Goal: Task Accomplishment & Management: Manage account settings

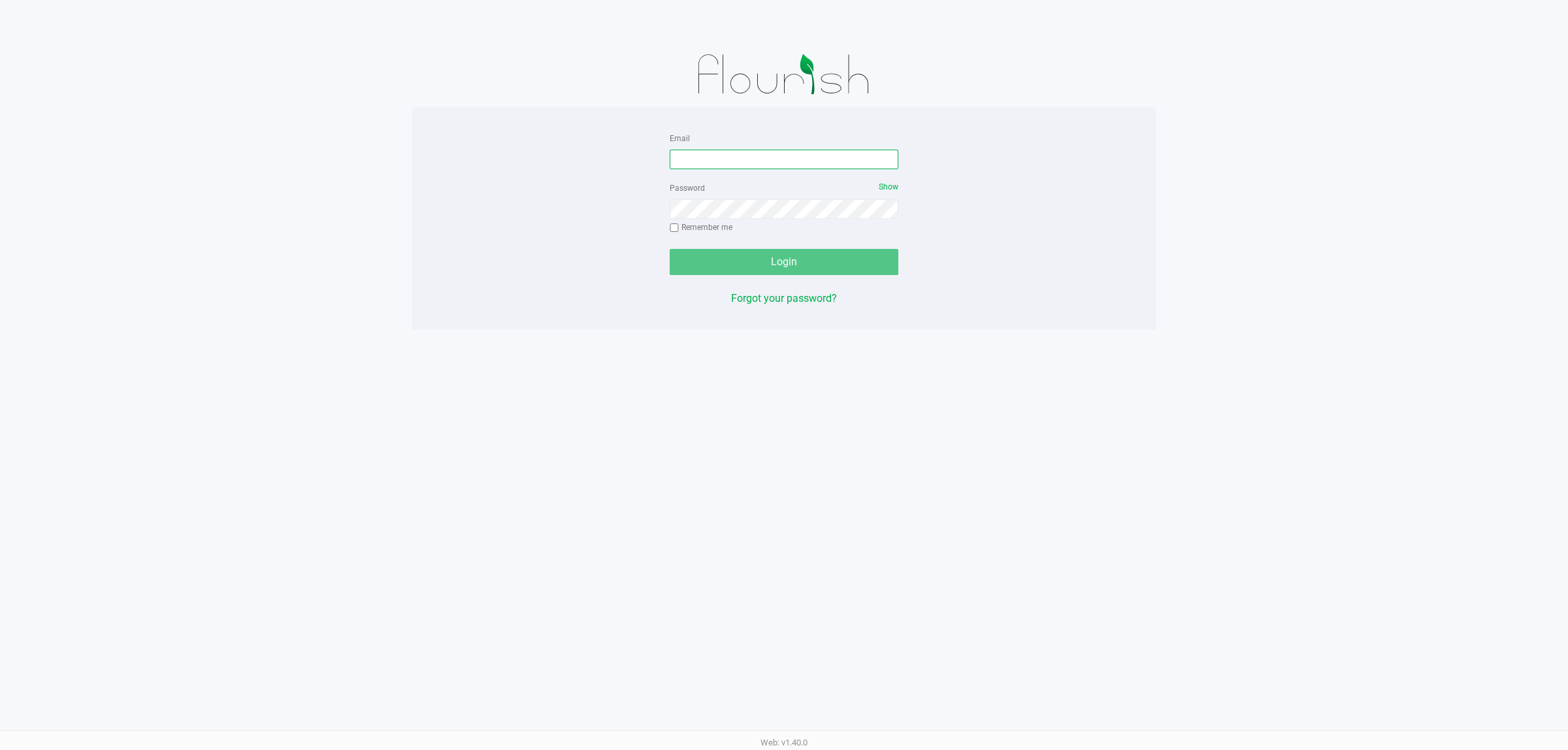
click at [712, 168] on input "Email" at bounding box center [783, 159] width 229 height 20
type input "[EMAIL_ADDRESS][DOMAIN_NAME]"
click at [669, 249] on button "Login" at bounding box center [783, 262] width 229 height 26
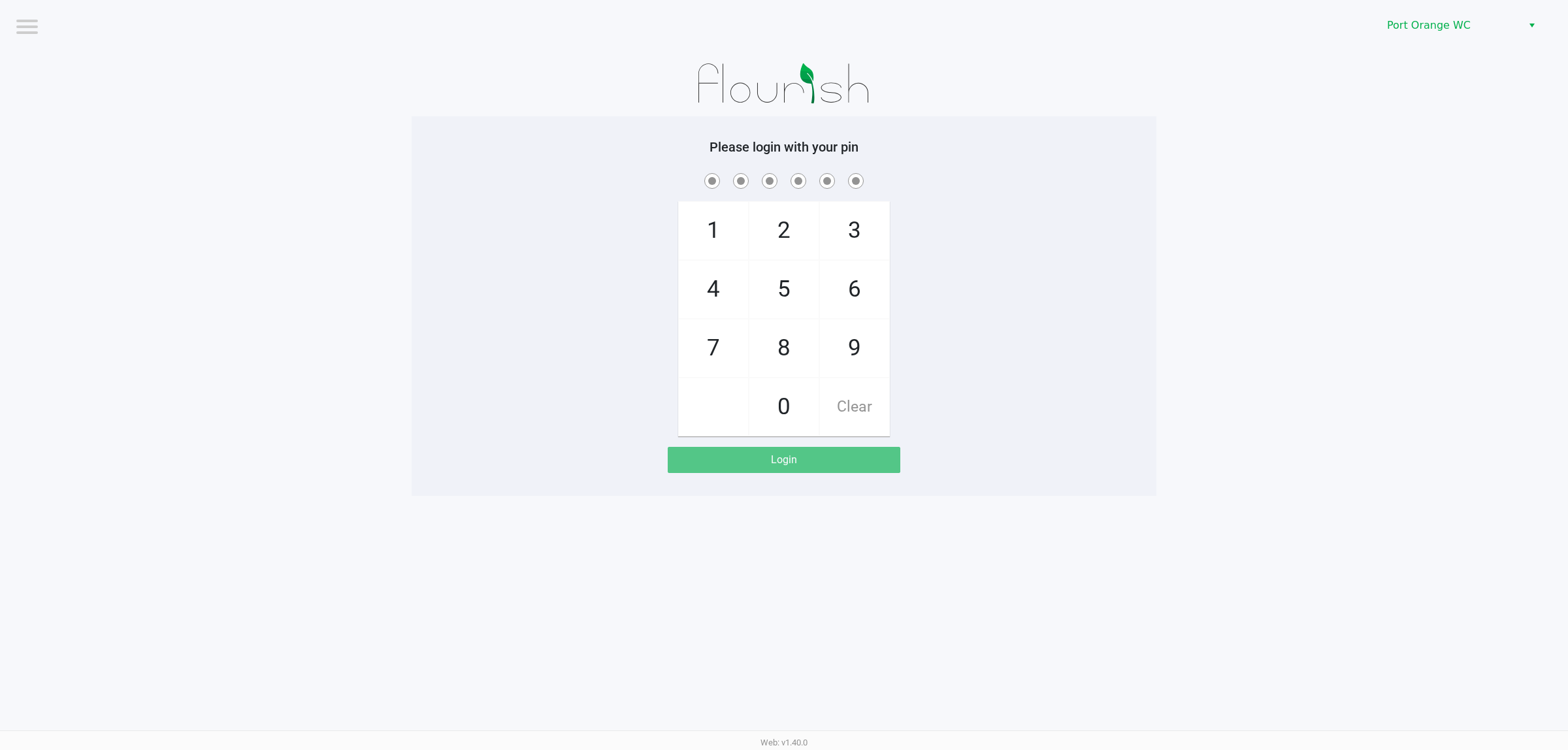
drag, startPoint x: 1028, startPoint y: 334, endPoint x: 1039, endPoint y: 318, distance: 19.4
click at [1039, 318] on div "1 4 7 2 5 8 0 3 6 9 Clear" at bounding box center [783, 303] width 745 height 266
checkbox input "true"
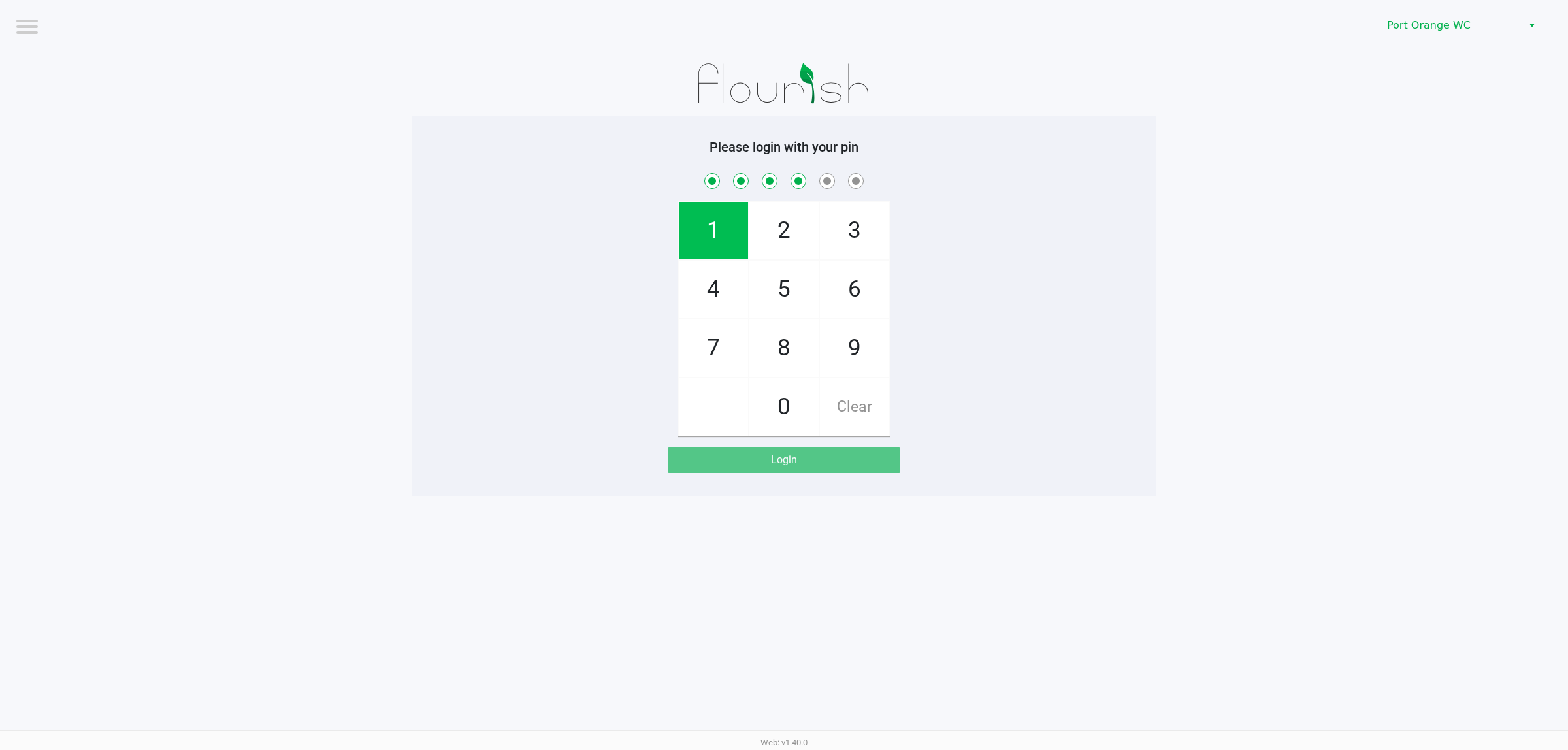
checkbox input "true"
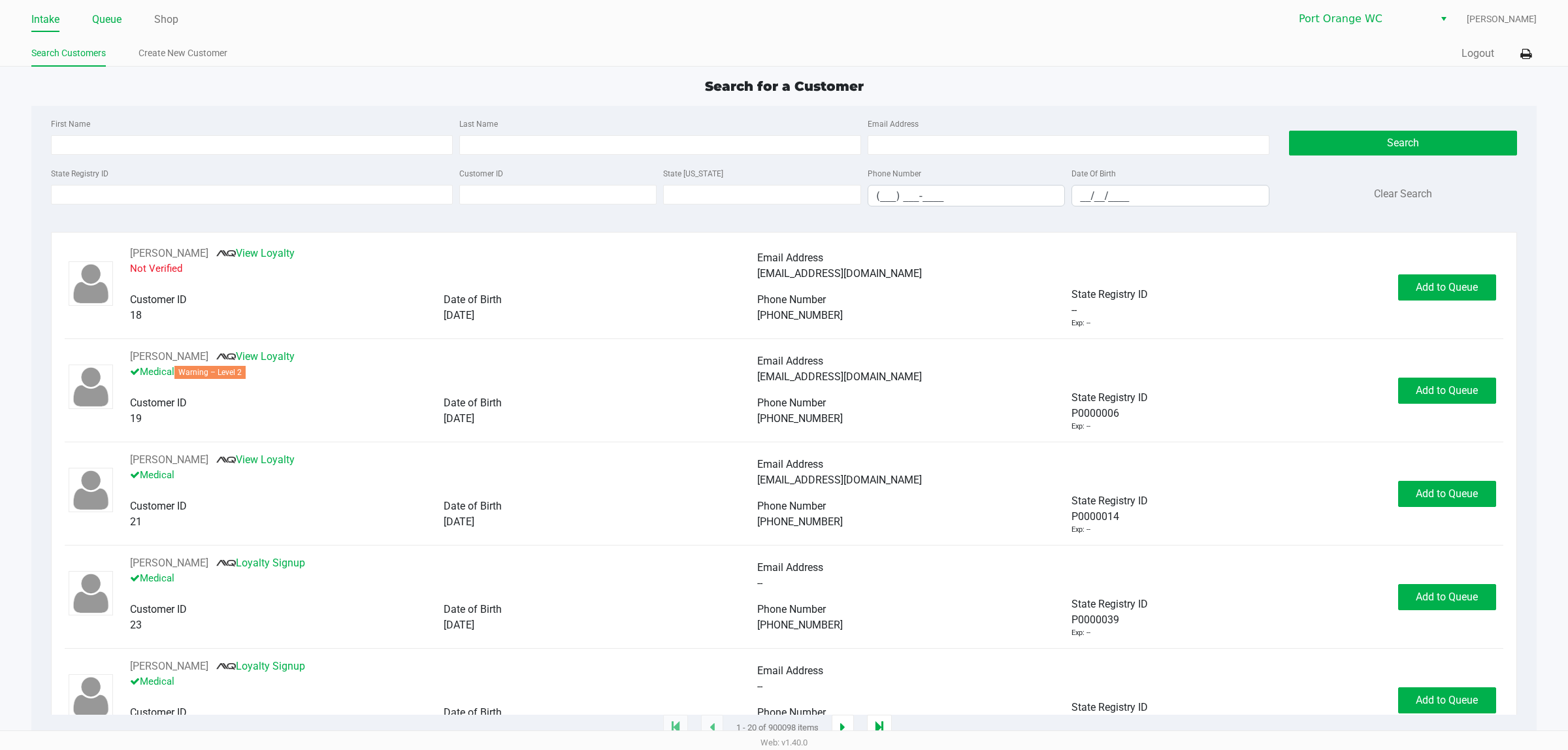
click at [112, 17] on link "Queue" at bounding box center [106, 20] width 29 height 18
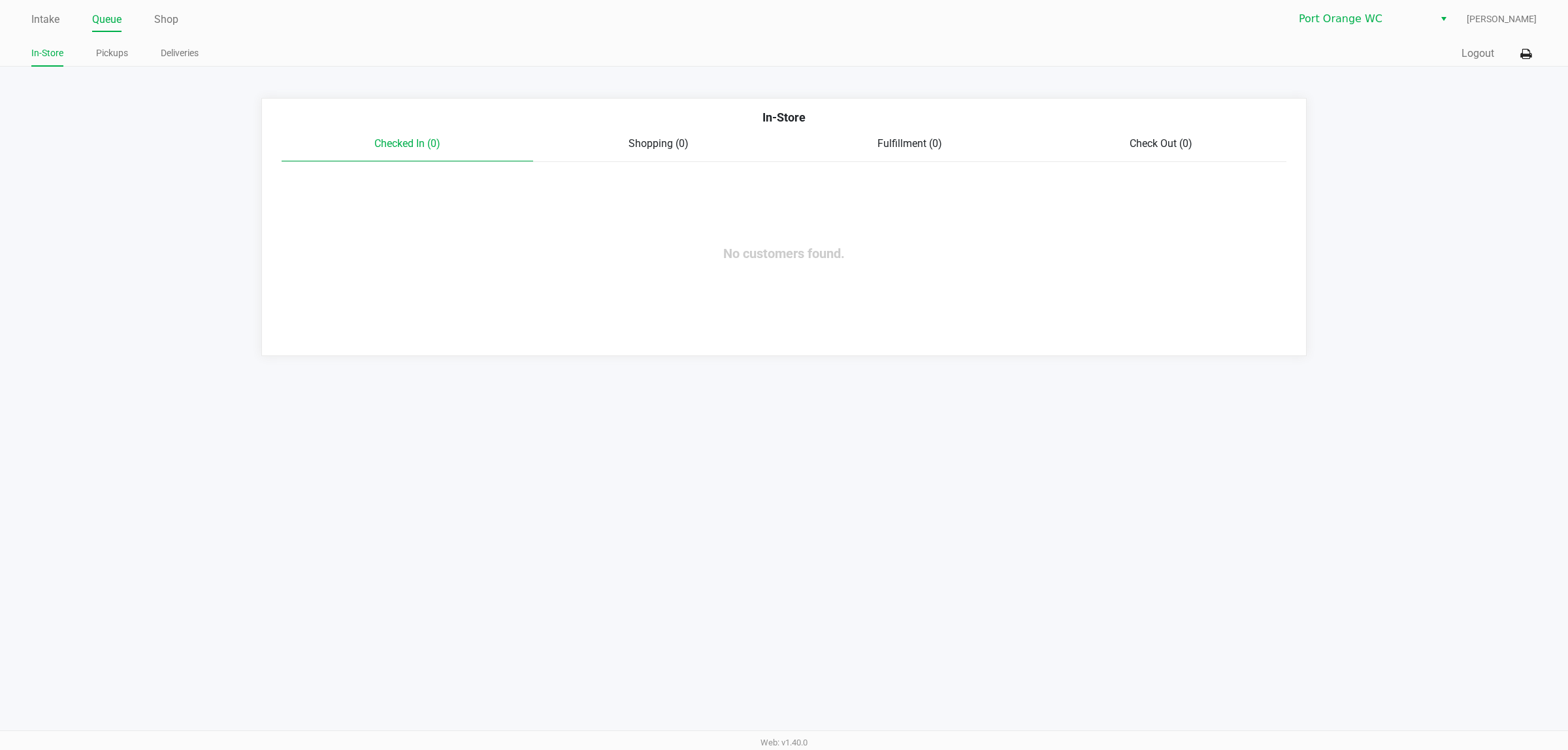
click at [118, 42] on div "In-Store Pickups Deliveries" at bounding box center [407, 54] width 752 height 24
click at [113, 54] on link "Pickups" at bounding box center [112, 54] width 32 height 17
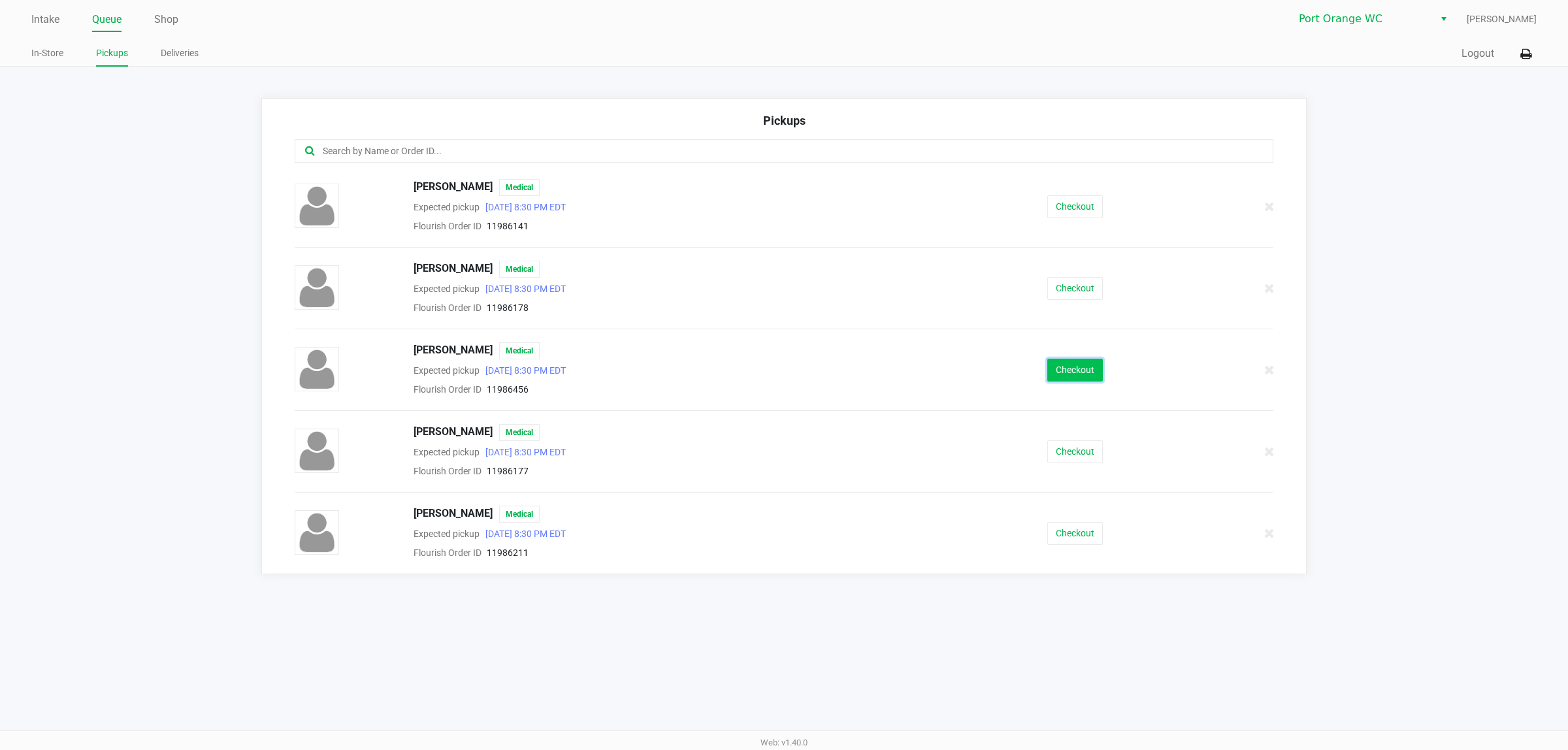
drag, startPoint x: 1092, startPoint y: 373, endPoint x: 1080, endPoint y: 380, distance: 13.9
click at [1080, 380] on button "Checkout" at bounding box center [1075, 370] width 56 height 23
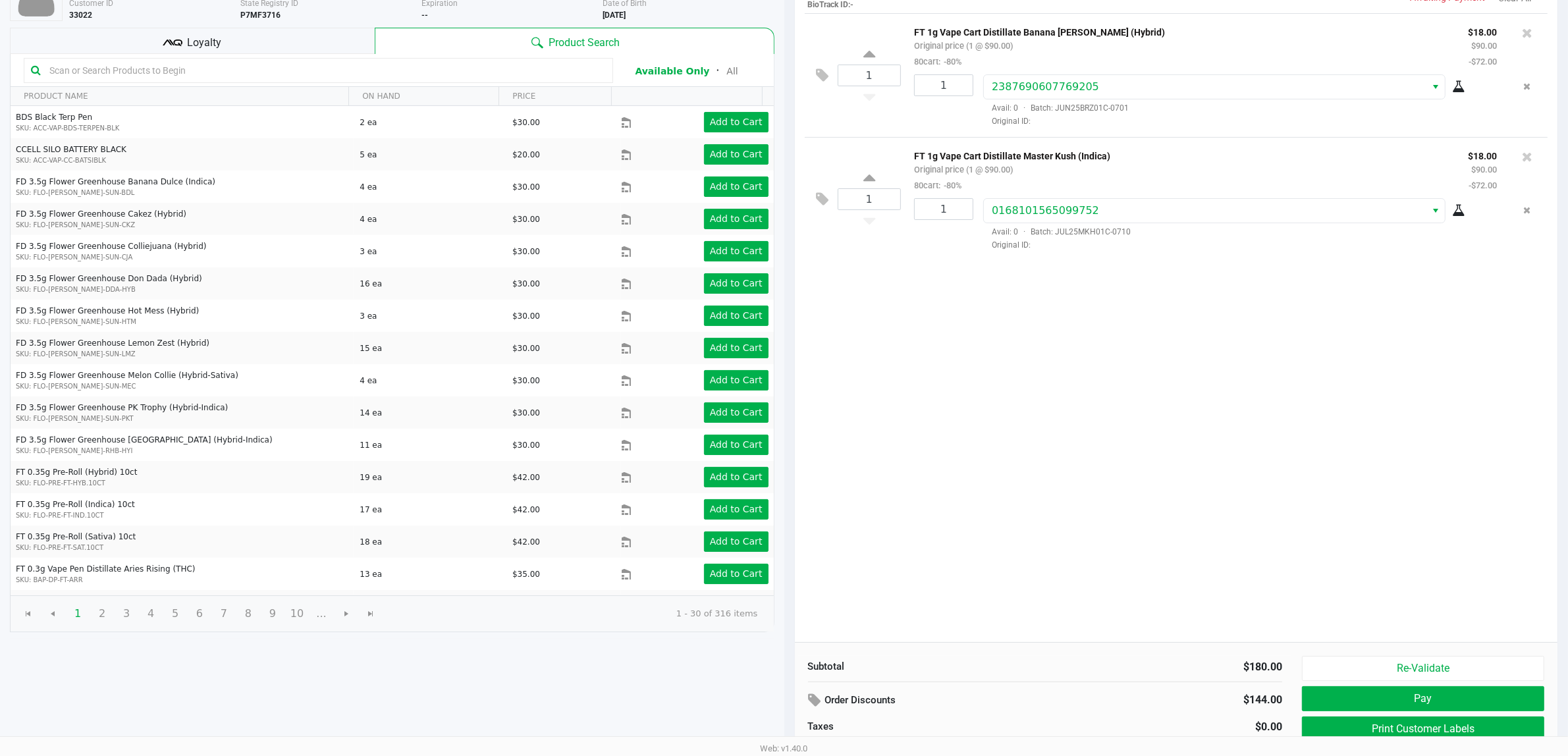
scroll to position [136, 0]
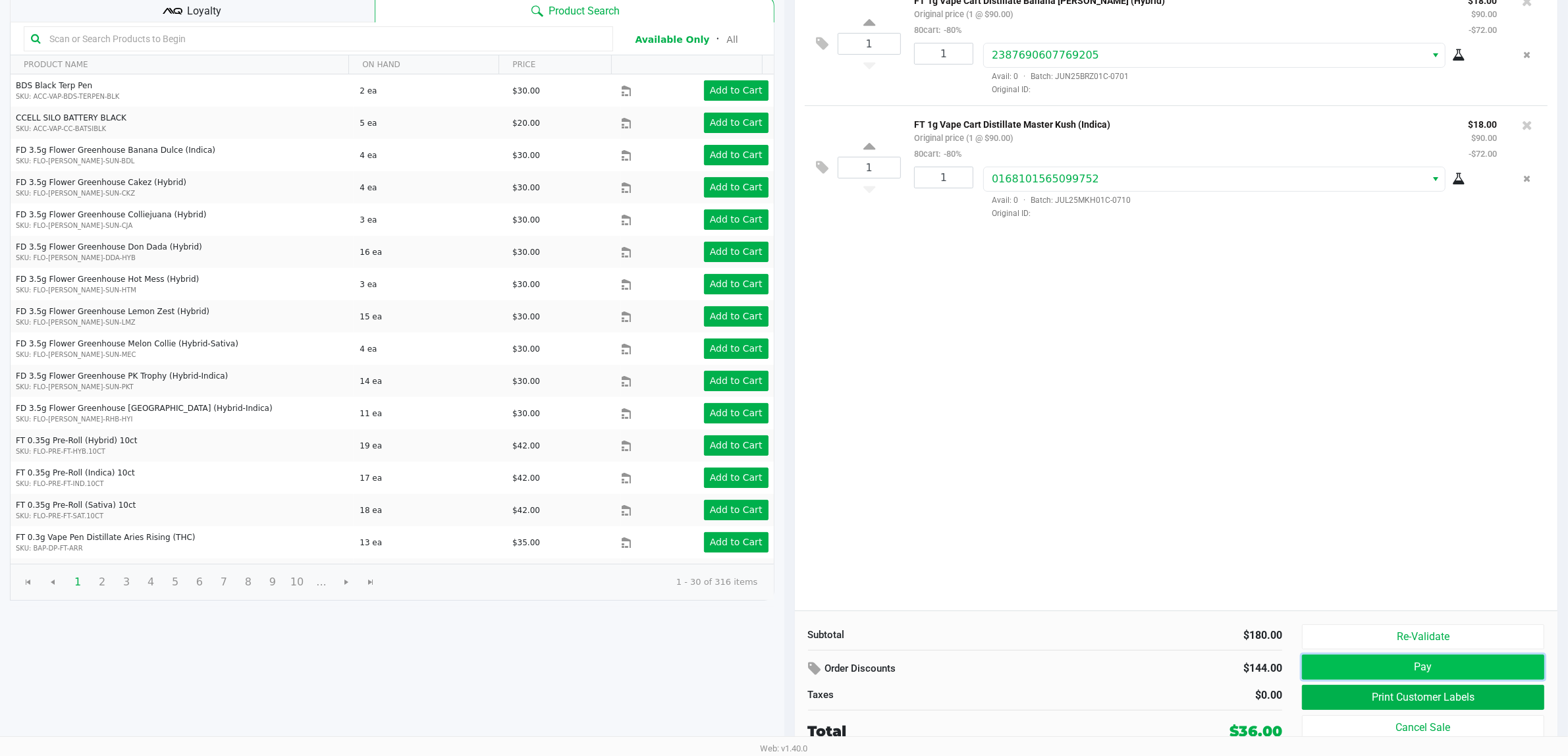
click at [1464, 666] on button "Pay" at bounding box center [1423, 667] width 243 height 25
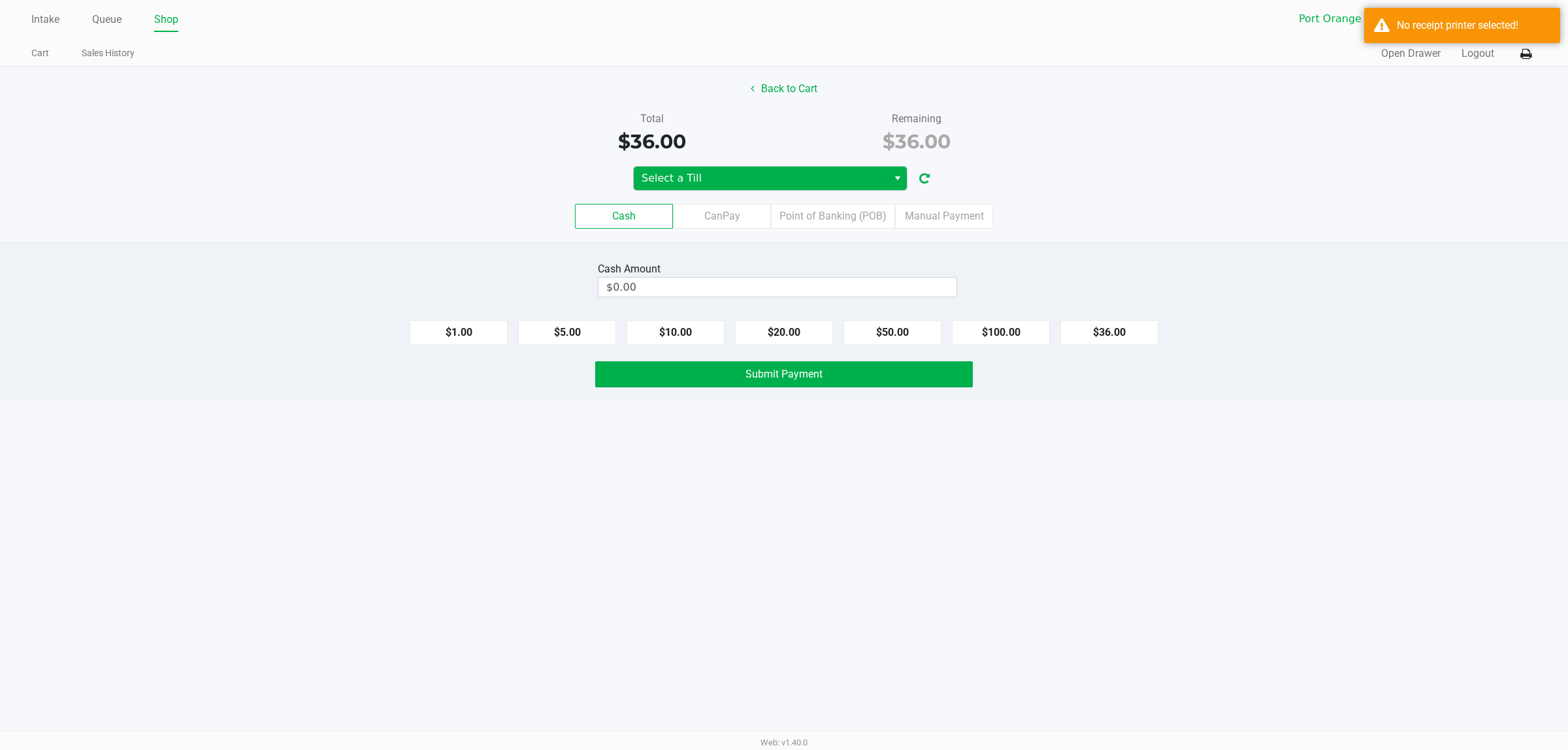
click at [801, 180] on span "Select a Till" at bounding box center [761, 178] width 238 height 16
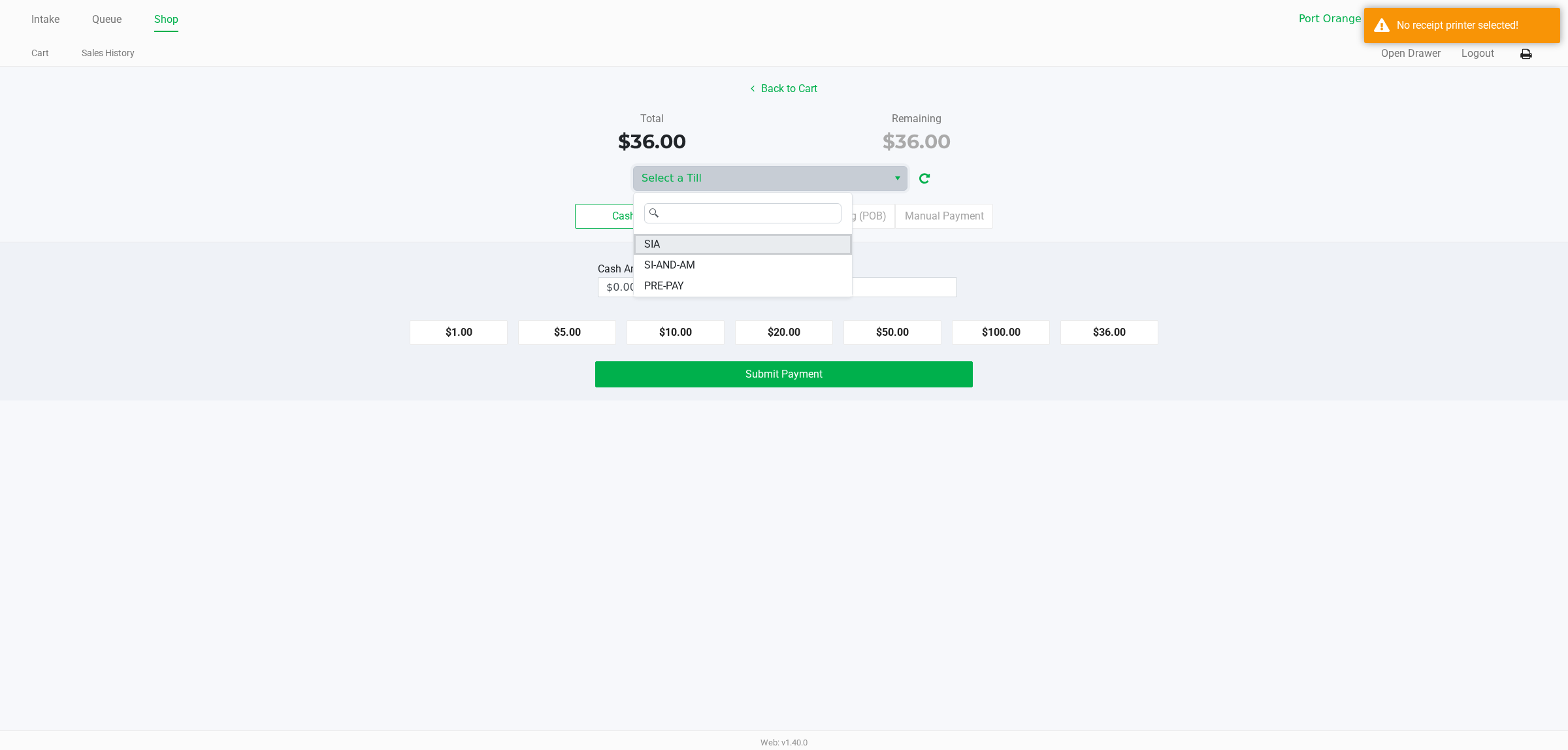
click at [677, 235] on li "SIA" at bounding box center [742, 244] width 218 height 21
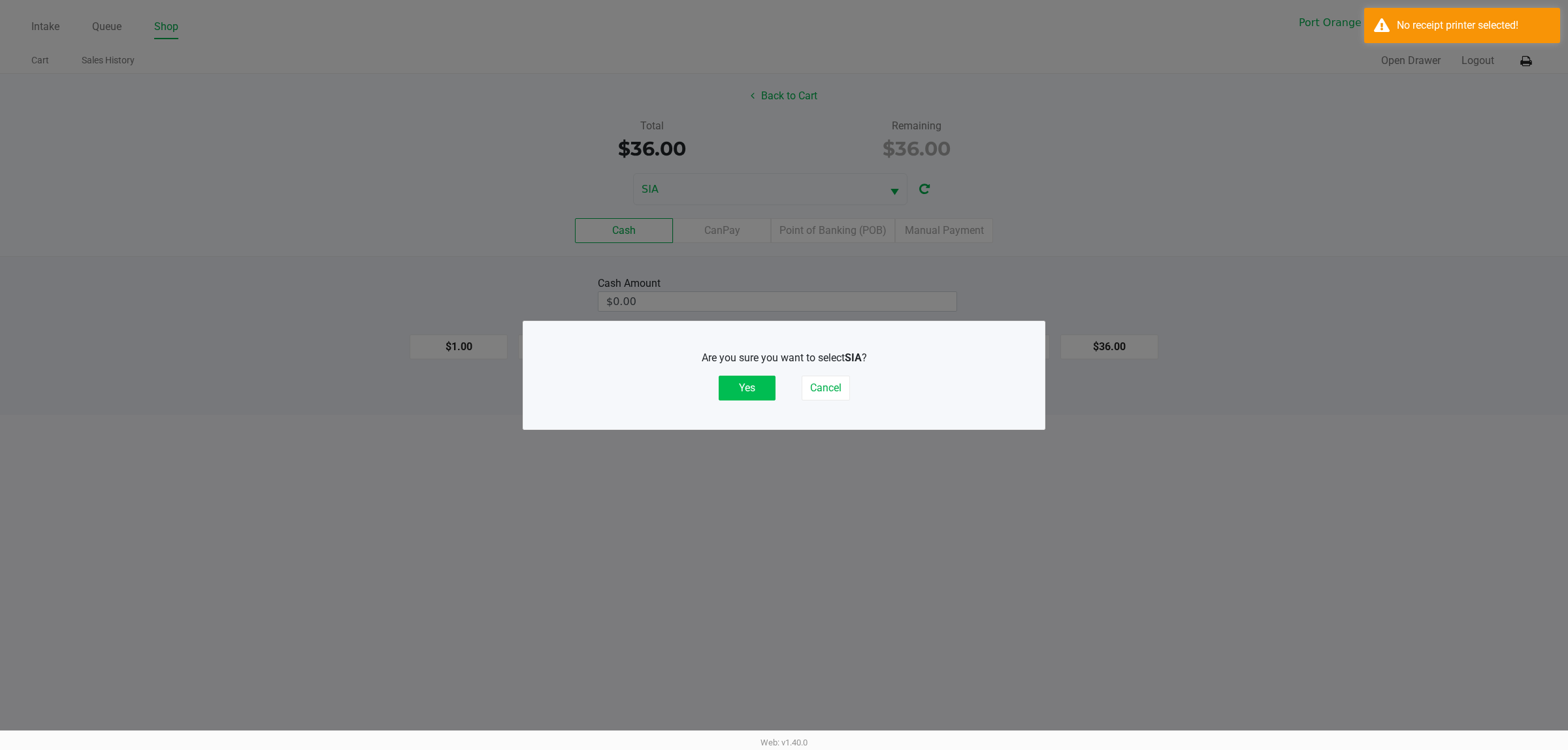
click at [727, 376] on button "Yes" at bounding box center [746, 388] width 57 height 25
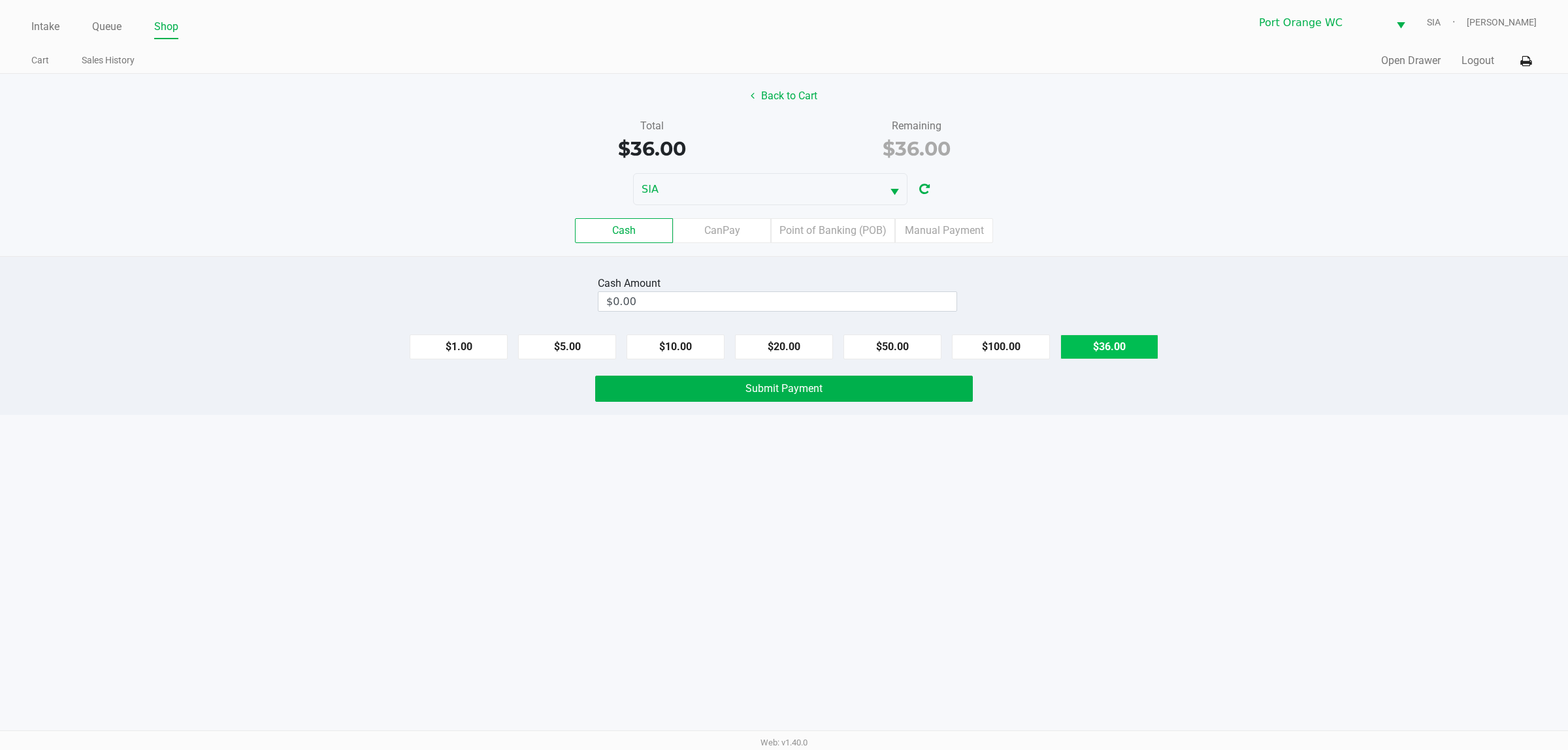
click at [1116, 352] on button "$36.00" at bounding box center [1109, 346] width 98 height 25
click at [753, 233] on label "CanPay" at bounding box center [722, 230] width 98 height 25
click at [0, 0] on 2 "CanPay" at bounding box center [0, 0] width 0 height 0
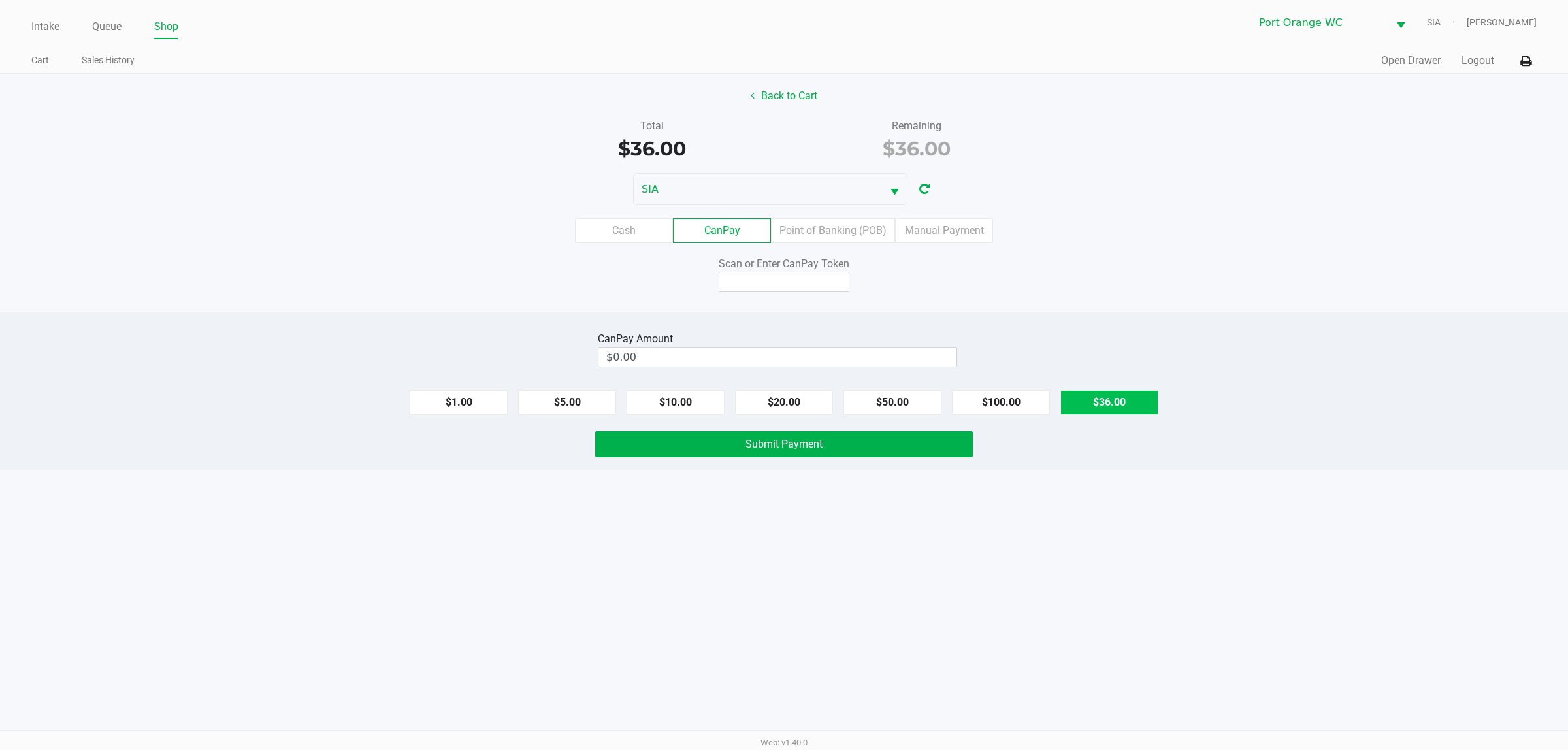
click at [1091, 406] on button "$36.00" at bounding box center [1109, 402] width 98 height 25
type input "$36.00"
click at [769, 290] on input at bounding box center [783, 281] width 131 height 20
type input "X9449972Q"
click at [776, 97] on button "Back to Cart" at bounding box center [783, 96] width 84 height 25
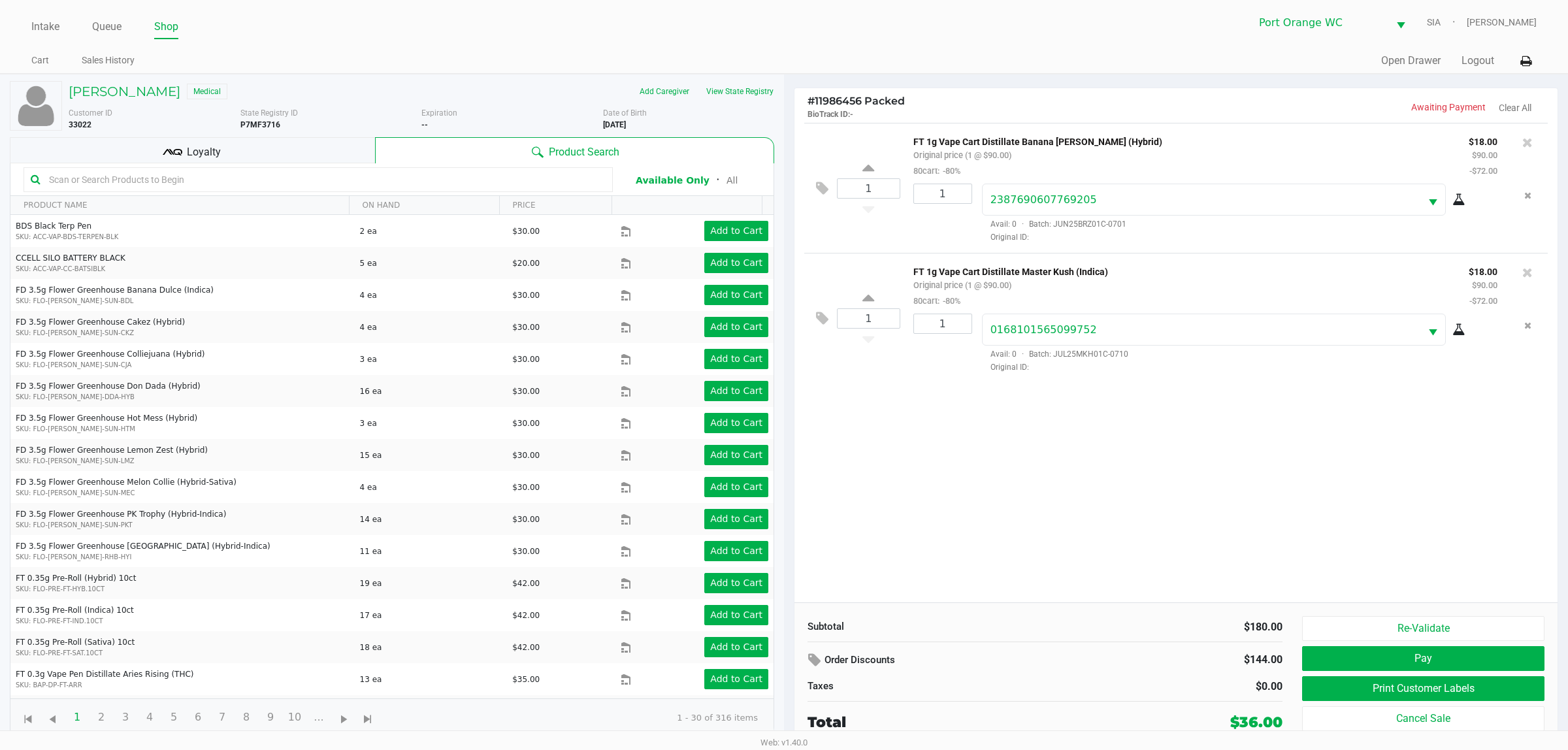
click at [1324, 651] on button "Pay" at bounding box center [1422, 658] width 242 height 25
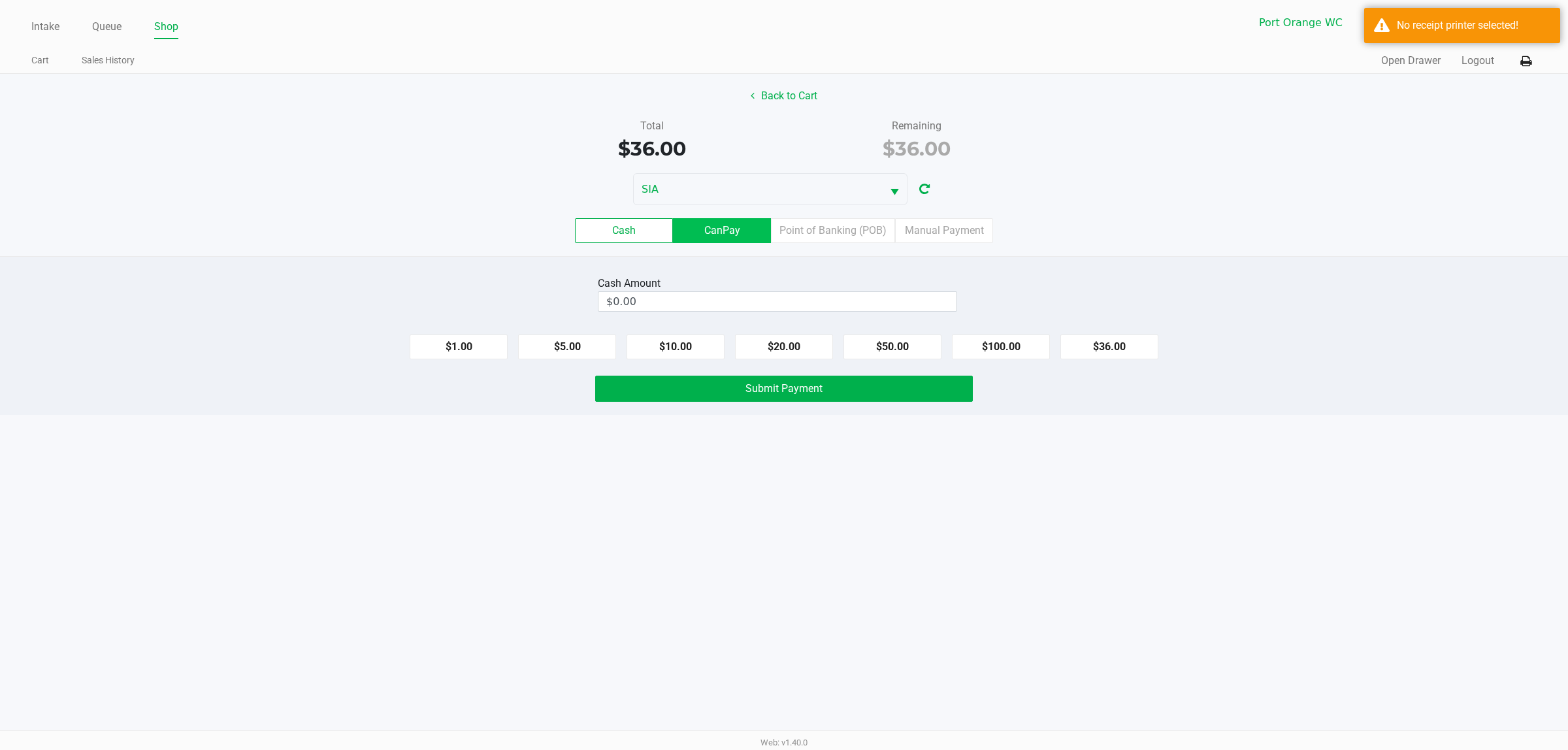
click at [729, 227] on label "CanPay" at bounding box center [722, 230] width 98 height 25
click at [0, 0] on 2 "CanPay" at bounding box center [0, 0] width 0 height 0
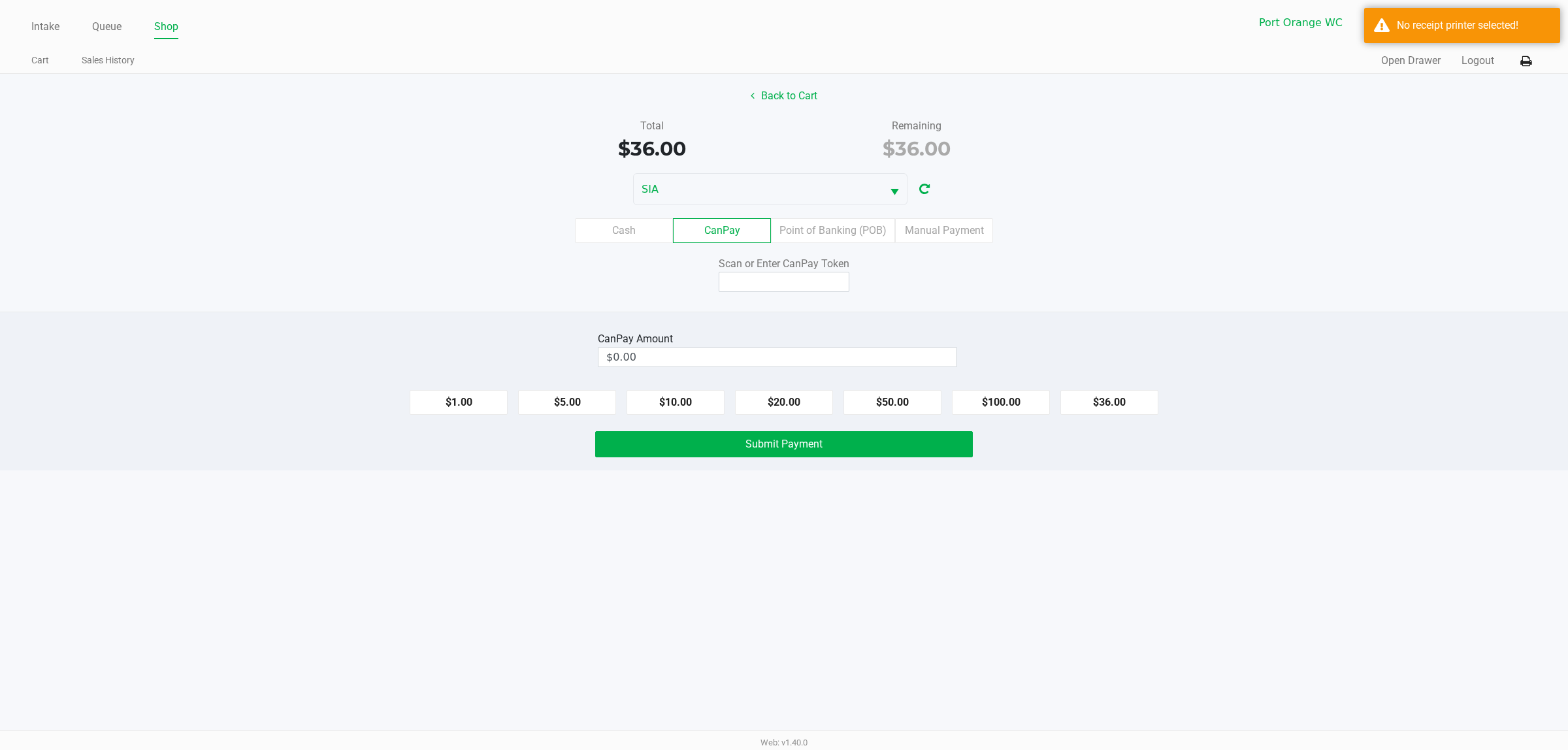
click at [1132, 415] on button "$36.00" at bounding box center [1109, 402] width 98 height 25
type input "$36.00"
click at [779, 278] on input at bounding box center [783, 281] width 131 height 20
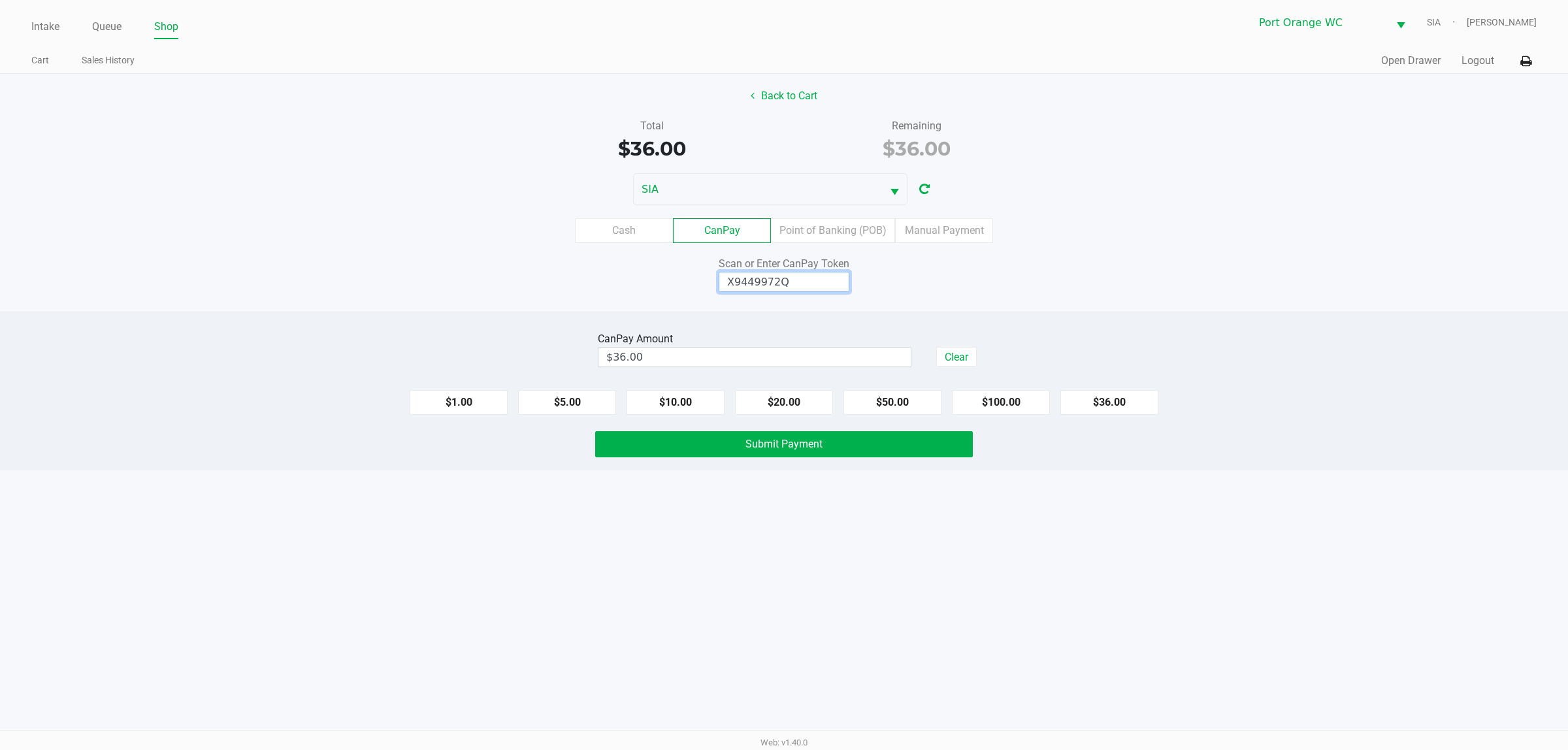
type input "X9449972Q"
click at [763, 447] on span "Submit Payment" at bounding box center [784, 444] width 77 height 12
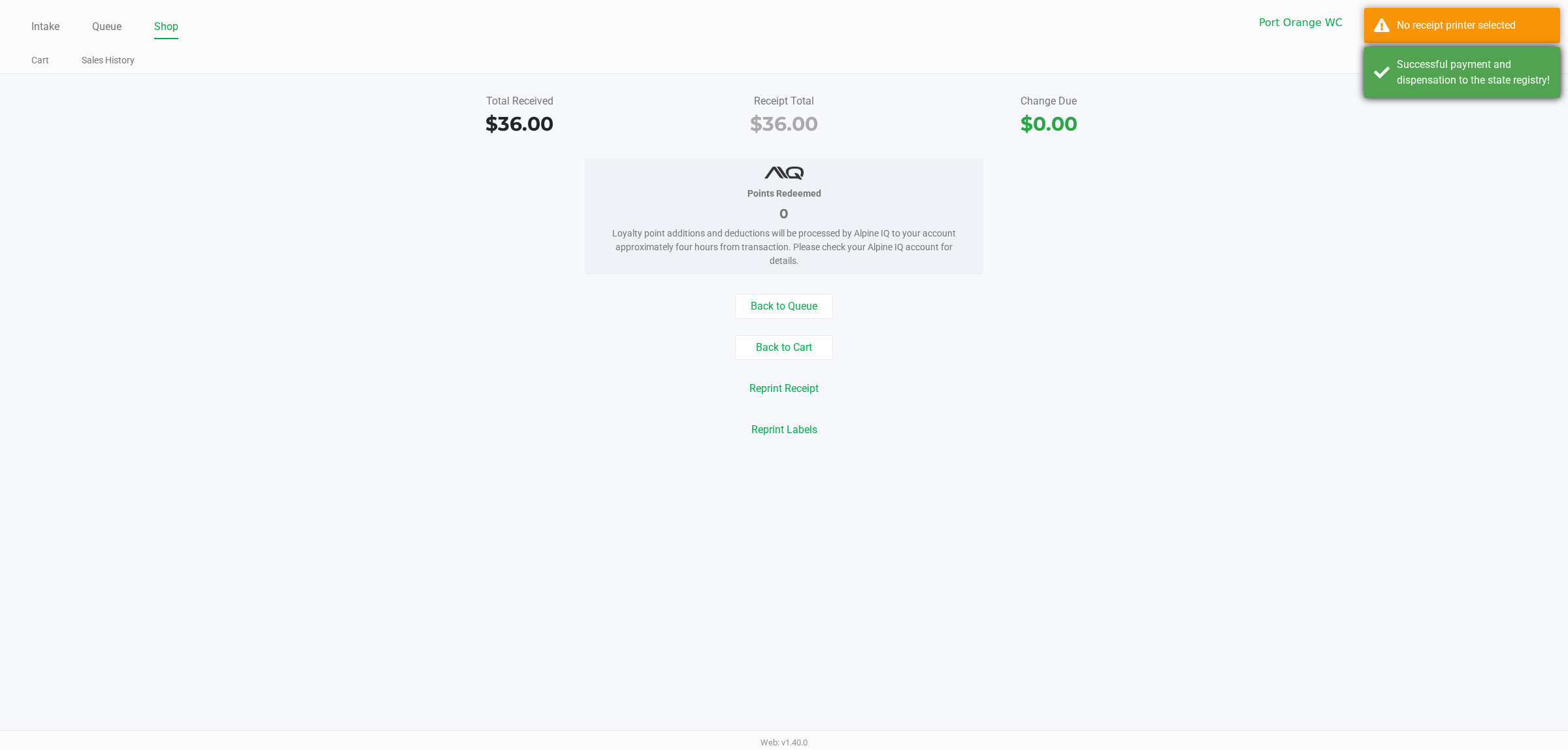
click at [1434, 80] on div "Successful payment and dispensation to the state registry!" at bounding box center [1473, 72] width 153 height 32
click at [1422, 36] on div "No receipt printer selected" at bounding box center [1462, 25] width 196 height 35
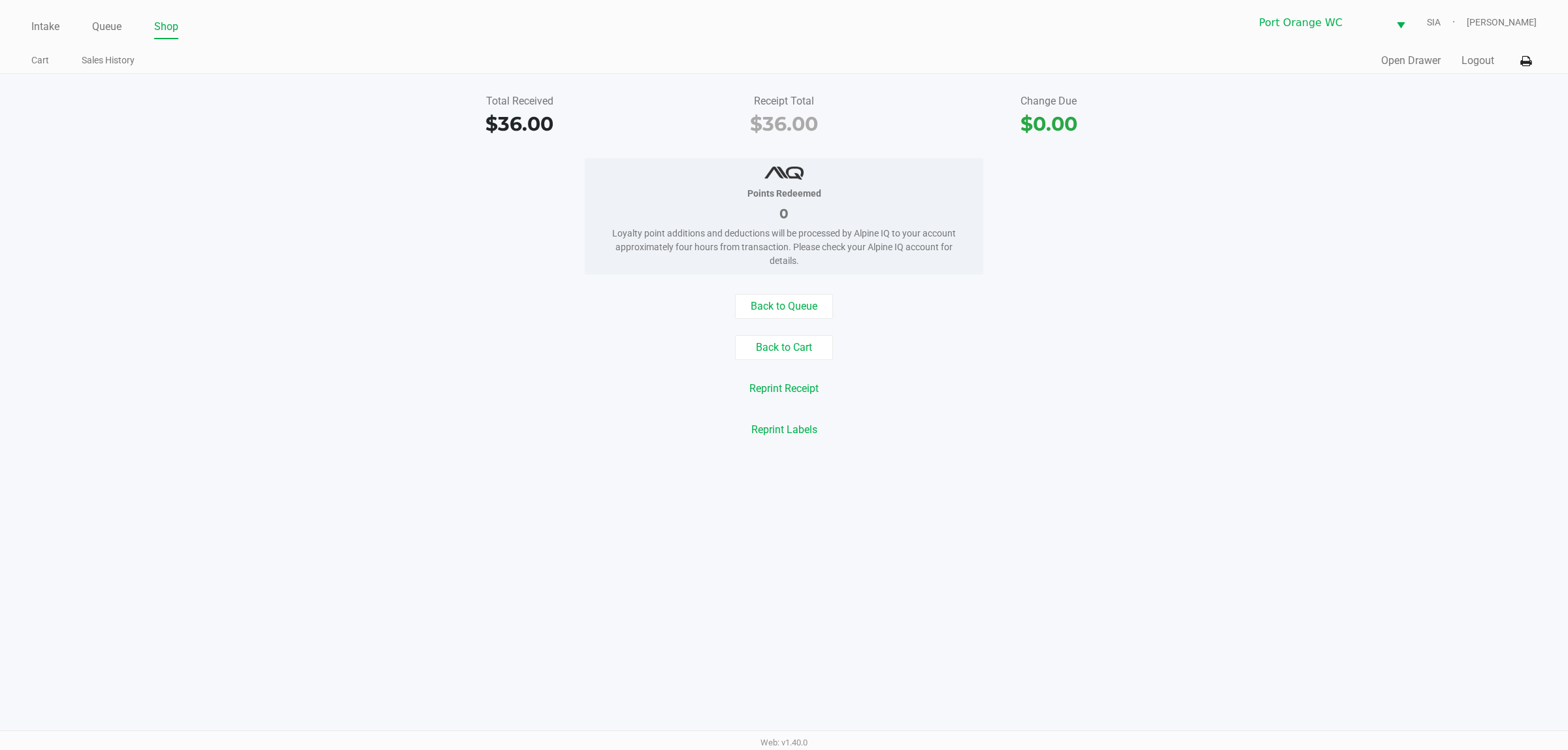
click at [1524, 61] on icon at bounding box center [1526, 61] width 11 height 9
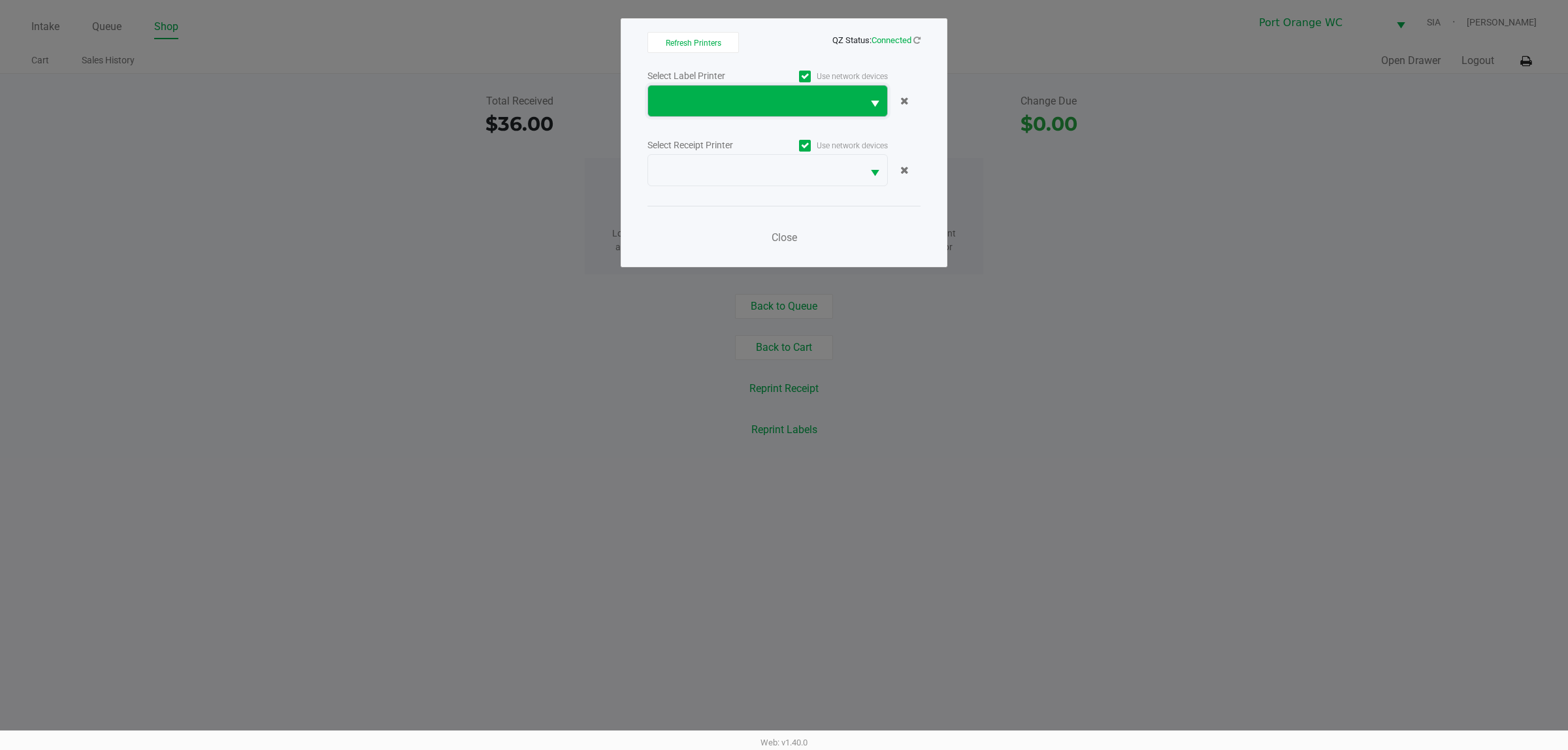
click at [686, 91] on span at bounding box center [755, 100] width 214 height 31
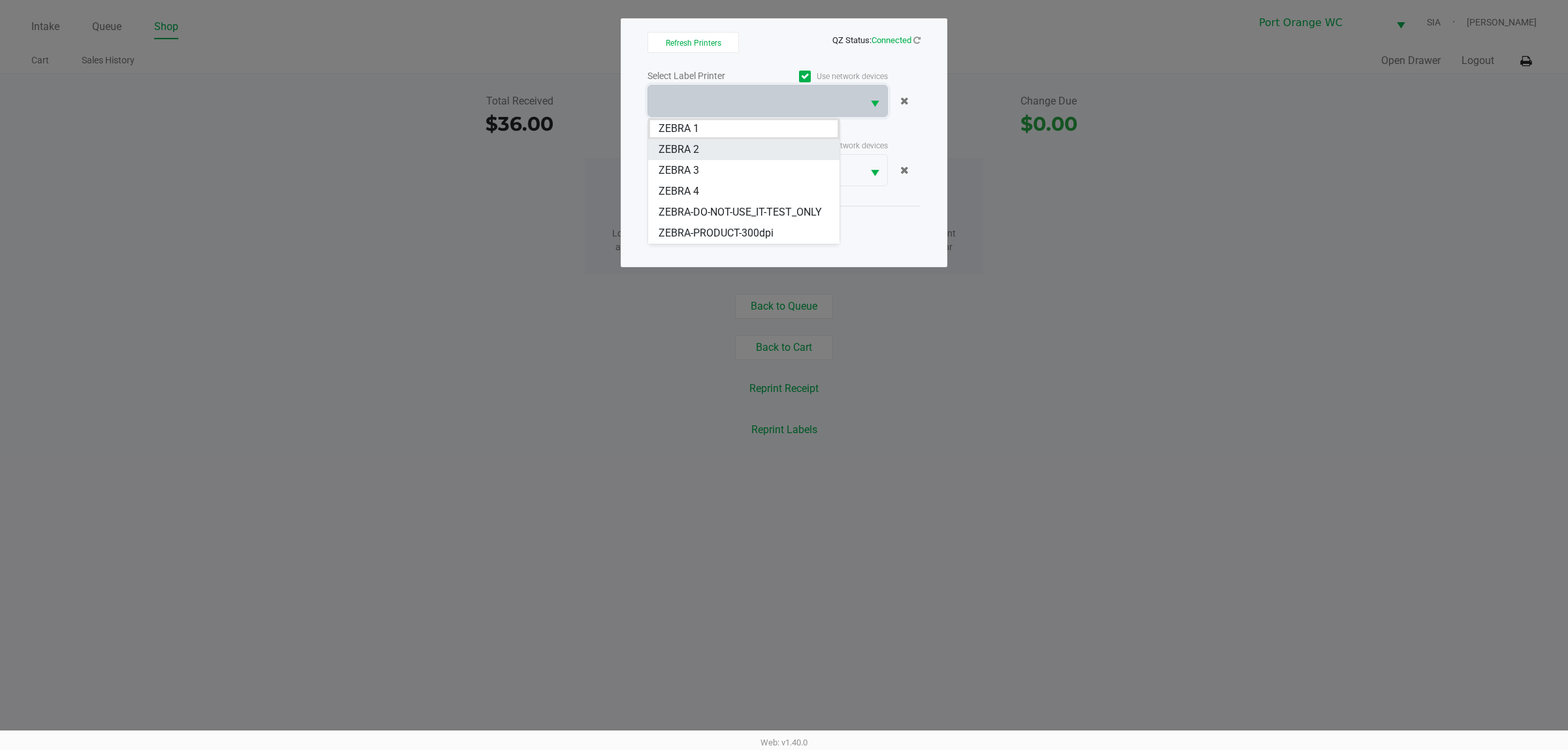
click at [678, 149] on span "ZEBRA 2" at bounding box center [679, 149] width 41 height 16
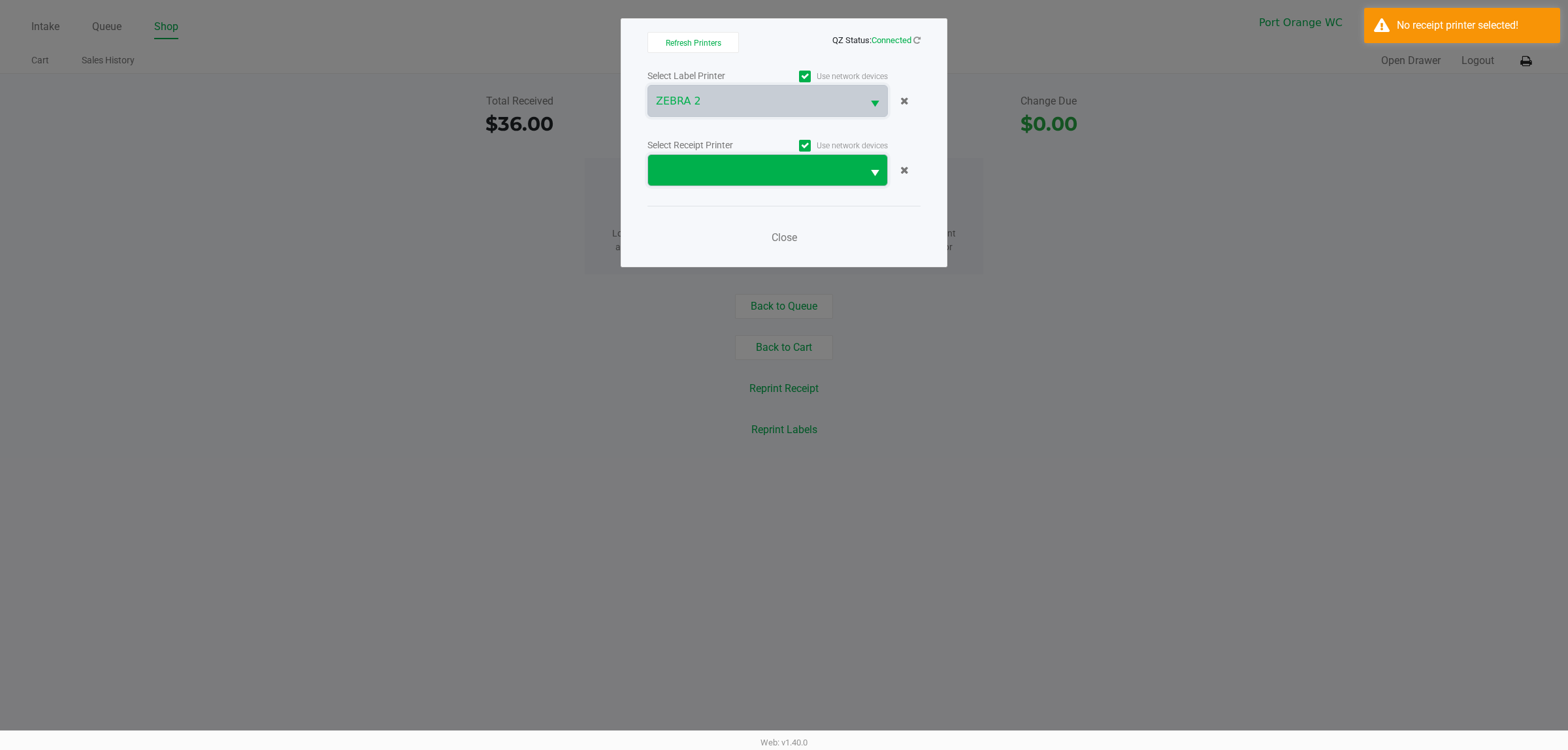
click at [684, 183] on span at bounding box center [755, 170] width 214 height 31
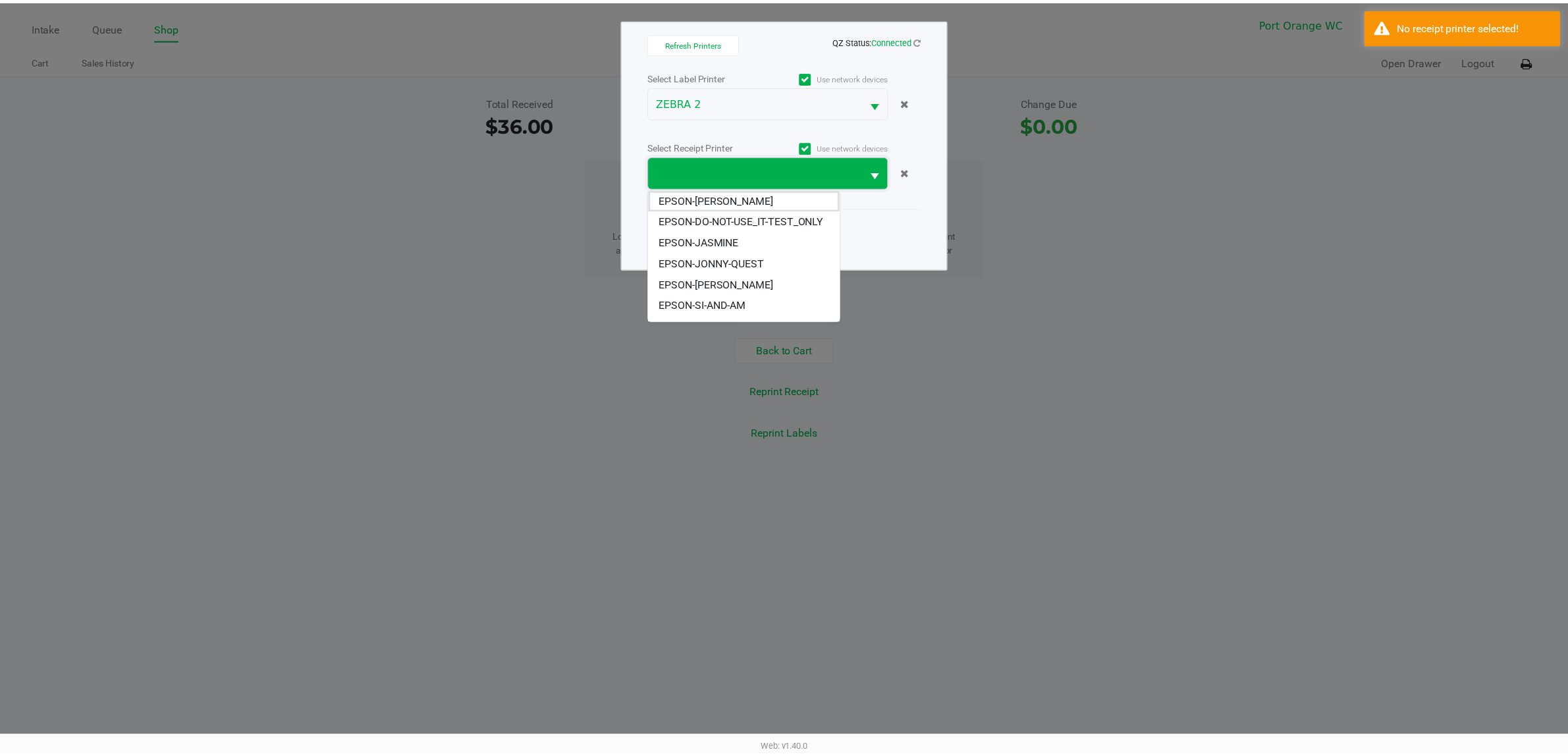
scroll to position [31, 0]
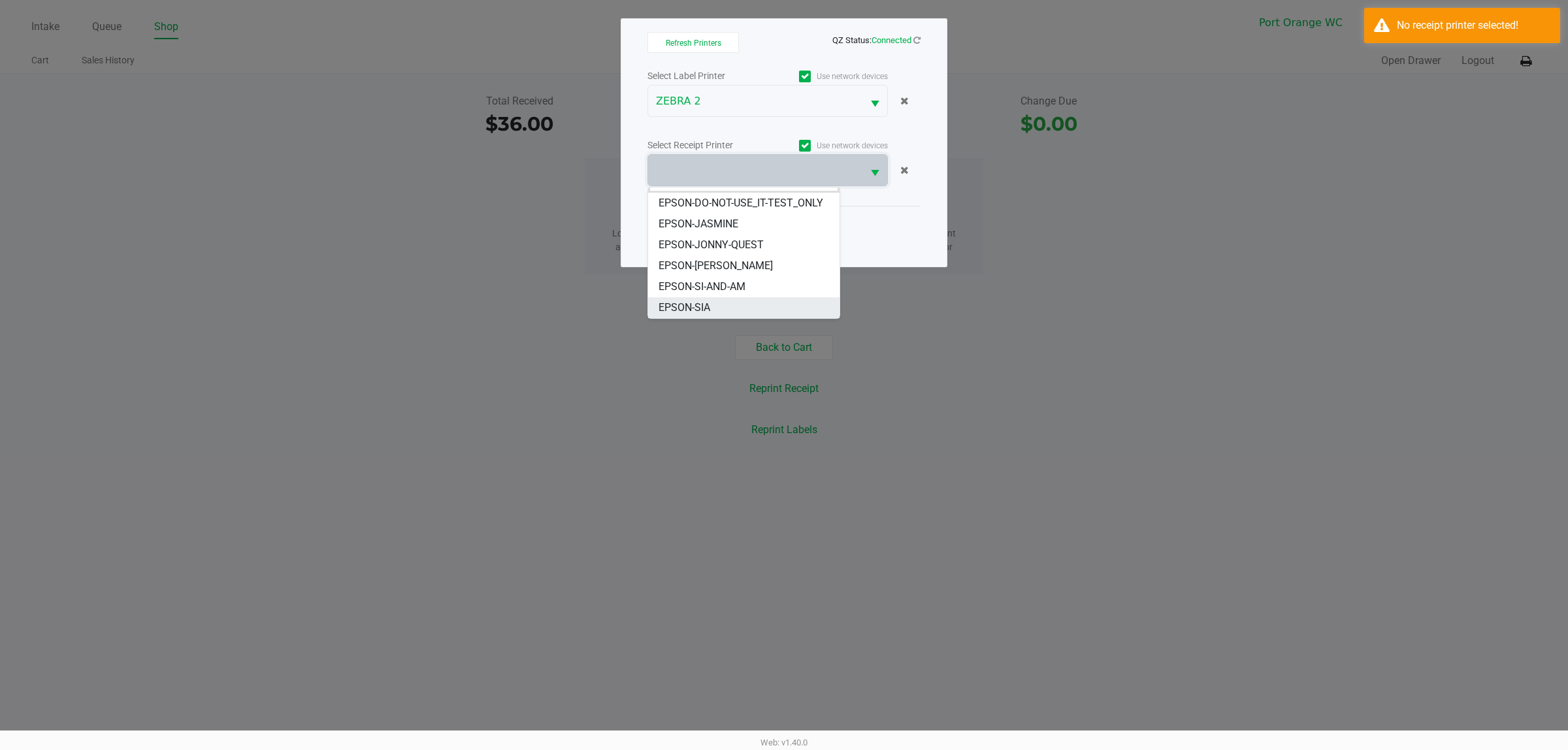
click at [686, 309] on span "EPSON-SIA" at bounding box center [684, 307] width 51 height 16
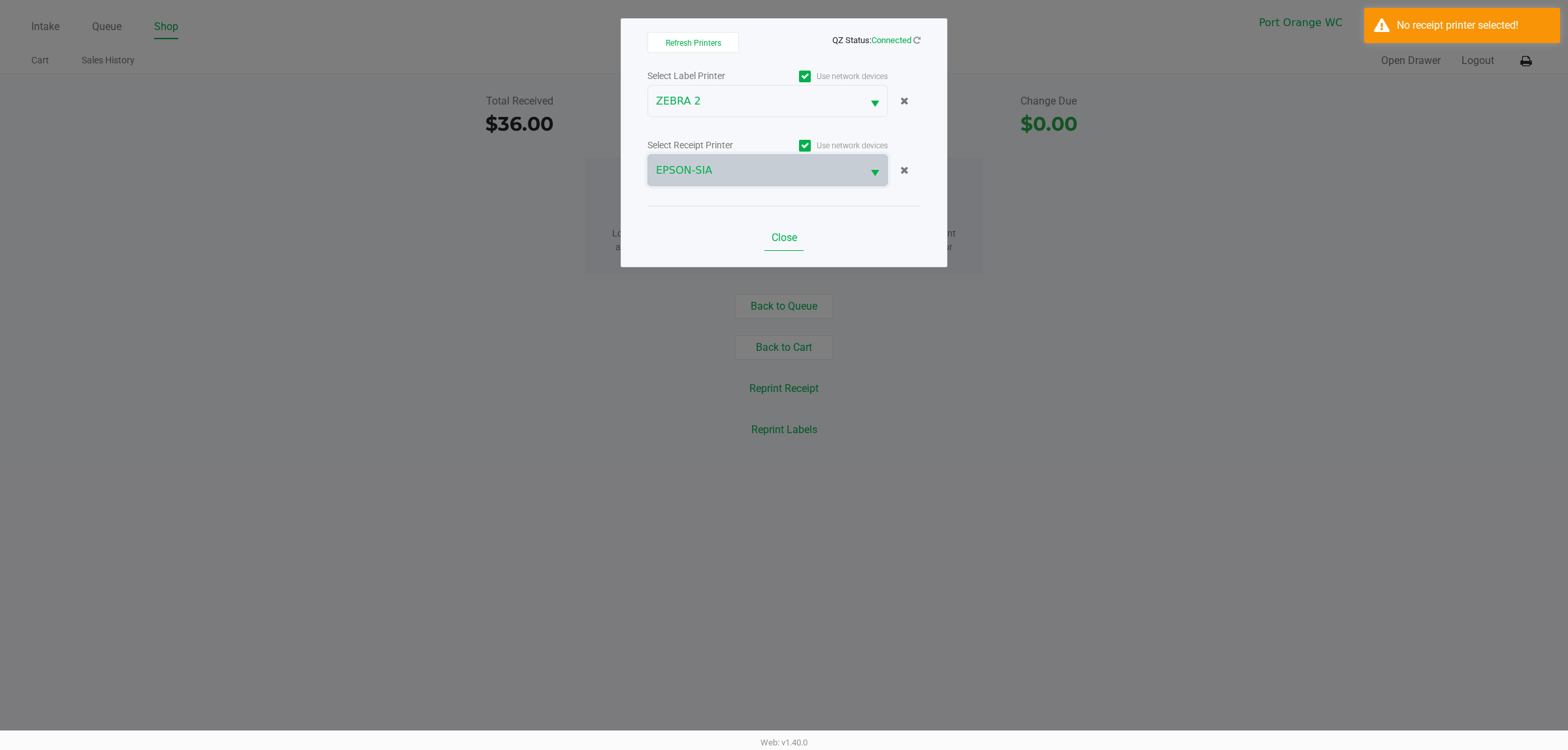
click at [778, 236] on span "Close" at bounding box center [784, 237] width 26 height 12
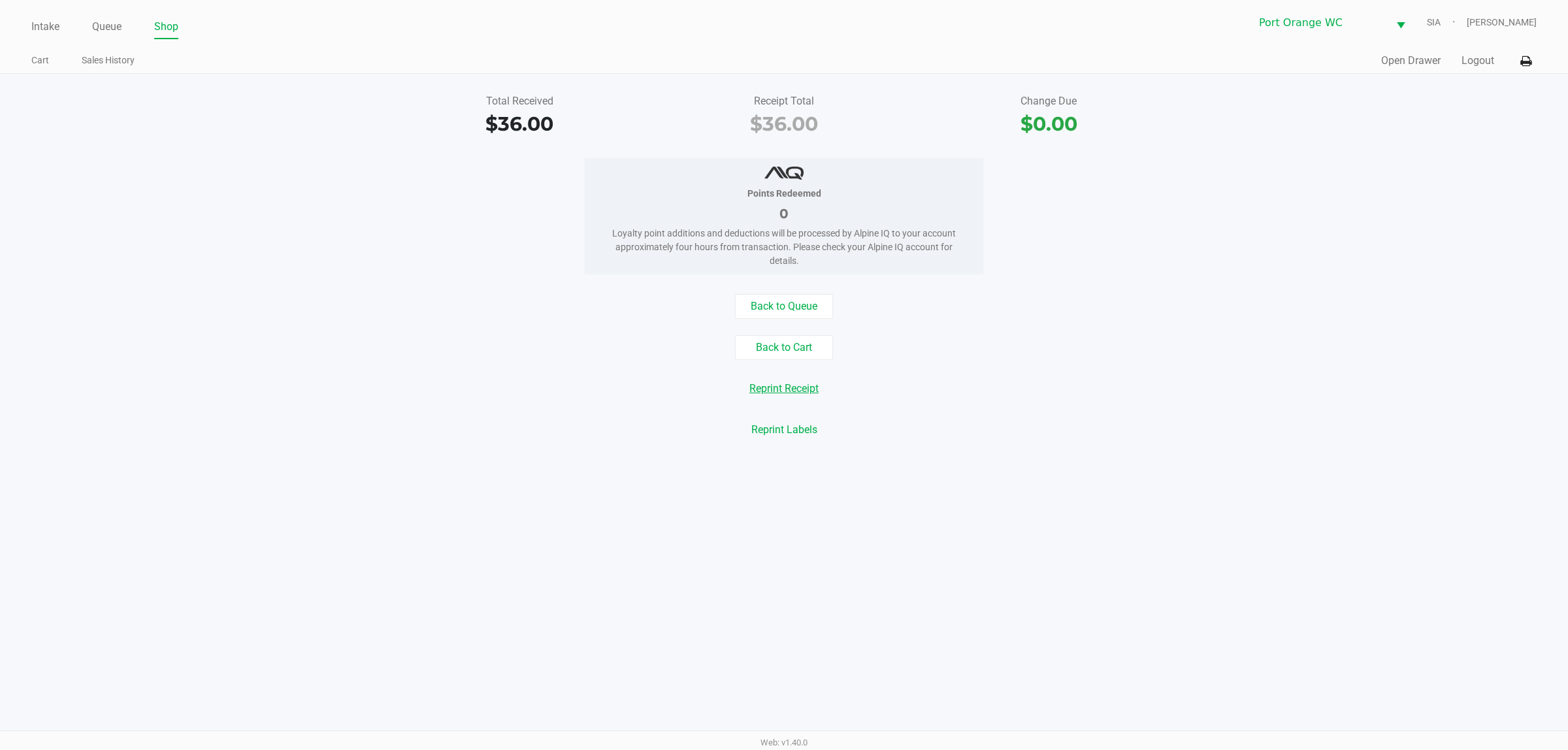
click at [794, 383] on button "Reprint Receipt" at bounding box center [784, 389] width 86 height 25
click at [115, 33] on link "Queue" at bounding box center [106, 26] width 29 height 18
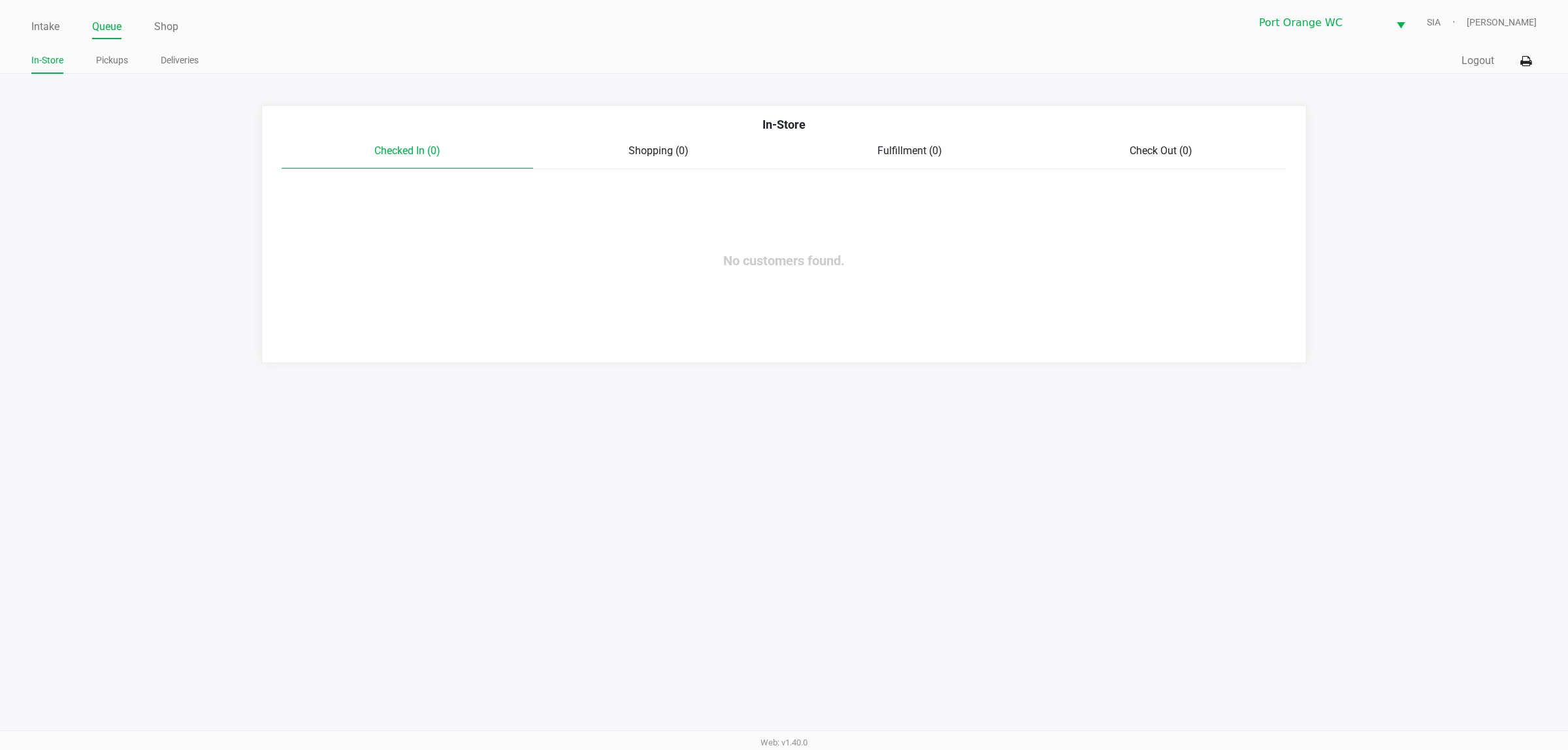
click at [627, 314] on div "In-Store Checked In (0) Shopping (0) Fulfillment (0) Check Out (0) No customers…" at bounding box center [783, 234] width 1045 height 258
drag, startPoint x: 30, startPoint y: 18, endPoint x: 39, endPoint y: 26, distance: 12.0
click at [32, 22] on div "Intake Queue Shop Port Orange WC SIA Mary O'Brien In-Store Pickups Deliveries Q…" at bounding box center [784, 37] width 1568 height 74
click at [39, 26] on link "Intake" at bounding box center [45, 26] width 28 height 18
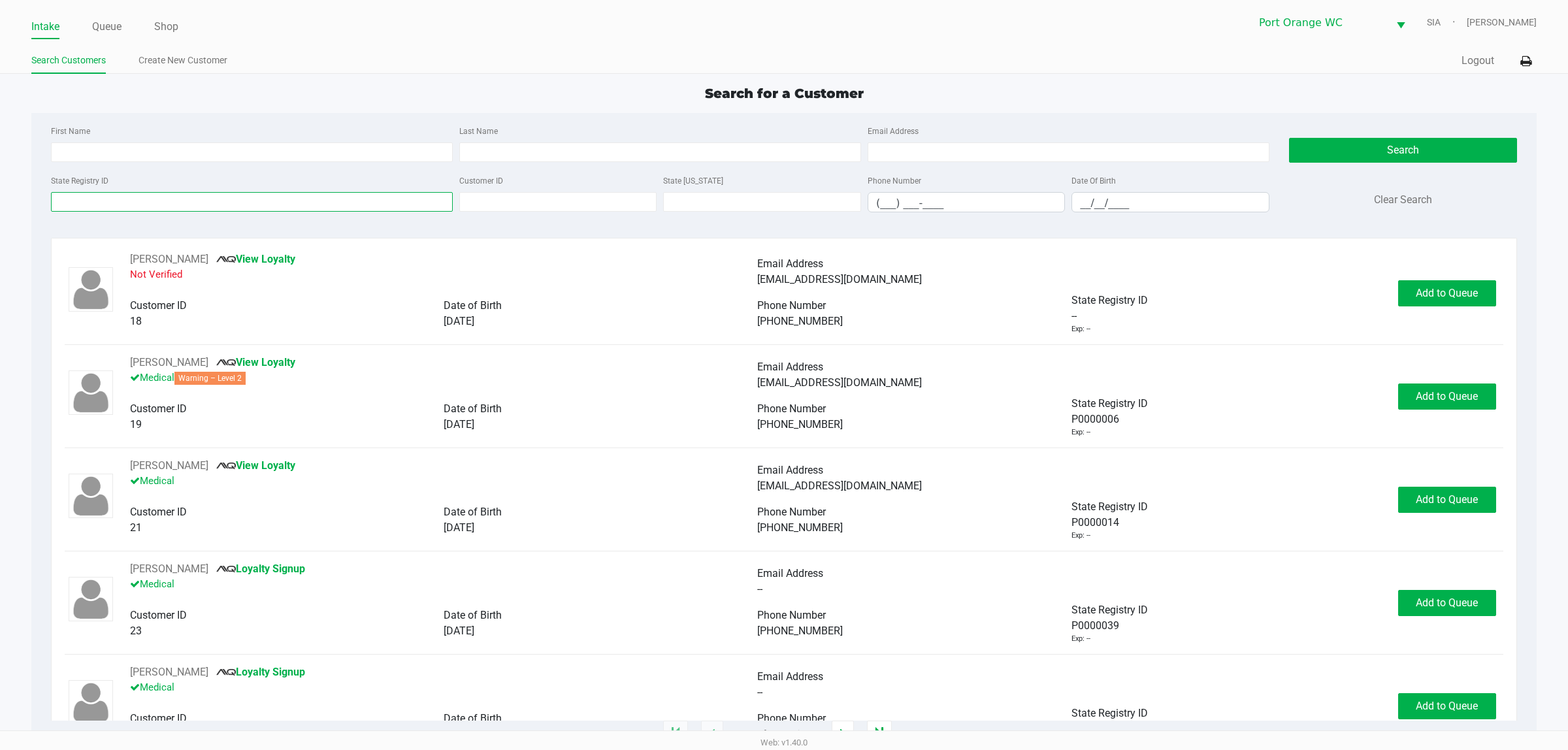
click at [98, 209] on input "State Registry ID" at bounding box center [252, 202] width 401 height 20
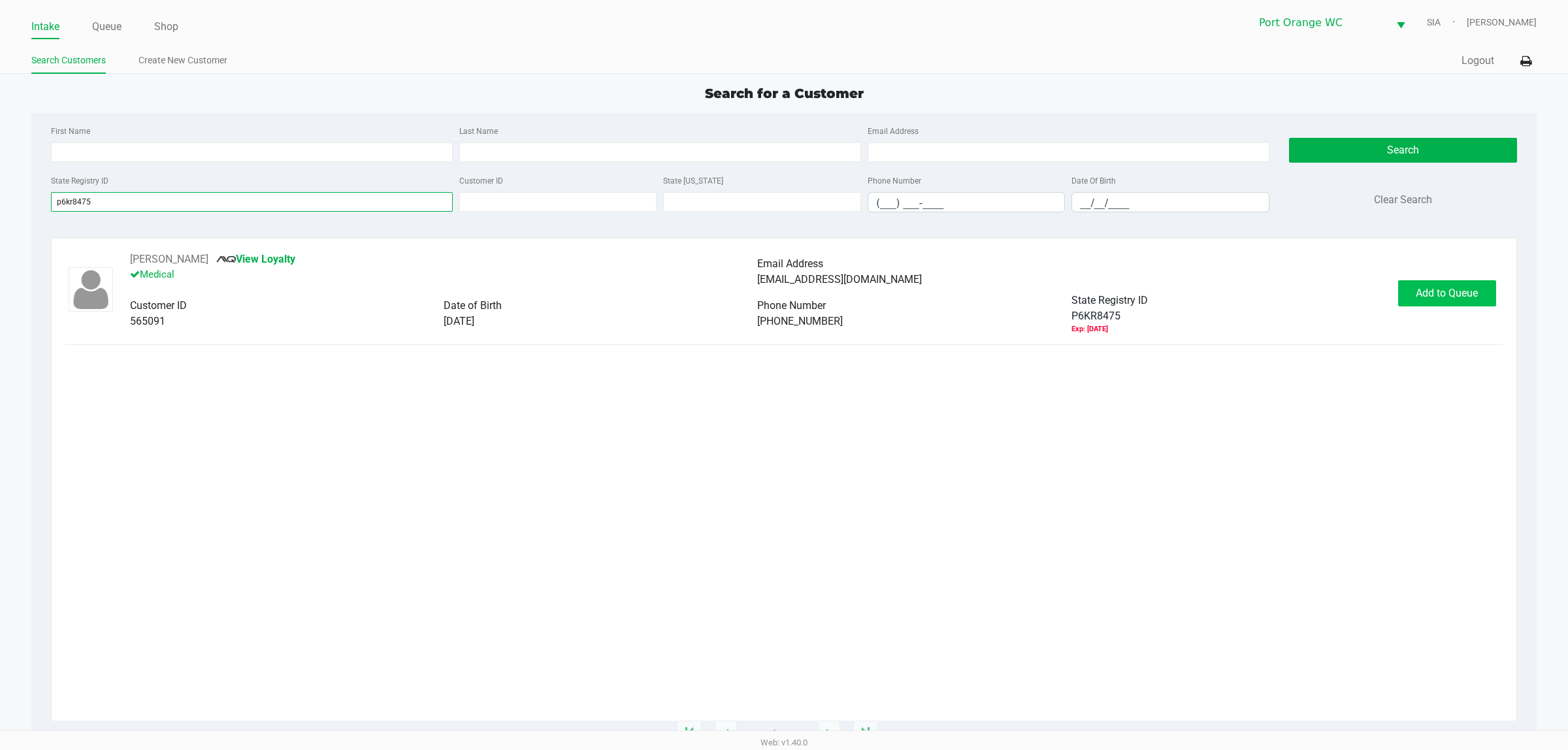
type input "p6kr8475"
click at [1435, 285] on button "Add to Queue" at bounding box center [1447, 293] width 98 height 26
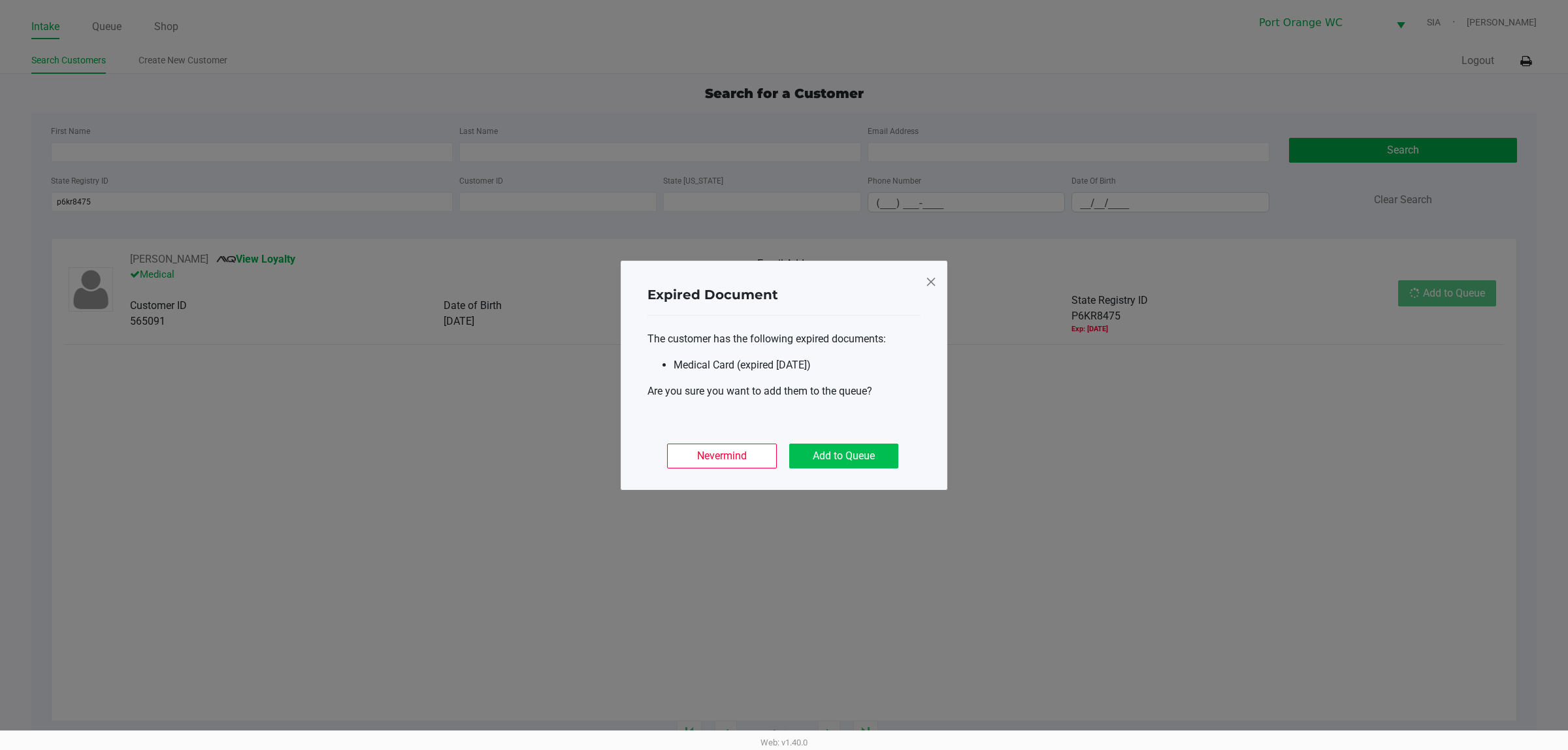
click at [898, 455] on div "Nevermind Add to Queue" at bounding box center [784, 451] width 273 height 51
click at [858, 461] on button "Add to Queue" at bounding box center [844, 456] width 109 height 25
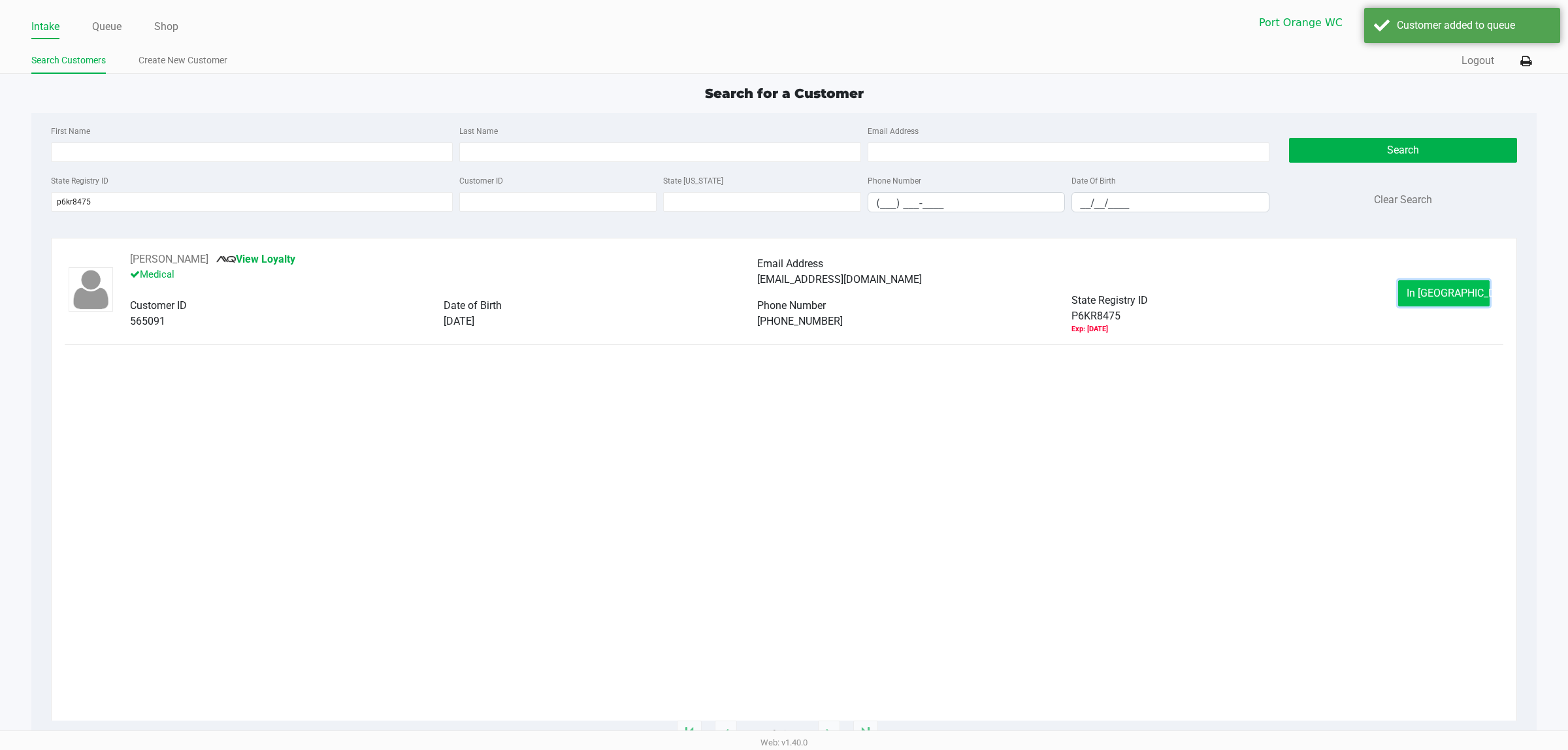
click at [1462, 304] on button "In Queue" at bounding box center [1443, 293] width 91 height 26
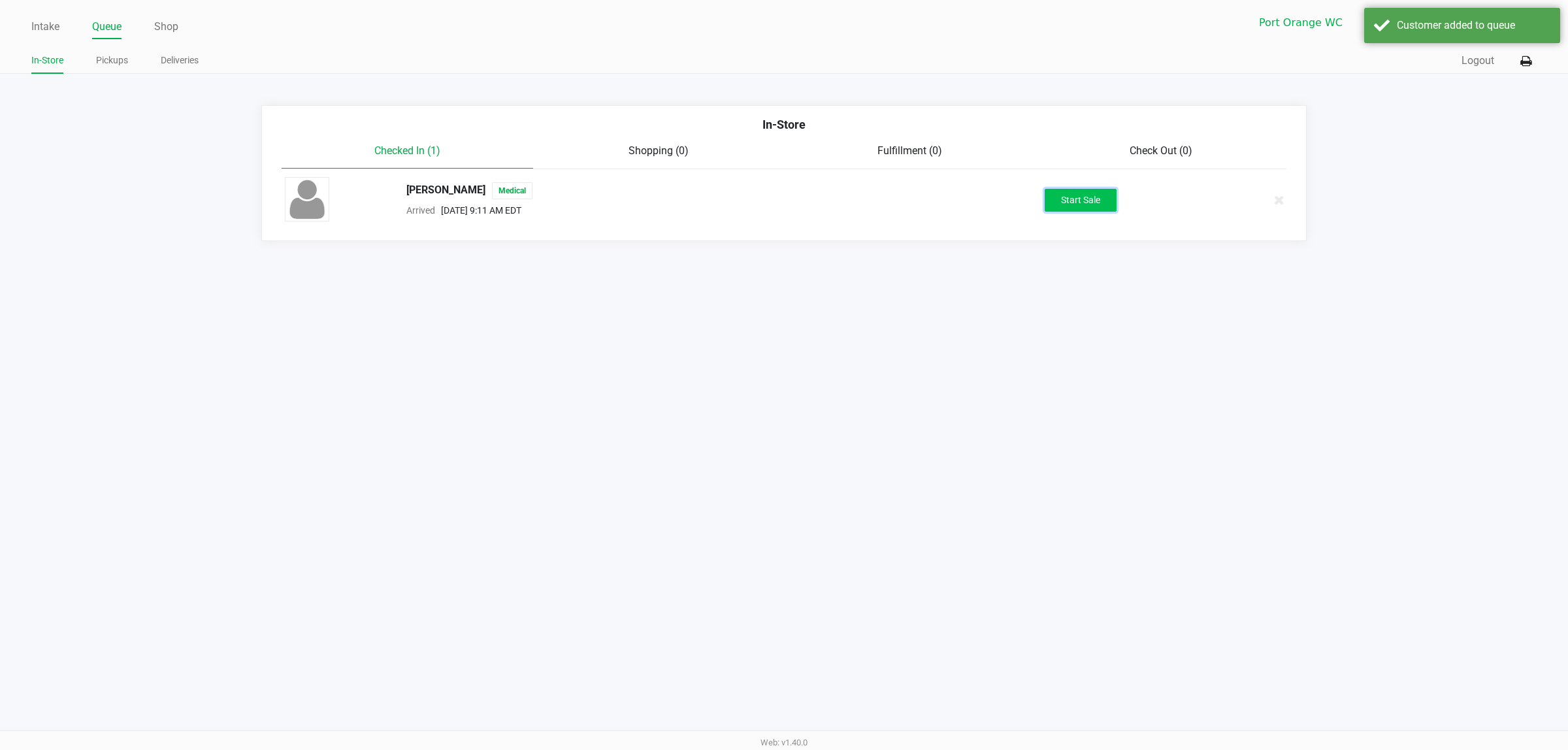
click at [1060, 207] on button "Start Sale" at bounding box center [1080, 200] width 72 height 23
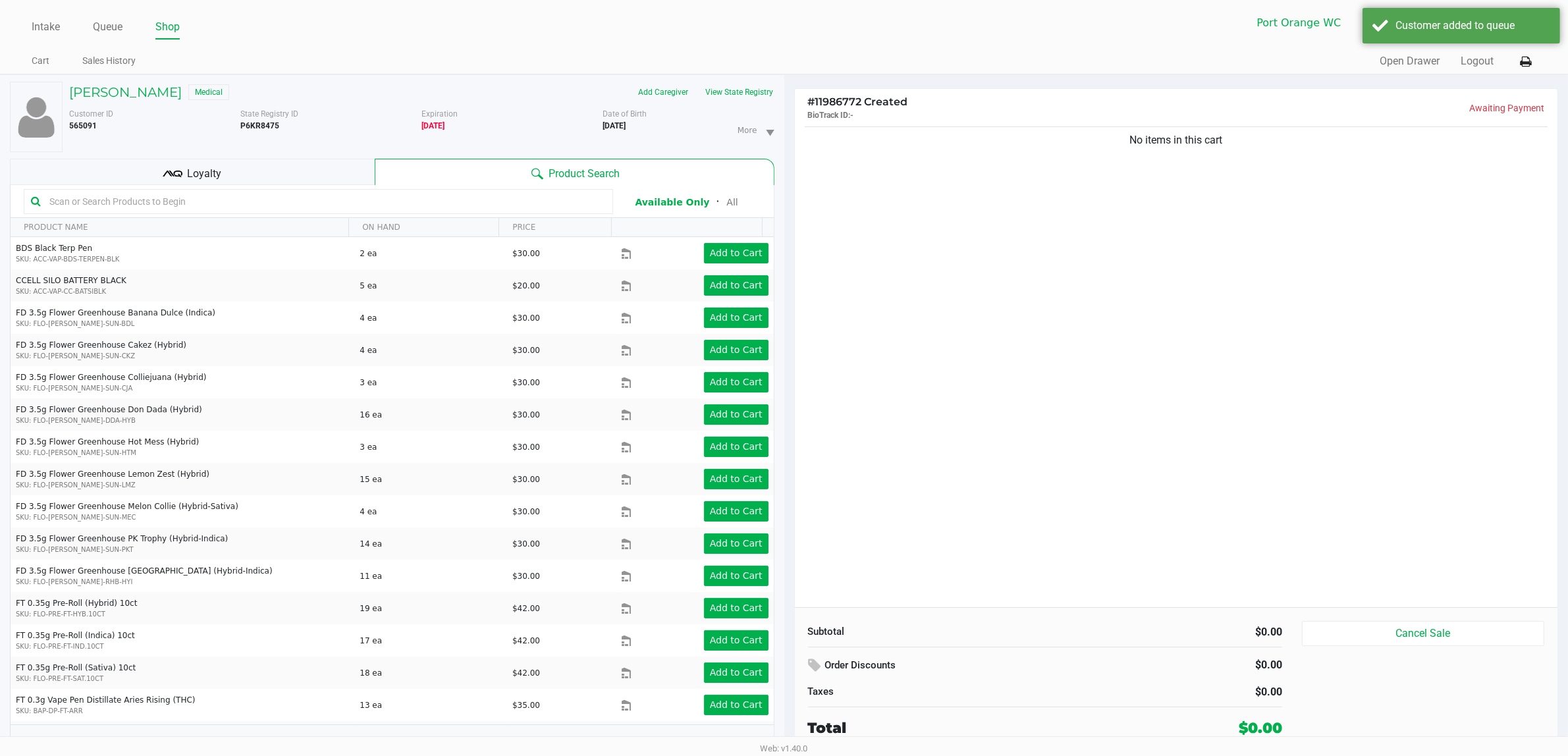
click at [761, 106] on div "Customer ID 565091 State Registry ID P6KR8475 Expiration 08/08/2025 More Date o…" at bounding box center [421, 127] width 725 height 49
click at [768, 82] on button "View State Registry" at bounding box center [736, 92] width 77 height 21
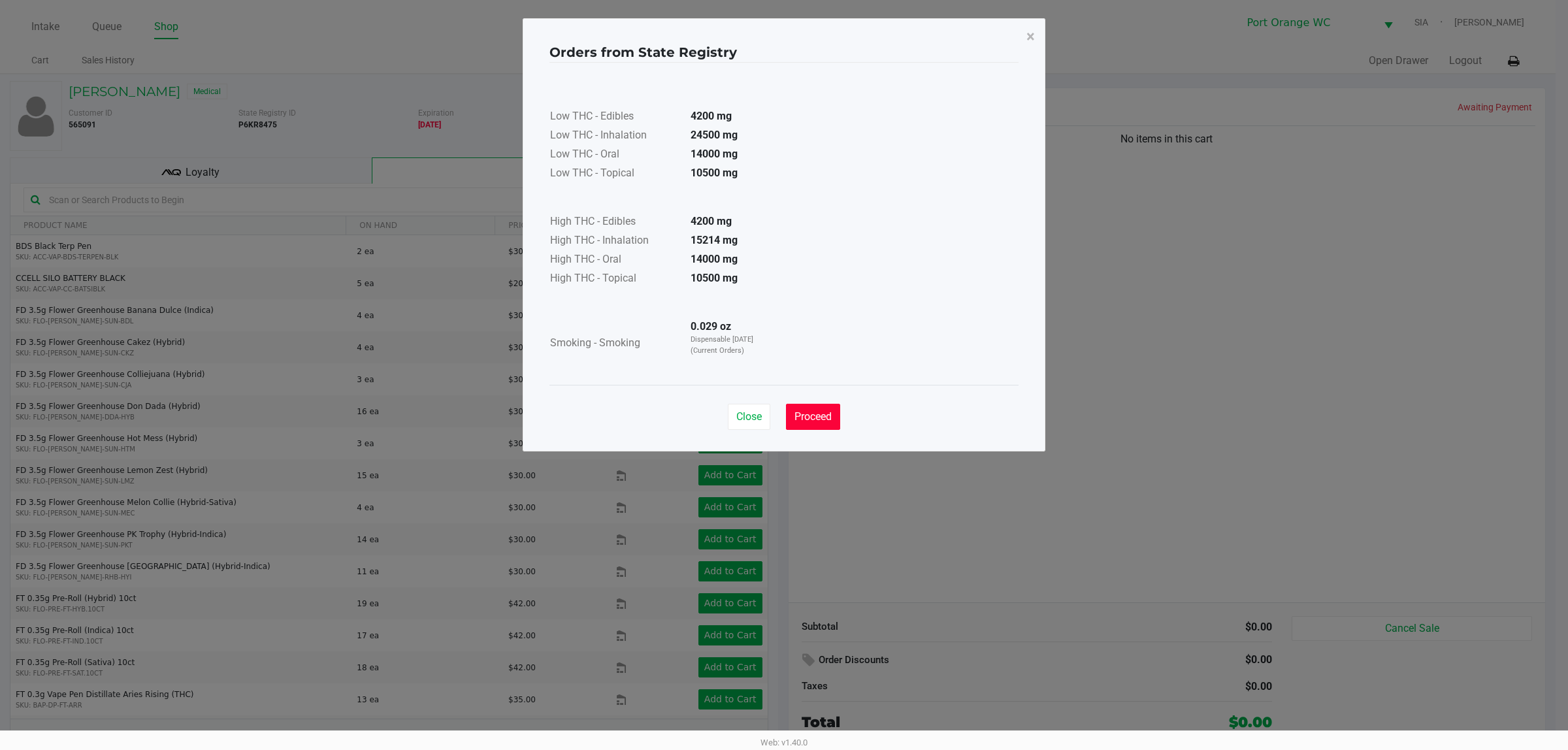
click at [815, 416] on span "Proceed" at bounding box center [813, 416] width 37 height 12
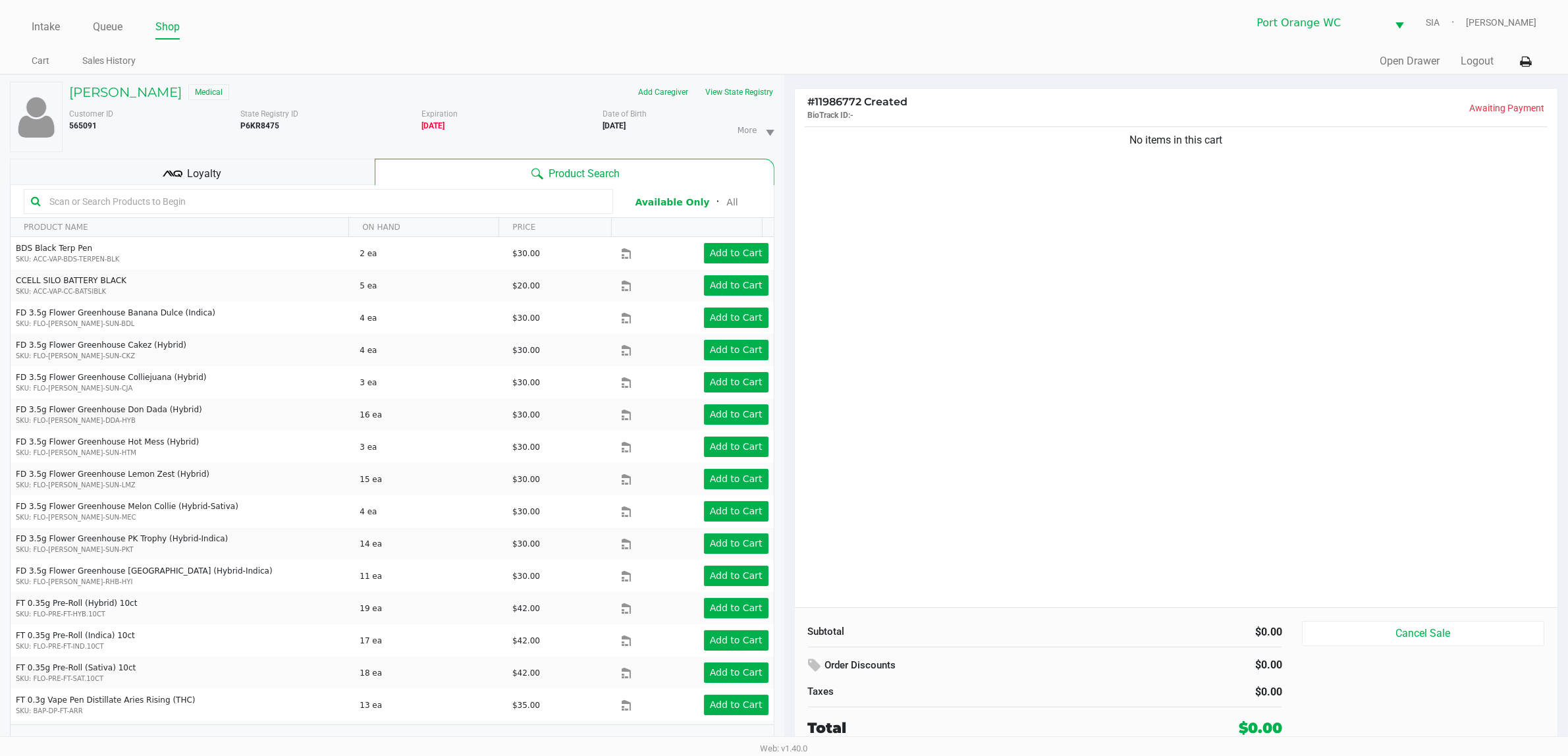
click at [518, 208] on input "text" at bounding box center [325, 202] width 561 height 20
type input "1-AUG25HTM01-0822"
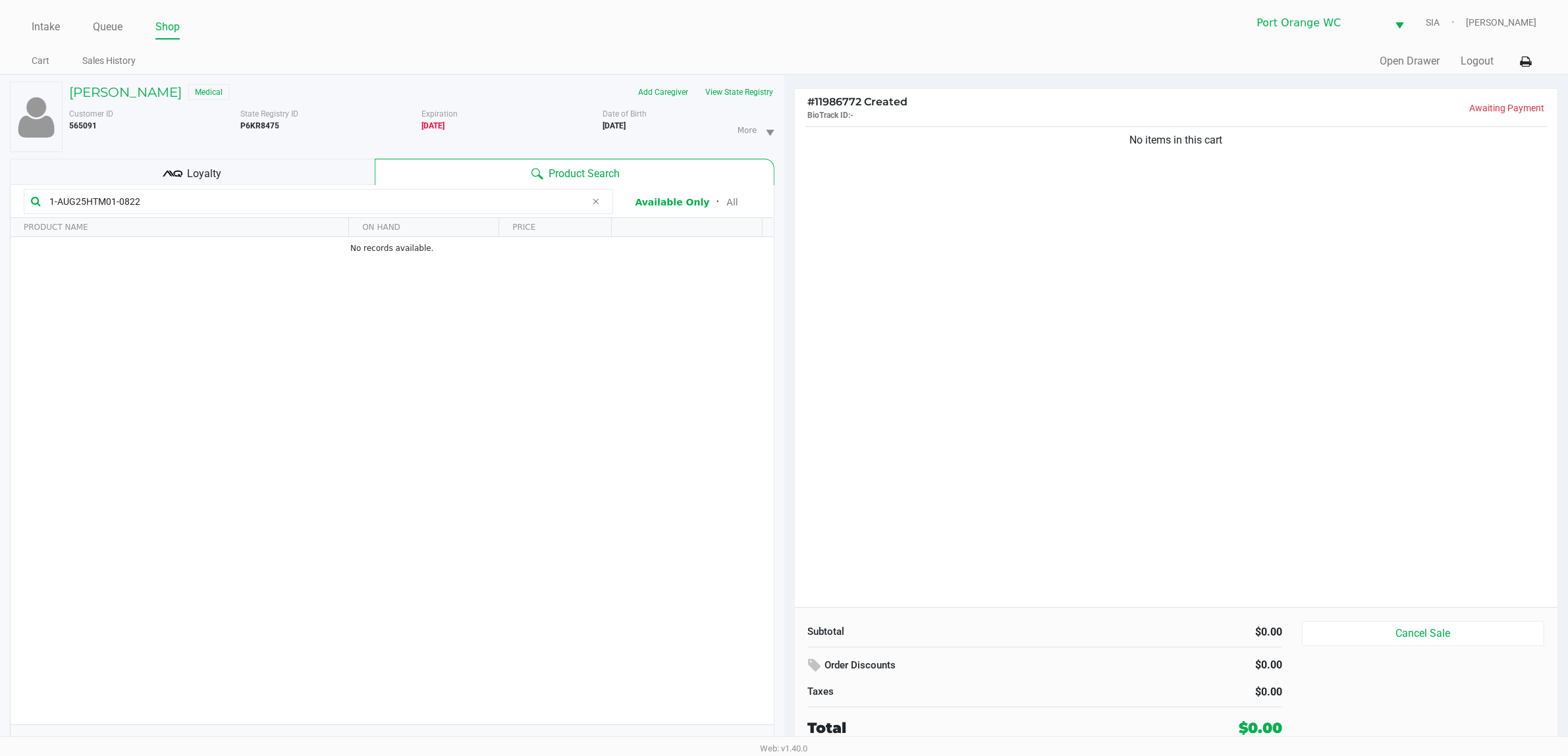
click at [1026, 400] on div "No items in this cart" at bounding box center [1176, 365] width 763 height 483
click at [1022, 405] on div "No items in this cart" at bounding box center [1176, 365] width 763 height 483
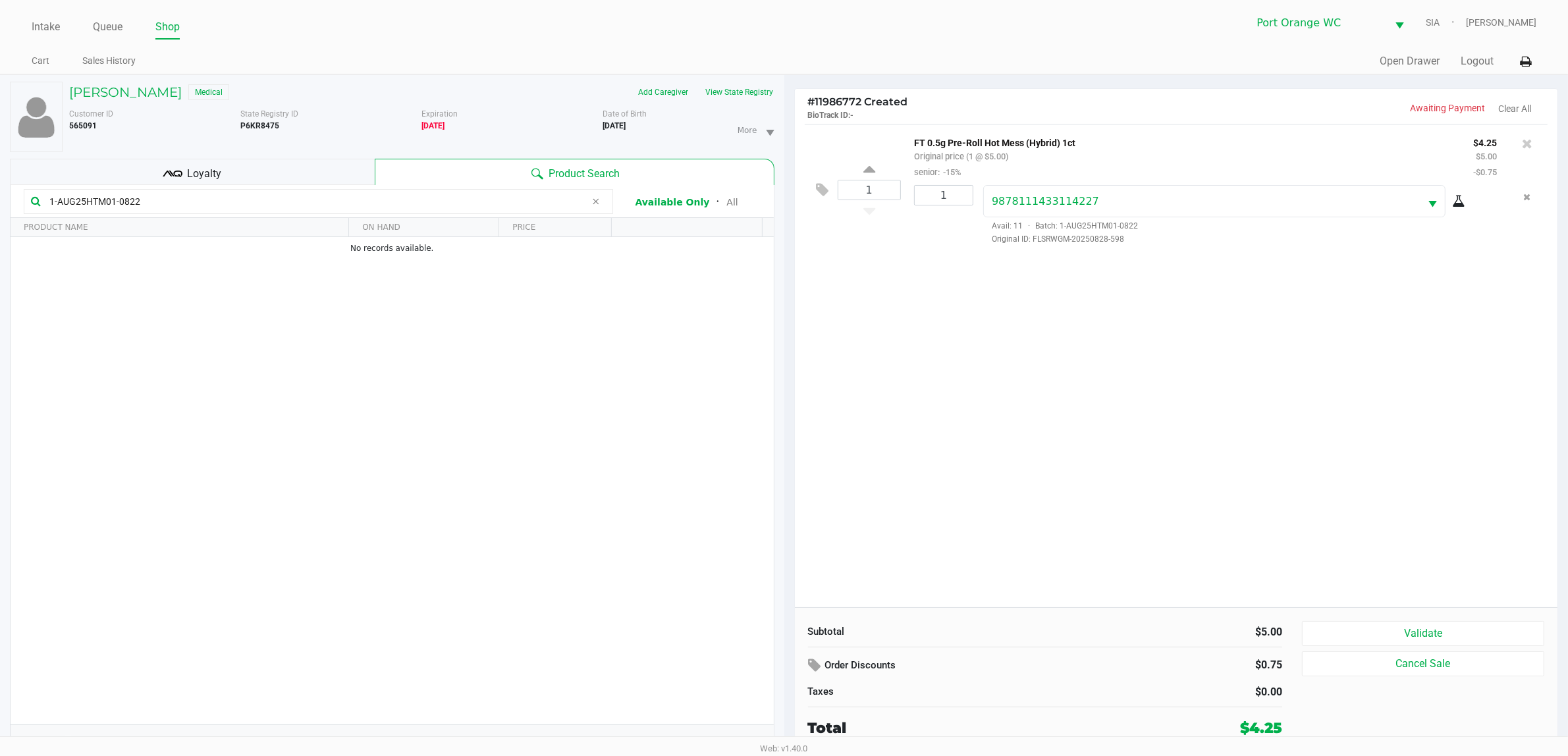
click at [251, 182] on div "Loyalty" at bounding box center [192, 172] width 365 height 27
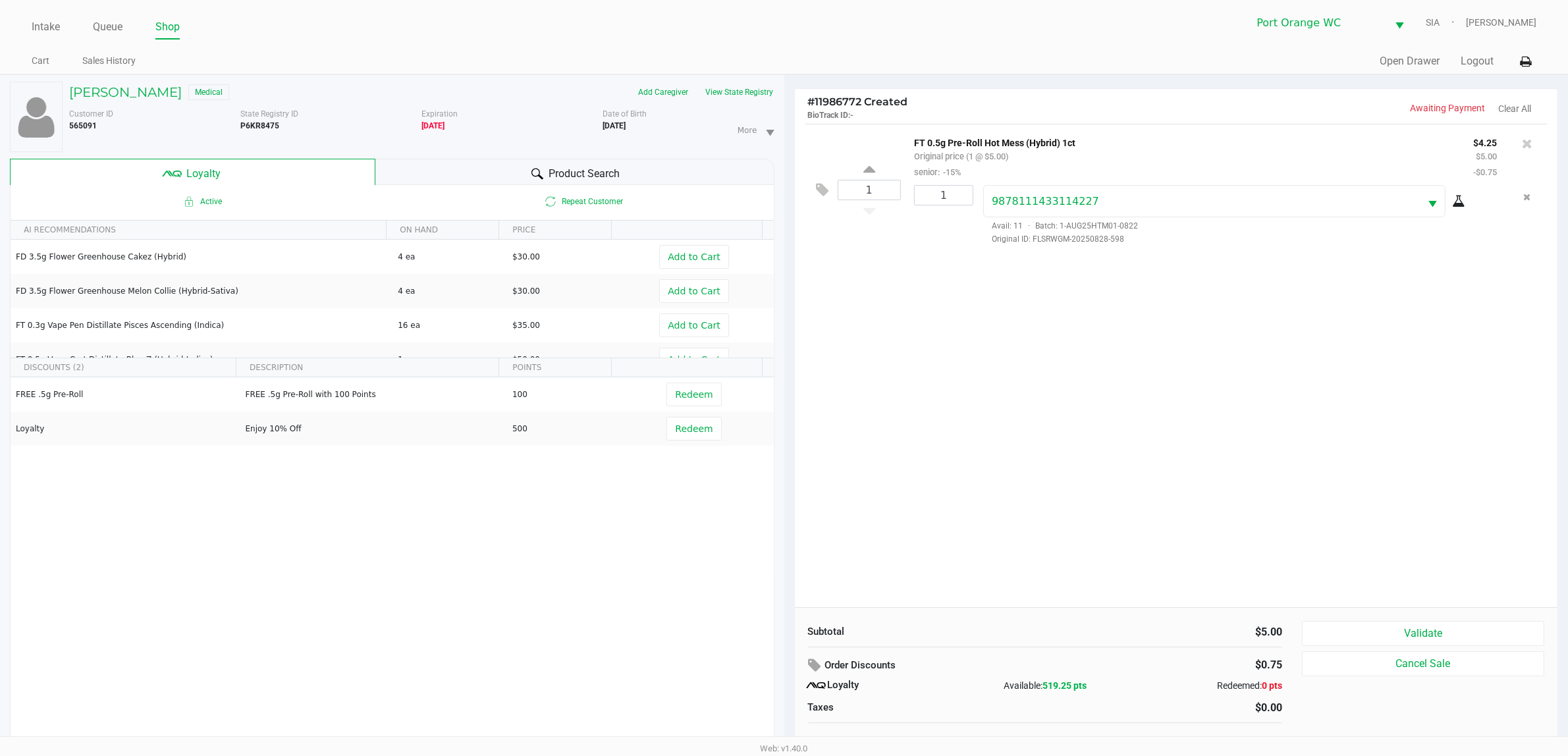
click at [1401, 631] on button "Validate" at bounding box center [1423, 633] width 243 height 25
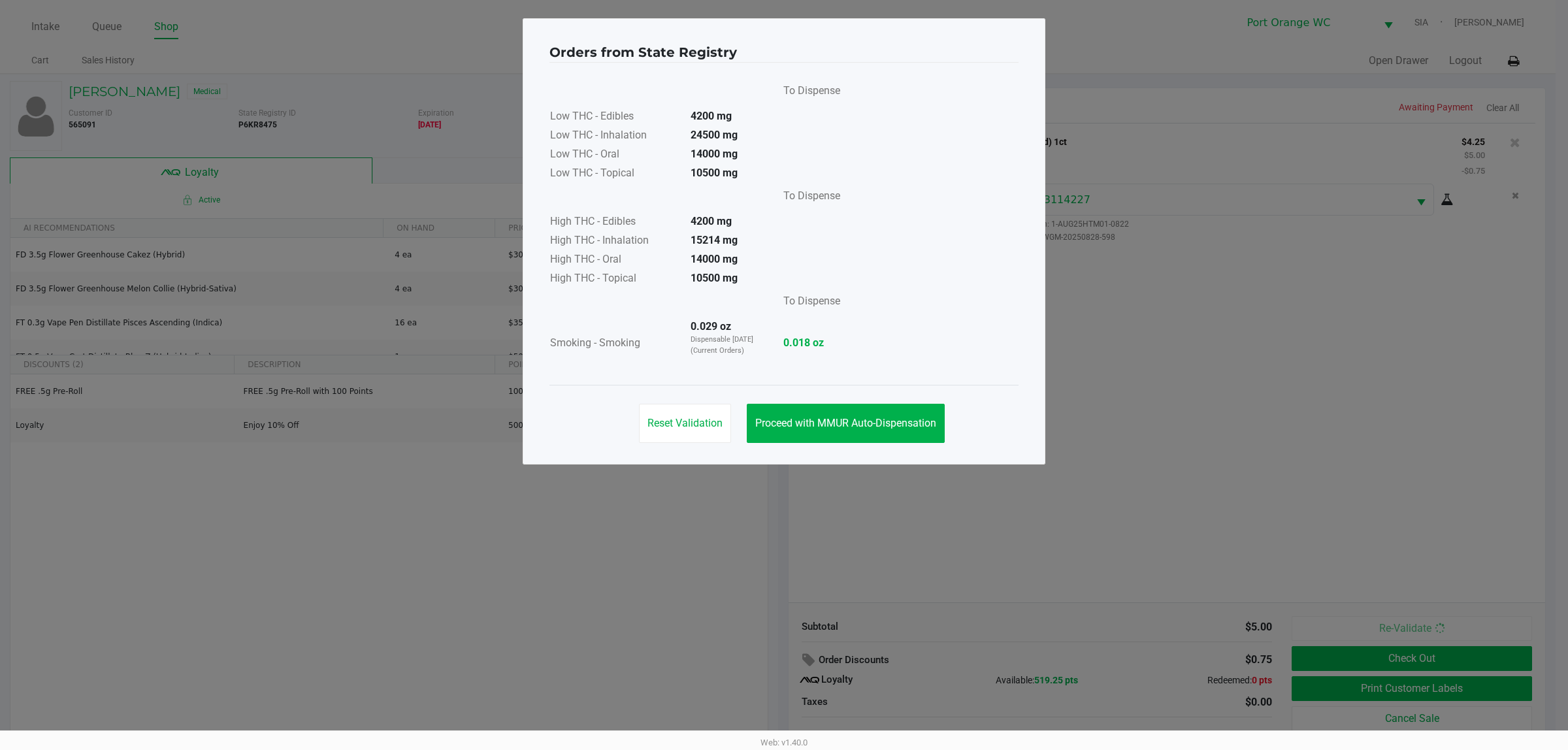
click at [779, 426] on span "Proceed with MMUR Auto-Dispensation" at bounding box center [846, 423] width 181 height 12
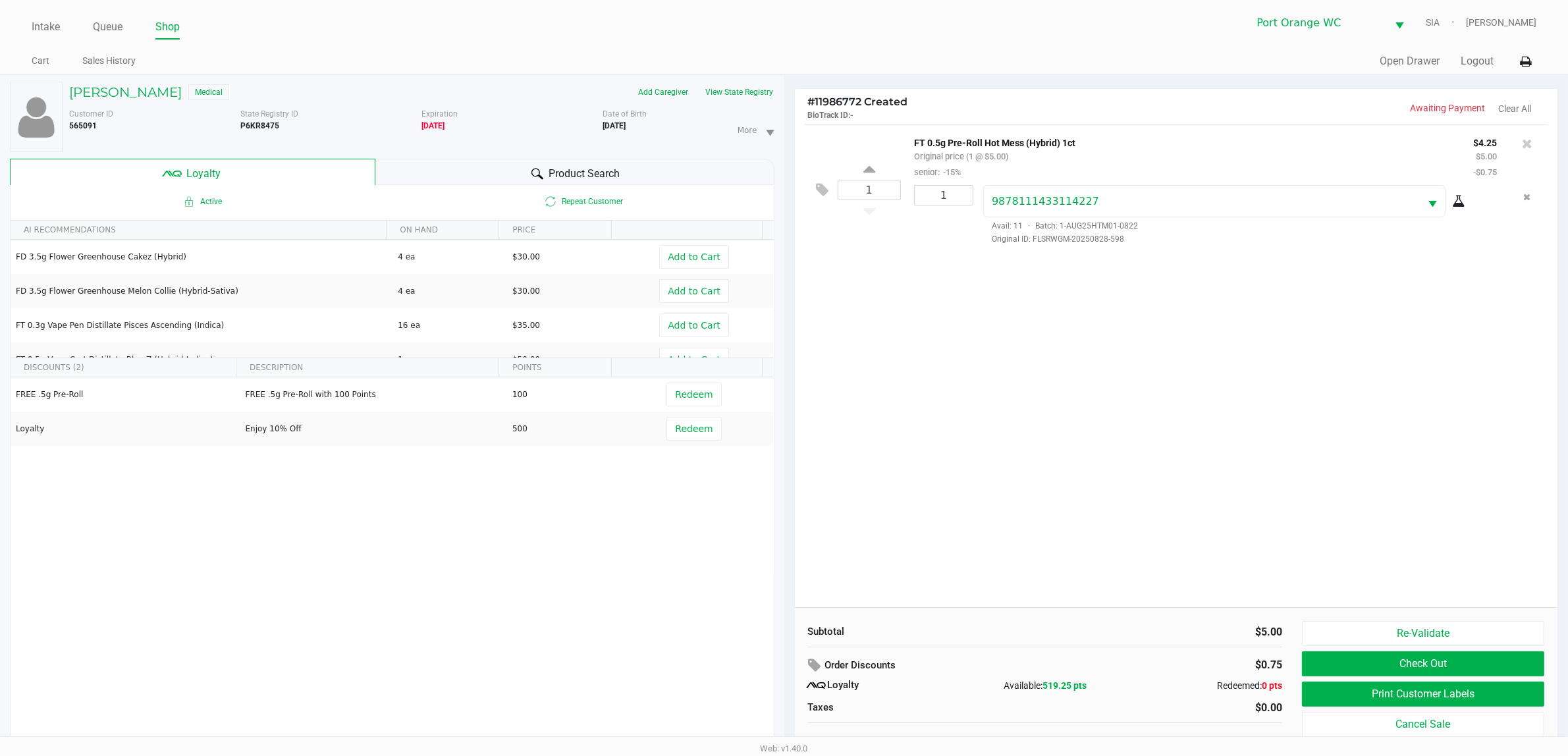
scroll to position [14, 0]
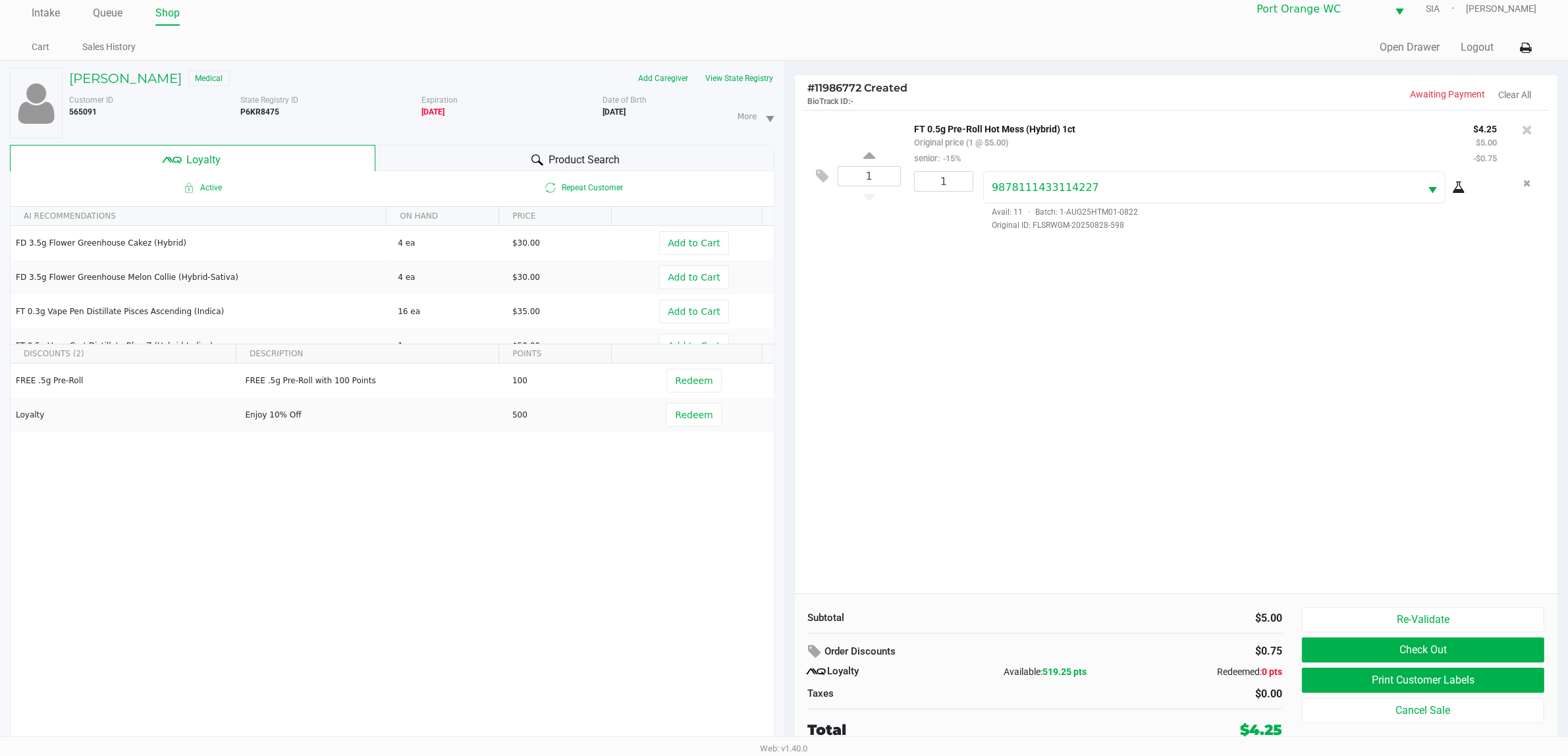
click at [1361, 690] on button "Print Customer Labels" at bounding box center [1423, 680] width 243 height 25
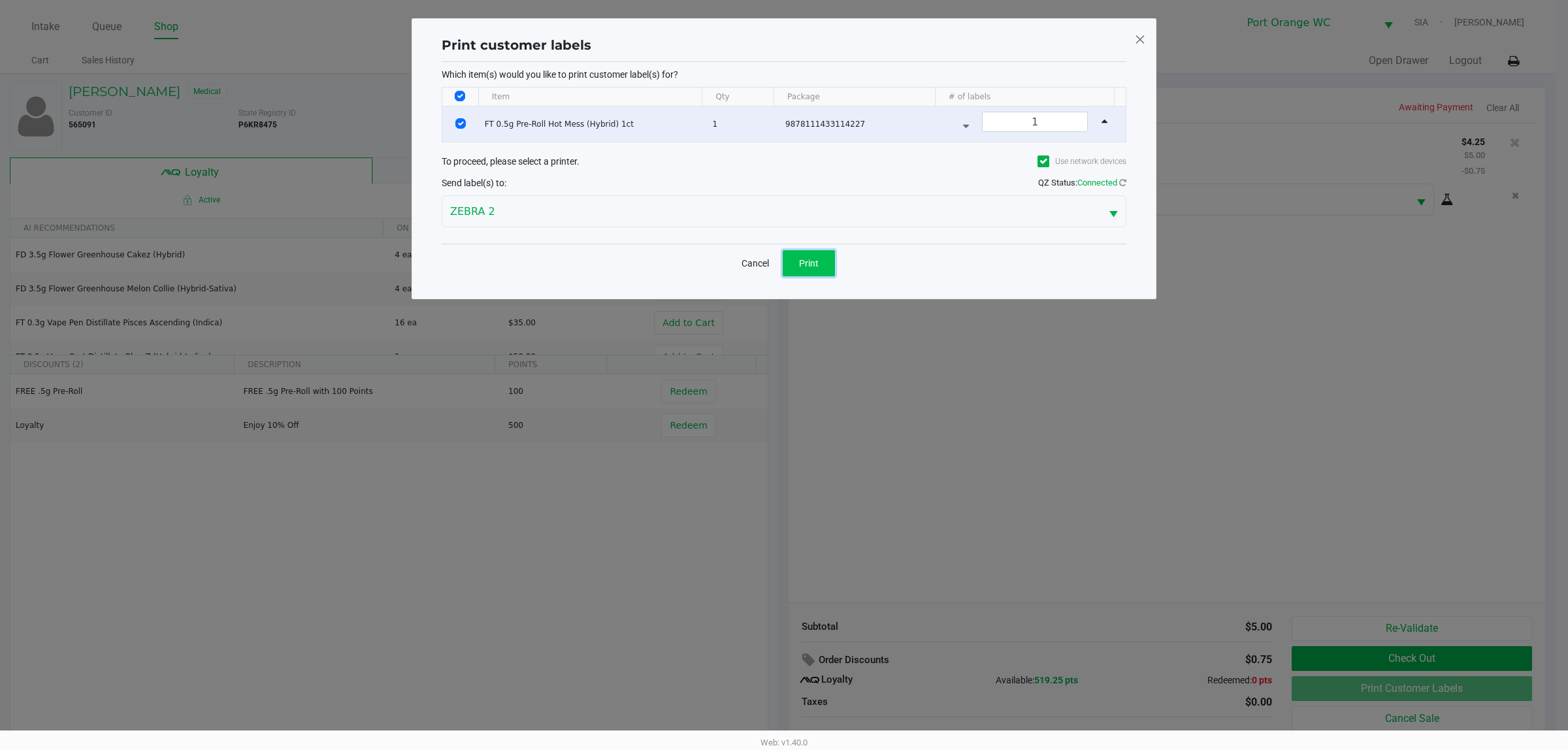
click at [795, 270] on button "Print" at bounding box center [808, 263] width 52 height 26
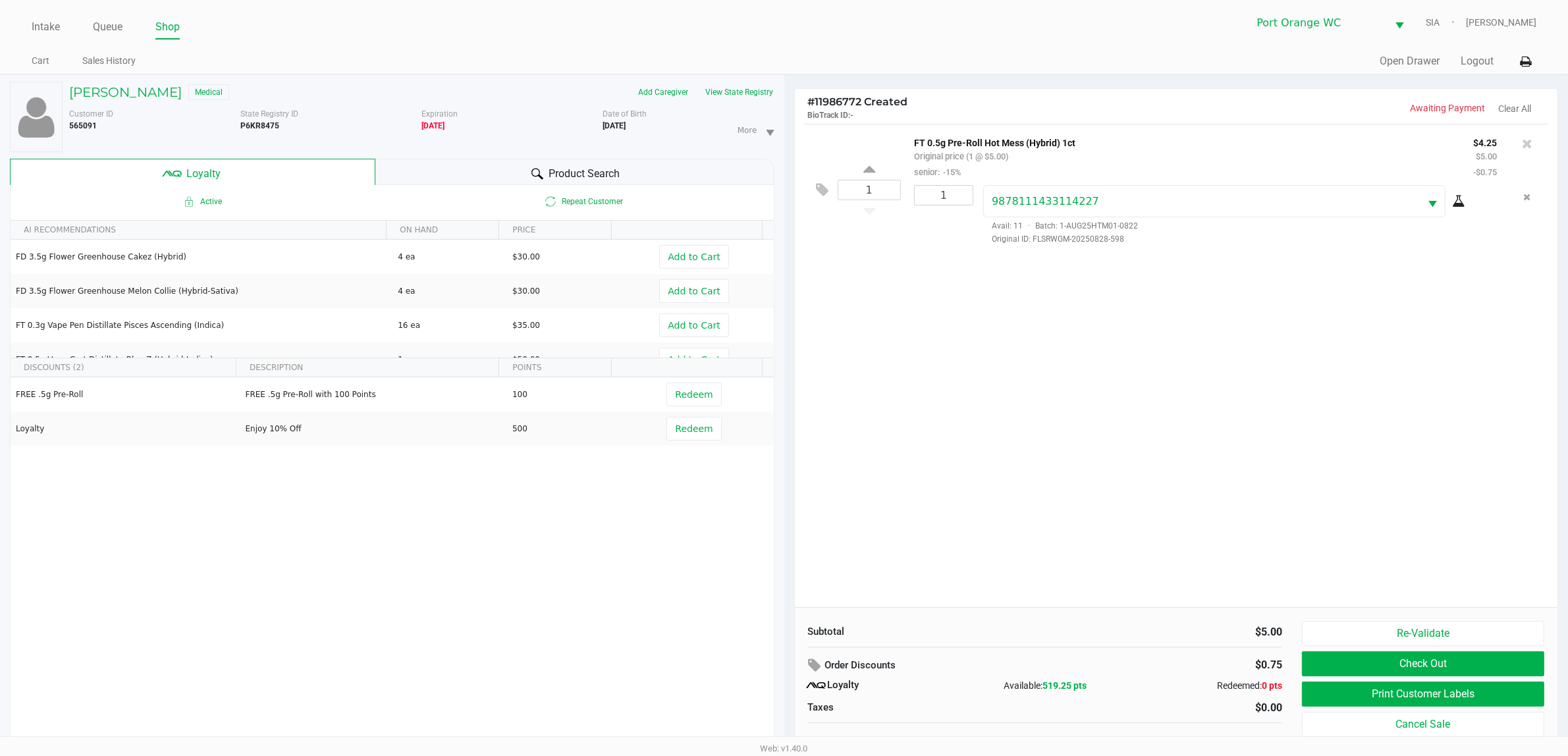
click at [1385, 669] on button "Check Out" at bounding box center [1423, 663] width 243 height 25
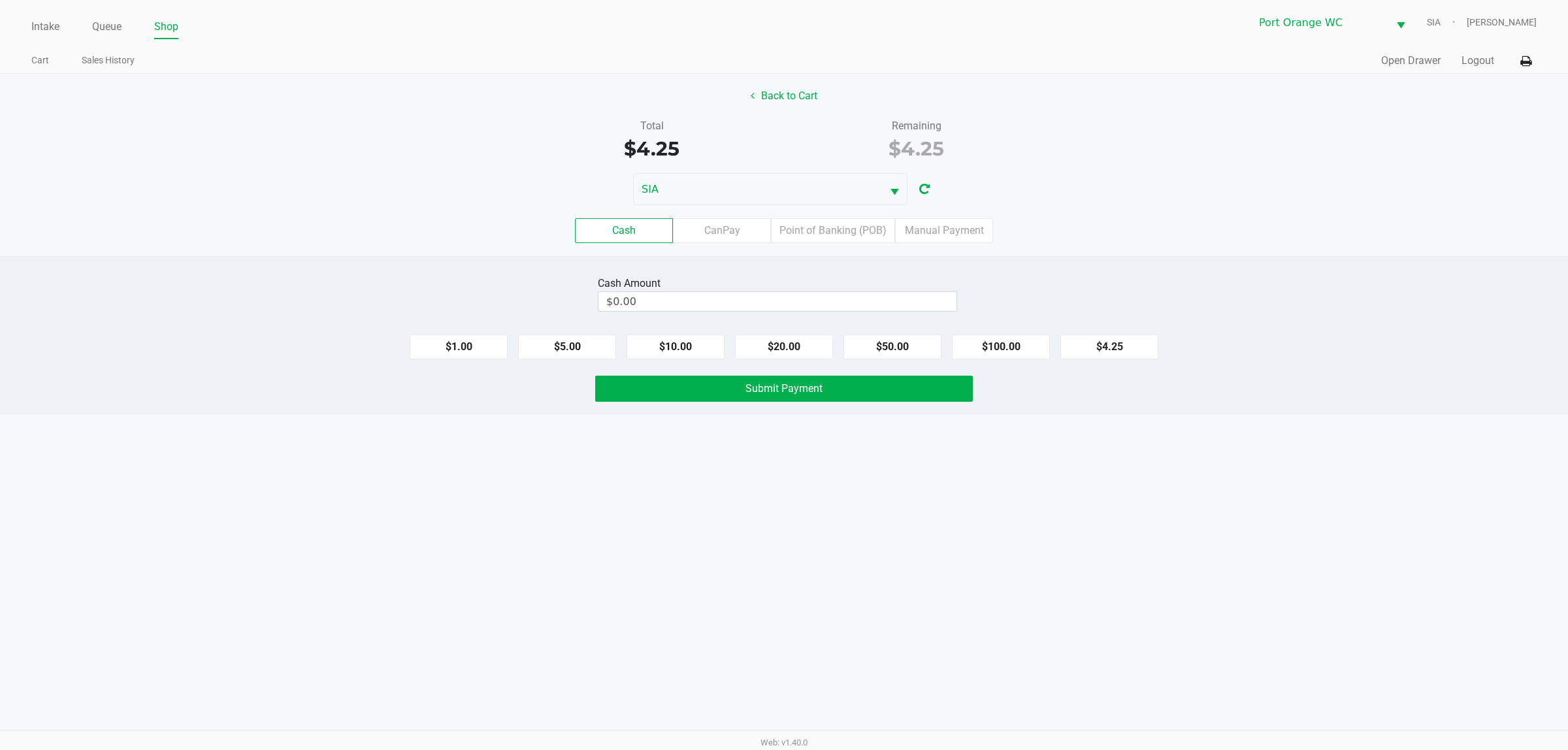
click at [773, 349] on button "$20.00" at bounding box center [784, 346] width 98 height 25
type input "$20.00"
click at [804, 397] on button "Submit Payment" at bounding box center [784, 389] width 377 height 26
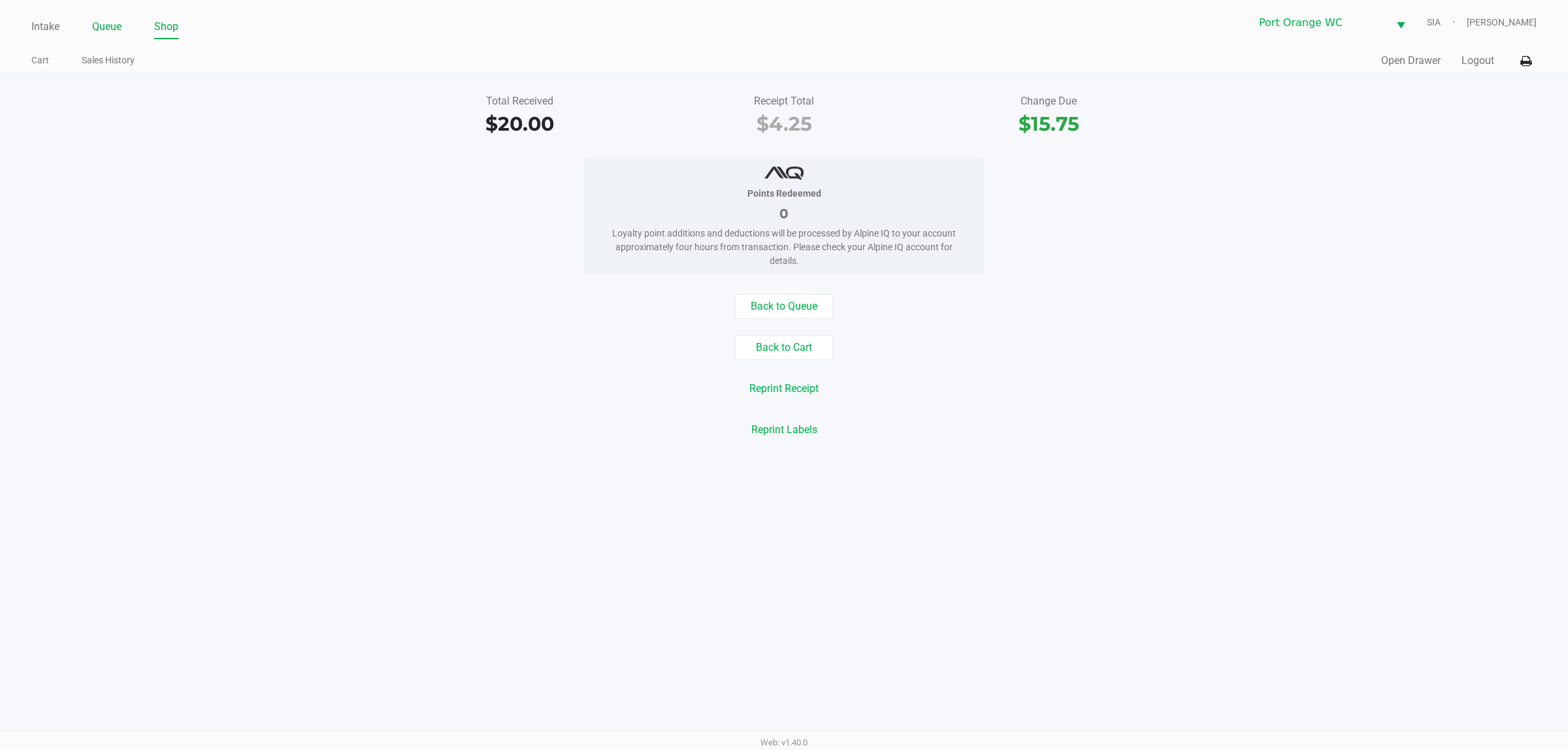
click at [98, 36] on link "Queue" at bounding box center [106, 26] width 29 height 18
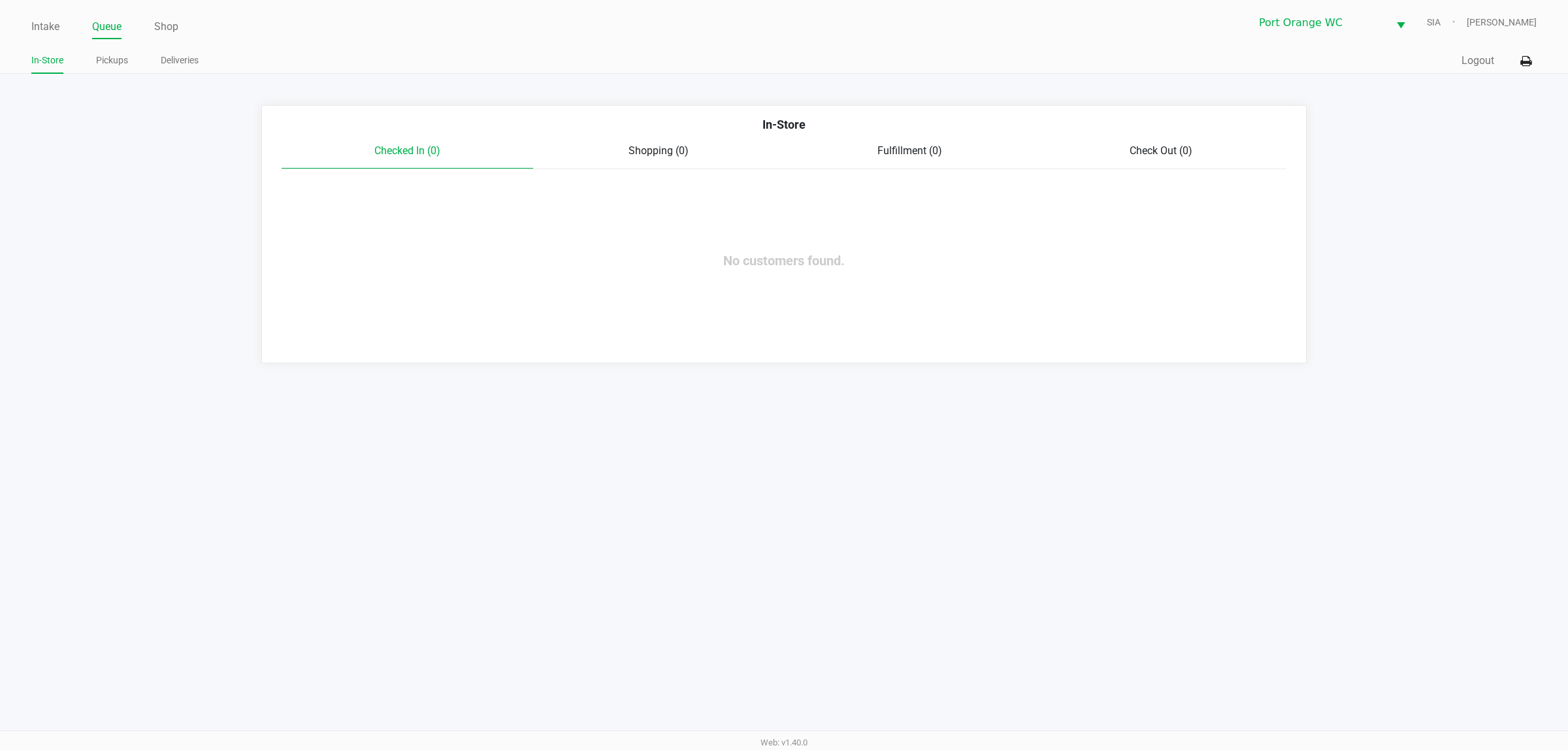
click at [1007, 340] on div "In-Store Checked In (0) Shopping (0) Fulfillment (0) Check Out (0) No customers…" at bounding box center [783, 234] width 1045 height 258
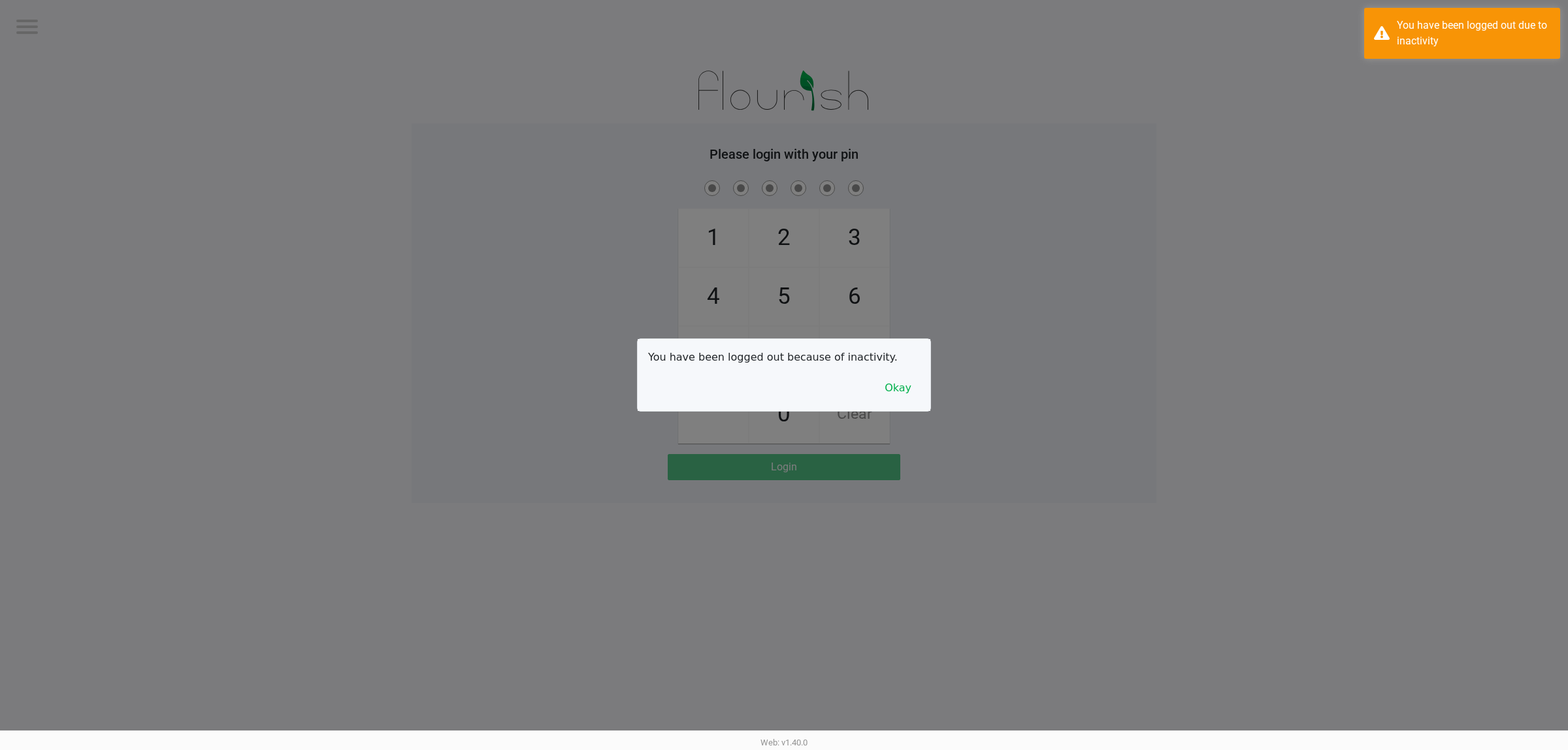
click at [684, 302] on div at bounding box center [784, 375] width 1568 height 750
click at [889, 380] on button "Okay" at bounding box center [898, 388] width 44 height 25
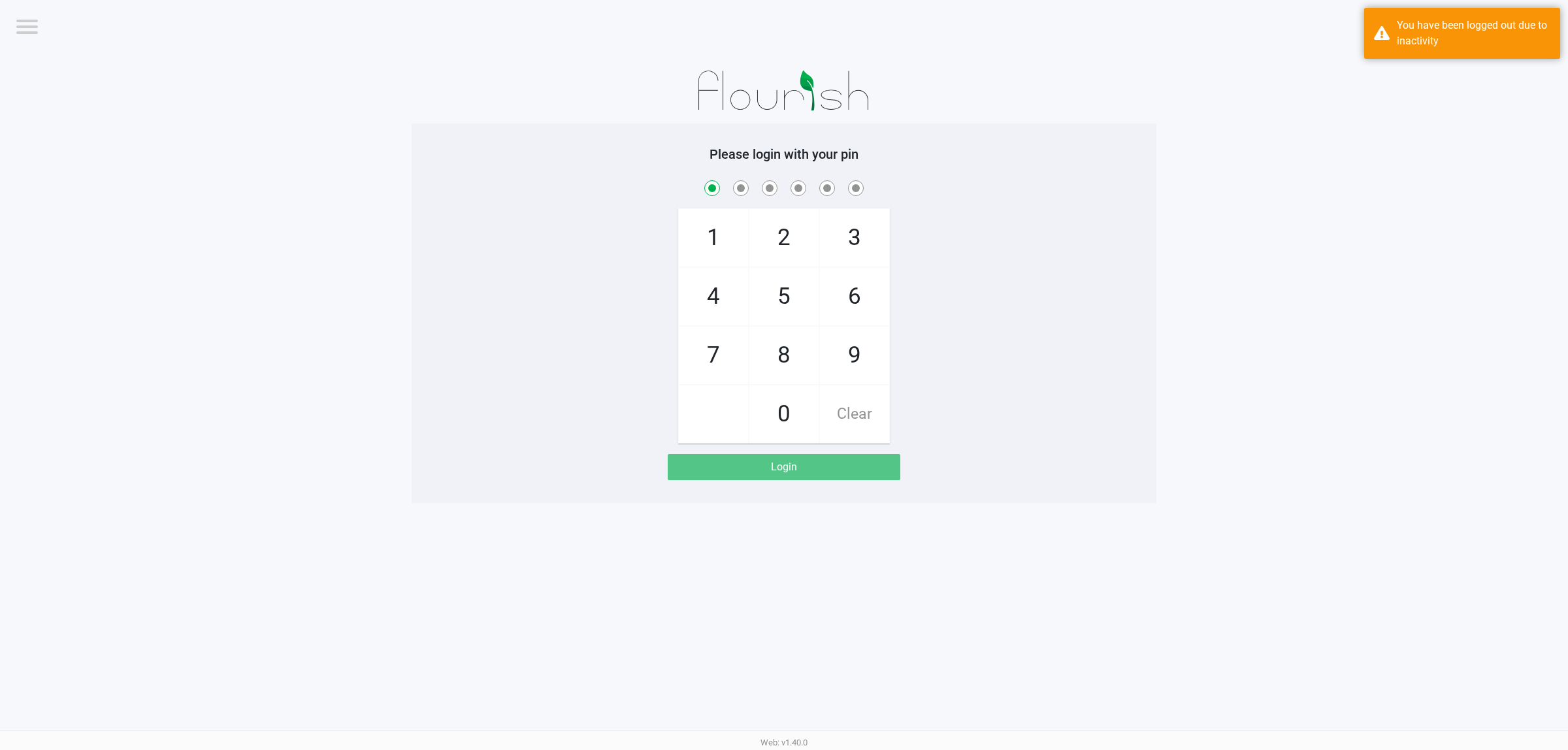
checkbox input "true"
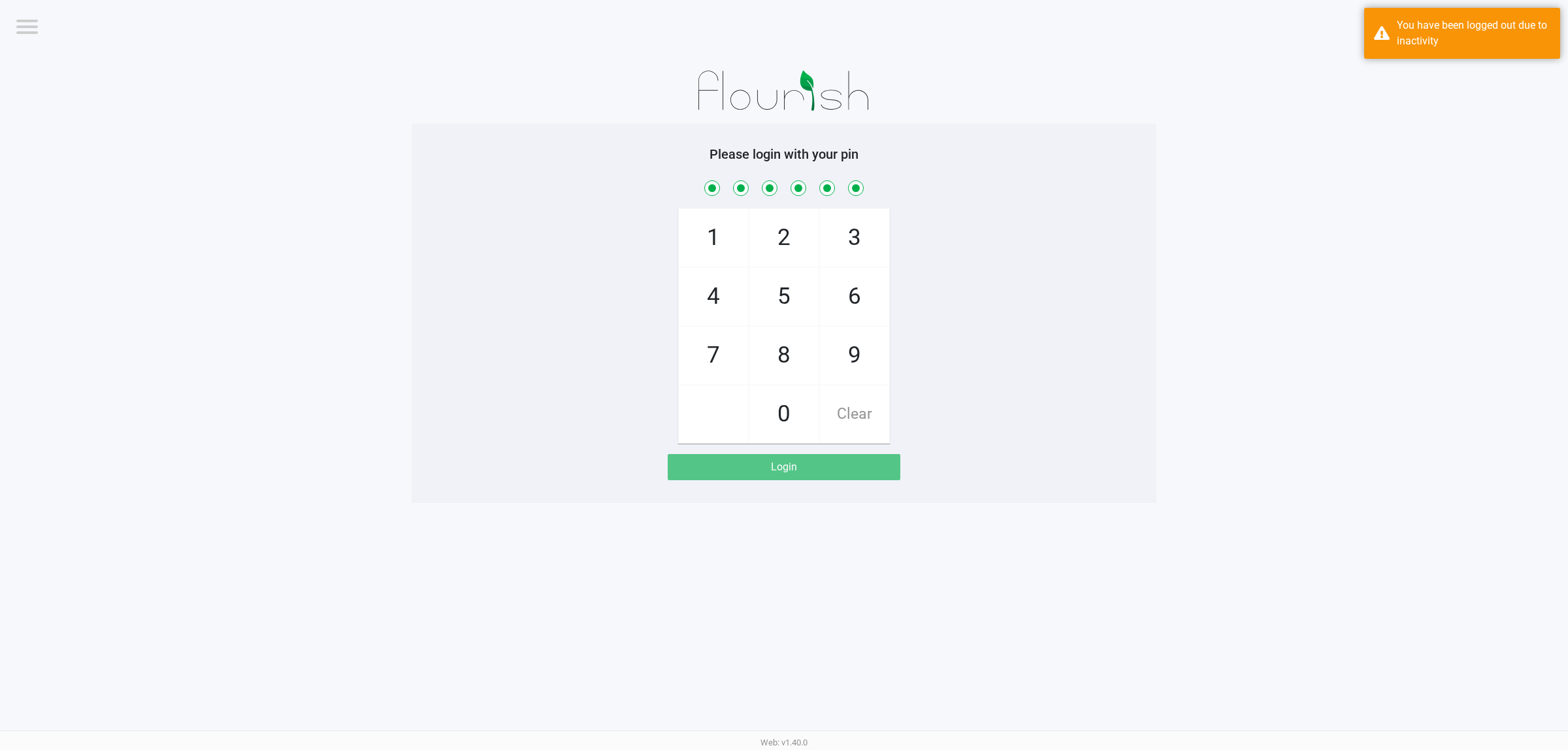
checkbox input "true"
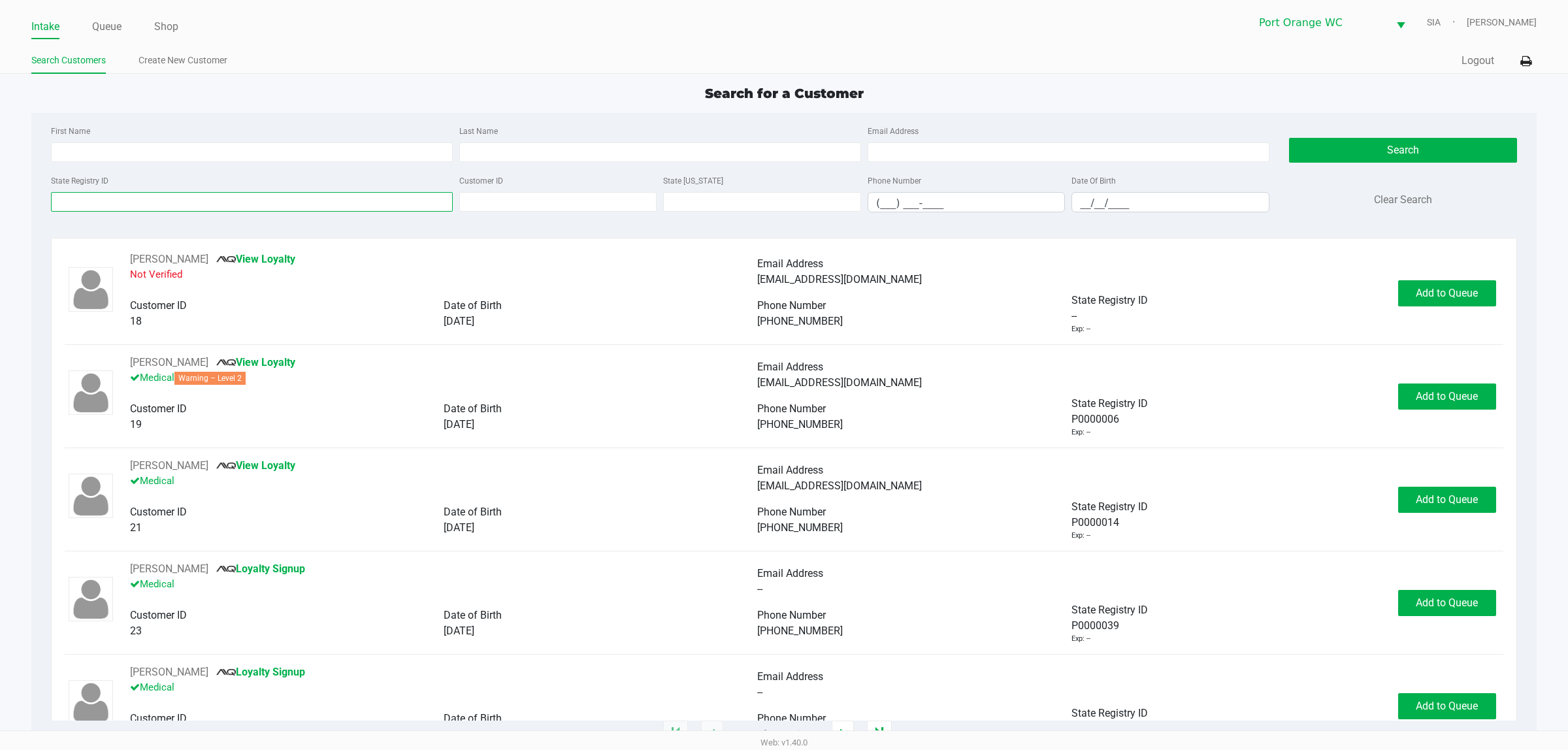
click at [328, 206] on input "State Registry ID" at bounding box center [252, 202] width 401 height 20
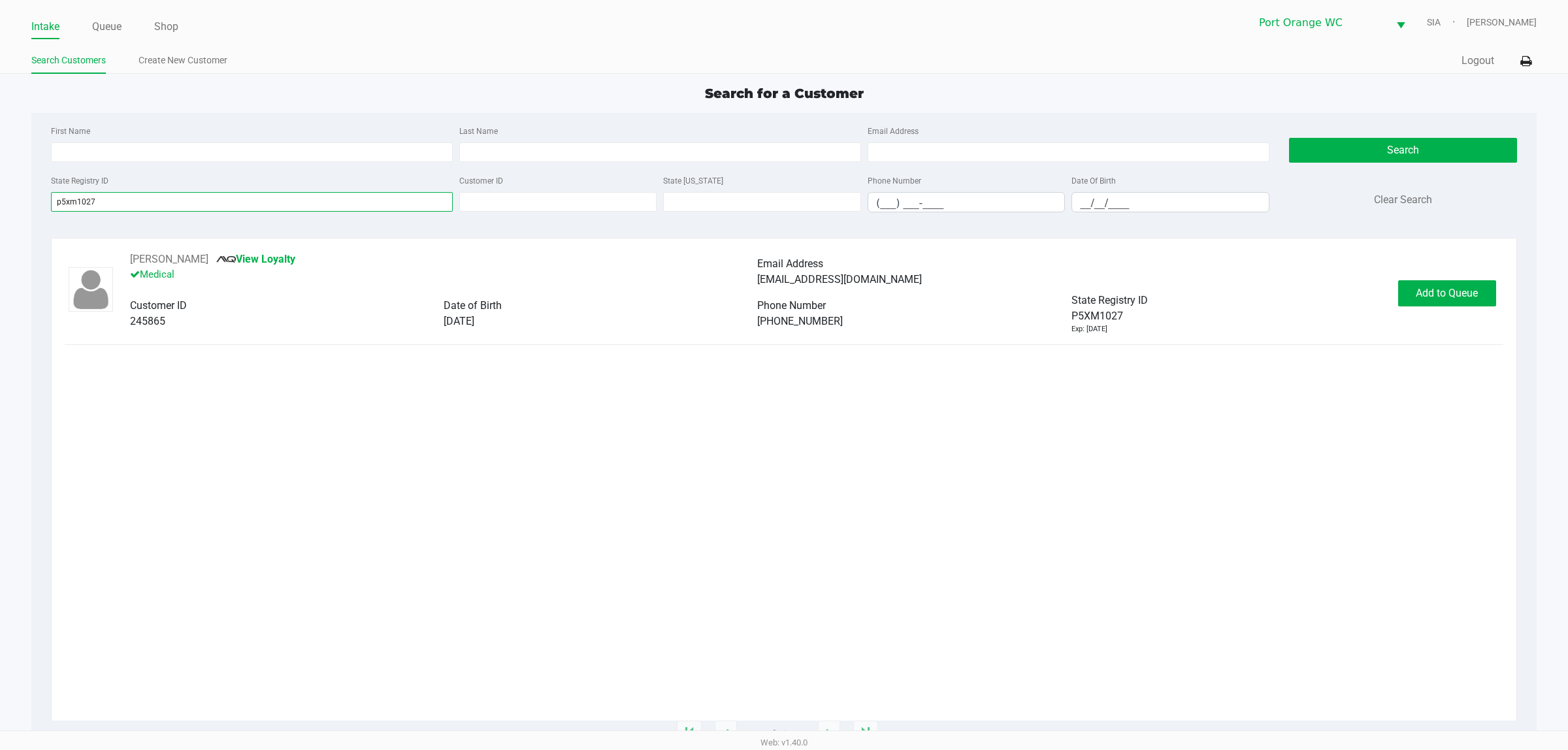
type input "p5xm1027"
click at [1447, 287] on button "Add to Queue" at bounding box center [1447, 293] width 98 height 26
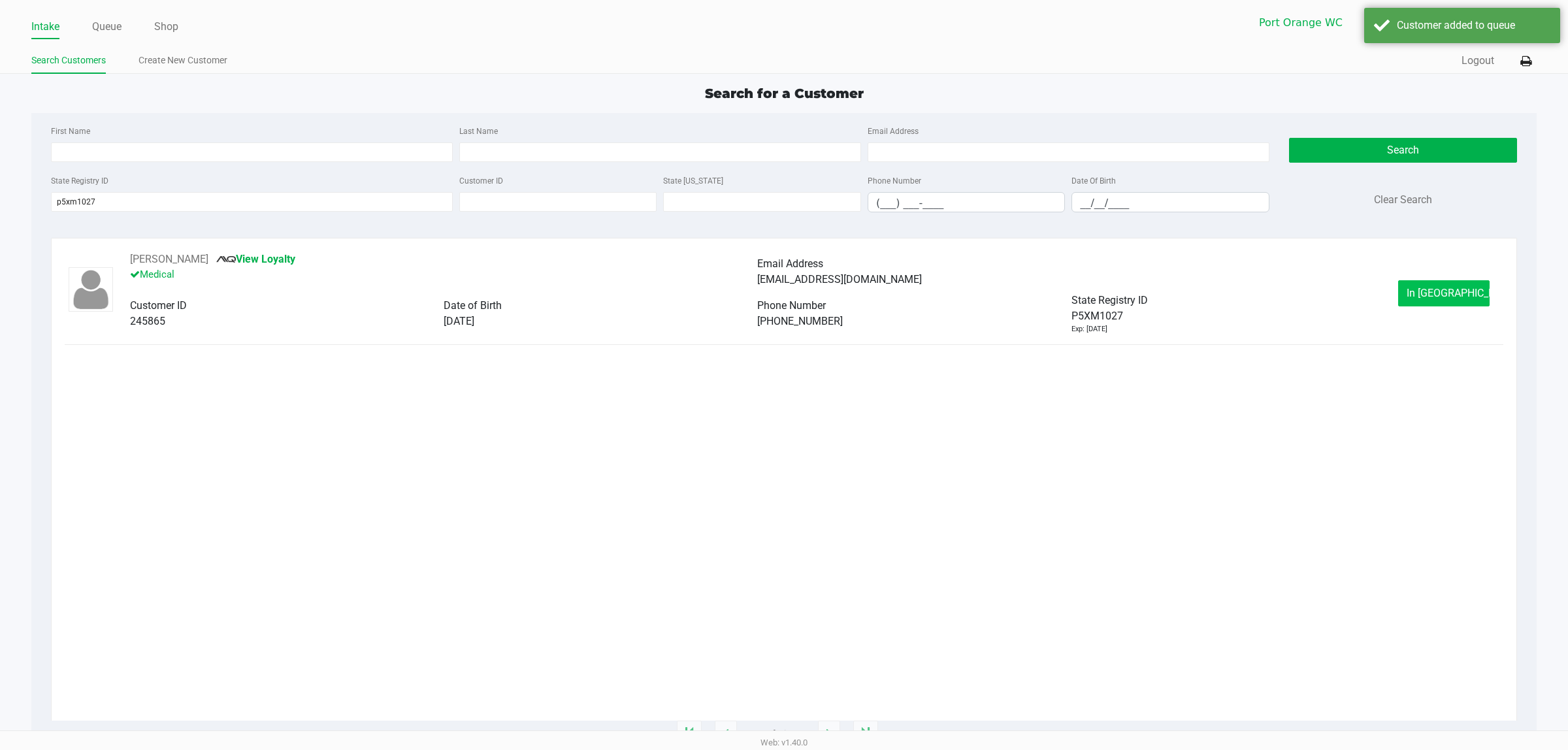
click at [1419, 300] on button "In Queue" at bounding box center [1443, 293] width 91 height 26
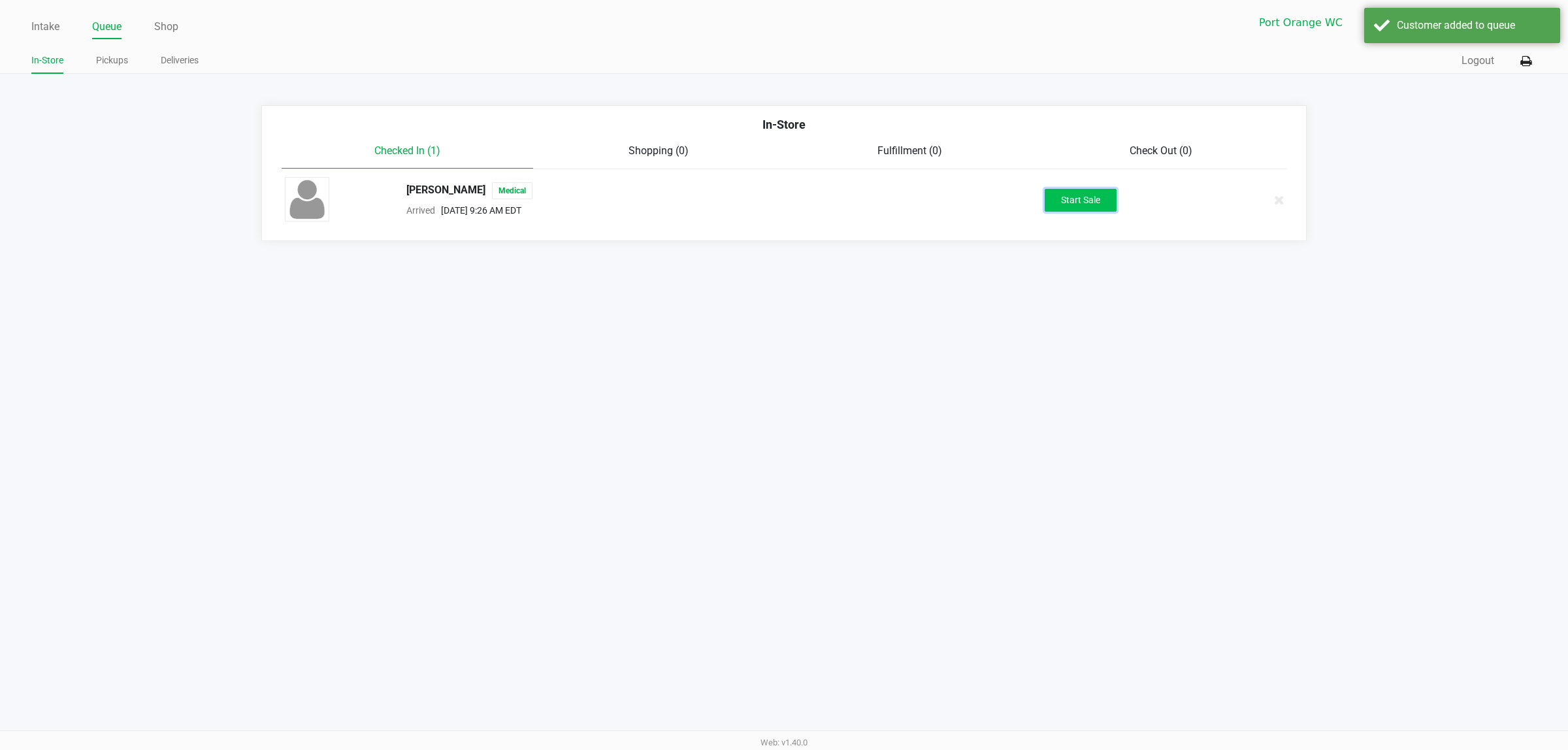
click at [1073, 206] on button "Start Sale" at bounding box center [1080, 200] width 72 height 23
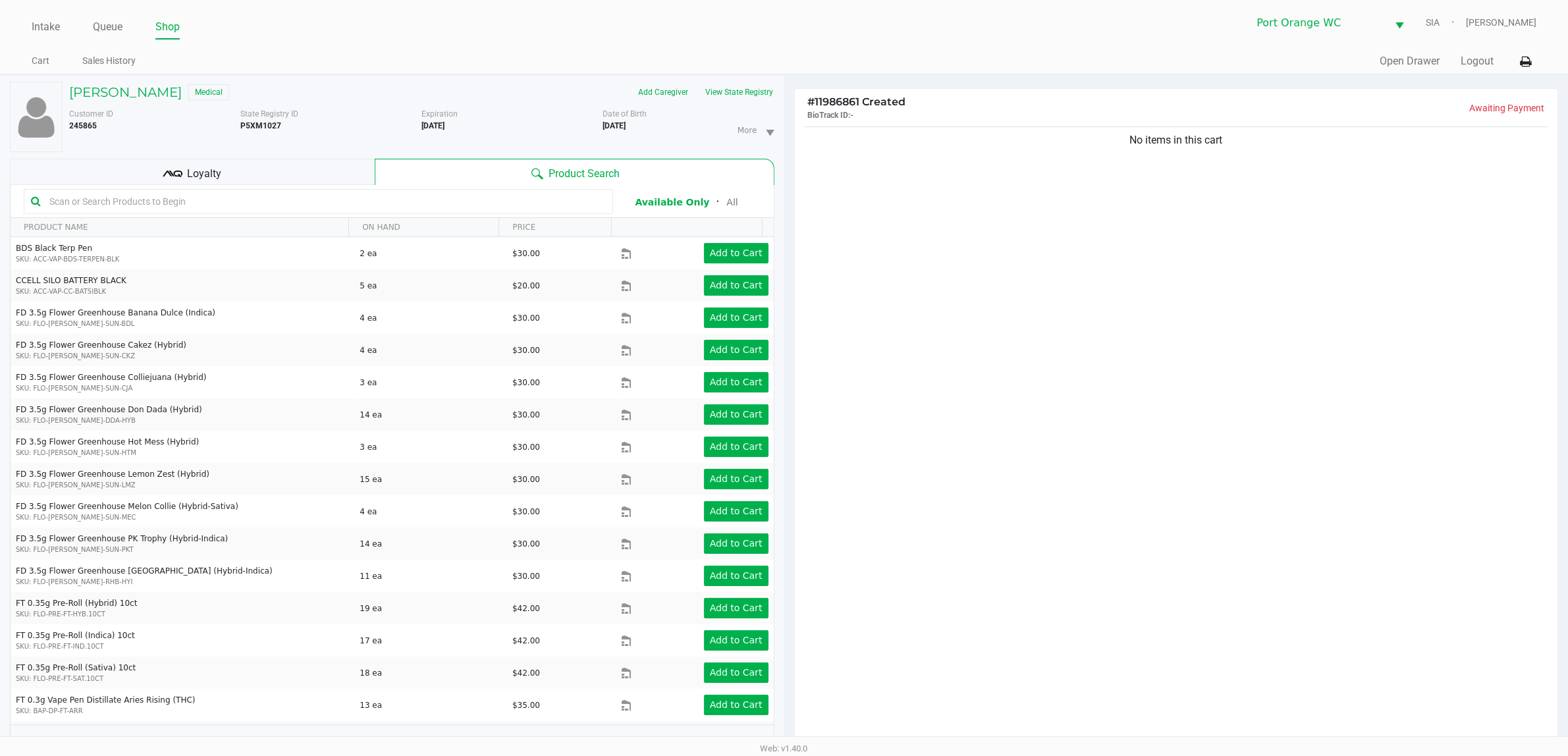
click at [533, 199] on input "text" at bounding box center [325, 202] width 561 height 20
type input "d"
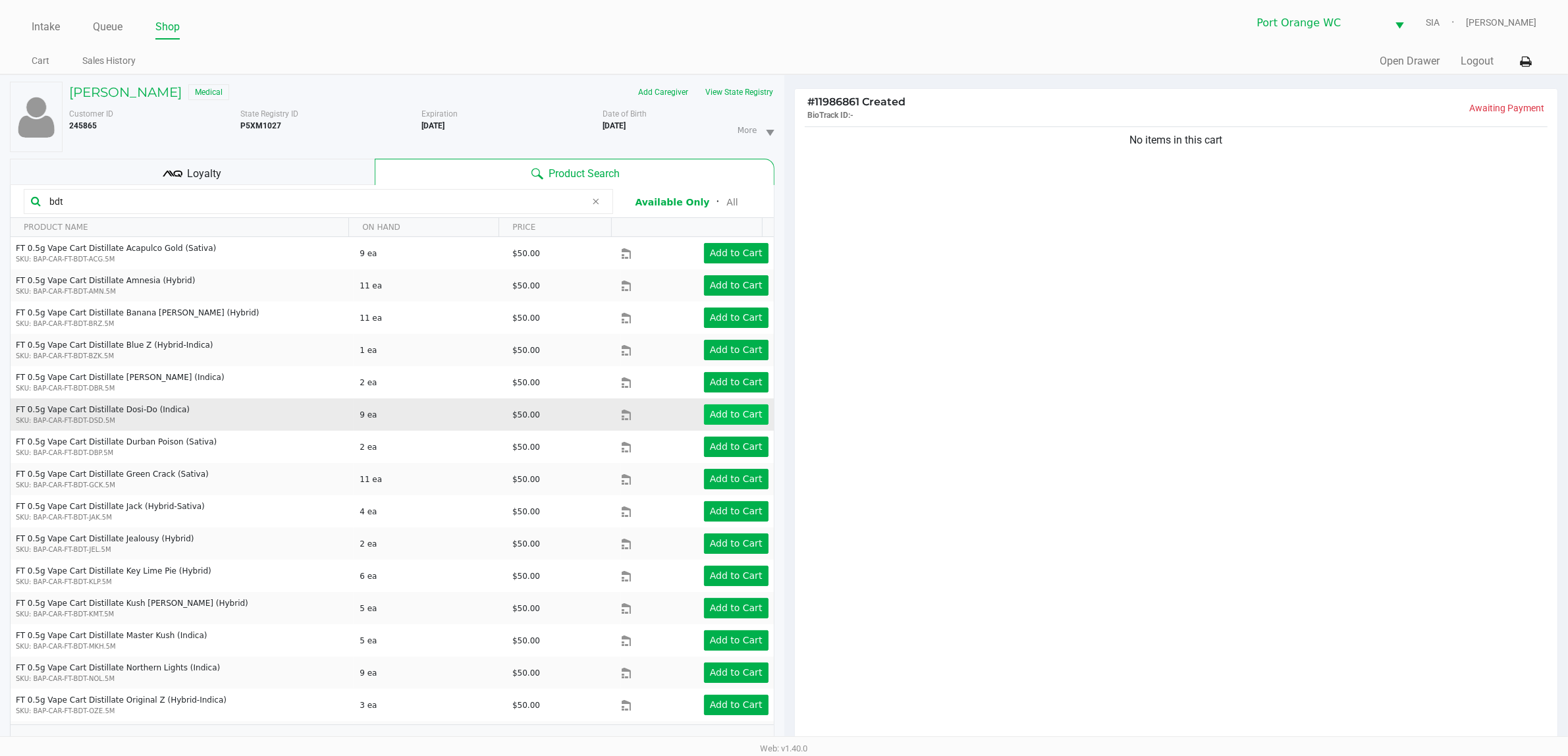
type input "bdt"
click at [710, 422] on button "Add to Cart" at bounding box center [736, 415] width 65 height 21
click at [736, 419] on app-button-loader "Add to Cart" at bounding box center [736, 415] width 52 height 11
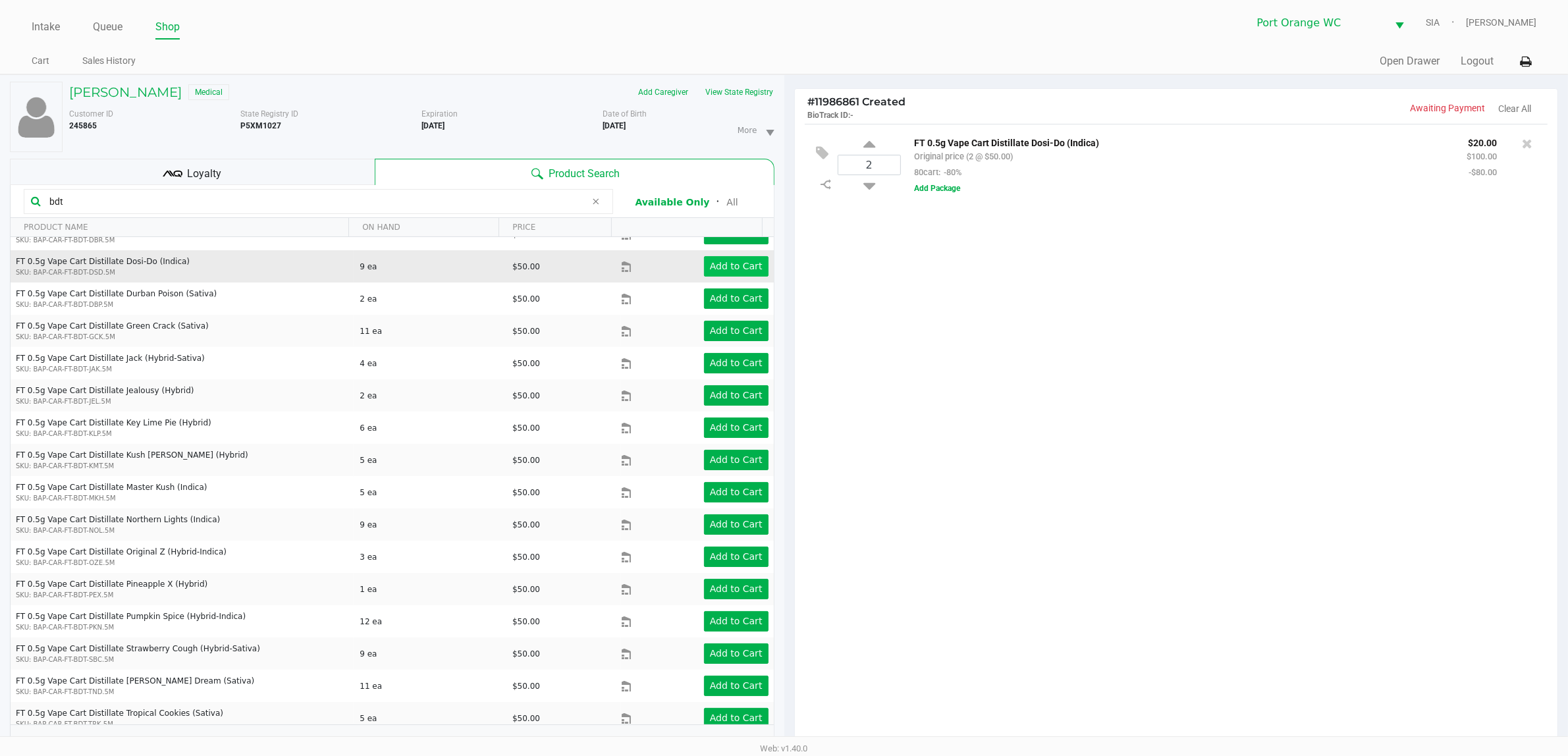
scroll to position [150, 0]
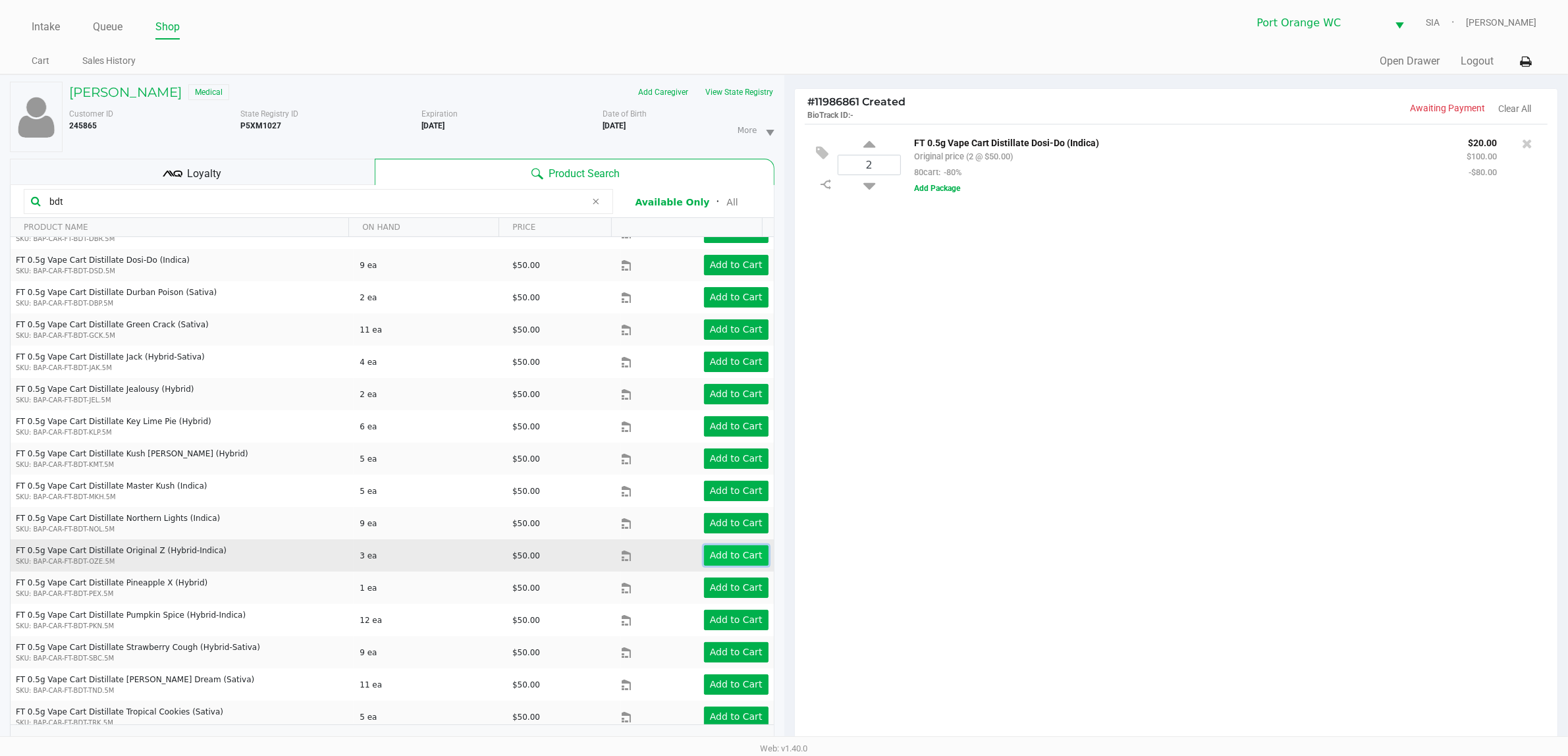
click at [722, 554] on app-button-loader "Add to Cart" at bounding box center [736, 555] width 52 height 11
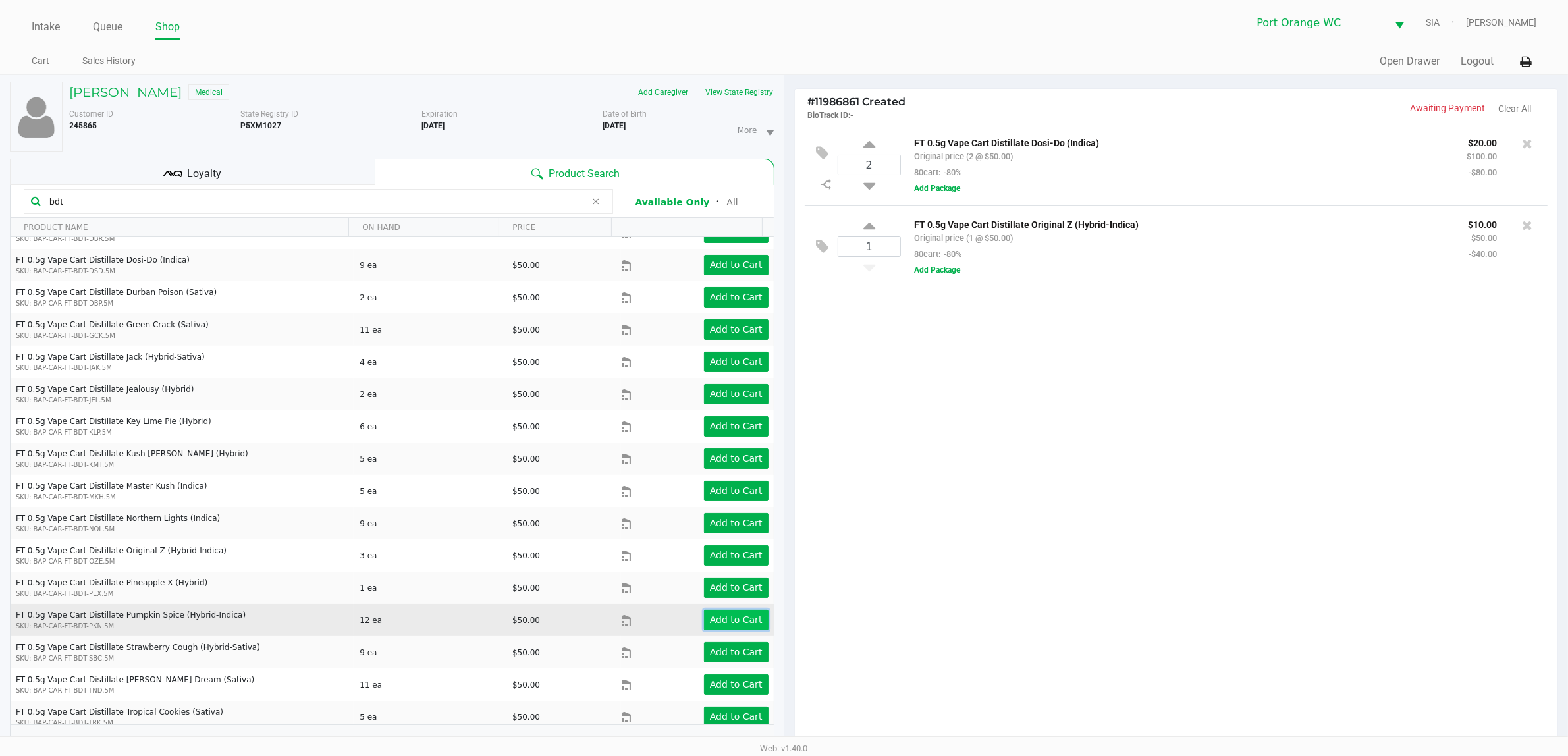
click at [728, 624] on app-button-loader "Add to Cart" at bounding box center [736, 620] width 52 height 11
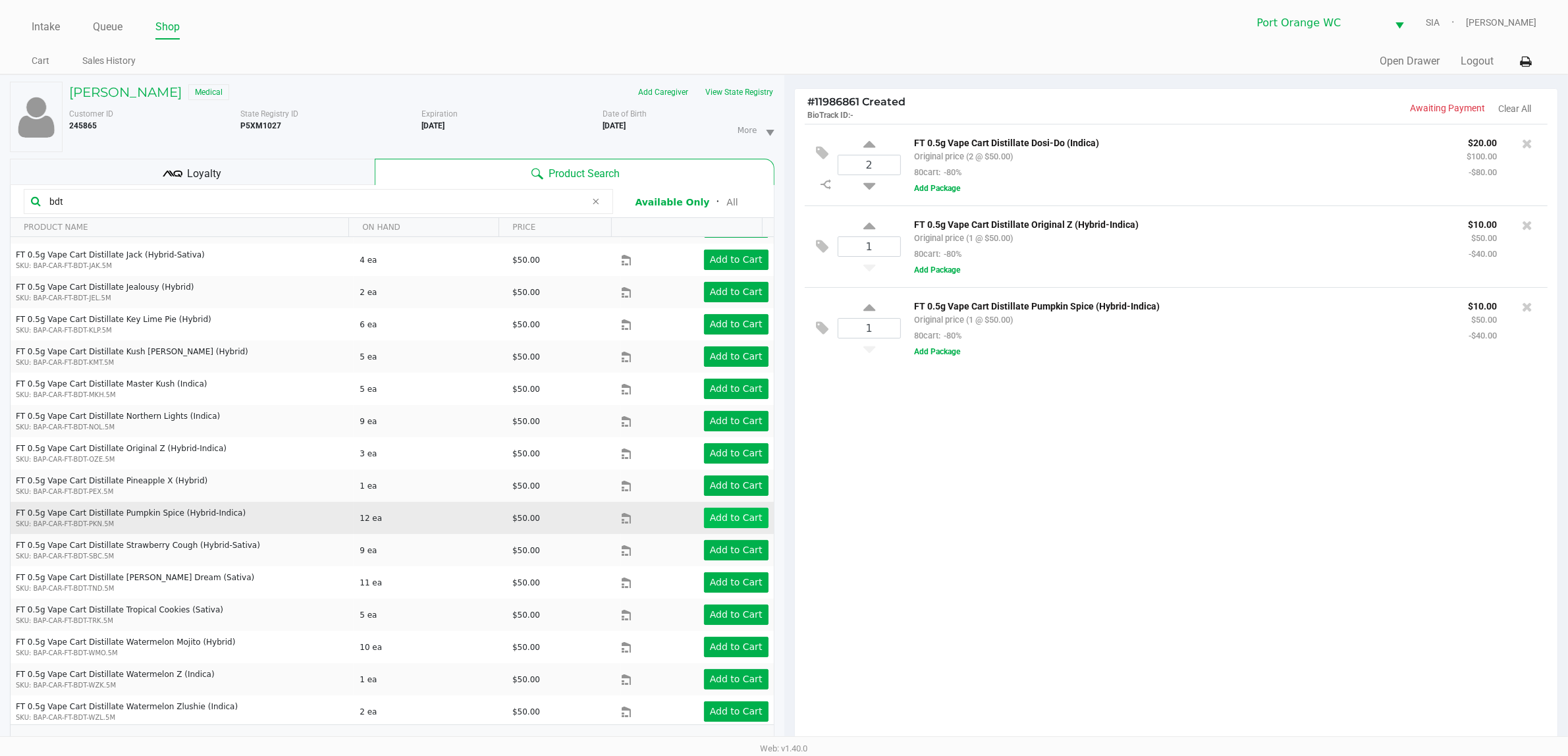
scroll to position [283, 0]
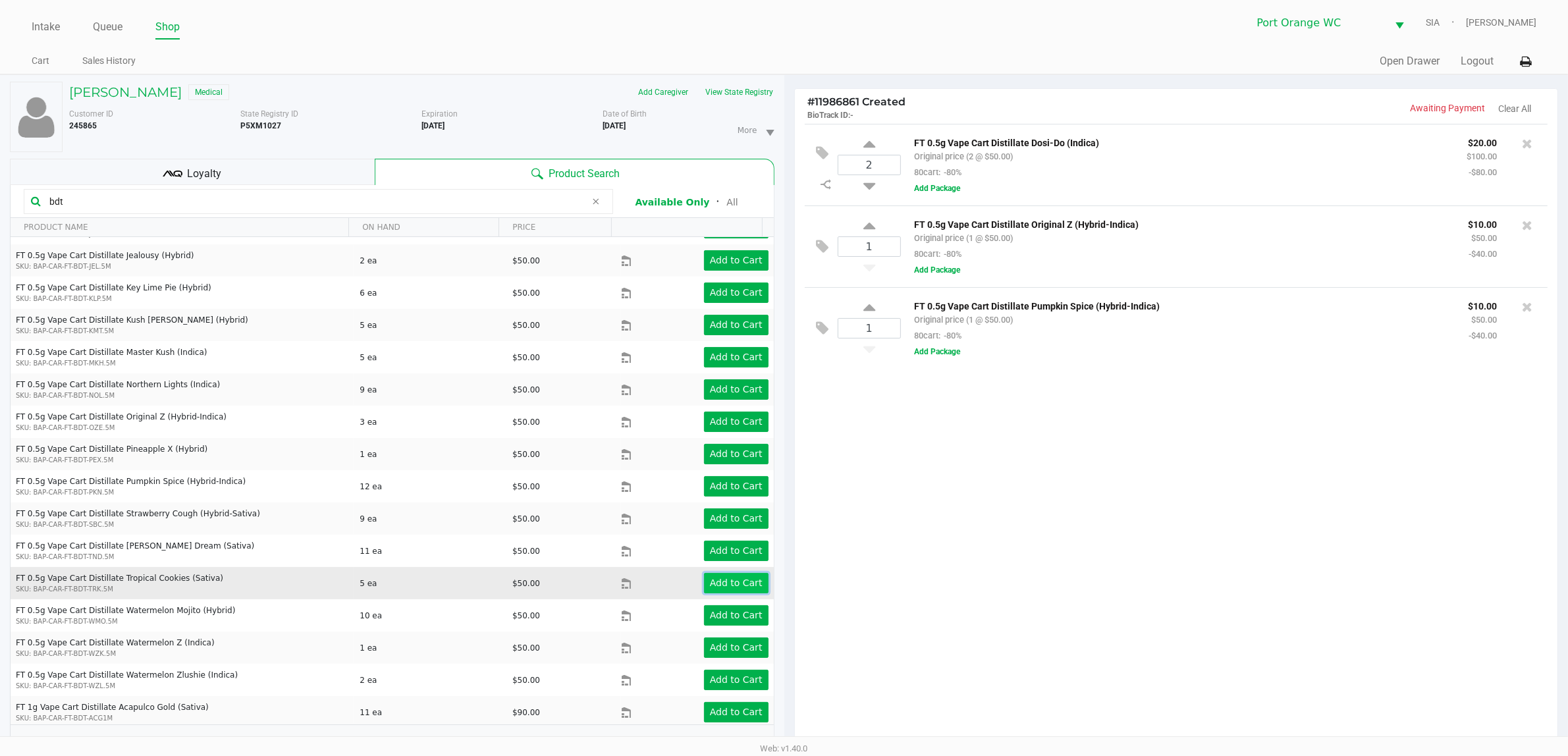
click at [720, 583] on app-button-loader "Add to Cart" at bounding box center [736, 583] width 52 height 11
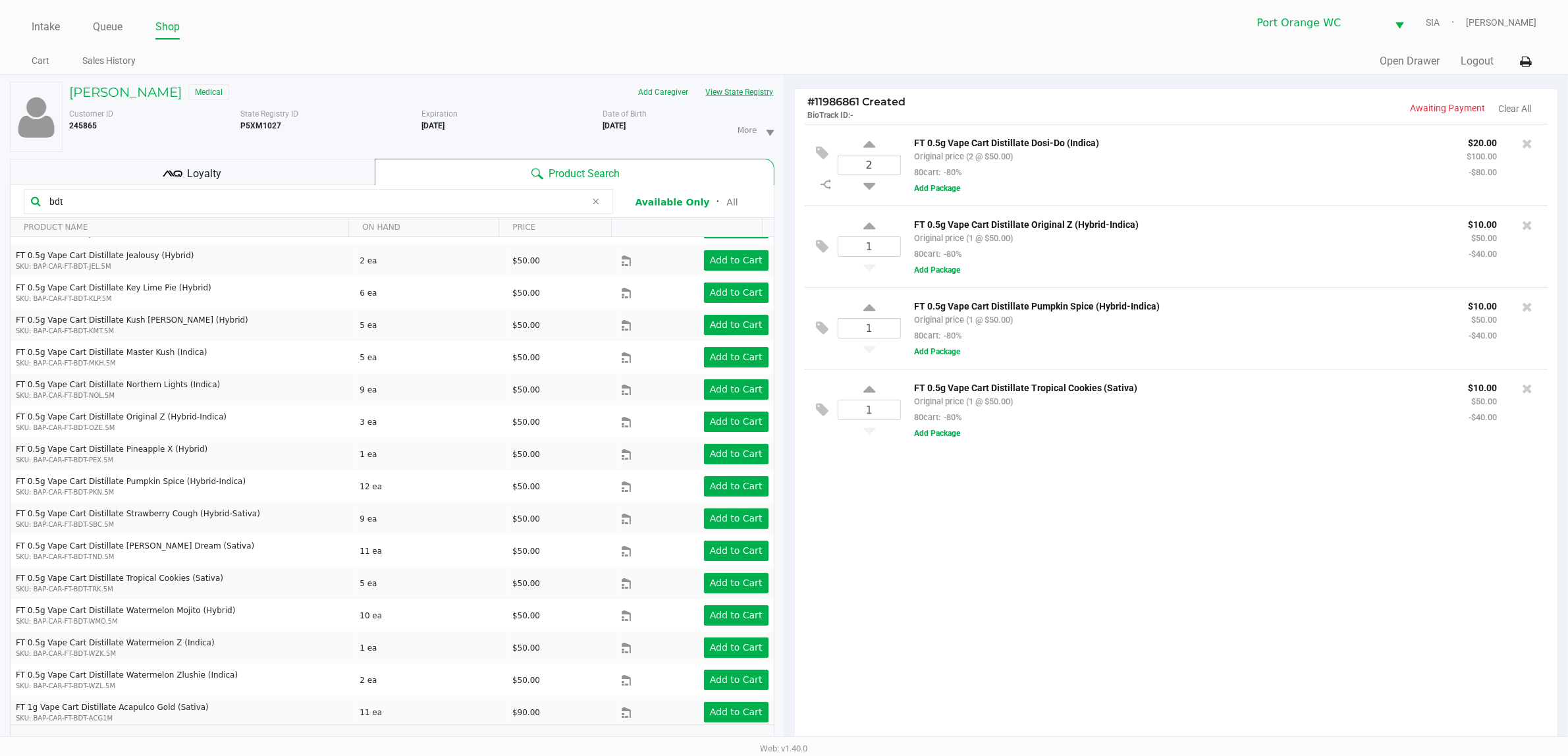
click at [736, 89] on button "View State Registry" at bounding box center [736, 92] width 77 height 21
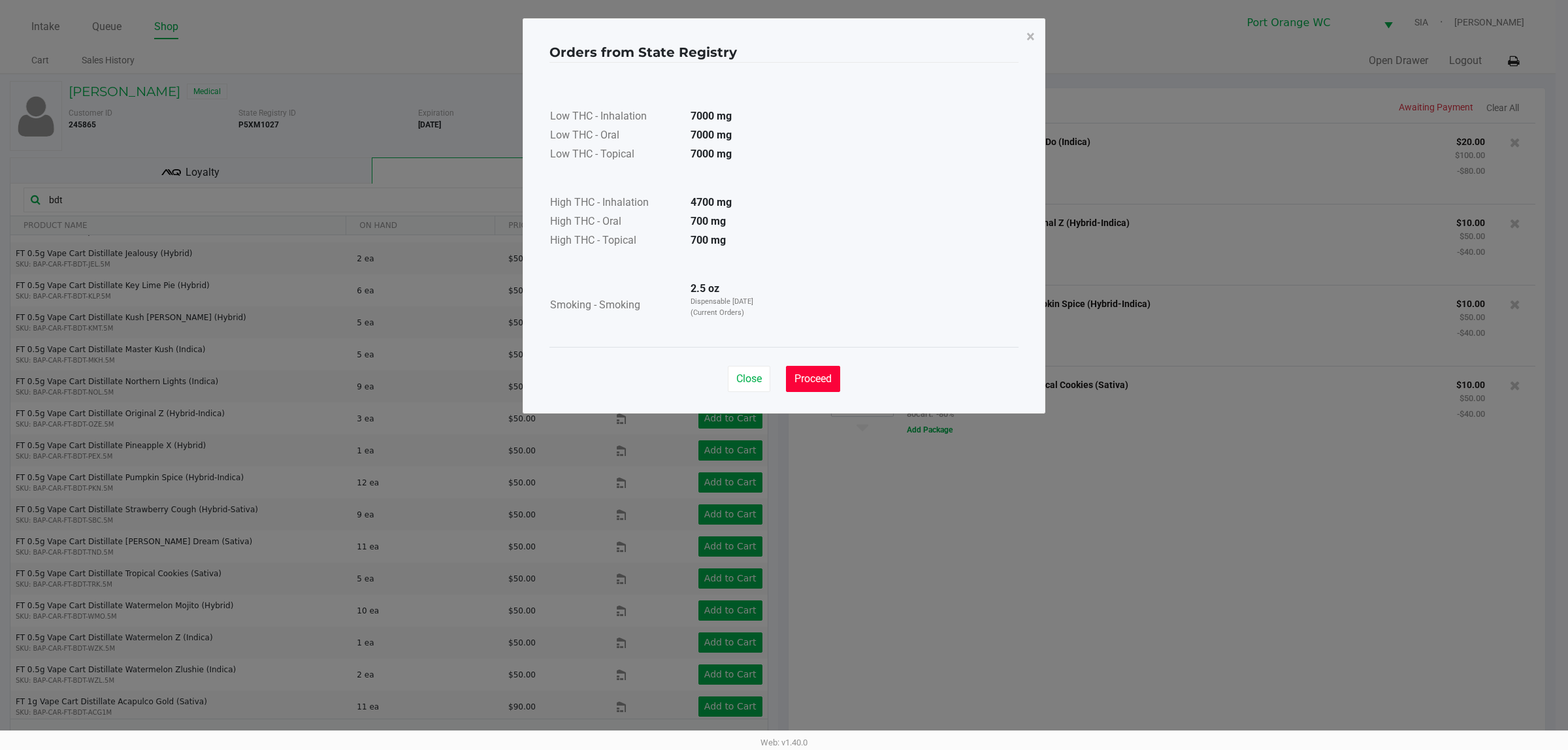
click at [832, 389] on button "Proceed" at bounding box center [813, 379] width 54 height 26
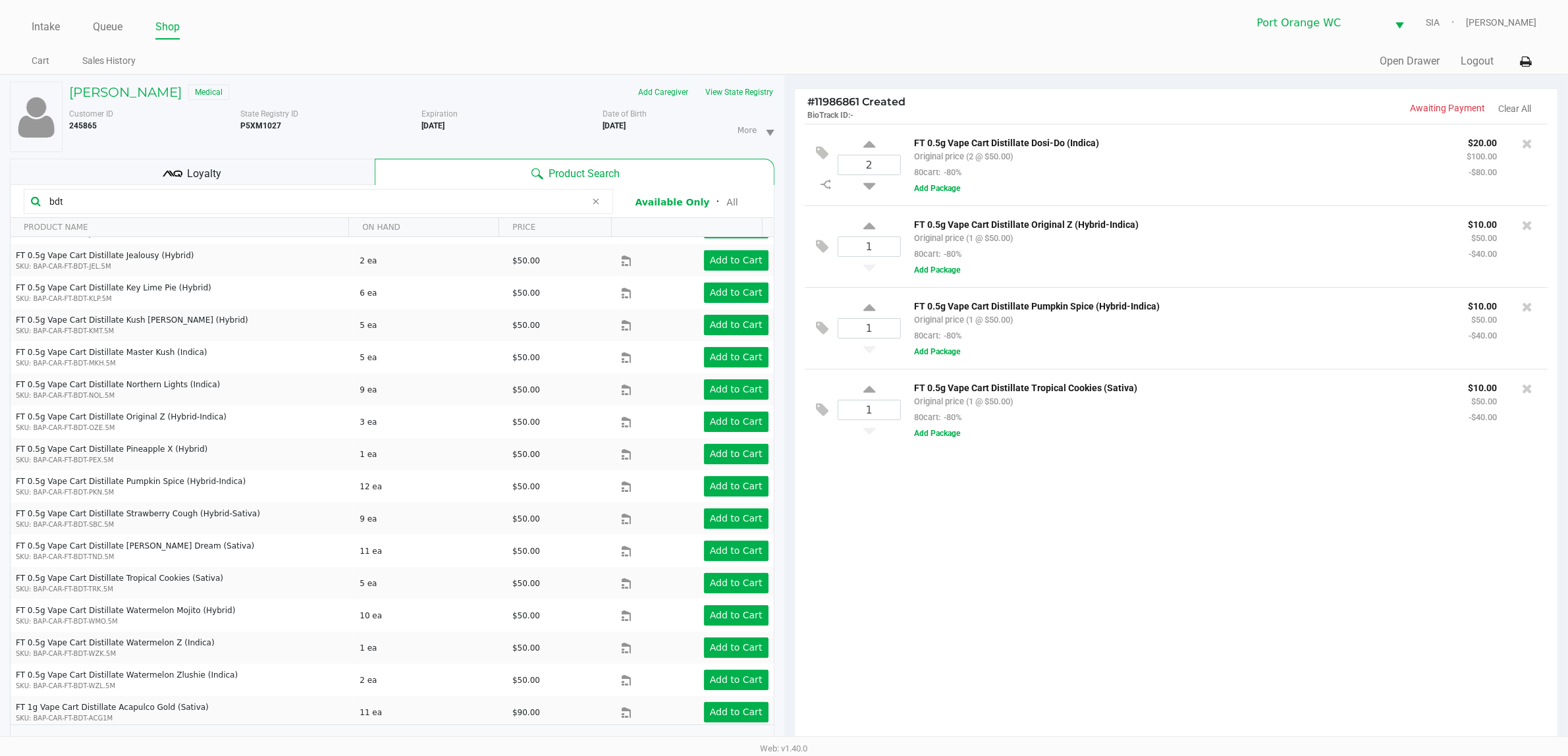
click at [1042, 667] on div "2 FT 0.5g Vape Cart Distillate Dosi-Do (Indica) Original price (2 @ $50.00) 80c…" at bounding box center [1176, 438] width 763 height 629
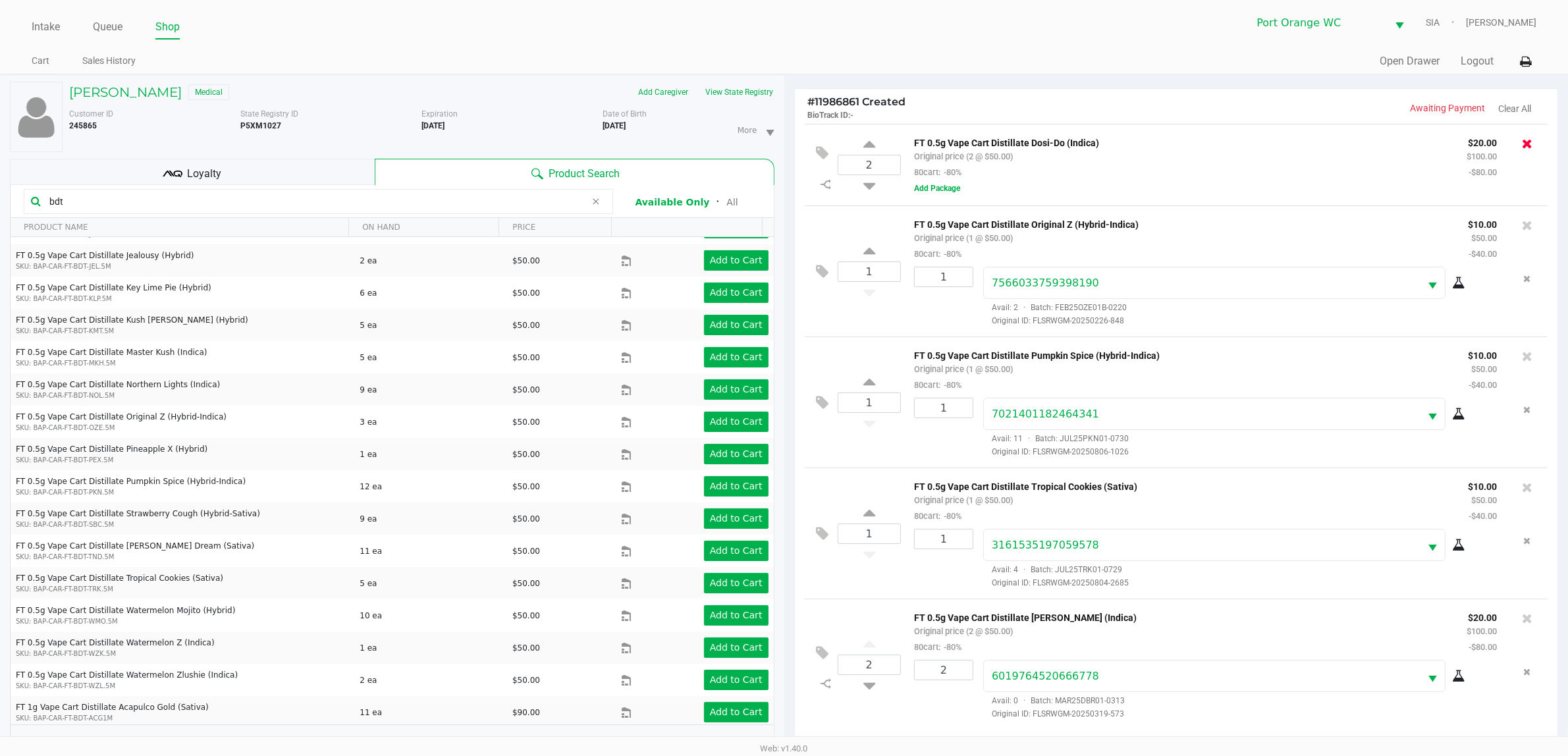
click at [1529, 144] on icon at bounding box center [1528, 143] width 11 height 13
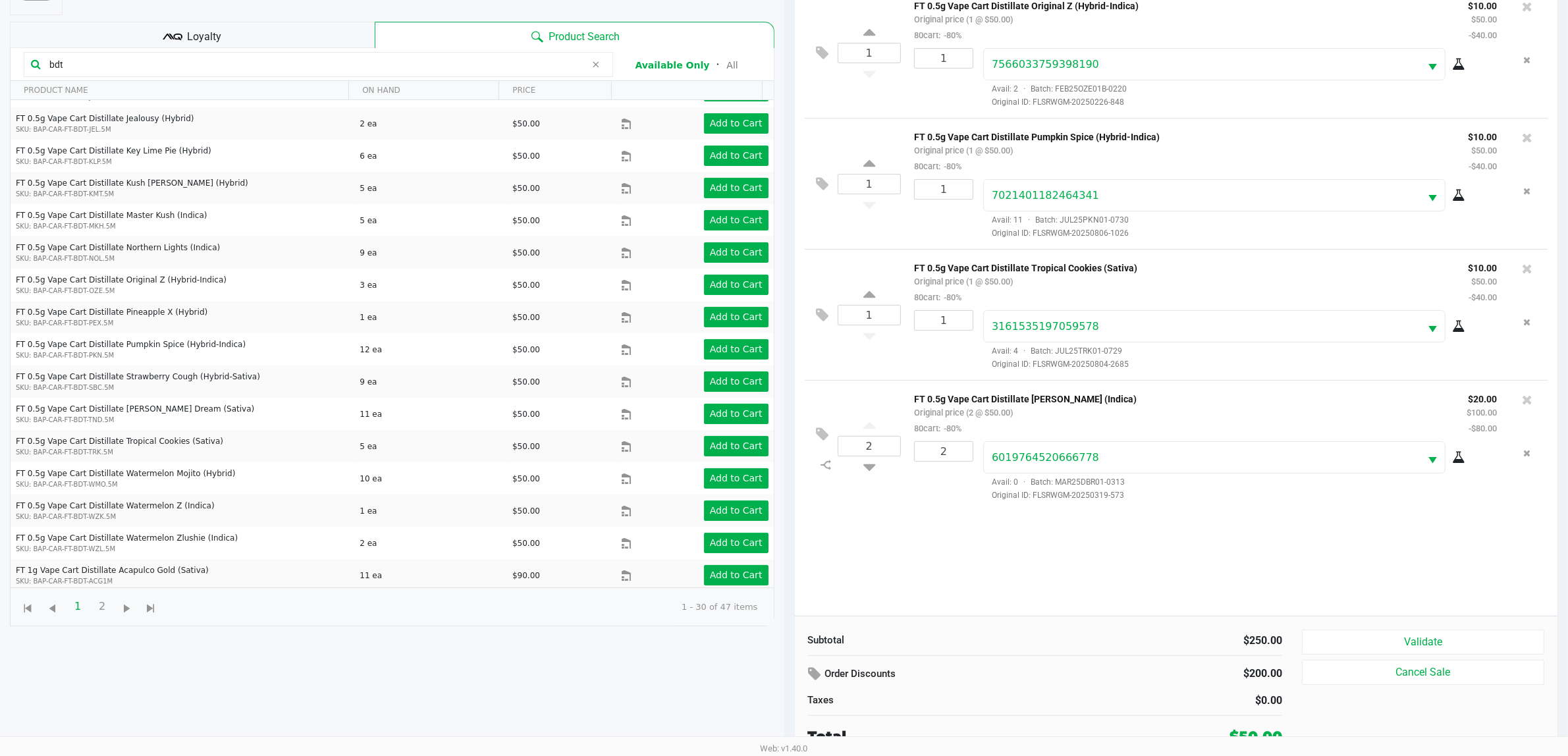
scroll to position [143, 0]
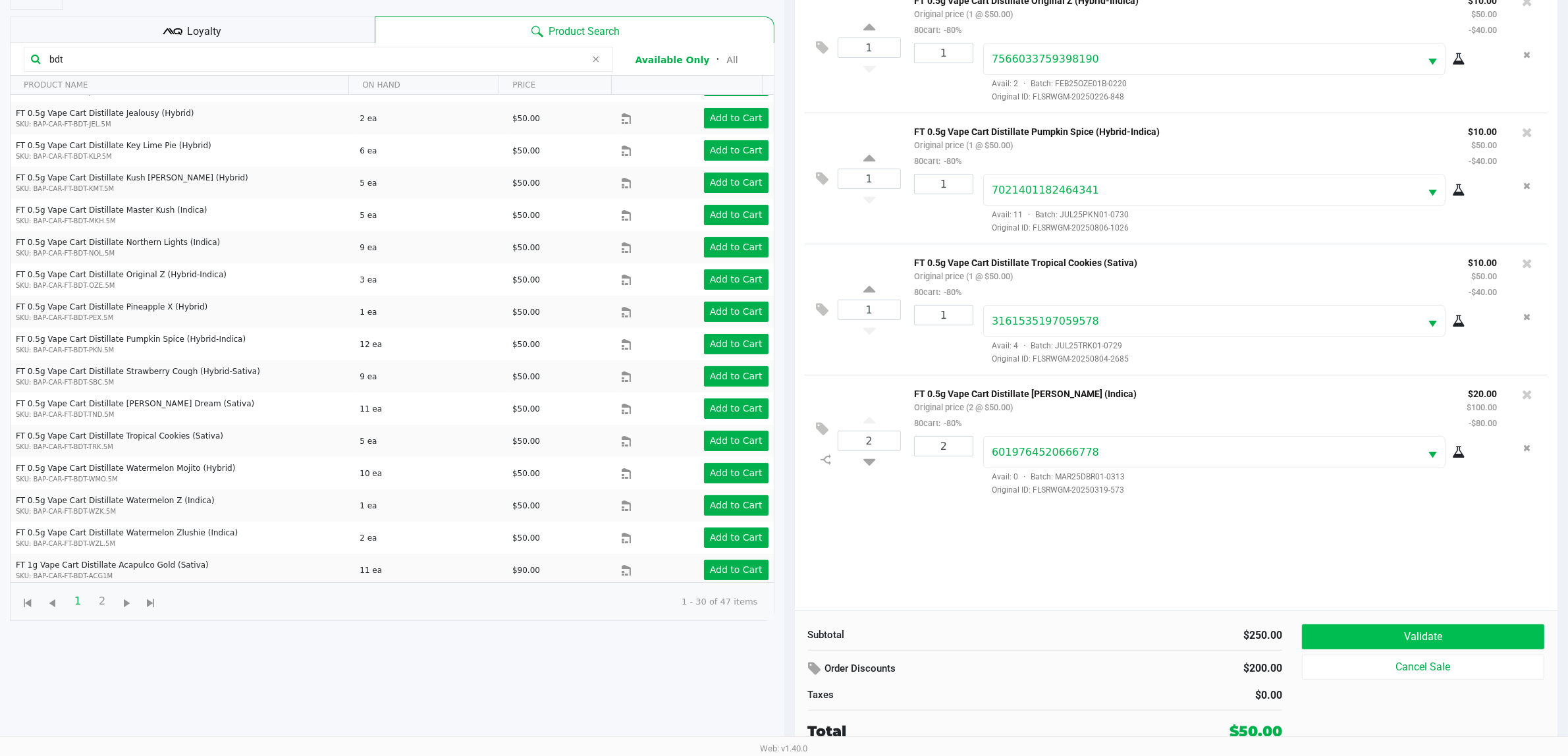
click at [1390, 632] on button "Validate" at bounding box center [1423, 637] width 243 height 25
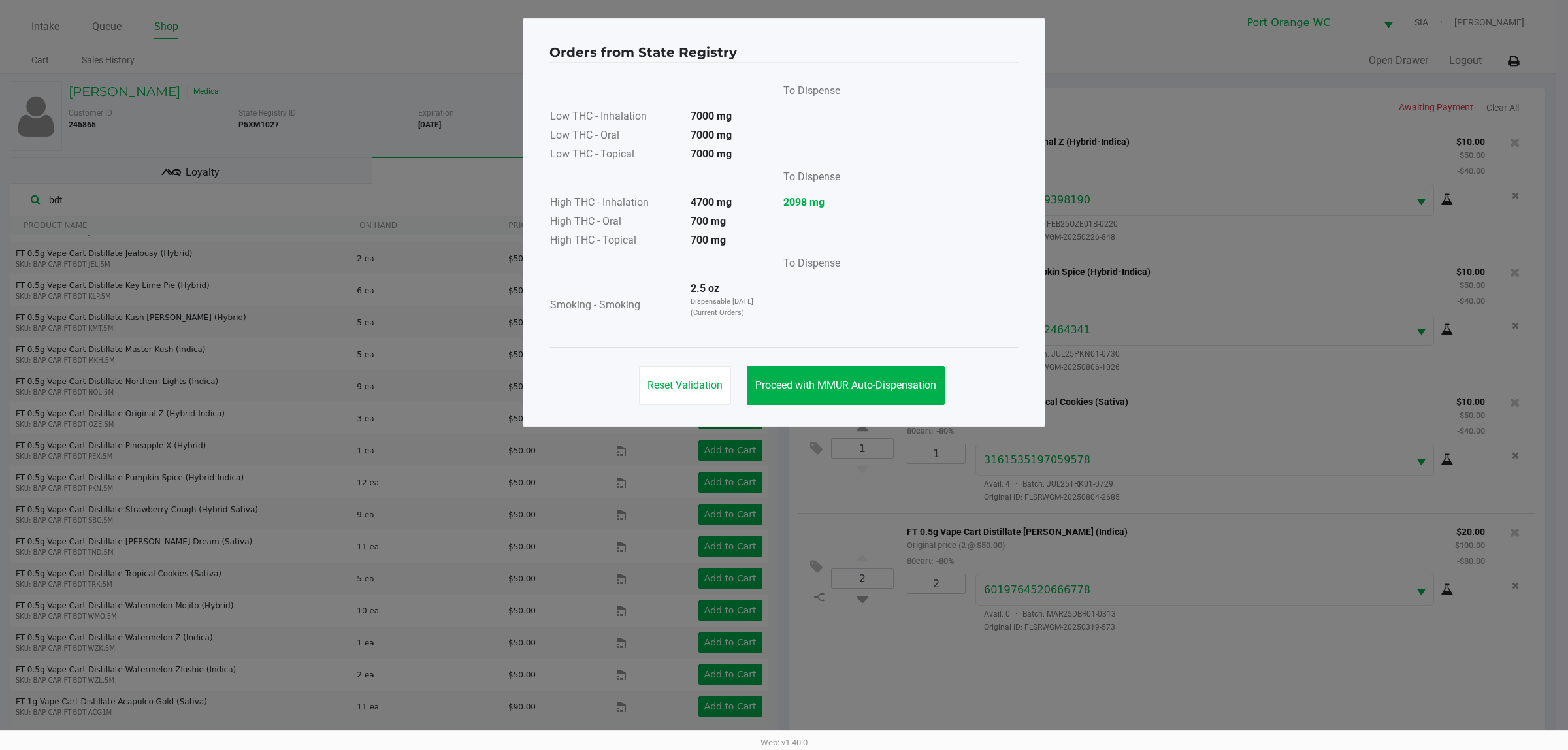
click at [864, 377] on button "Proceed with MMUR Auto-Dispensation" at bounding box center [846, 386] width 198 height 39
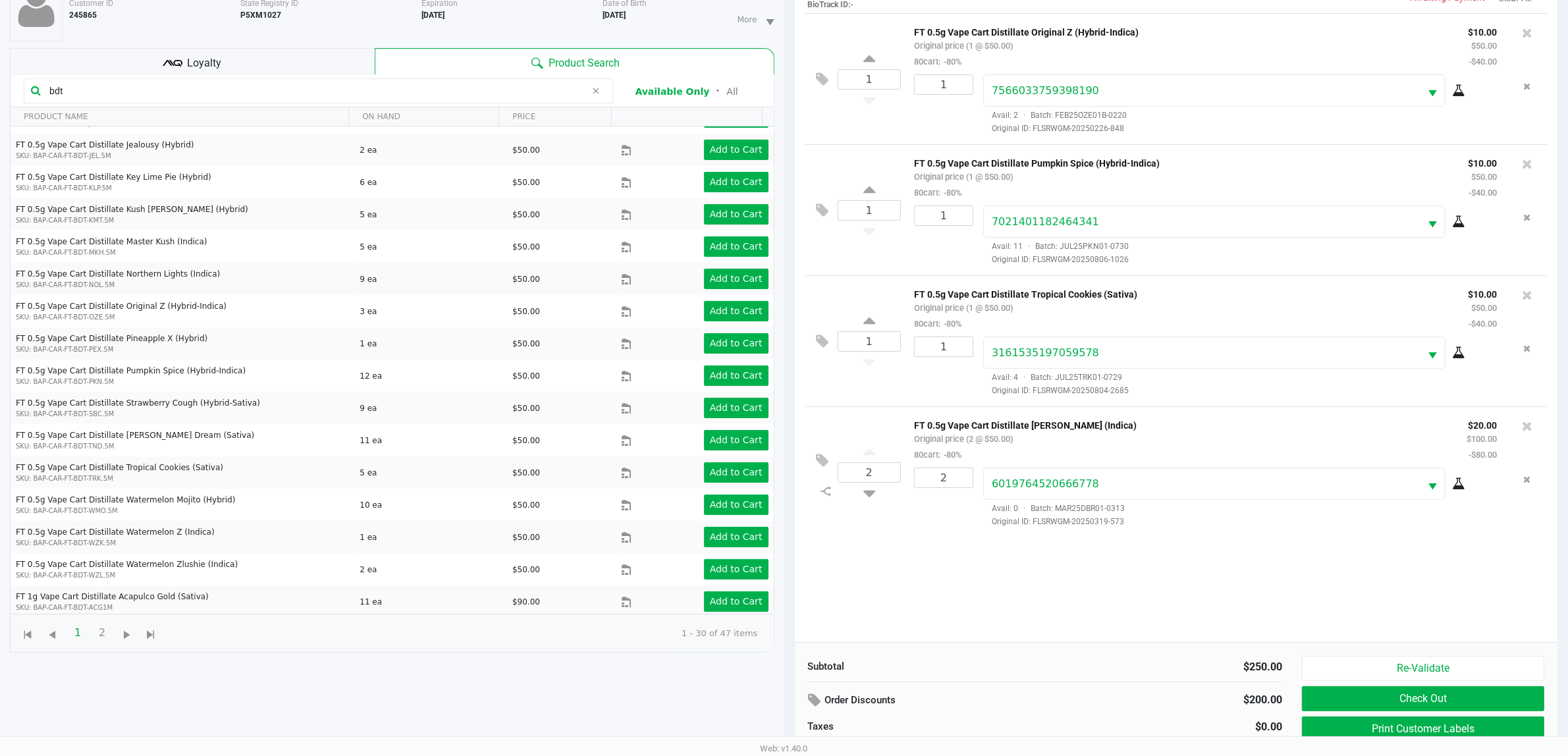
scroll to position [143, 0]
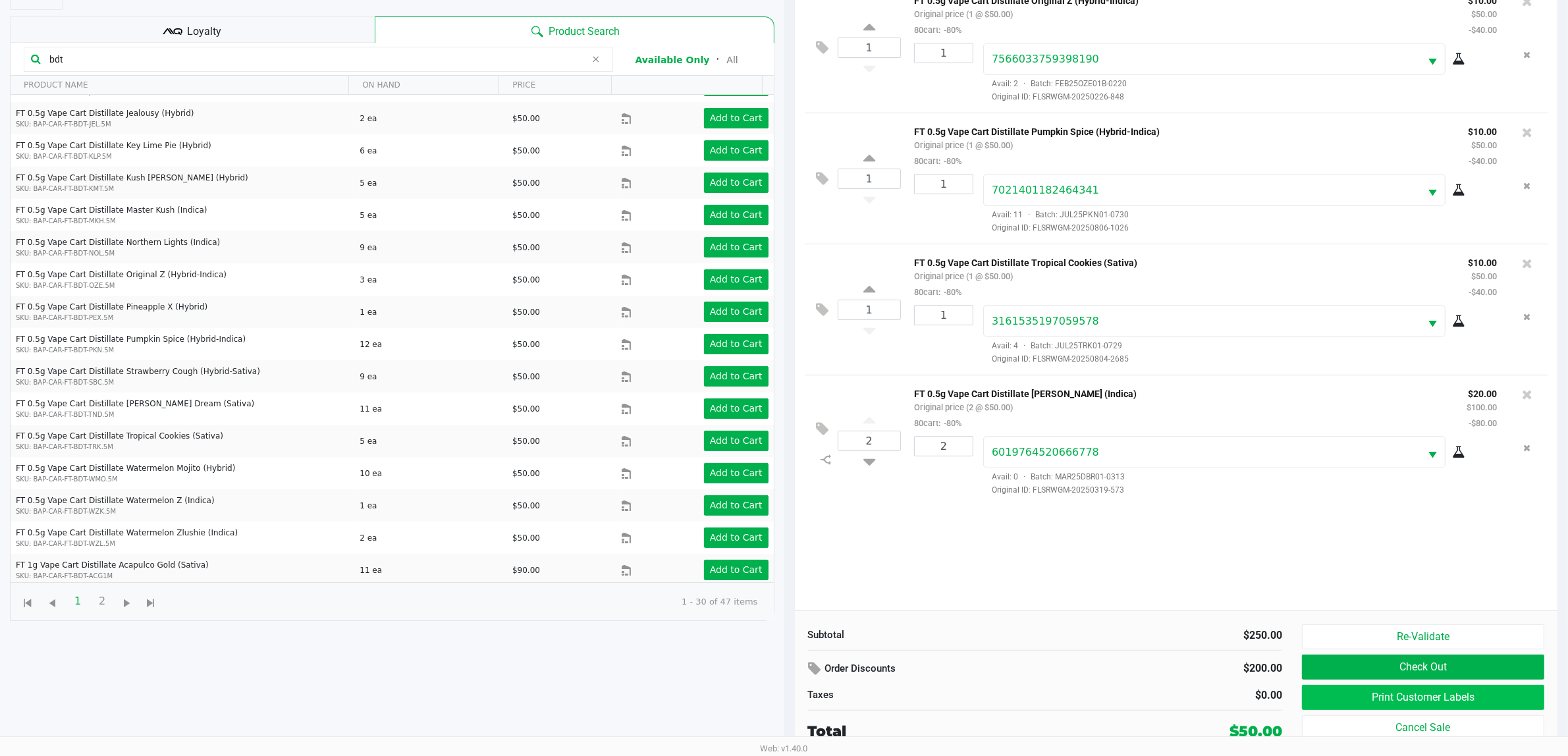
click at [1322, 695] on button "Print Customer Labels" at bounding box center [1423, 697] width 243 height 25
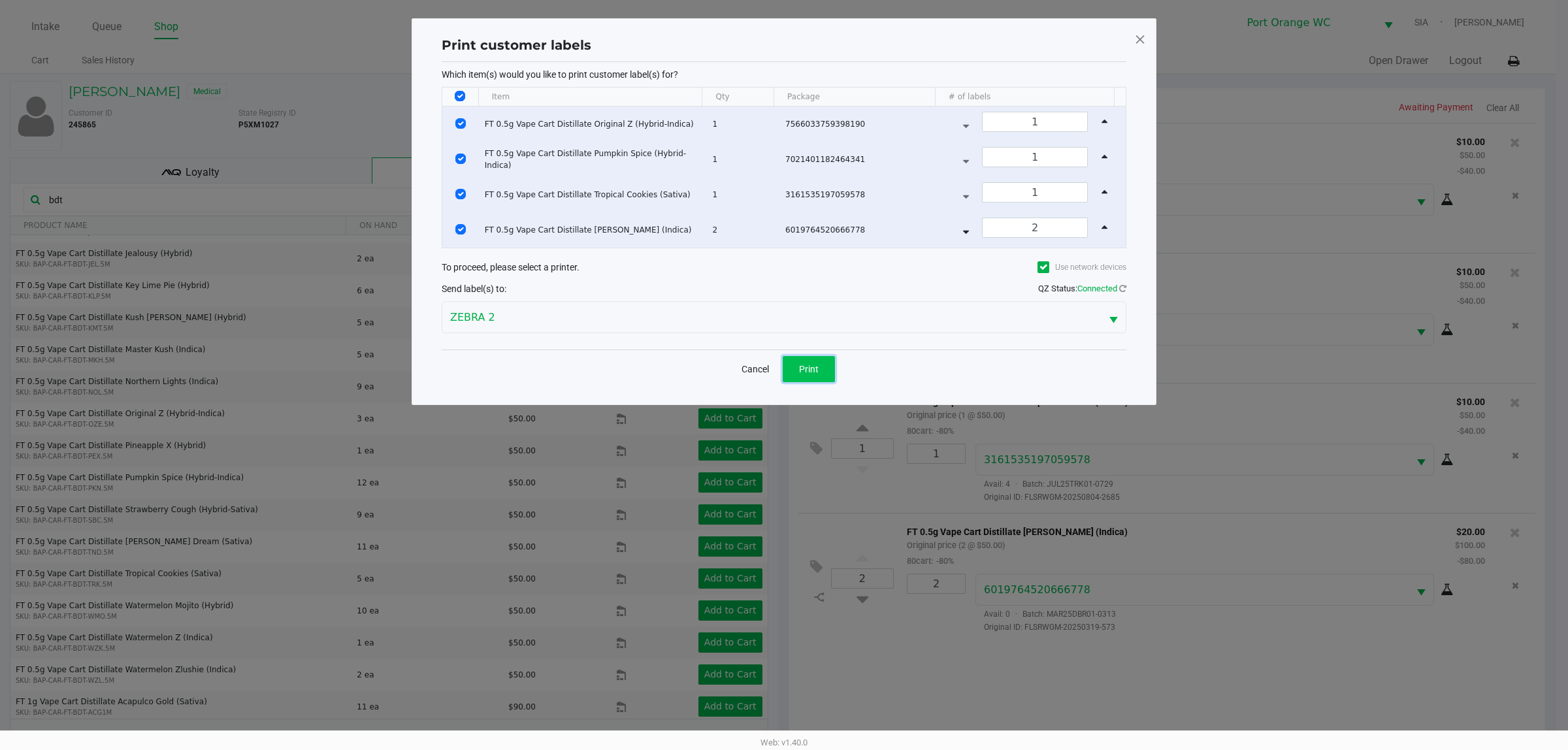
click at [816, 380] on button "Print" at bounding box center [808, 369] width 52 height 26
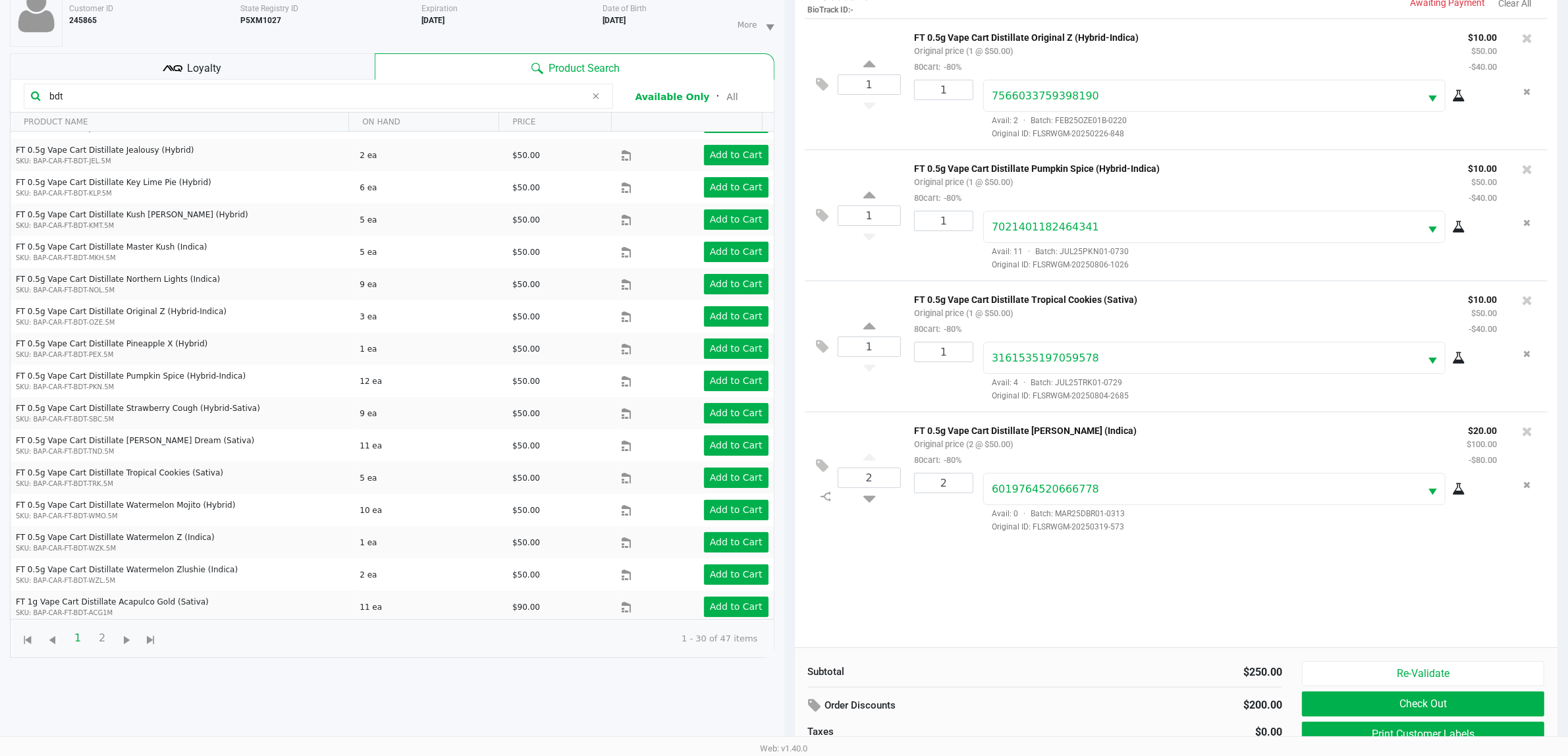
scroll to position [143, 0]
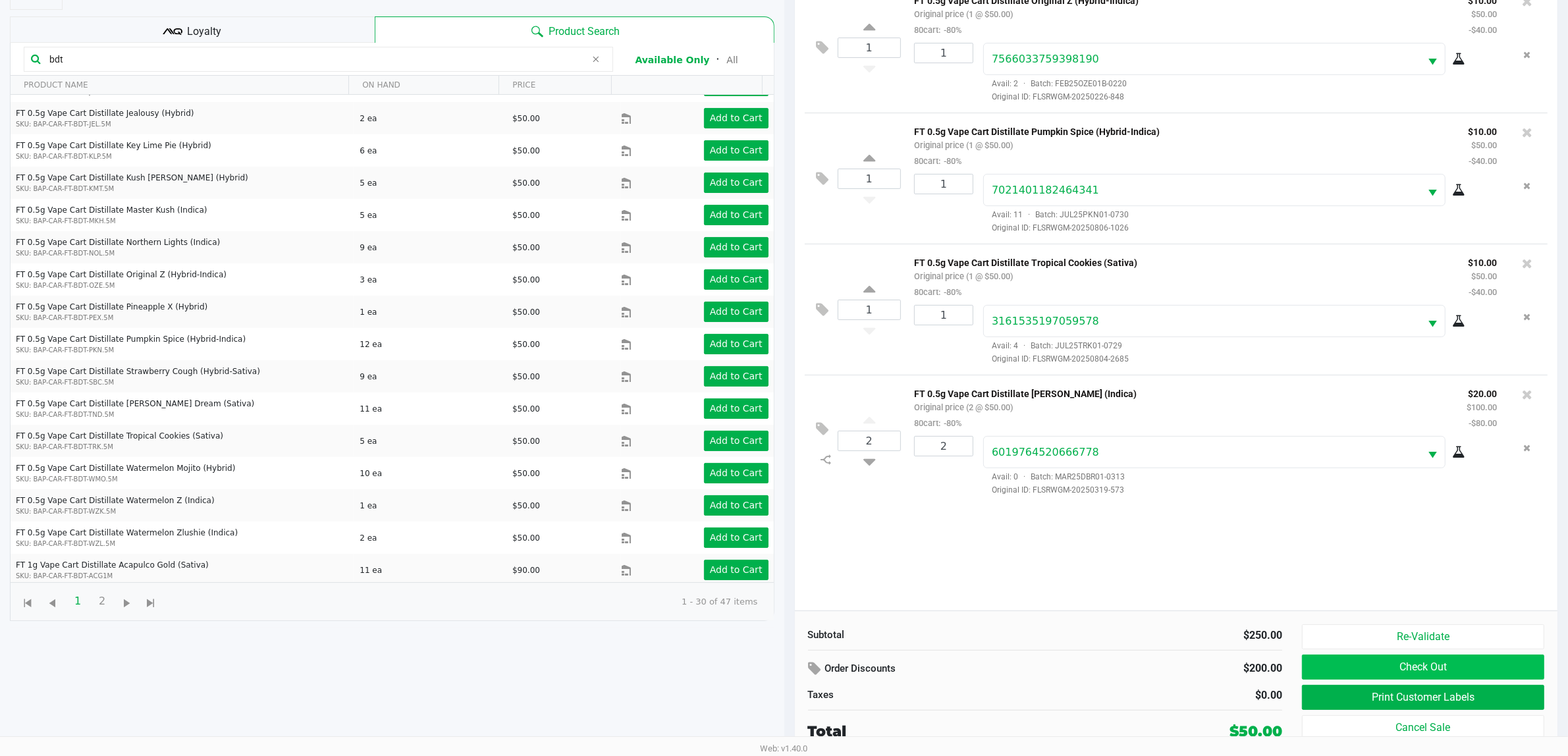
click at [1500, 664] on button "Check Out" at bounding box center [1423, 667] width 243 height 25
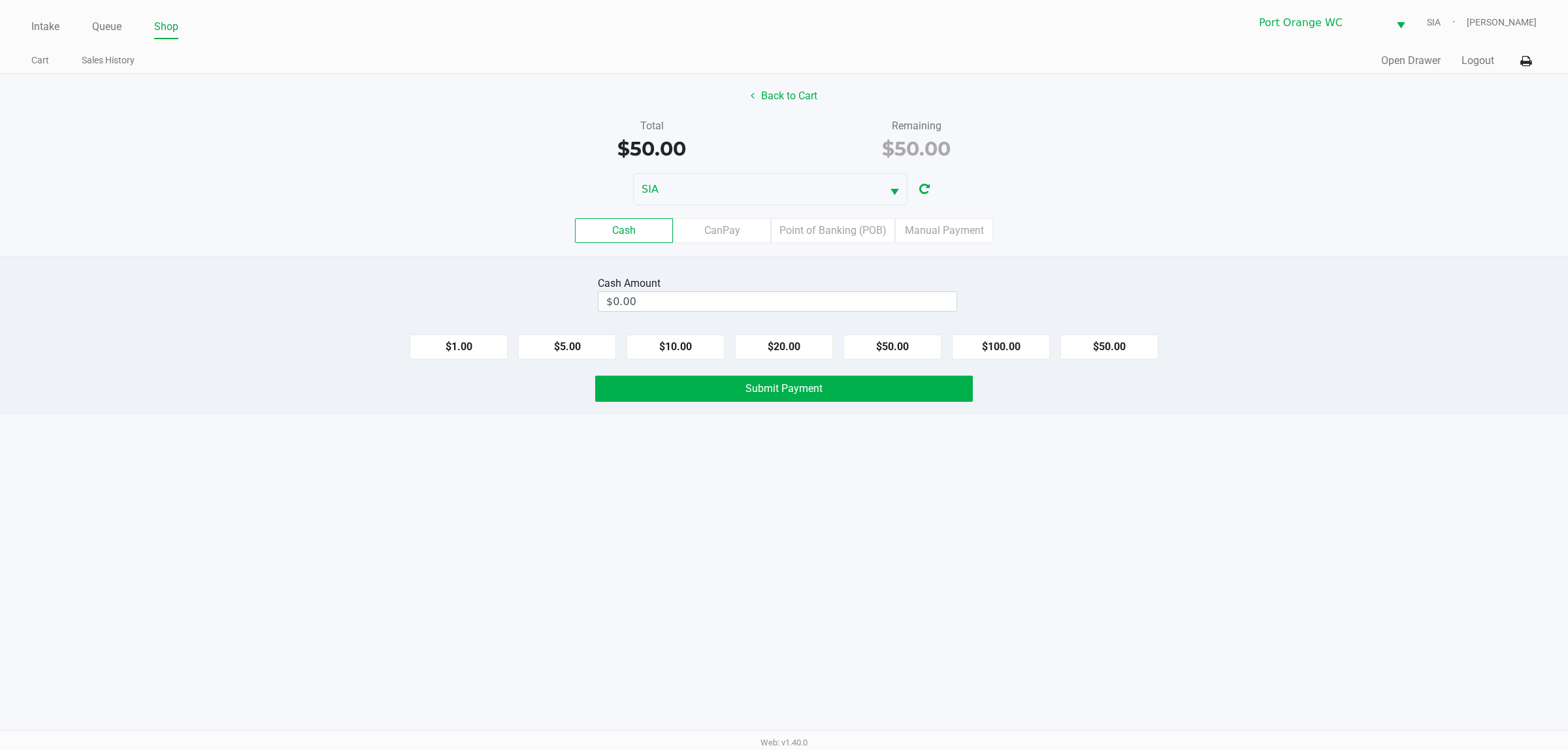
click at [1104, 347] on button "$50.00" at bounding box center [1109, 346] width 98 height 25
type input "$50.00"
click at [786, 387] on span "Submit Payment" at bounding box center [784, 388] width 77 height 12
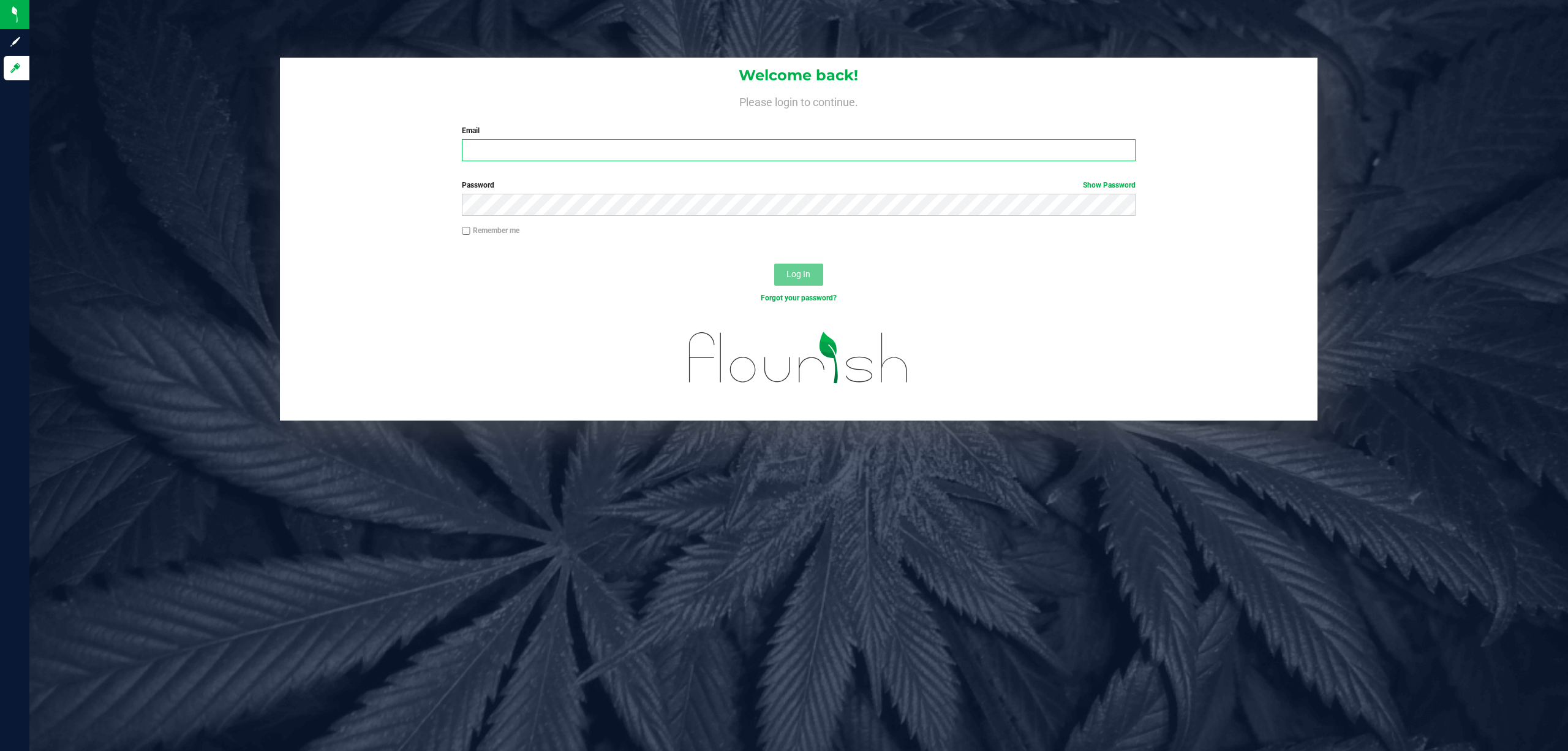
click at [559, 149] on input "Email" at bounding box center [799, 150] width 674 height 22
type input "[EMAIL_ADDRESS][DOMAIN_NAME]"
click at [774, 263] on button "Log In" at bounding box center [798, 274] width 49 height 22
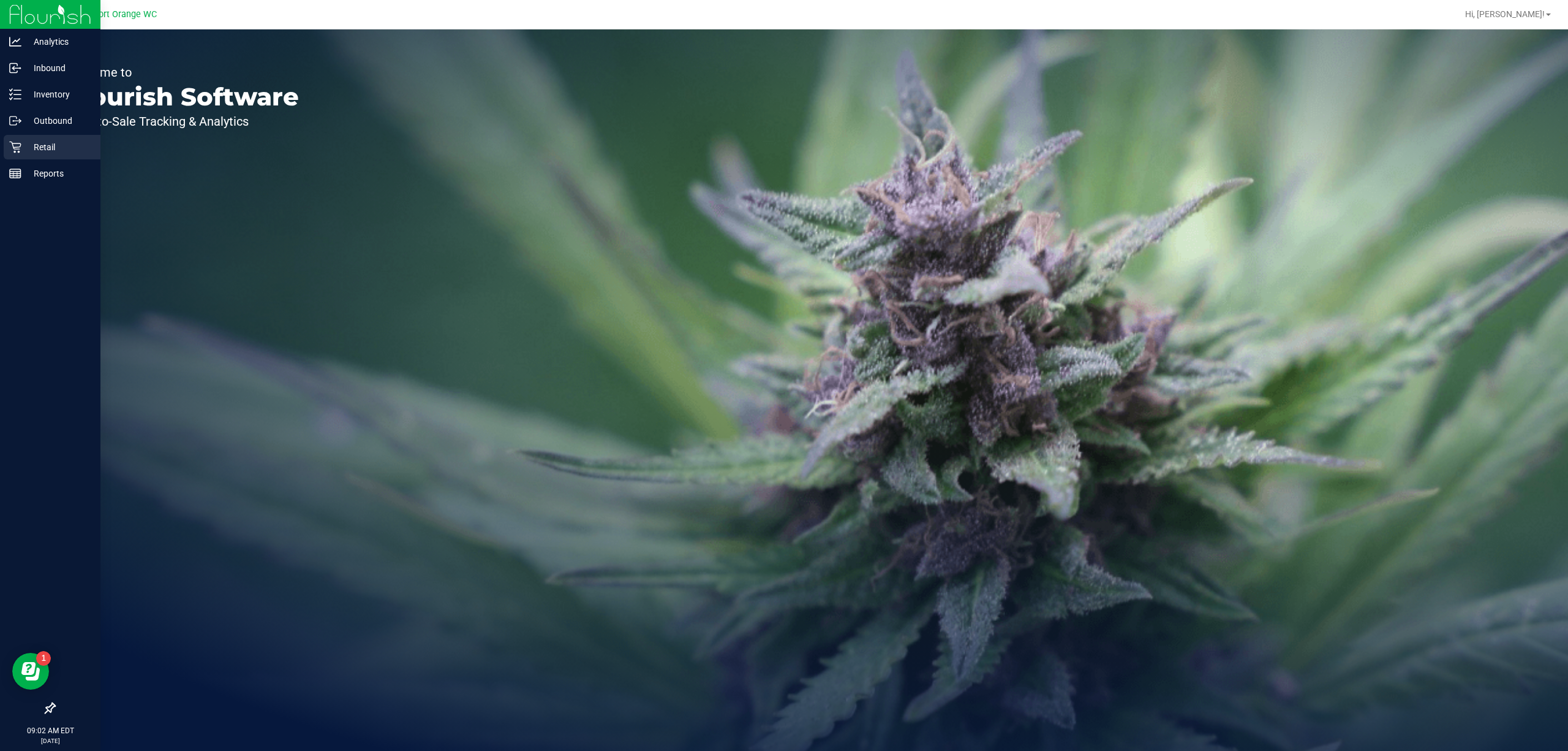
click at [13, 151] on icon at bounding box center [15, 147] width 12 height 12
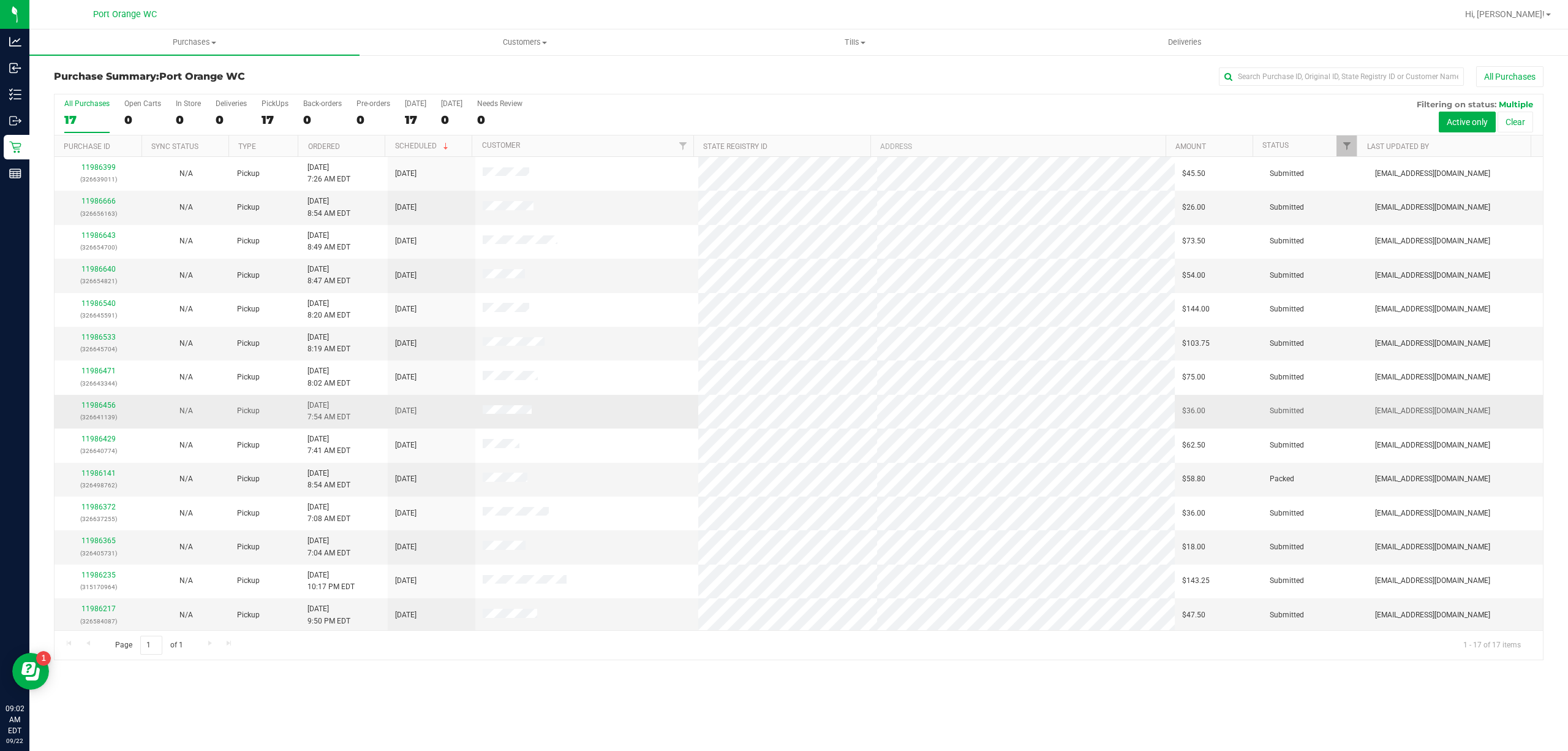
click at [89, 415] on p "(326641139)" at bounding box center [98, 417] width 73 height 11
click at [89, 413] on div "11986456 (326641139)" at bounding box center [98, 411] width 73 height 23
click at [92, 406] on link "11986456" at bounding box center [98, 405] width 34 height 8
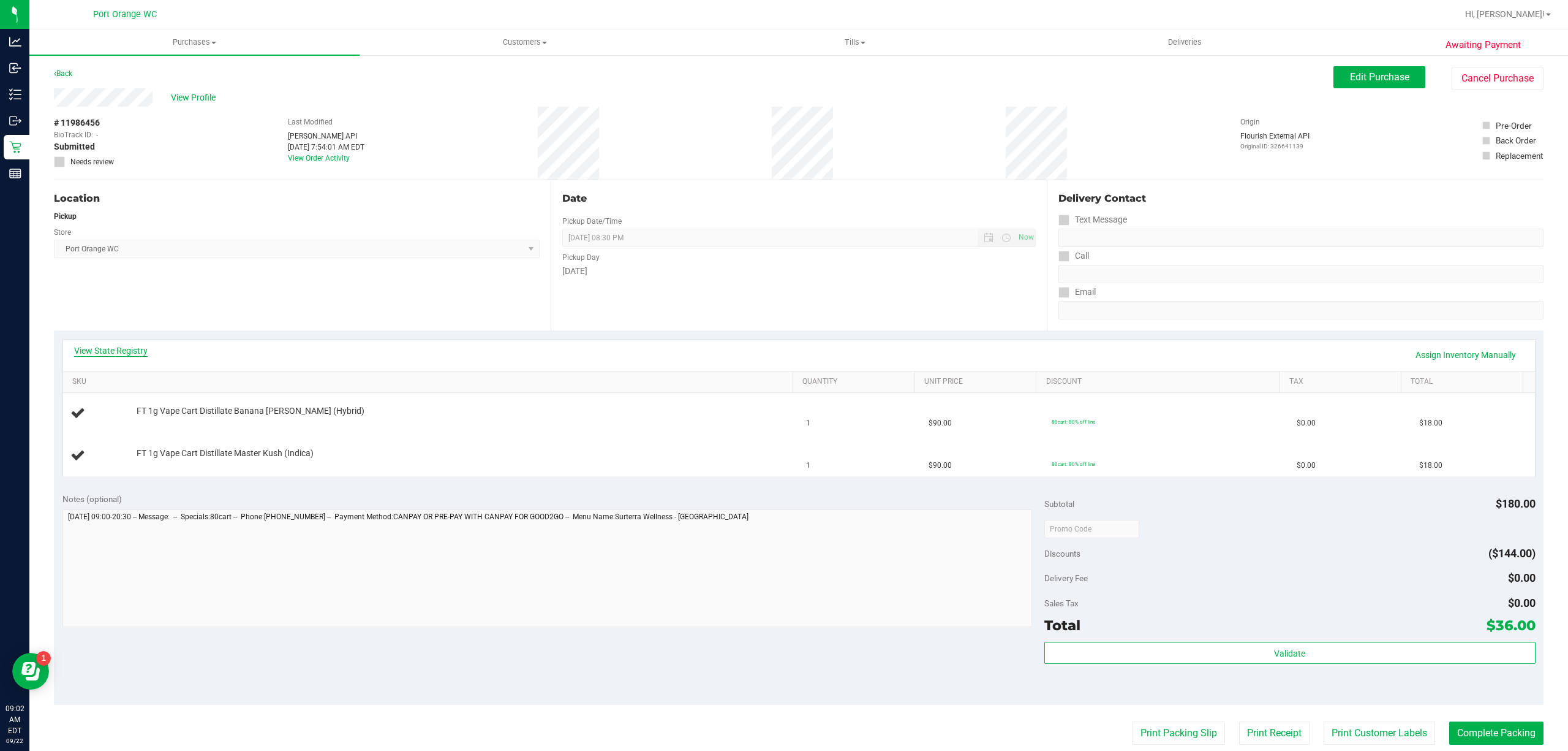
click at [126, 357] on div "View State Registry Assign Inventory Manually" at bounding box center [799, 355] width 1450 height 21
click at [126, 347] on link "View State Registry" at bounding box center [111, 350] width 74 height 12
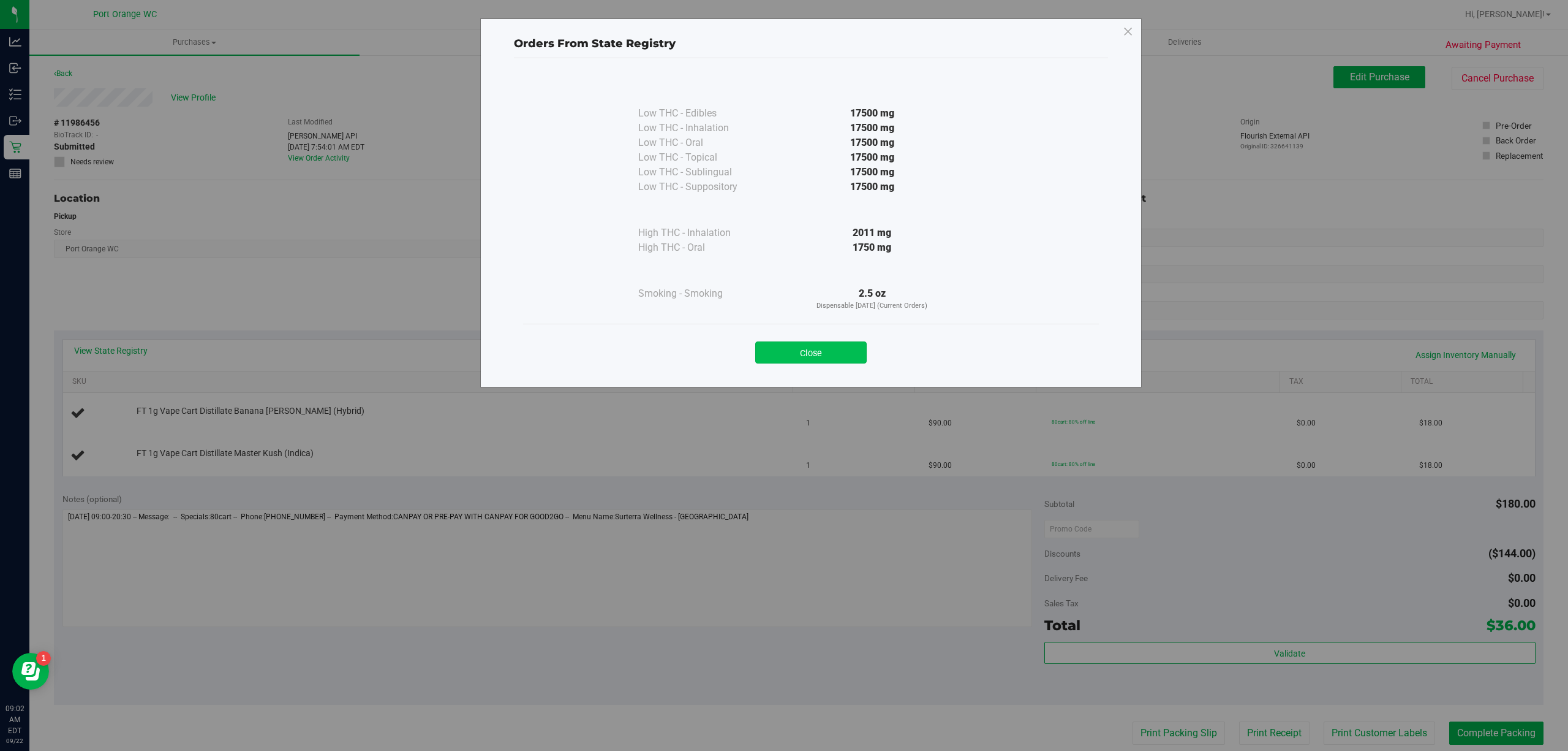
click at [783, 362] on button "Close" at bounding box center [811, 352] width 112 height 22
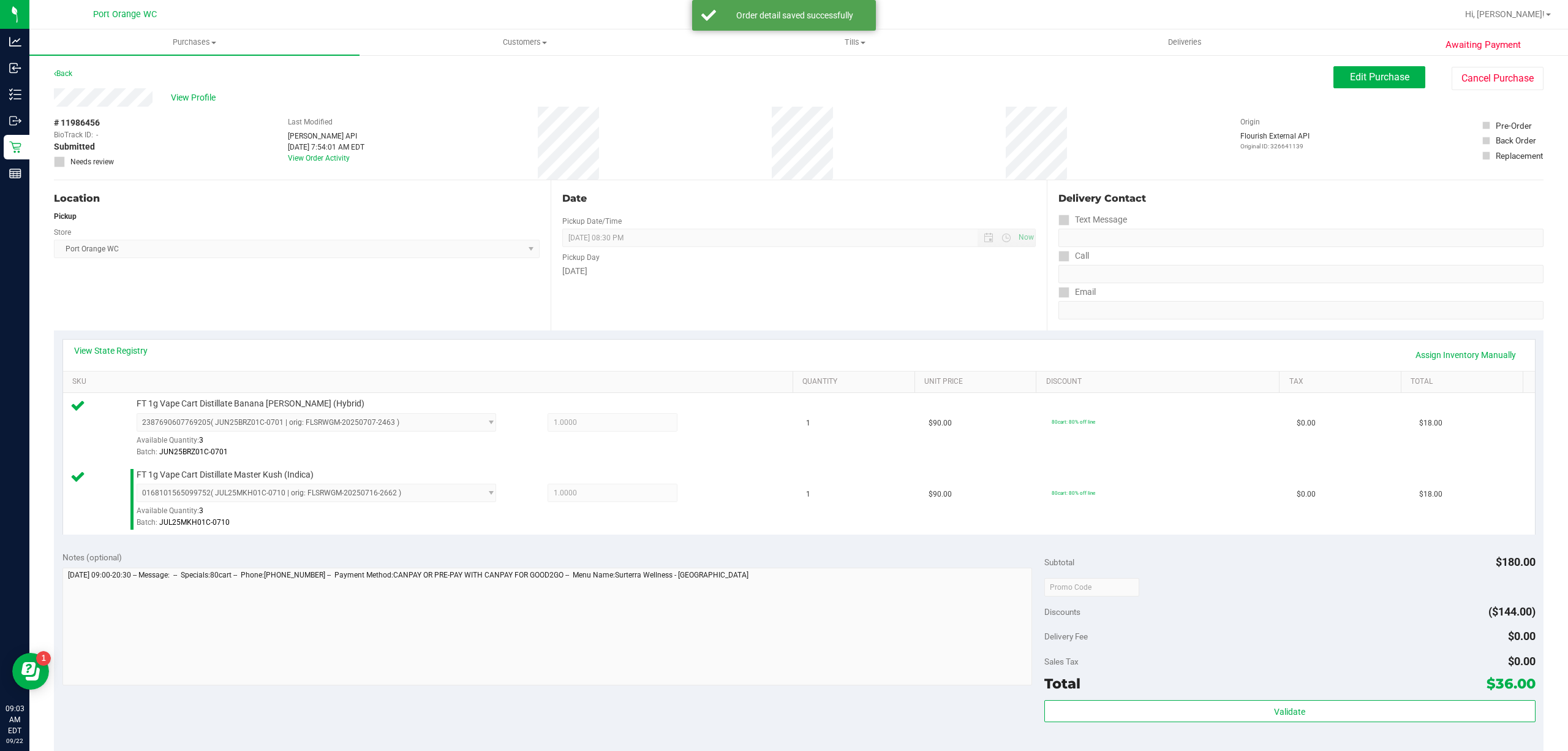
scroll to position [101, 0]
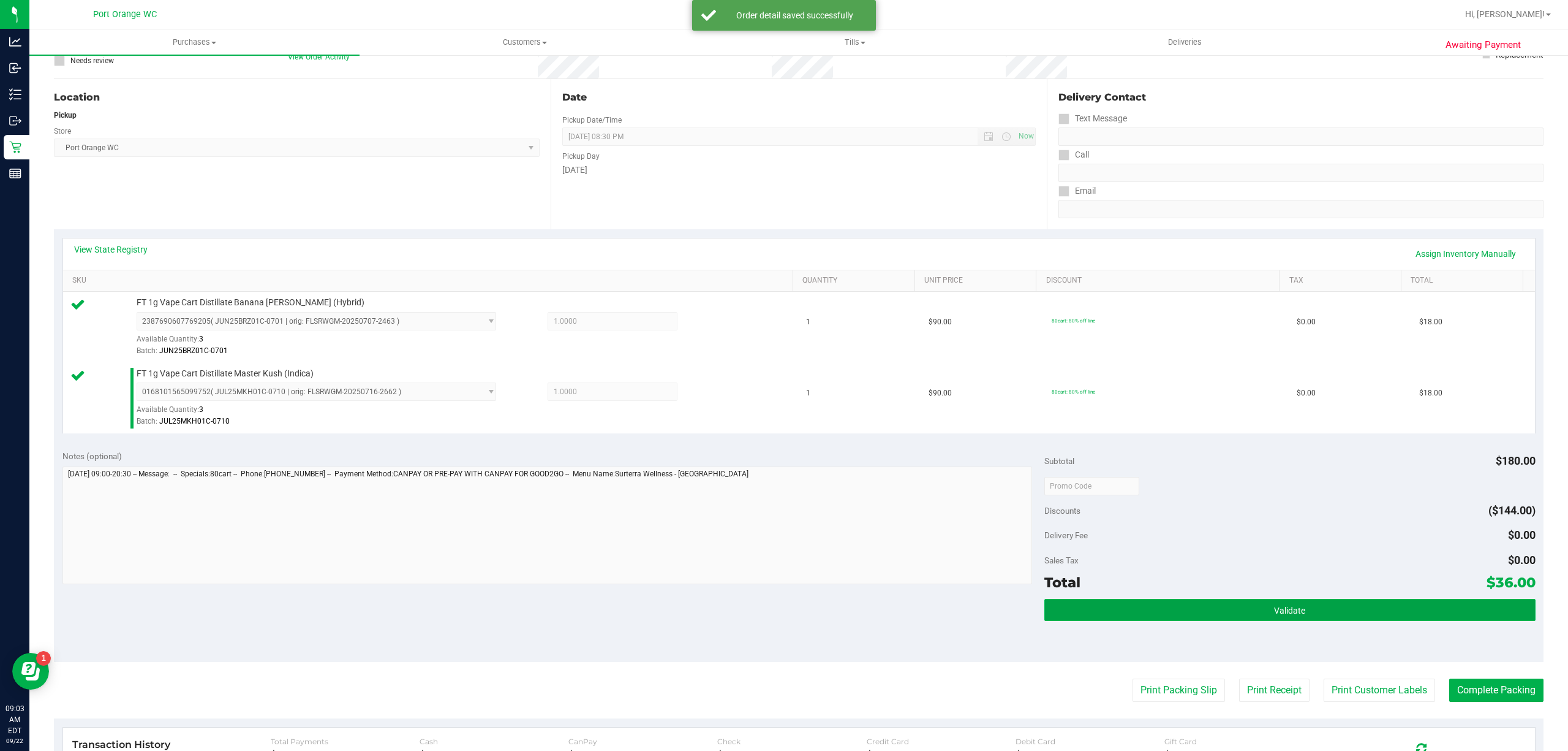
click at [1319, 614] on button "Validate" at bounding box center [1290, 609] width 491 height 22
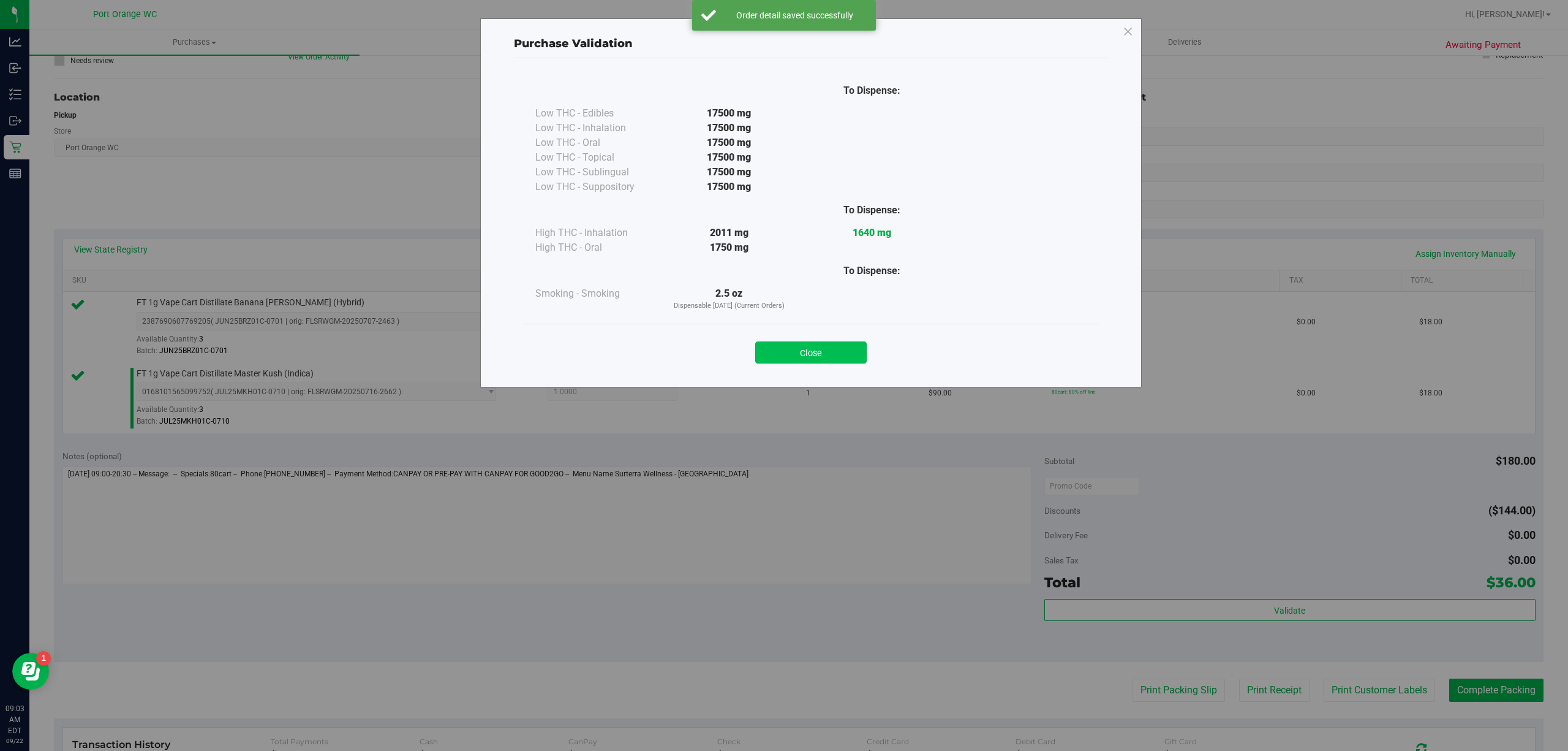
click at [824, 353] on button "Close" at bounding box center [811, 352] width 112 height 22
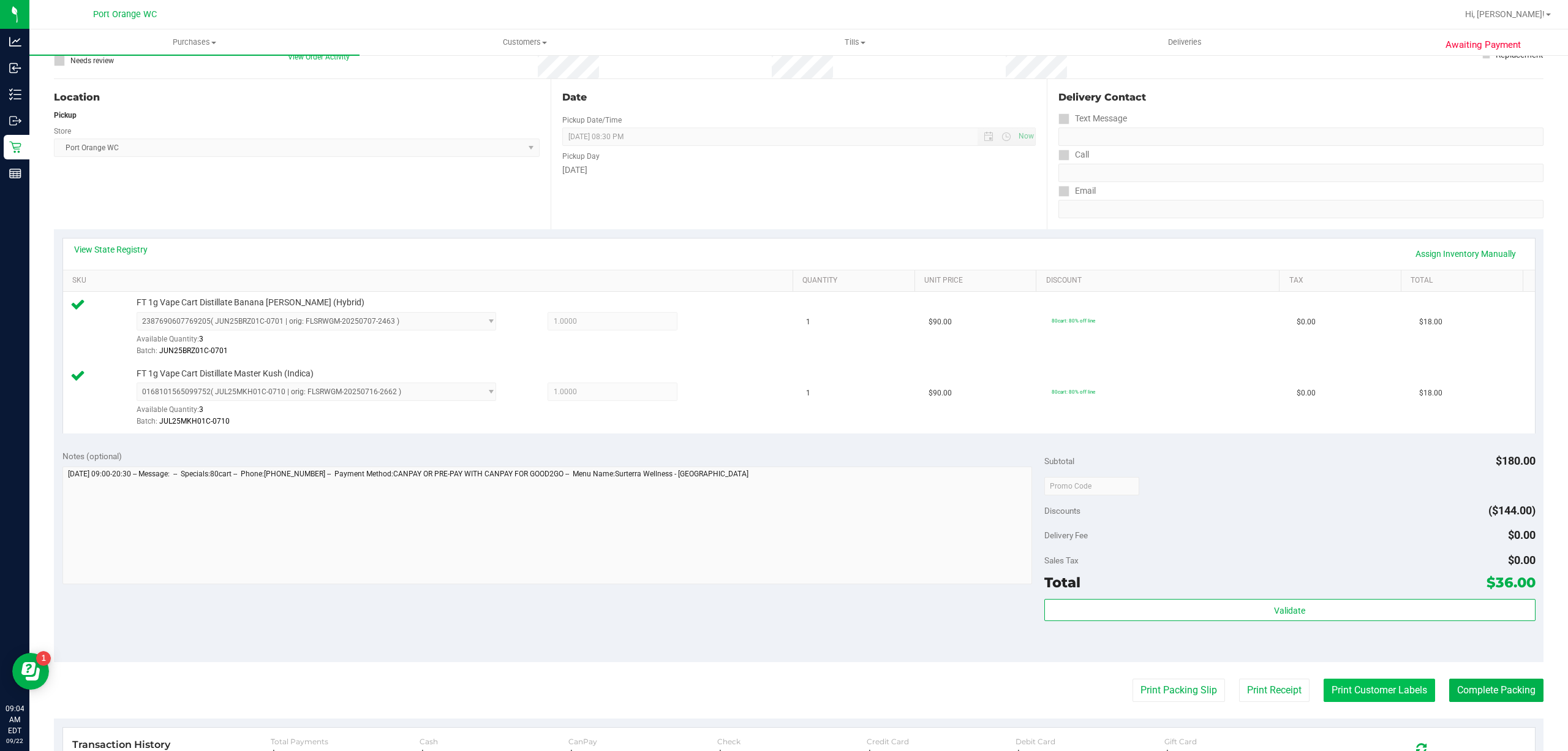
click at [1400, 687] on button "Print Customer Labels" at bounding box center [1380, 689] width 112 height 23
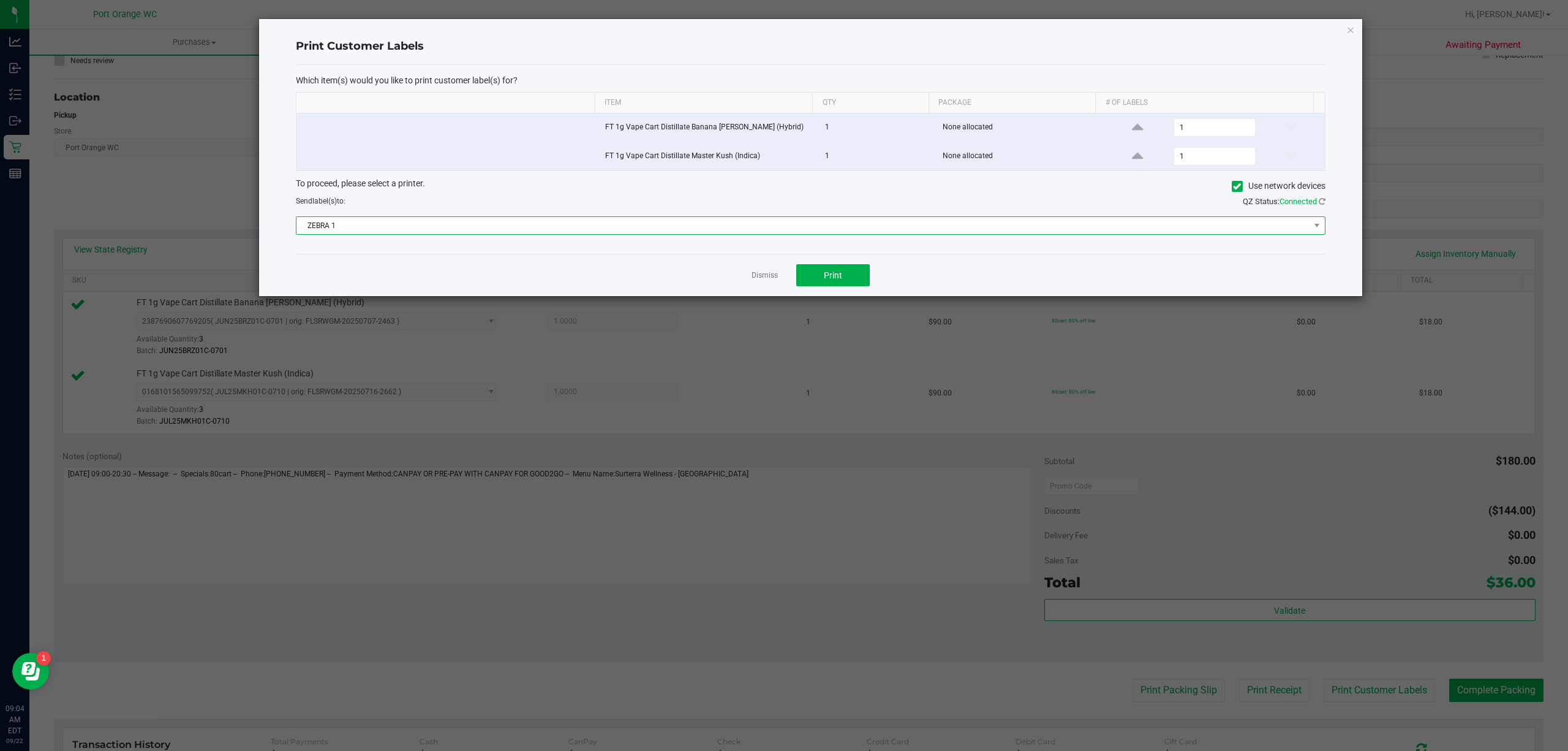
click at [926, 231] on span "ZEBRA 1" at bounding box center [803, 225] width 1013 height 17
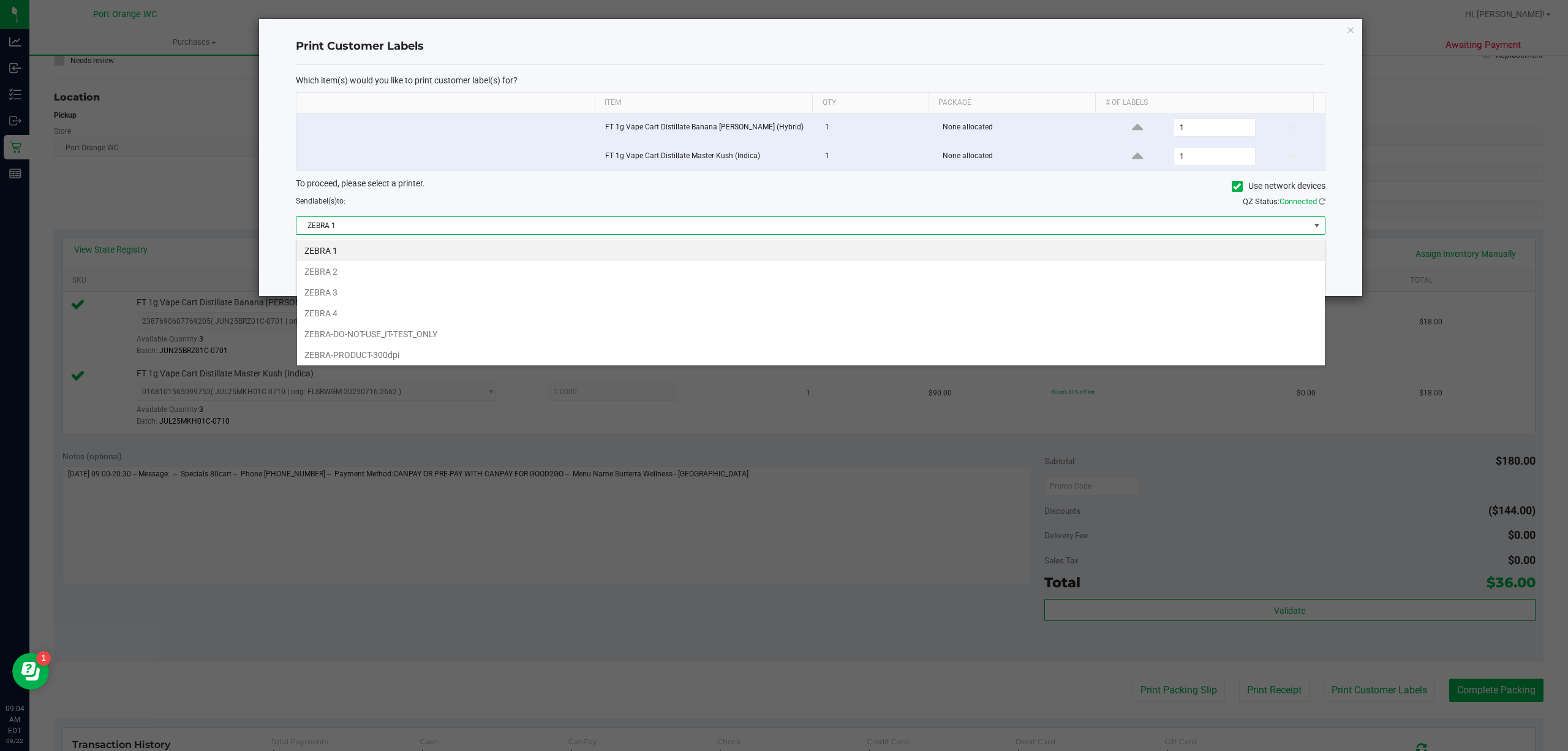
scroll to position [18, 1029]
click at [361, 278] on li "ZEBRA 2" at bounding box center [811, 271] width 1028 height 21
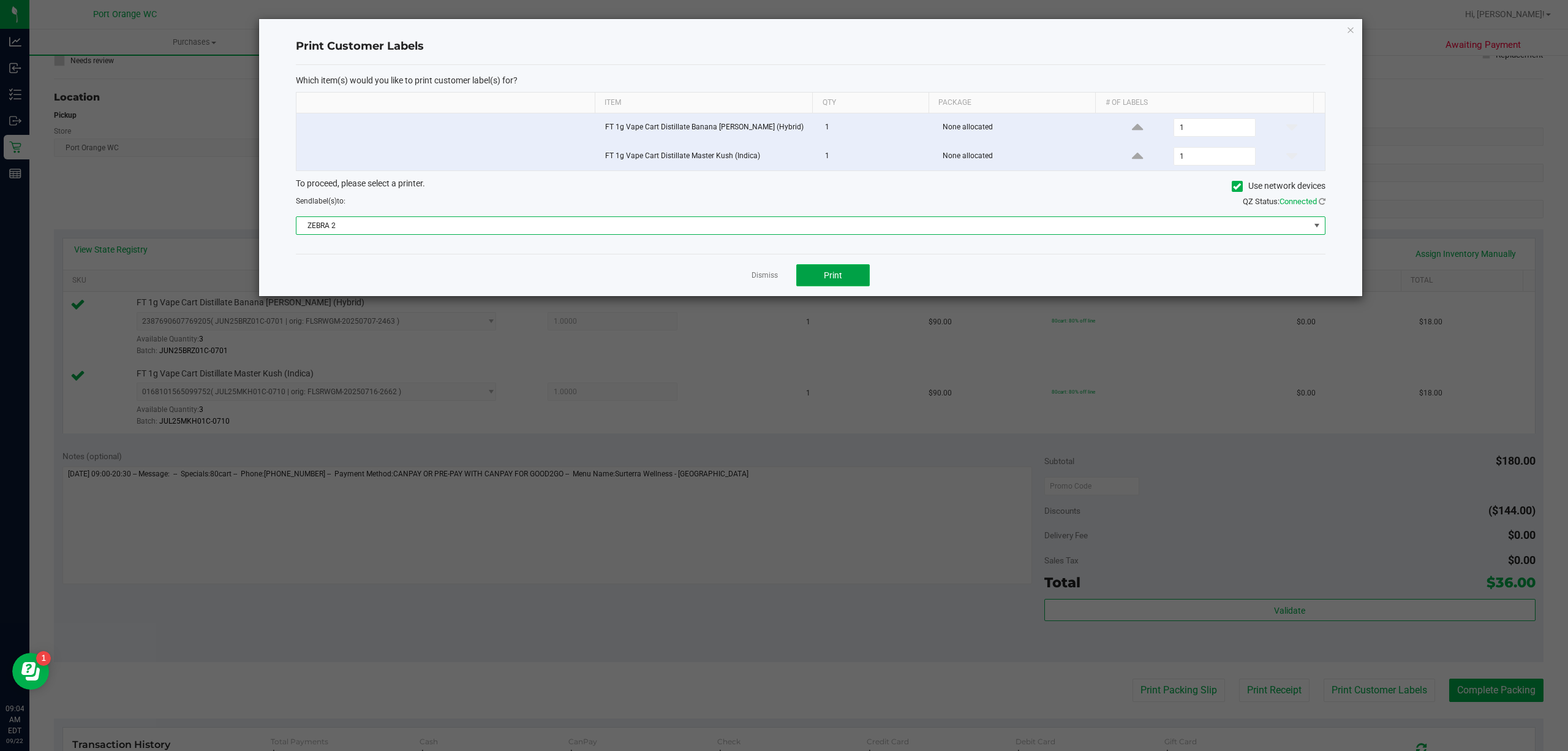
click at [868, 278] on button "Print" at bounding box center [833, 275] width 74 height 22
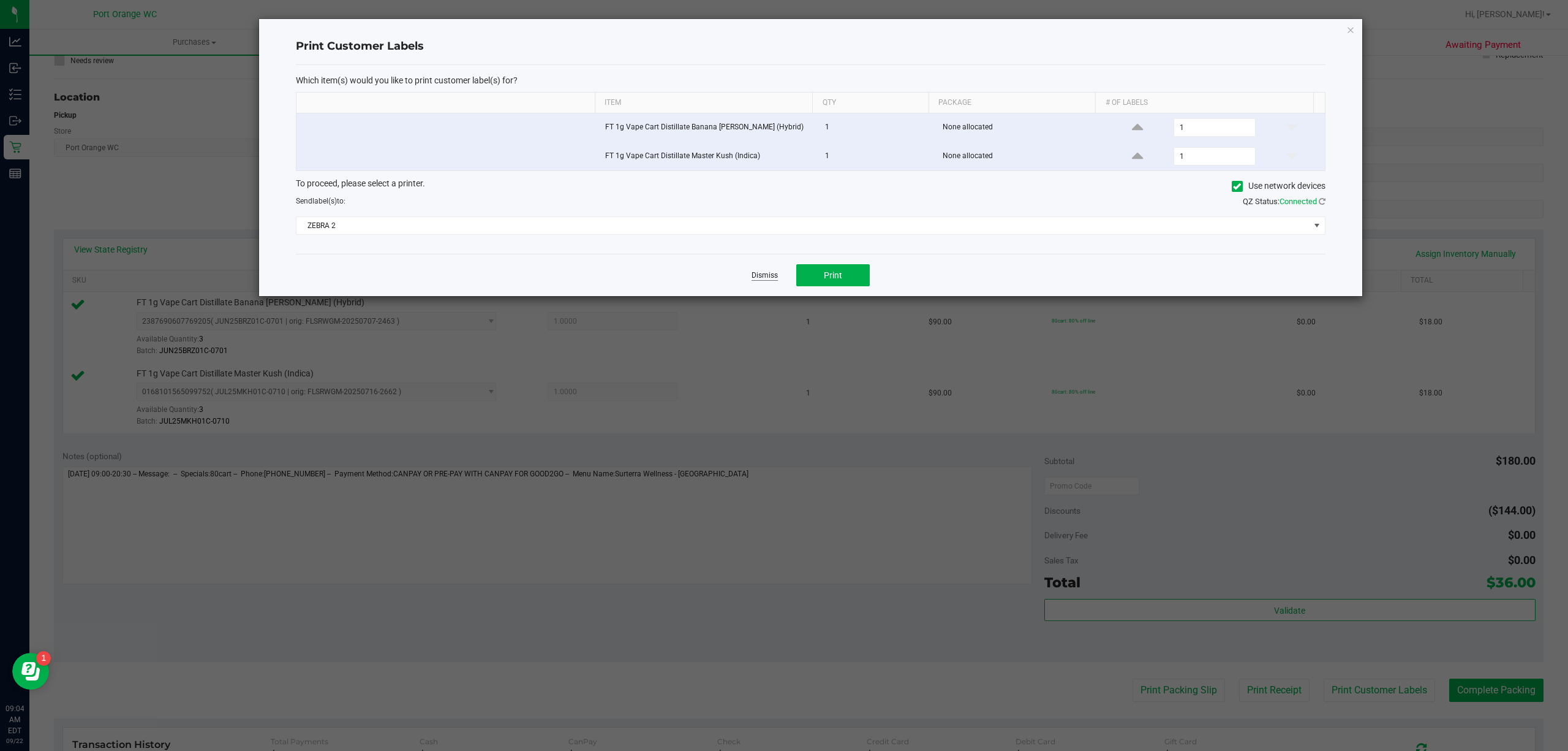
click at [760, 277] on link "Dismiss" at bounding box center [764, 275] width 26 height 11
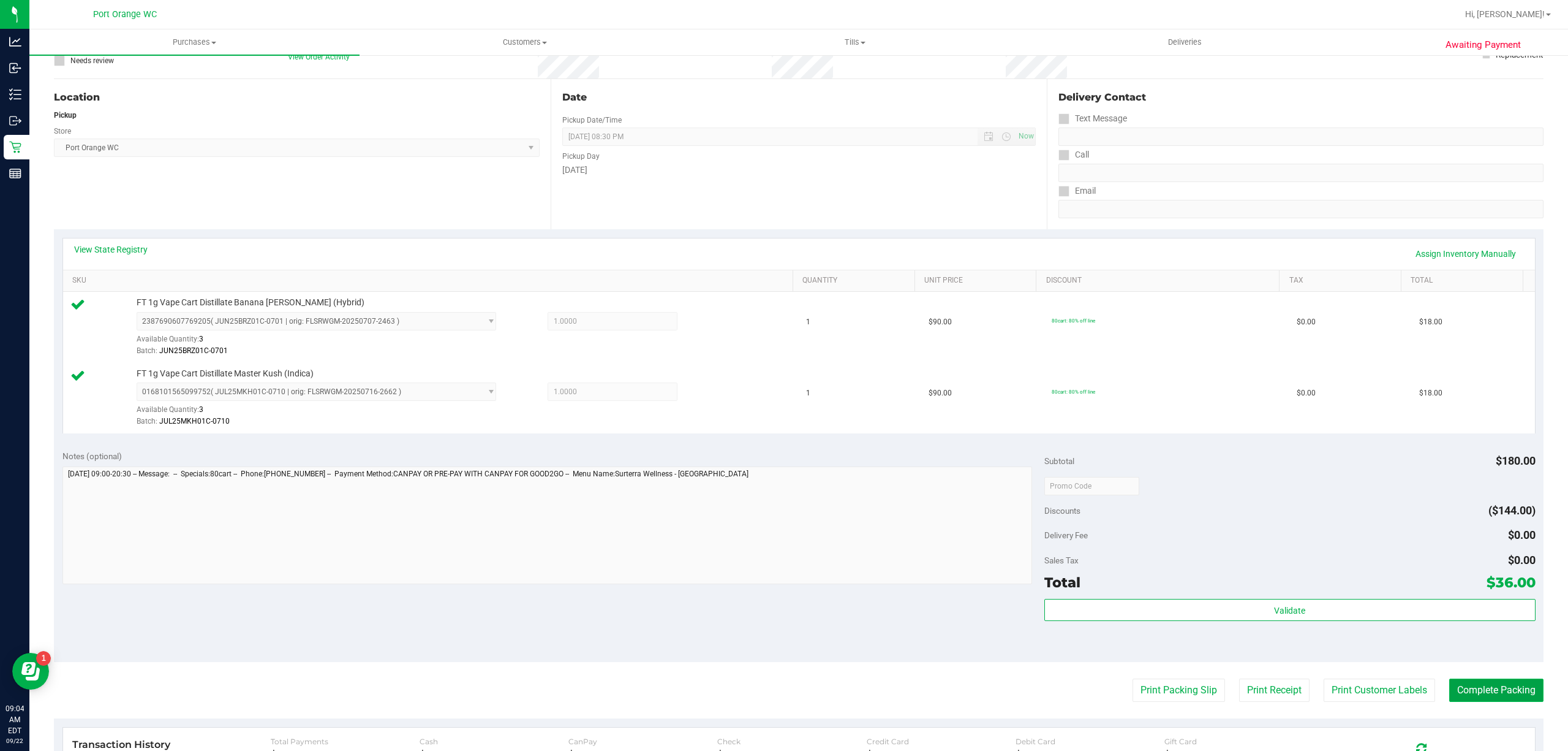
click at [1496, 701] on button "Complete Packing" at bounding box center [1496, 689] width 94 height 23
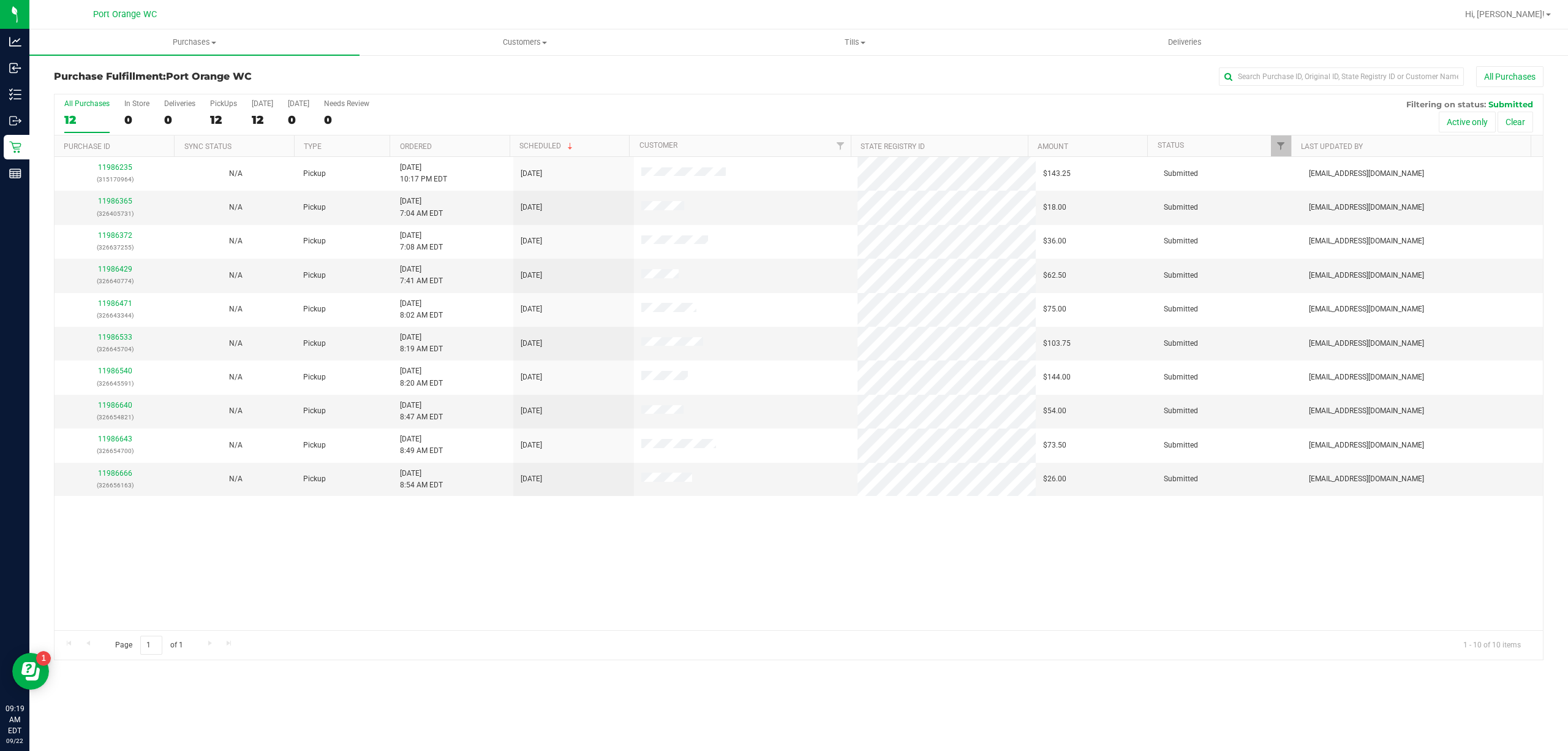
click at [109, 156] on th "Purchase ID" at bounding box center [114, 146] width 120 height 21
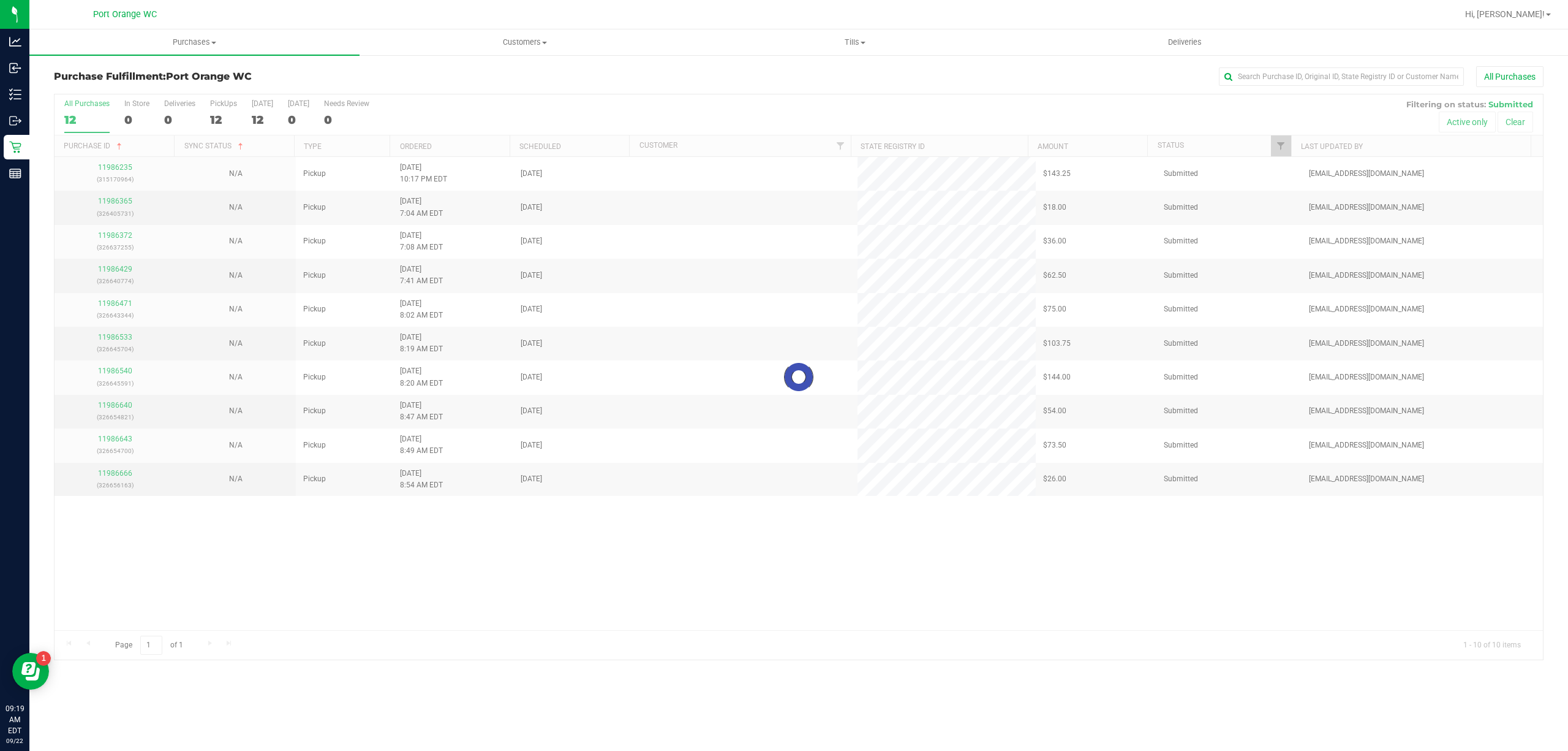
click at [110, 159] on div at bounding box center [799, 377] width 1489 height 565
click at [111, 146] on link "Purchase ID" at bounding box center [94, 146] width 61 height 8
click at [86, 124] on div "12" at bounding box center [87, 120] width 45 height 14
click at [0, 0] on input "All Purchases 12" at bounding box center [0, 0] width 0 height 0
click at [202, 146] on link "Sync Status" at bounding box center [215, 146] width 62 height 8
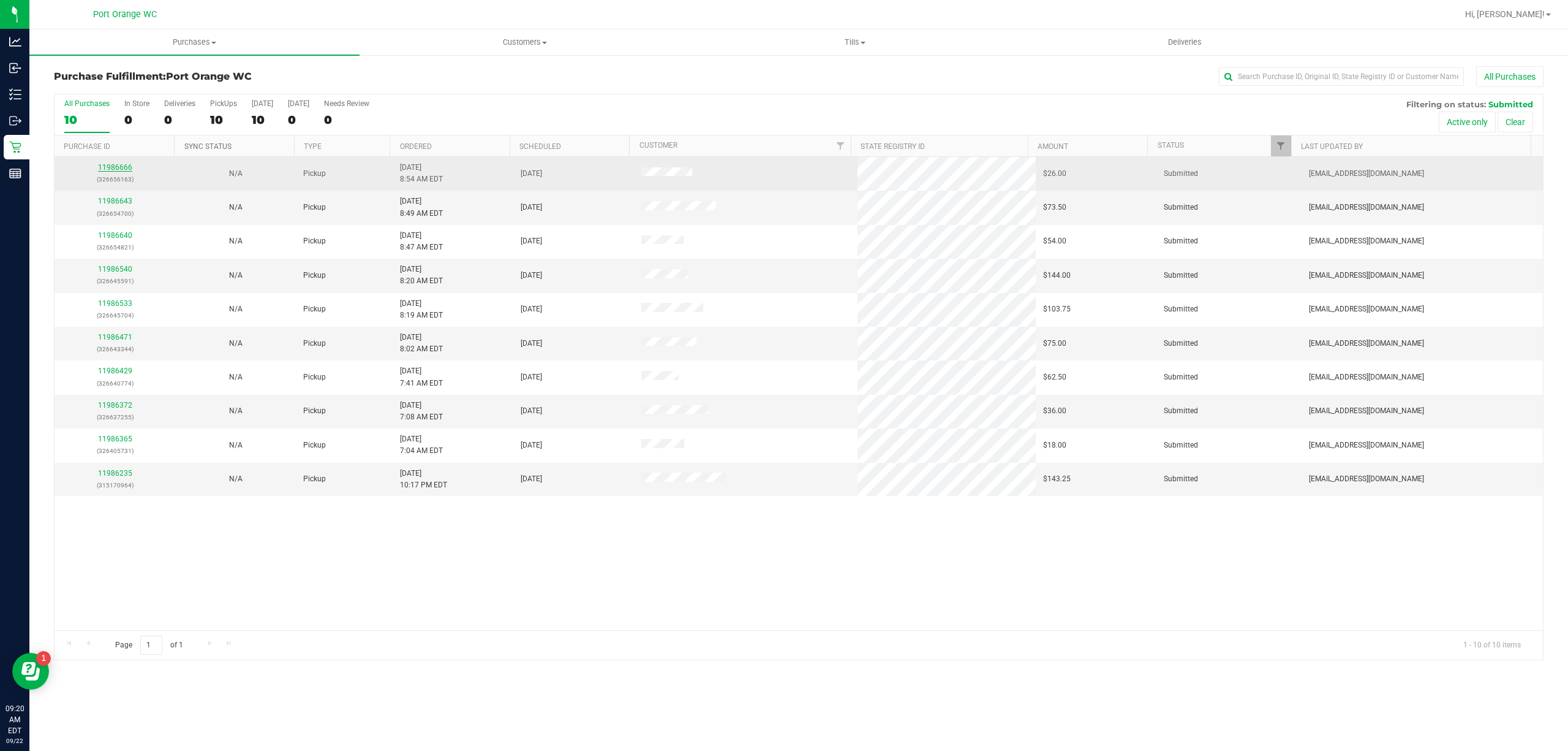
click at [117, 168] on link "11986666" at bounding box center [115, 167] width 34 height 8
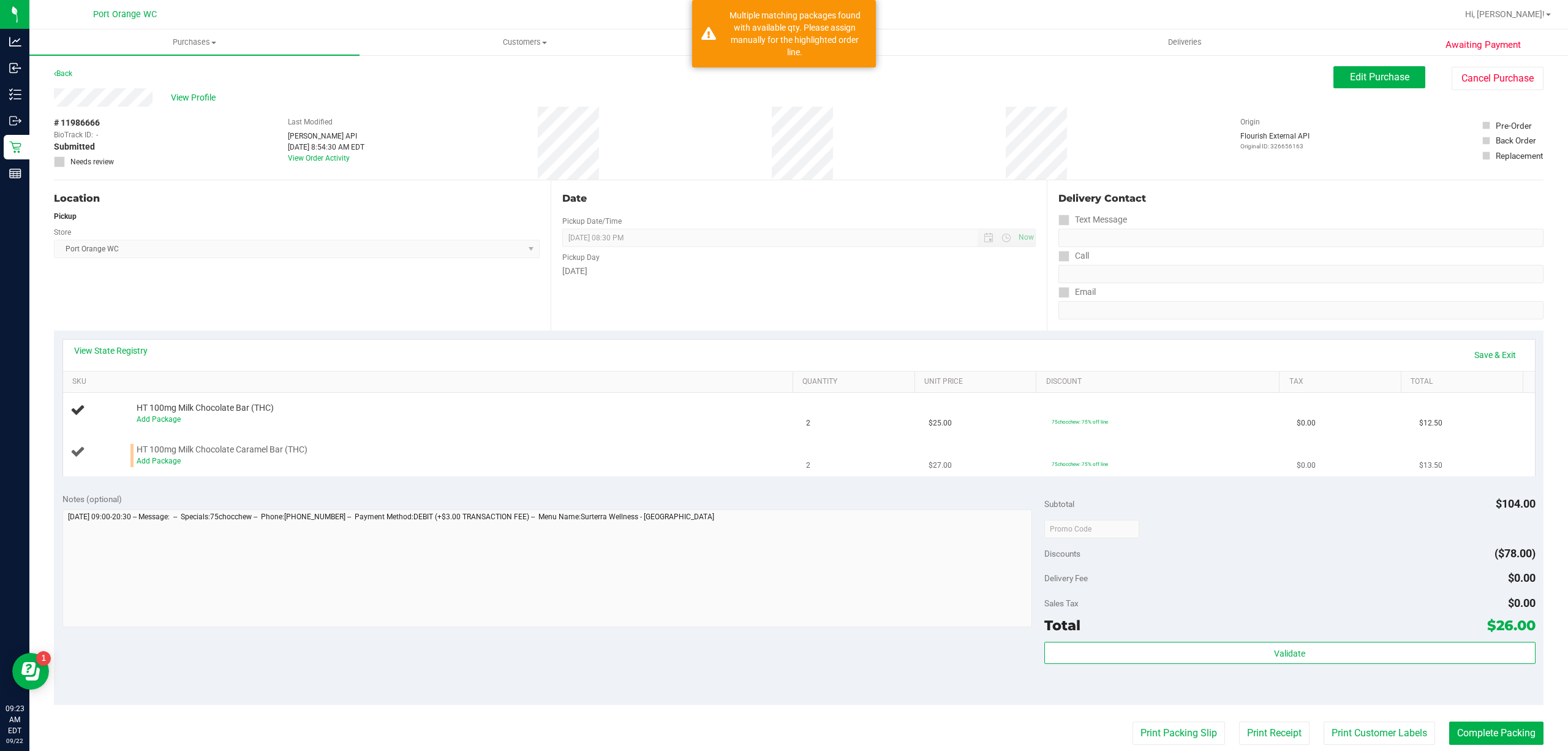
click at [167, 467] on div "Add Package" at bounding box center [461, 461] width 650 height 11
click at [169, 464] on link "Add Package" at bounding box center [158, 461] width 44 height 8
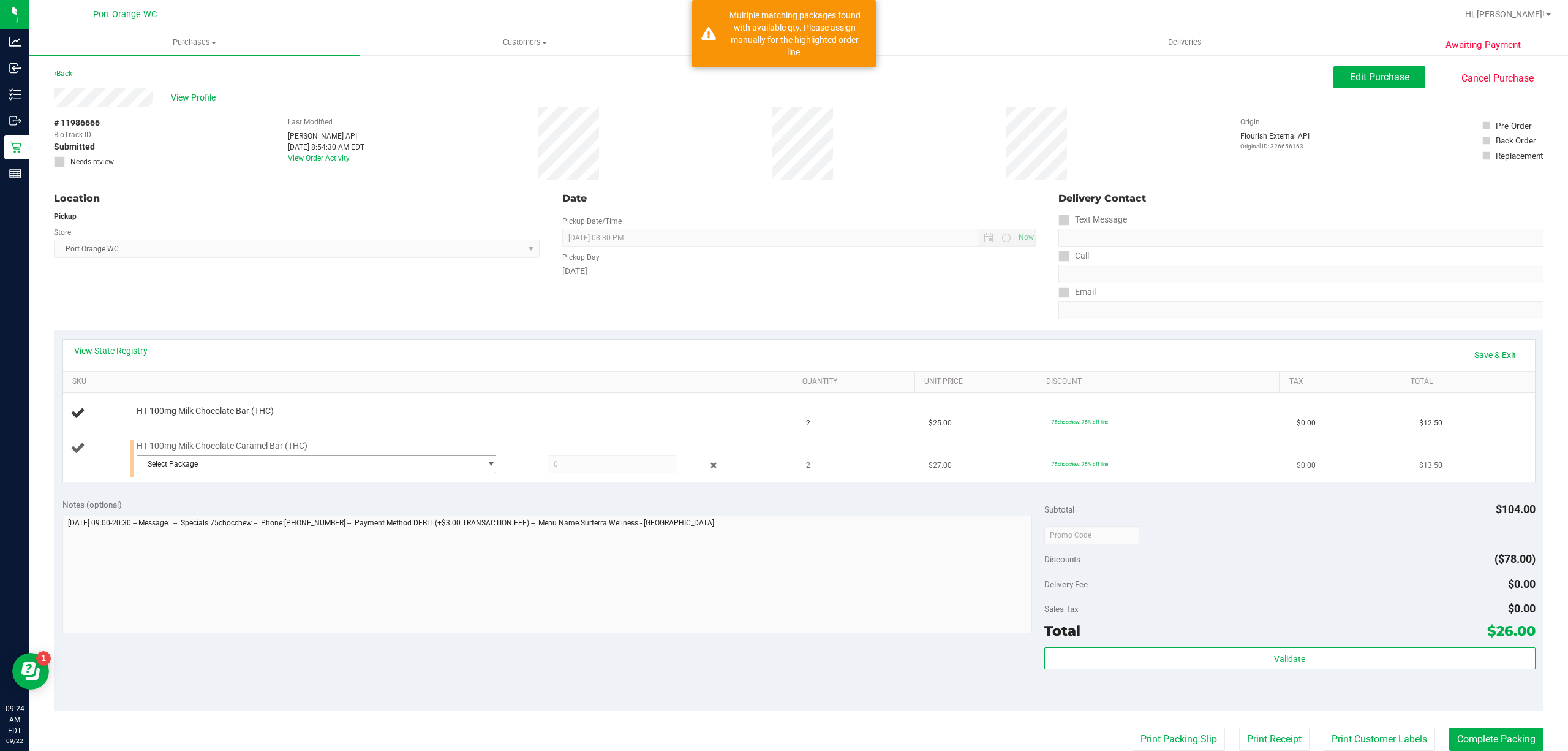
click at [182, 468] on span "Select Package" at bounding box center [309, 464] width 343 height 17
click at [204, 518] on span "3090724398222014" at bounding box center [177, 516] width 69 height 8
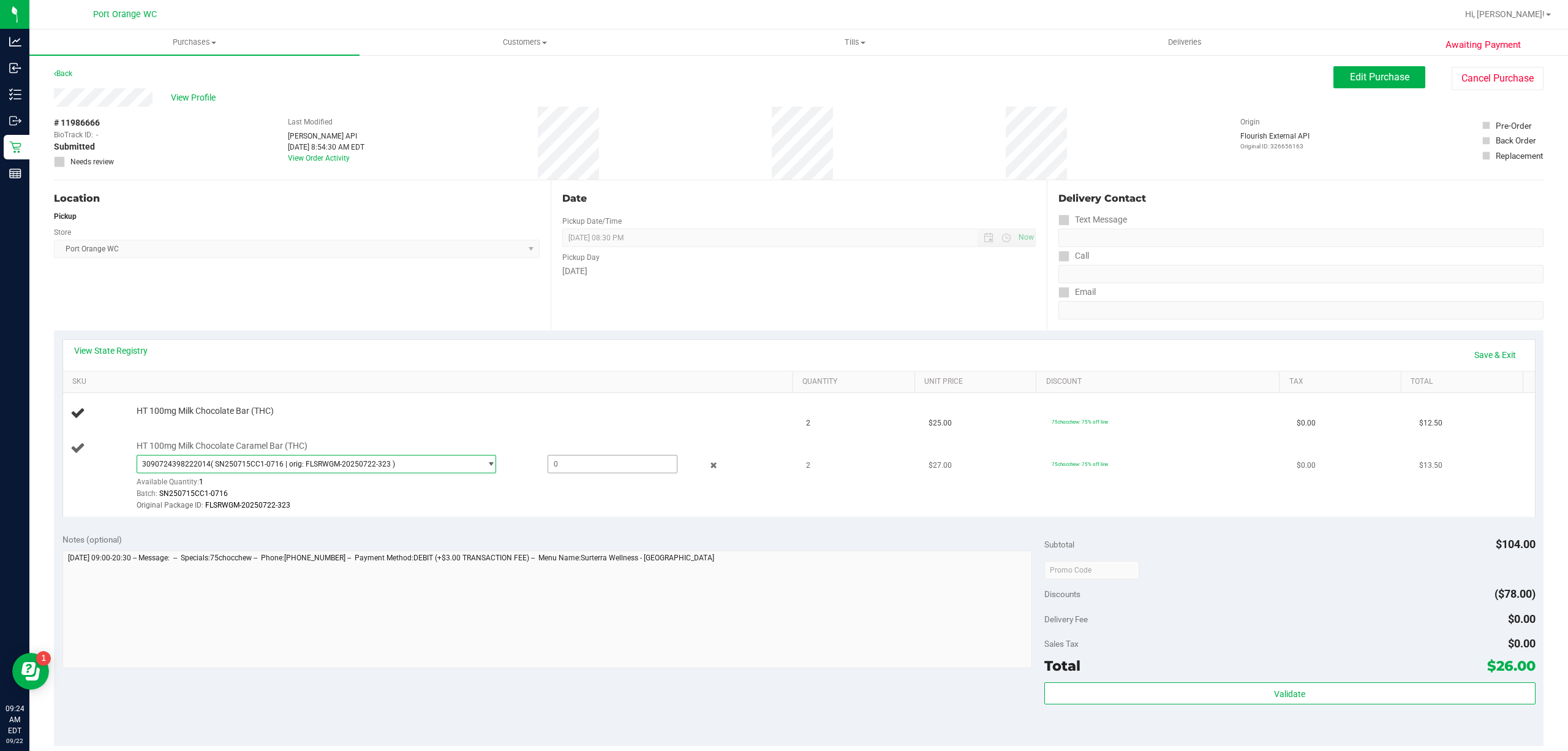
click at [572, 468] on span at bounding box center [613, 464] width 130 height 18
type input "2"
type input "1"
type input "1.0000"
click at [613, 541] on div "Notes (optional)" at bounding box center [553, 539] width 982 height 12
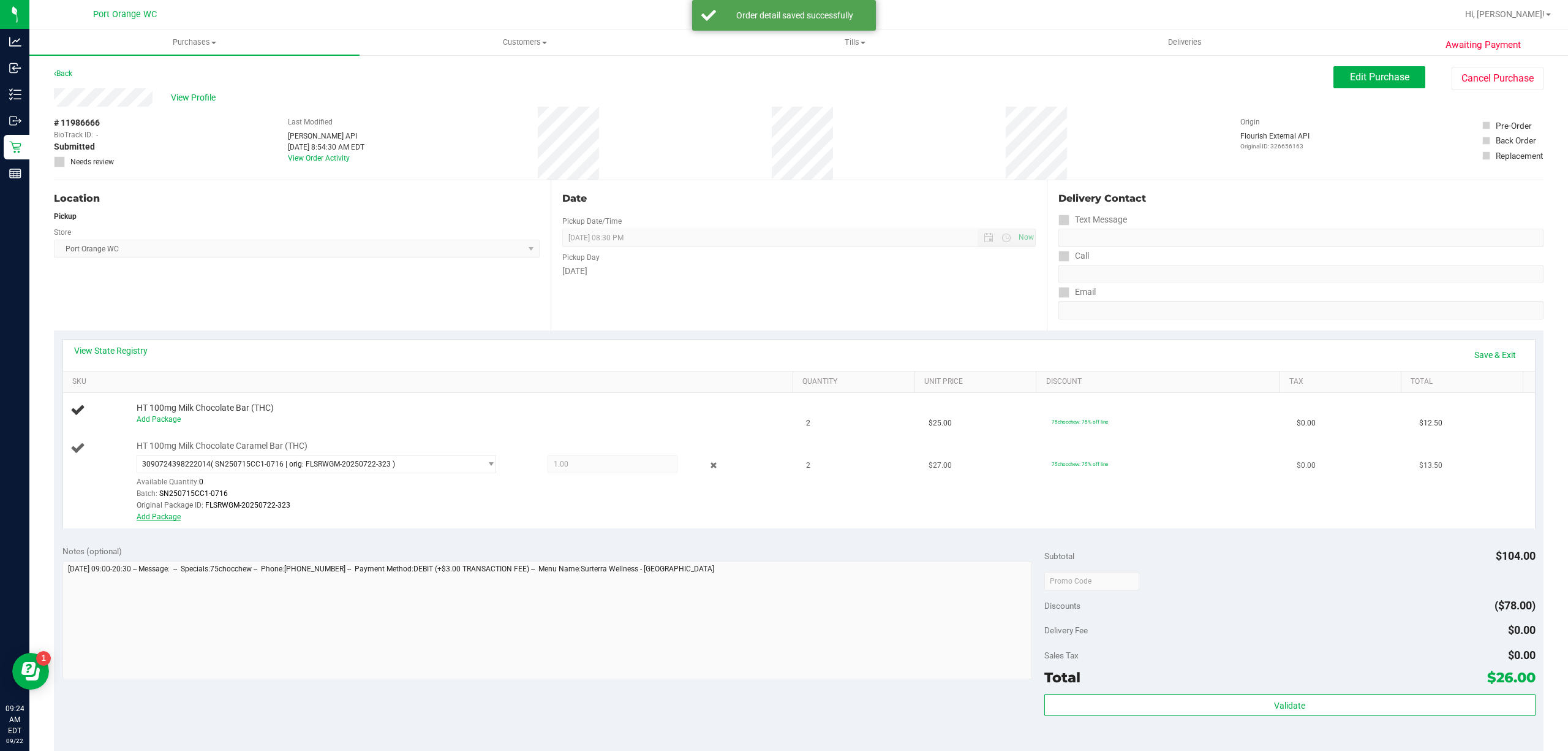
click at [148, 517] on link "Add Package" at bounding box center [158, 517] width 44 height 8
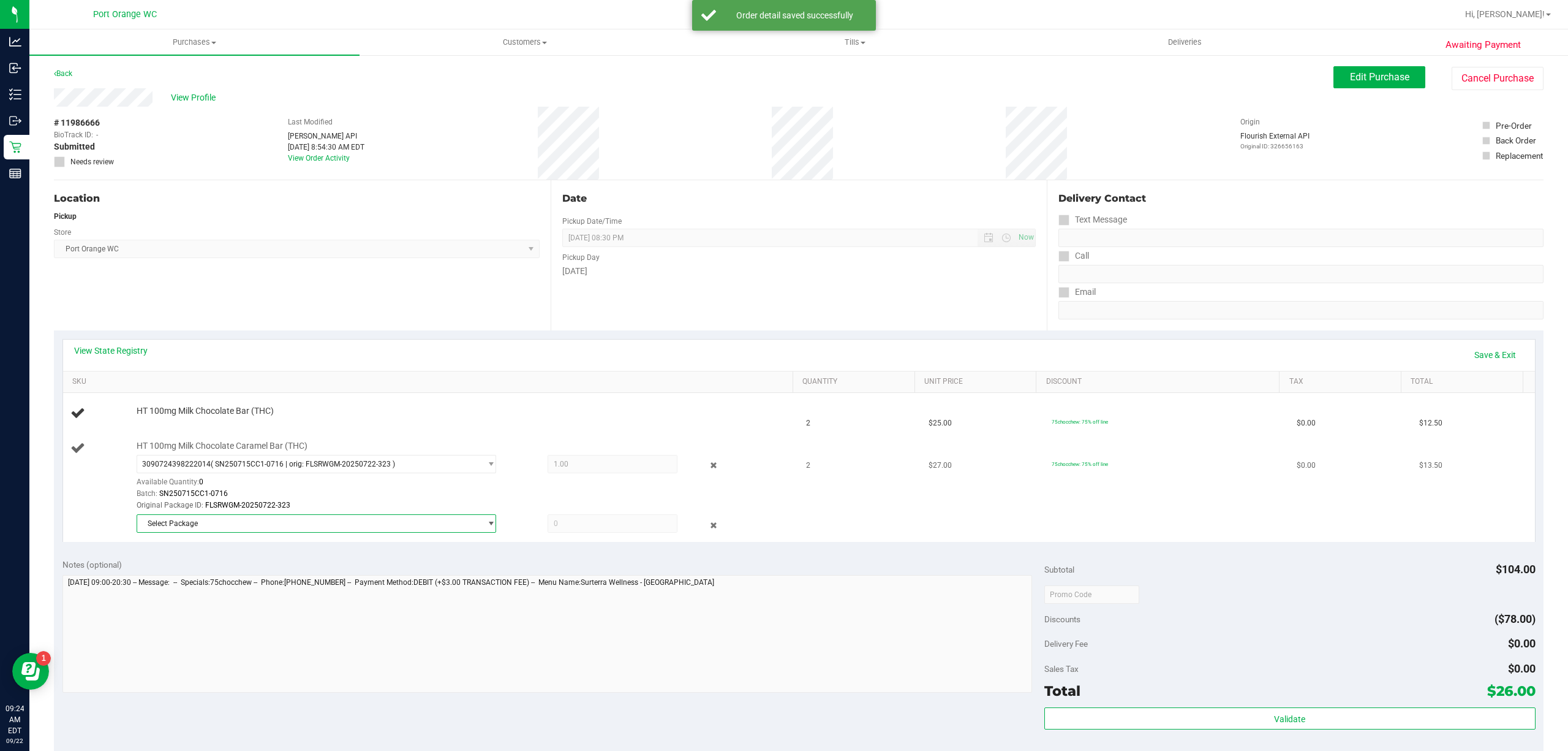
click at [238, 524] on span "Select Package" at bounding box center [309, 523] width 343 height 17
click at [253, 576] on span "( SN250715CC1-0716 | orig: FLSRWGM-20250722-308 )" at bounding box center [305, 577] width 185 height 8
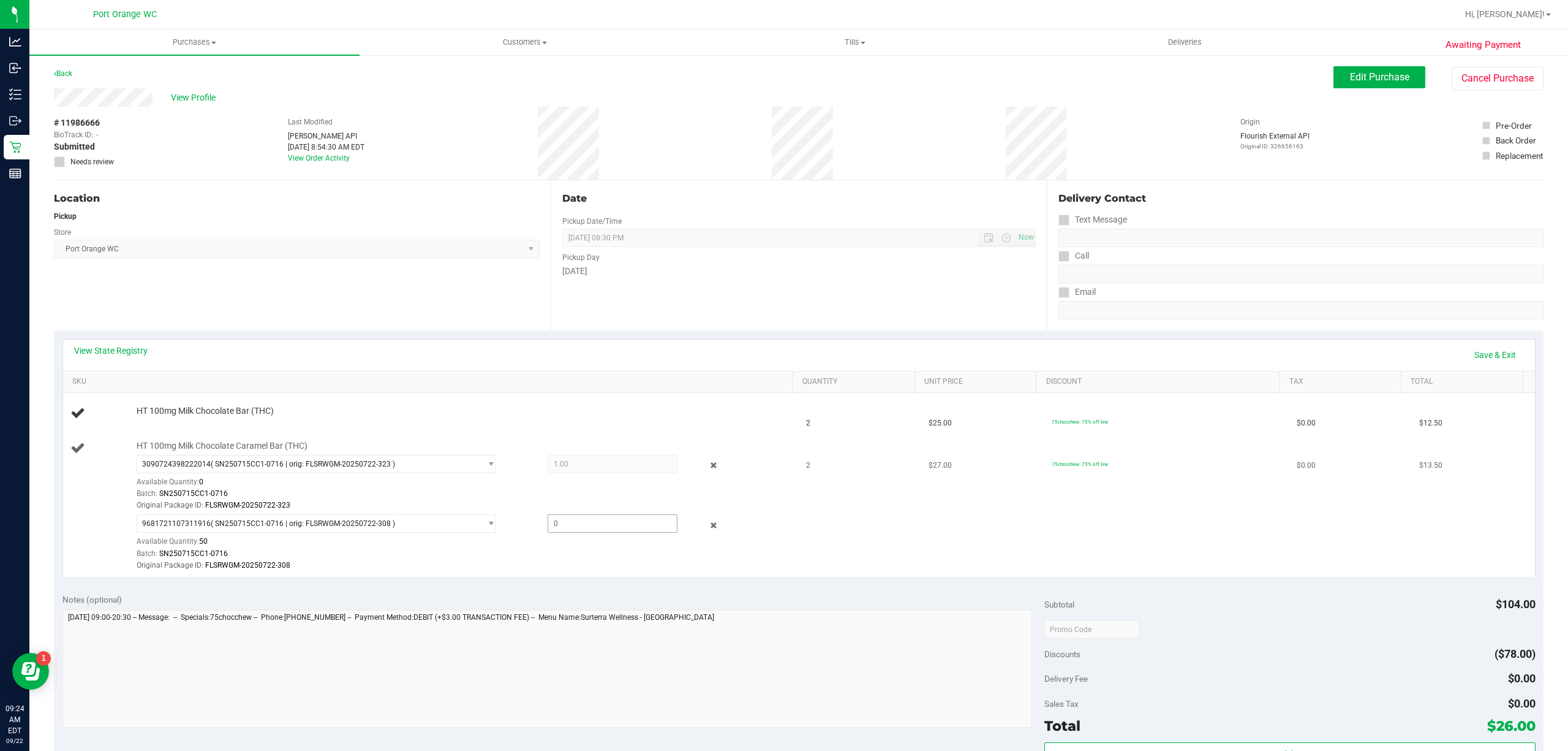
drag, startPoint x: 600, startPoint y: 515, endPoint x: 584, endPoint y: 534, distance: 24.8
click at [595, 523] on span at bounding box center [613, 523] width 130 height 18
click at [577, 542] on div "9681721107311916 ( SN250715CC1-0716 | orig: FLSRWGM-20250722-308 ) 968172110731…" at bounding box center [461, 542] width 650 height 57
click at [584, 526] on span at bounding box center [613, 523] width 130 height 18
type input "1"
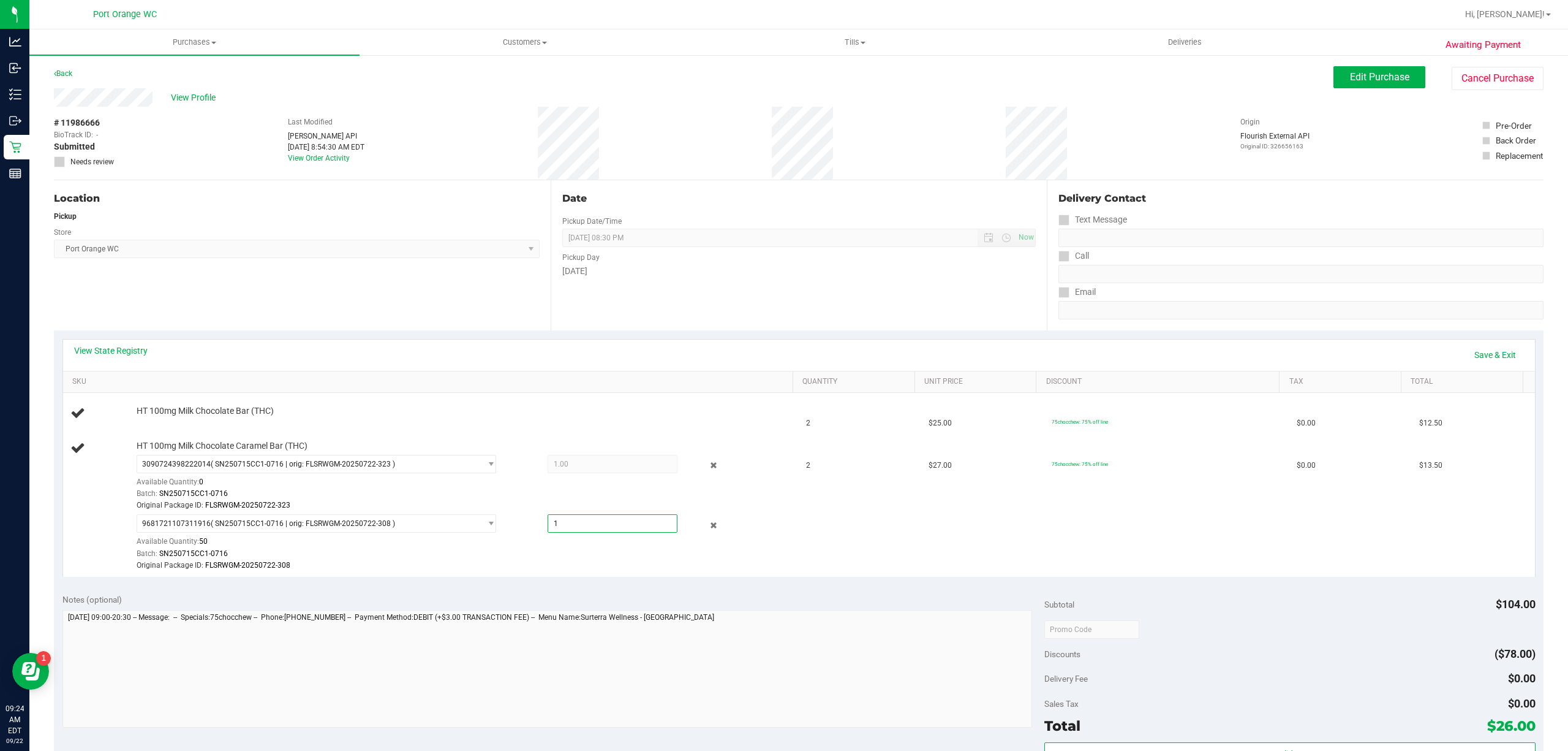
type input "1.0000"
click at [544, 314] on div "Location Pickup Store Port Orange WC Select Store Bonita Springs WC Boynton Bea…" at bounding box center [302, 256] width 497 height 150
click at [1484, 354] on link "Save & Exit" at bounding box center [1495, 355] width 57 height 21
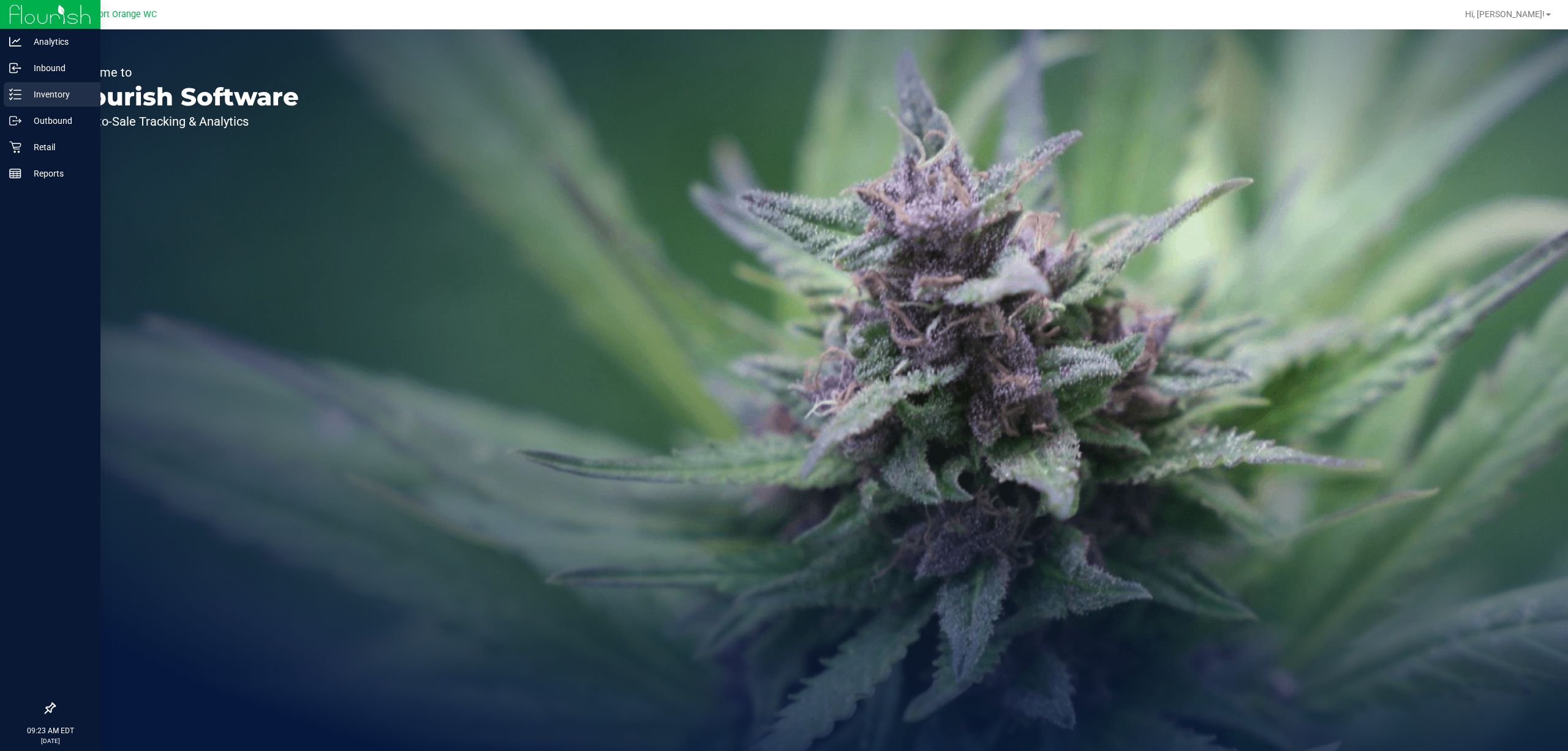
click at [49, 89] on p "Inventory" at bounding box center [58, 94] width 74 height 15
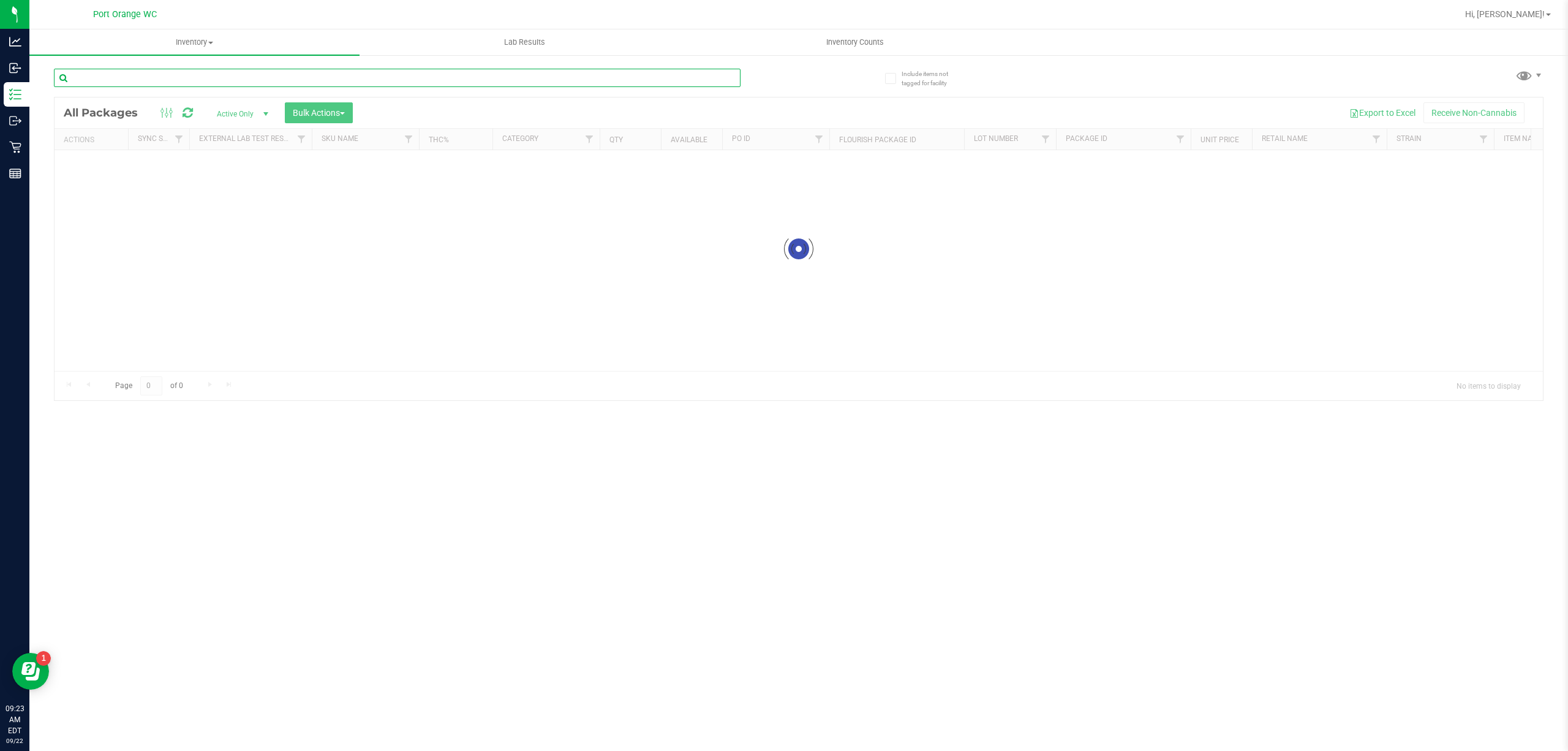
click at [229, 69] on div "Inventory All packages All inventory Waste log Create inventory Lab Results Inv…" at bounding box center [799, 390] width 1539 height 721
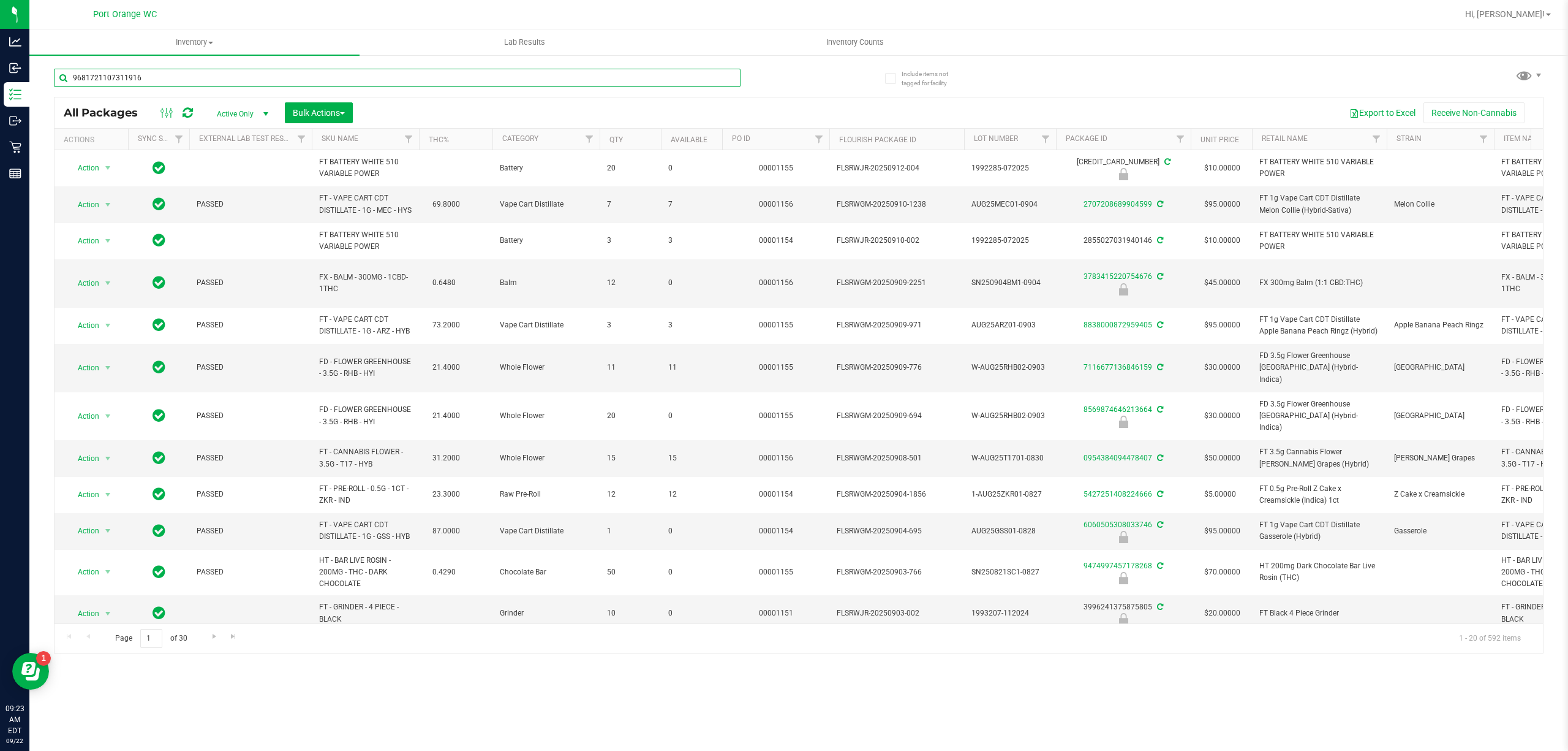
type input "9681721107311916"
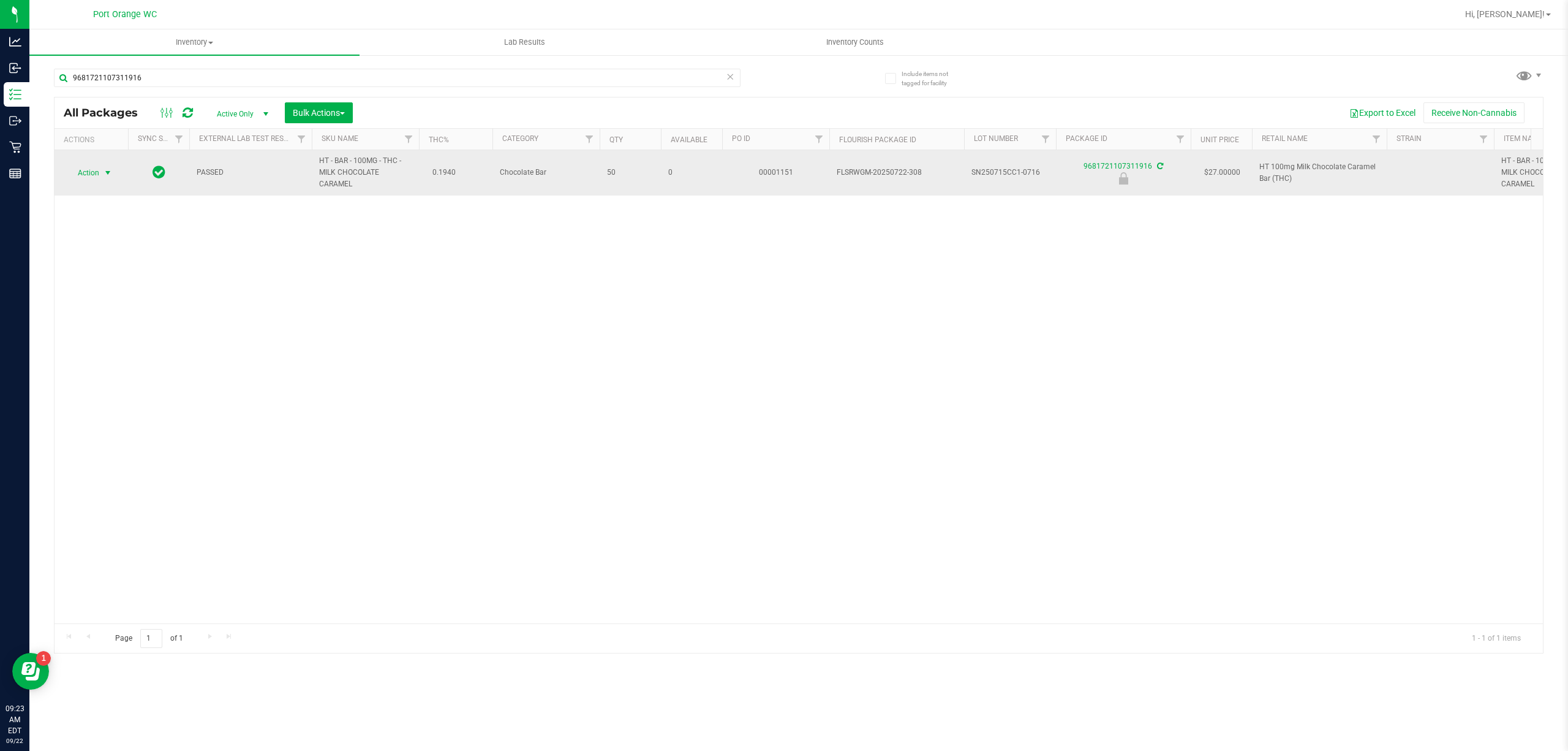
click at [89, 174] on span "Action" at bounding box center [83, 173] width 33 height 17
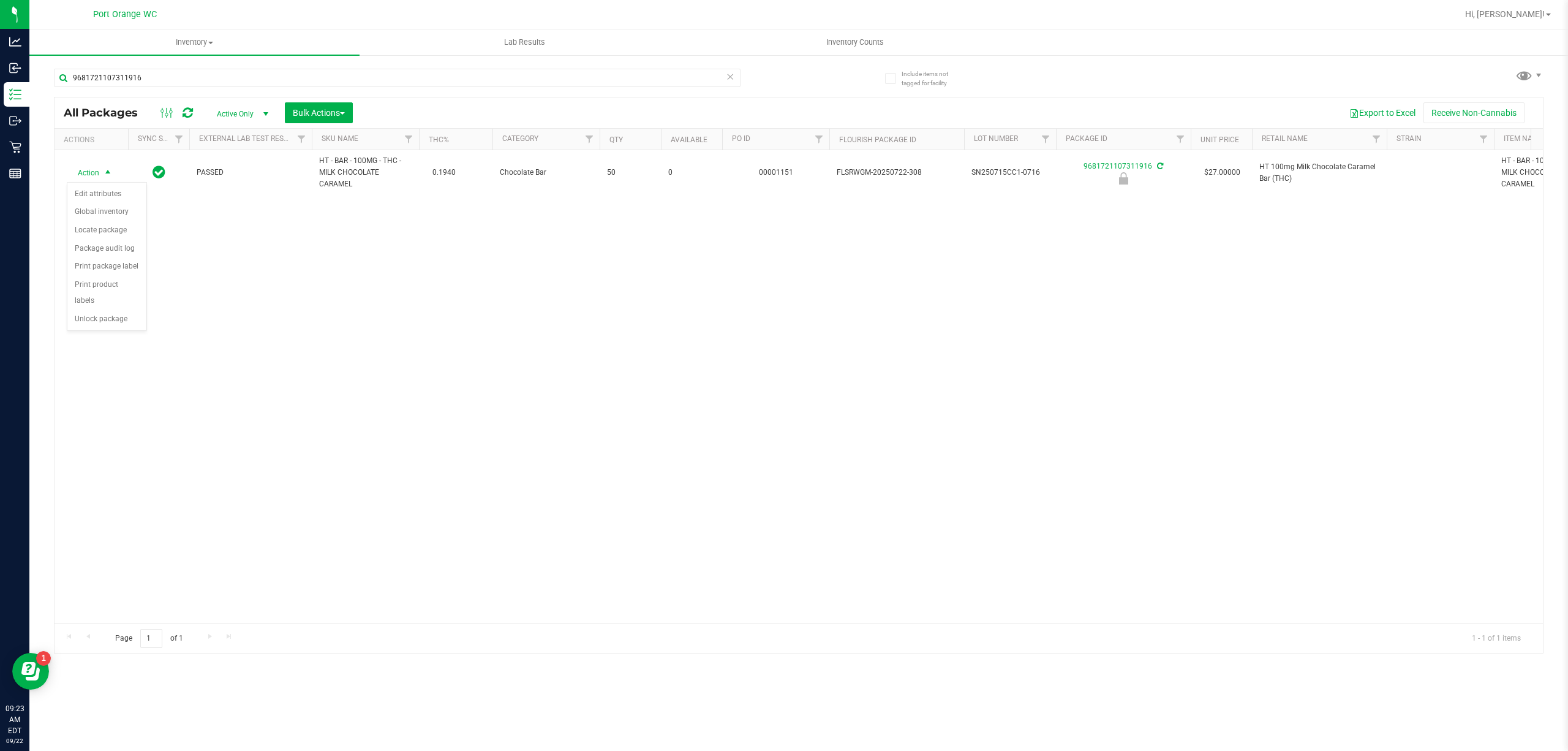
click at [74, 331] on div "Action Edit attributes Global inventory Locate package Package audit log Print …" at bounding box center [106, 256] width 80 height 149
click at [80, 323] on li "Unlock package" at bounding box center [107, 319] width 79 height 18
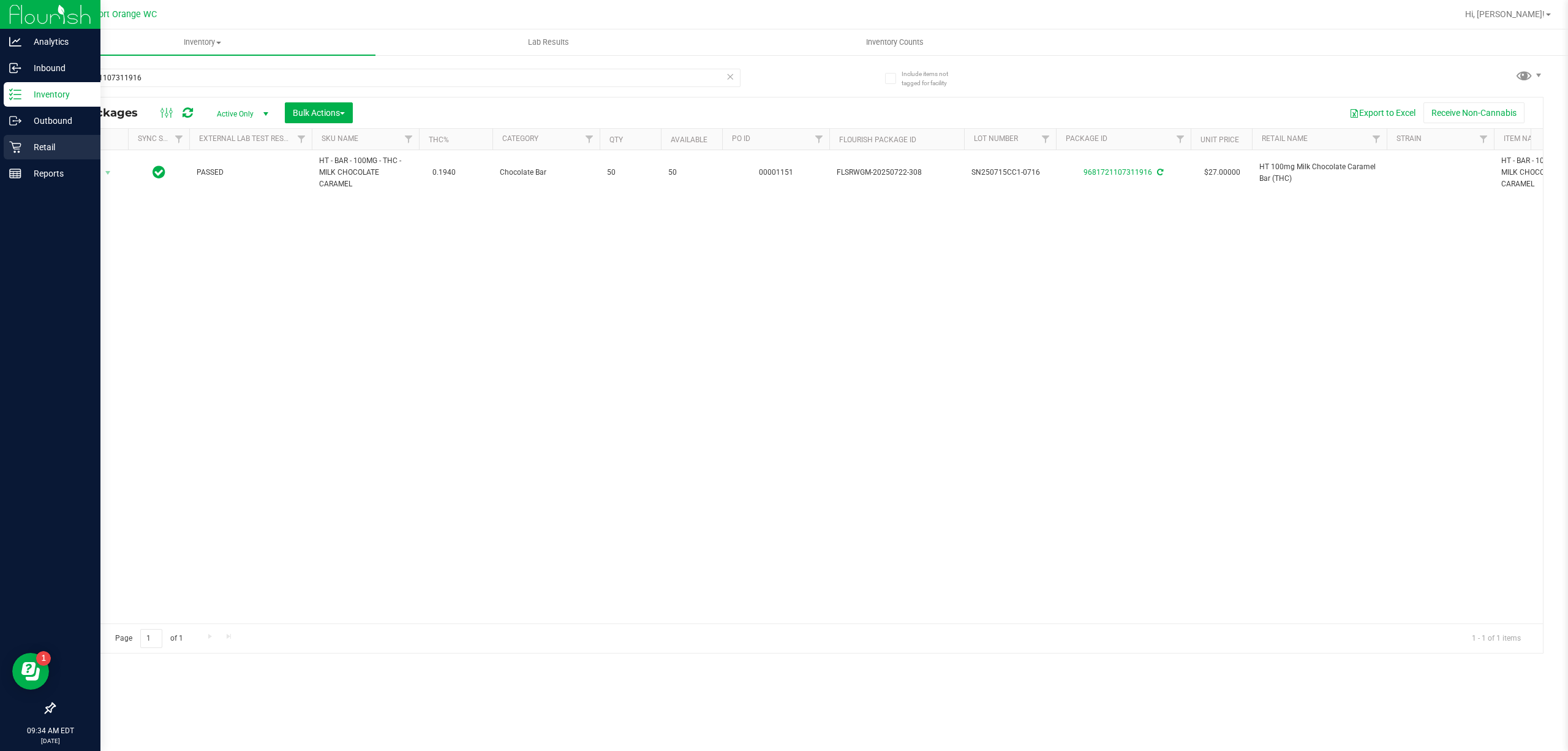
click at [12, 156] on div "Retail" at bounding box center [52, 147] width 97 height 25
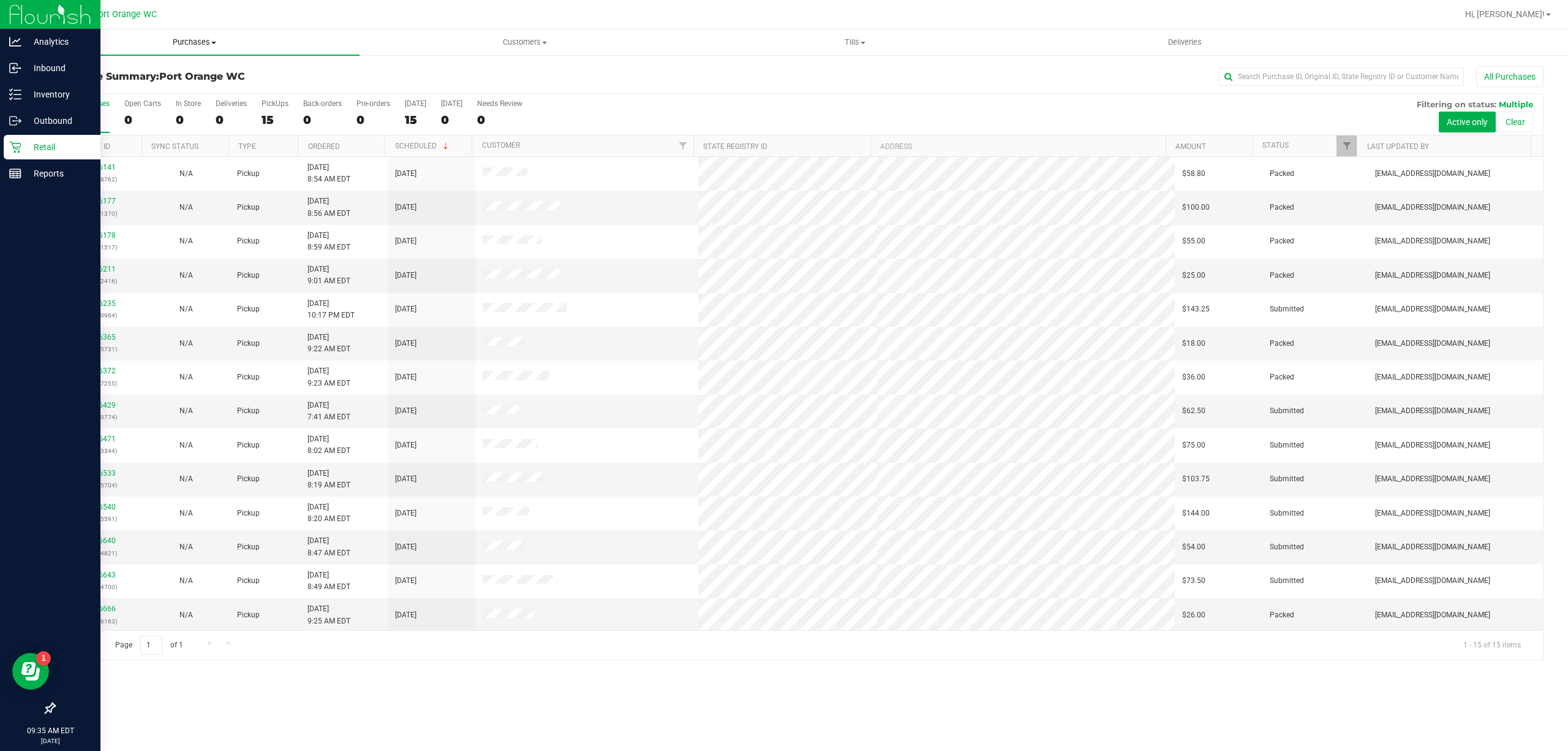
click at [185, 44] on span "Purchases" at bounding box center [195, 42] width 330 height 11
click at [156, 91] on li "Fulfillment" at bounding box center [195, 88] width 330 height 15
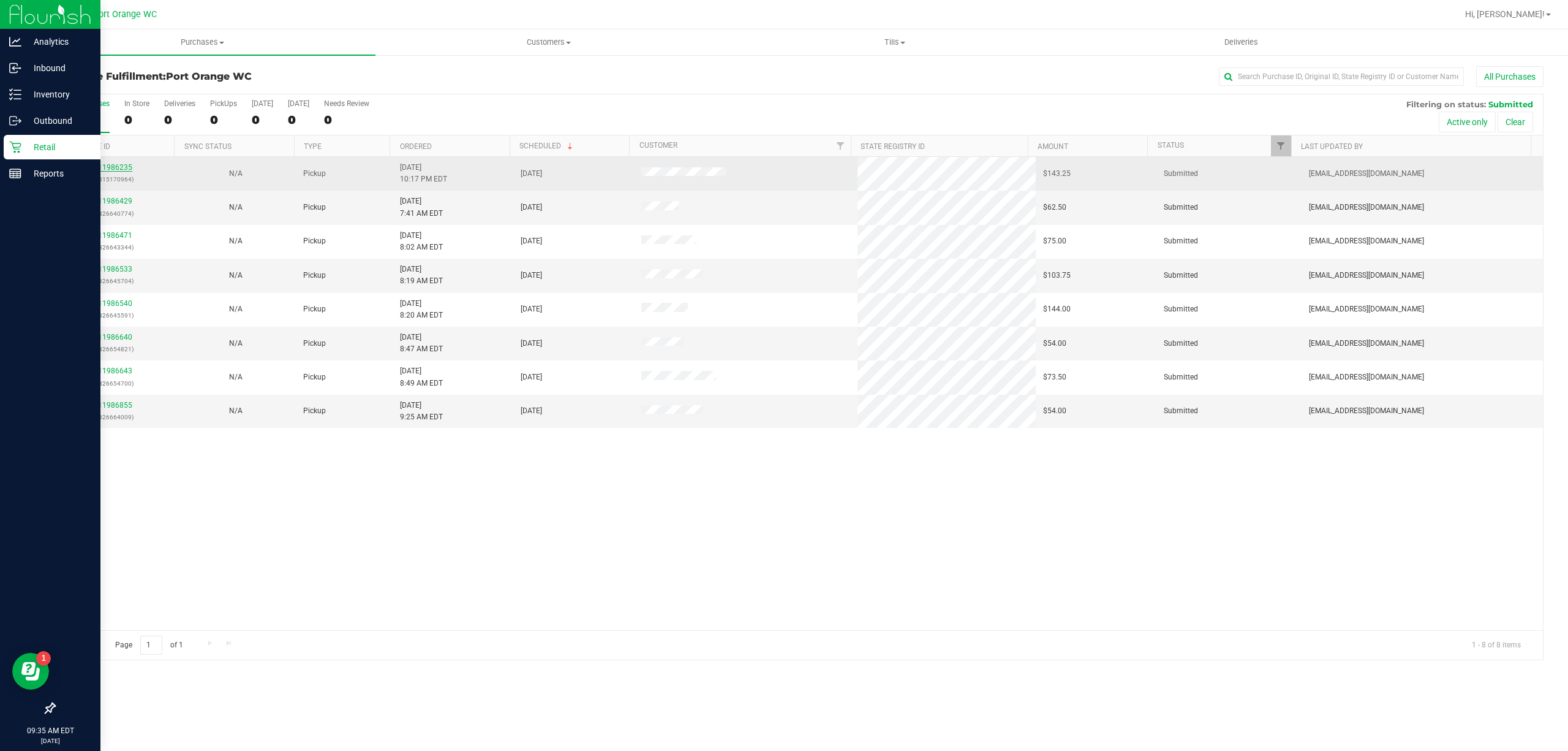
click at [105, 170] on link "11986235" at bounding box center [115, 167] width 34 height 8
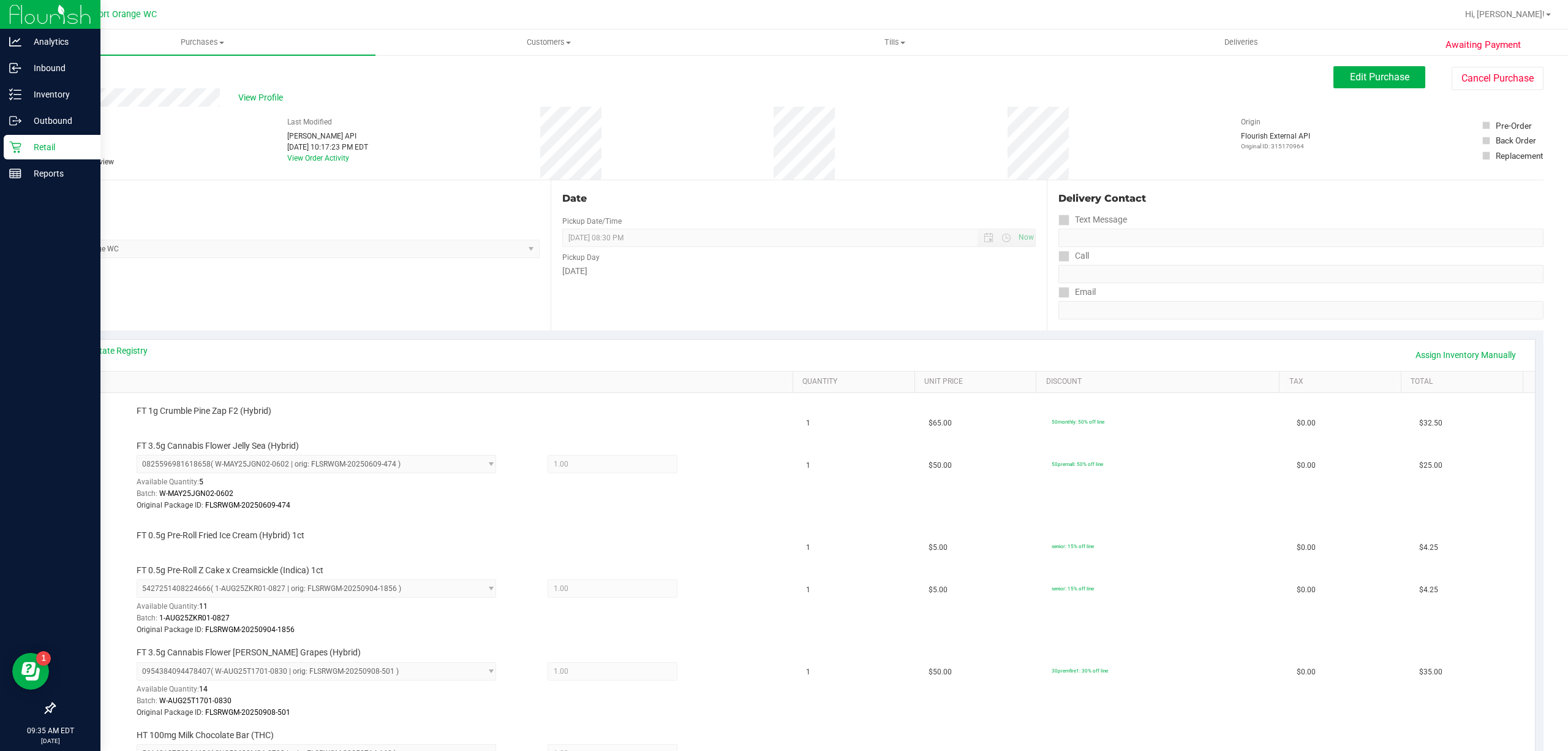
click at [64, 76] on link "Back" at bounding box center [63, 74] width 18 height 8
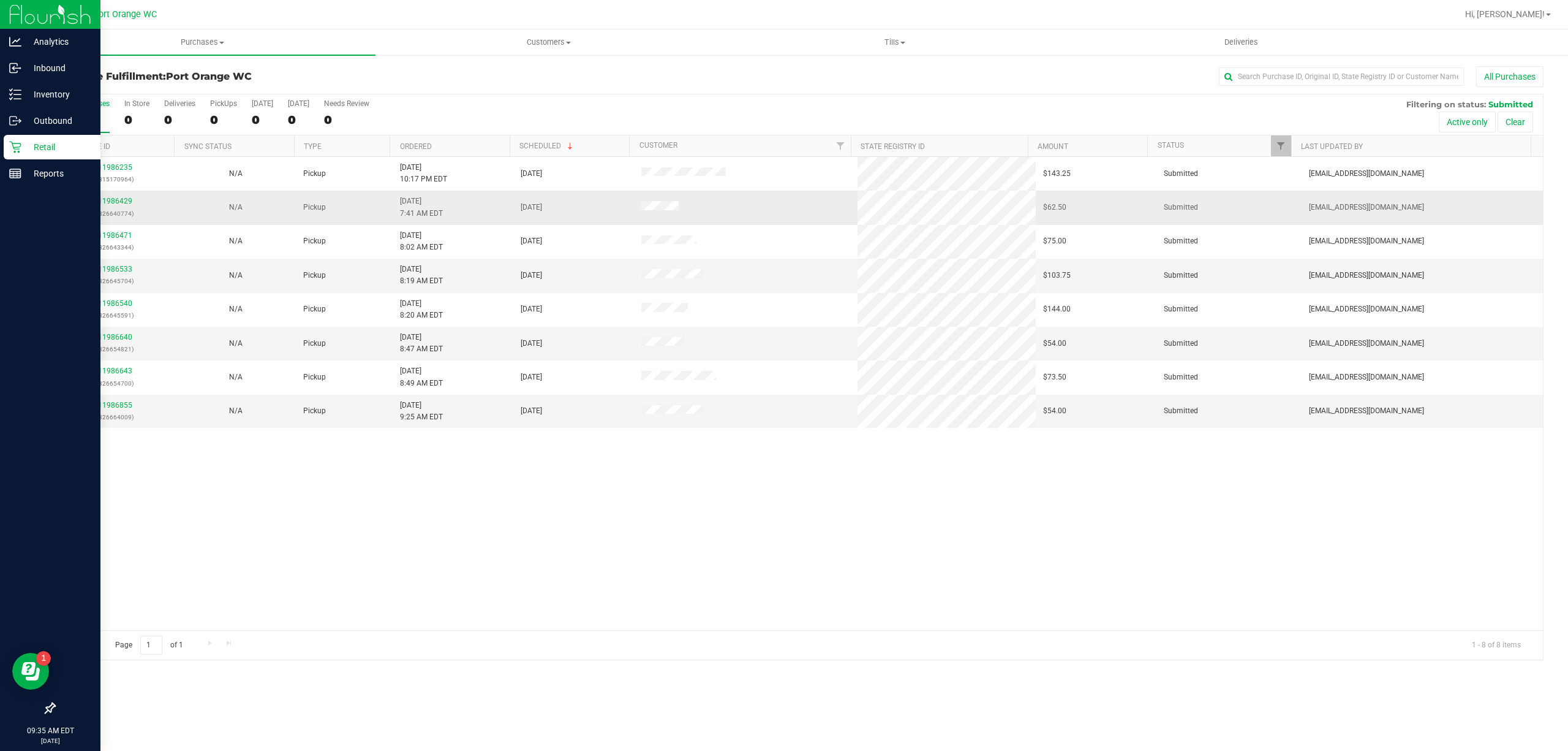
drag, startPoint x: 98, startPoint y: 190, endPoint x: 117, endPoint y: 197, distance: 20.2
click at [99, 190] on td "11986235 (315170964)" at bounding box center [115, 174] width 121 height 34
click at [121, 205] on link "11986429" at bounding box center [115, 201] width 34 height 8
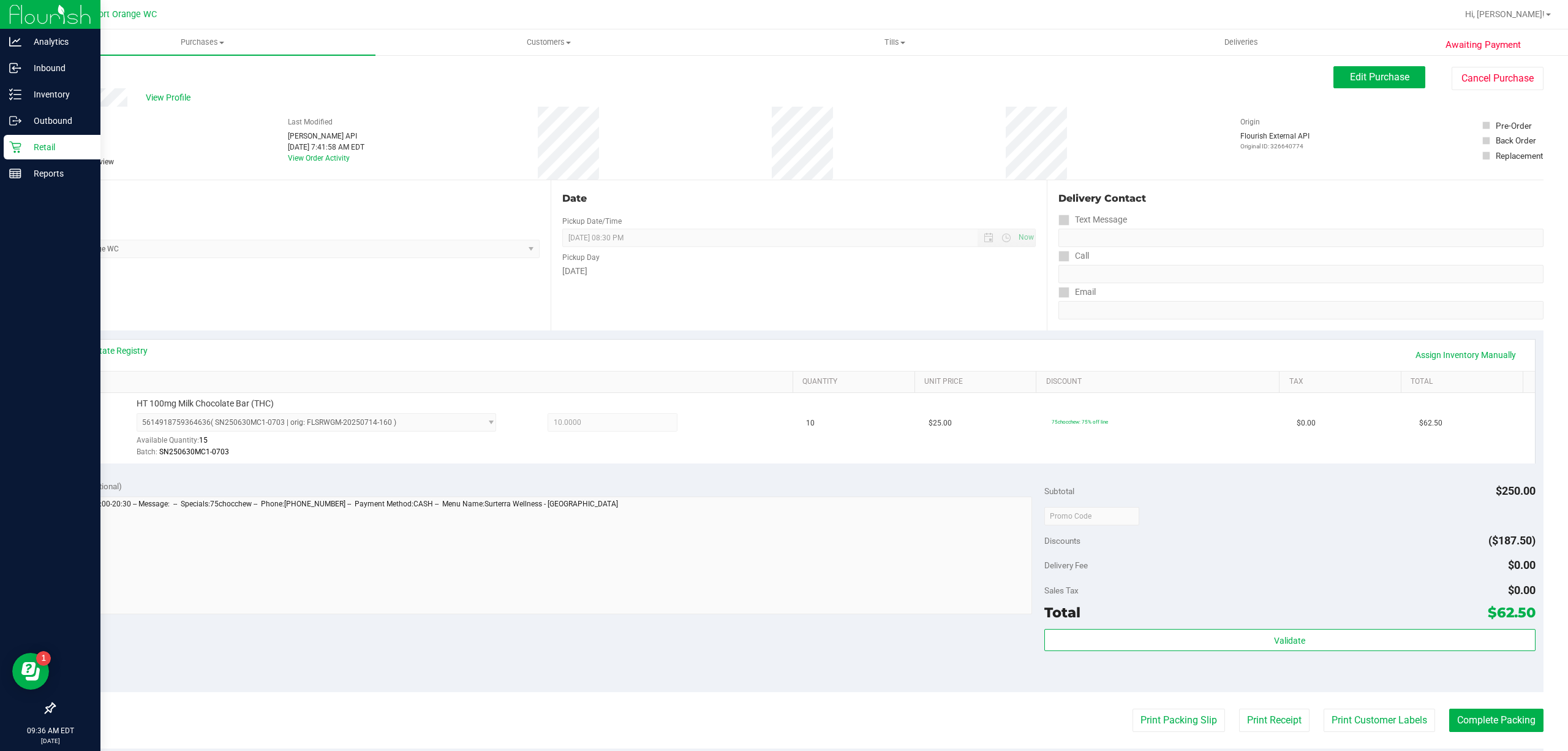
scroll to position [253, 0]
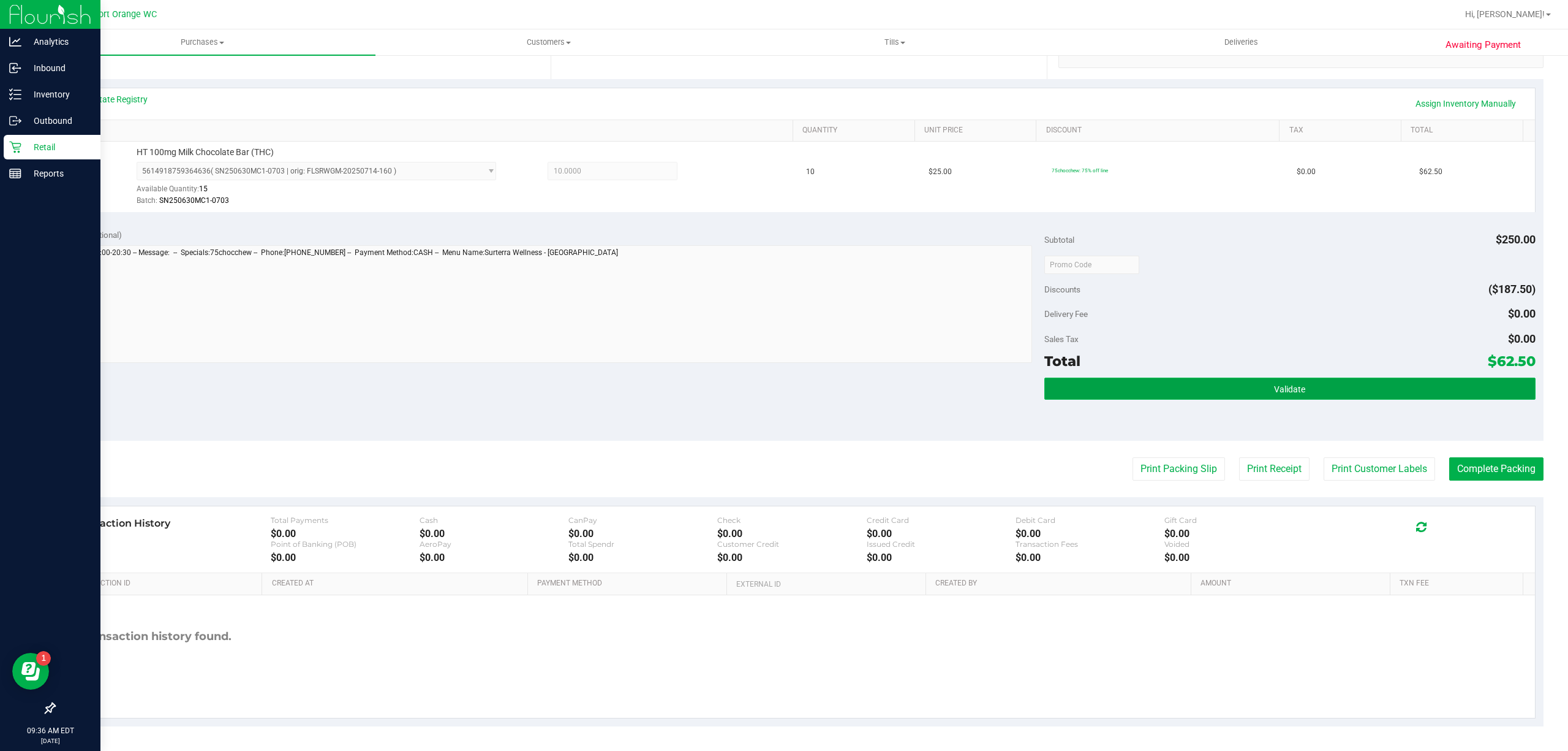
click at [1125, 388] on button "Validate" at bounding box center [1290, 388] width 491 height 22
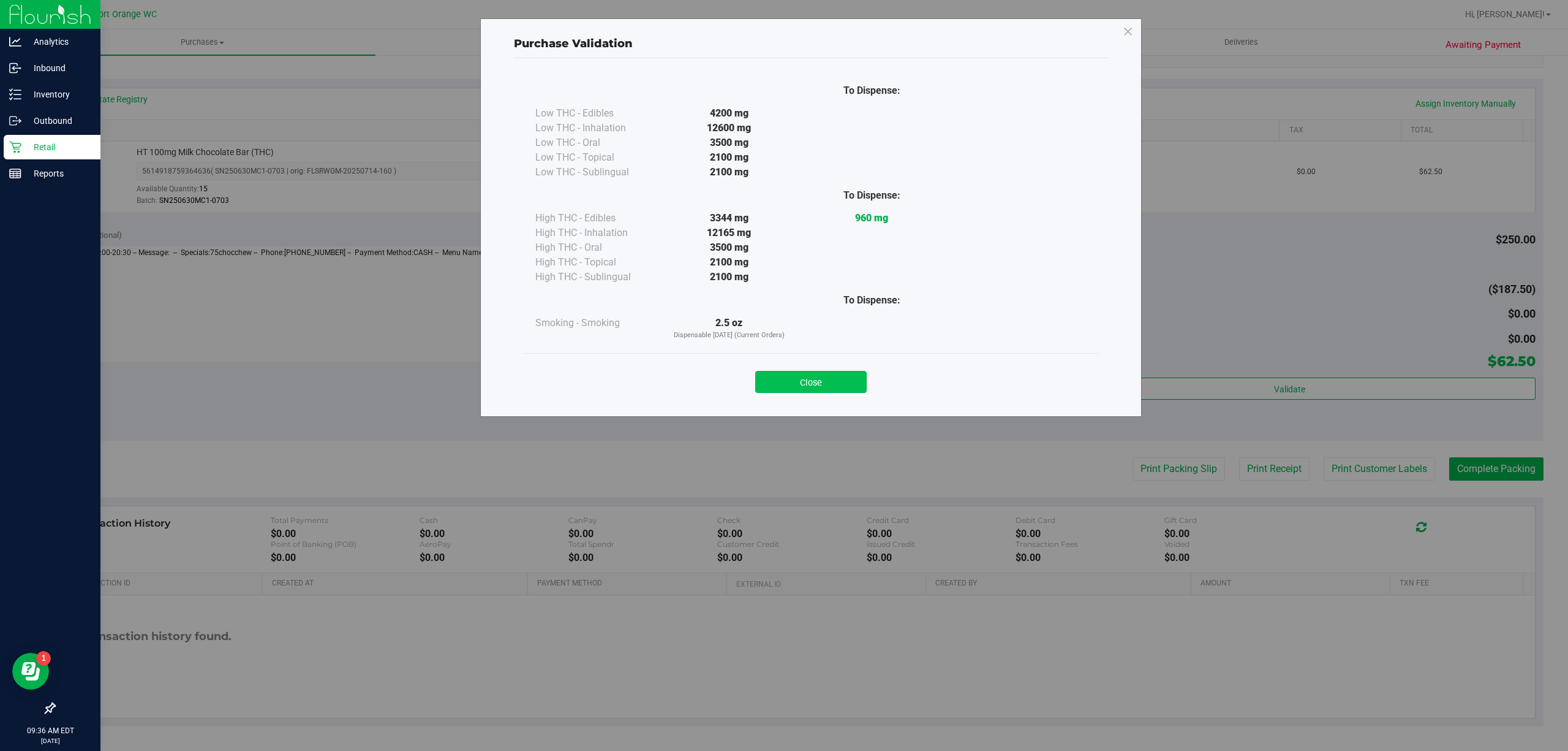
click at [833, 392] on button "Close" at bounding box center [811, 382] width 112 height 22
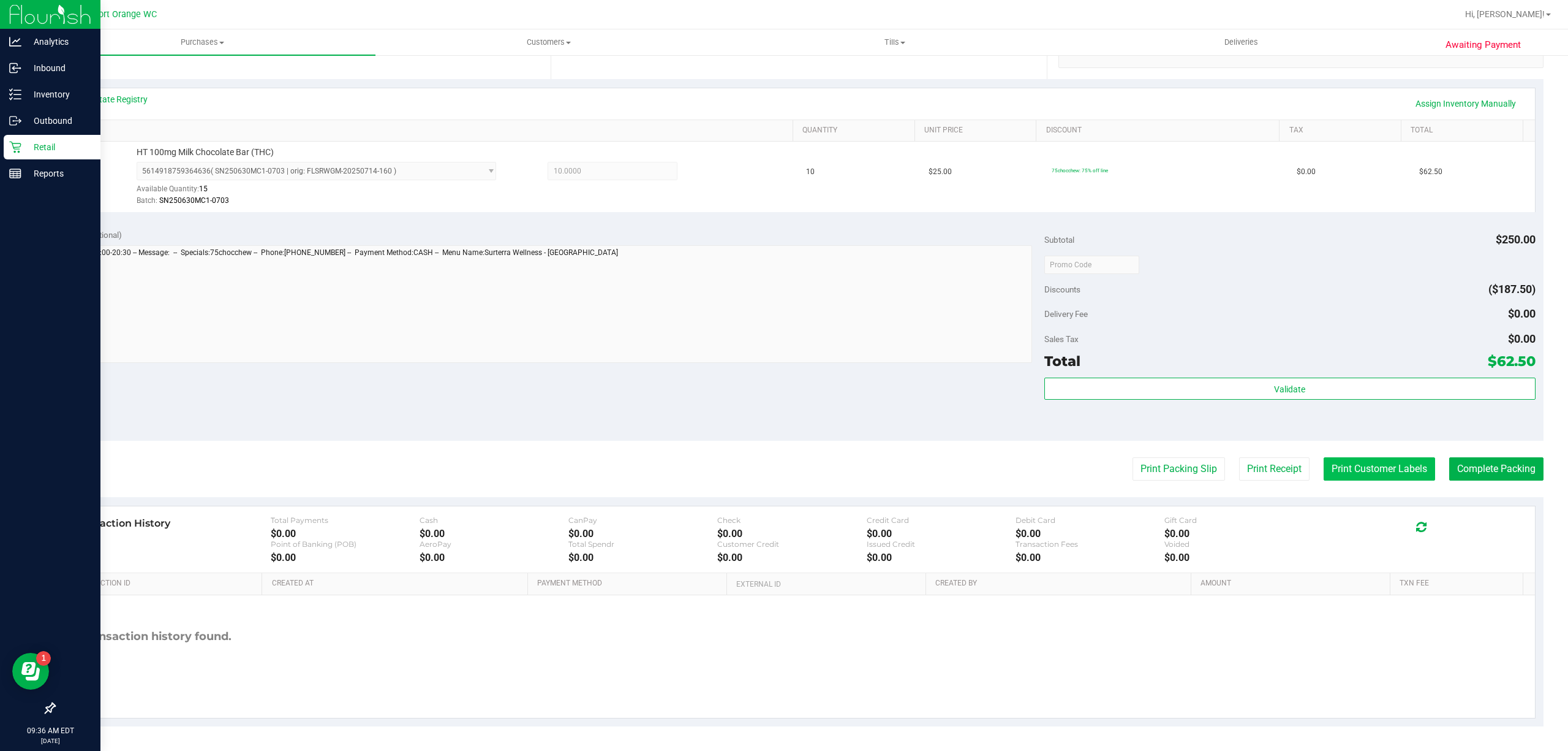
click at [1328, 461] on button "Print Customer Labels" at bounding box center [1380, 469] width 112 height 23
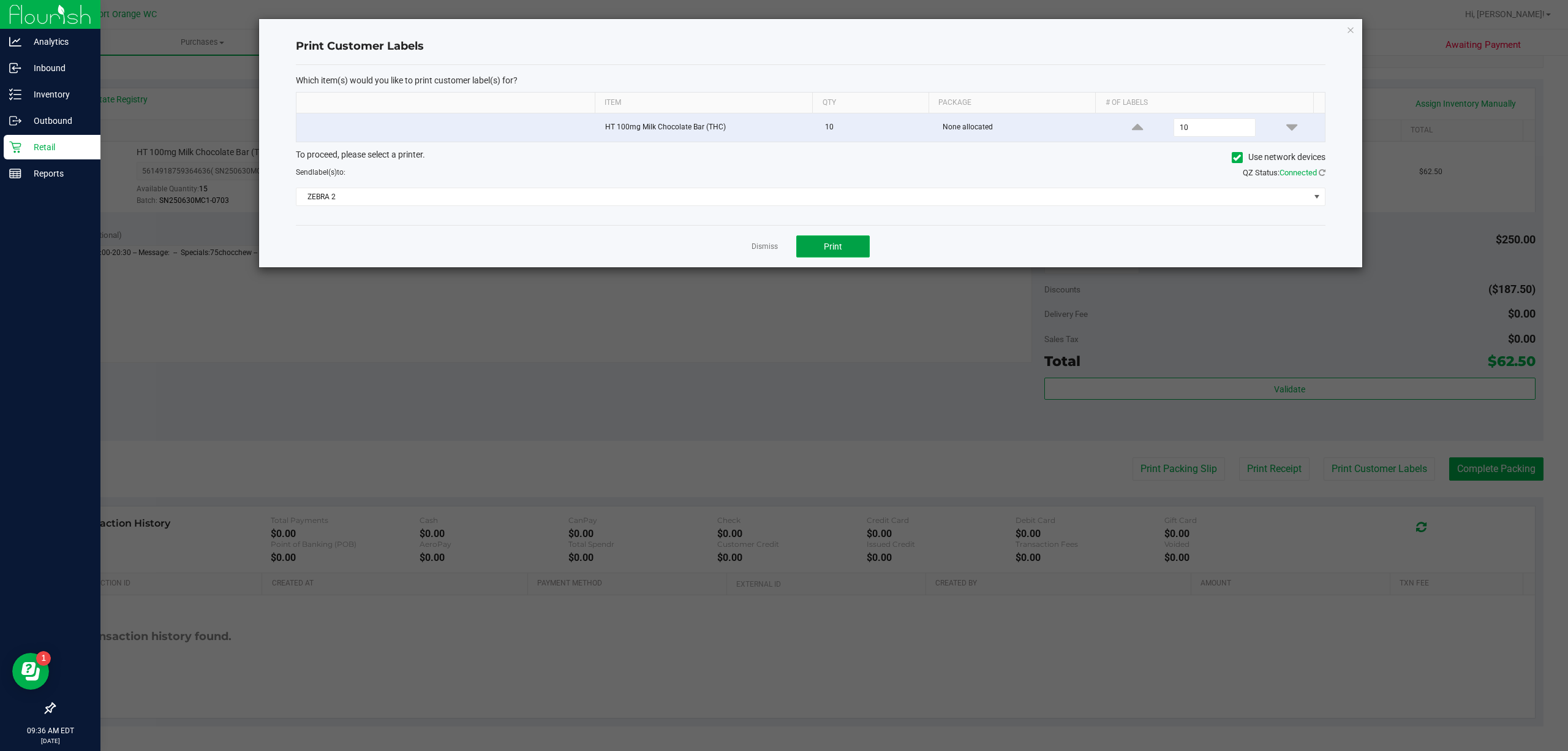
click at [853, 248] on button "Print" at bounding box center [833, 246] width 74 height 22
click at [754, 248] on link "Dismiss" at bounding box center [764, 246] width 26 height 11
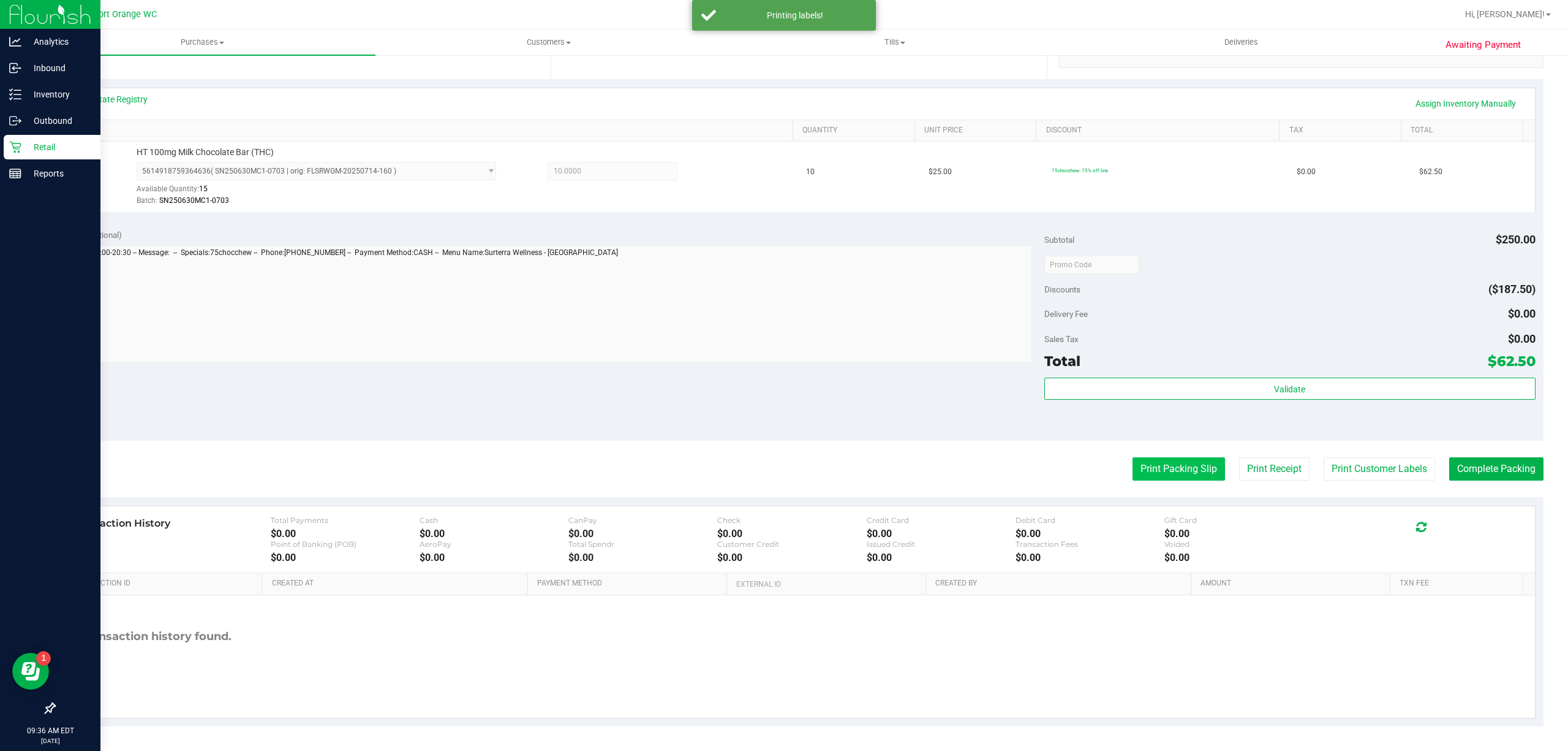
click at [1138, 469] on button "Print Packing Slip" at bounding box center [1179, 469] width 93 height 23
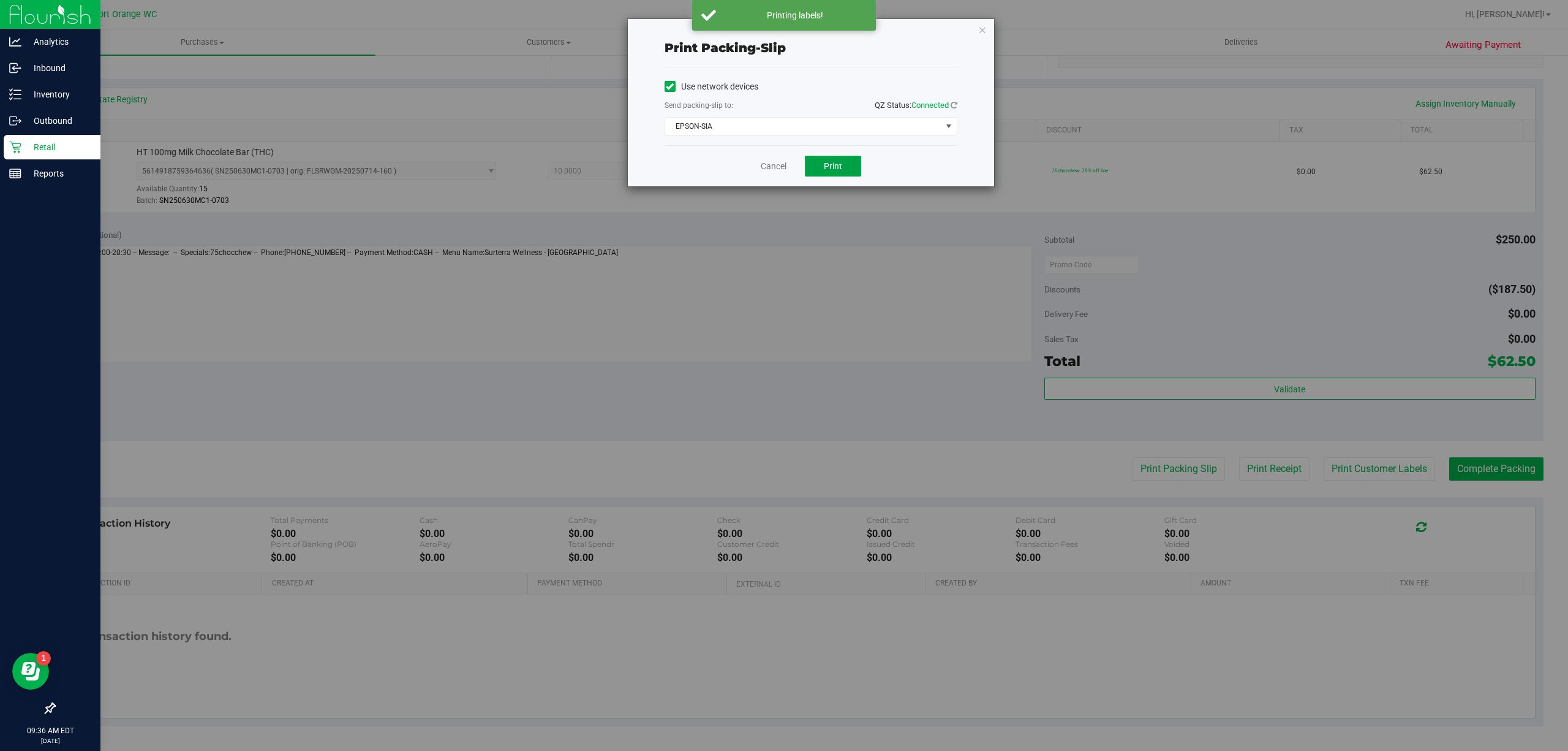
click at [855, 176] on button "Print" at bounding box center [834, 166] width 57 height 21
click at [773, 171] on link "Cancel" at bounding box center [773, 166] width 25 height 13
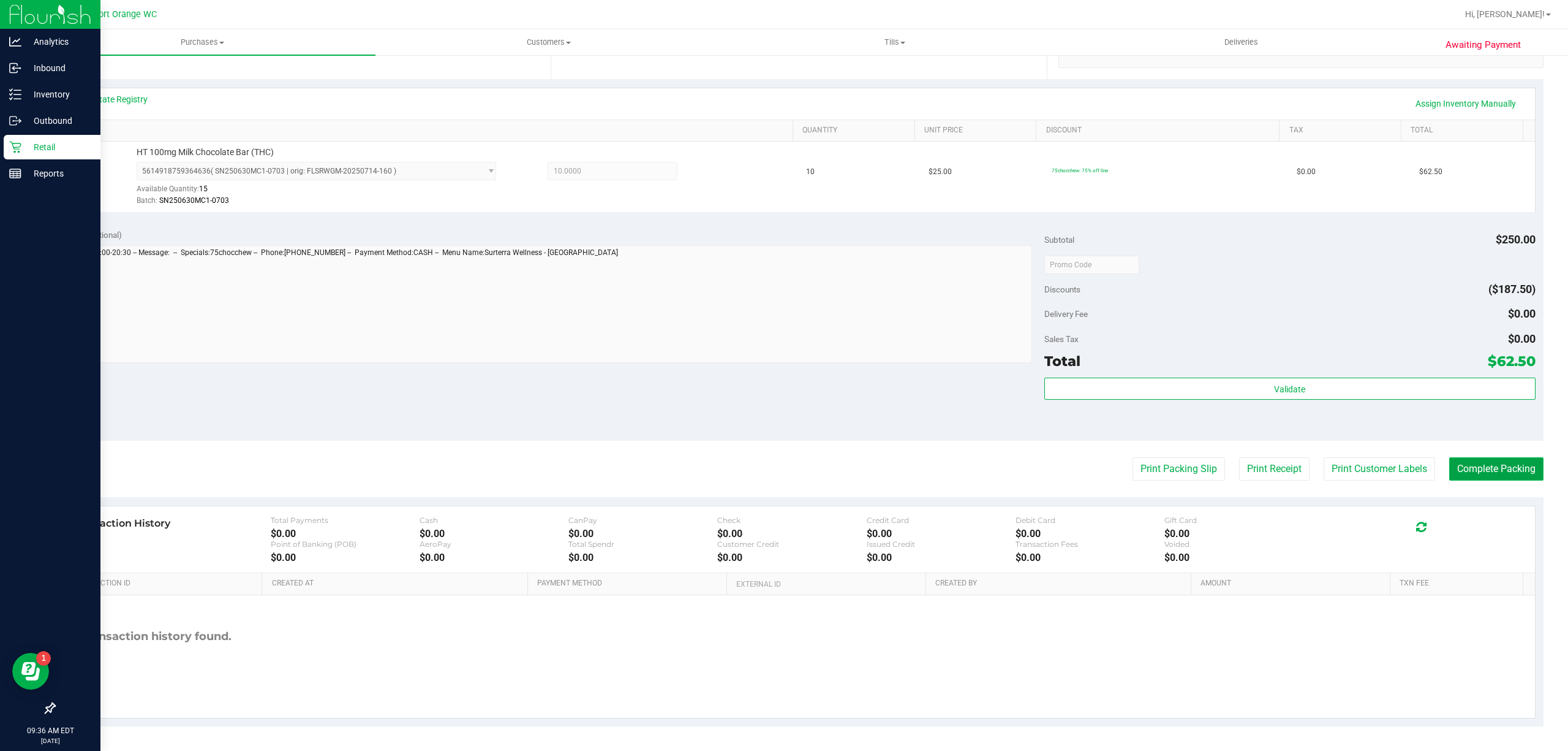
click at [1494, 469] on button "Complete Packing" at bounding box center [1496, 469] width 94 height 23
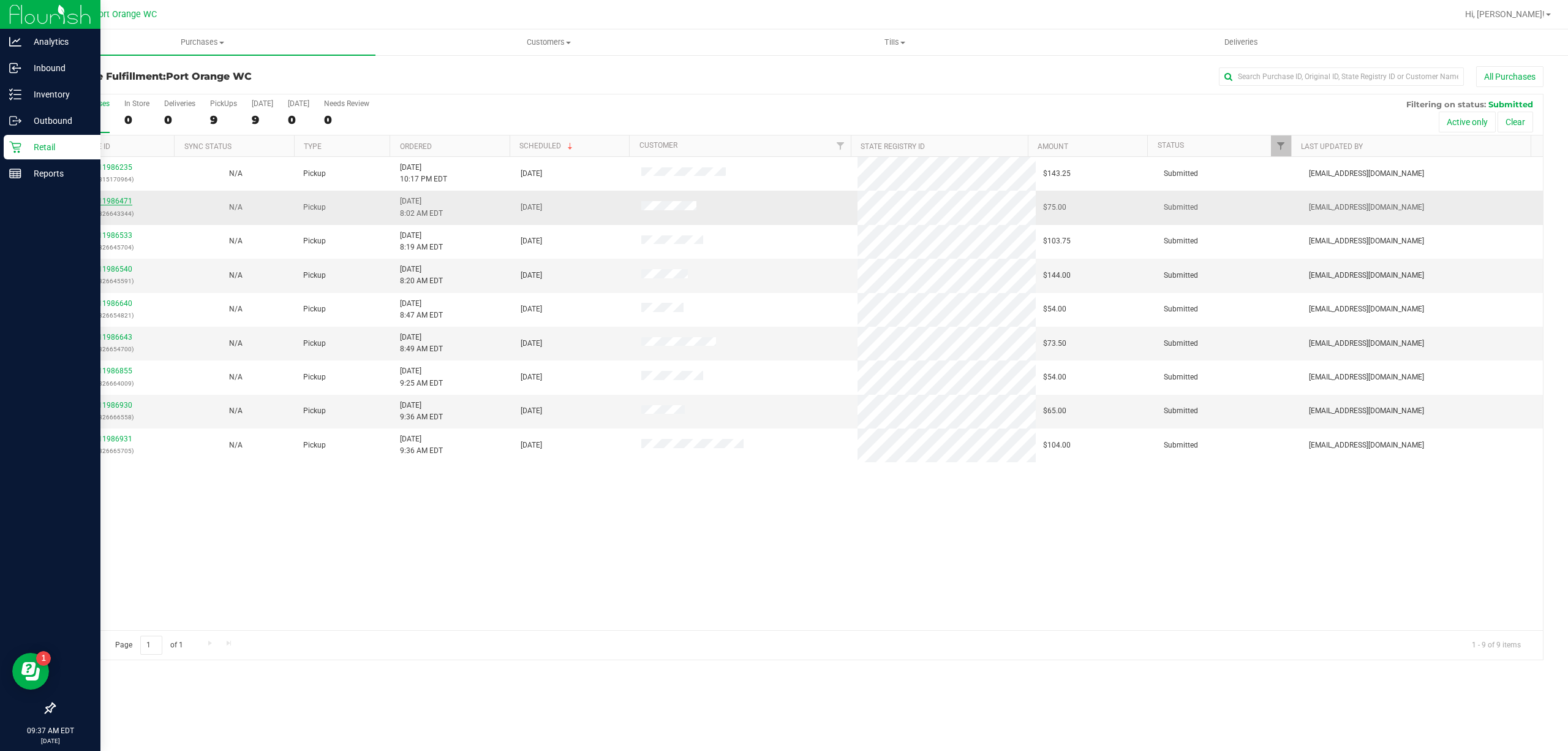
click at [108, 205] on link "11986471" at bounding box center [115, 201] width 34 height 8
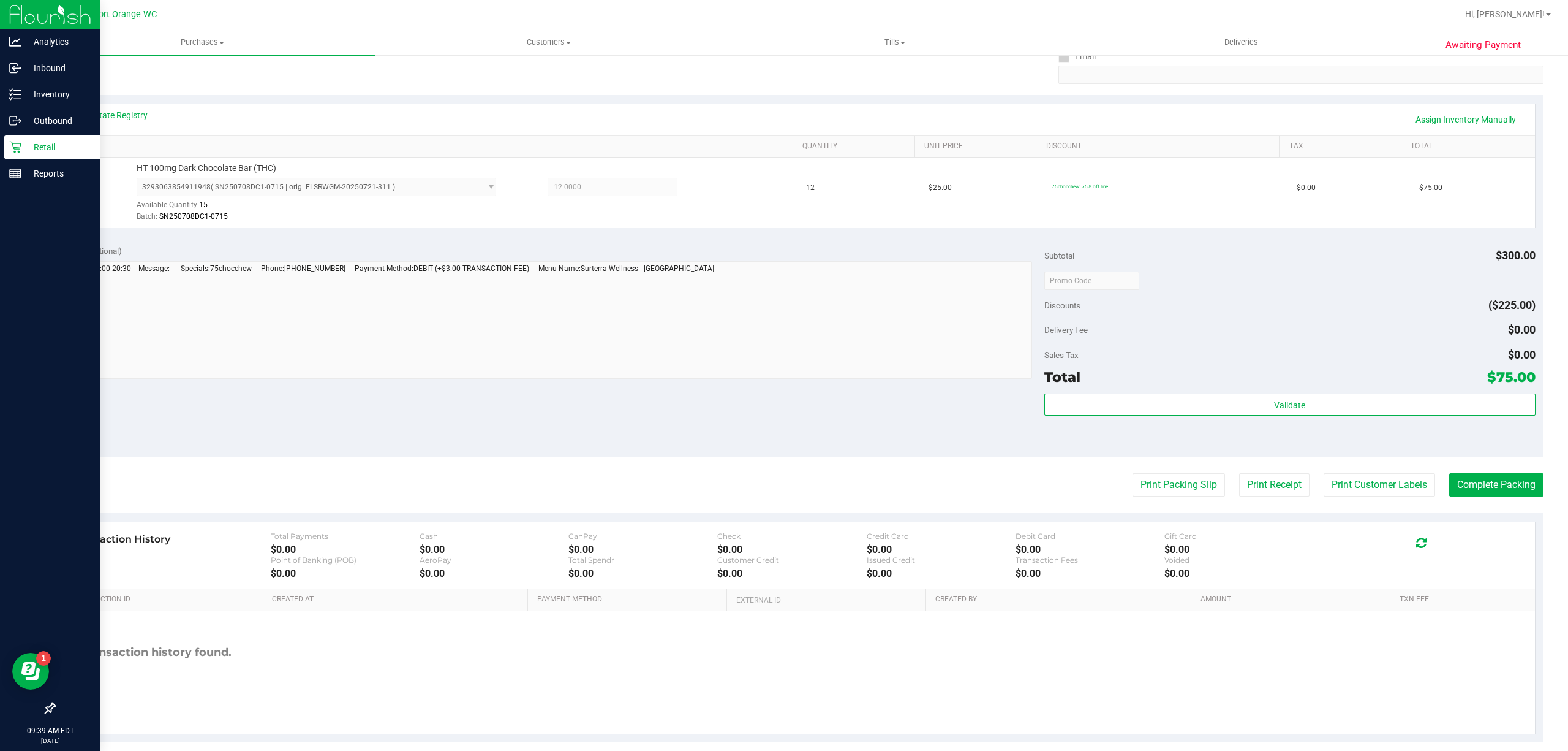
scroll to position [231, 0]
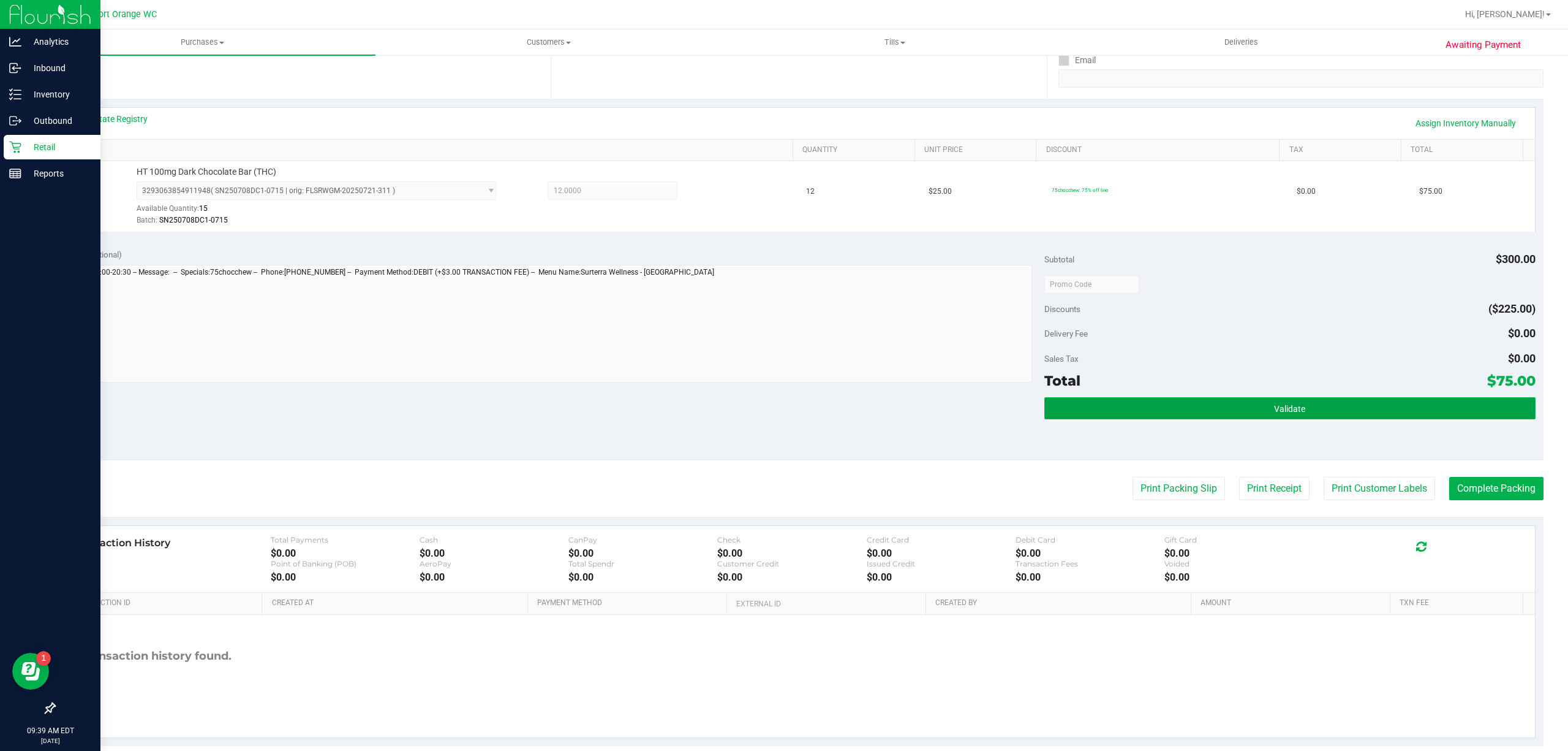
click at [1163, 399] on button "Validate" at bounding box center [1290, 408] width 491 height 22
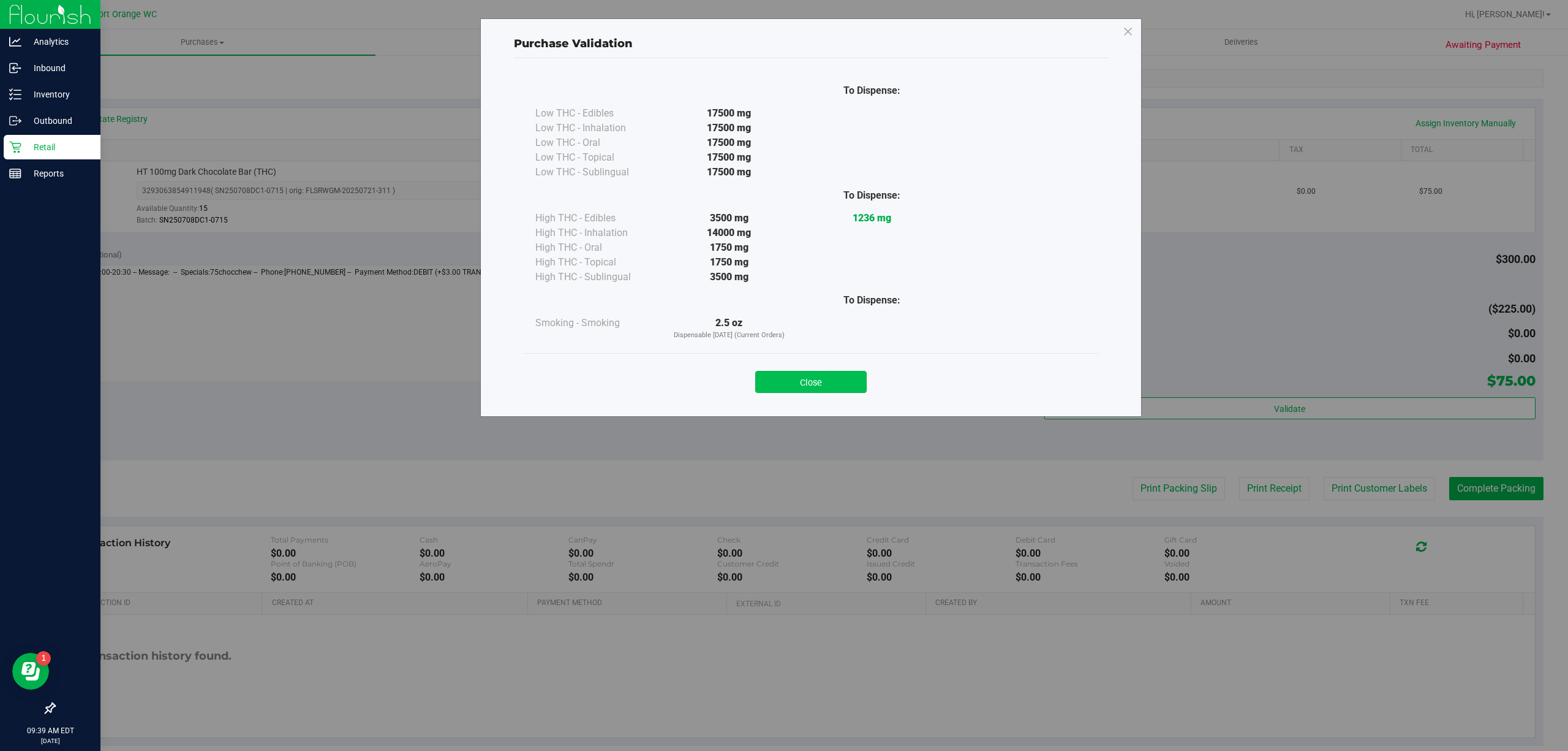
click at [851, 379] on button "Close" at bounding box center [811, 382] width 112 height 22
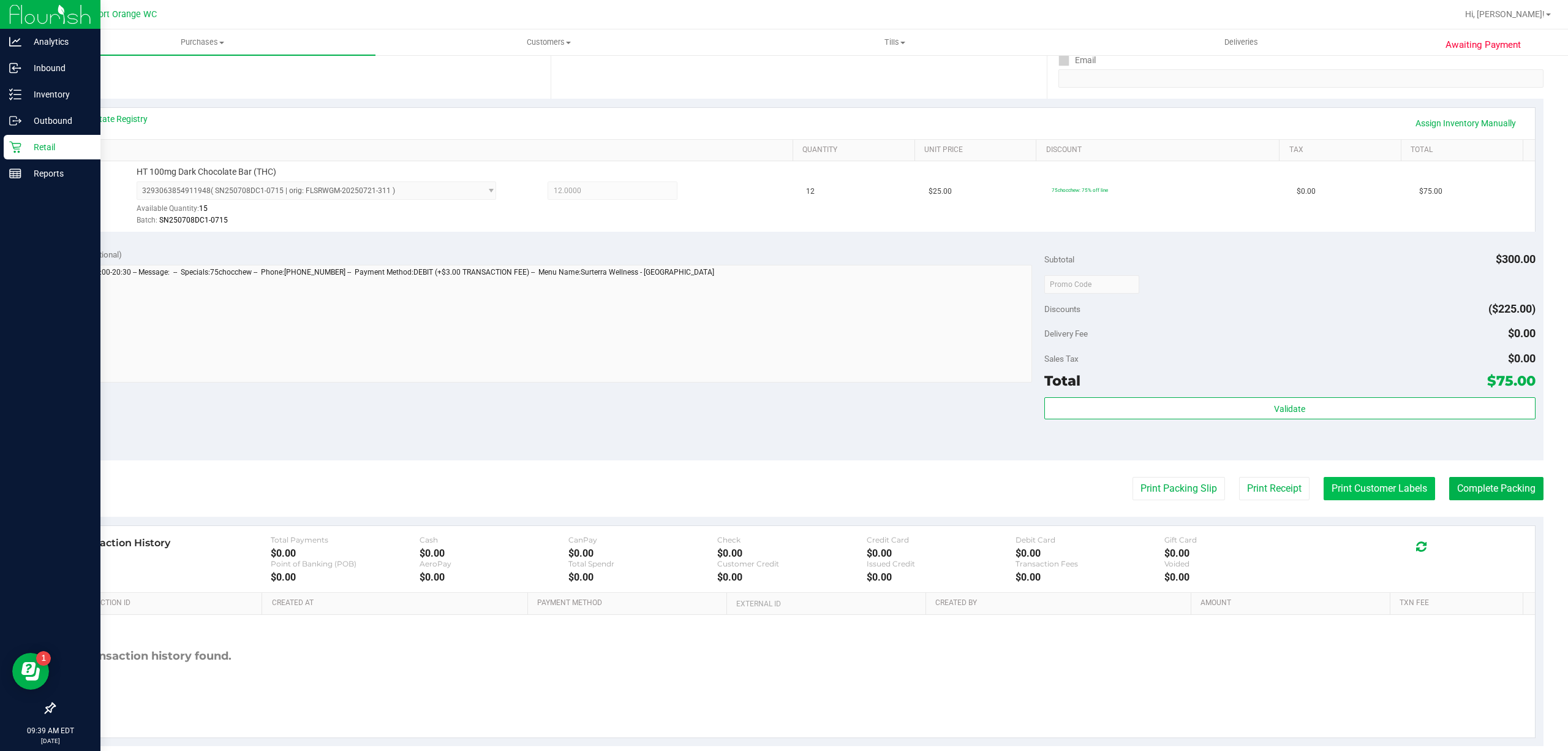
click at [1349, 493] on button "Print Customer Labels" at bounding box center [1380, 488] width 112 height 23
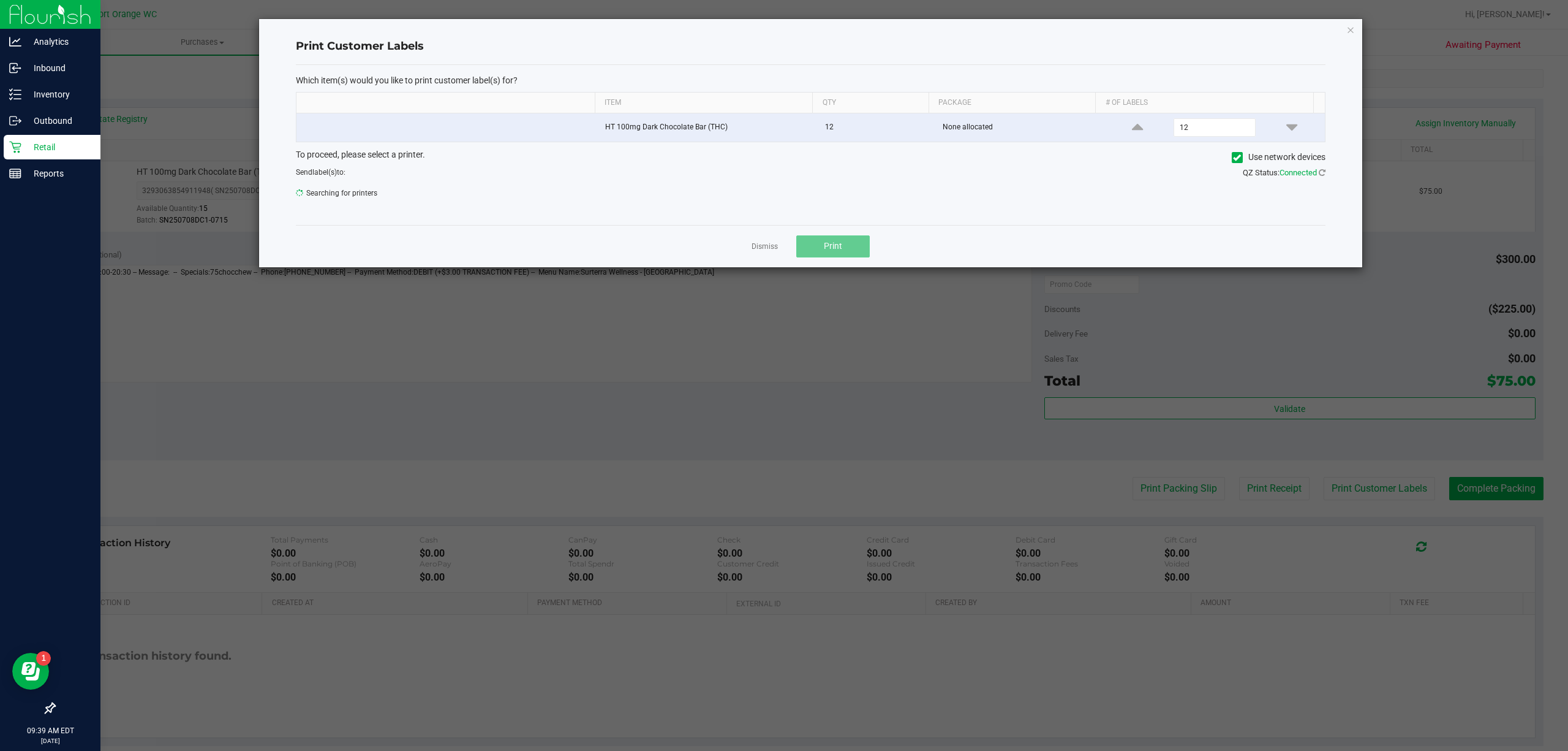
click at [841, 248] on span "Print" at bounding box center [833, 246] width 18 height 10
click at [752, 246] on link "Dismiss" at bounding box center [764, 246] width 26 height 11
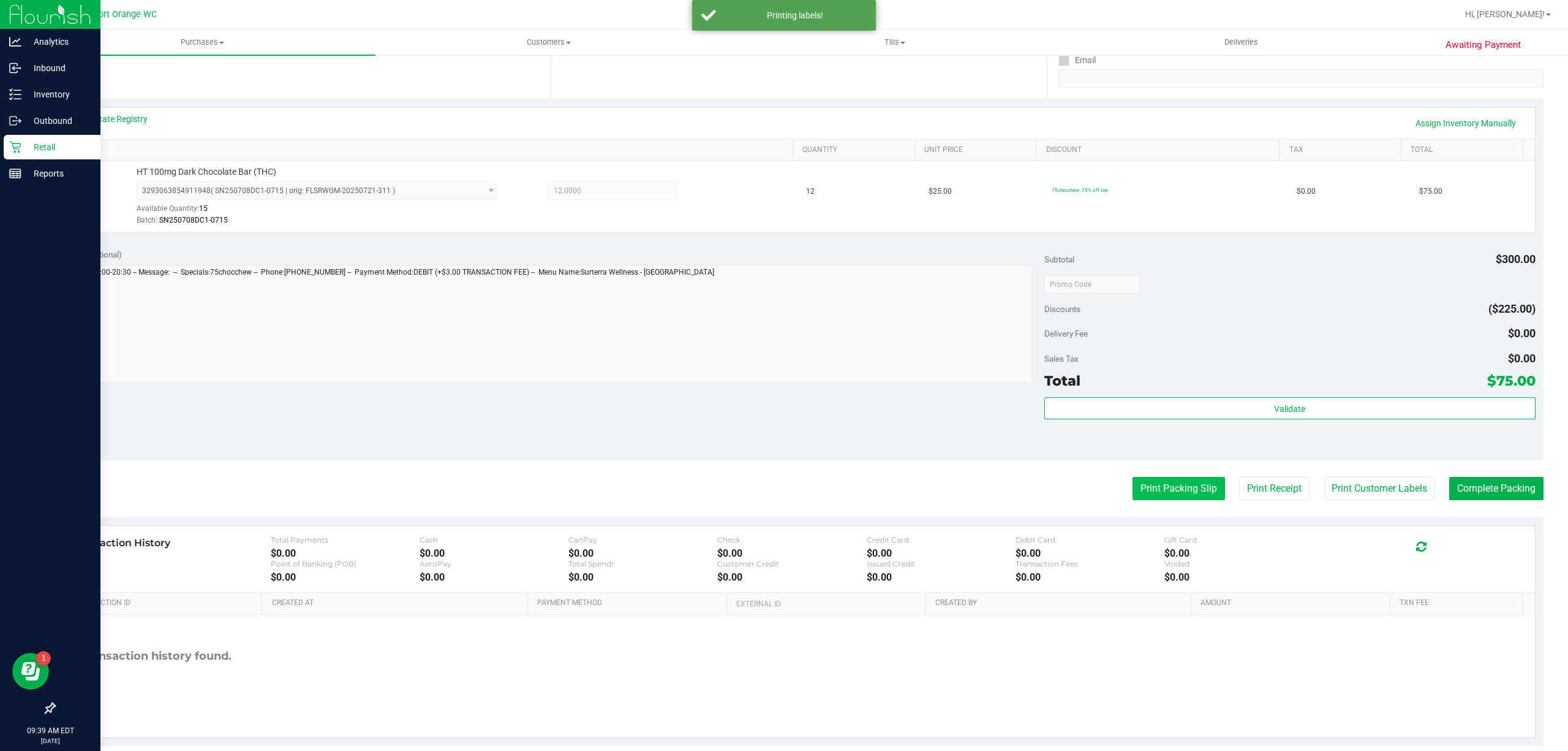
click at [1134, 481] on button "Print Packing Slip" at bounding box center [1179, 488] width 93 height 23
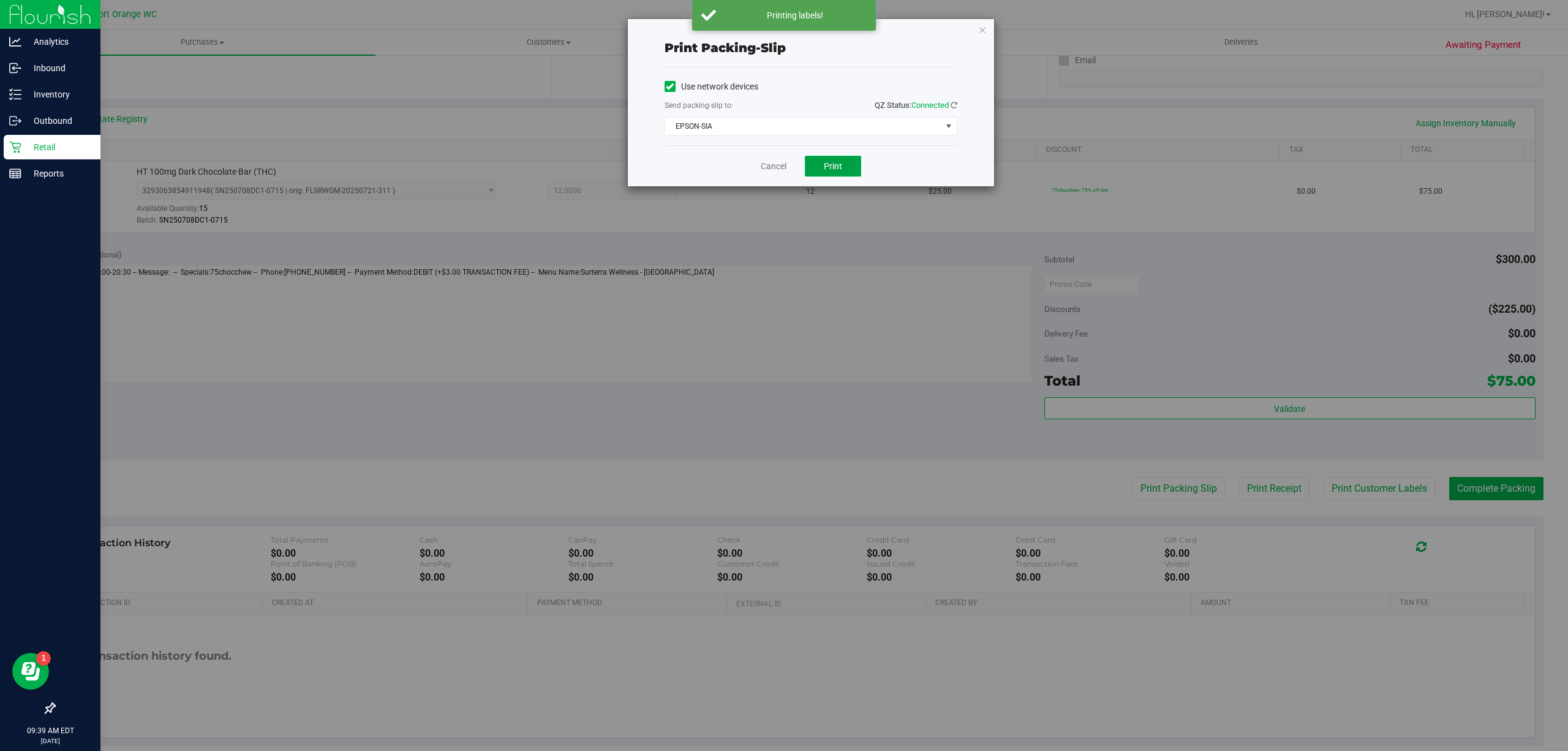
click at [832, 166] on span "Print" at bounding box center [833, 166] width 18 height 10
click at [773, 164] on link "Cancel" at bounding box center [773, 166] width 25 height 13
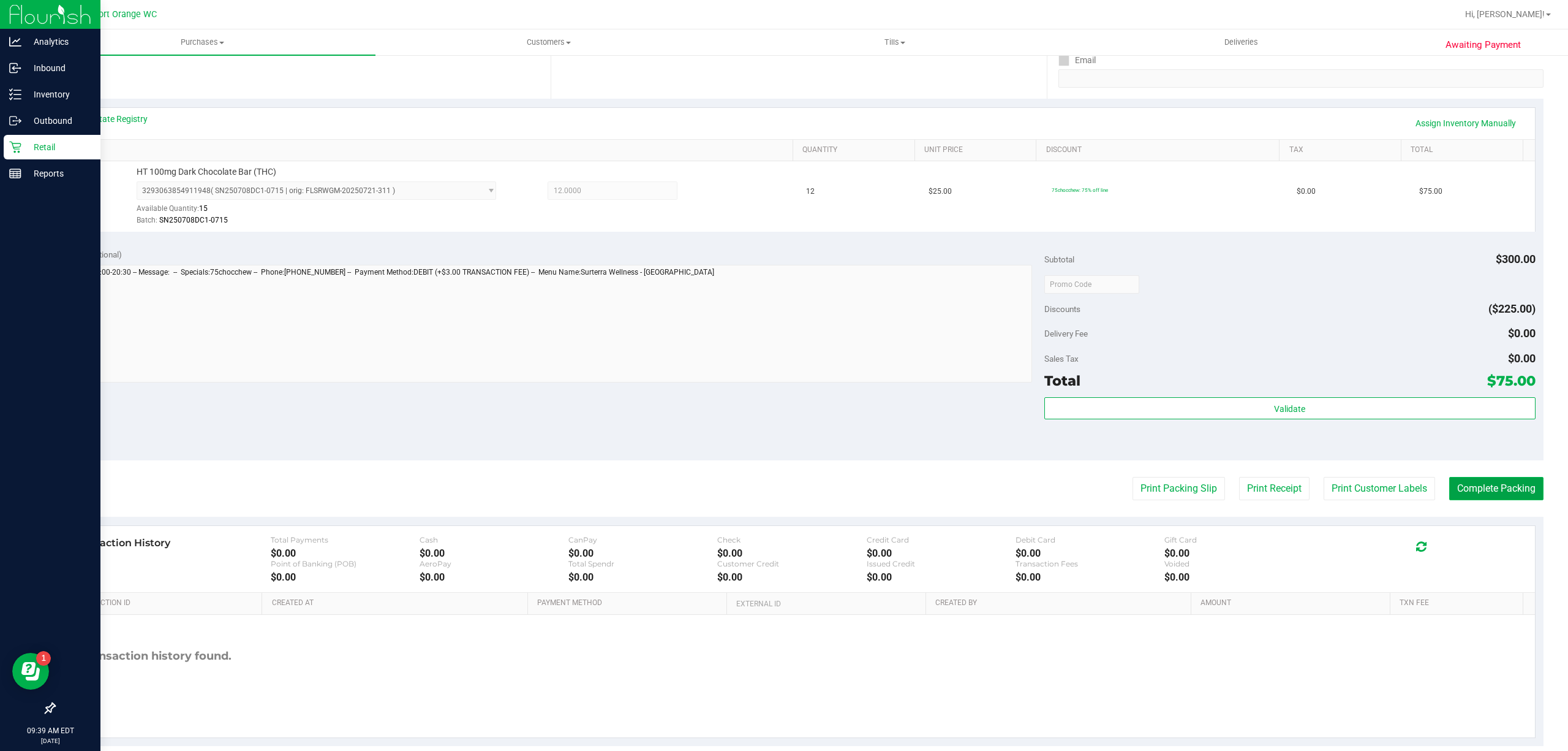
click at [1486, 488] on button "Complete Packing" at bounding box center [1496, 488] width 94 height 23
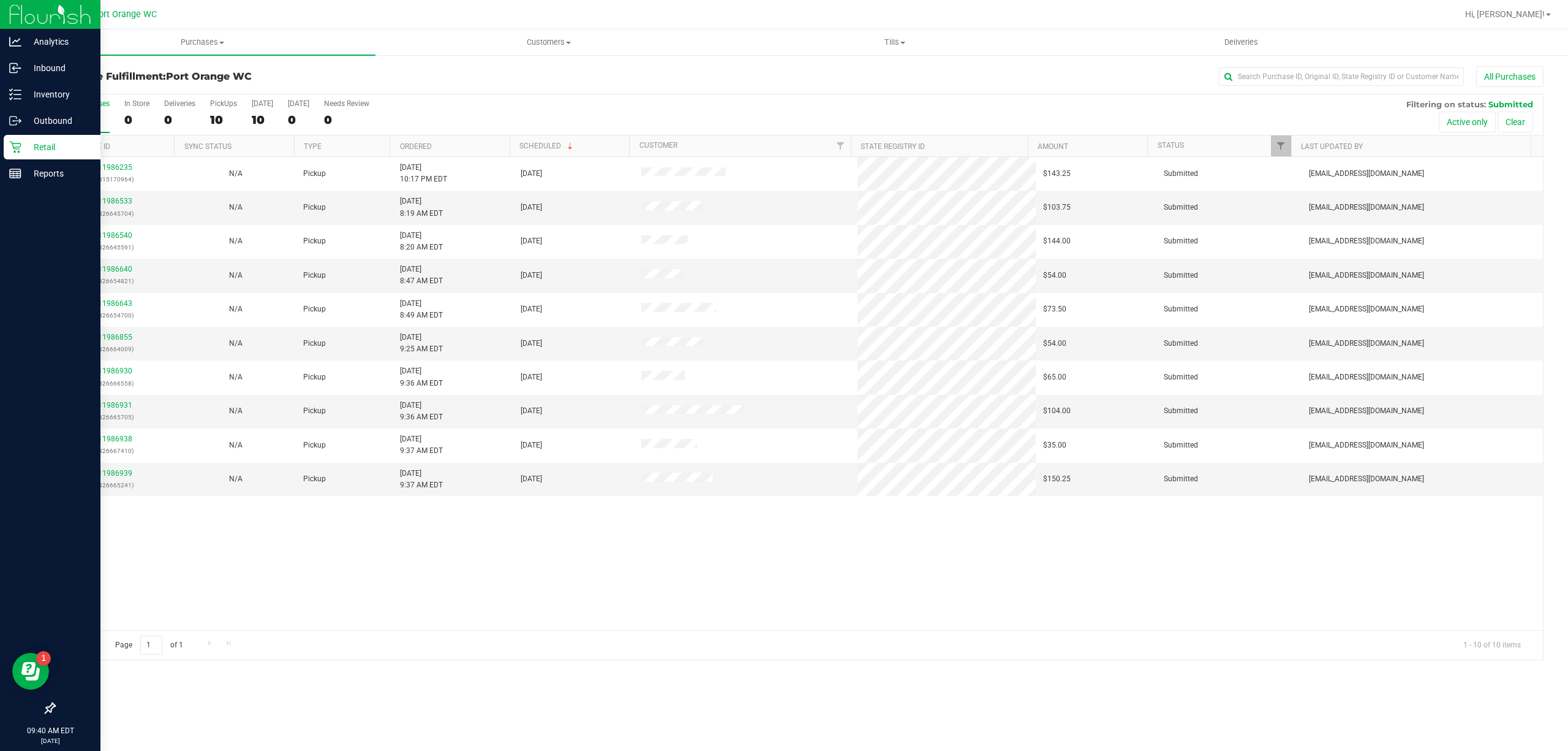
click at [66, 109] on label "All Purchases 10" at bounding box center [87, 116] width 45 height 34
click at [0, 0] on input "All Purchases 10" at bounding box center [0, 0] width 0 height 0
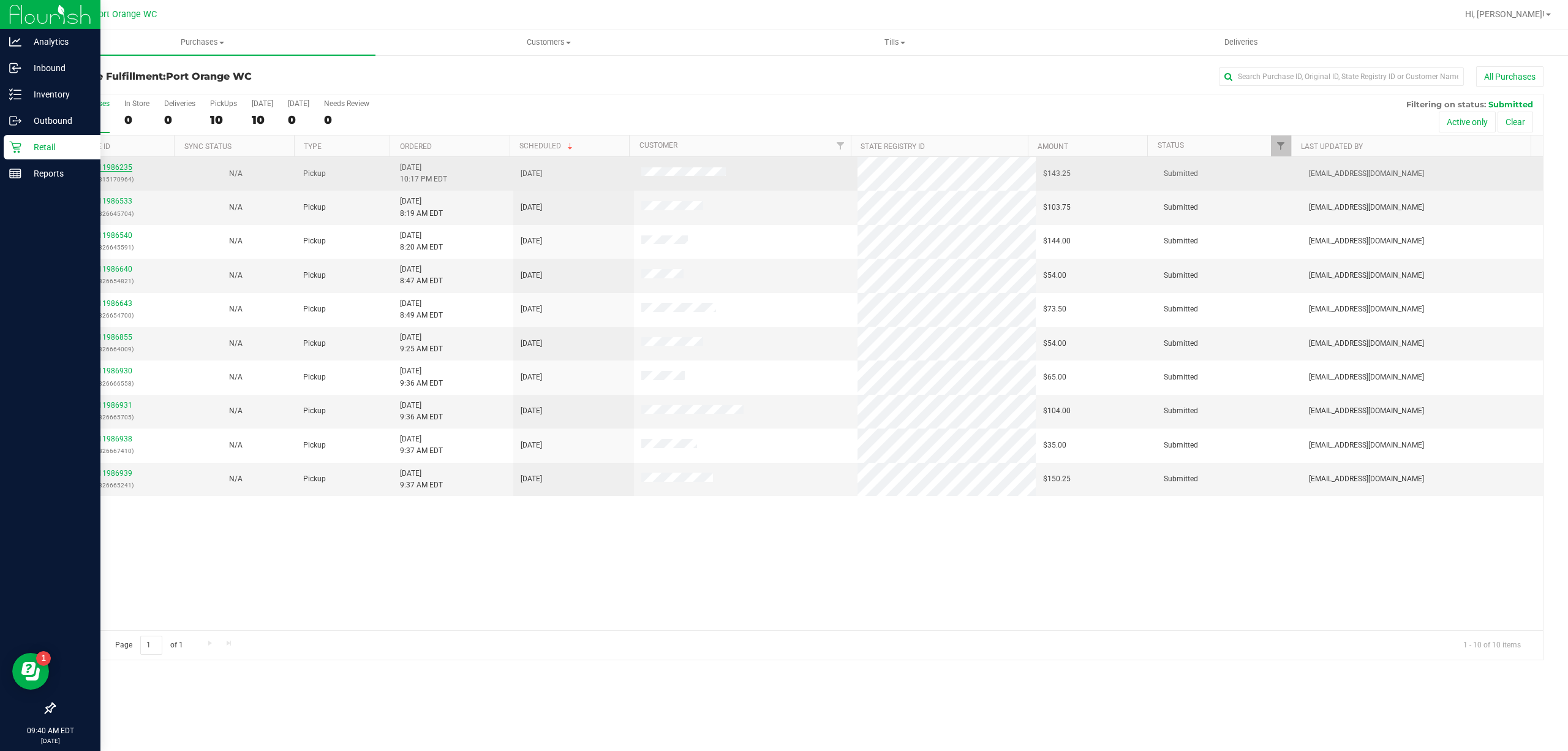
click at [108, 166] on link "11986235" at bounding box center [115, 167] width 34 height 8
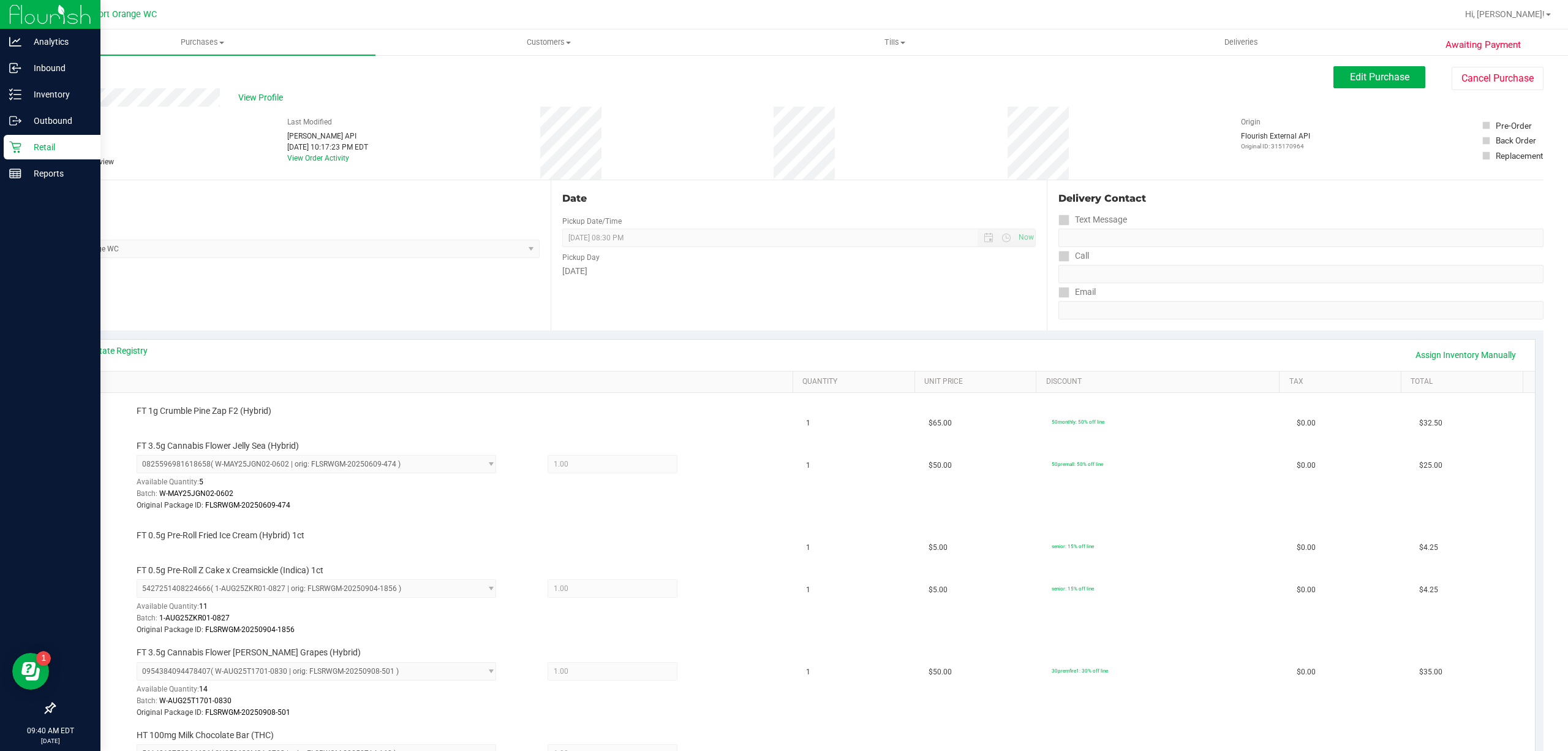
click at [70, 74] on link "Back" at bounding box center [63, 74] width 18 height 8
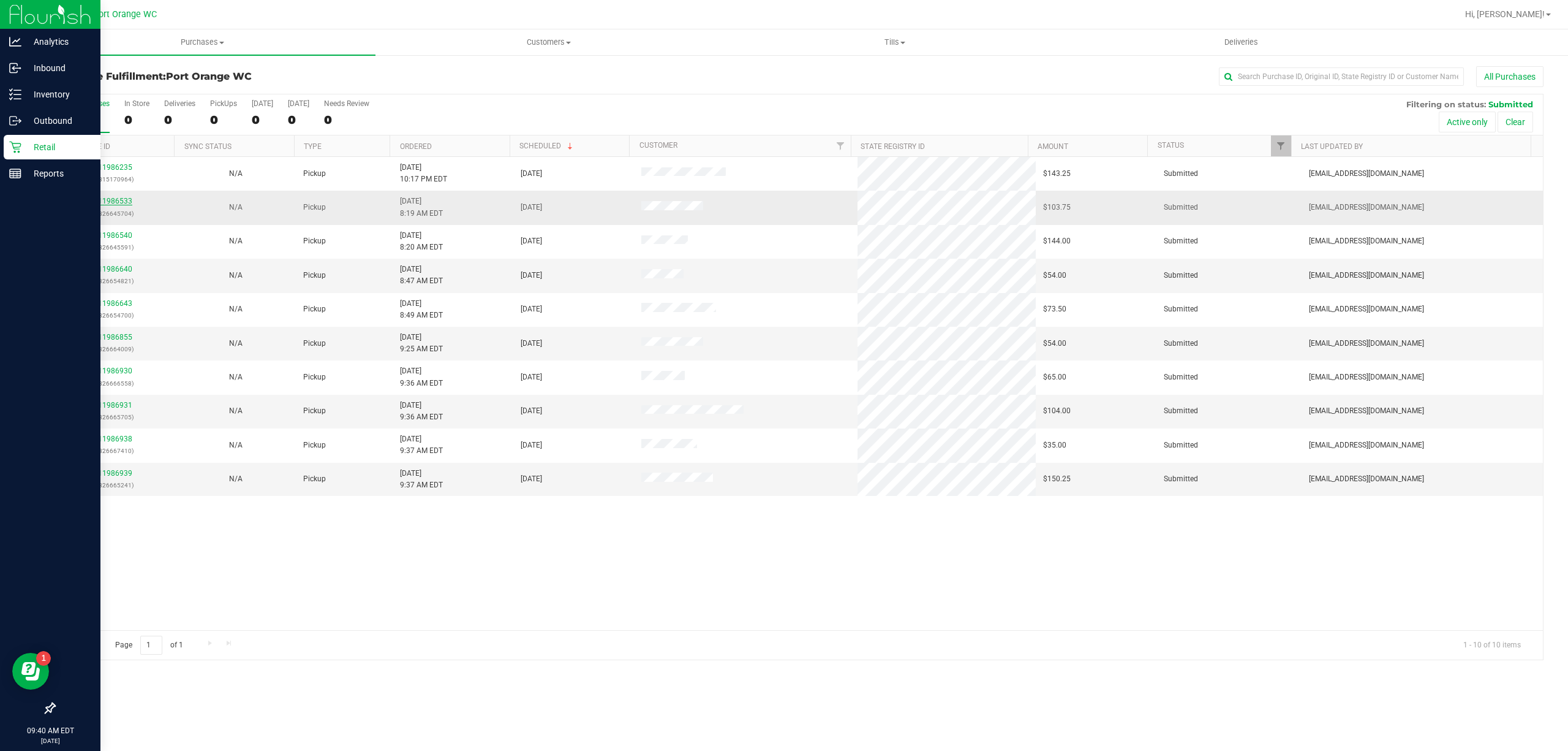
click at [101, 202] on div "11986533 (326645704)" at bounding box center [115, 207] width 106 height 23
click at [110, 202] on link "11986533" at bounding box center [115, 201] width 34 height 8
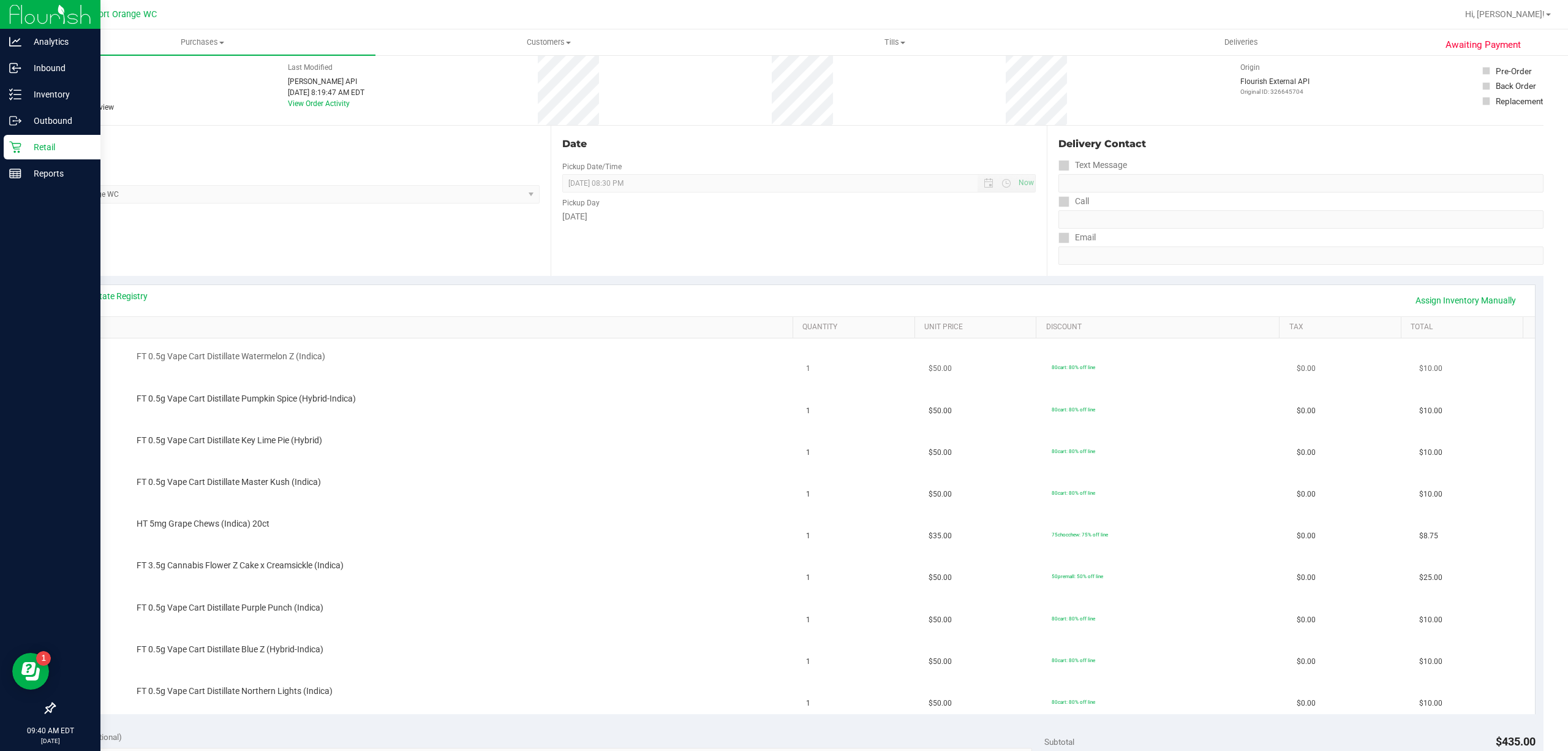
scroll to position [163, 0]
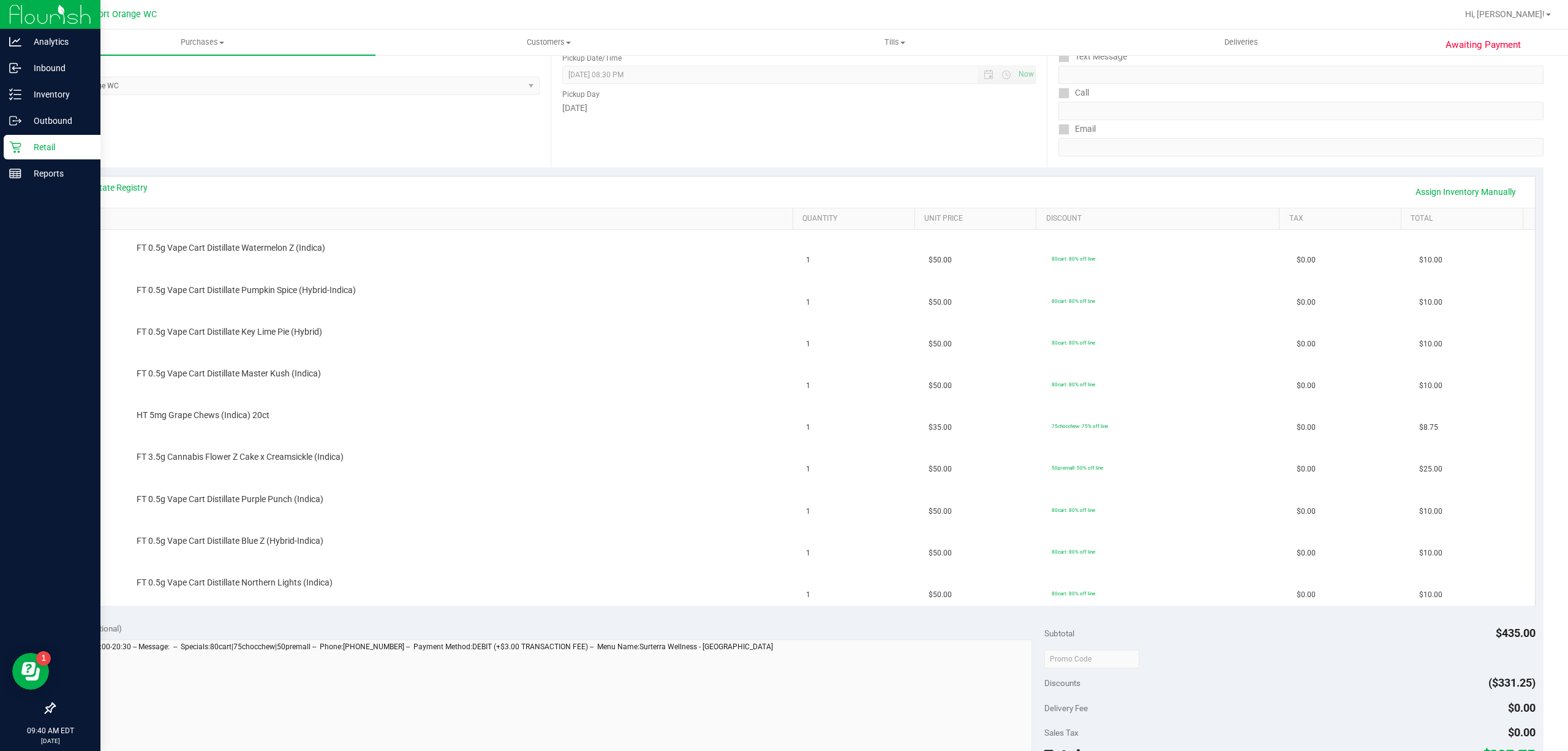
click at [117, 180] on div "View State Registry Assign Inventory Manually" at bounding box center [799, 192] width 1472 height 31
click at [119, 185] on link "View State Registry" at bounding box center [111, 187] width 74 height 12
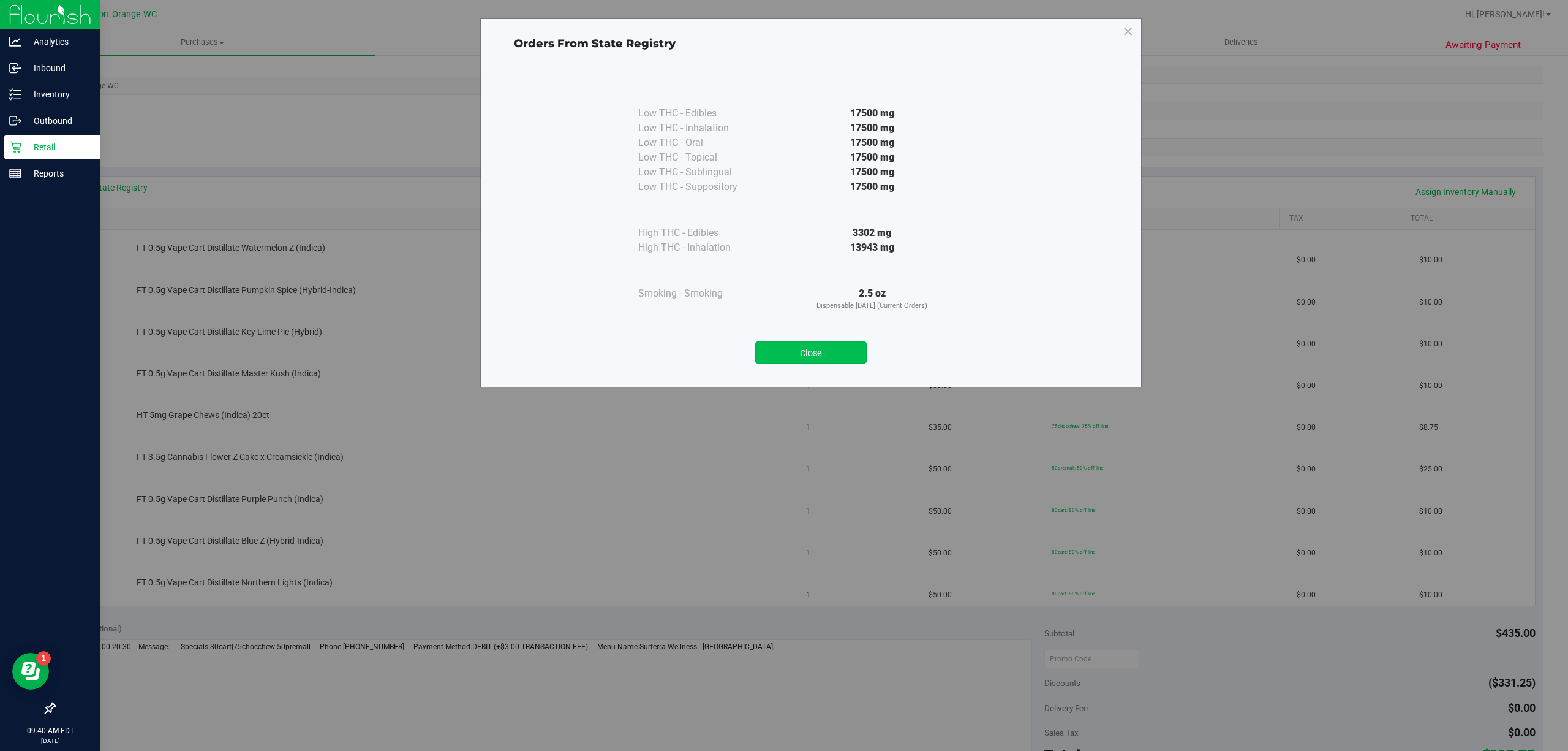
click at [811, 356] on button "Close" at bounding box center [811, 352] width 112 height 22
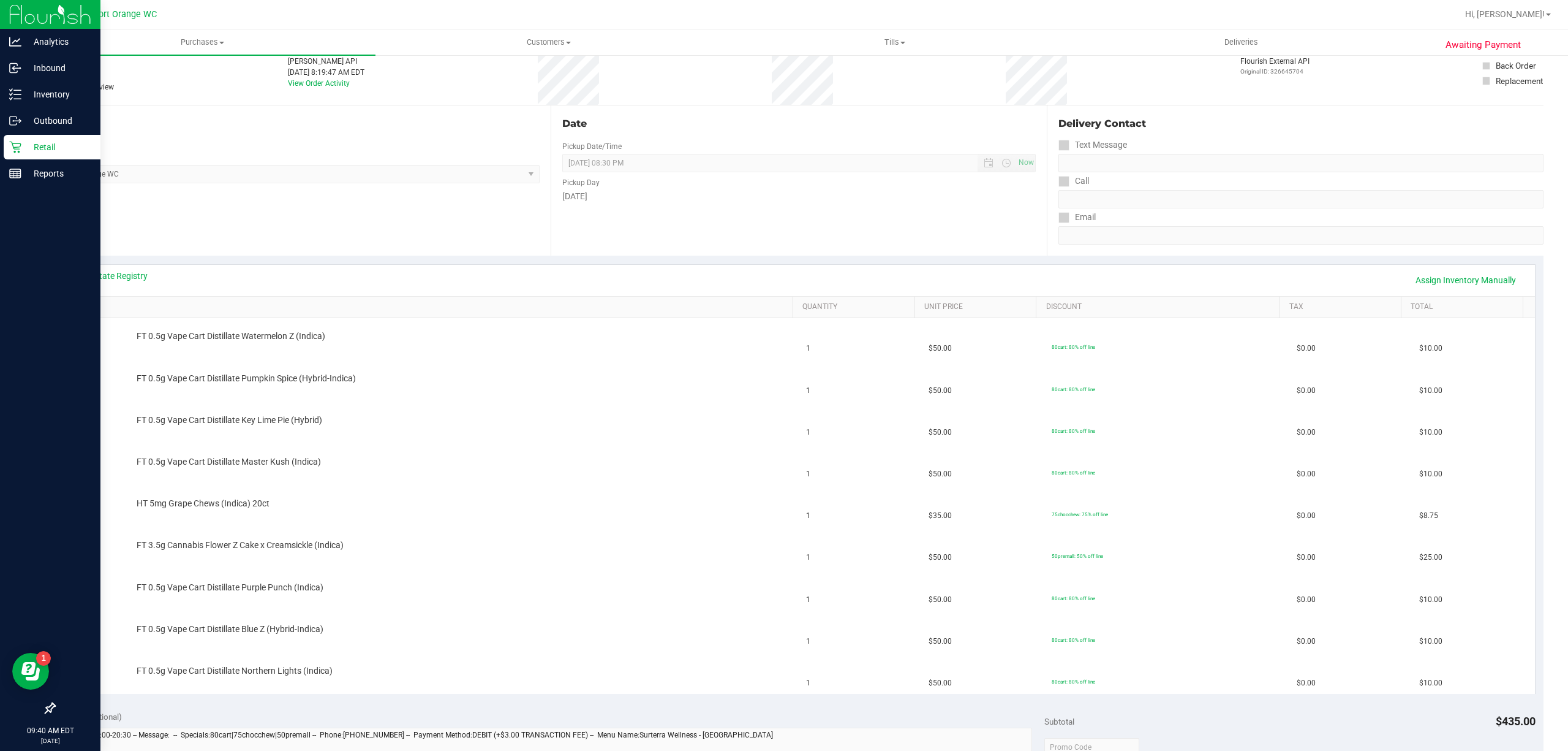
scroll to position [0, 0]
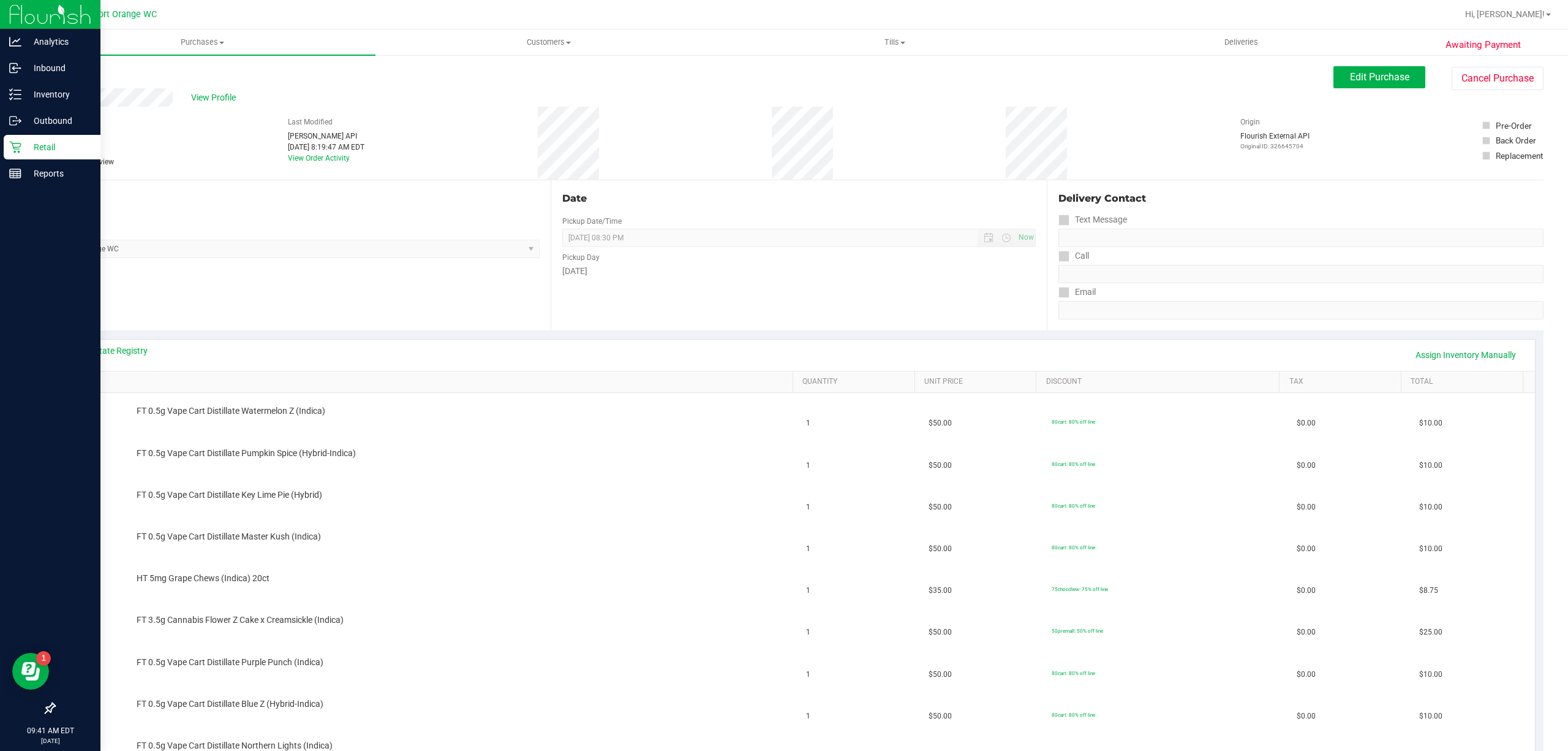
click at [76, 67] on div "Back Edit Purchase Cancel Purchase" at bounding box center [798, 76] width 1489 height 22
click at [72, 69] on div "Back" at bounding box center [63, 73] width 18 height 15
click at [72, 69] on link "Back" at bounding box center [63, 74] width 18 height 8
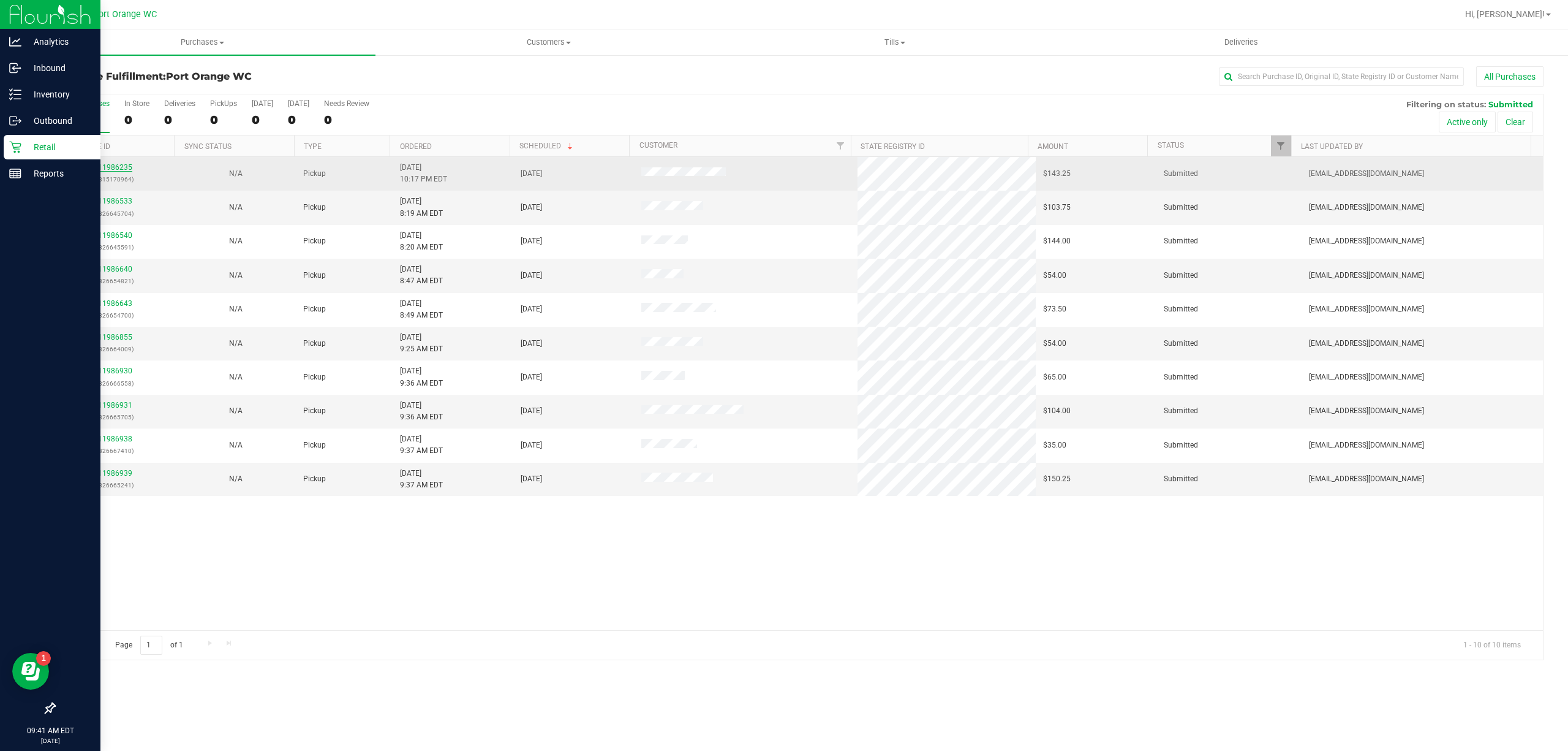
click at [108, 163] on link "11986235" at bounding box center [115, 167] width 34 height 8
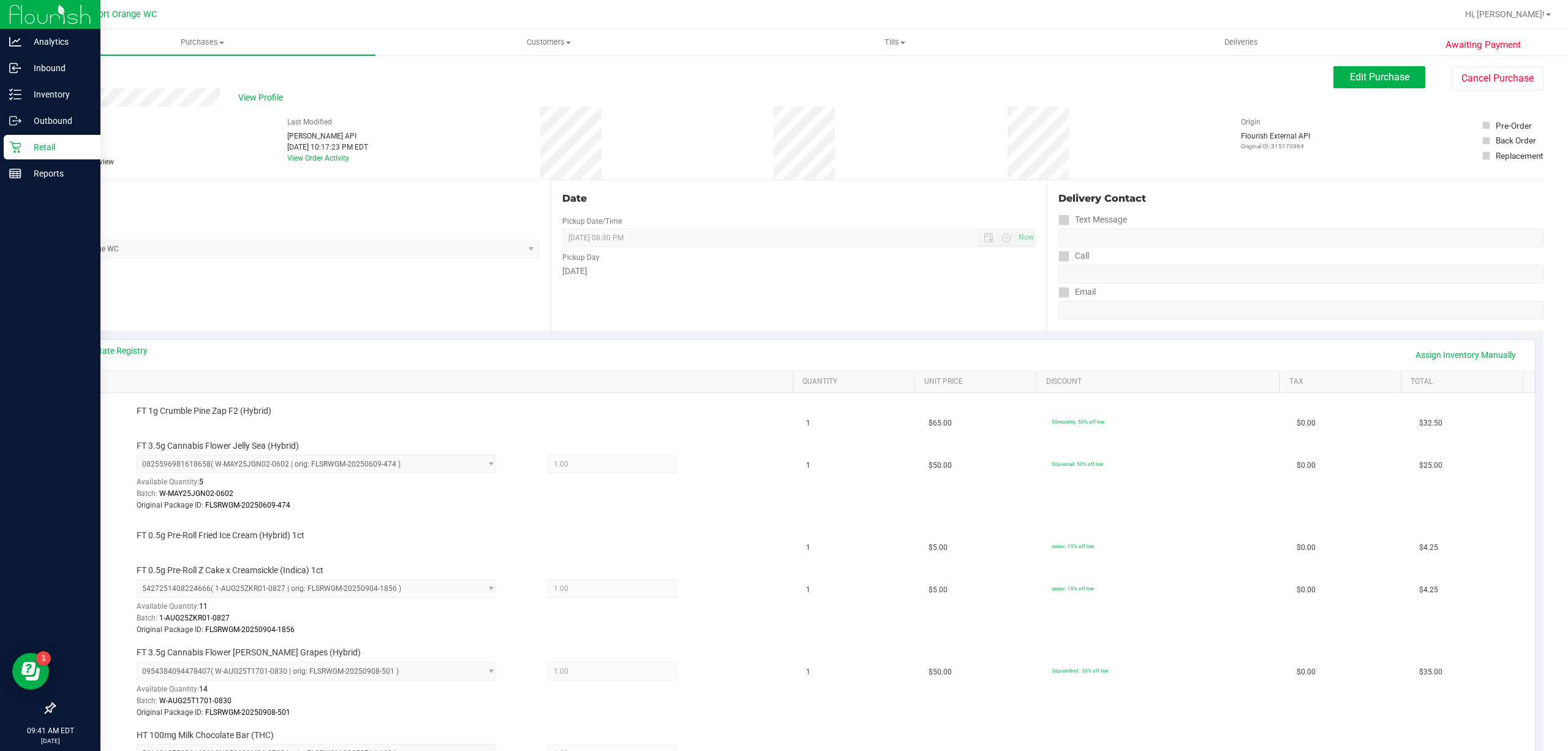
click at [30, 140] on p "Retail" at bounding box center [58, 147] width 74 height 15
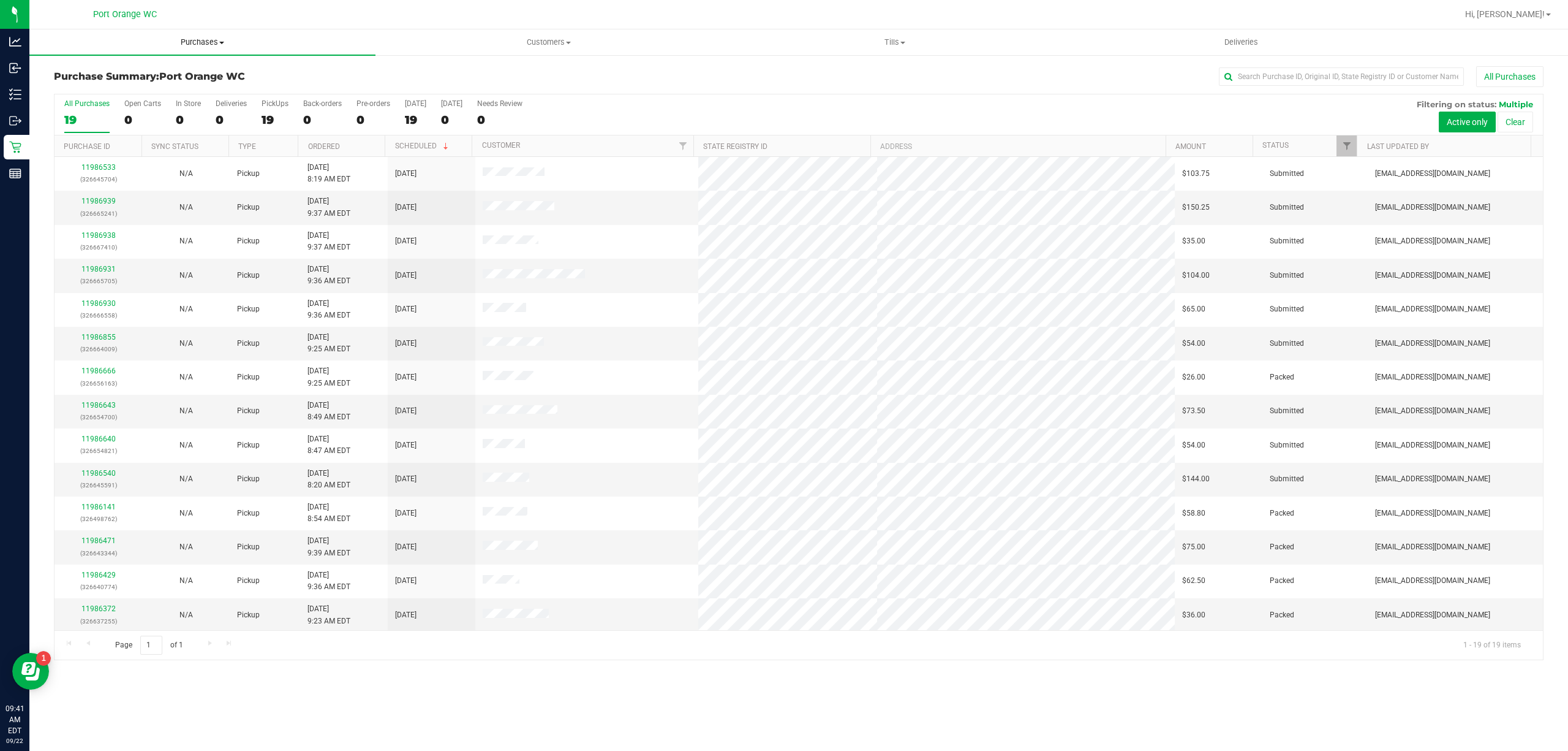
click at [190, 40] on span "Purchases" at bounding box center [202, 42] width 346 height 11
click at [162, 86] on li "Fulfillment" at bounding box center [202, 88] width 346 height 15
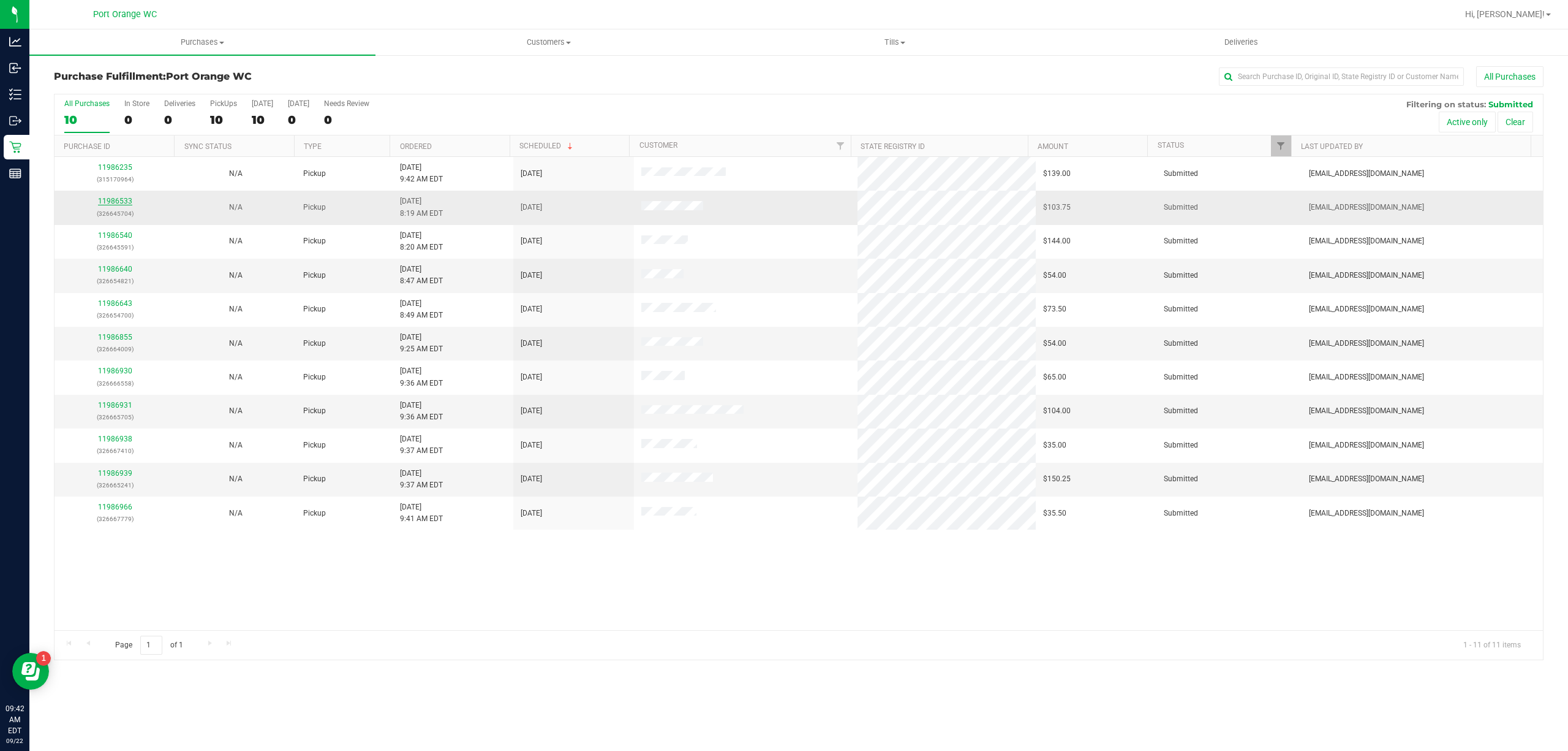
click at [118, 202] on link "11986533" at bounding box center [115, 201] width 34 height 8
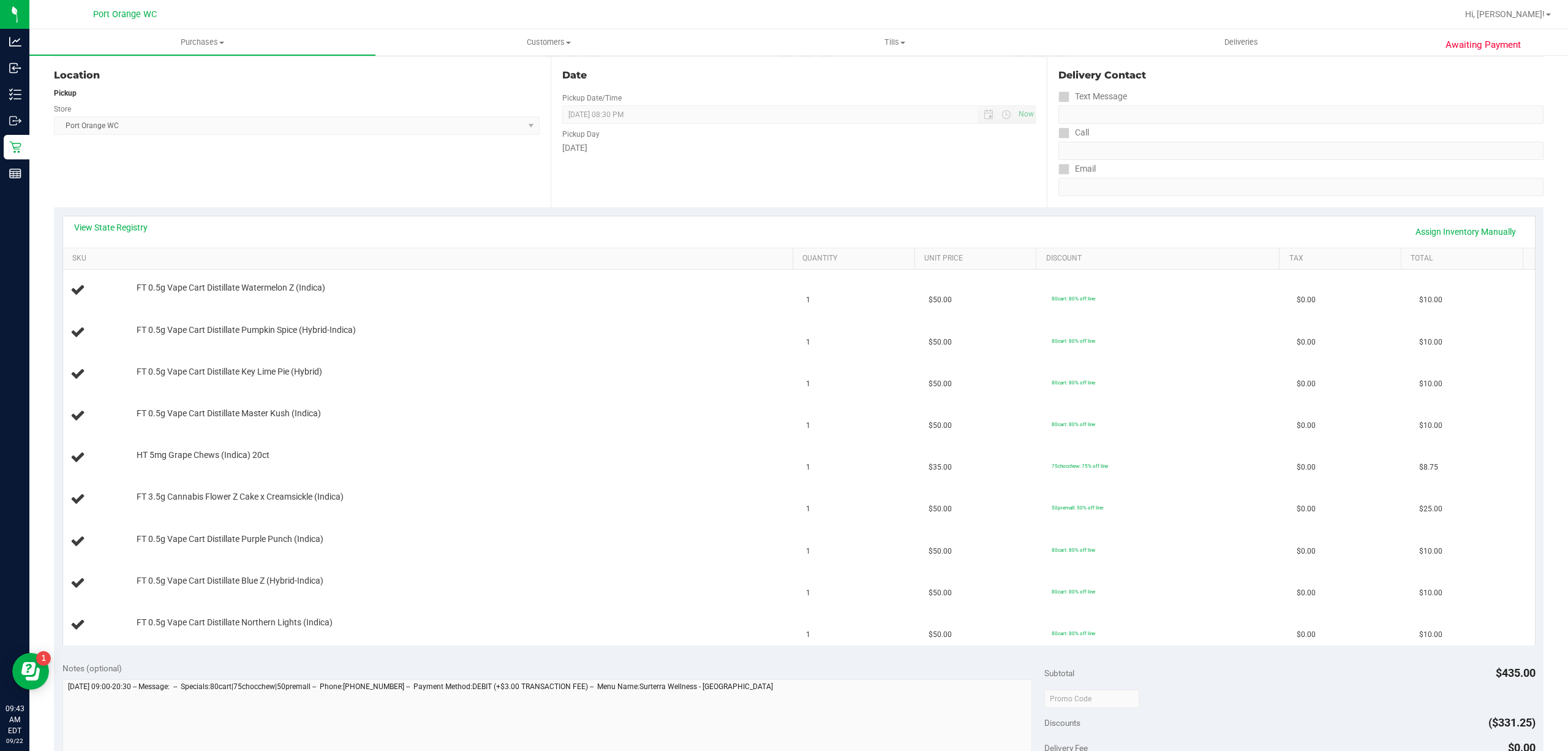
scroll to position [128, 0]
click at [111, 221] on link "View State Registry" at bounding box center [111, 222] width 74 height 12
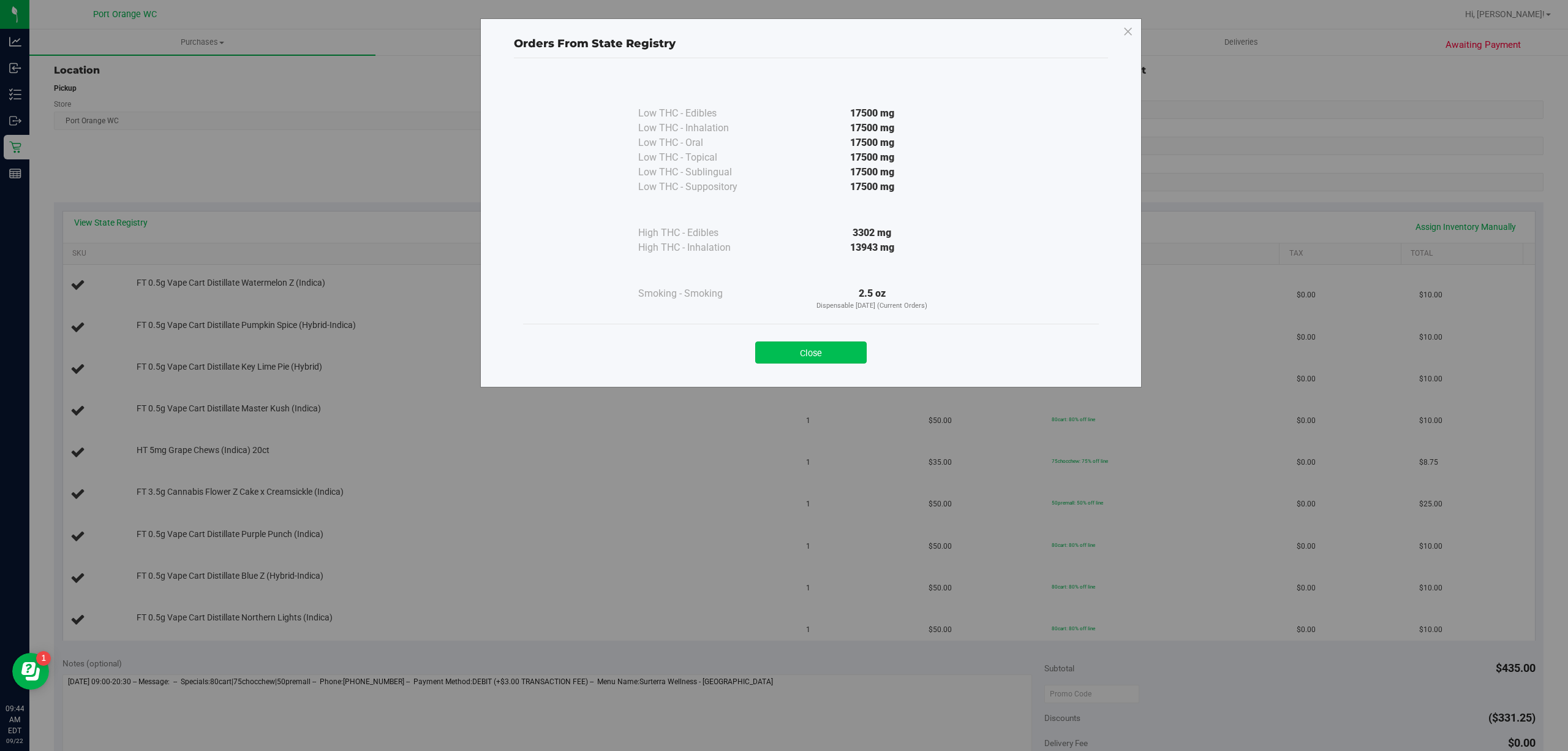
click at [763, 345] on button "Close" at bounding box center [811, 352] width 112 height 22
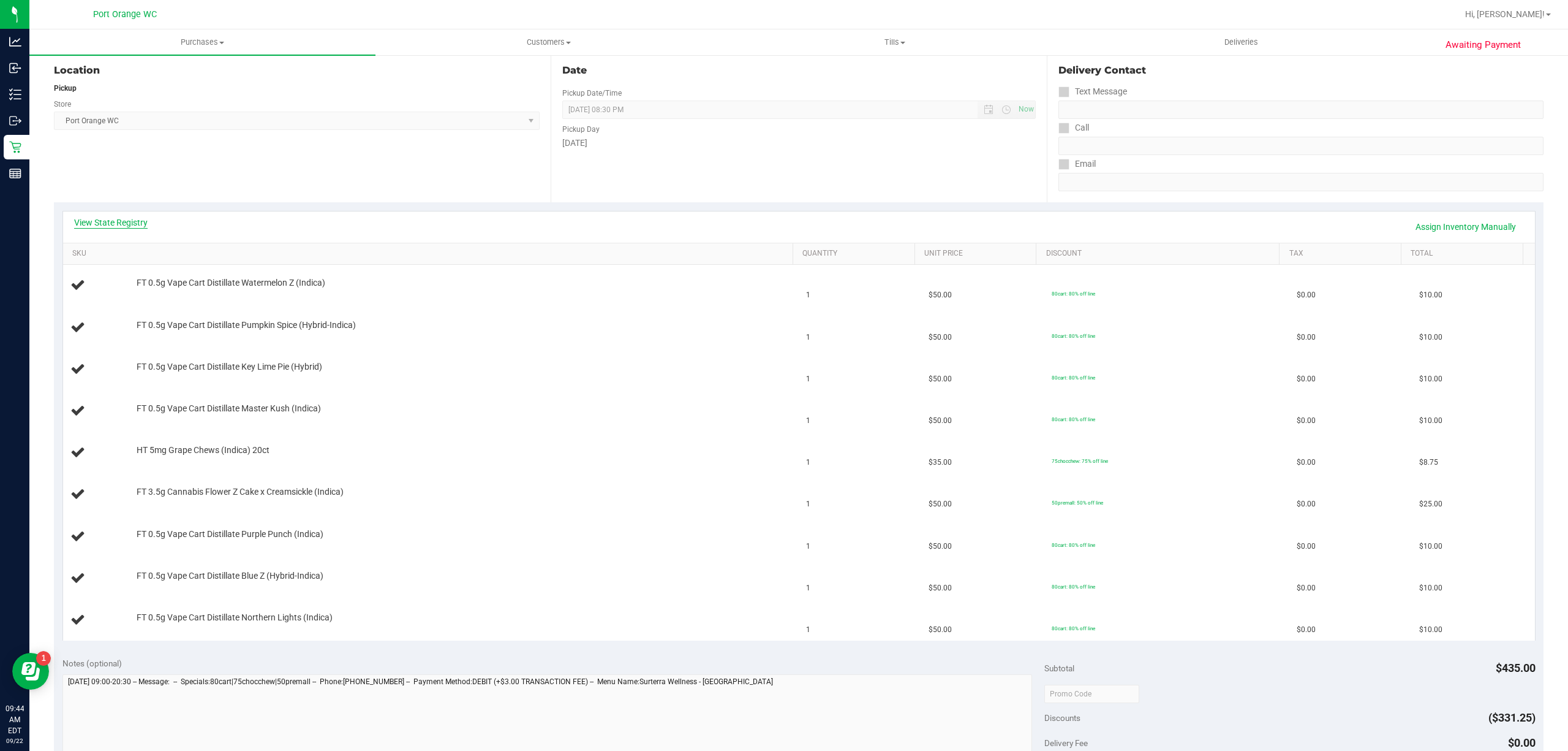
click at [134, 218] on link "View State Registry" at bounding box center [111, 222] width 74 height 12
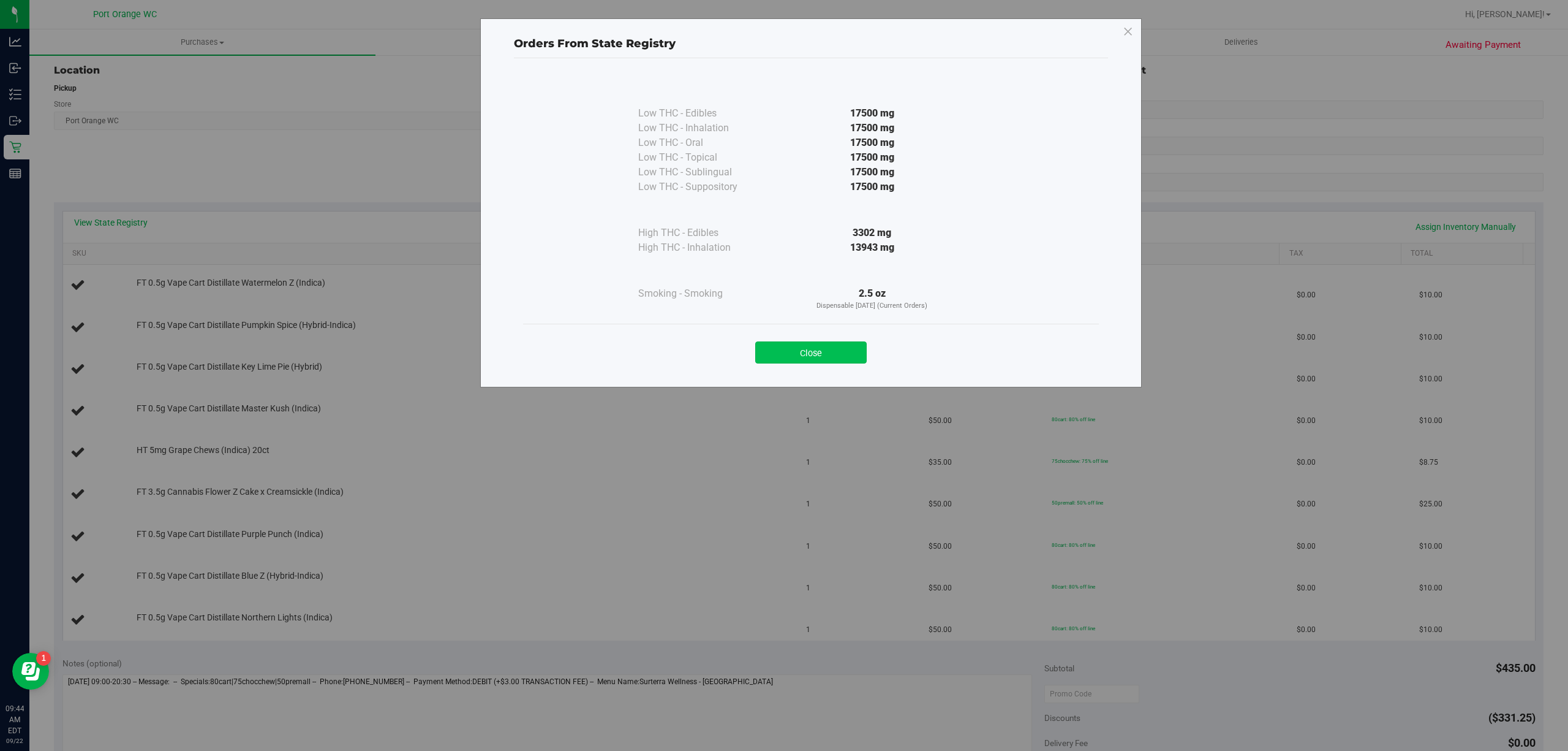
click at [796, 356] on button "Close" at bounding box center [811, 352] width 112 height 22
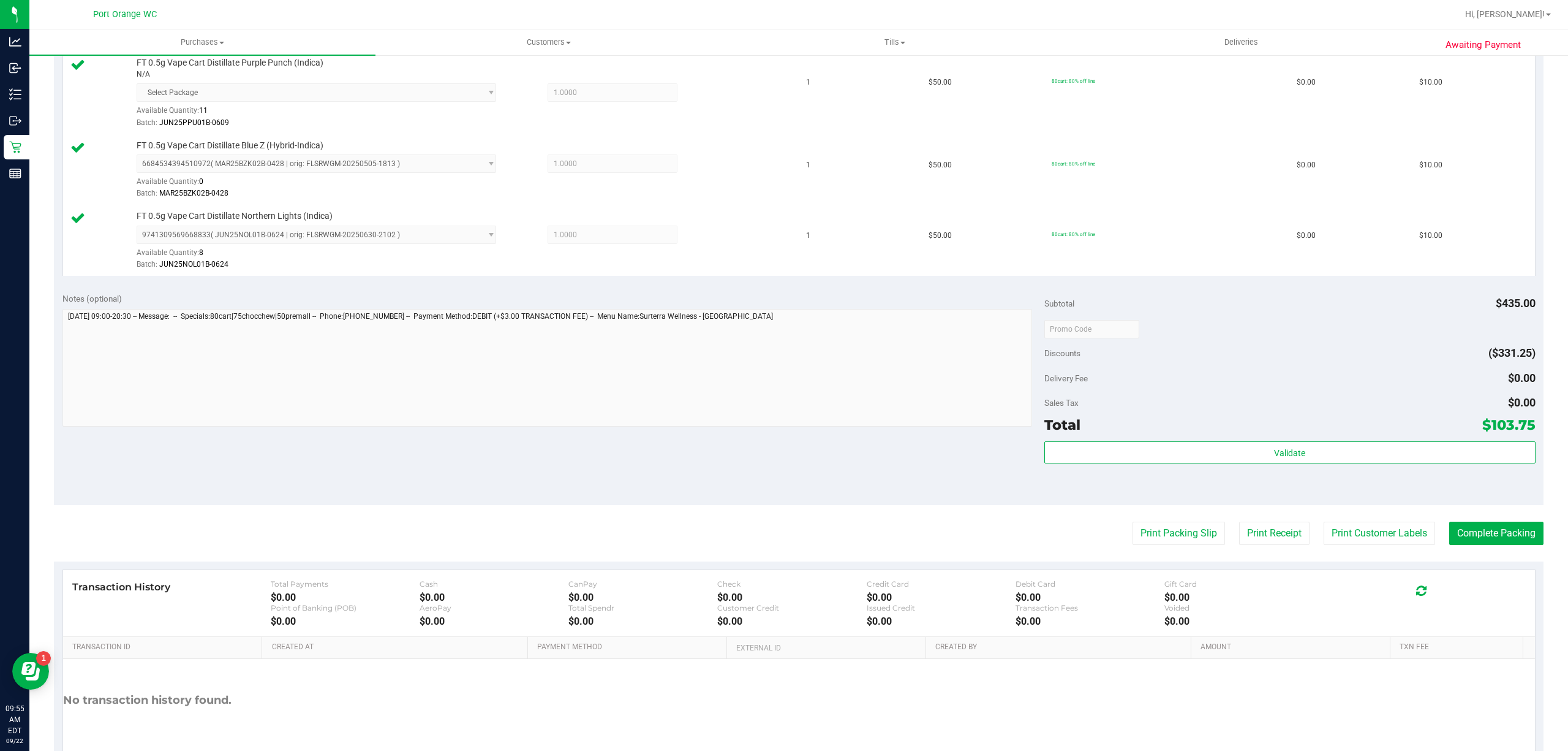
scroll to position [837, 0]
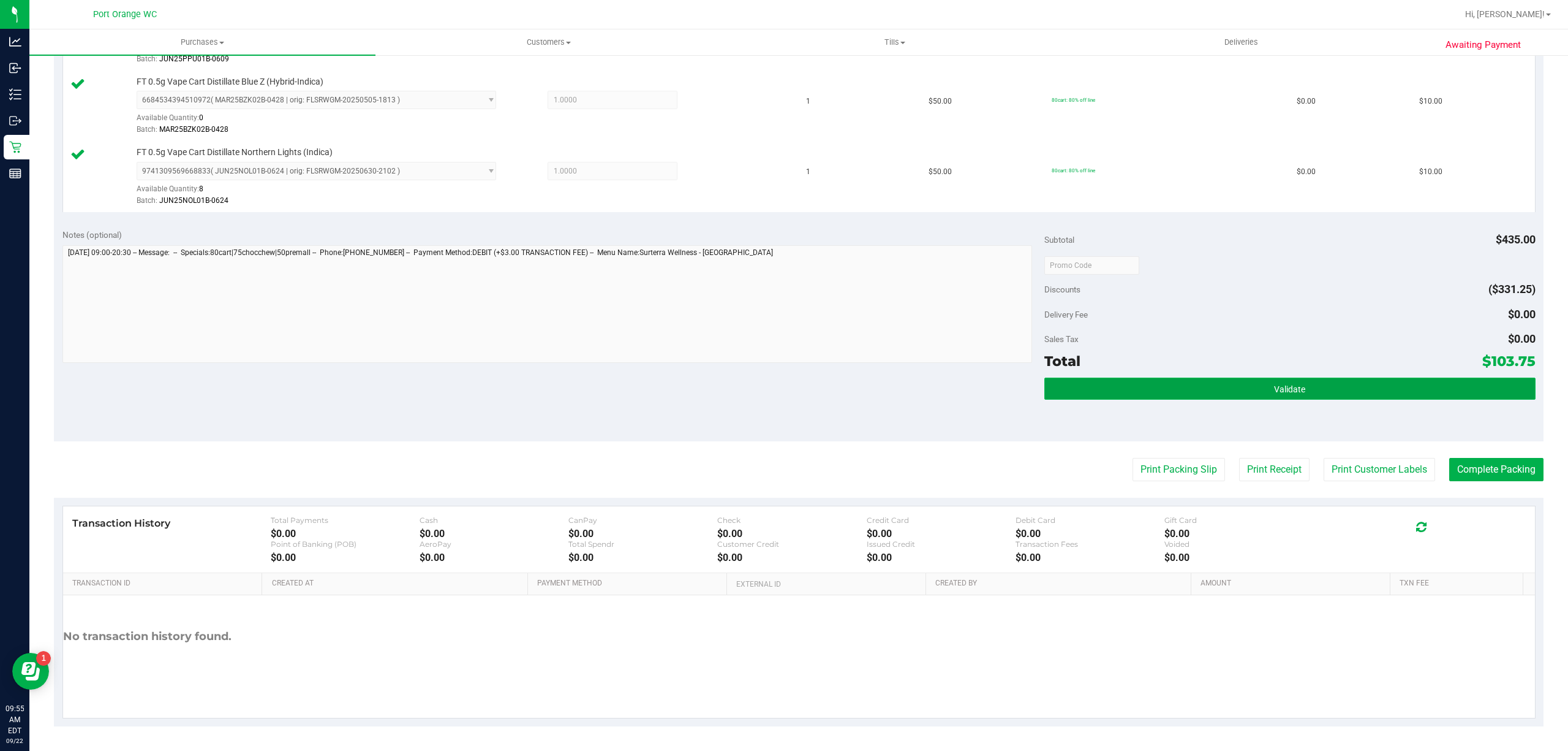
click at [1334, 379] on button "Validate" at bounding box center [1290, 388] width 491 height 22
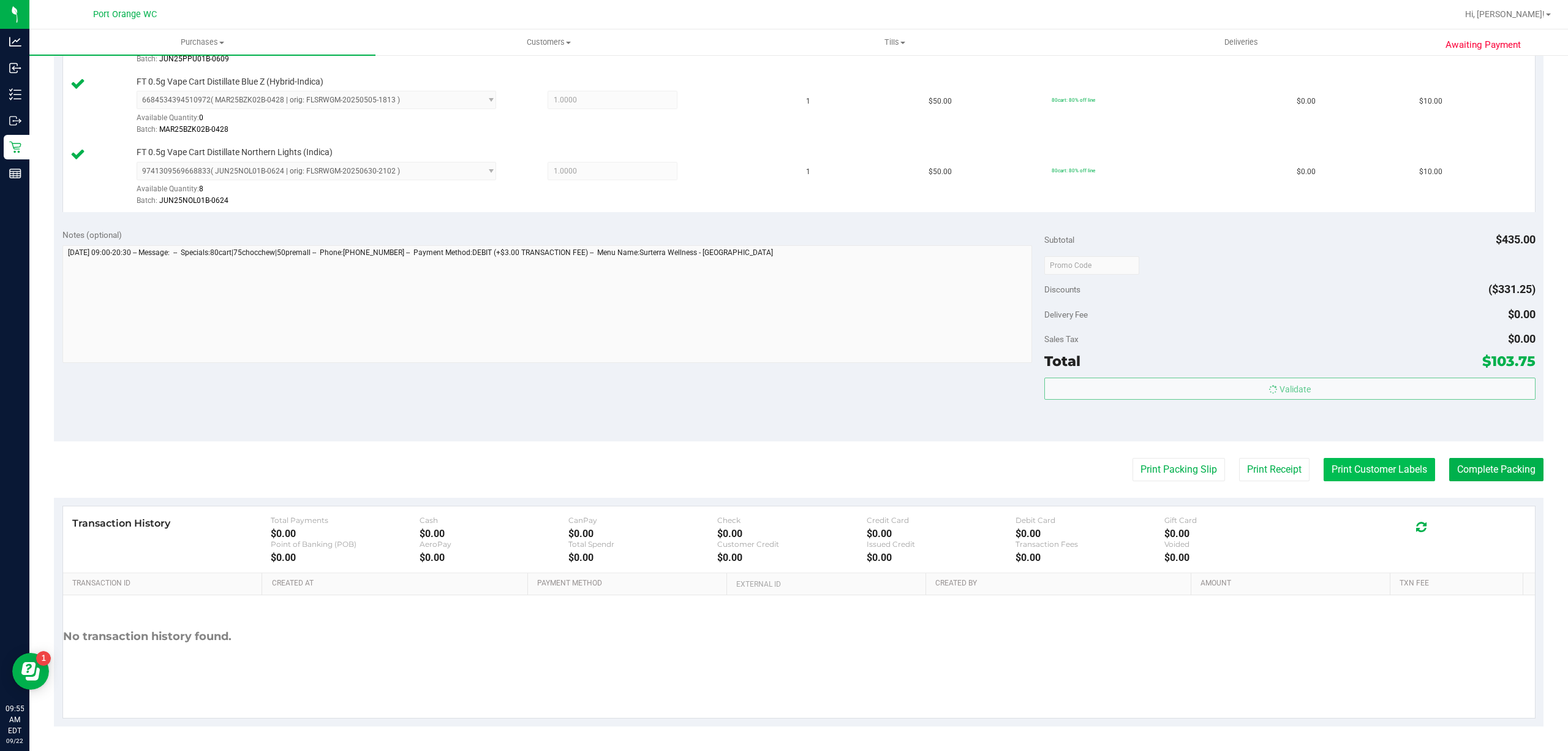
click at [1362, 469] on button "Print Customer Labels" at bounding box center [1380, 469] width 112 height 23
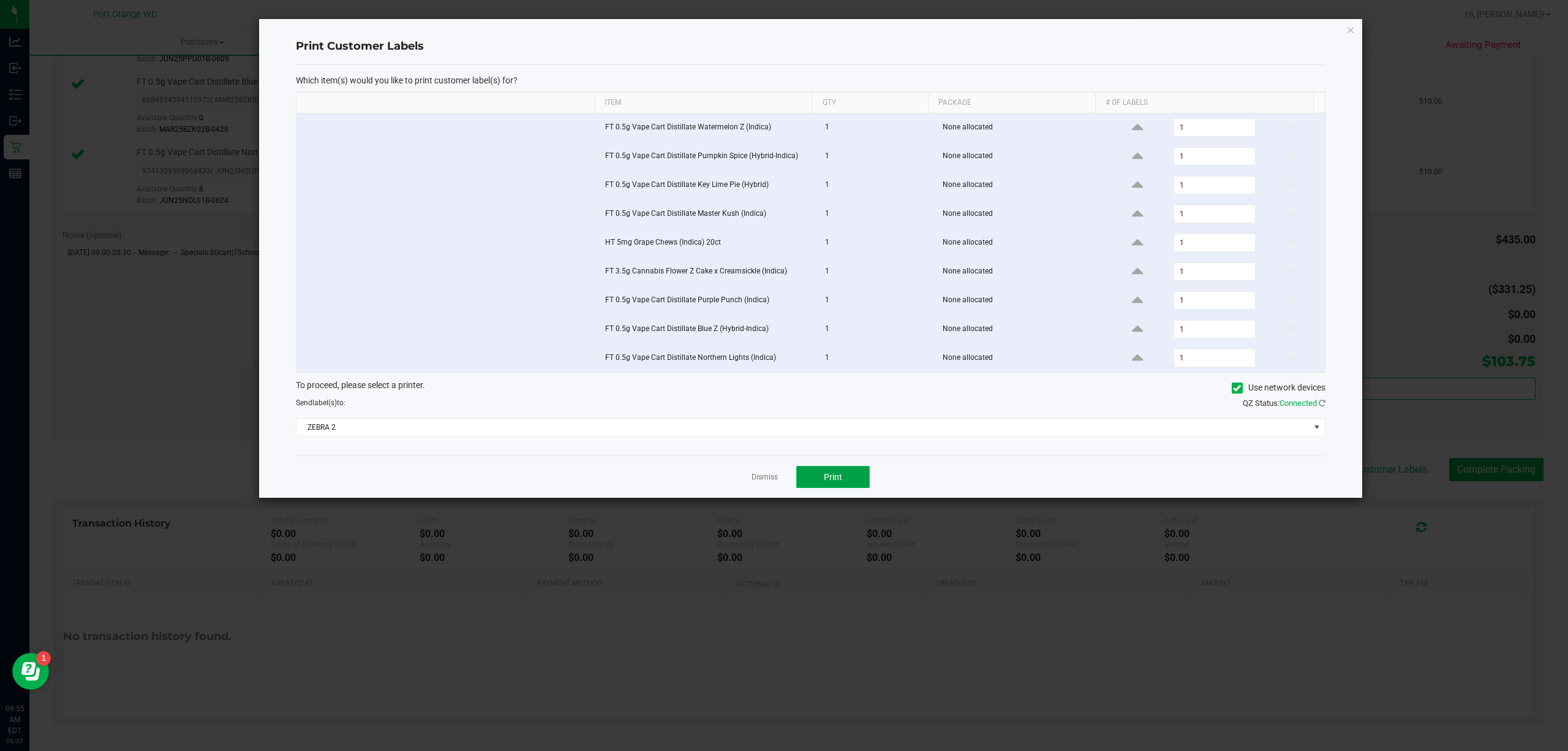
click at [851, 486] on button "Print" at bounding box center [833, 476] width 74 height 22
click at [757, 482] on link "Dismiss" at bounding box center [764, 477] width 26 height 11
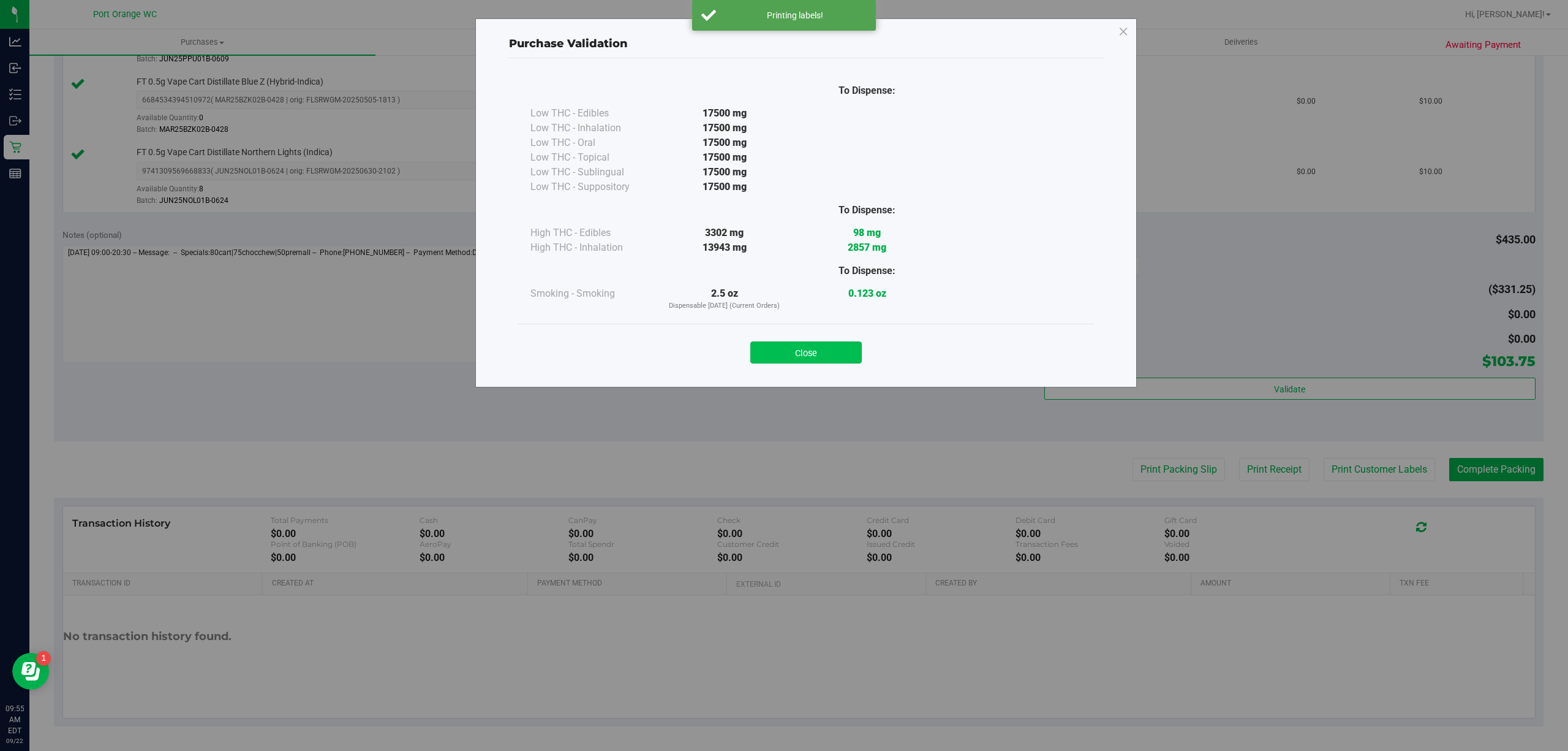
click at [826, 357] on button "Close" at bounding box center [807, 352] width 112 height 22
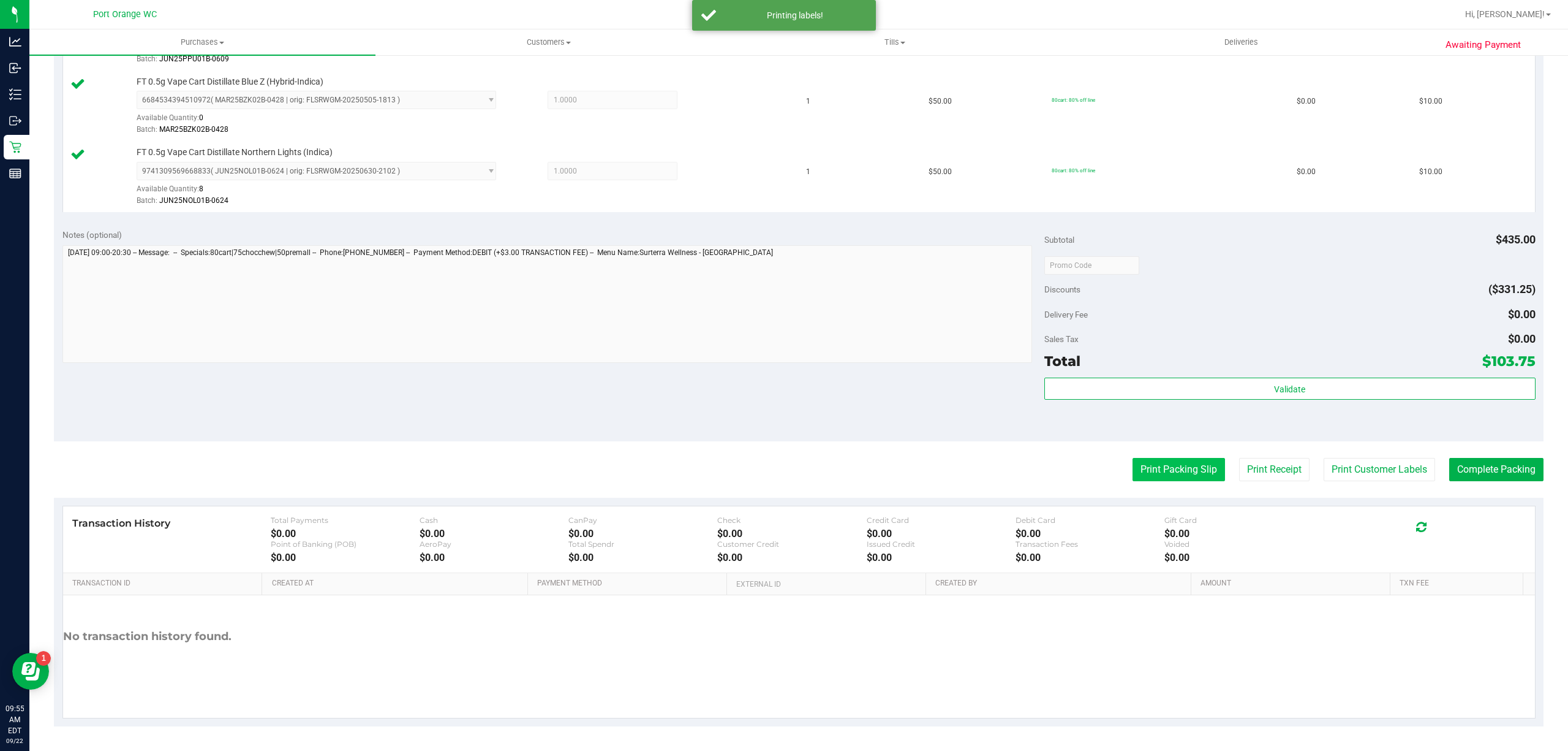
click at [1166, 471] on button "Print Packing Slip" at bounding box center [1179, 469] width 93 height 23
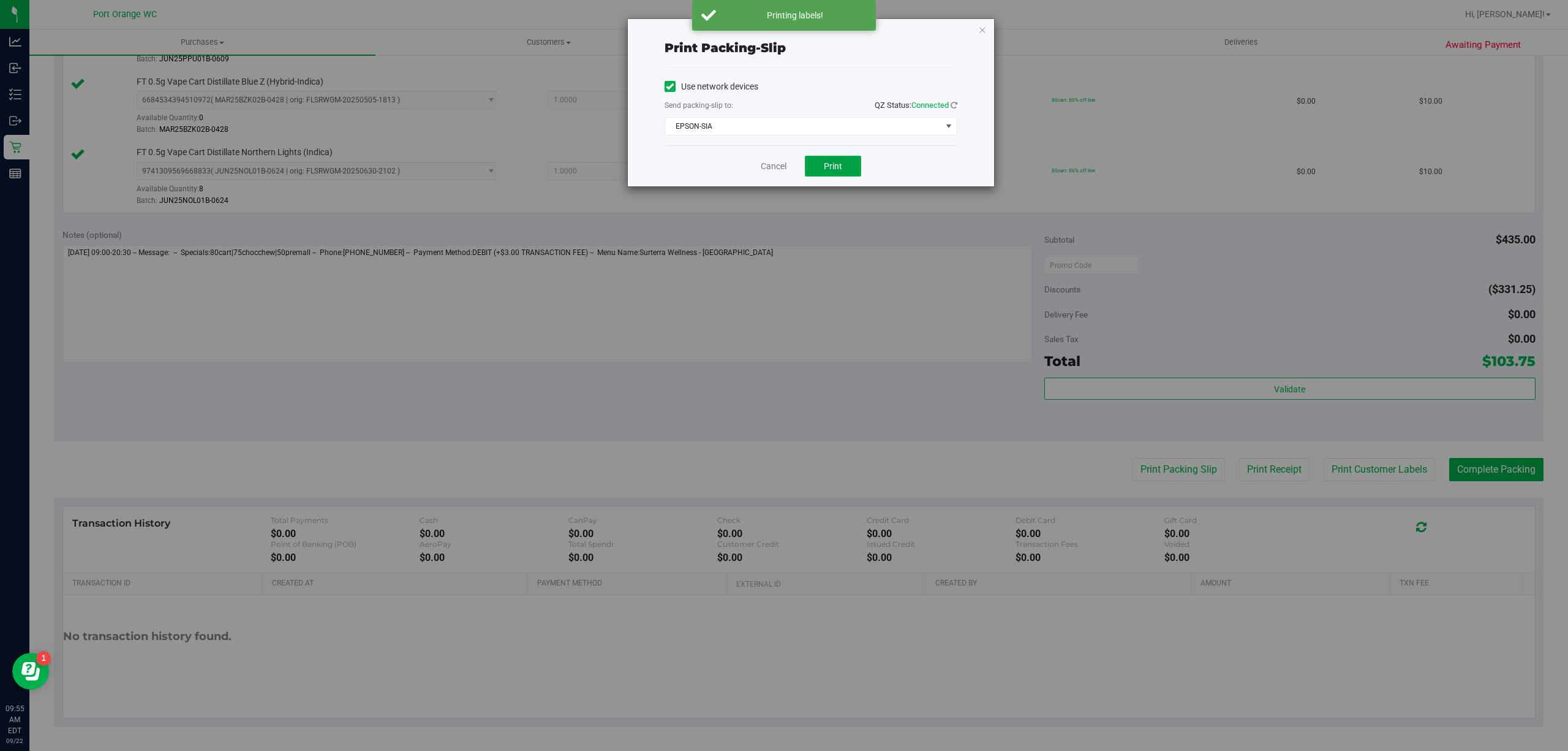
click at [822, 171] on button "Print" at bounding box center [834, 166] width 57 height 21
click at [771, 166] on link "Cancel" at bounding box center [773, 166] width 25 height 13
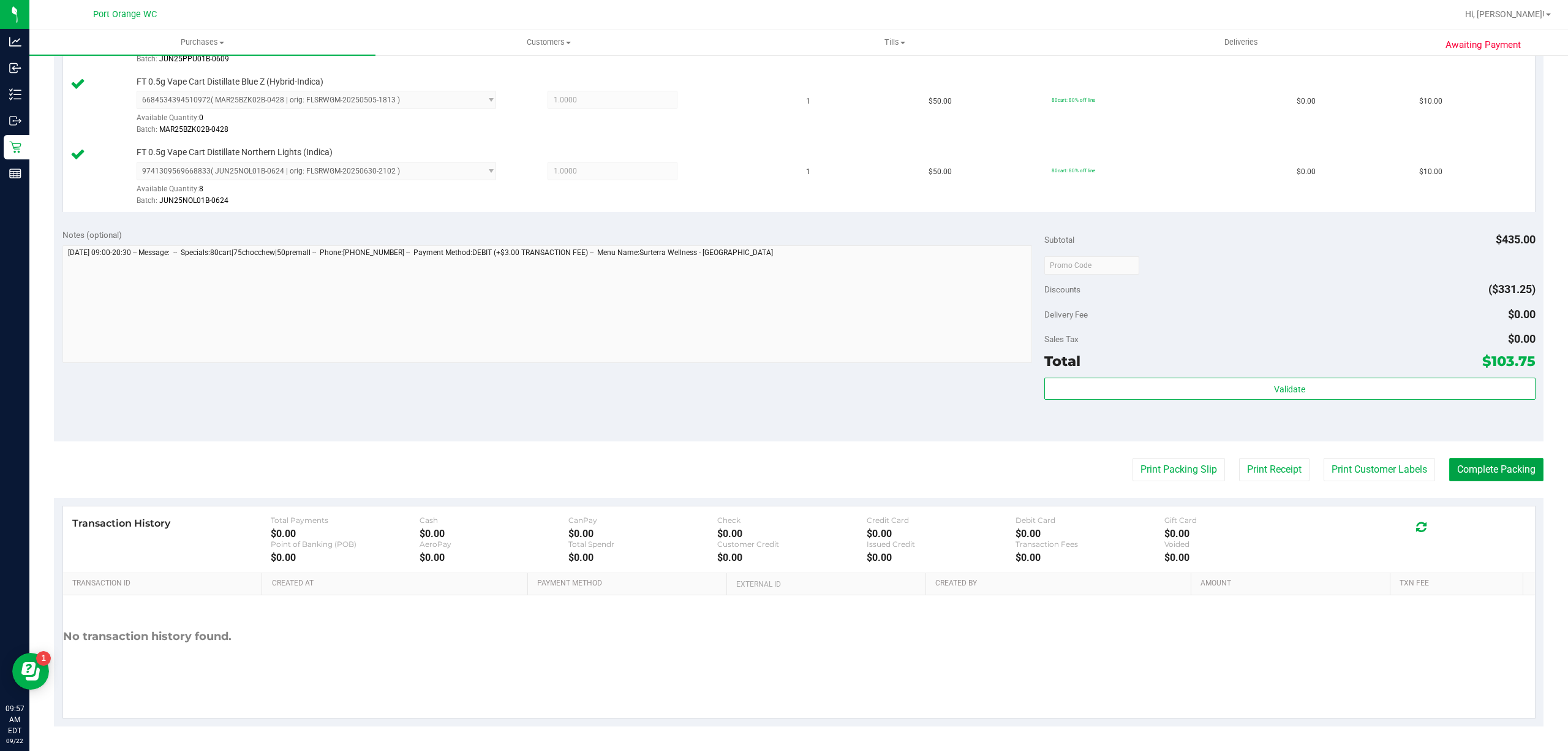
click at [1476, 466] on button "Complete Packing" at bounding box center [1496, 469] width 94 height 23
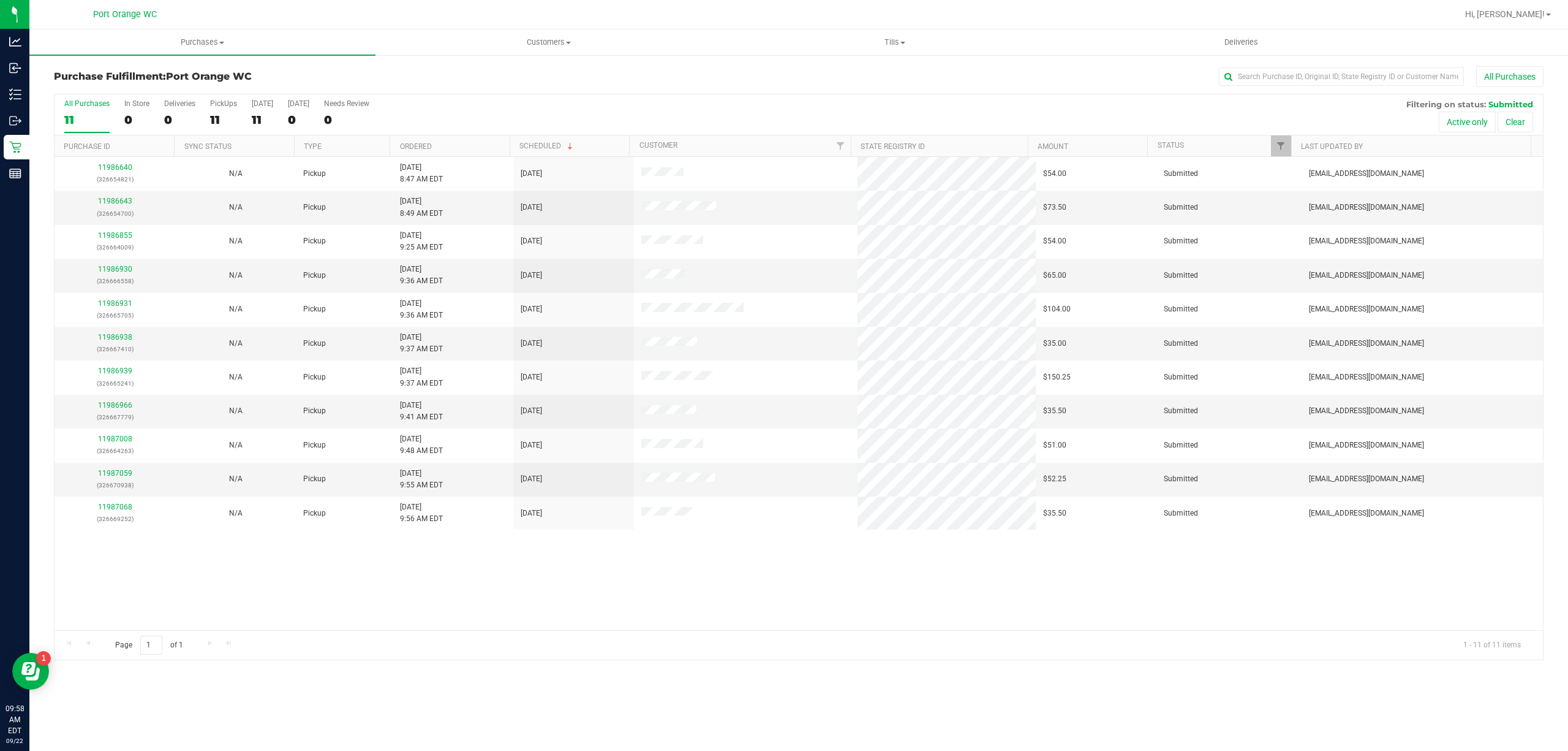
click at [105, 107] on div "All Purchases" at bounding box center [87, 103] width 45 height 8
click at [0, 0] on input "All Purchases 11" at bounding box center [0, 0] width 0 height 0
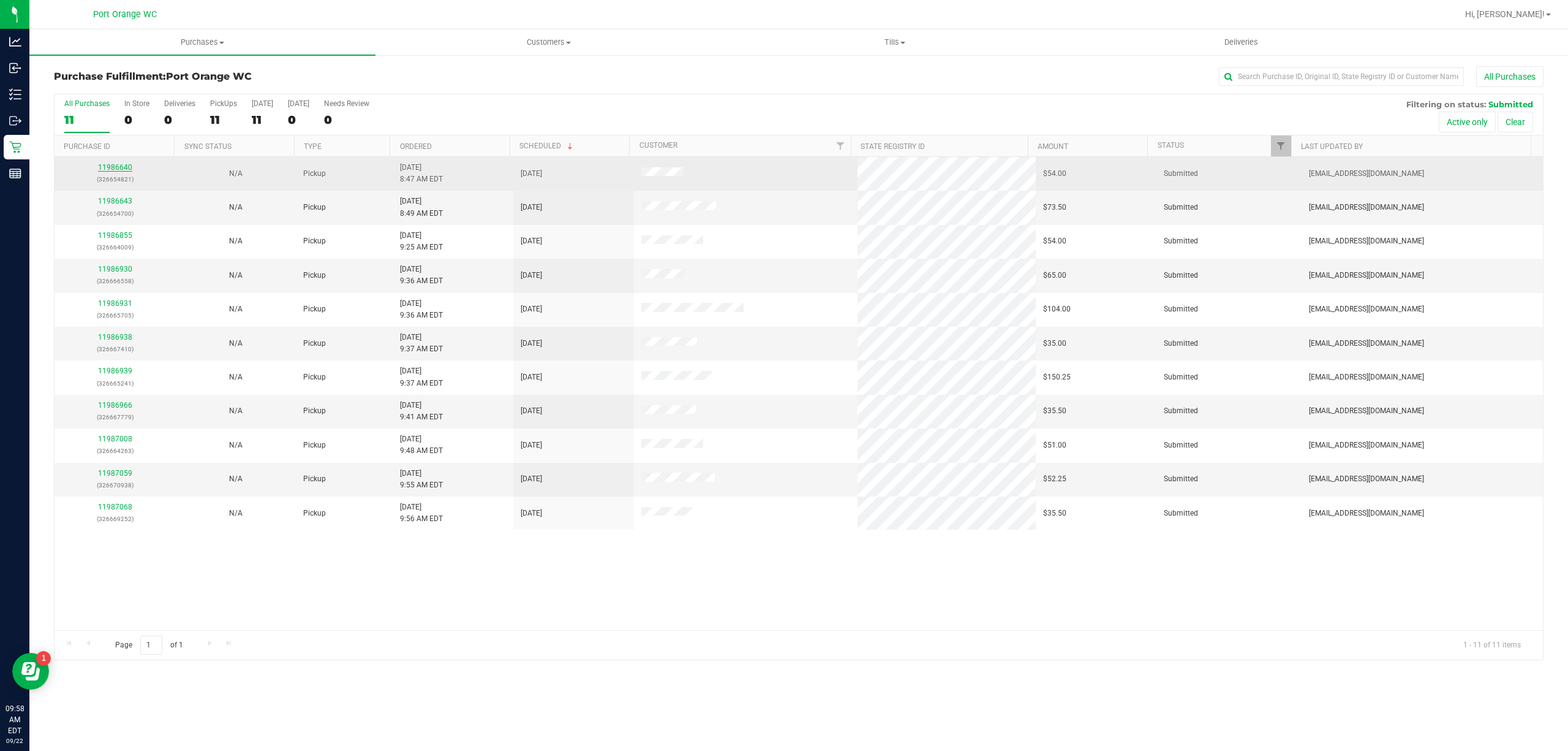
click at [116, 171] on link "11986640" at bounding box center [115, 167] width 34 height 8
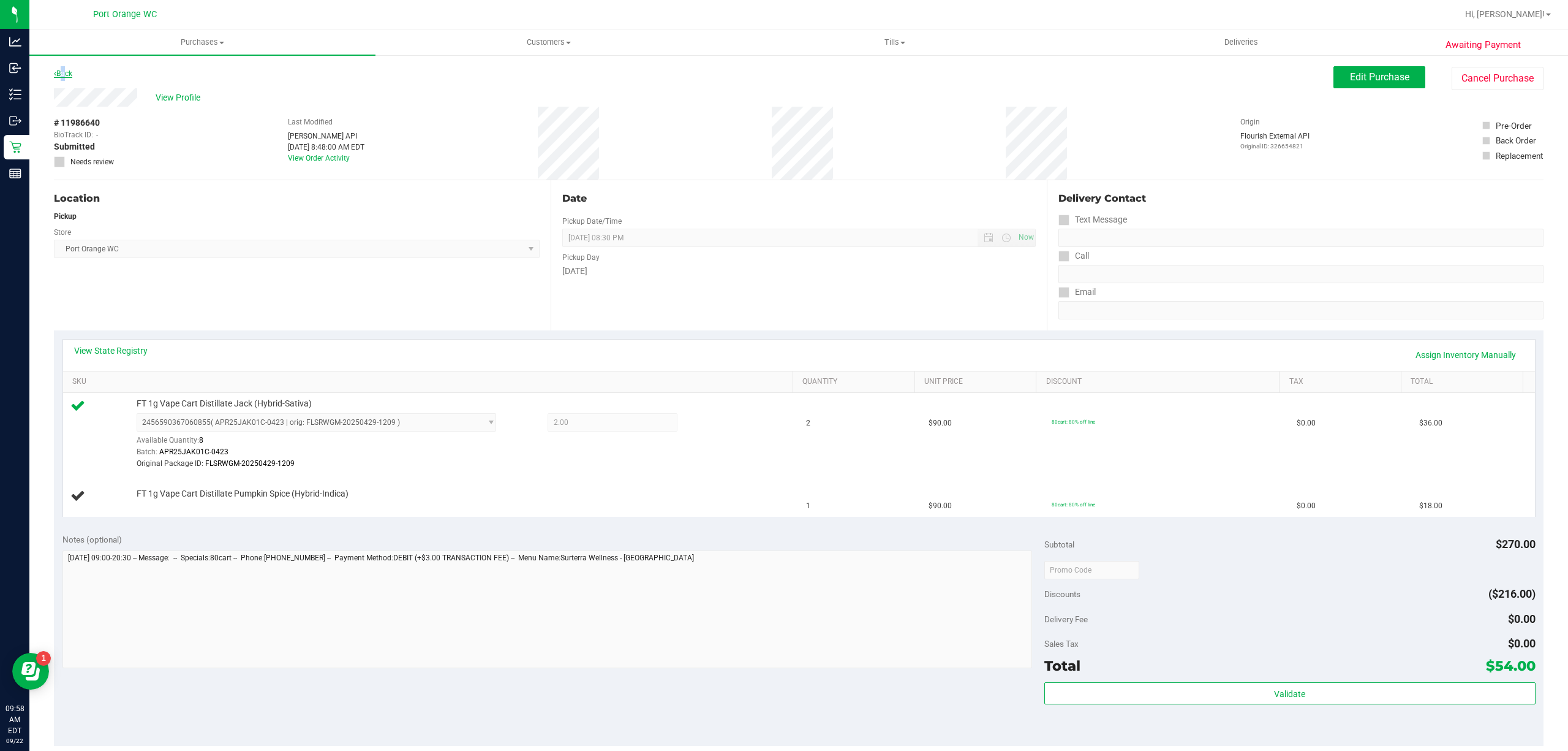
click at [62, 70] on link "Back" at bounding box center [63, 74] width 18 height 8
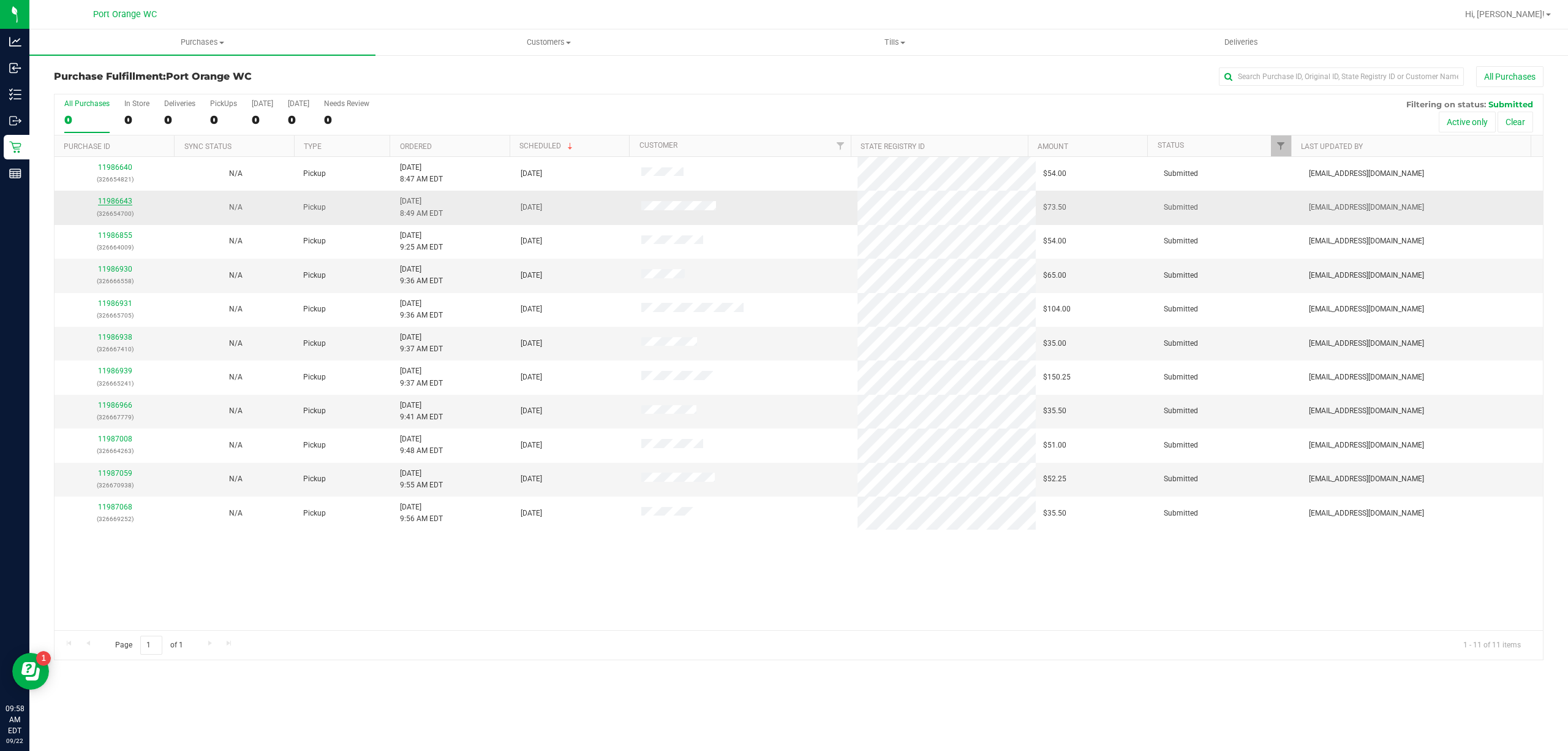
click at [125, 202] on link "11986643" at bounding box center [115, 201] width 34 height 8
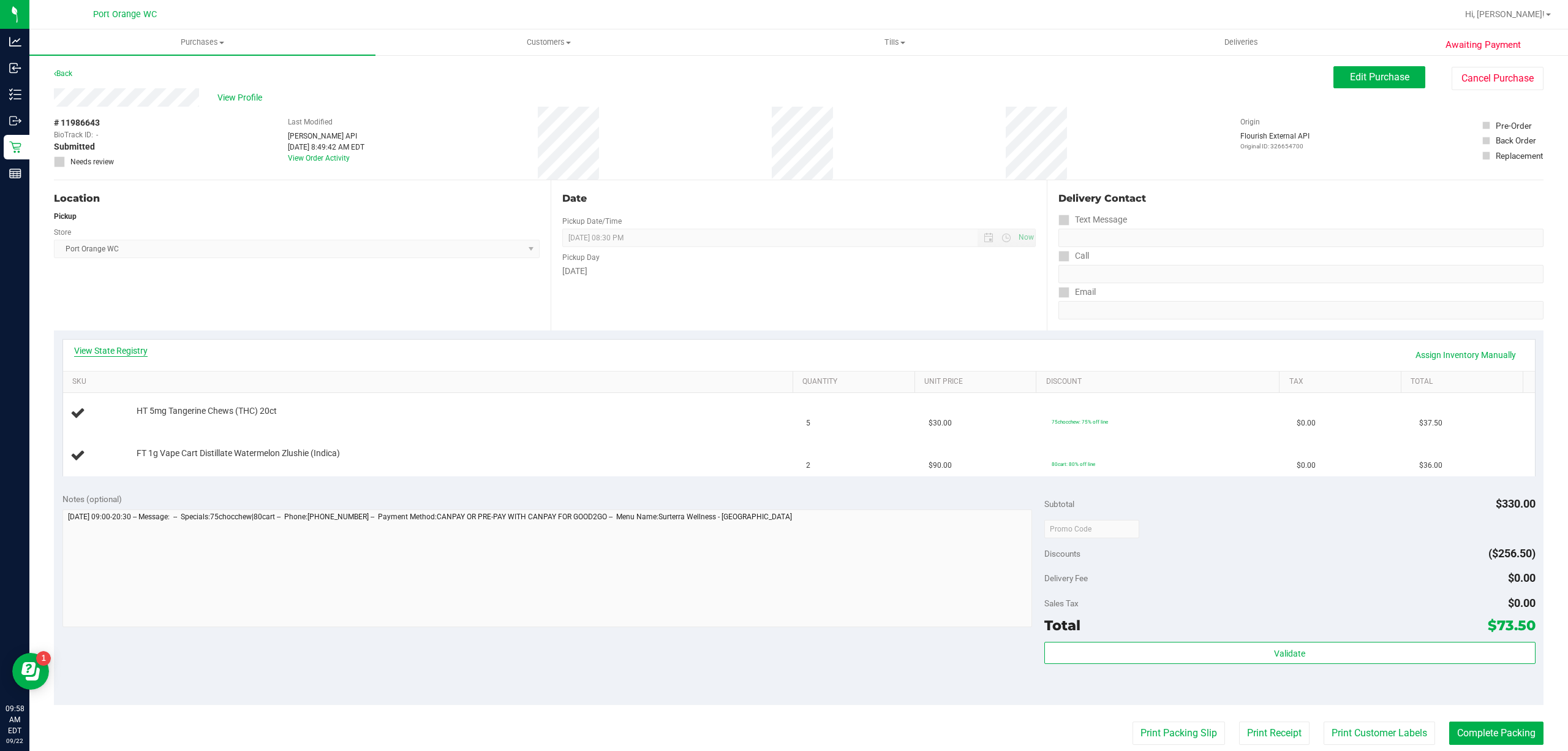
click at [125, 351] on link "View State Registry" at bounding box center [111, 350] width 74 height 12
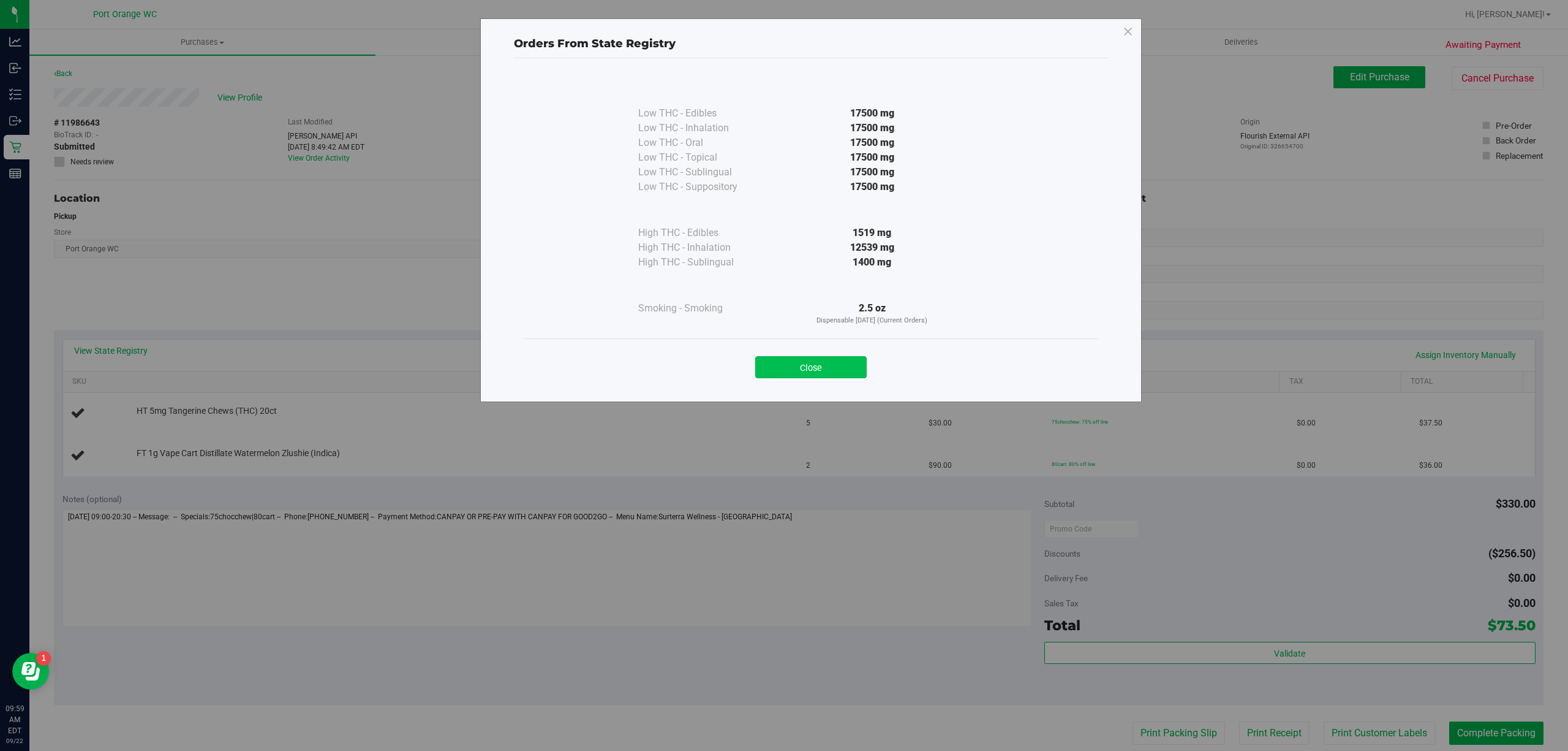
click at [802, 370] on button "Close" at bounding box center [811, 367] width 112 height 22
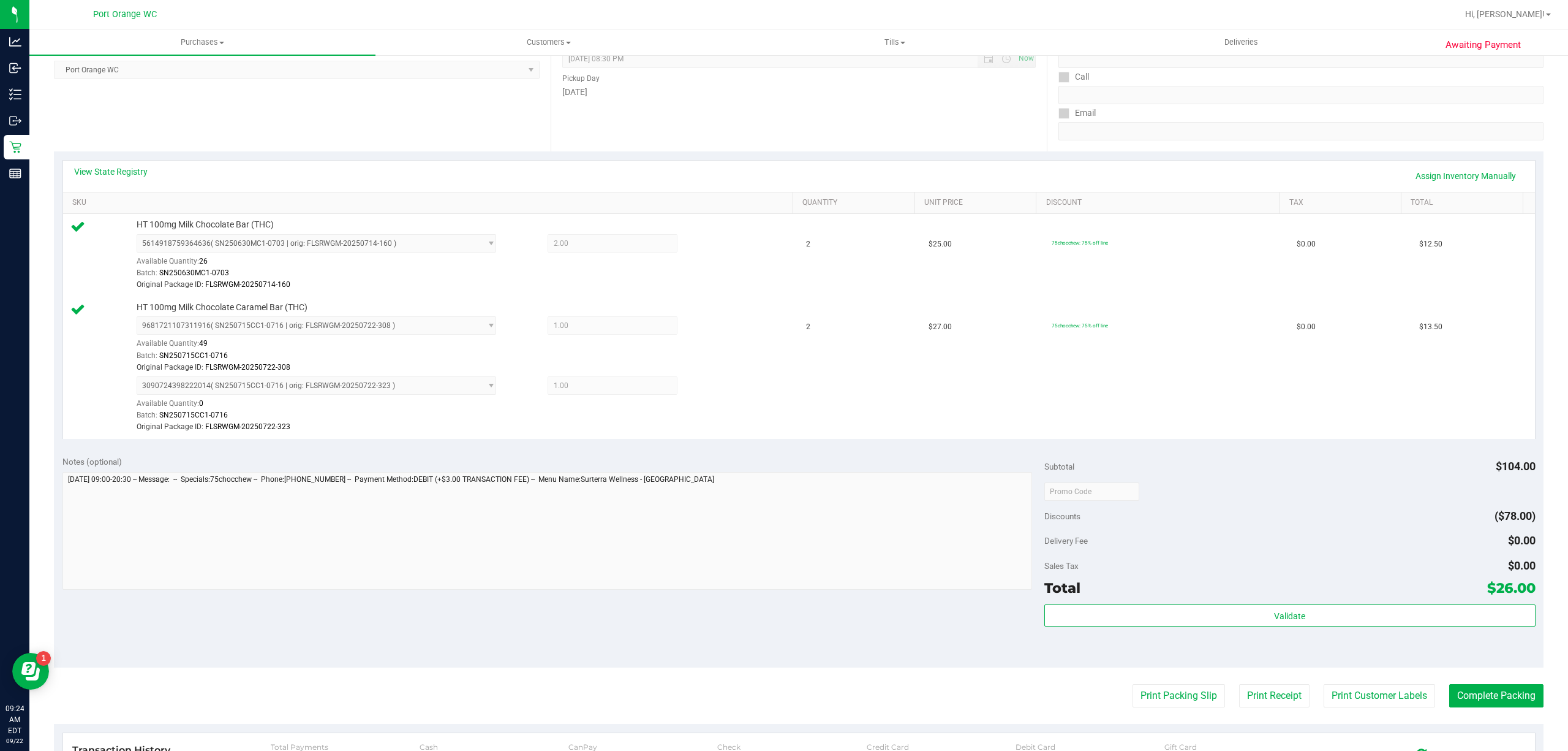
scroll to position [180, 0]
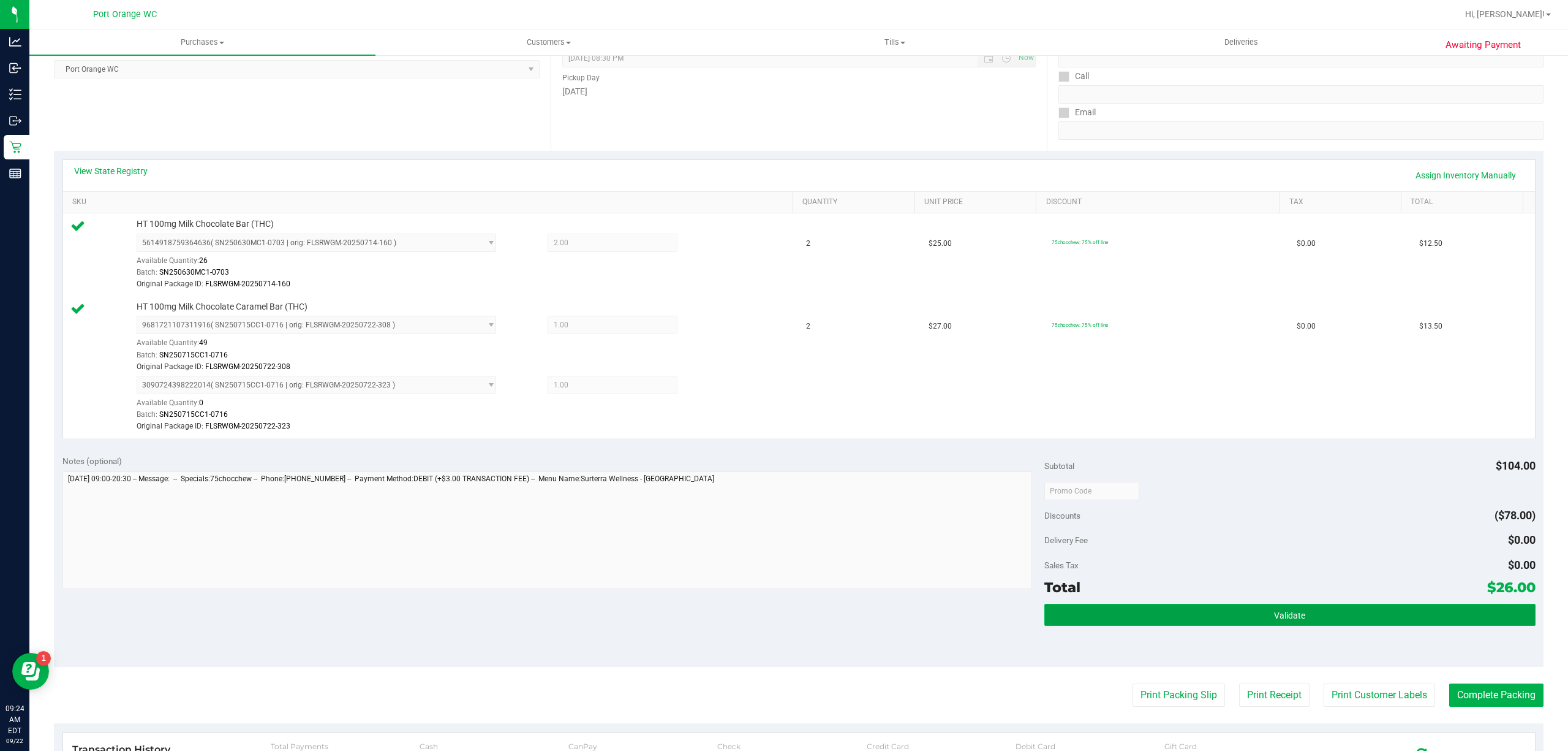
click at [1297, 612] on button "Validate" at bounding box center [1290, 614] width 491 height 22
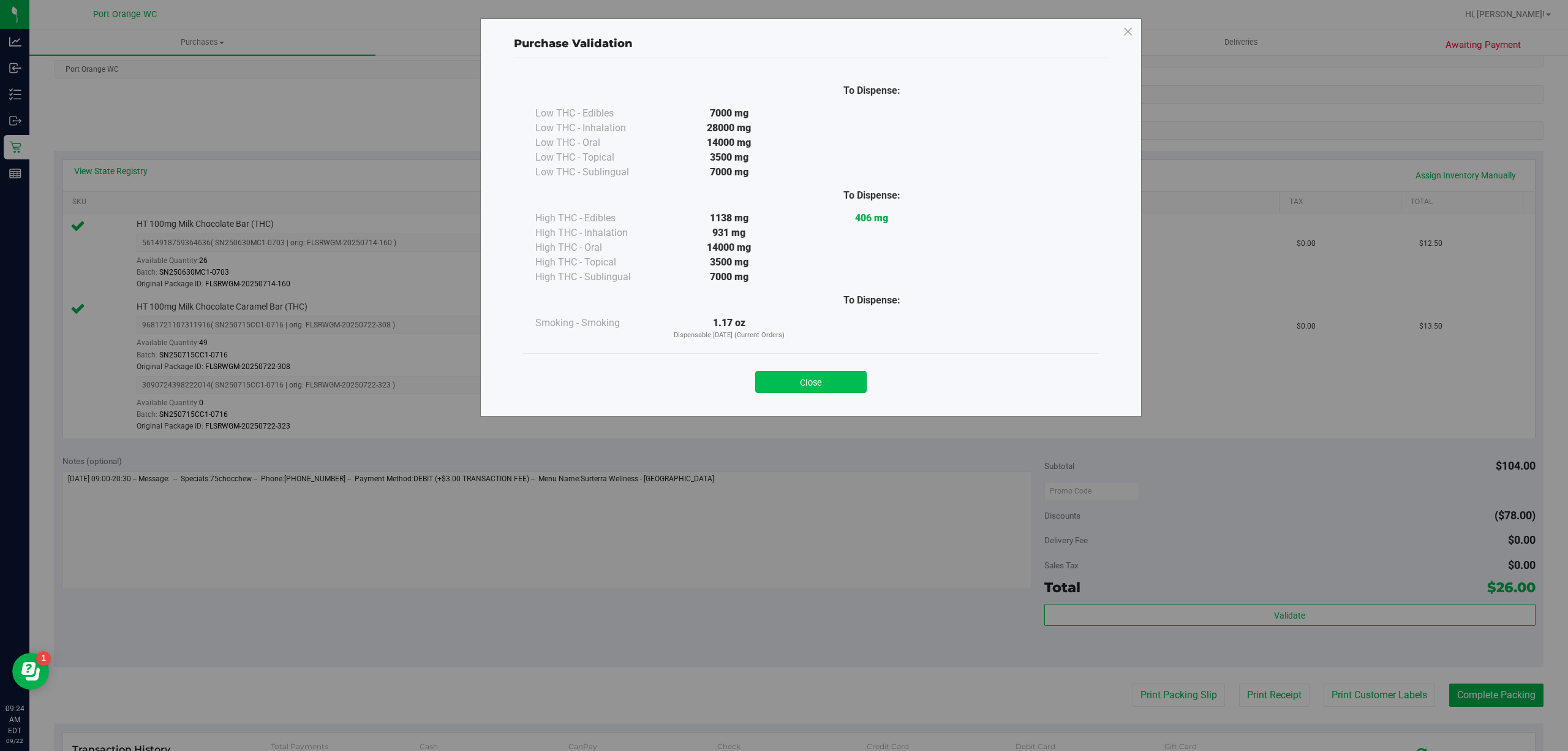
click at [800, 372] on button "Close" at bounding box center [811, 382] width 112 height 22
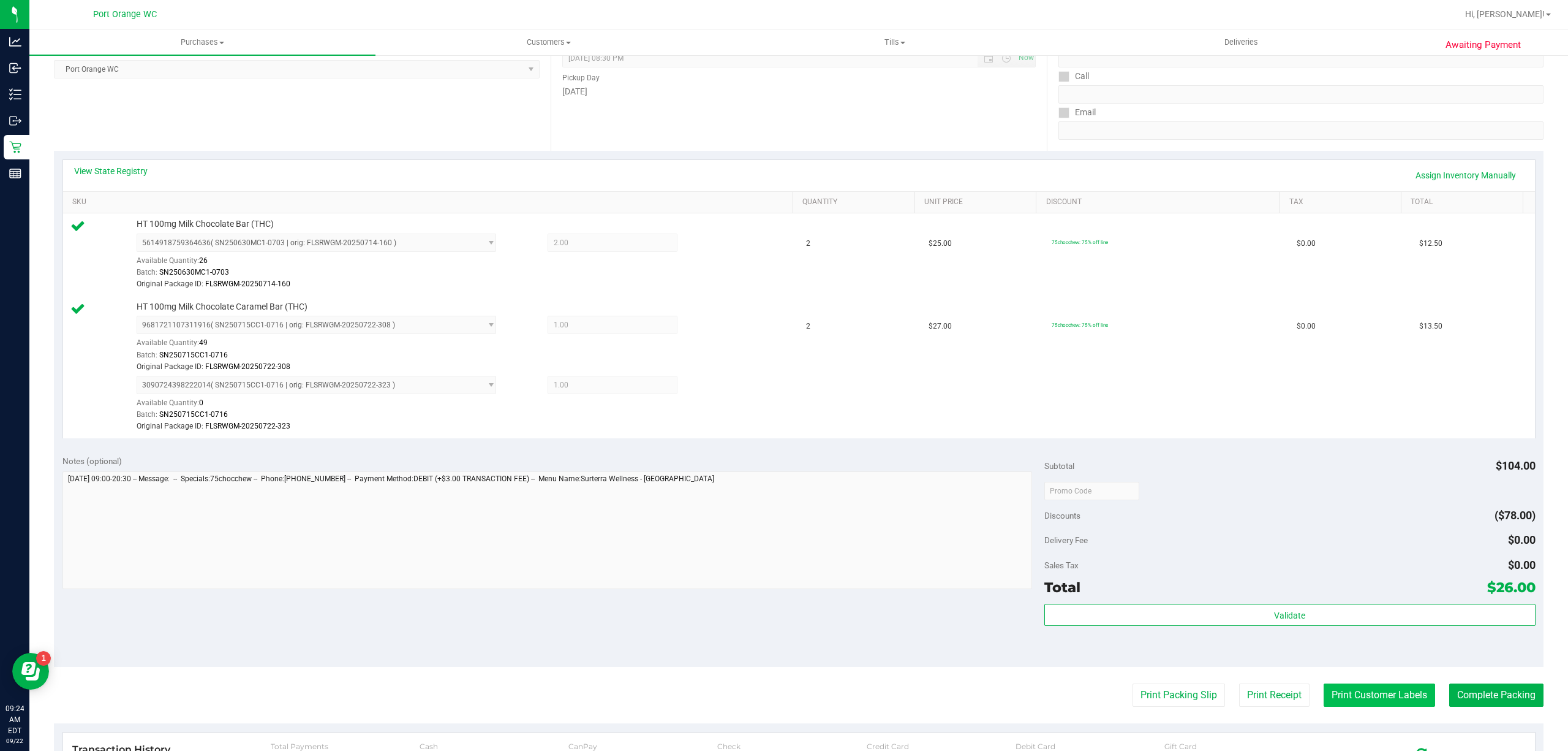
click at [1343, 701] on button "Print Customer Labels" at bounding box center [1380, 694] width 112 height 23
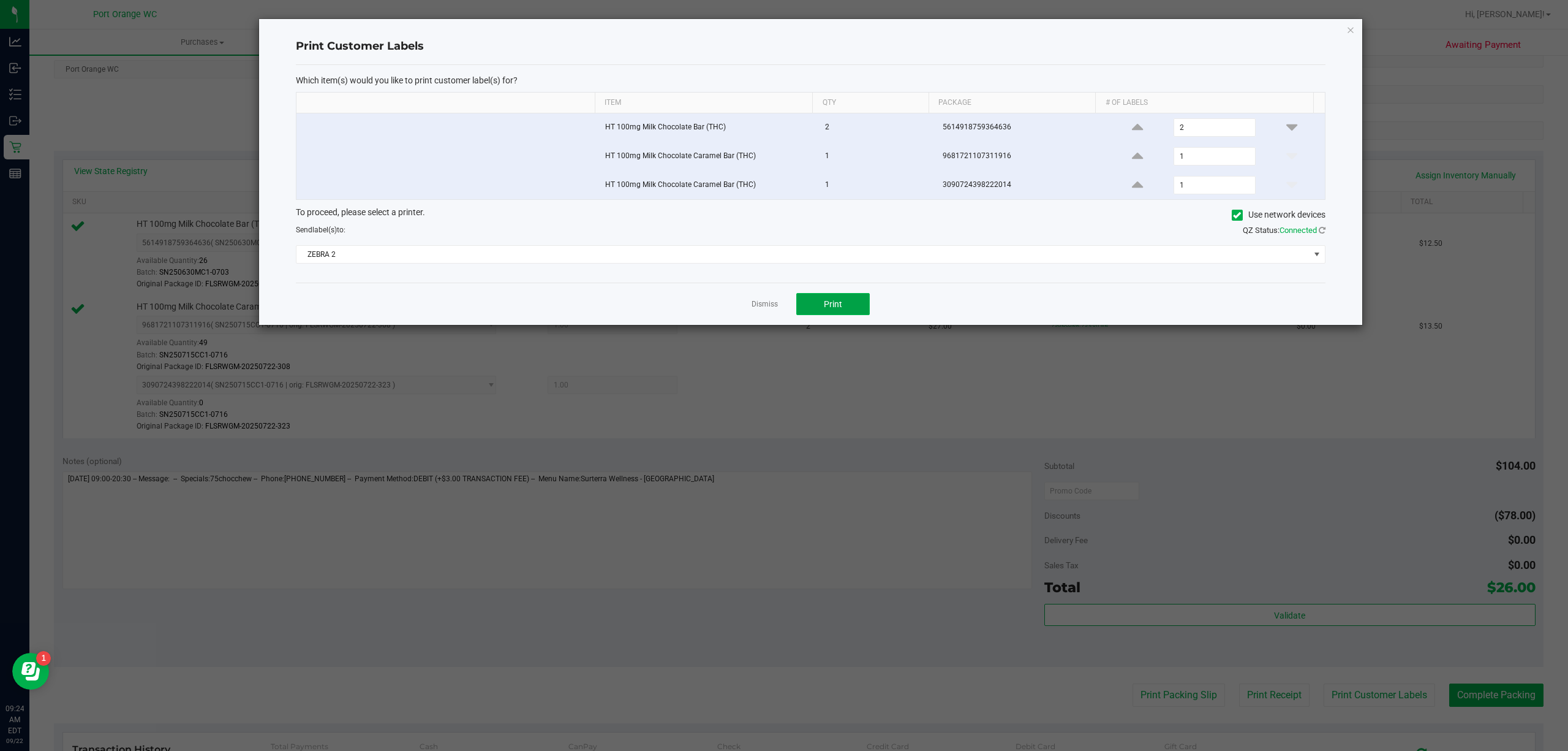
click at [814, 315] on button "Print" at bounding box center [833, 304] width 74 height 22
click at [737, 307] on div "Dismiss Print" at bounding box center [810, 304] width 1030 height 42
click at [745, 263] on span "ZEBRA 2" at bounding box center [810, 254] width 1030 height 18
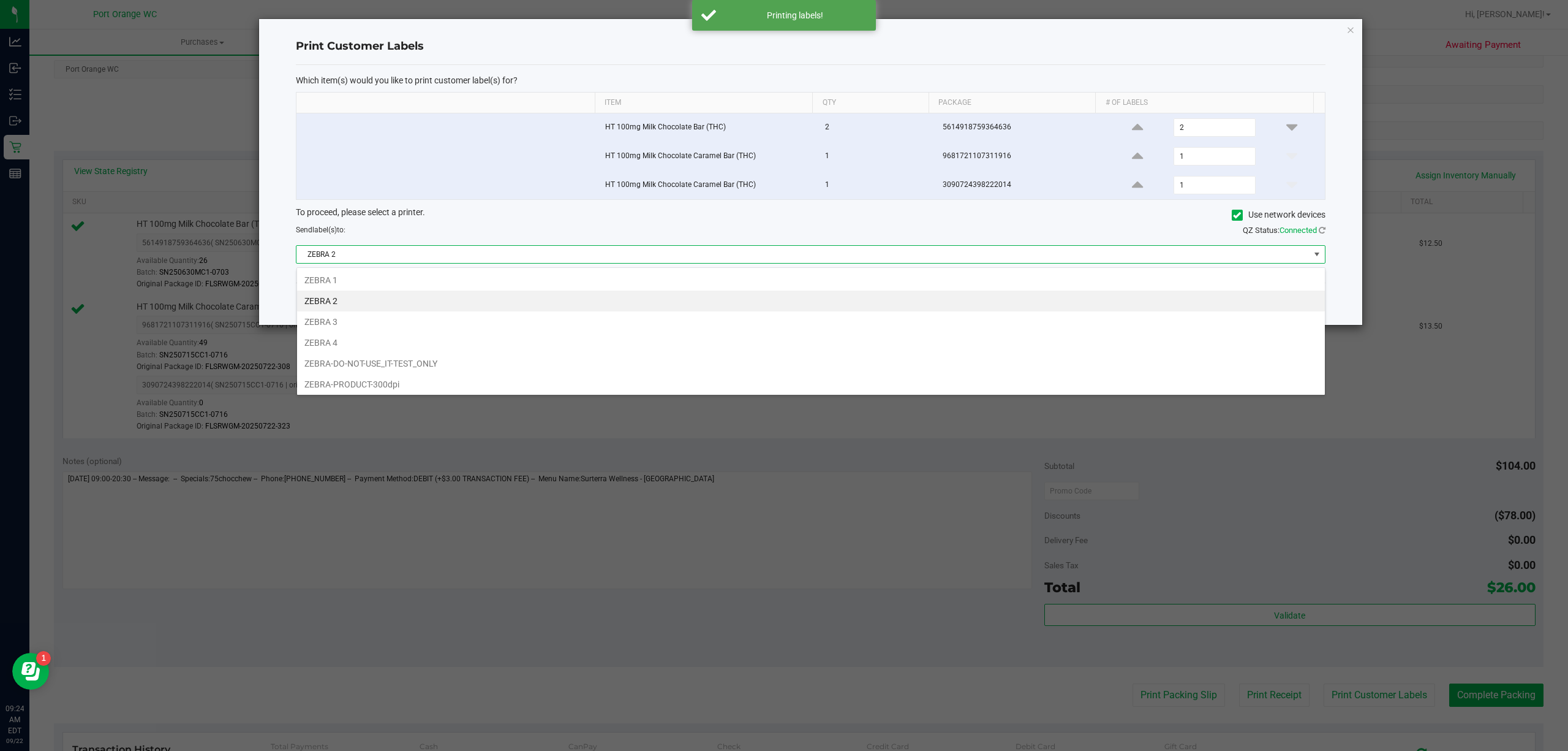
scroll to position [18, 1029]
click at [653, 474] on ngb-modal-window "Print Customer Labels Which item(s) would you like to print customer label(s) f…" at bounding box center [788, 375] width 1577 height 751
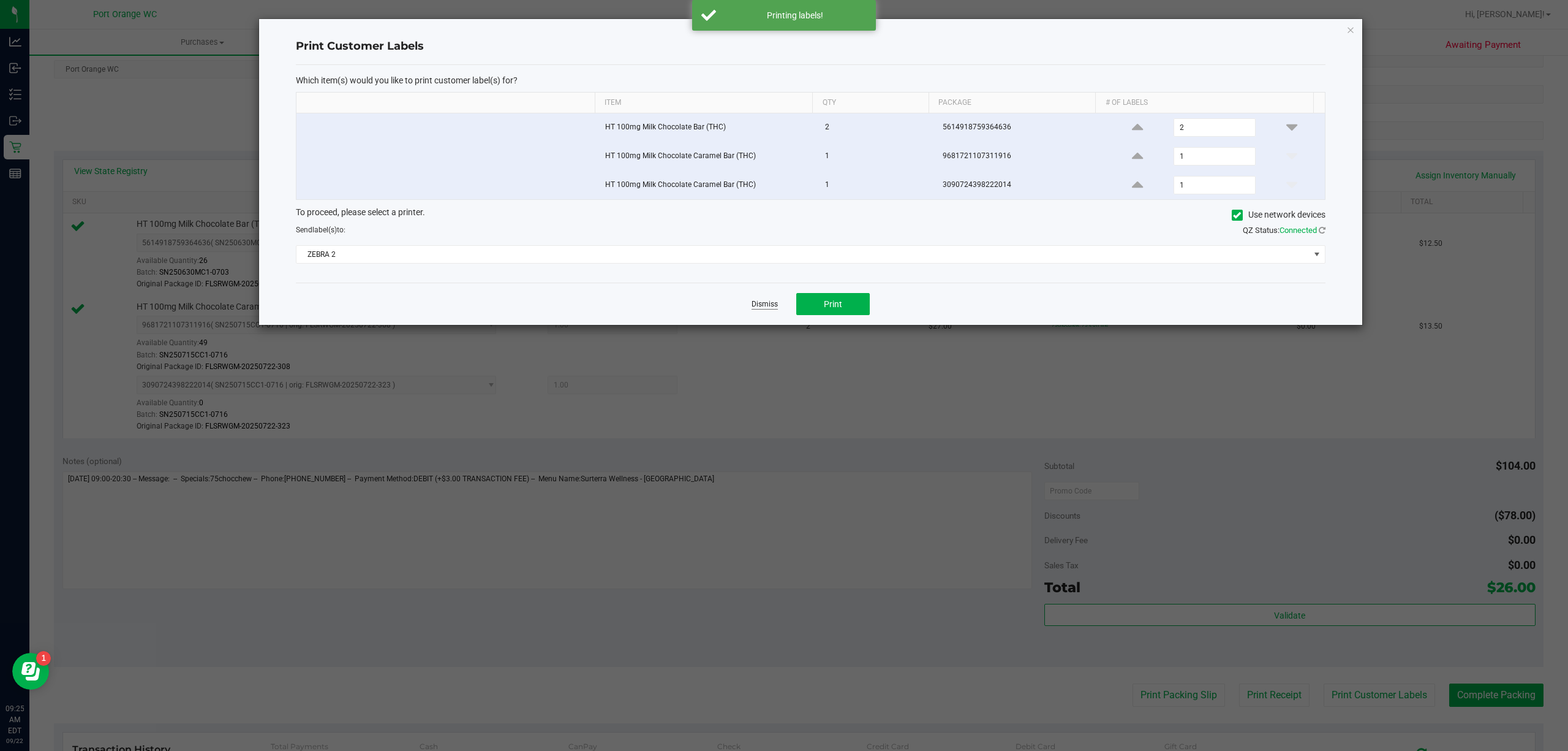
click at [766, 309] on link "Dismiss" at bounding box center [764, 304] width 26 height 11
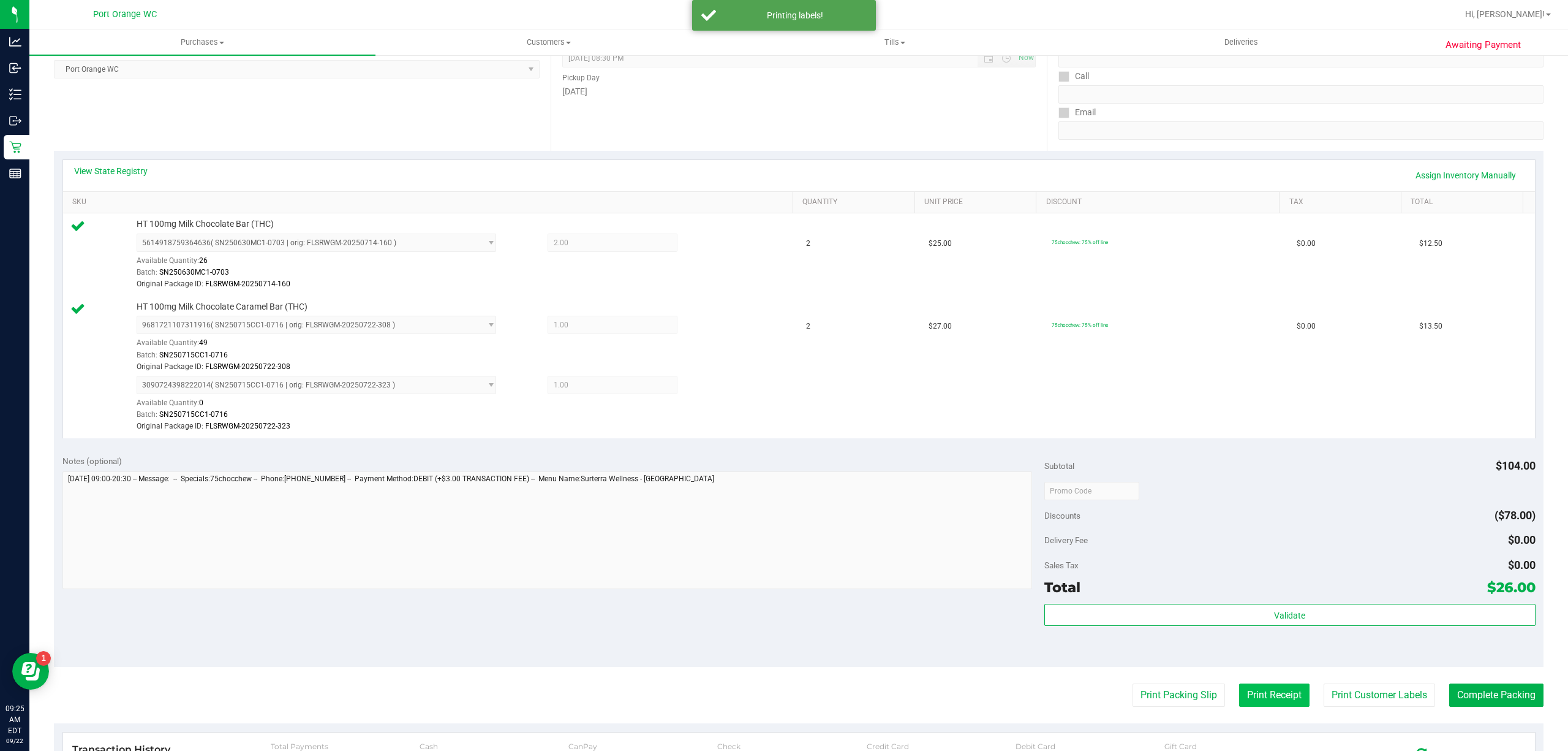
click at [1239, 694] on button "Print Receipt" at bounding box center [1274, 694] width 71 height 23
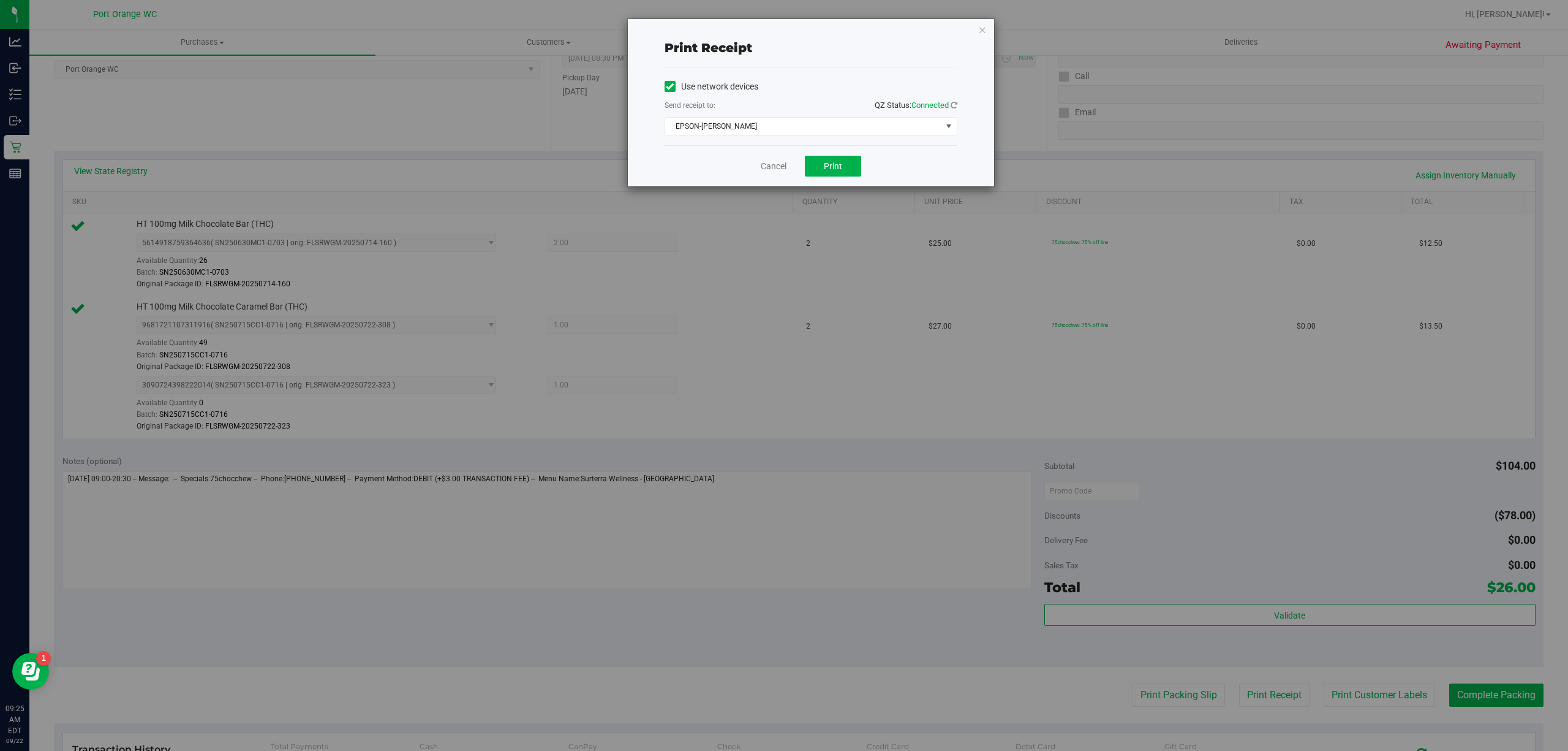
click at [662, 456] on div "Print receipt Use network devices Send receipt to: QZ Status: Connected EPSON-[…" at bounding box center [788, 375] width 1577 height 751
click at [767, 173] on link "Cancel" at bounding box center [773, 166] width 25 height 13
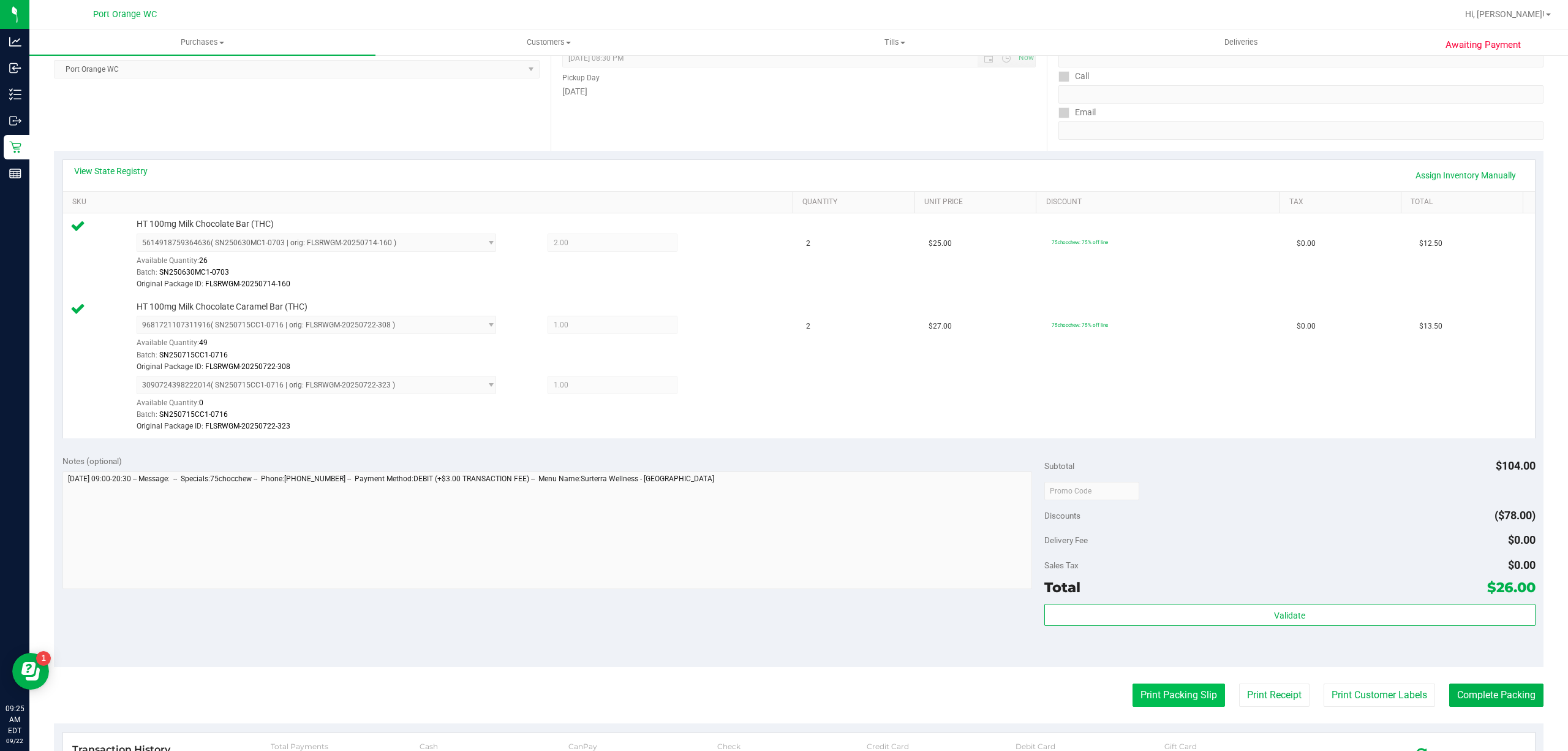
click at [1143, 696] on button "Print Packing Slip" at bounding box center [1179, 694] width 93 height 23
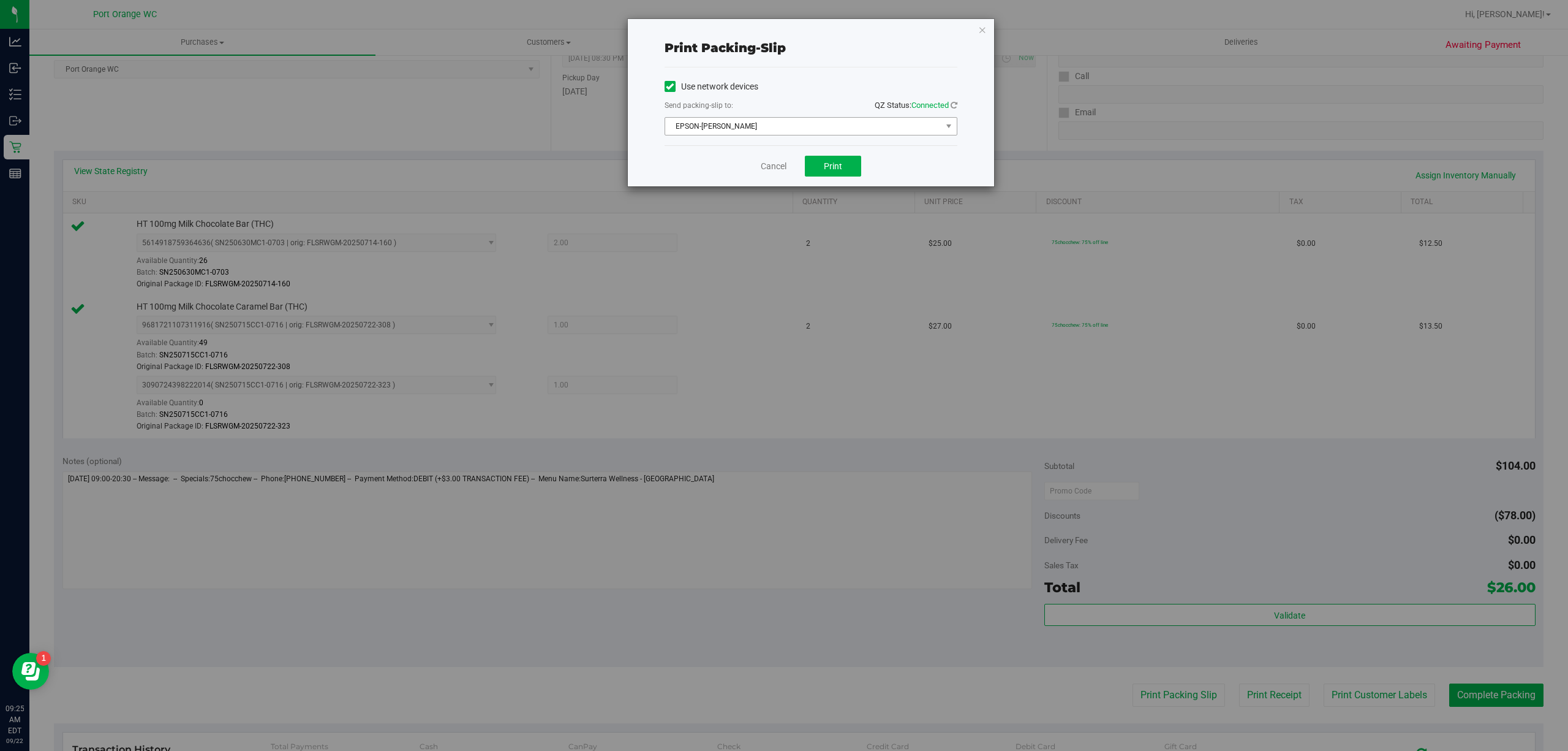
click at [689, 127] on span "EPSON-[PERSON_NAME]" at bounding box center [803, 126] width 276 height 17
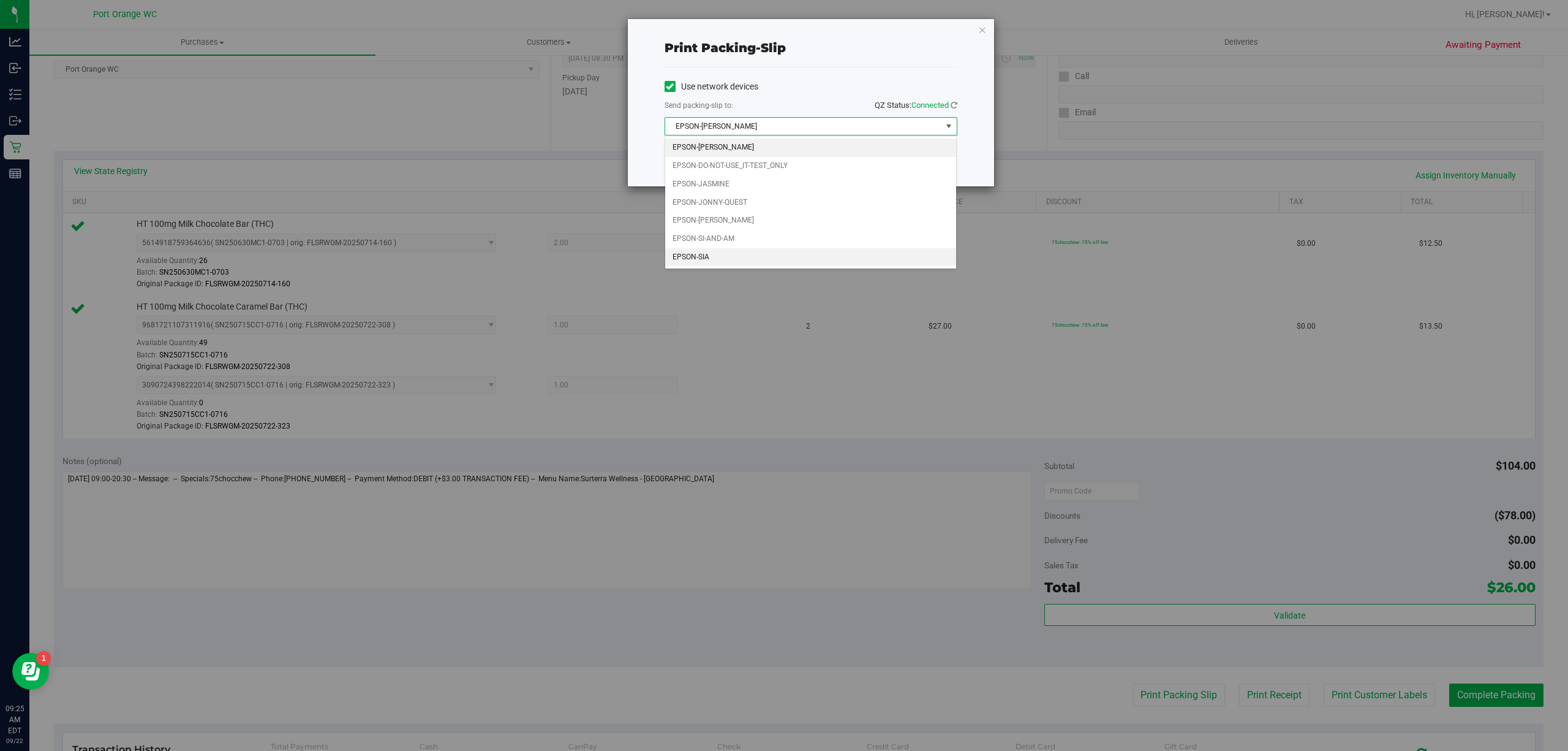
click at [701, 258] on li "EPSON-SIA" at bounding box center [810, 258] width 291 height 18
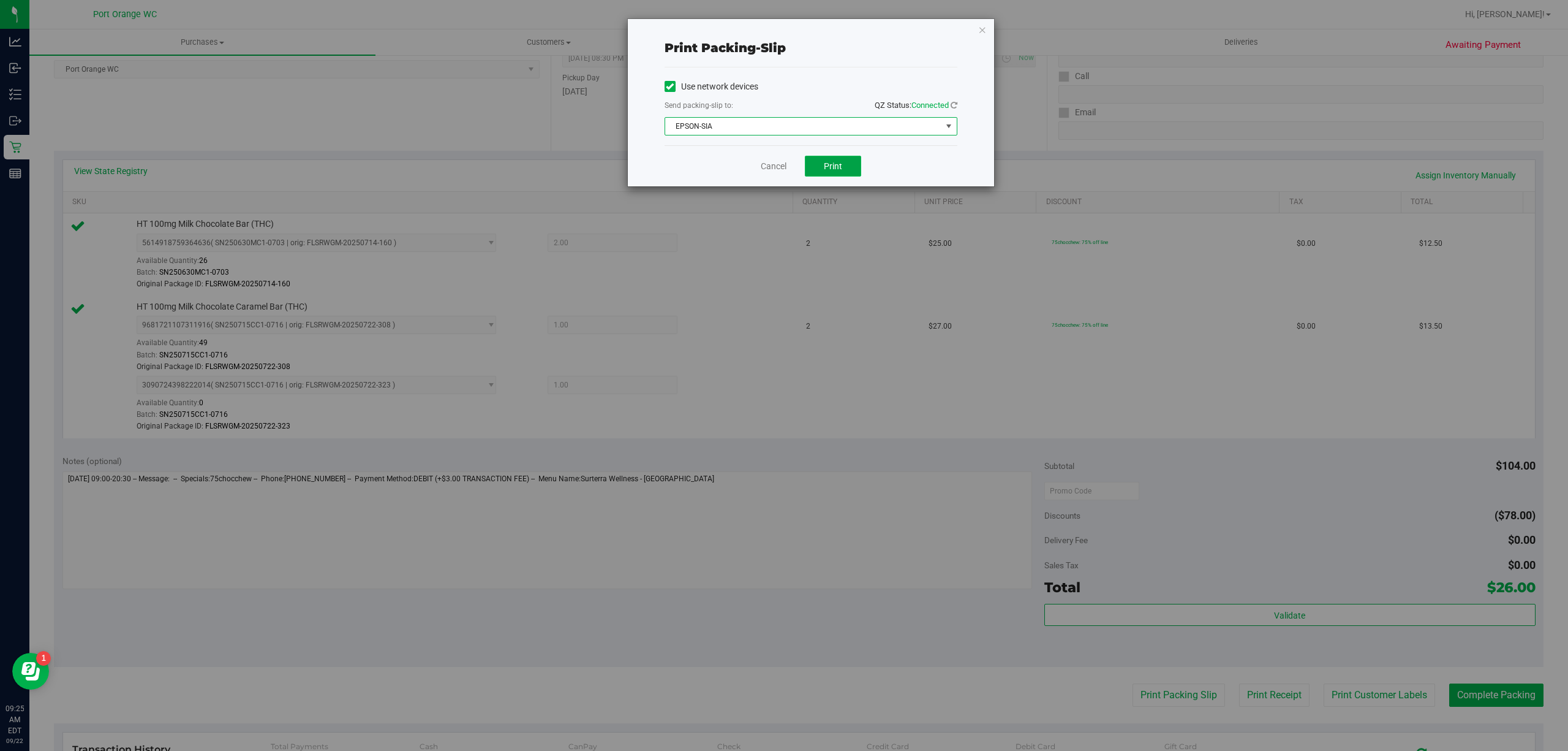
click at [829, 175] on button "Print" at bounding box center [834, 166] width 57 height 21
click at [768, 166] on link "Cancel" at bounding box center [773, 166] width 25 height 13
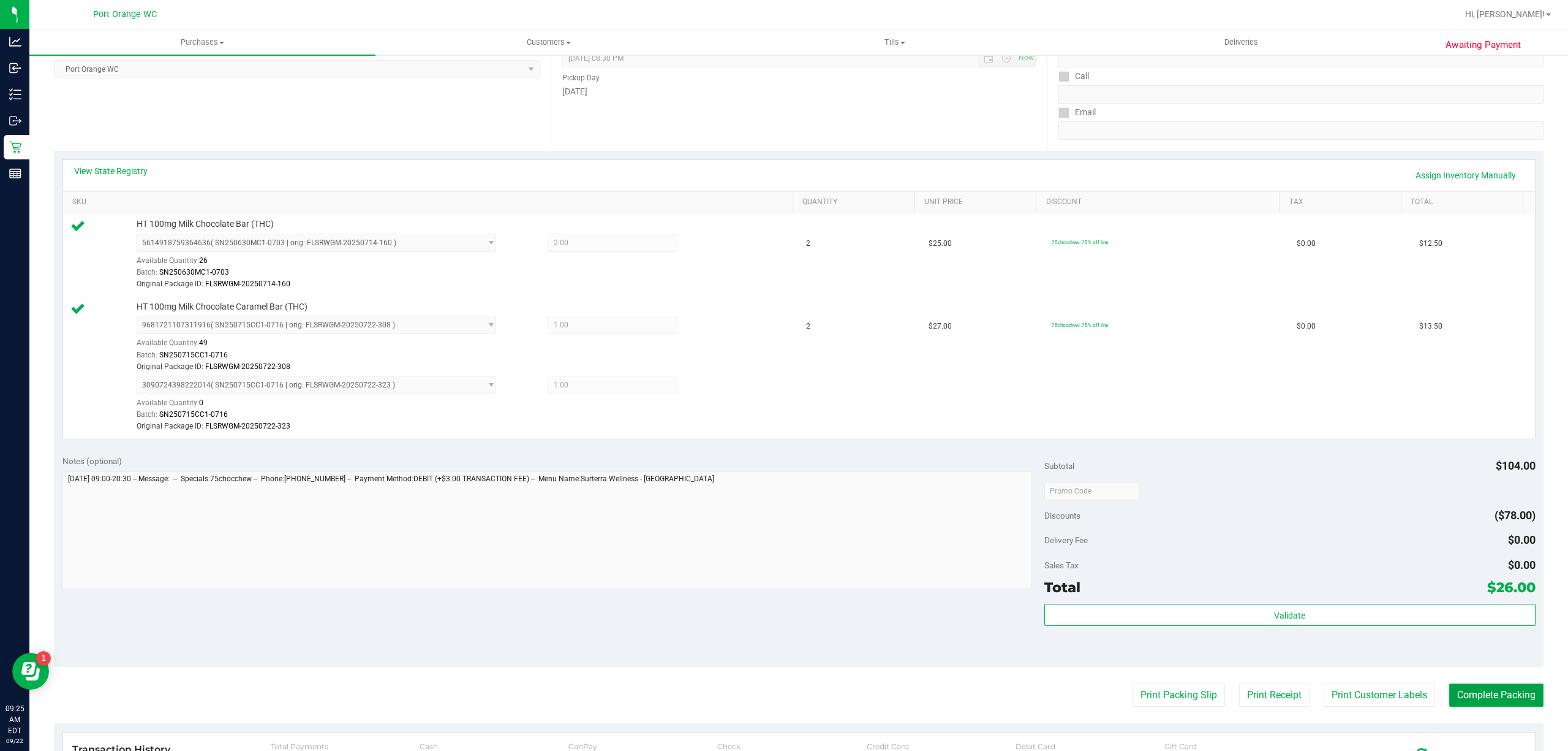
click at [1481, 696] on button "Complete Packing" at bounding box center [1496, 694] width 94 height 23
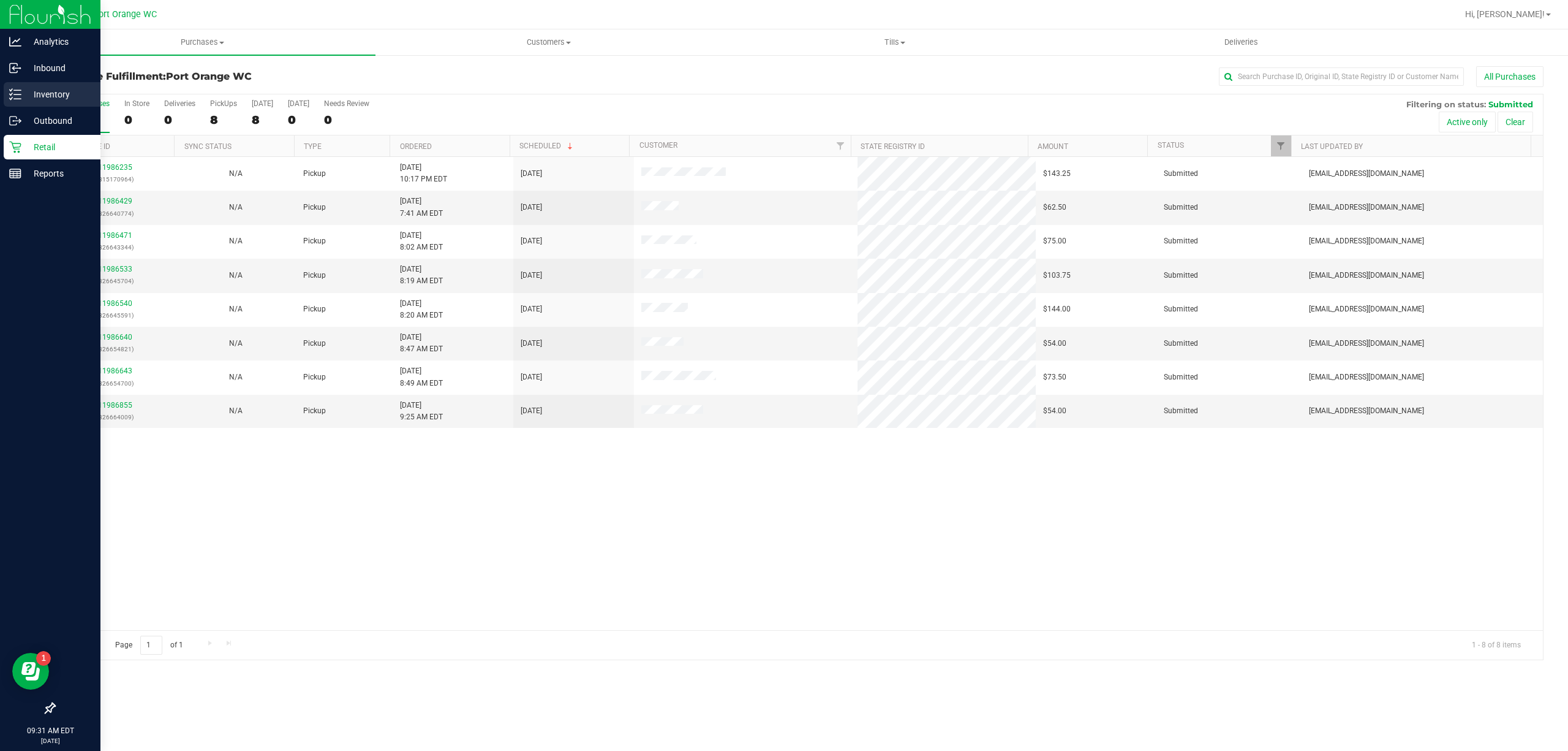
click at [23, 91] on p "Inventory" at bounding box center [58, 94] width 74 height 15
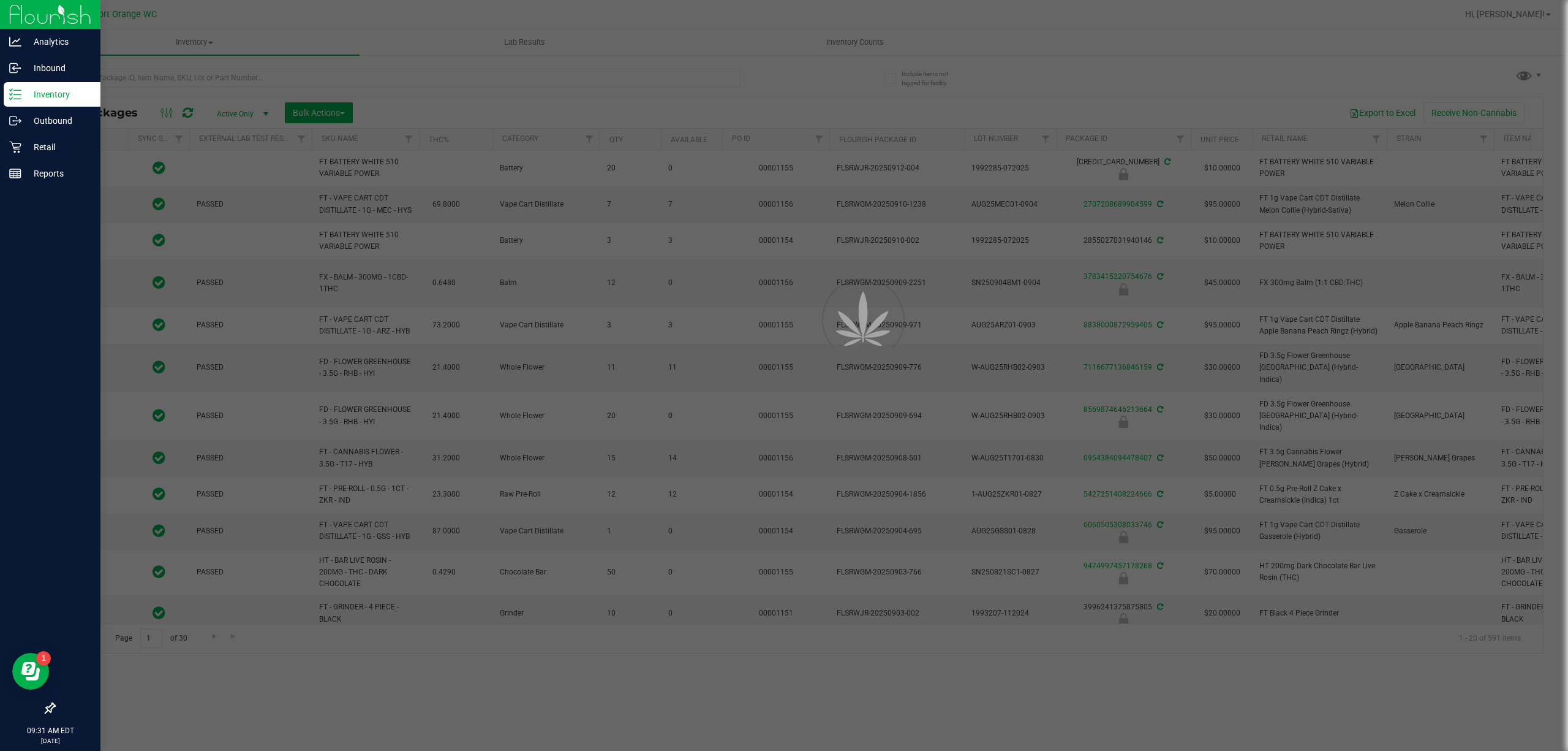
click at [363, 75] on div at bounding box center [784, 375] width 1568 height 751
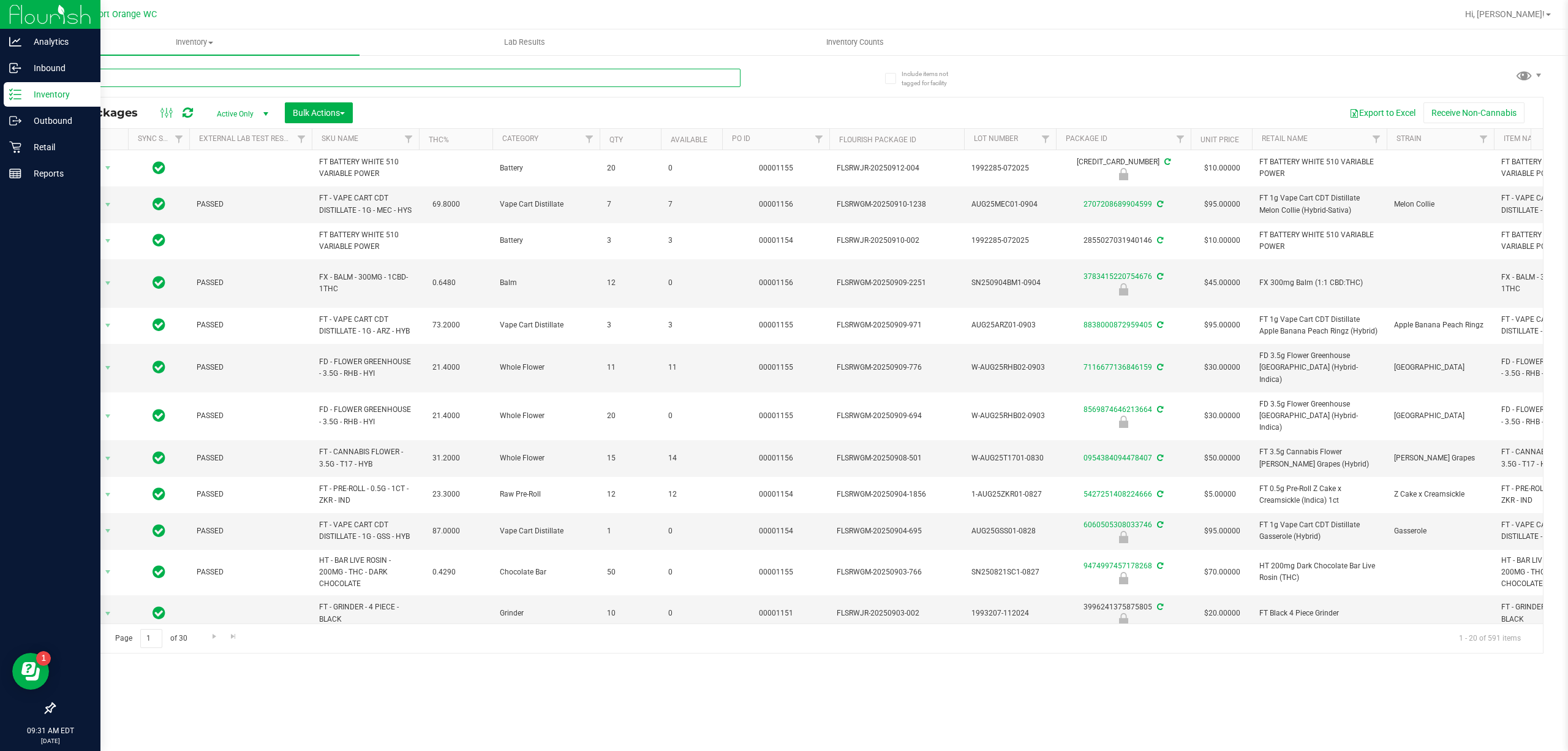
click at [369, 77] on input "text" at bounding box center [397, 78] width 686 height 18
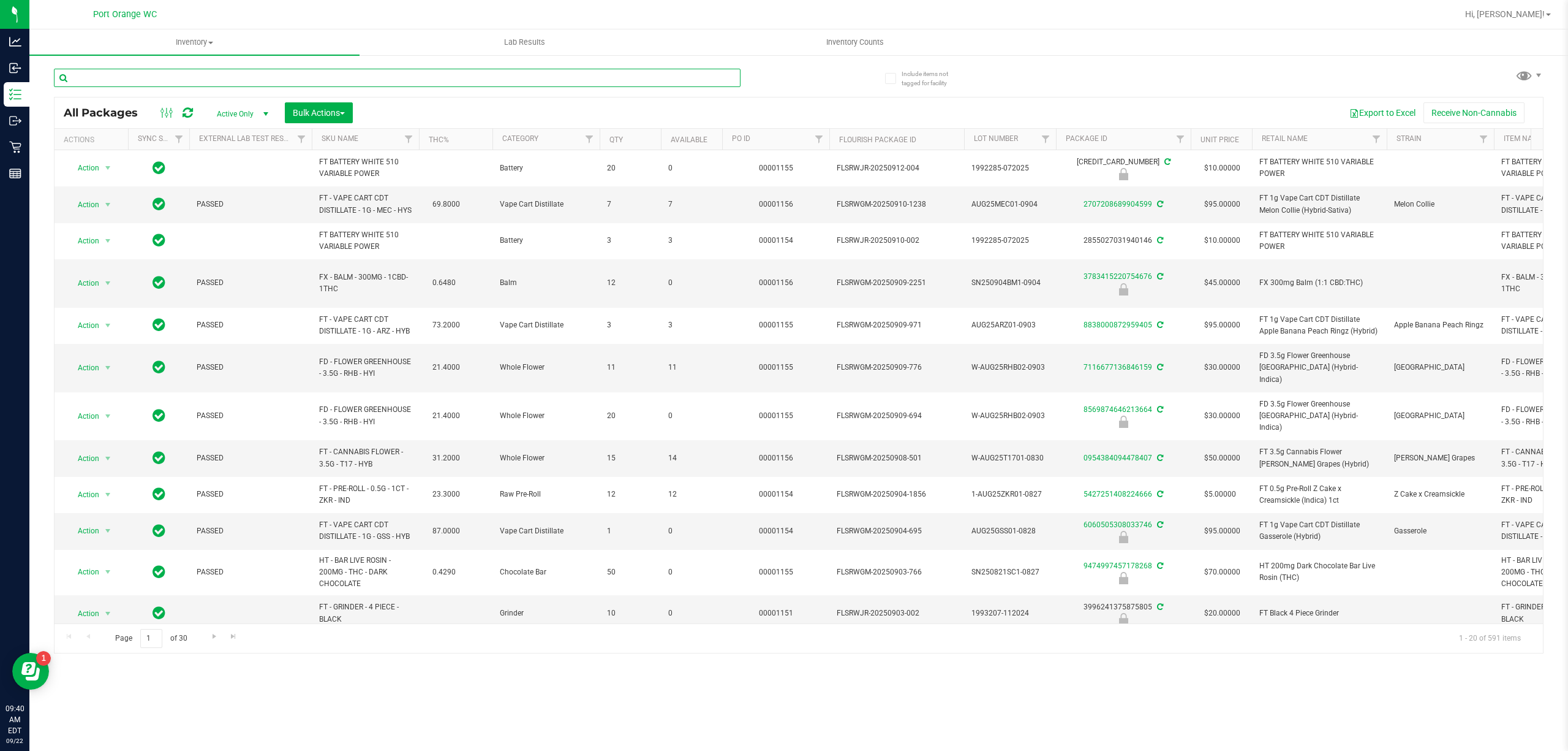
click at [153, 77] on input "text" at bounding box center [397, 78] width 686 height 18
type input "0536380430413544"
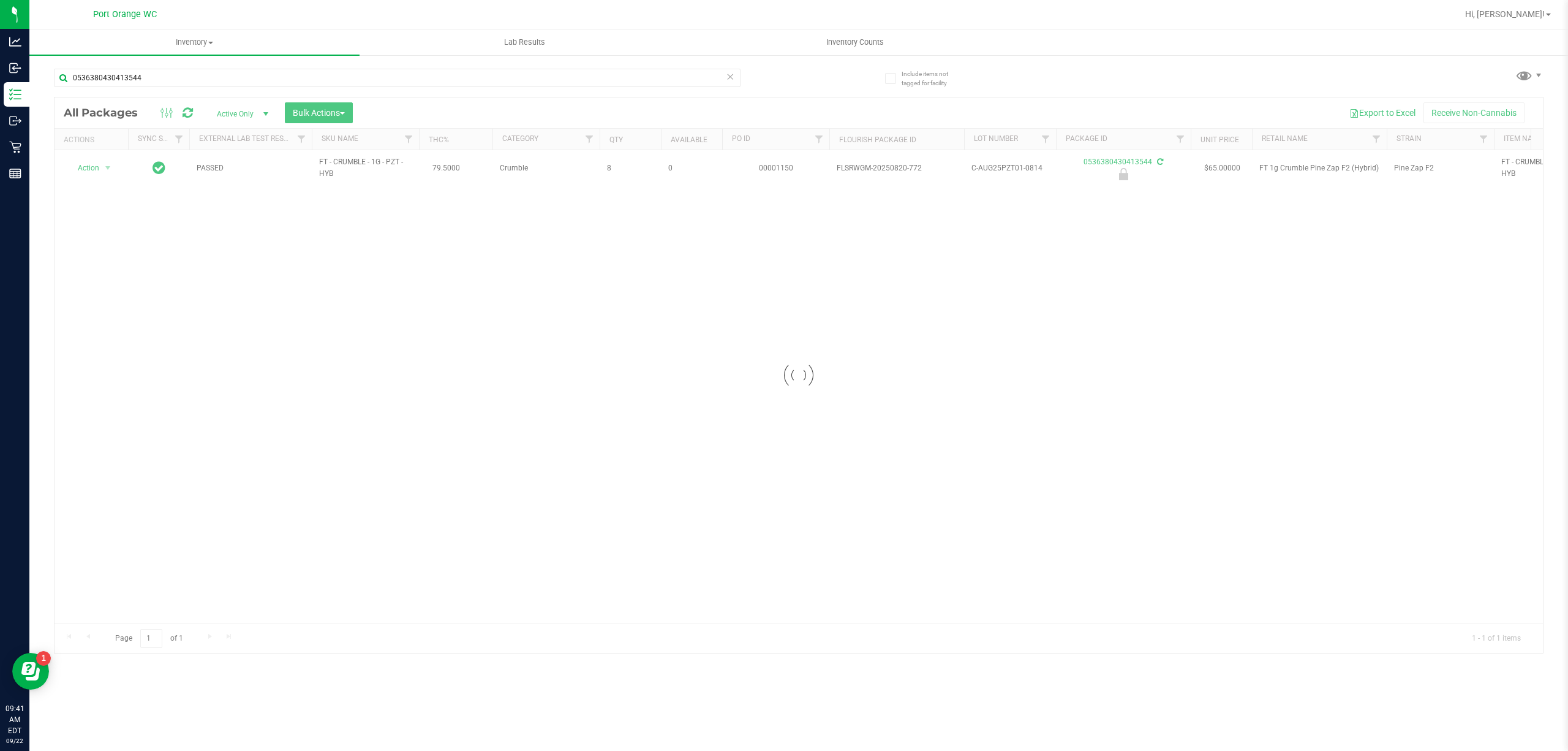
click at [96, 171] on div at bounding box center [799, 375] width 1489 height 555
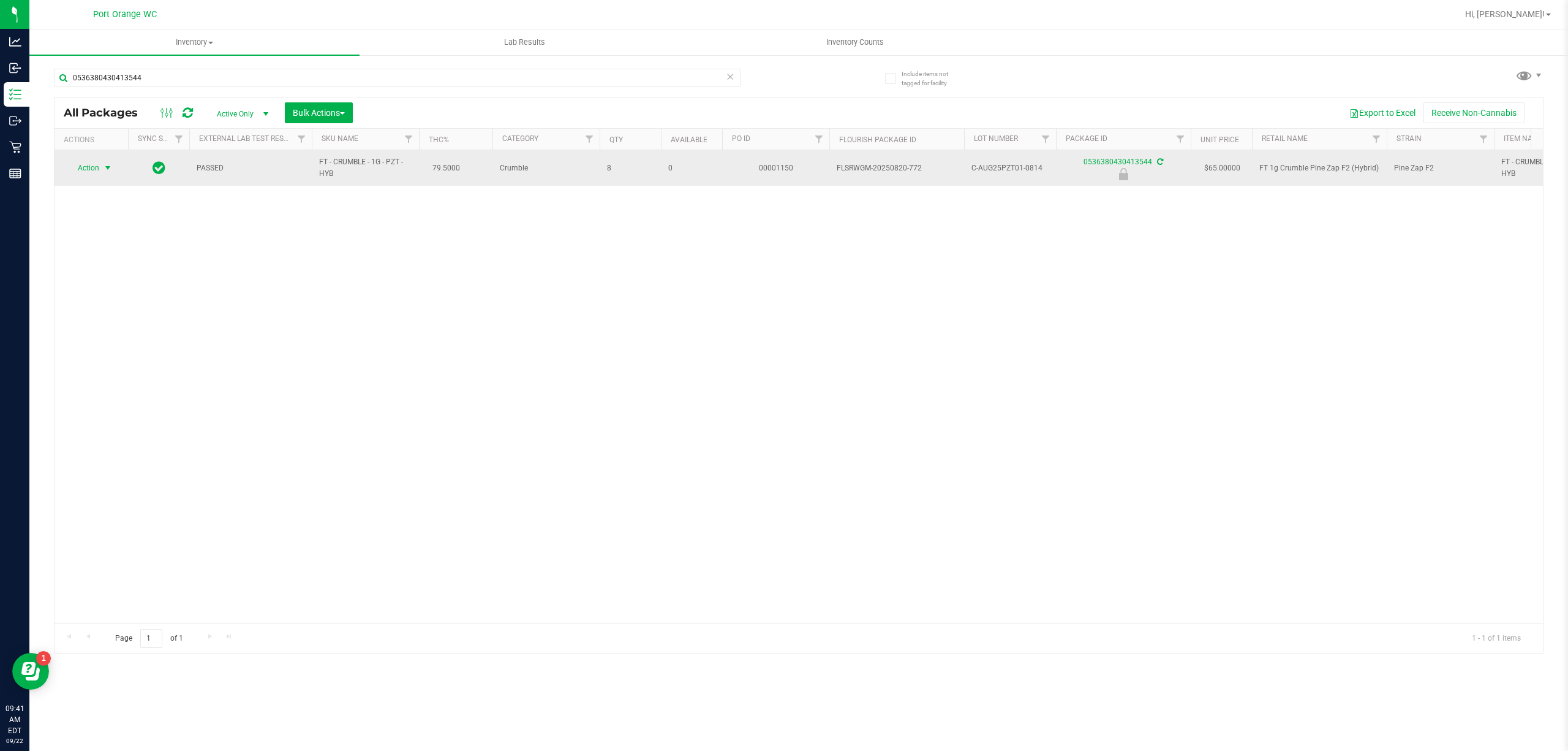
click at [104, 168] on span "select" at bounding box center [108, 168] width 10 height 10
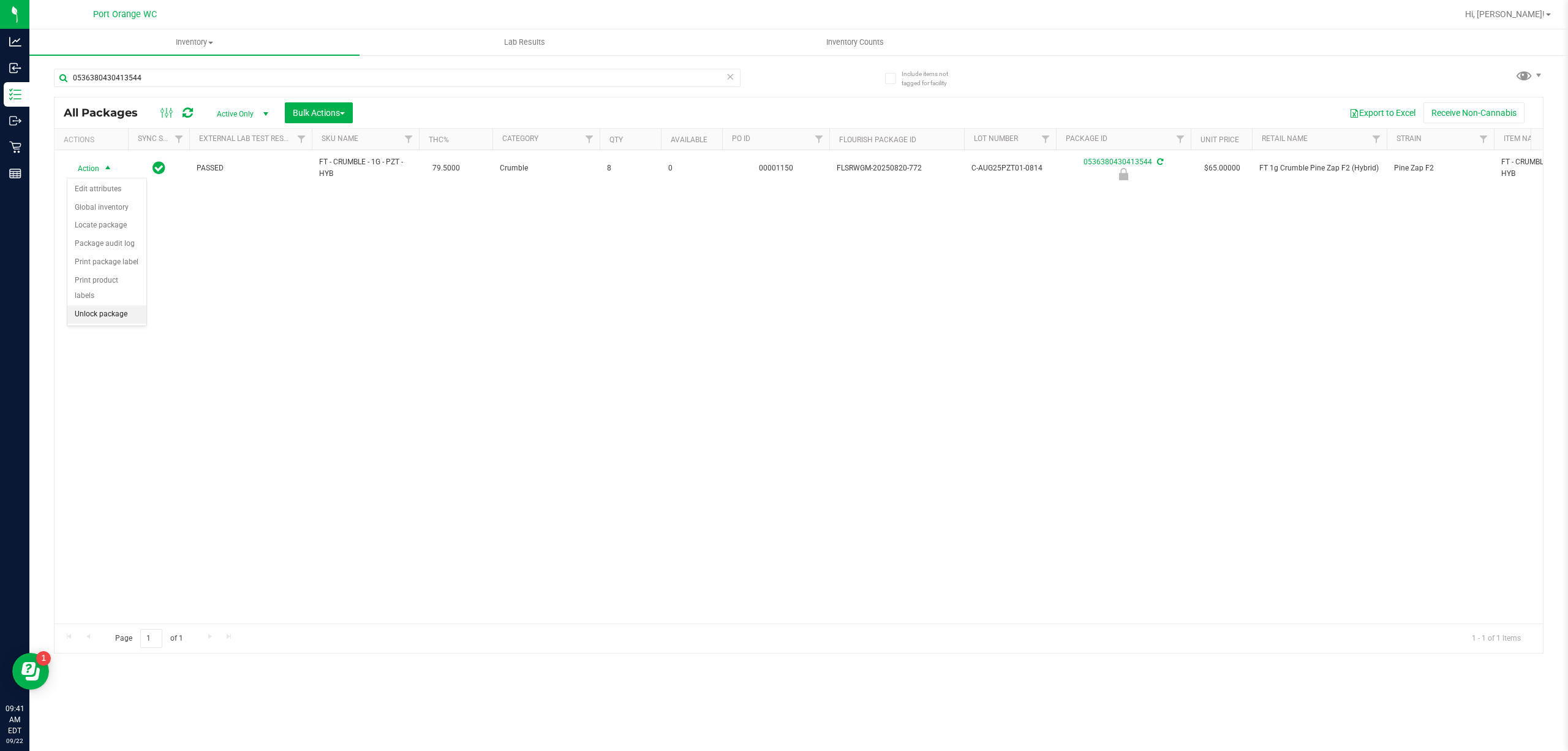
click at [98, 323] on li "Unlock package" at bounding box center [107, 314] width 79 height 18
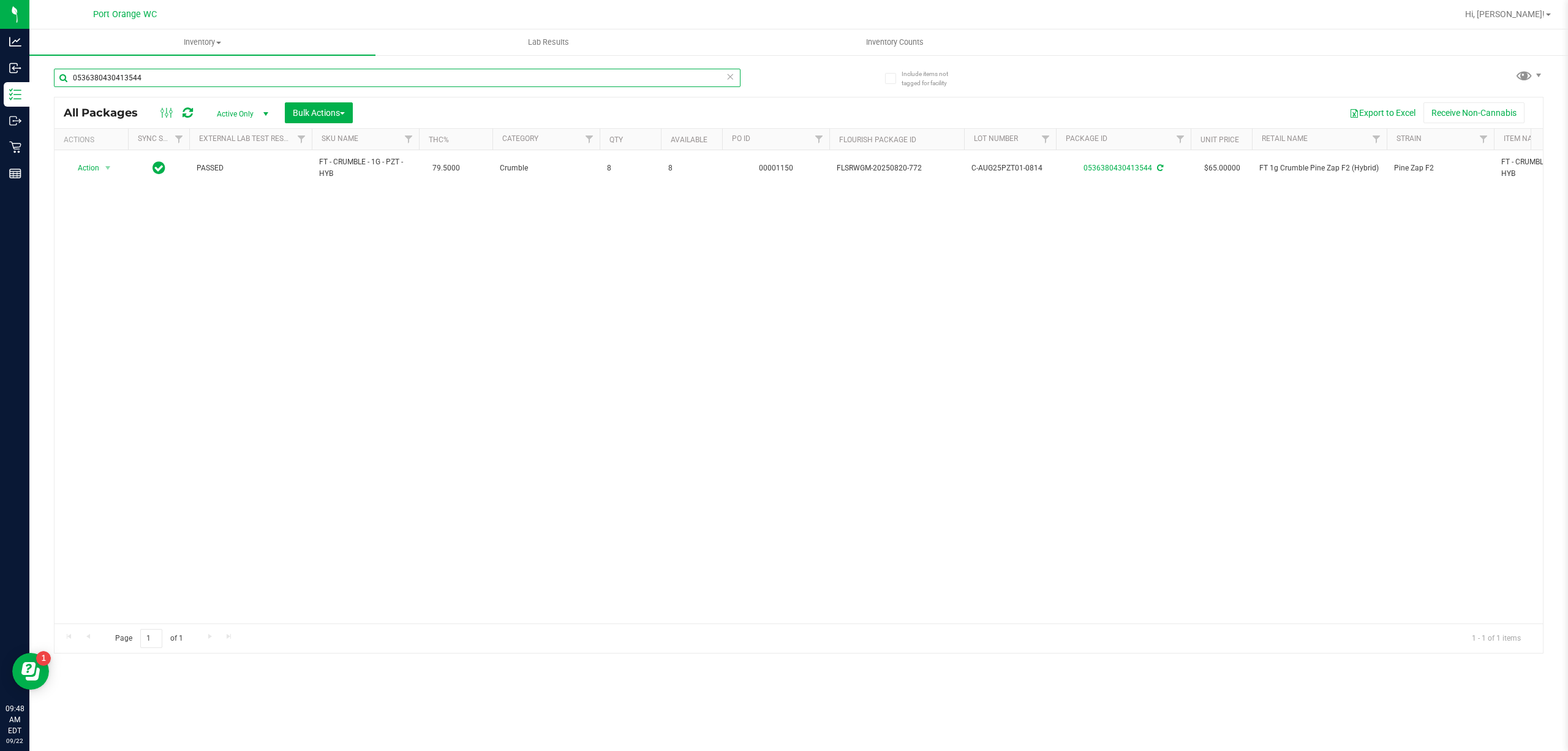
click at [272, 84] on input "0536380430413544" at bounding box center [397, 78] width 686 height 18
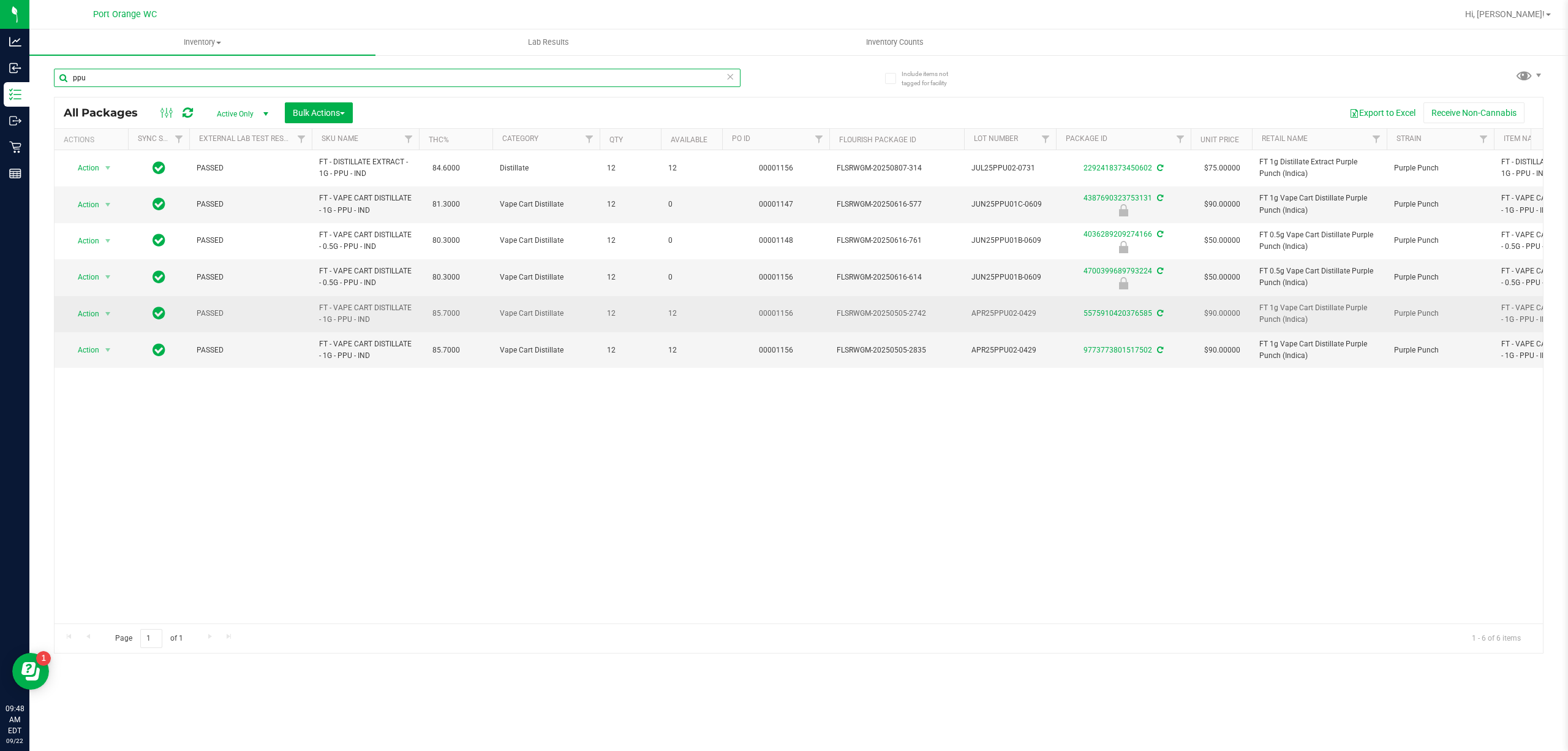
type input "ppu"
click at [88, 319] on span "Action" at bounding box center [83, 314] width 33 height 17
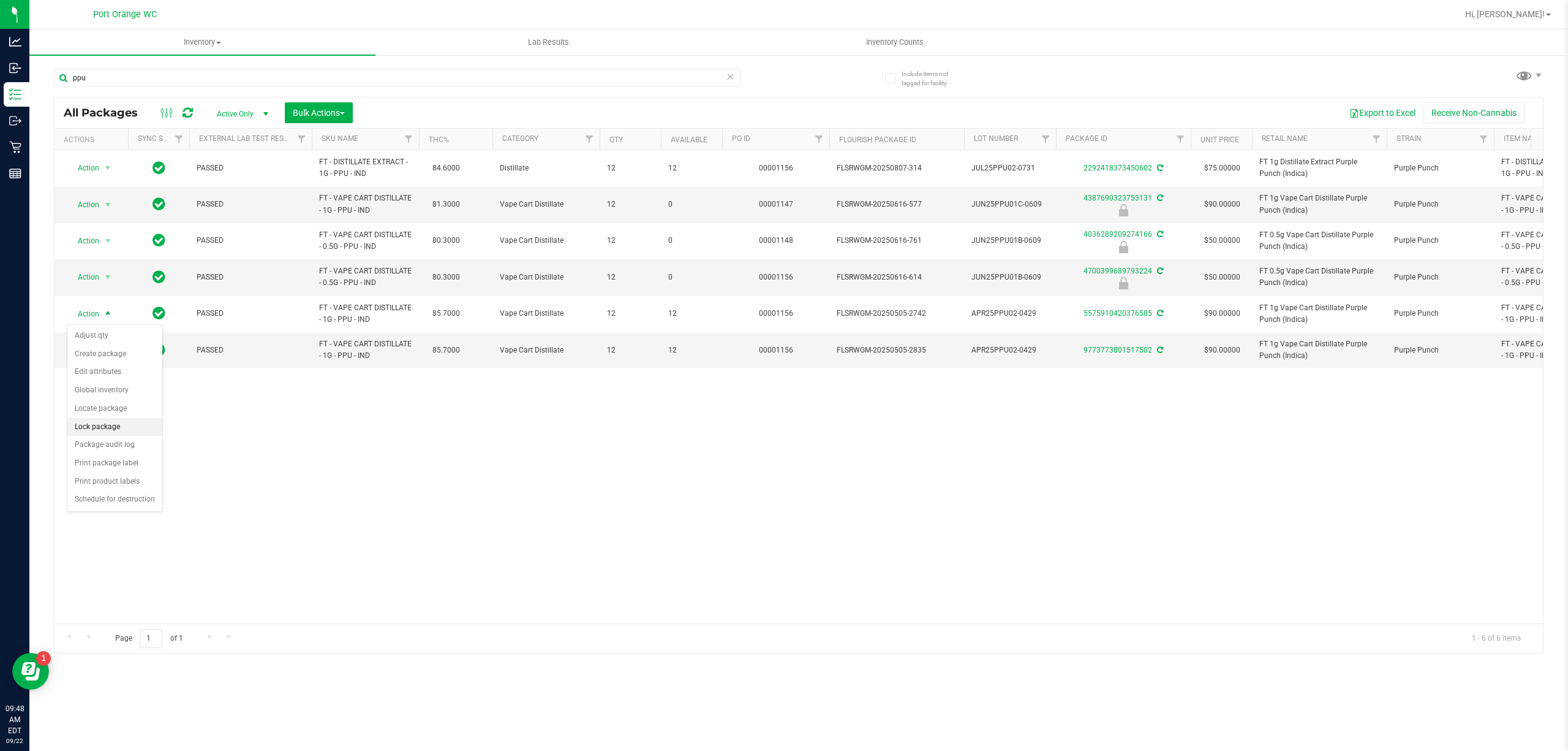
click at [109, 434] on li "Lock package" at bounding box center [115, 427] width 95 height 18
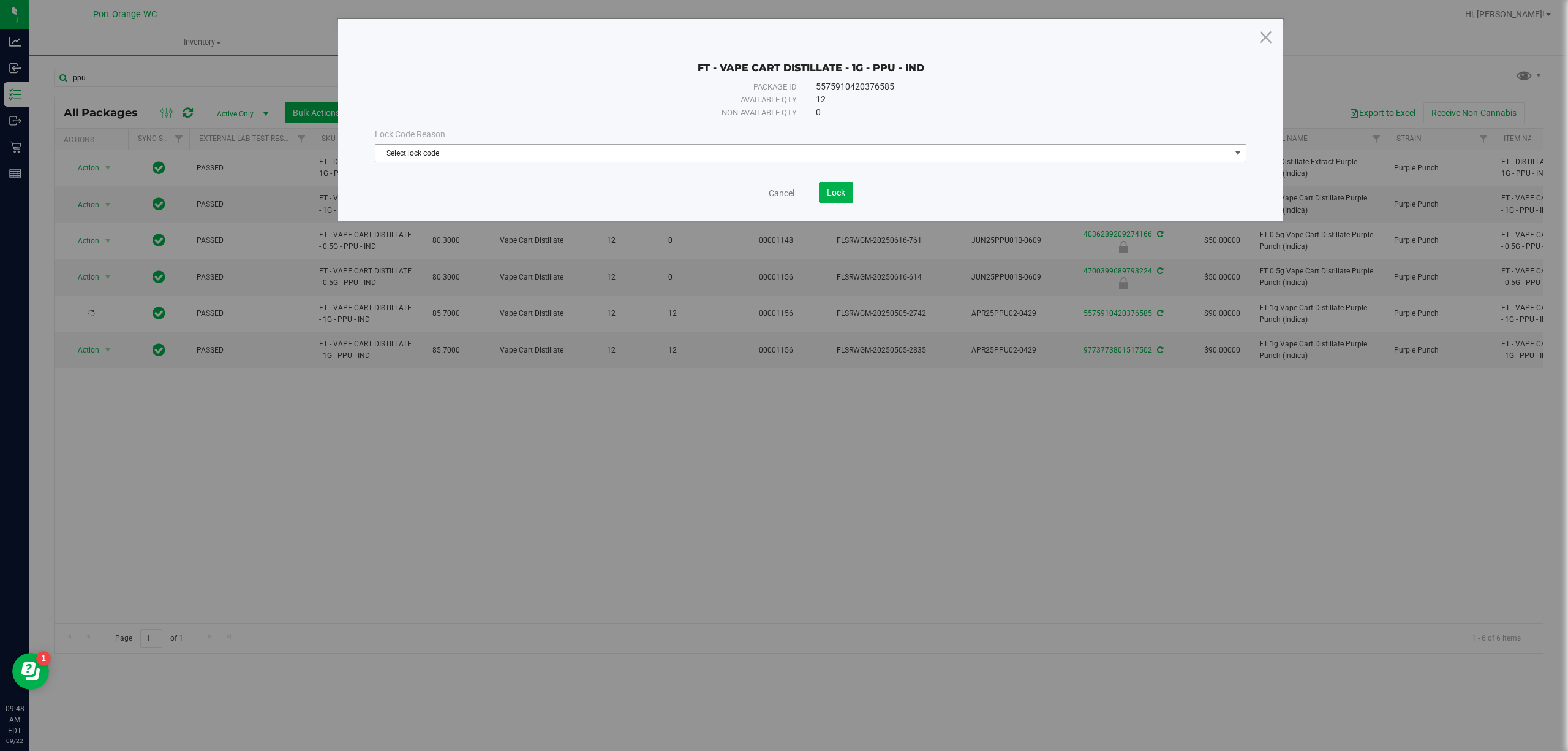
click at [691, 151] on span "Select lock code" at bounding box center [803, 153] width 855 height 17
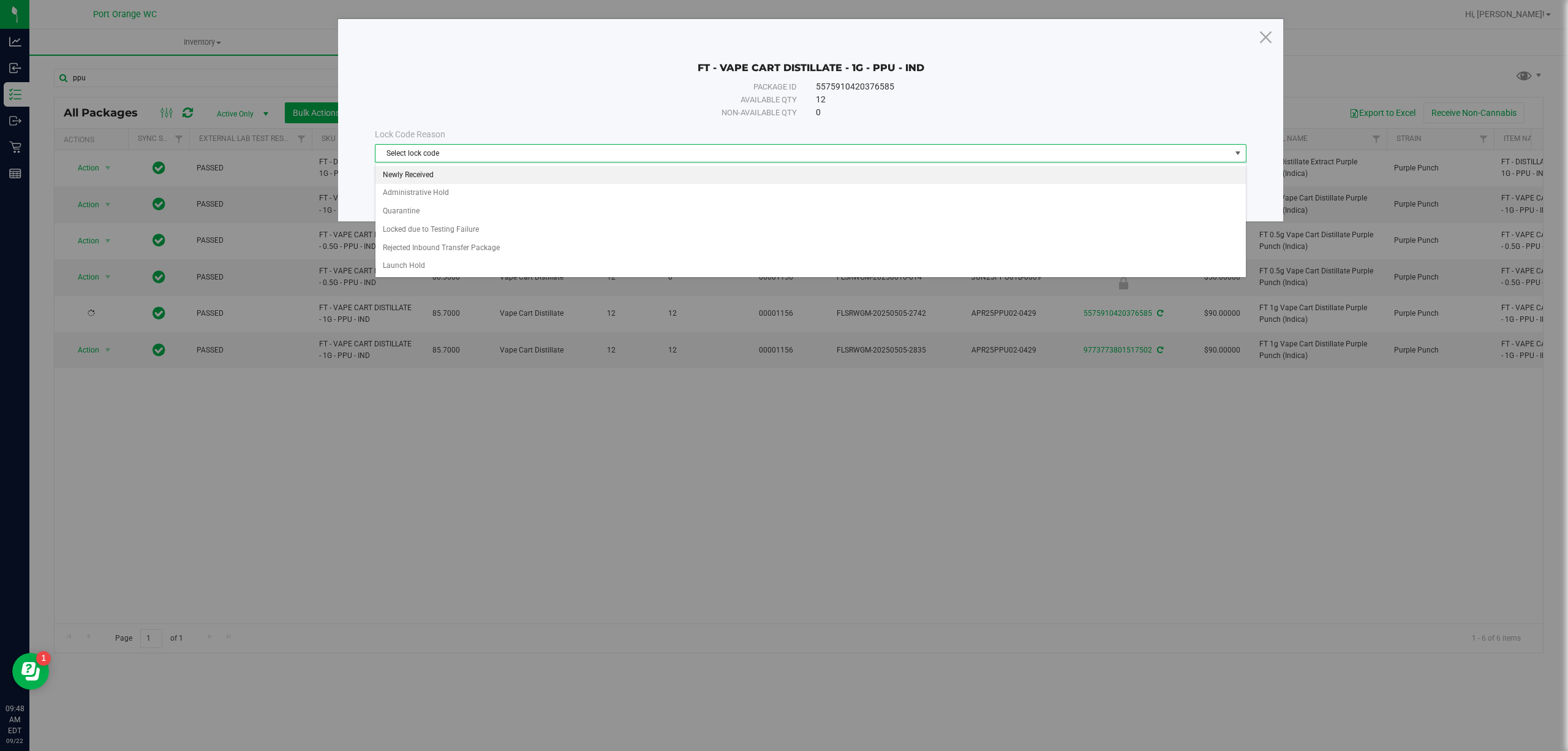
drag, startPoint x: 657, startPoint y: 180, endPoint x: 726, endPoint y: 191, distance: 69.9
click at [657, 181] on li "Newly Received" at bounding box center [810, 176] width 870 height 18
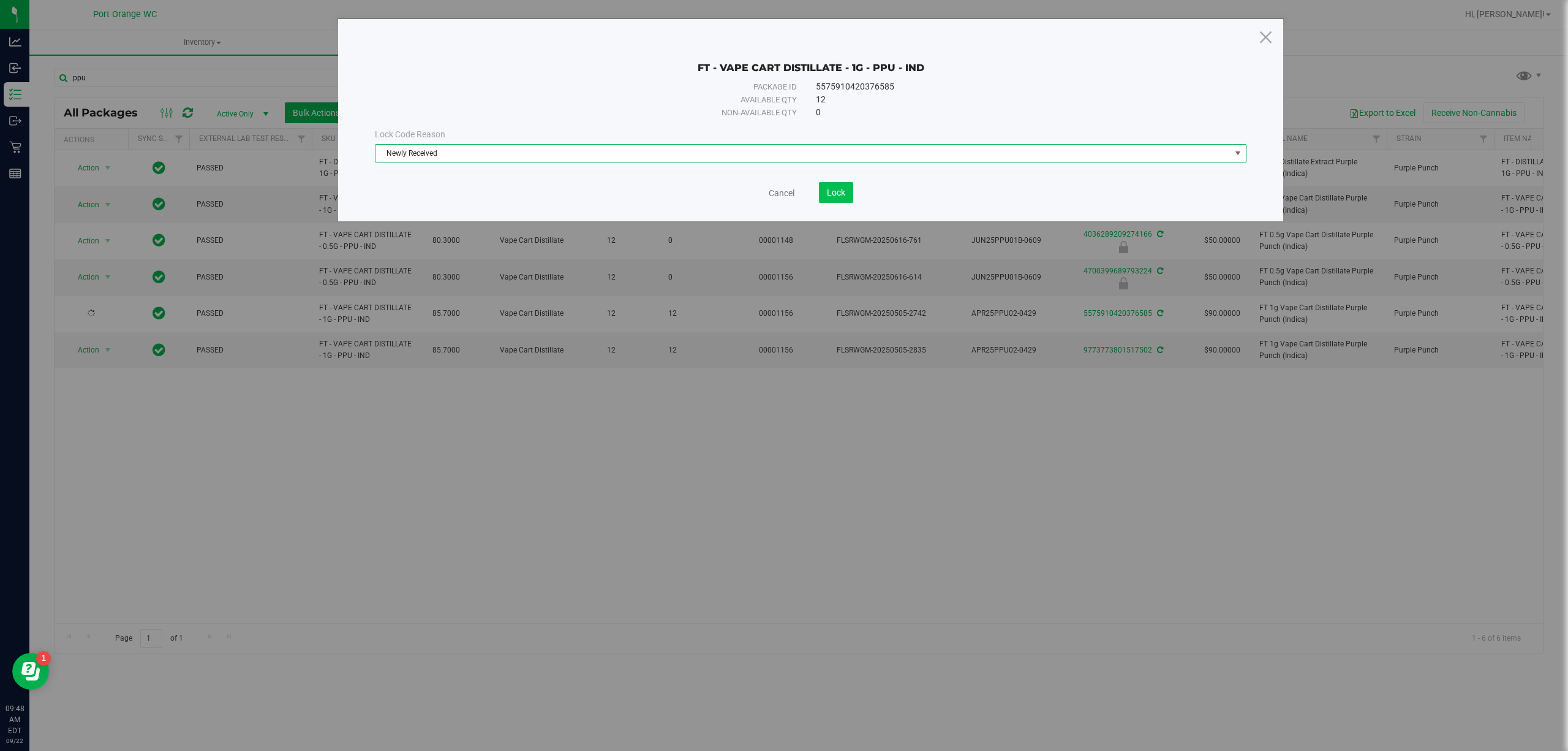
drag, startPoint x: 812, startPoint y: 199, endPoint x: 842, endPoint y: 194, distance: 30.4
click at [816, 198] on save-button "Lock" at bounding box center [824, 192] width 59 height 21
click at [842, 194] on span "Lock" at bounding box center [836, 193] width 18 height 10
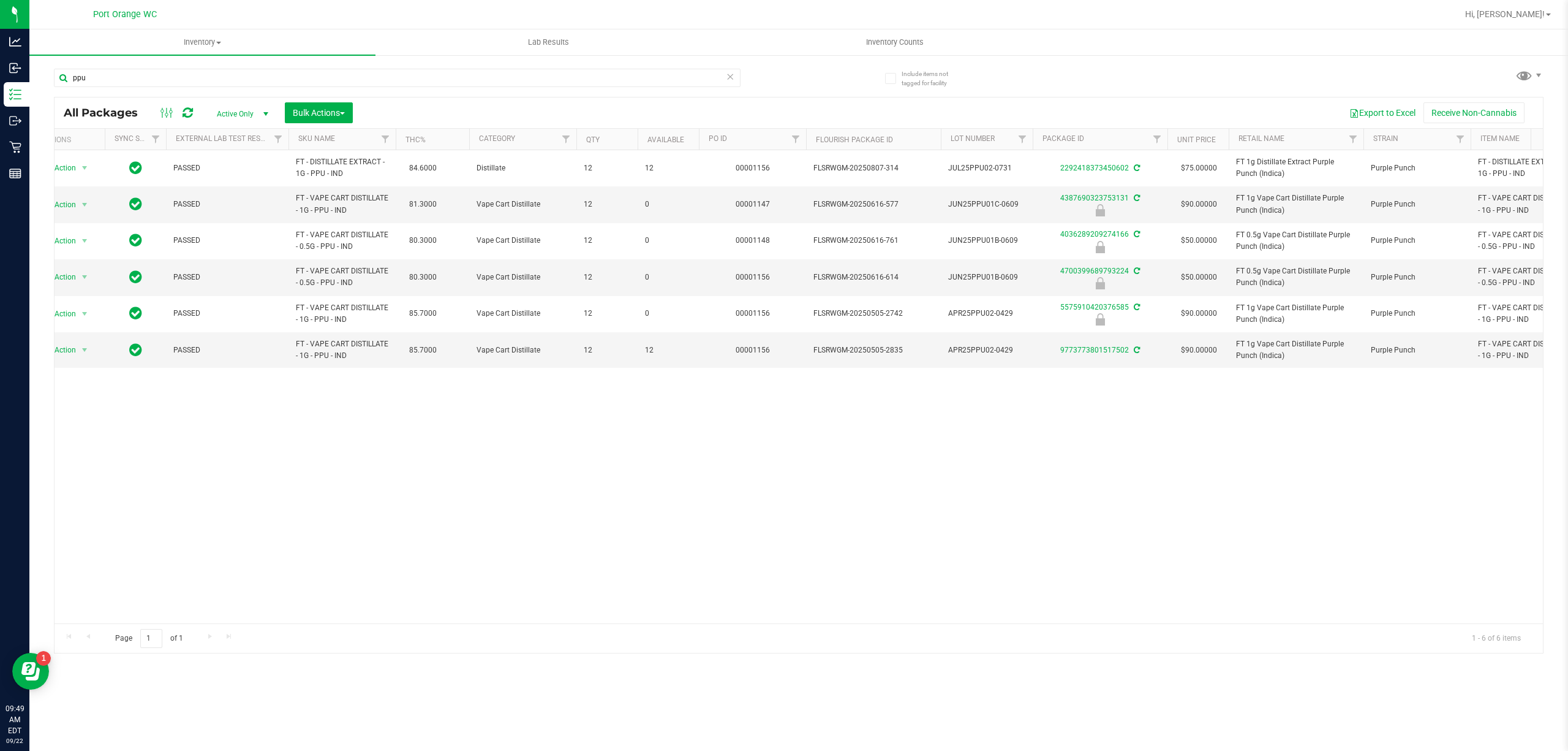
scroll to position [0, 25]
click at [197, 76] on input "ppu" at bounding box center [397, 78] width 686 height 18
type input "4036289209274166"
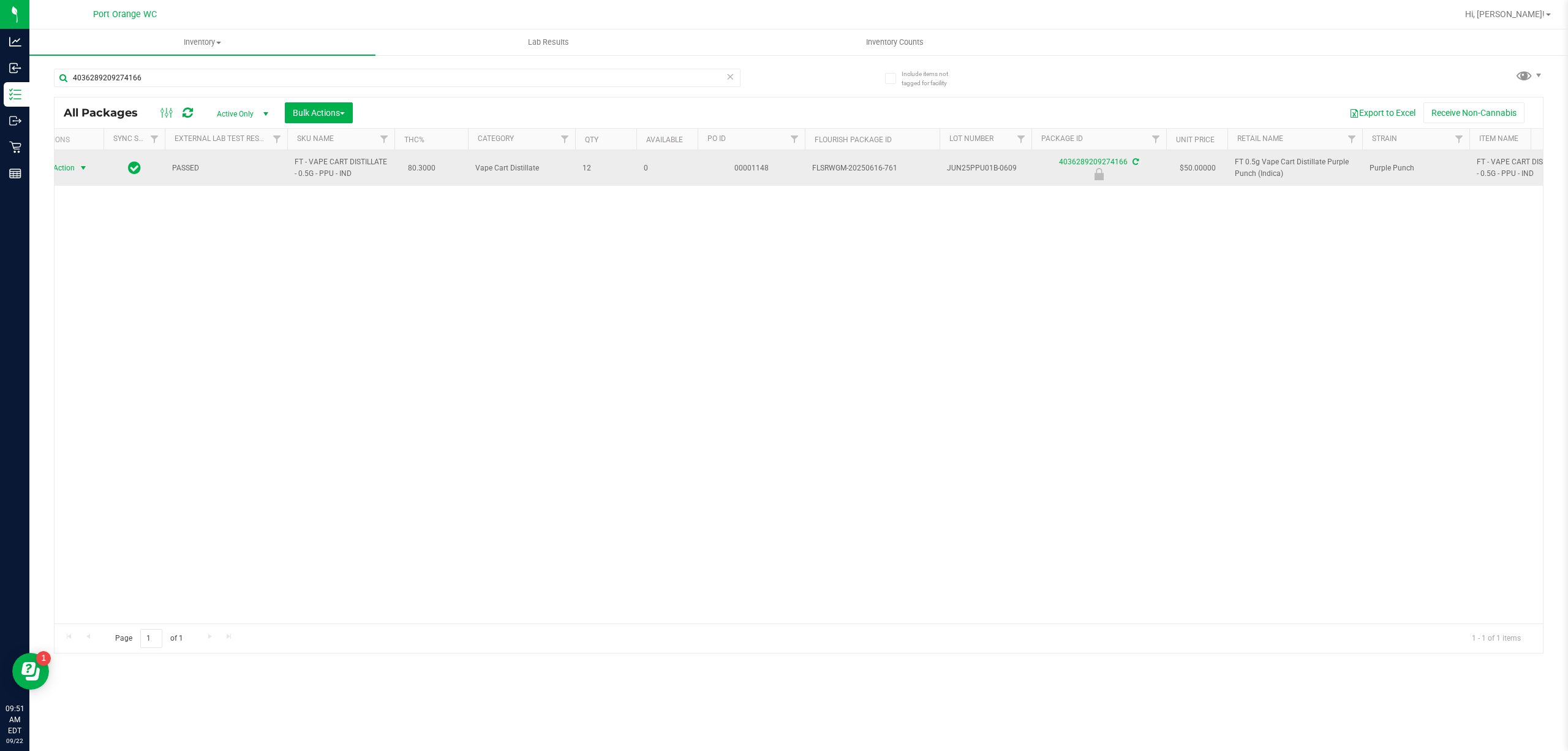
click at [64, 170] on span "Action" at bounding box center [59, 168] width 33 height 17
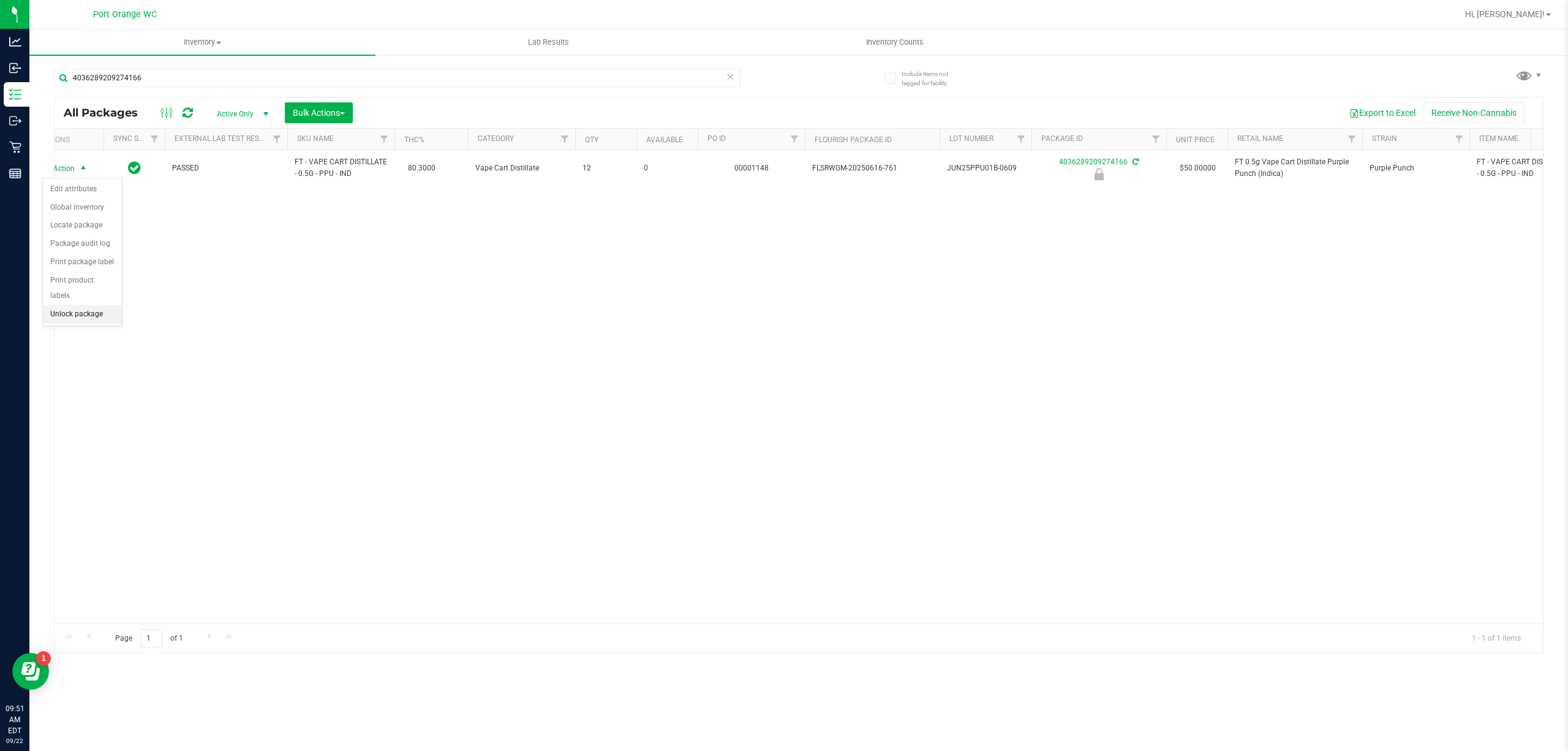
click at [87, 319] on li "Unlock package" at bounding box center [83, 314] width 79 height 18
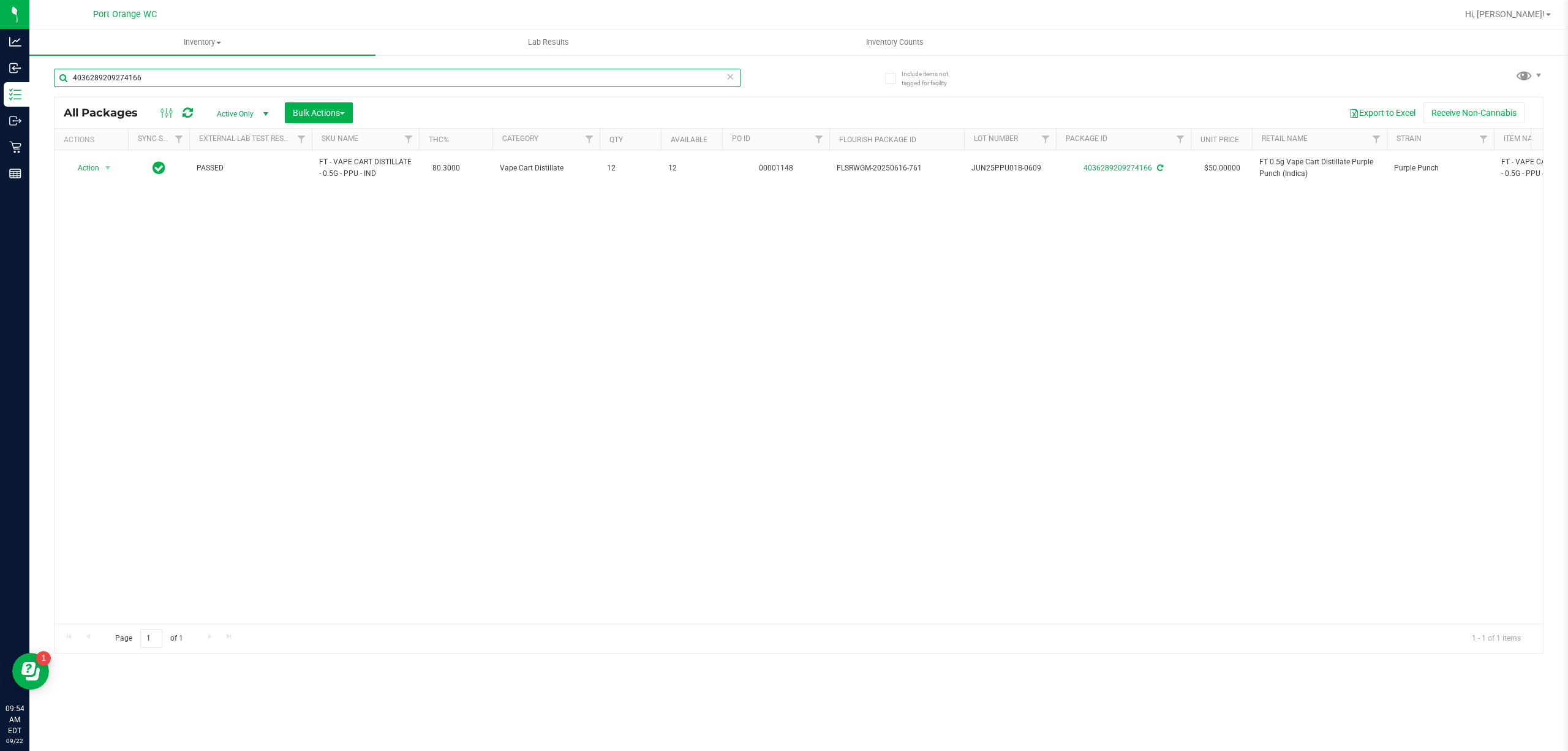
click at [214, 74] on input "4036289209274166" at bounding box center [397, 78] width 686 height 18
type input "3188723040976296"
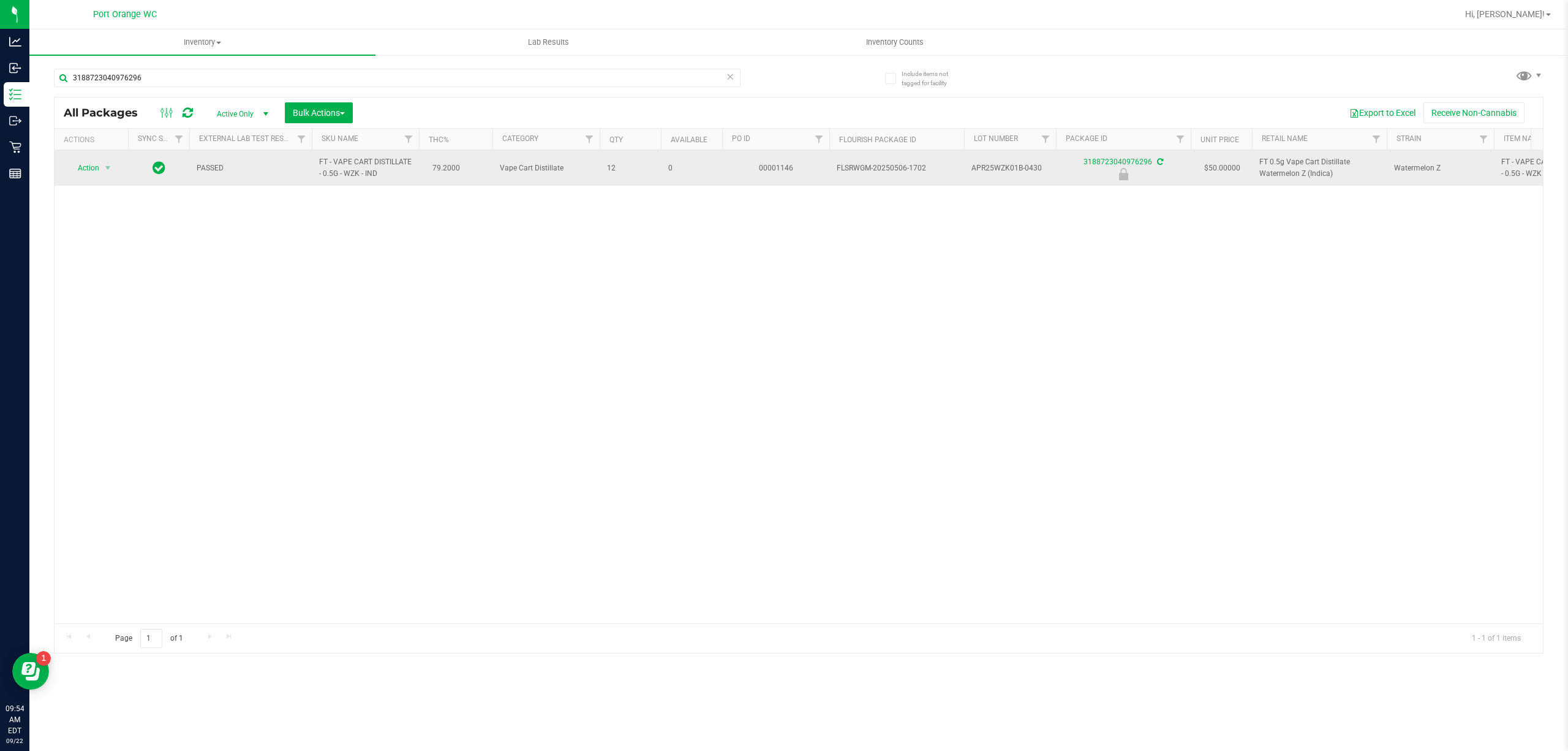
click at [79, 171] on span "Action" at bounding box center [83, 168] width 33 height 17
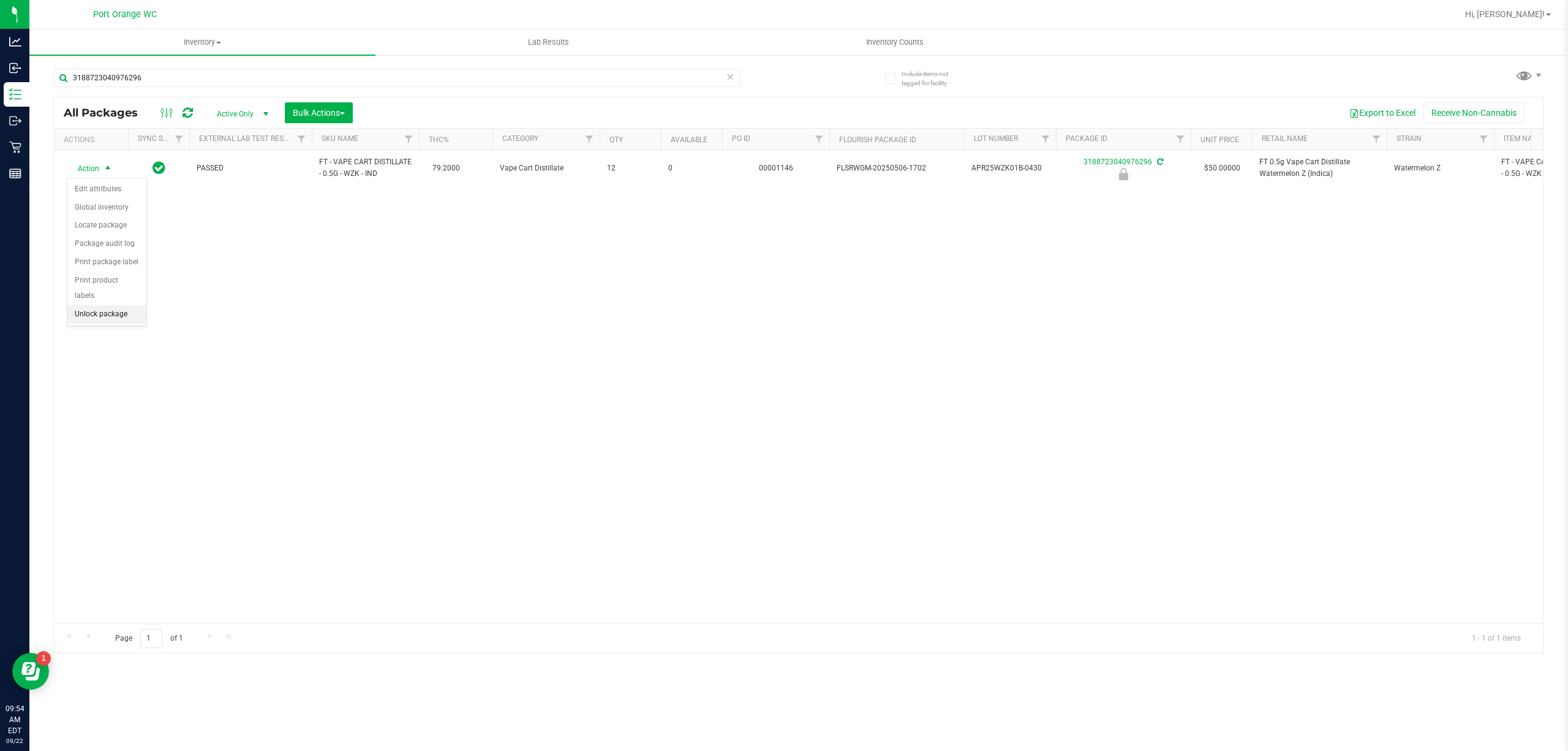
click at [105, 320] on li "Unlock package" at bounding box center [107, 314] width 79 height 18
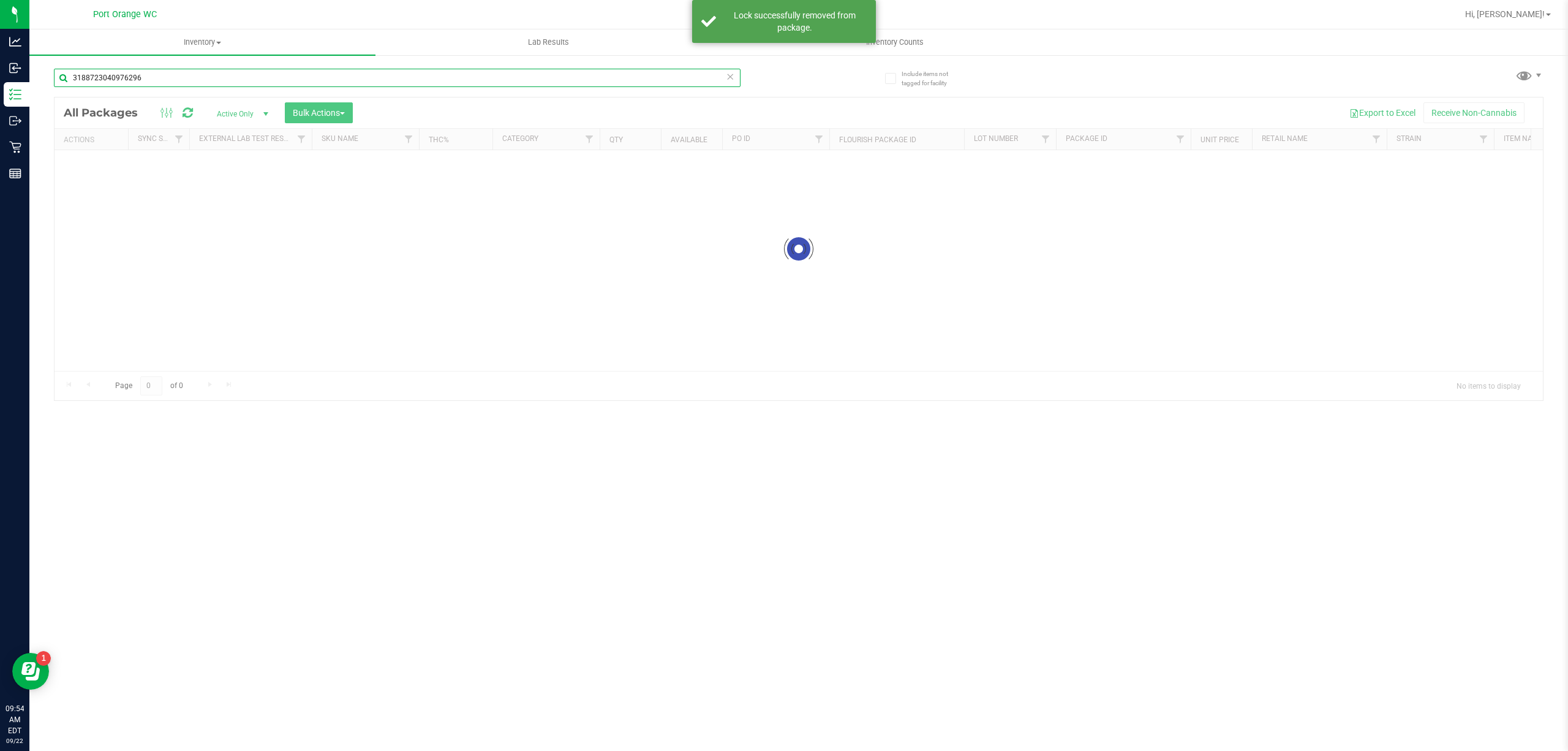
click at [147, 80] on input "3188723040976296" at bounding box center [397, 78] width 686 height 18
click at [149, 76] on input "3188723040976296" at bounding box center [397, 78] width 686 height 18
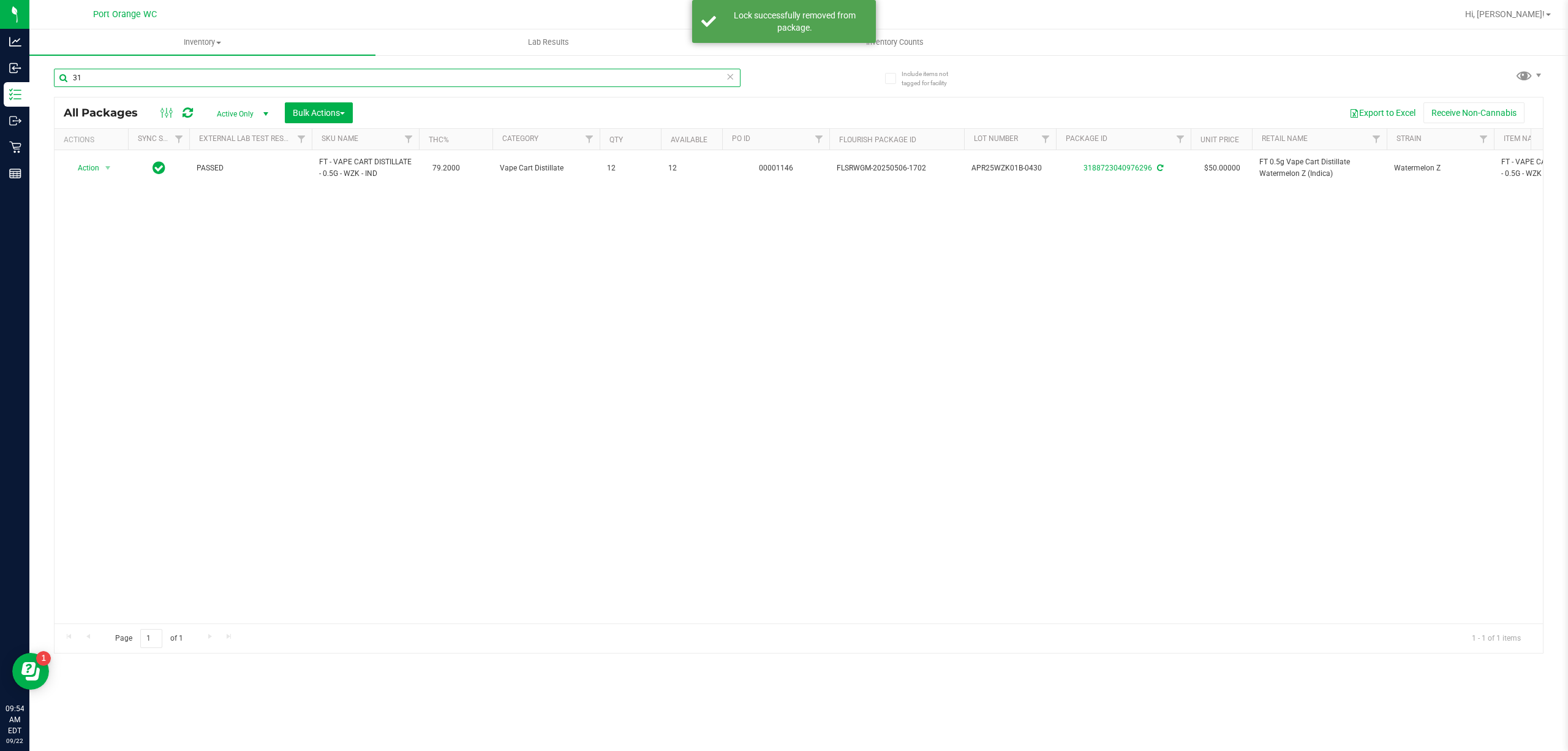
type input "3"
type input "2660423628498742"
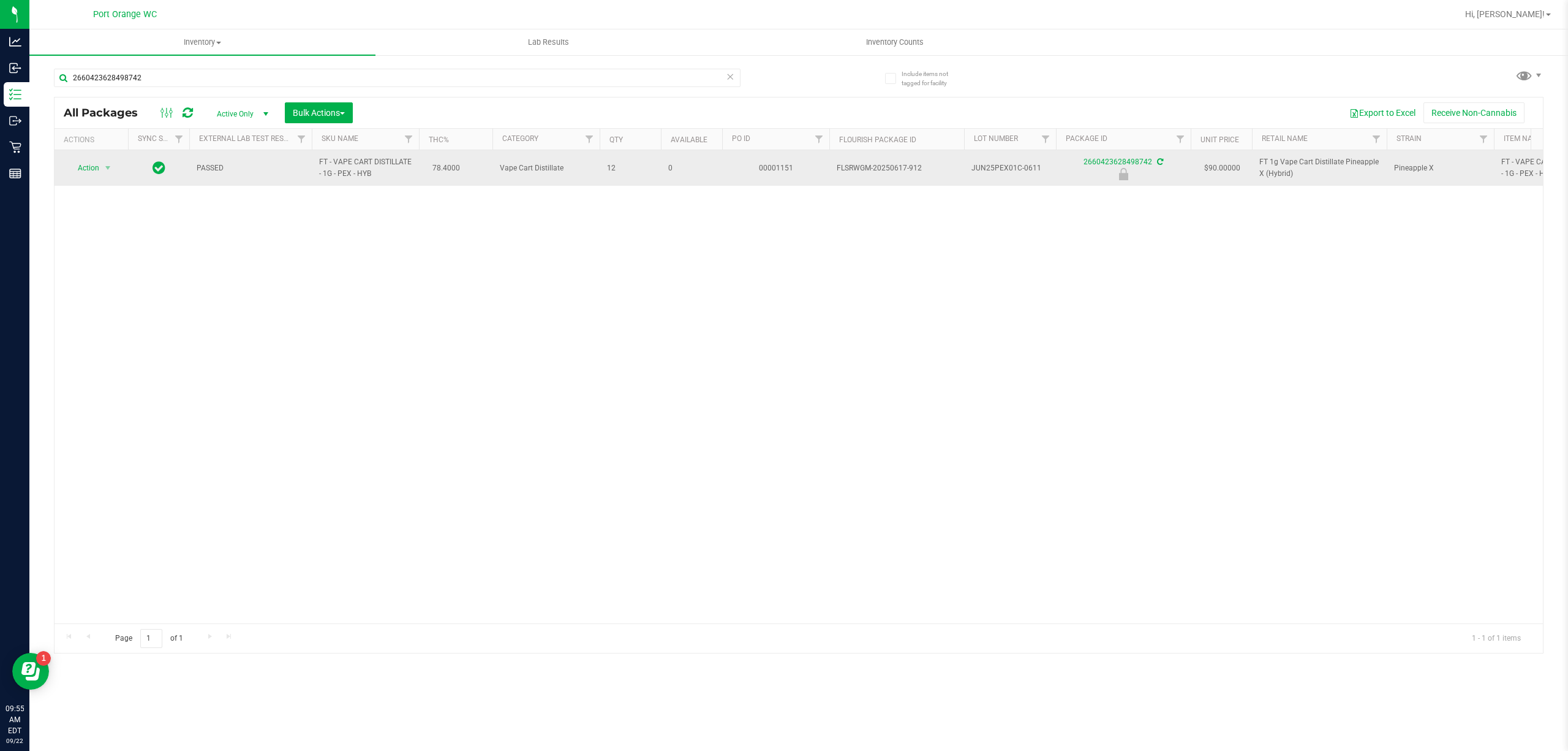
click at [89, 173] on span "Action" at bounding box center [83, 168] width 33 height 17
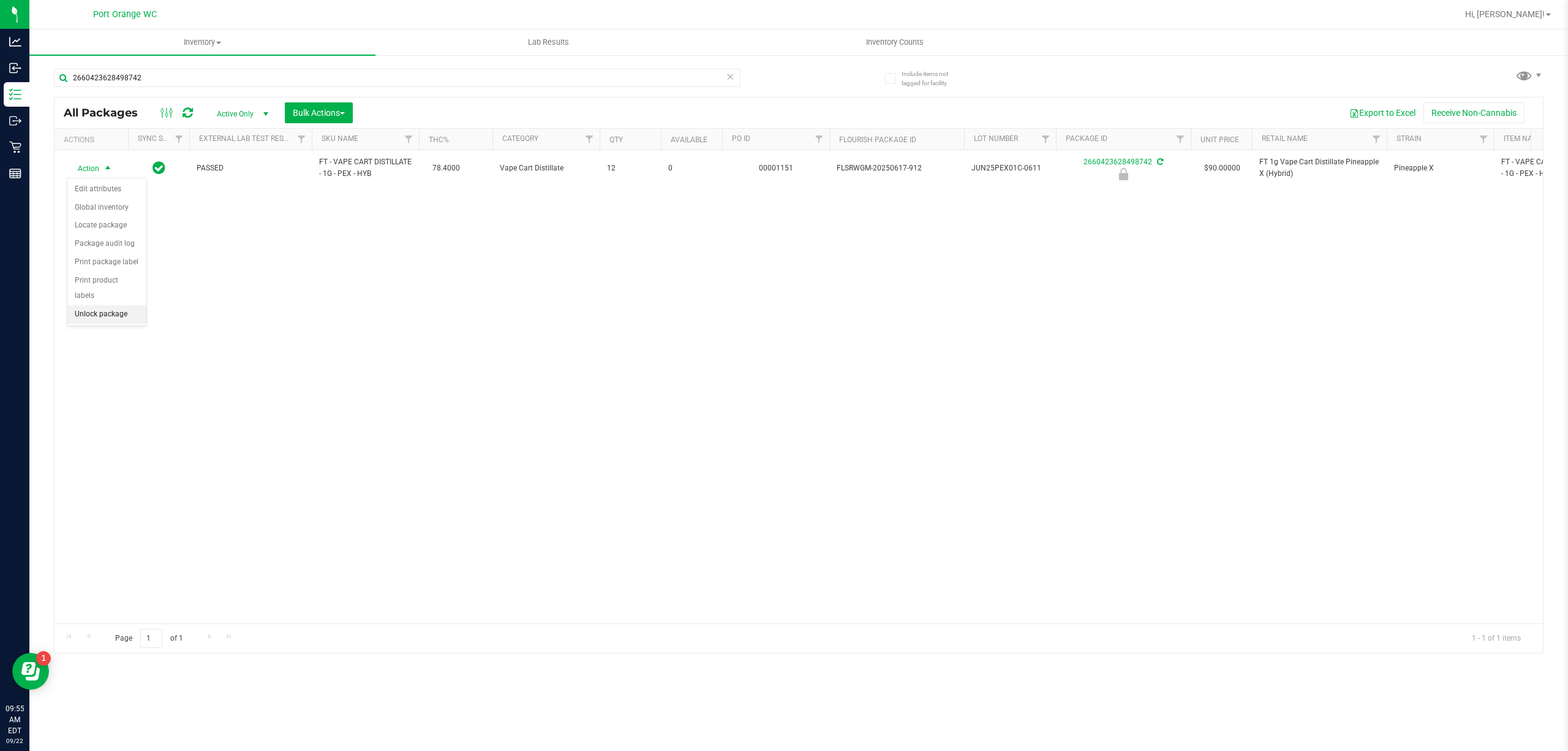
click at [103, 313] on li "Unlock package" at bounding box center [107, 314] width 79 height 18
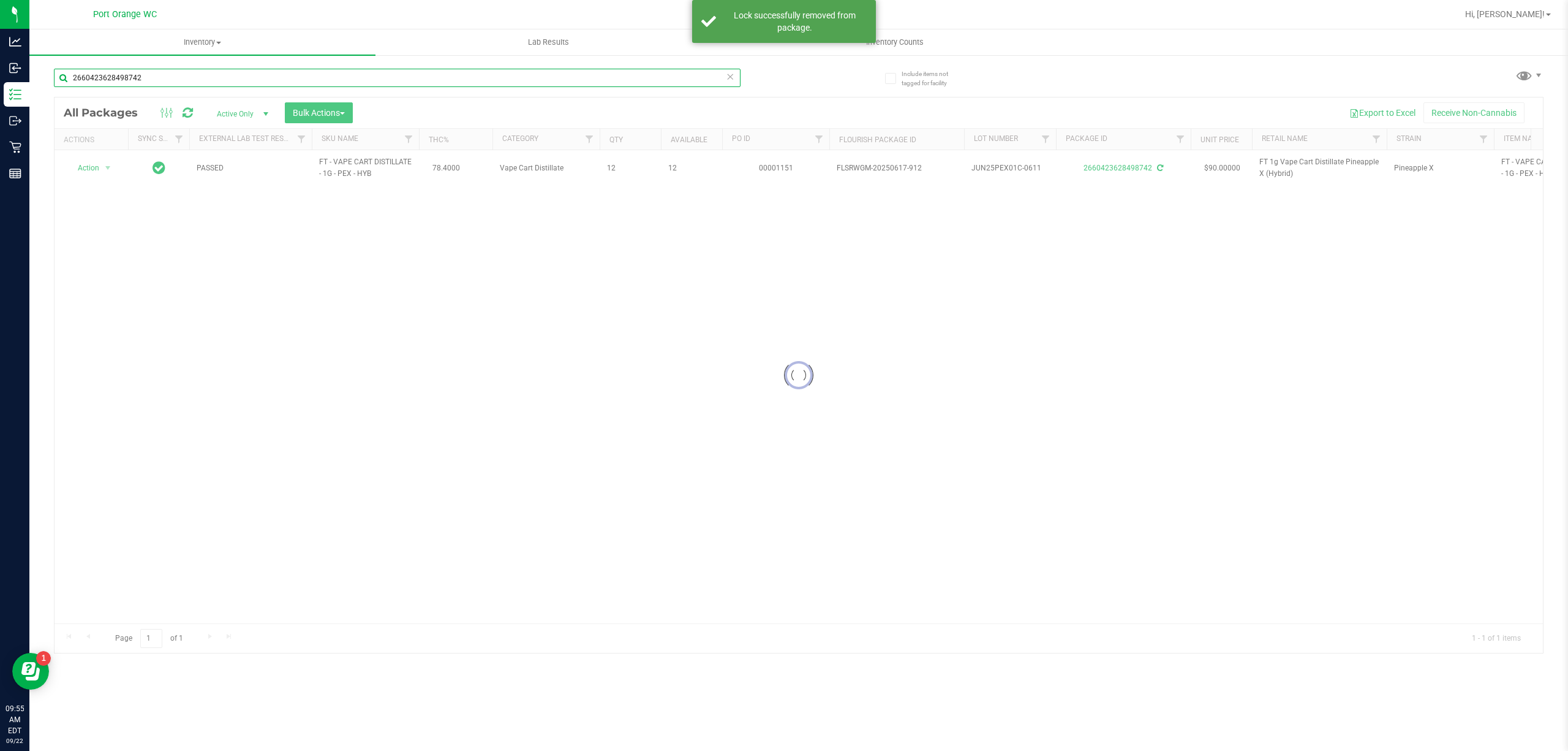
click at [169, 76] on input "2660423628498742" at bounding box center [397, 78] width 686 height 18
type input "0785303023058715"
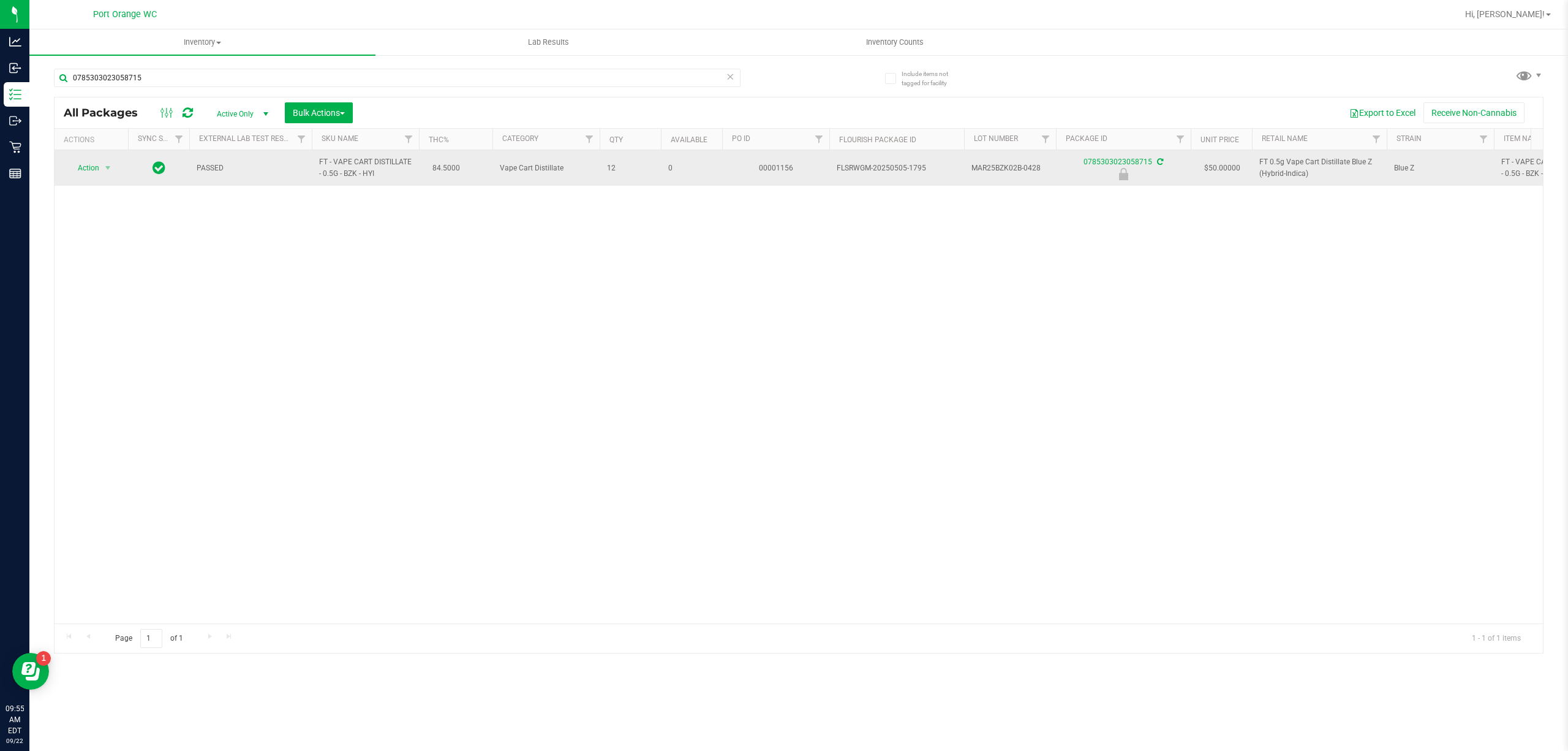
click at [92, 171] on span "Action" at bounding box center [83, 168] width 33 height 17
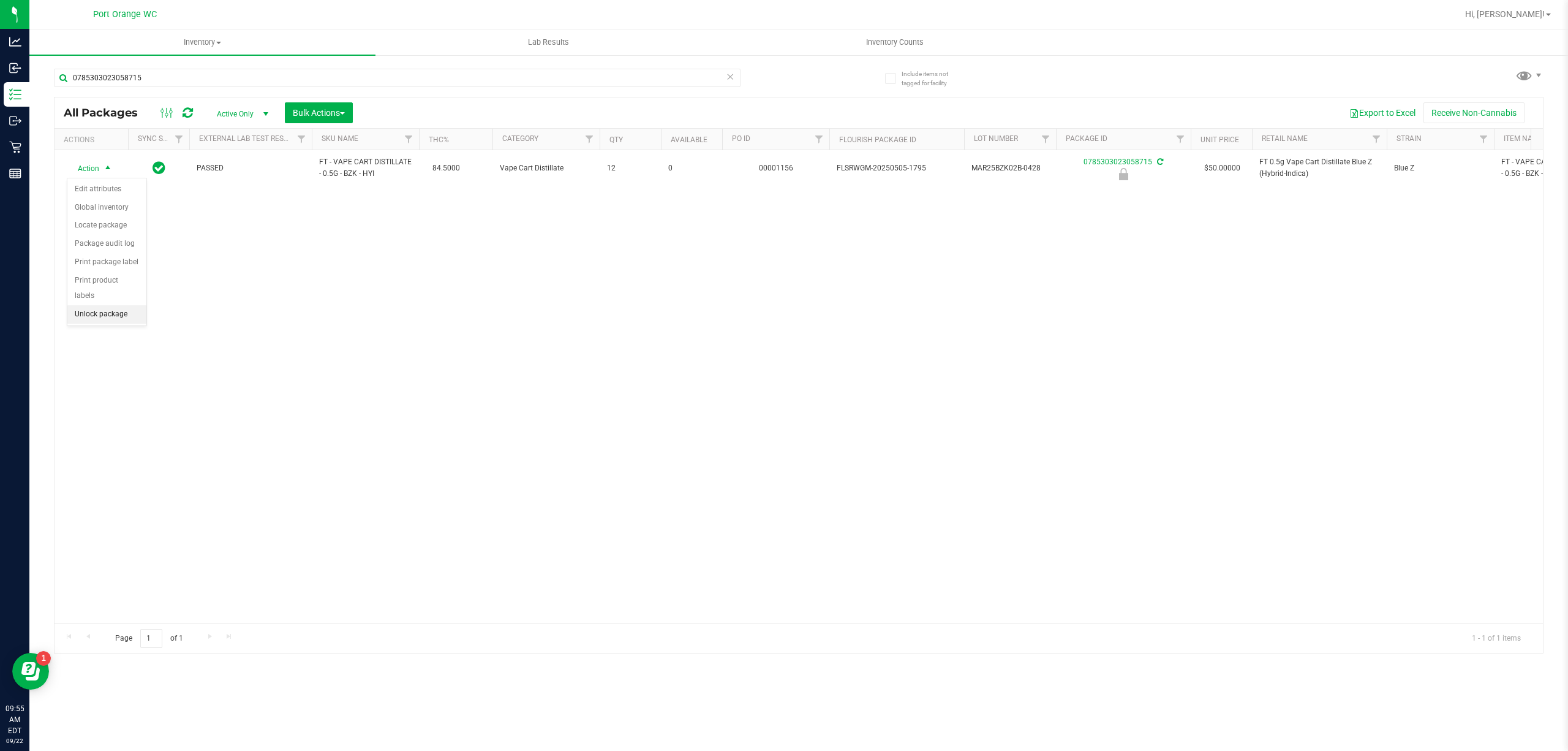
click at [89, 314] on li "Unlock package" at bounding box center [107, 314] width 79 height 18
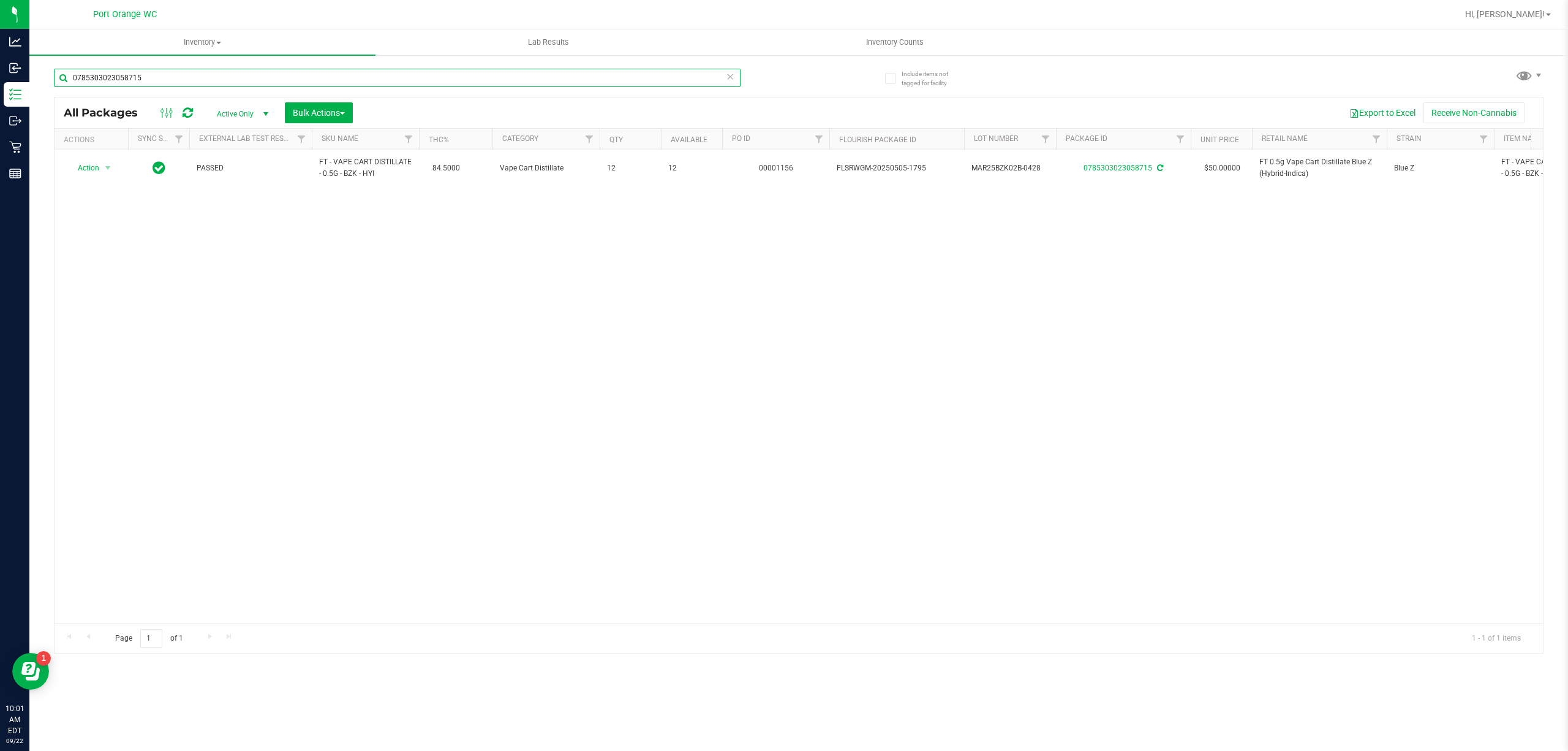
click at [177, 79] on input "0785303023058715" at bounding box center [397, 78] width 686 height 18
click at [188, 77] on input "0785303023058715" at bounding box center [397, 78] width 686 height 18
type input "0"
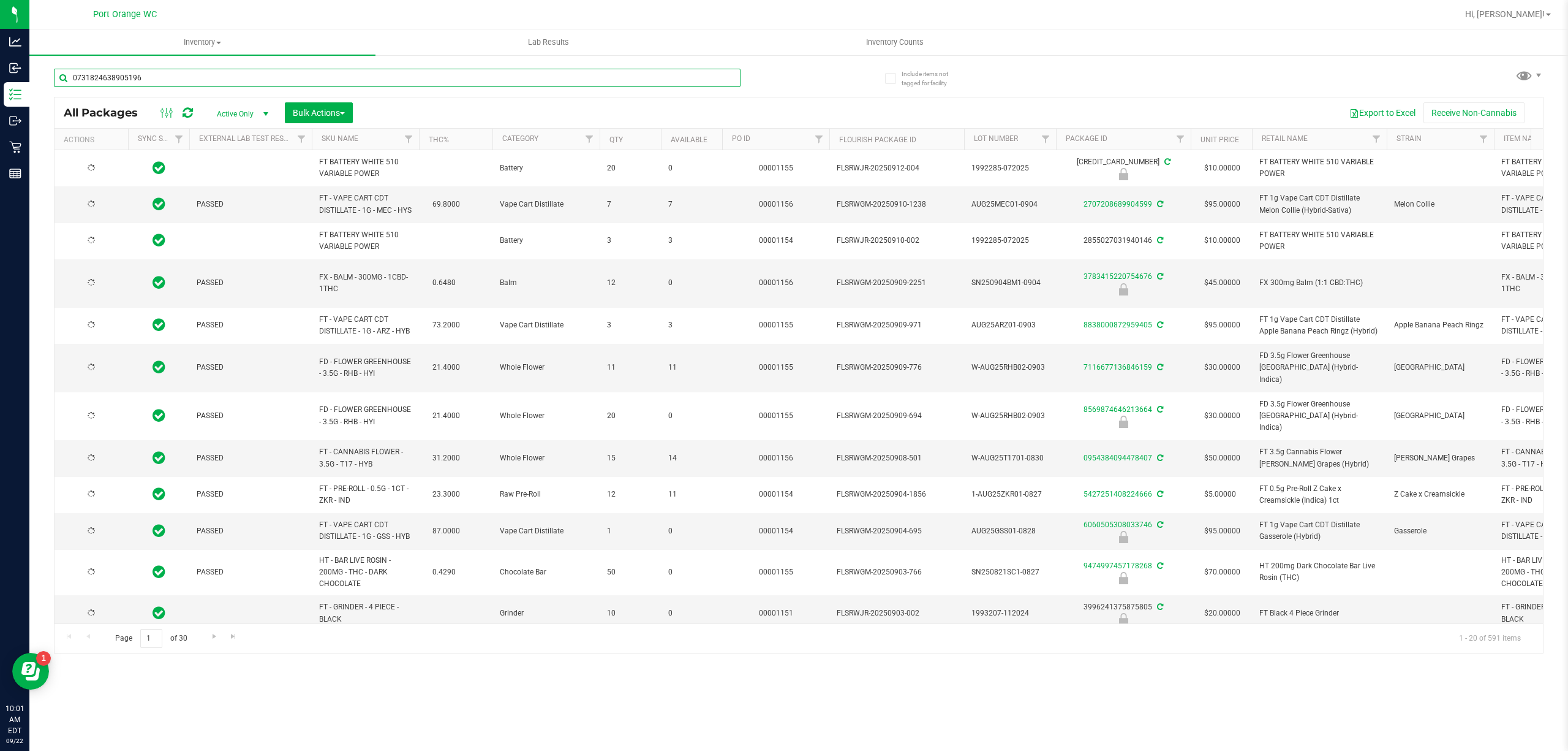
type input "0731824638905196"
type input "[DATE]"
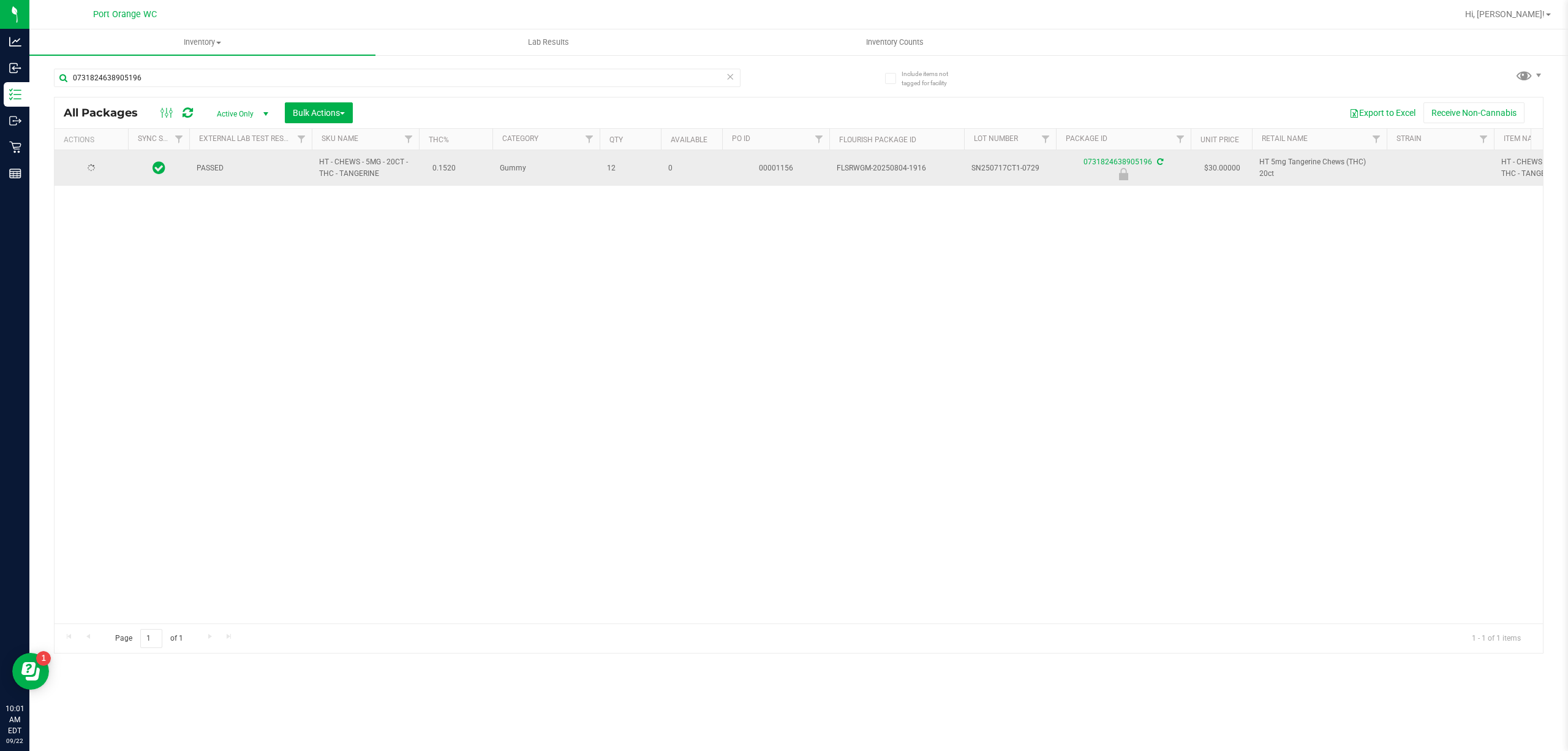
click at [89, 185] on td at bounding box center [91, 168] width 74 height 35
click at [88, 169] on span "Action" at bounding box center [83, 168] width 33 height 17
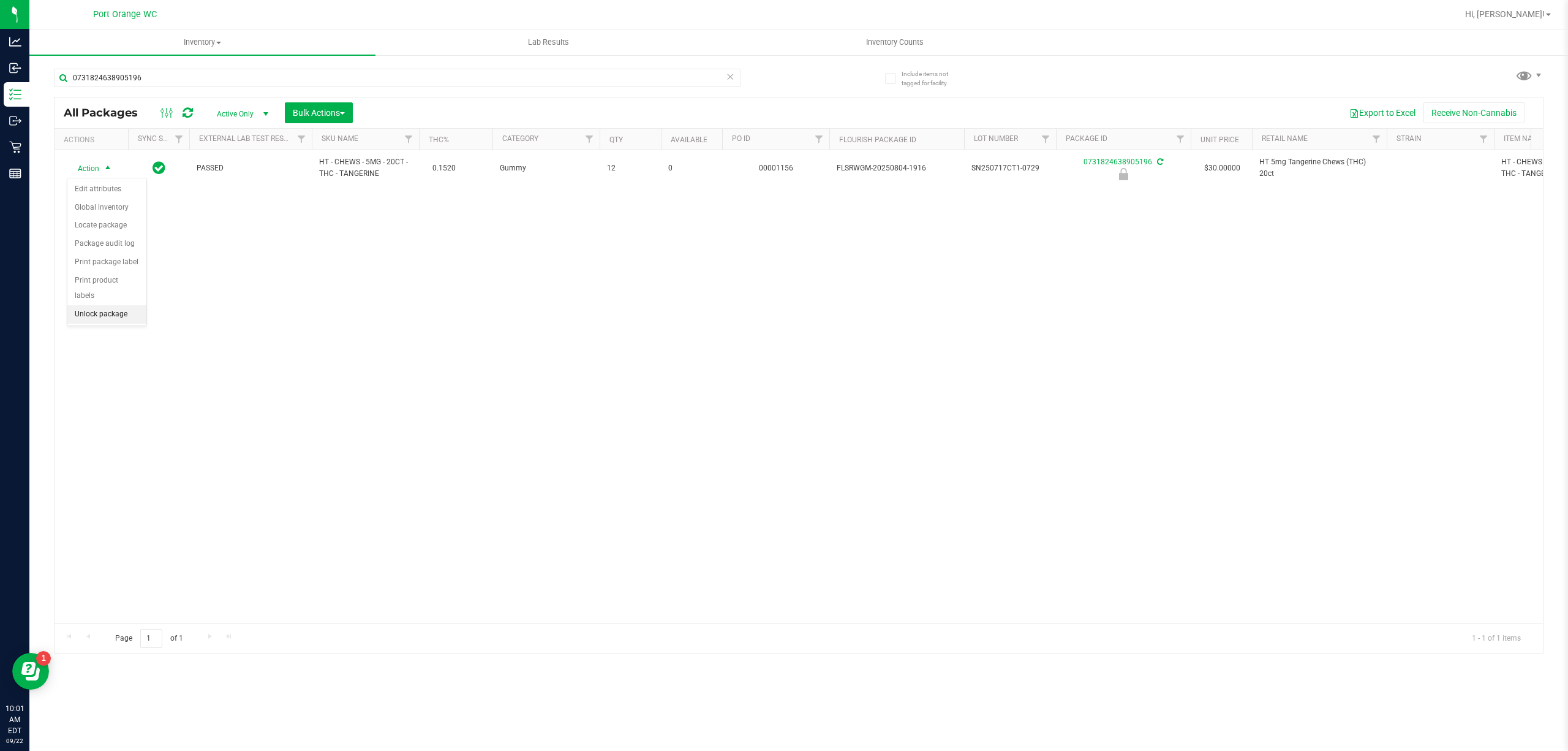
click at [105, 317] on li "Unlock package" at bounding box center [107, 314] width 79 height 18
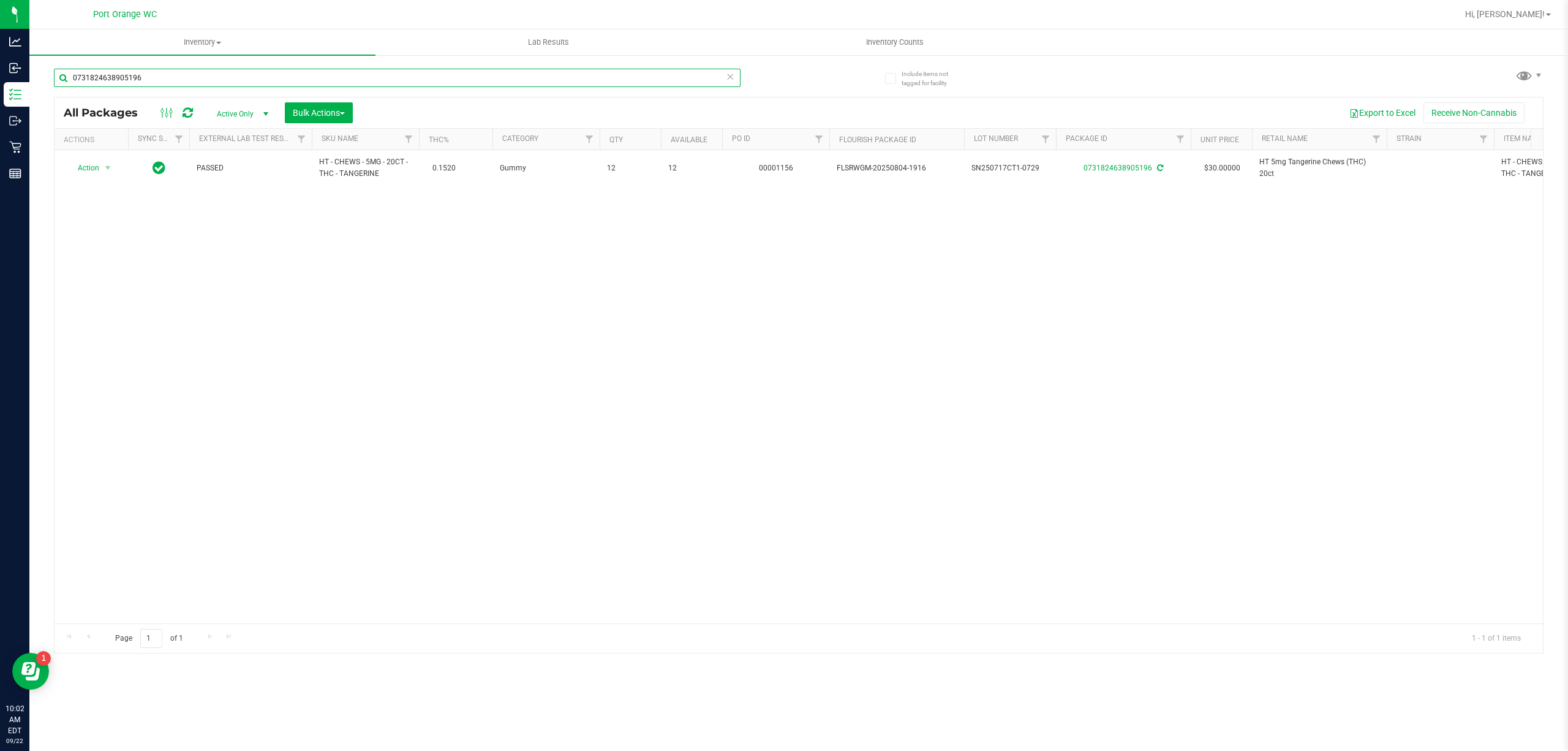
click at [241, 84] on input "0731824638905196" at bounding box center [397, 78] width 686 height 18
type input "2235135183428613"
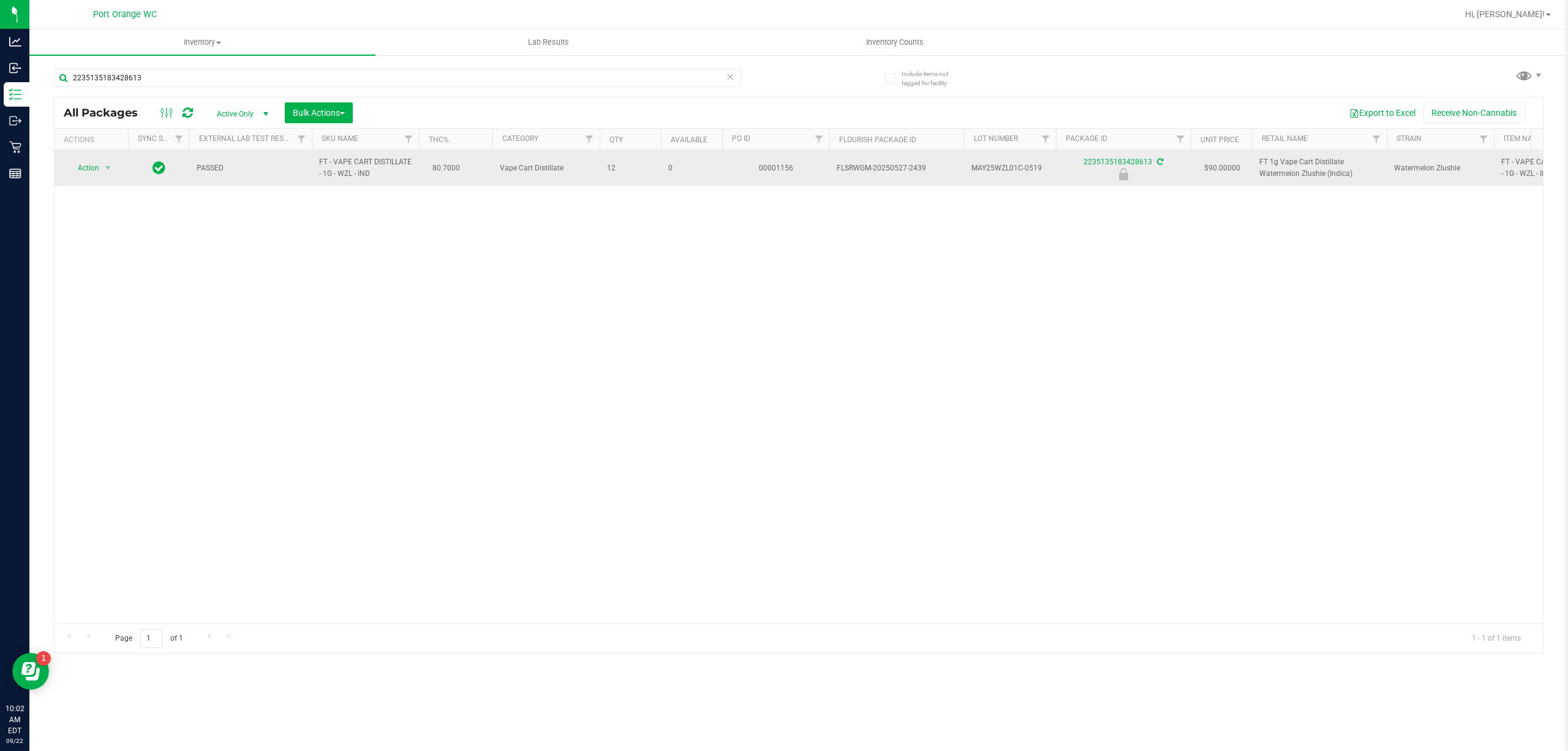
click at [89, 178] on td "Action Action Edit attributes Global inventory Locate package Package audit log…" at bounding box center [91, 168] width 74 height 35
click at [91, 176] on span "Action" at bounding box center [83, 168] width 33 height 17
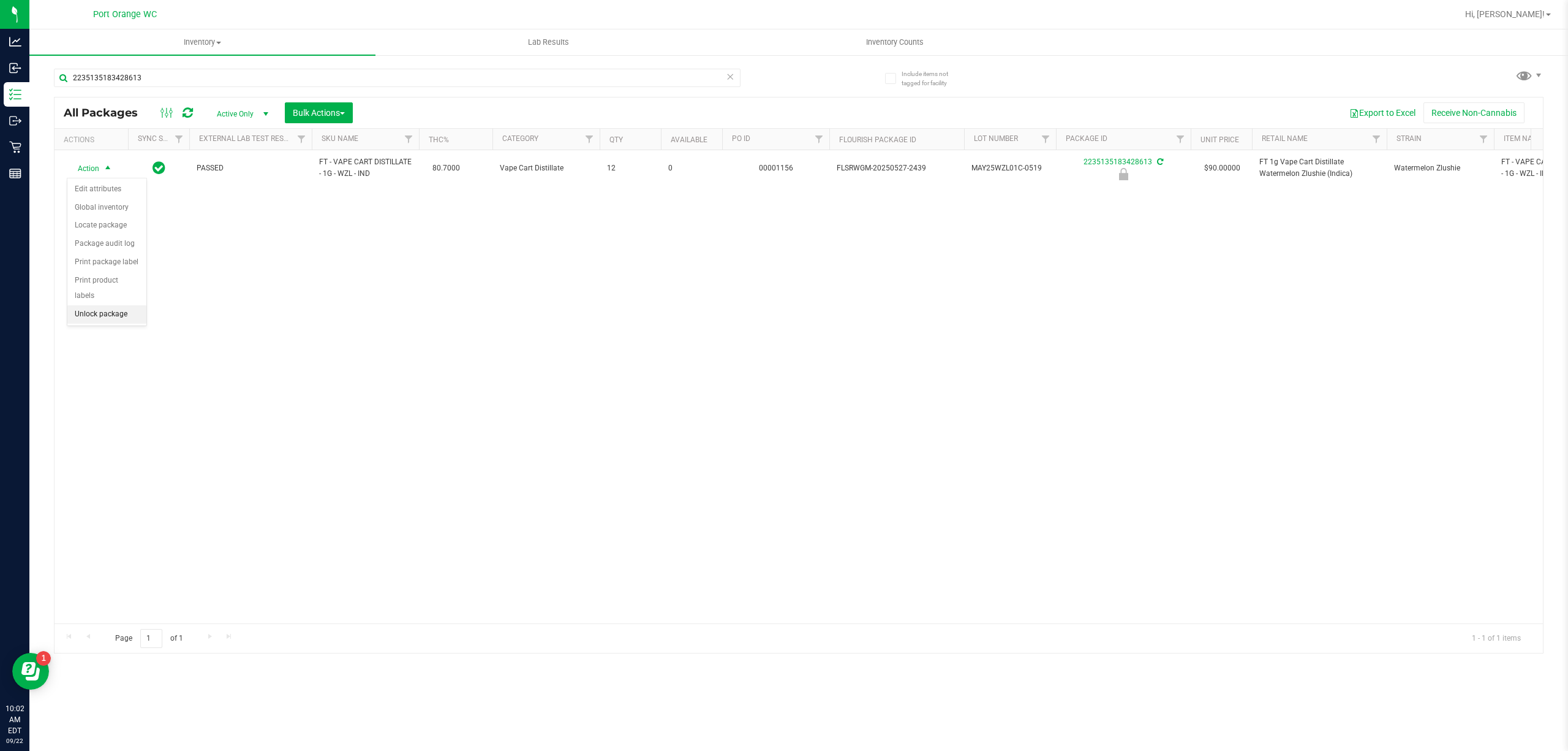
click at [79, 319] on li "Unlock package" at bounding box center [107, 314] width 79 height 18
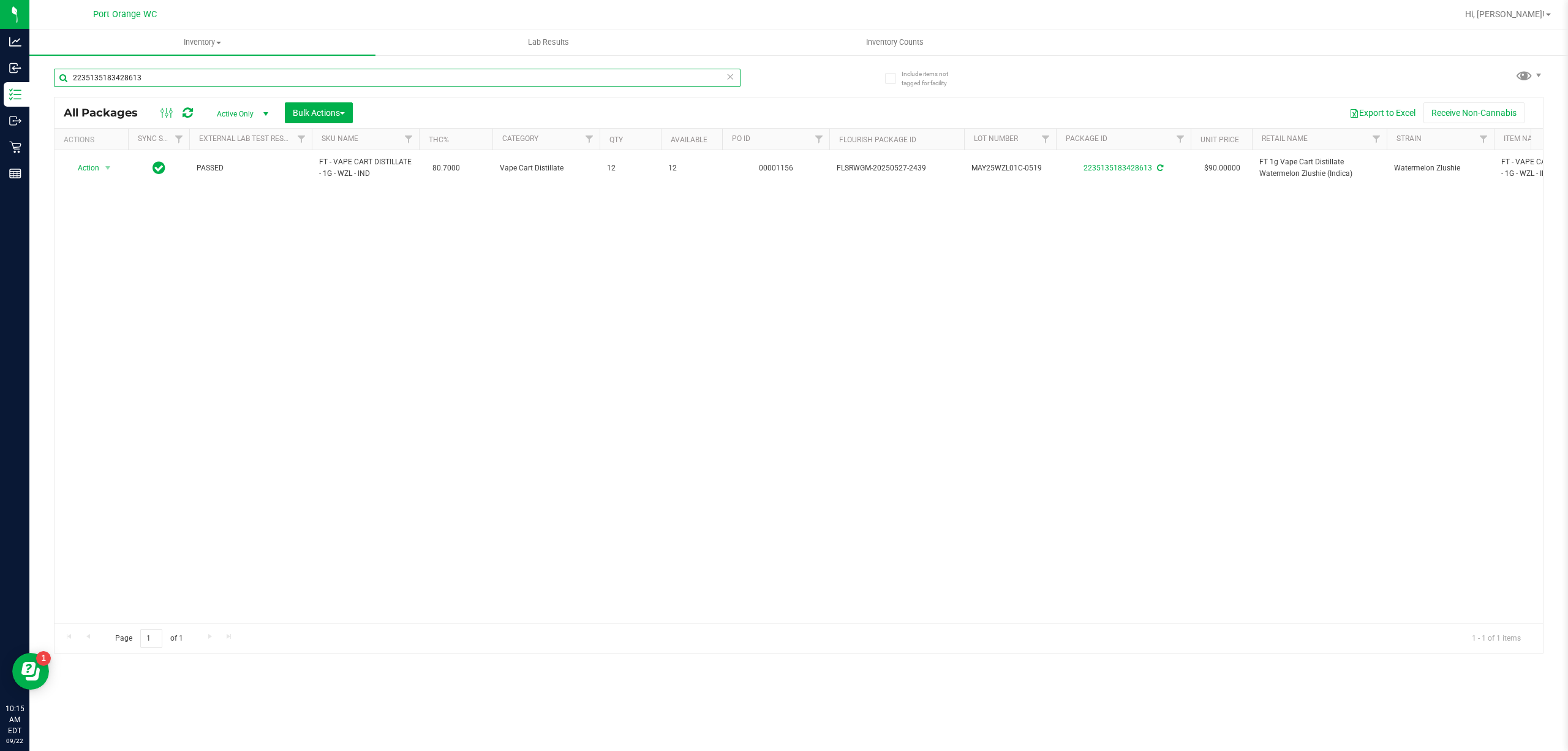
click at [248, 76] on input "2235135183428613" at bounding box center [397, 78] width 686 height 18
click at [248, 76] on input "2235135183428613" at bounding box center [397, 78] width 686 height 18
type input "1709102428810950"
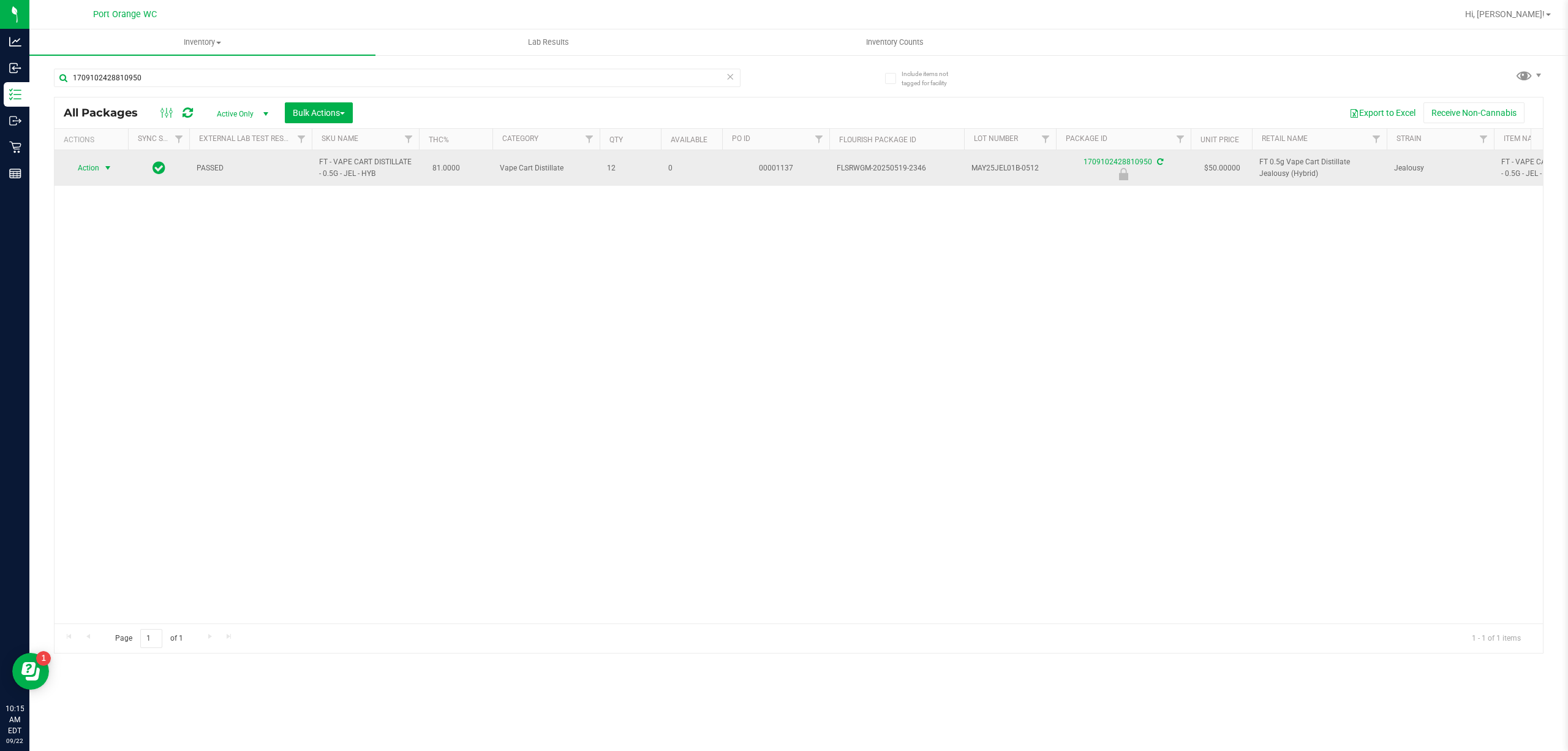
click at [96, 176] on span "Action" at bounding box center [83, 168] width 33 height 17
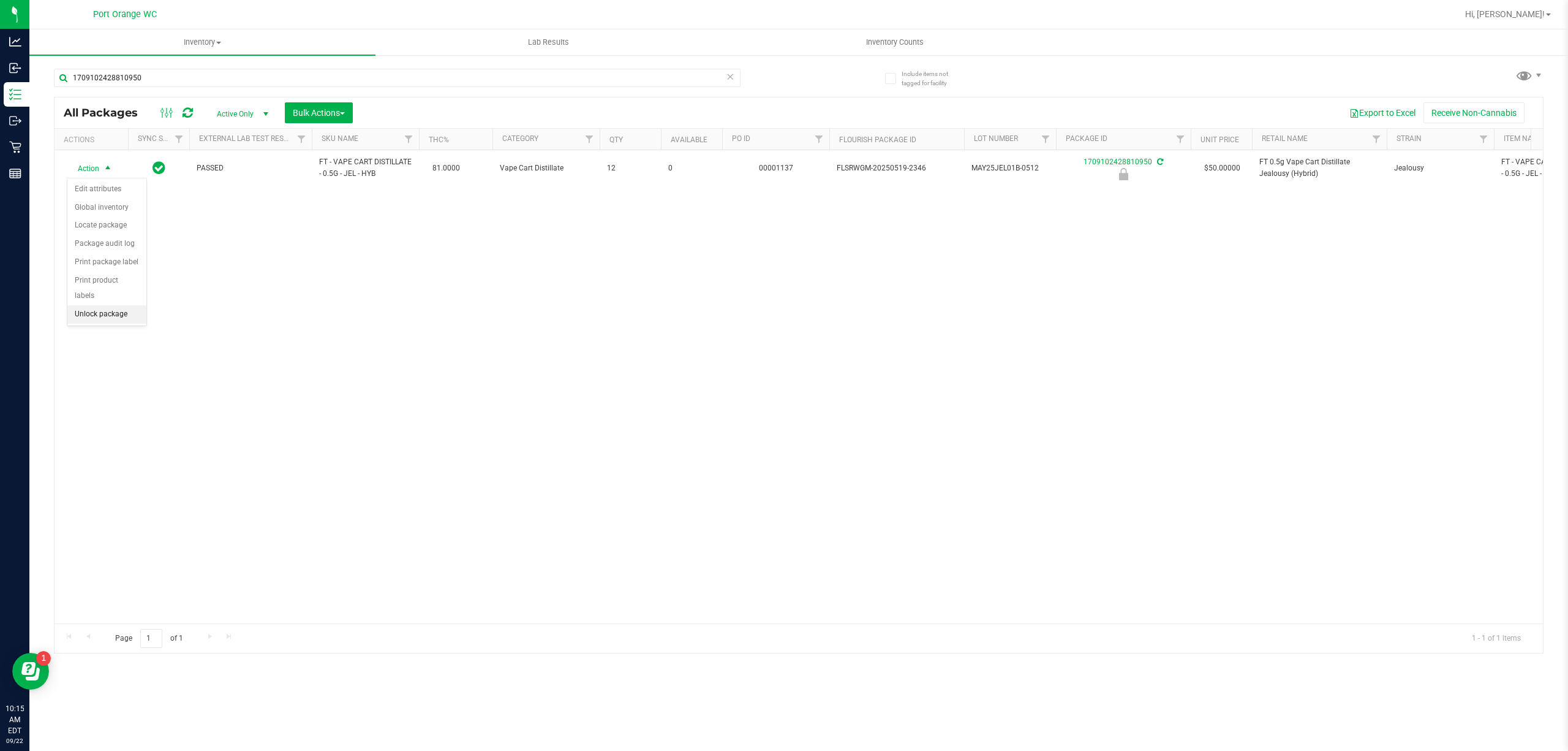
click at [101, 320] on li "Unlock package" at bounding box center [107, 314] width 79 height 18
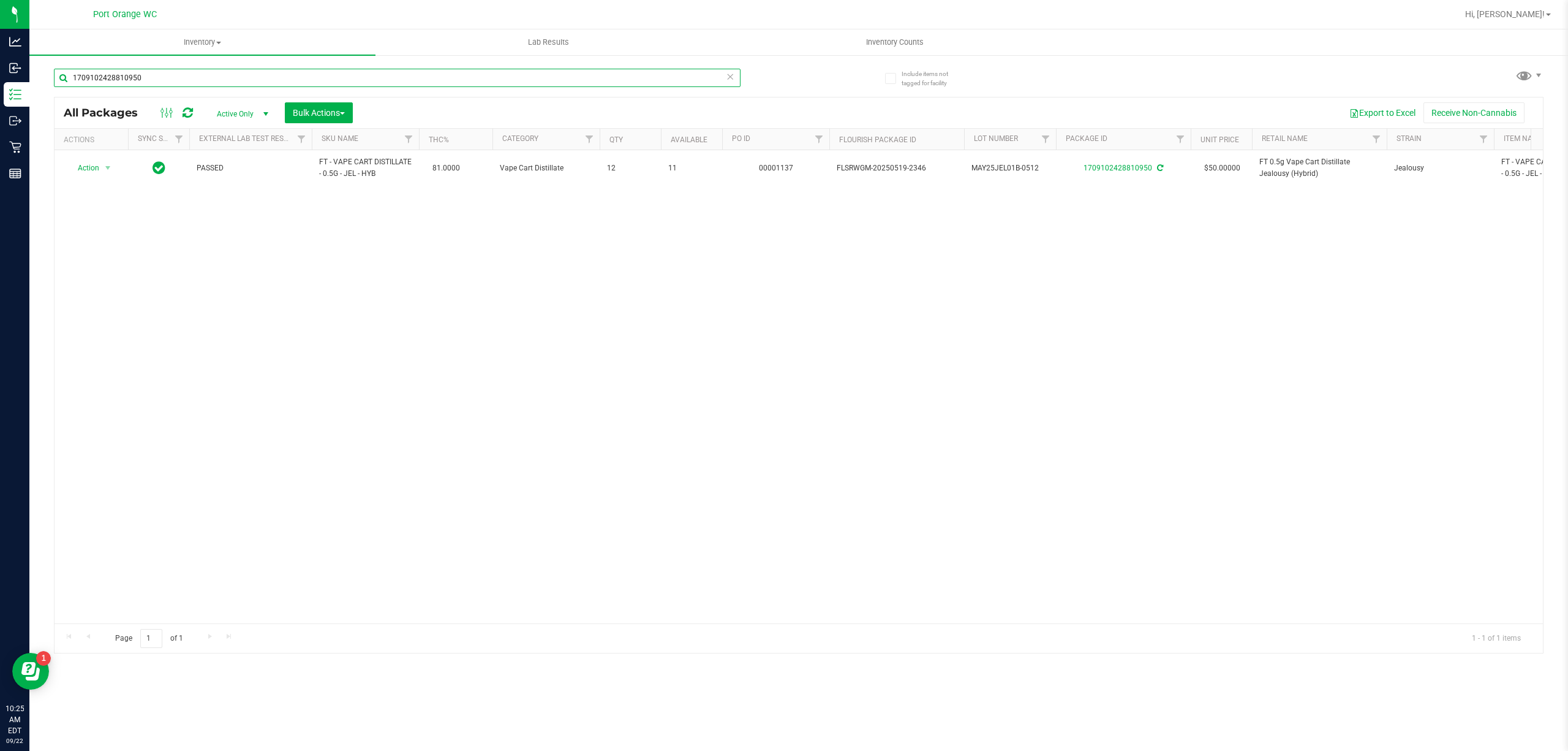
click at [209, 80] on input "1709102428810950" at bounding box center [397, 78] width 686 height 18
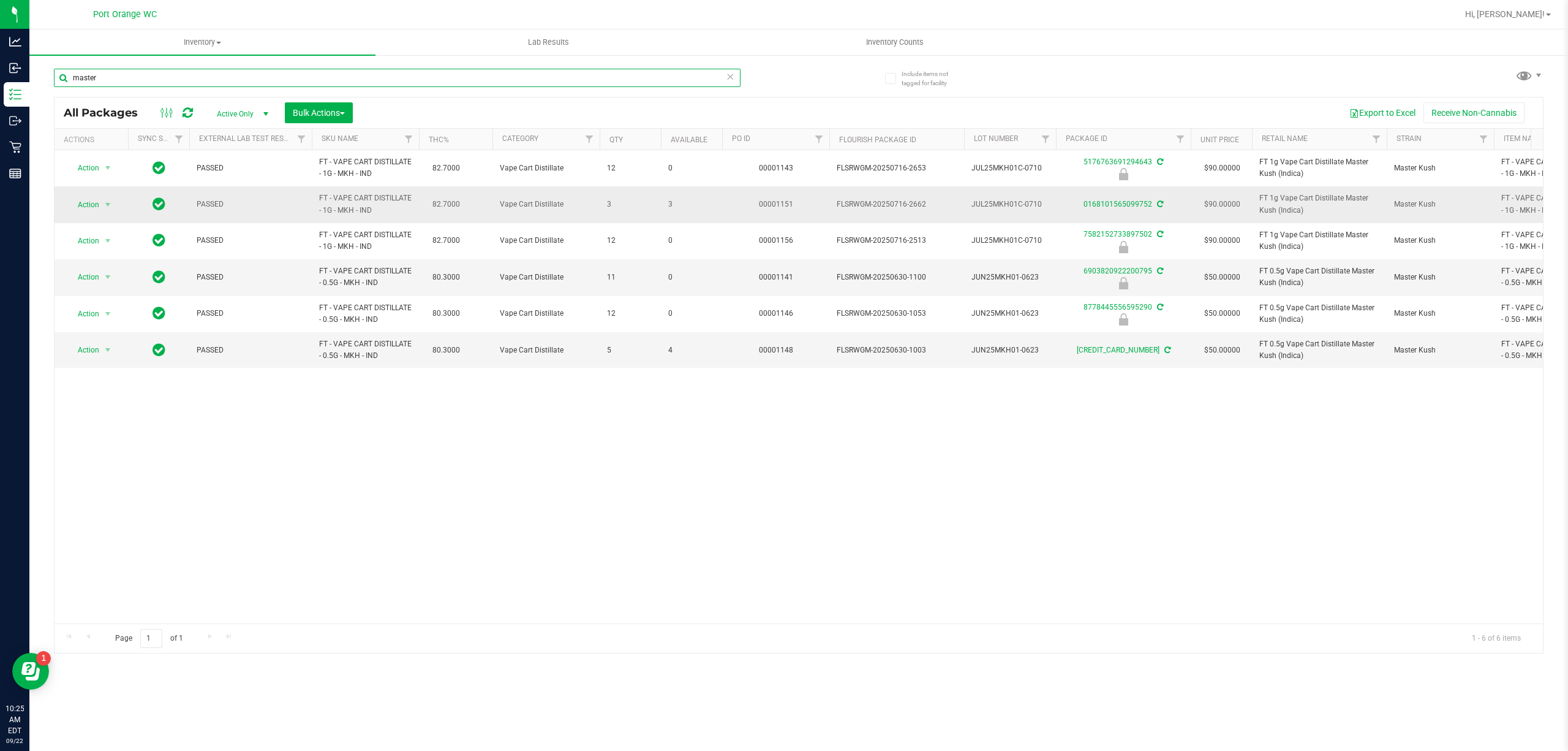
type input "master"
click at [1093, 210] on div "0168101565099752" at bounding box center [1124, 204] width 139 height 11
click at [1095, 207] on link "0168101565099752" at bounding box center [1117, 204] width 69 height 8
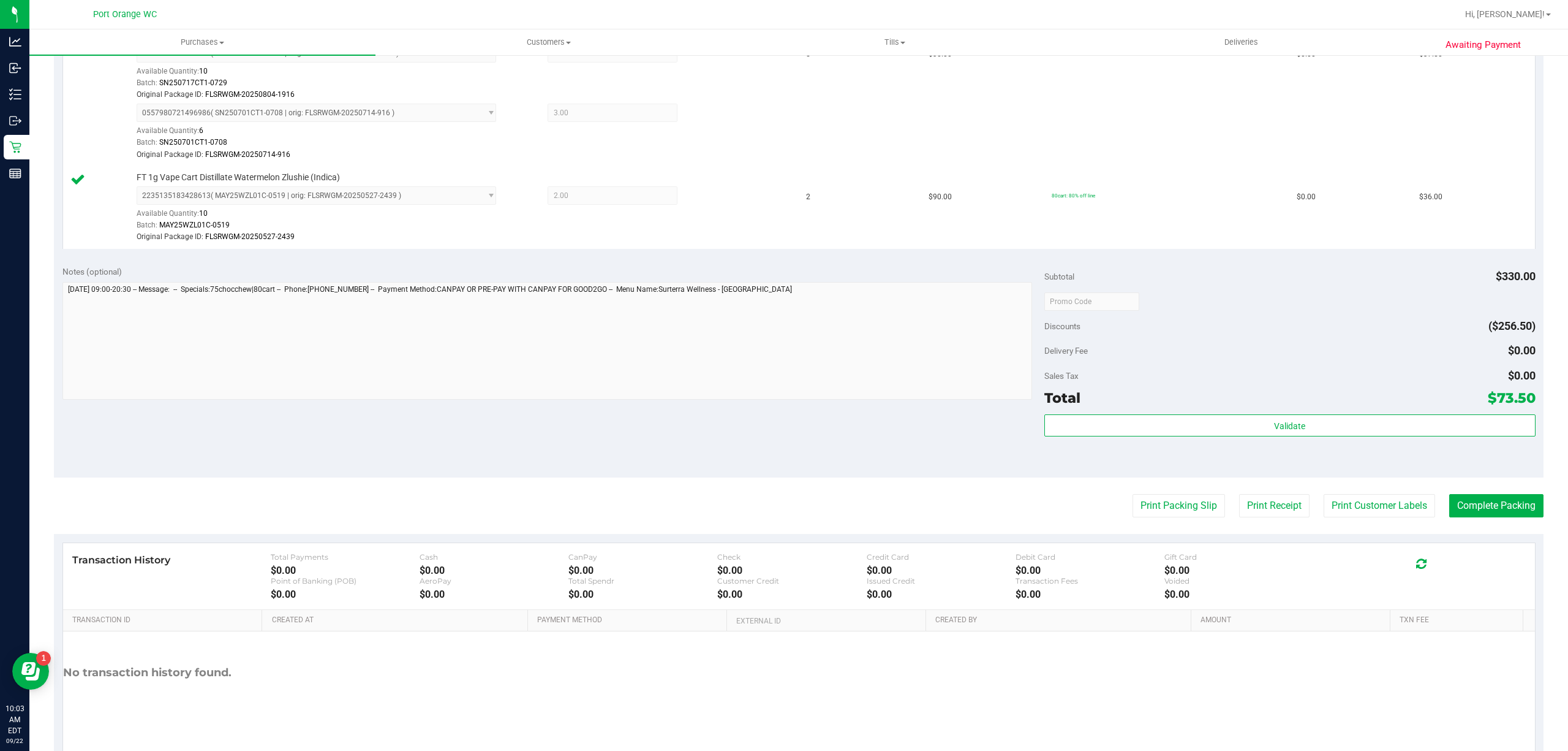
scroll to position [386, 0]
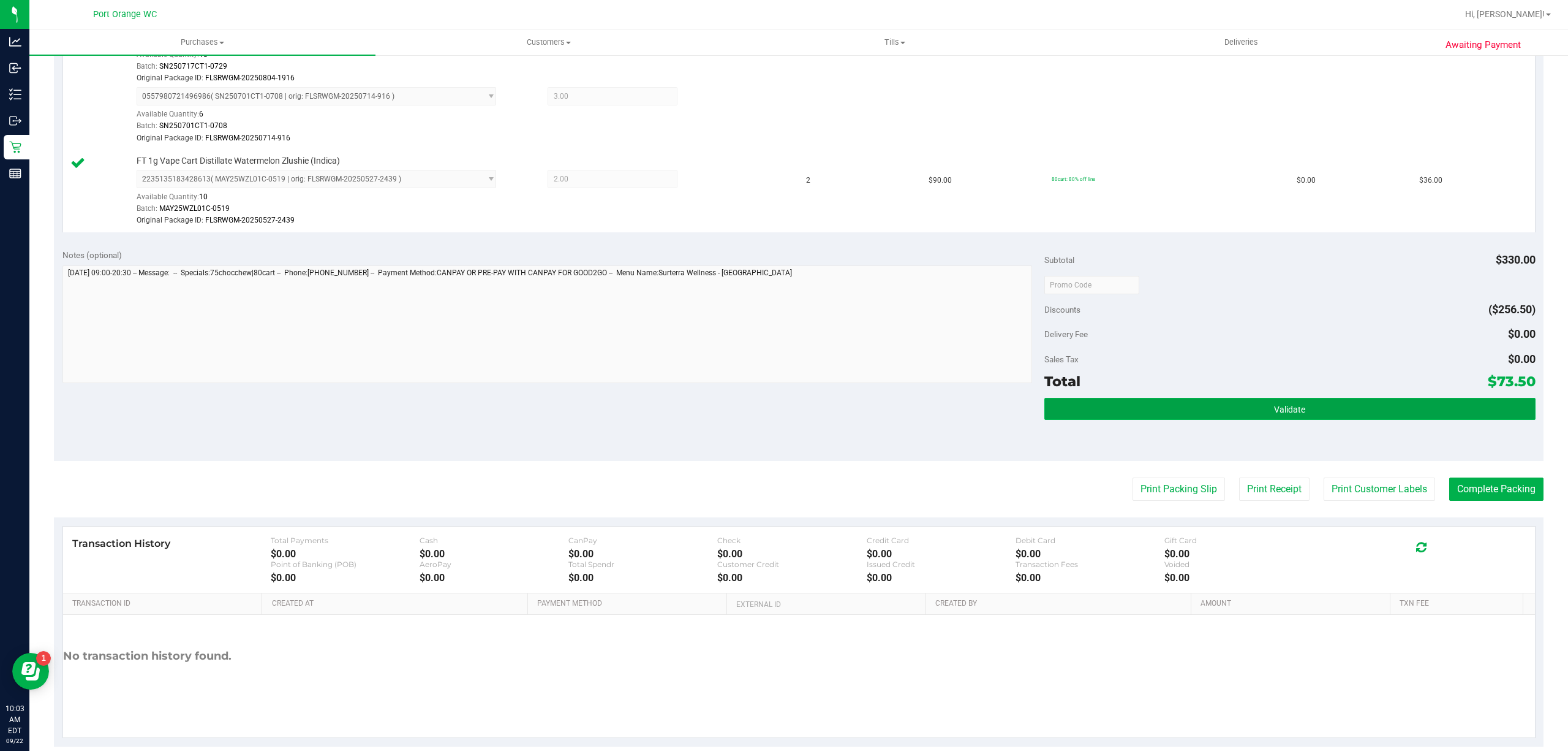
click at [1303, 403] on button "Validate" at bounding box center [1290, 408] width 491 height 22
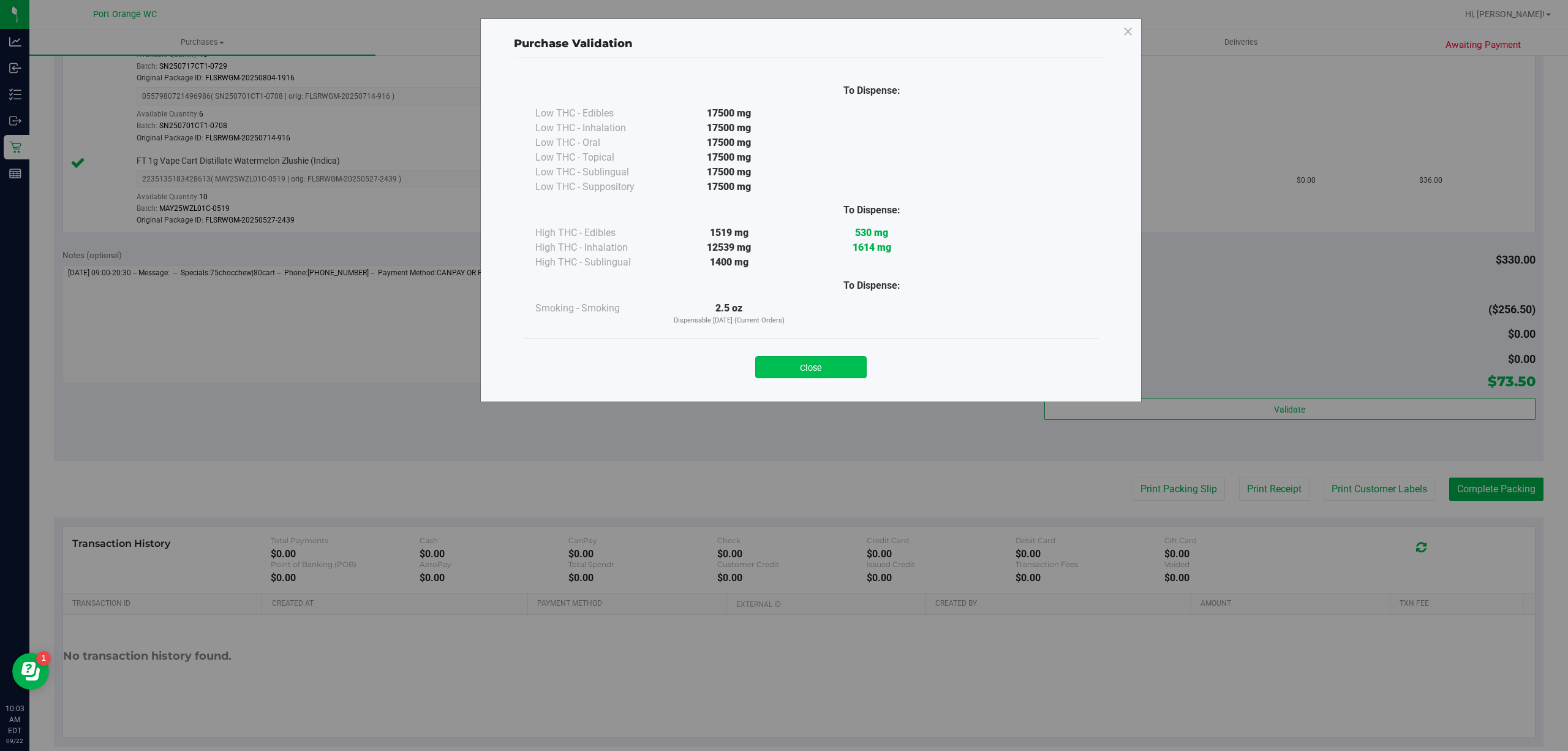
click at [816, 356] on button "Close" at bounding box center [811, 367] width 112 height 22
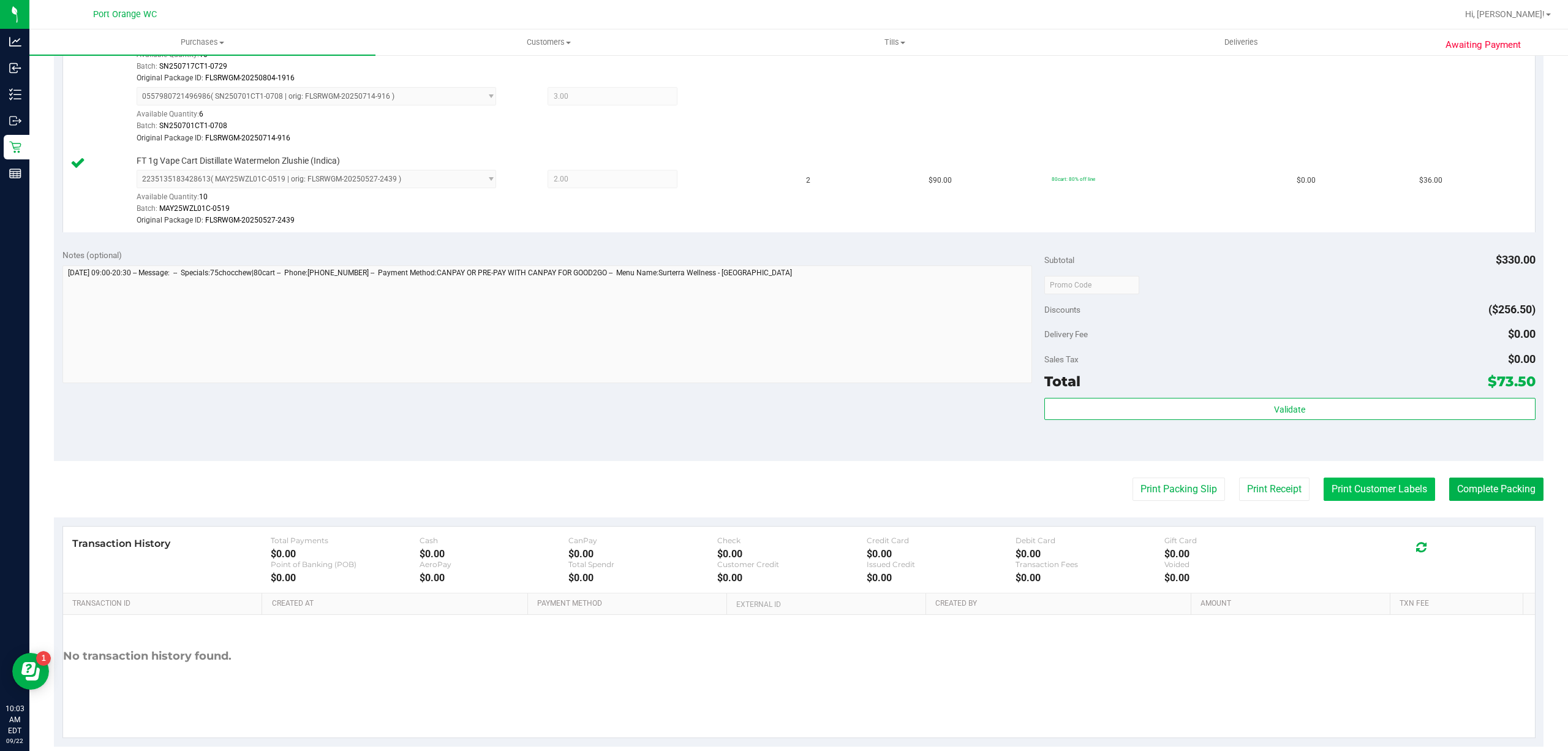
click at [1366, 486] on button "Print Customer Labels" at bounding box center [1380, 488] width 112 height 23
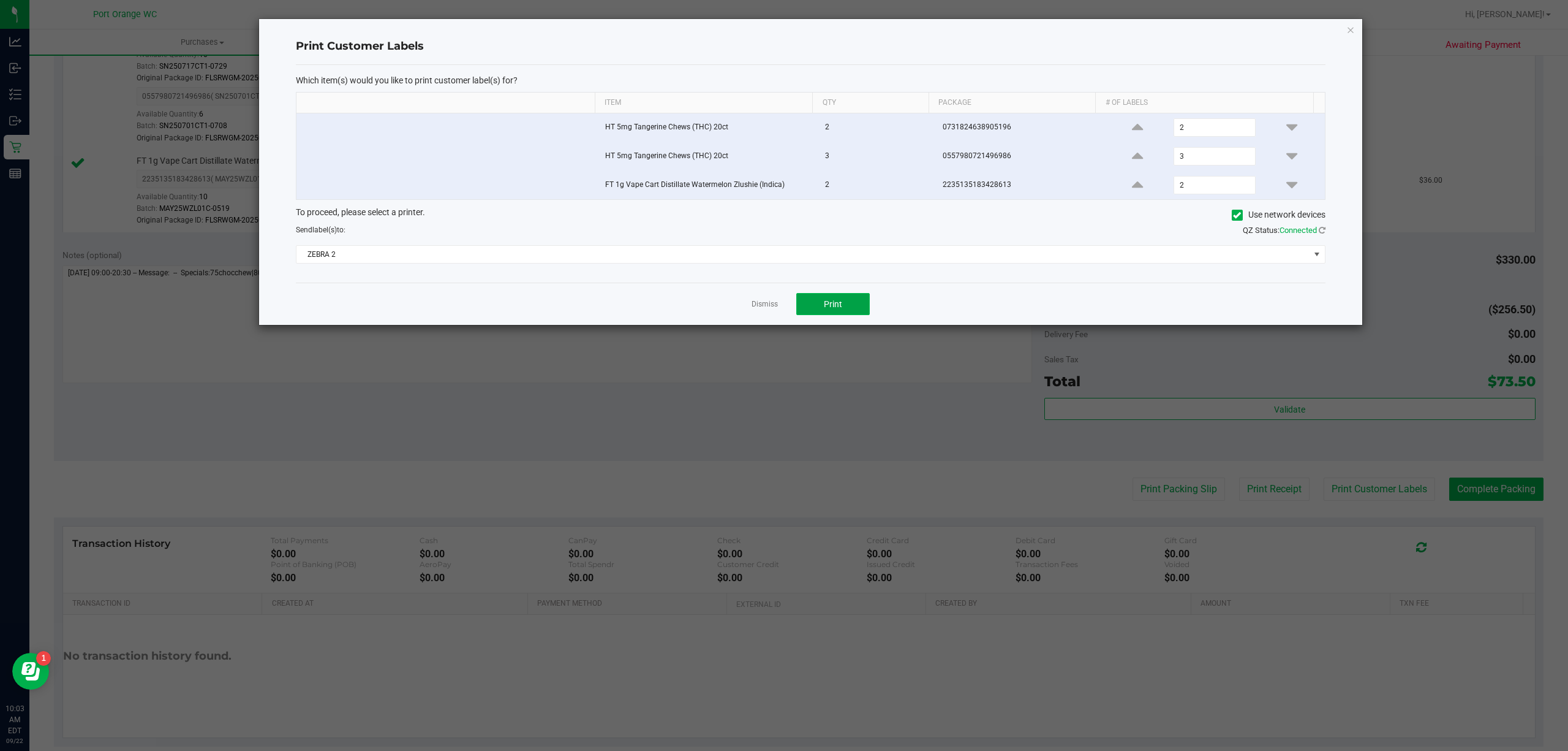
click at [842, 311] on button "Print" at bounding box center [833, 304] width 74 height 22
click at [765, 308] on link "Dismiss" at bounding box center [764, 304] width 26 height 11
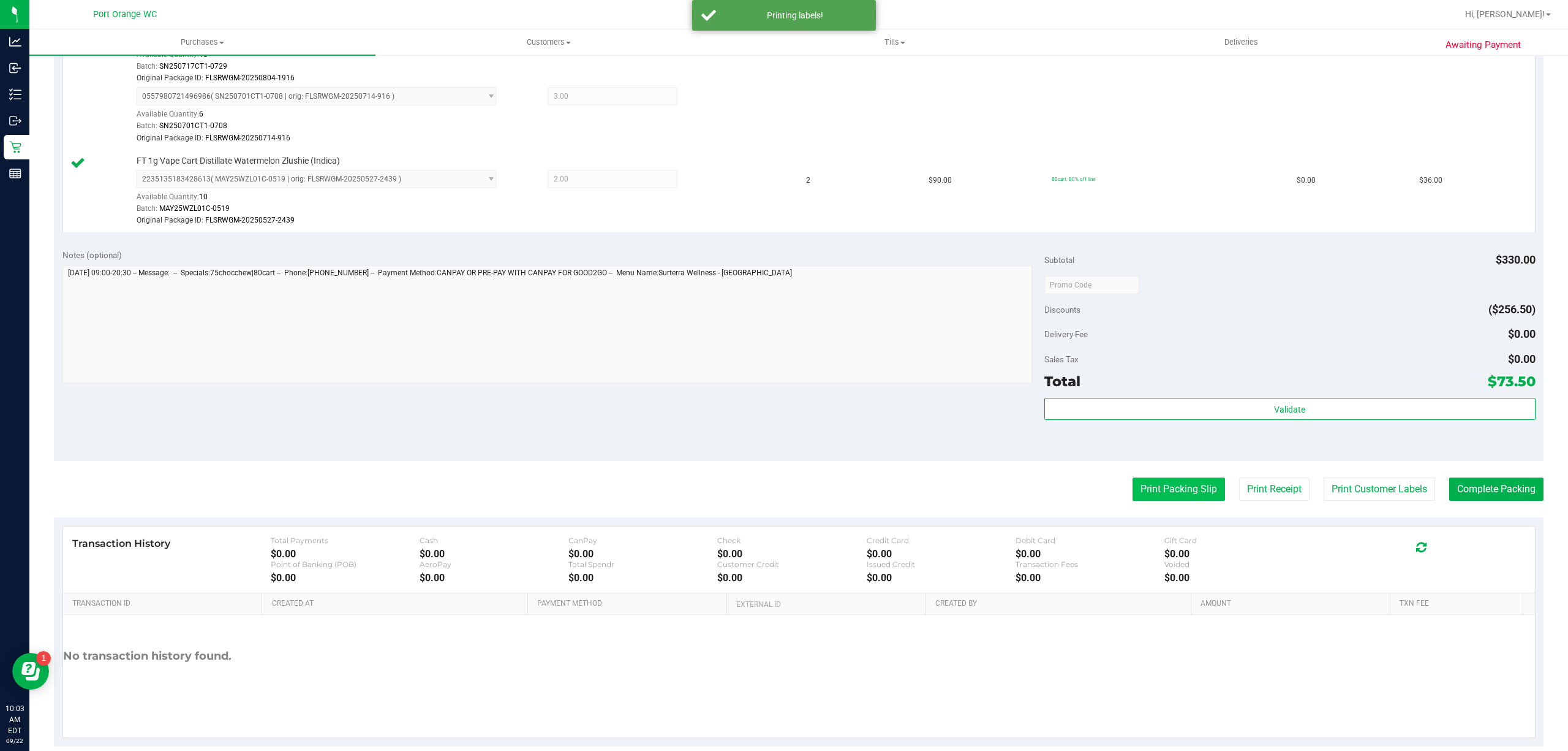
click at [1160, 491] on button "Print Packing Slip" at bounding box center [1179, 488] width 93 height 23
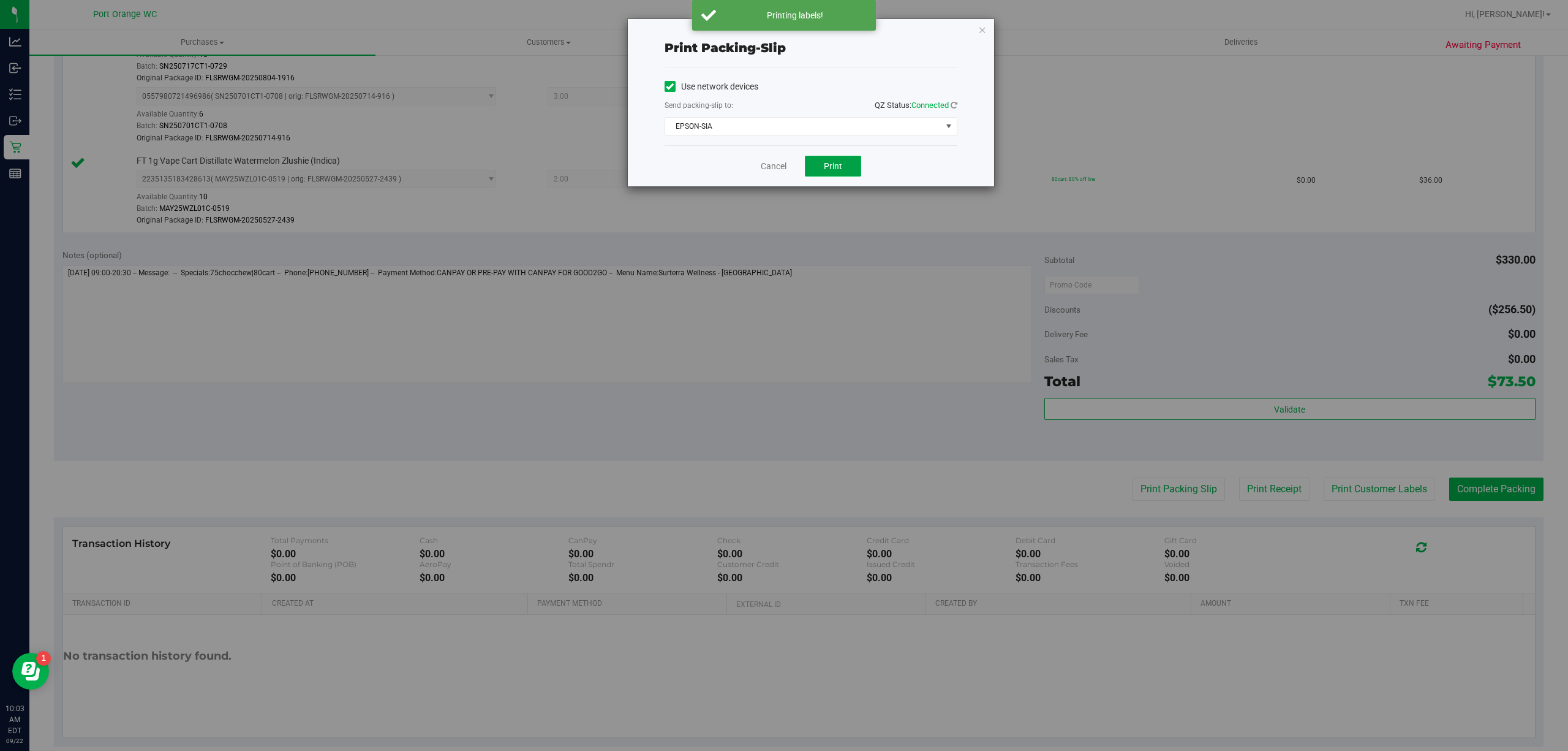
click at [832, 166] on span "Print" at bounding box center [833, 166] width 18 height 10
click at [768, 165] on link "Cancel" at bounding box center [773, 166] width 25 height 13
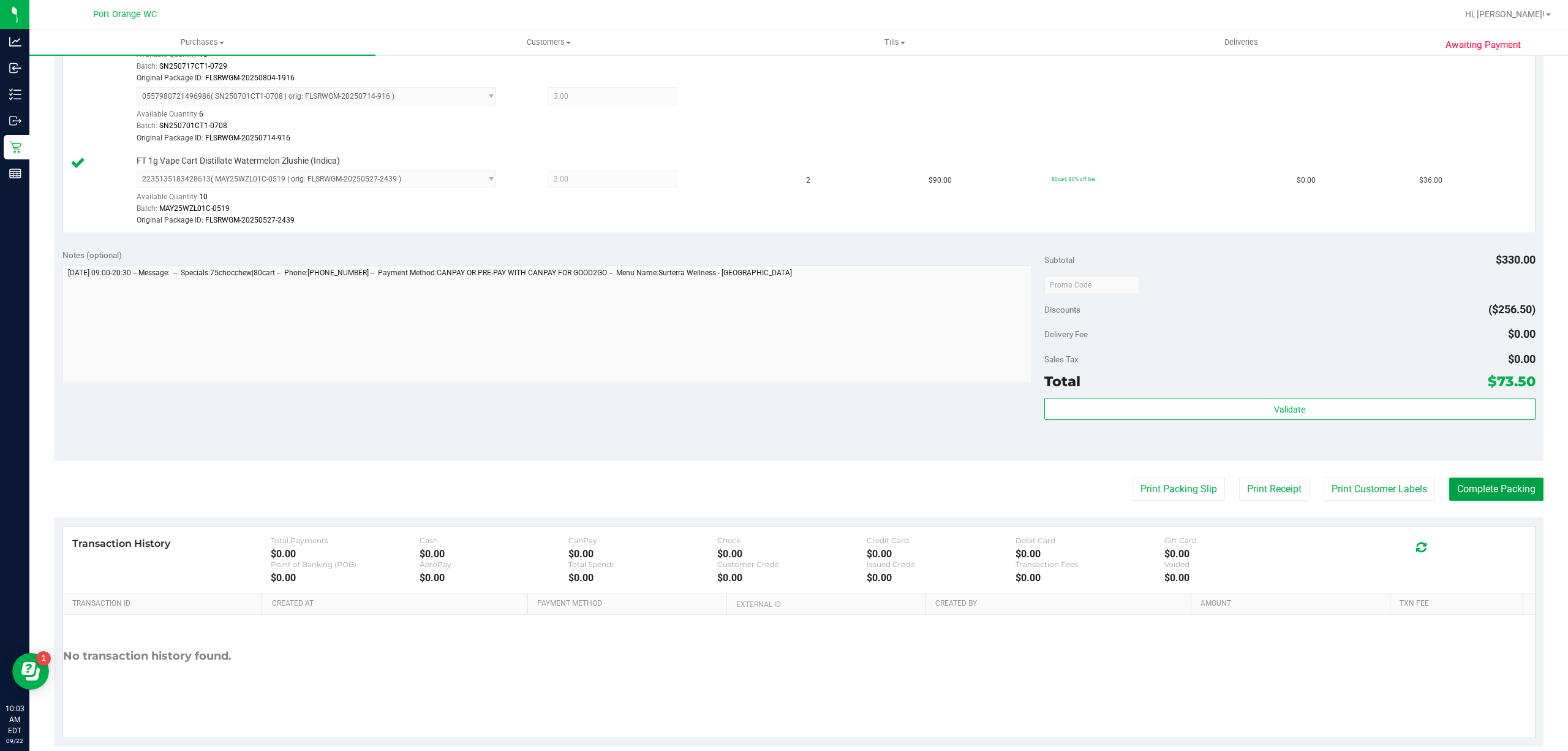
click at [1526, 483] on button "Complete Packing" at bounding box center [1496, 488] width 94 height 23
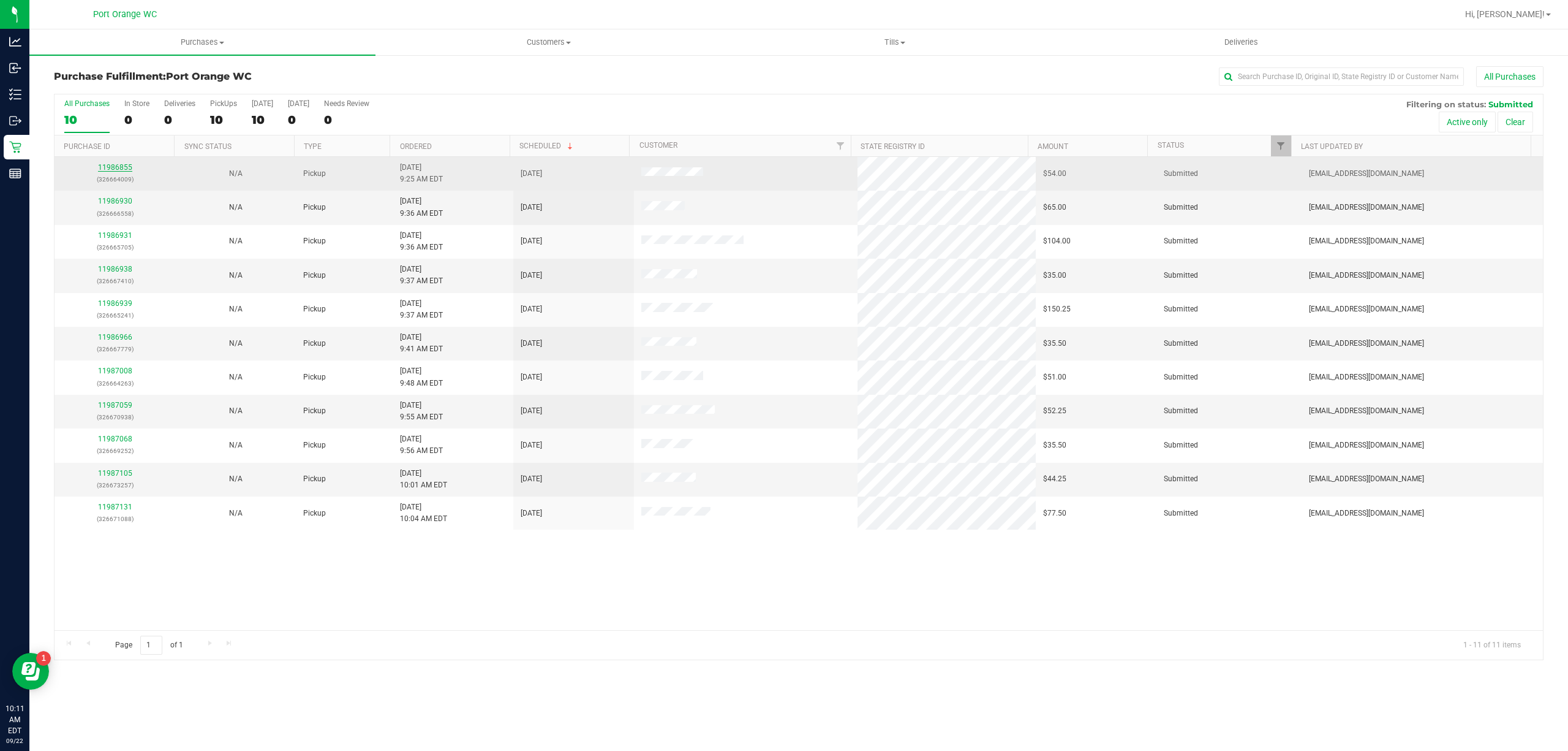
click at [117, 170] on link "11986855" at bounding box center [115, 167] width 34 height 8
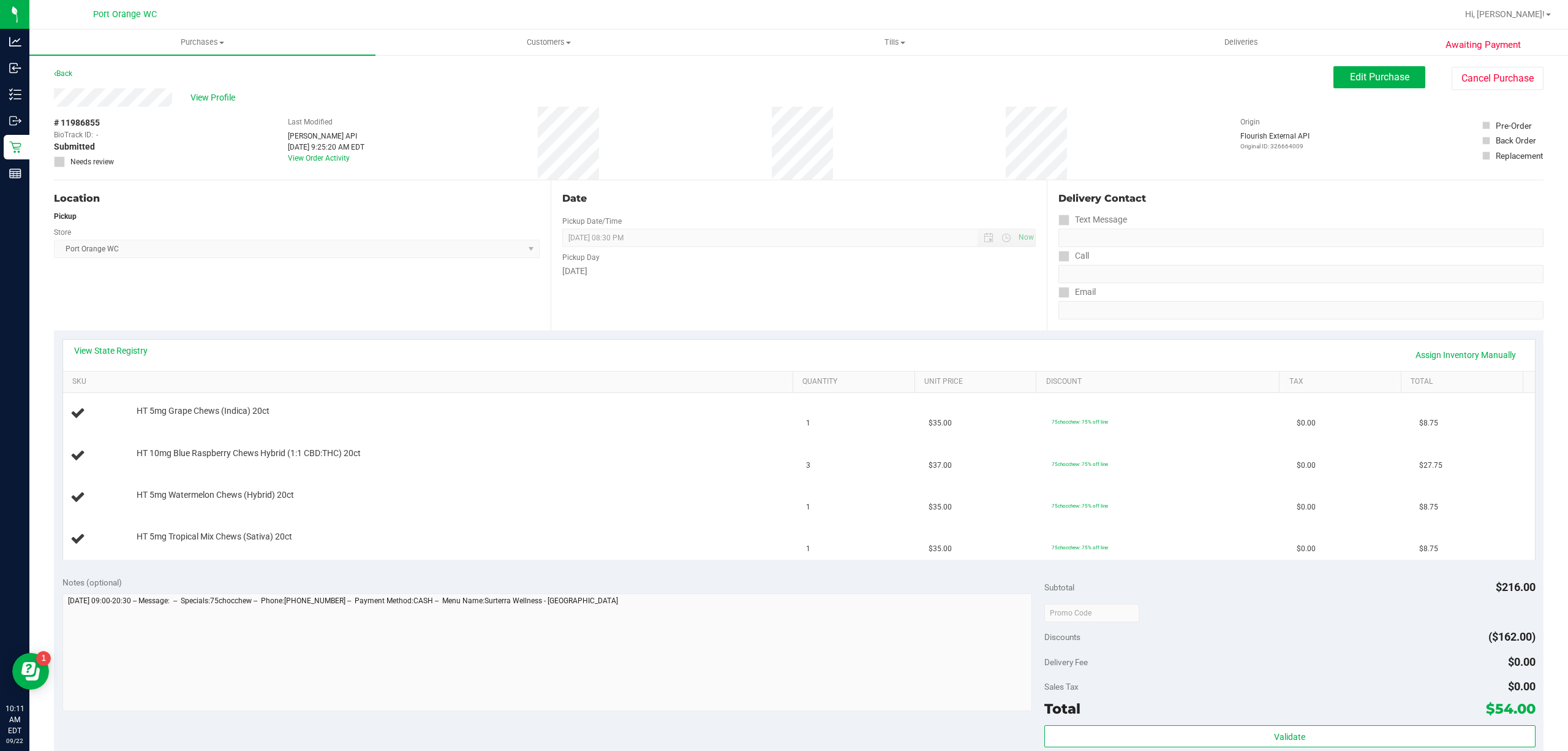
click at [130, 358] on div "View State Registry Assign Inventory Manually" at bounding box center [799, 355] width 1450 height 21
click at [129, 353] on link "View State Registry" at bounding box center [111, 350] width 74 height 12
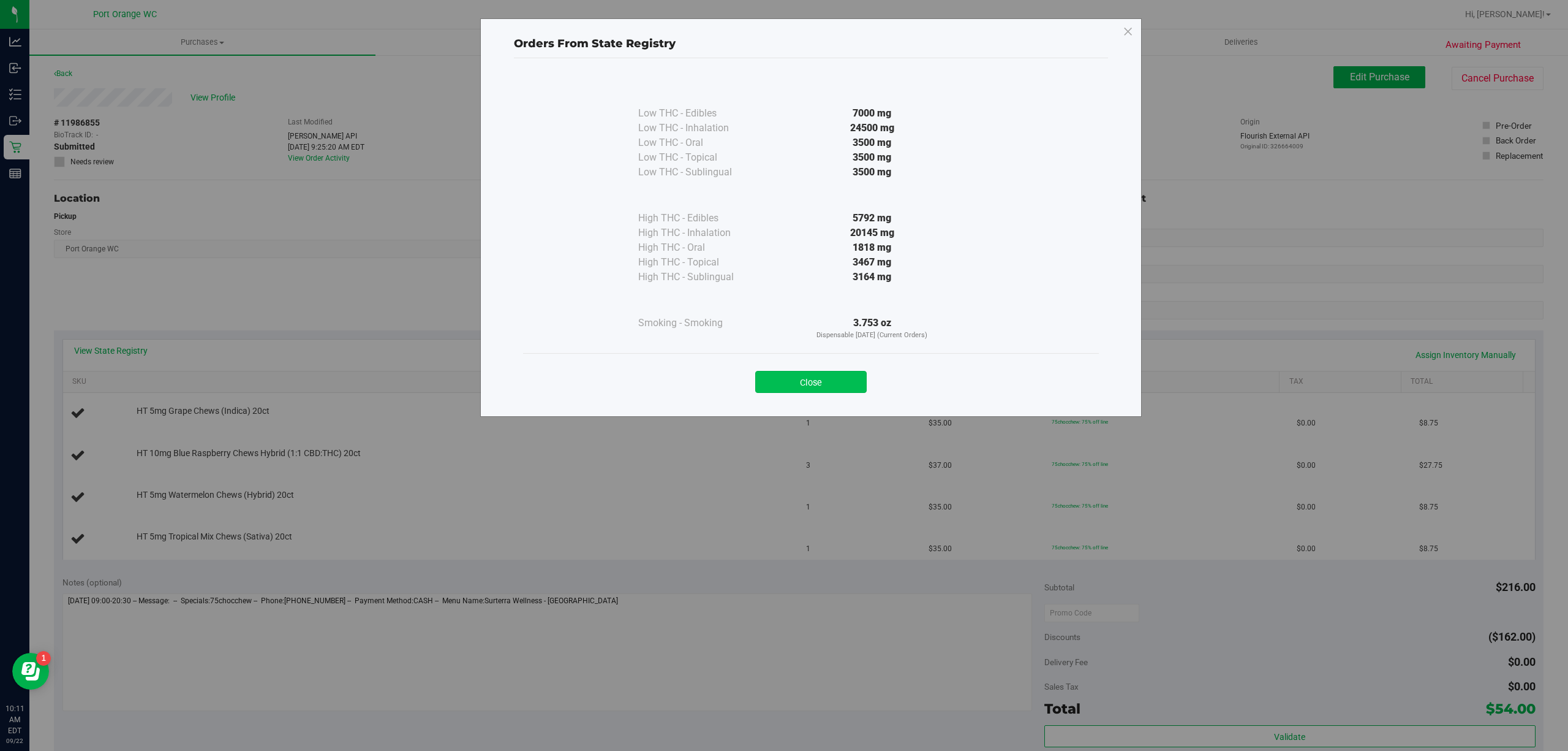
click at [782, 381] on button "Close" at bounding box center [811, 382] width 112 height 22
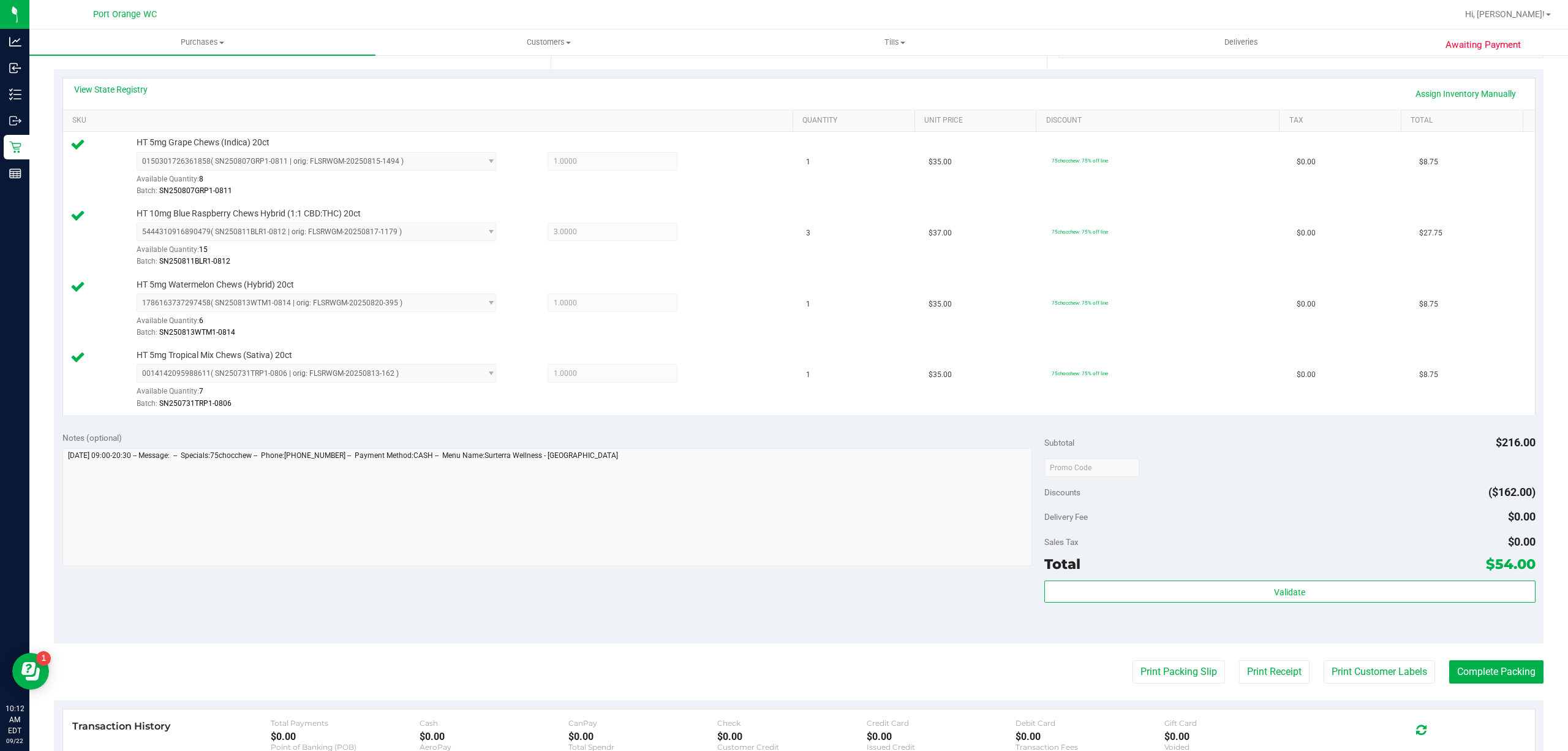
scroll to position [467, 0]
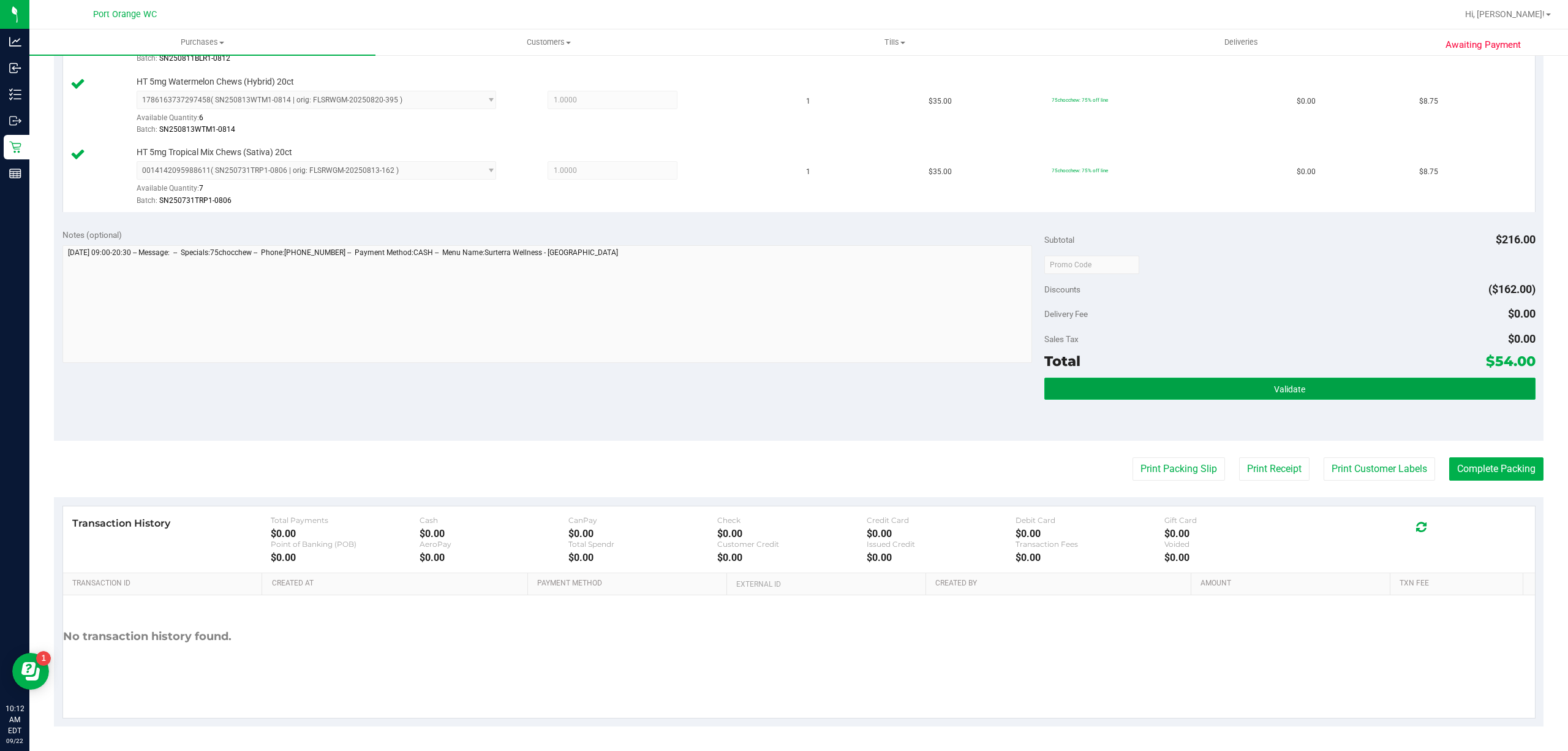
click at [1305, 385] on button "Validate" at bounding box center [1290, 388] width 491 height 22
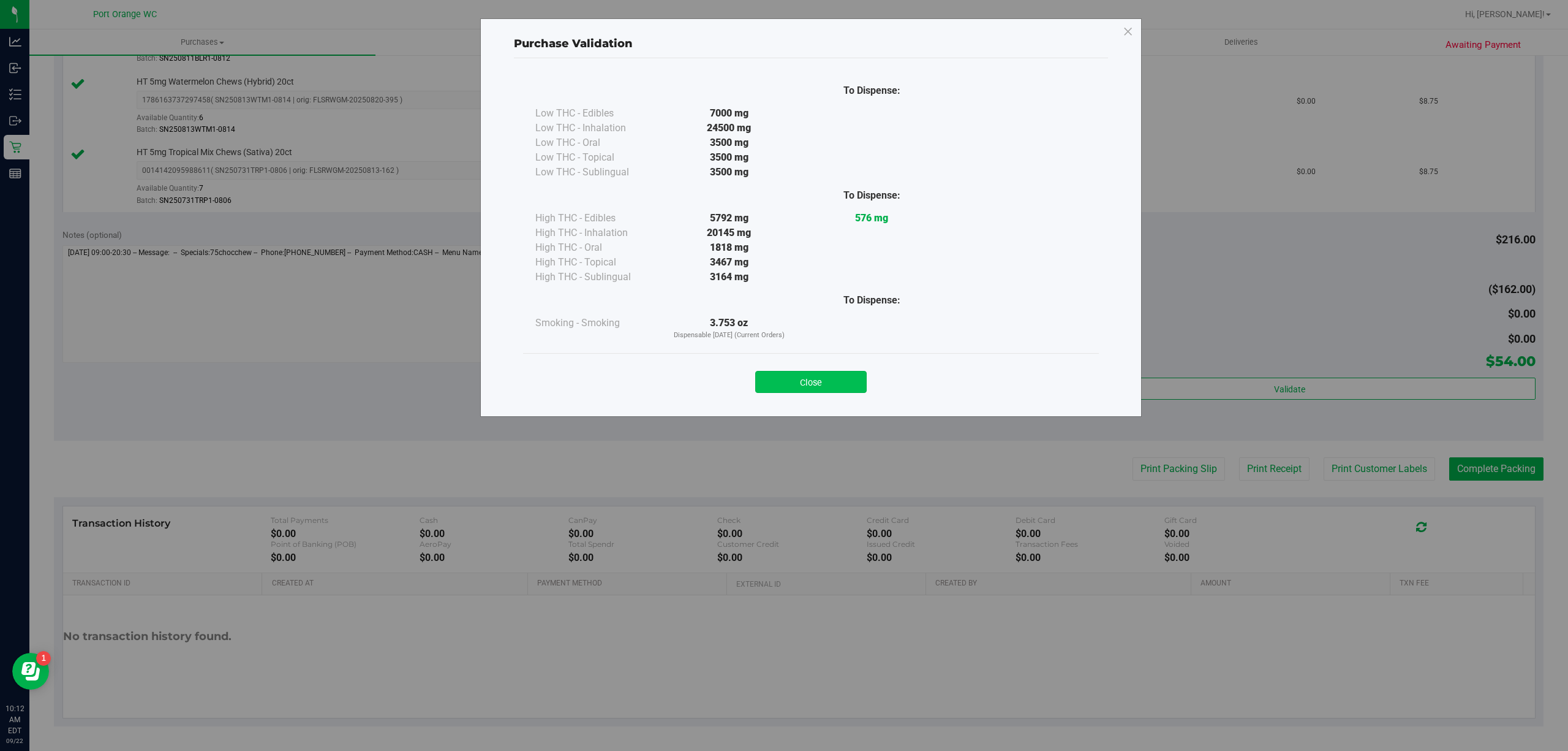
click at [834, 387] on button "Close" at bounding box center [811, 382] width 112 height 22
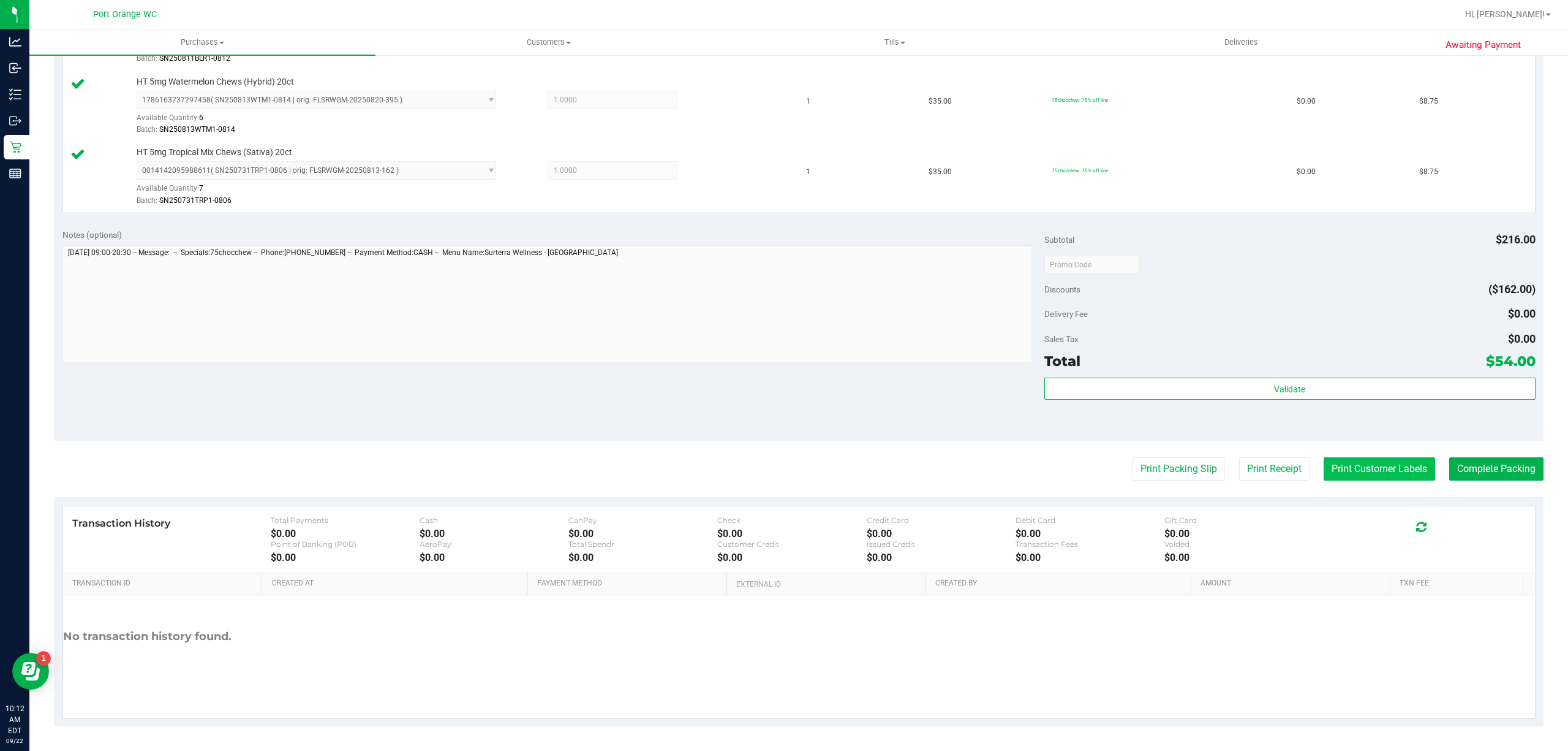
click at [1354, 469] on button "Print Customer Labels" at bounding box center [1380, 469] width 112 height 23
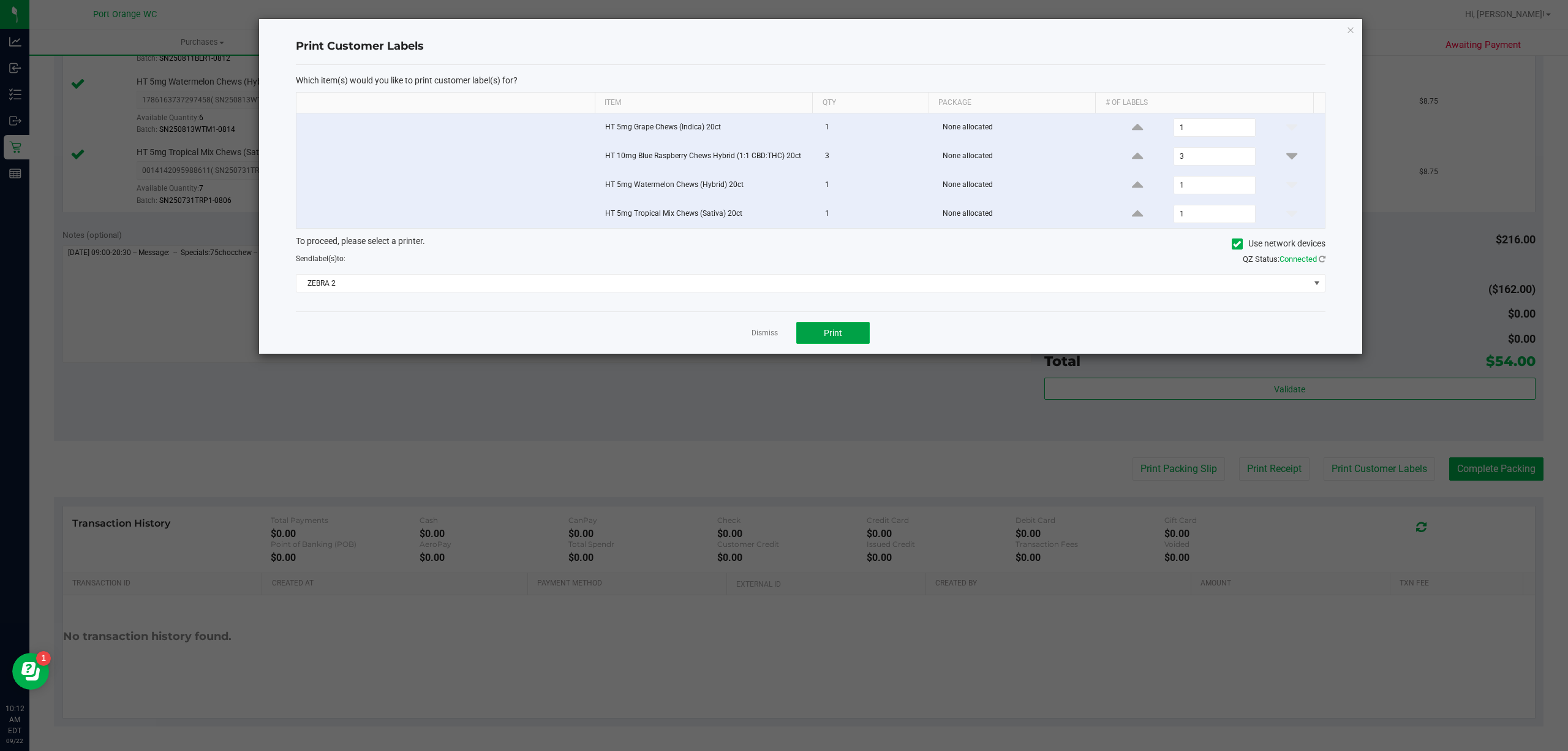
click at [834, 344] on button "Print" at bounding box center [833, 333] width 74 height 22
click at [756, 335] on link "Dismiss" at bounding box center [764, 333] width 26 height 11
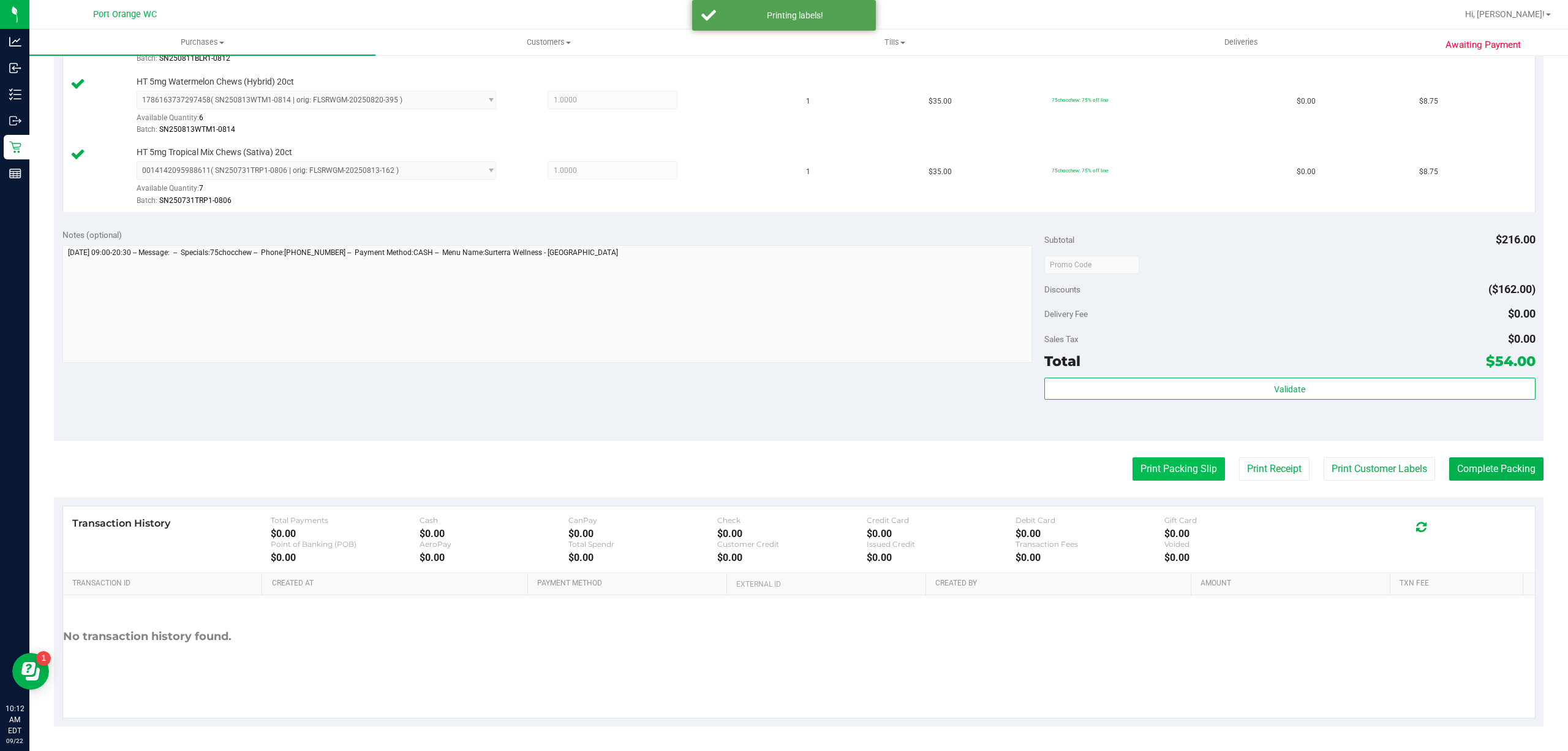
click at [1179, 471] on button "Print Packing Slip" at bounding box center [1179, 469] width 93 height 23
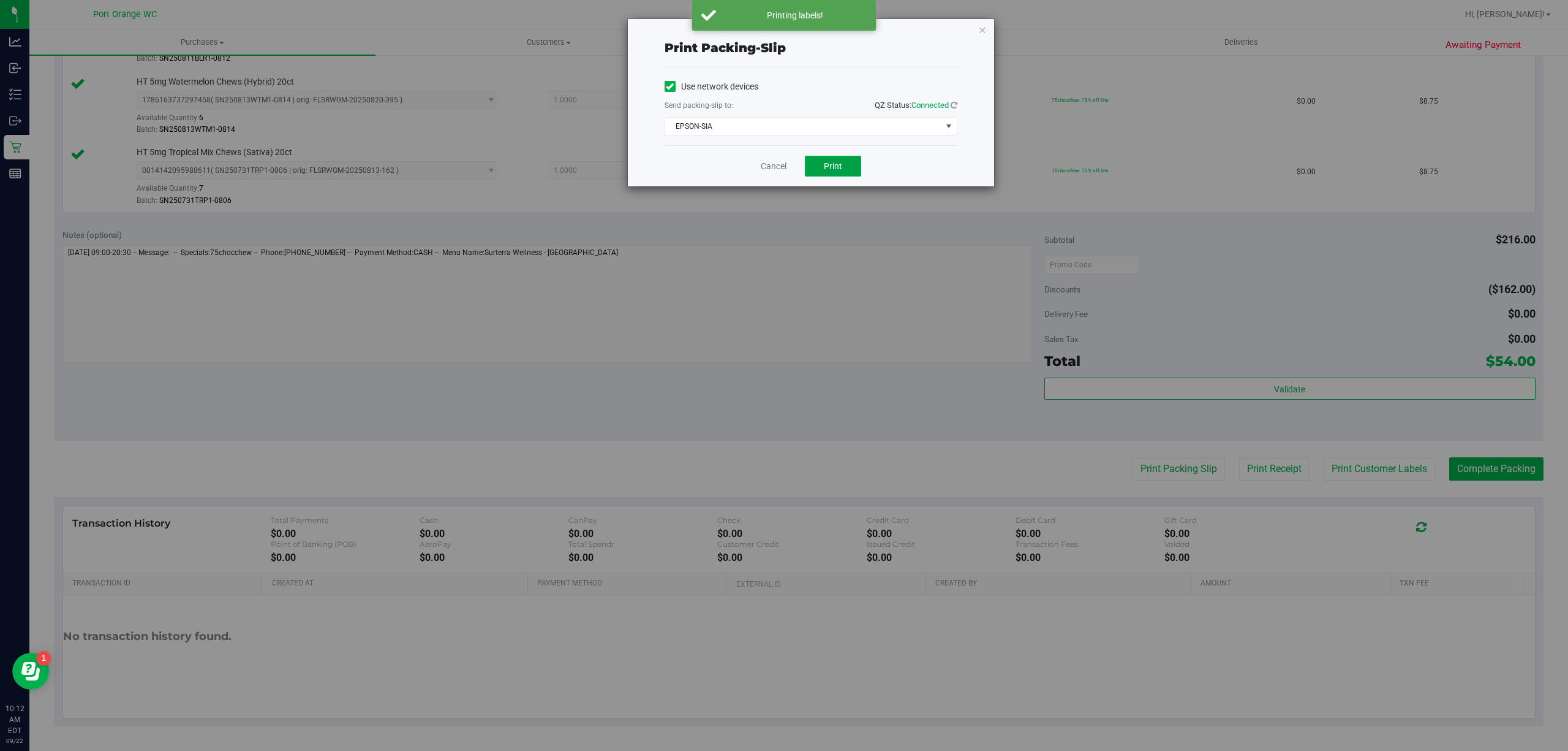
click at [814, 175] on button "Print" at bounding box center [834, 166] width 57 height 21
click at [764, 165] on link "Cancel" at bounding box center [773, 166] width 25 height 13
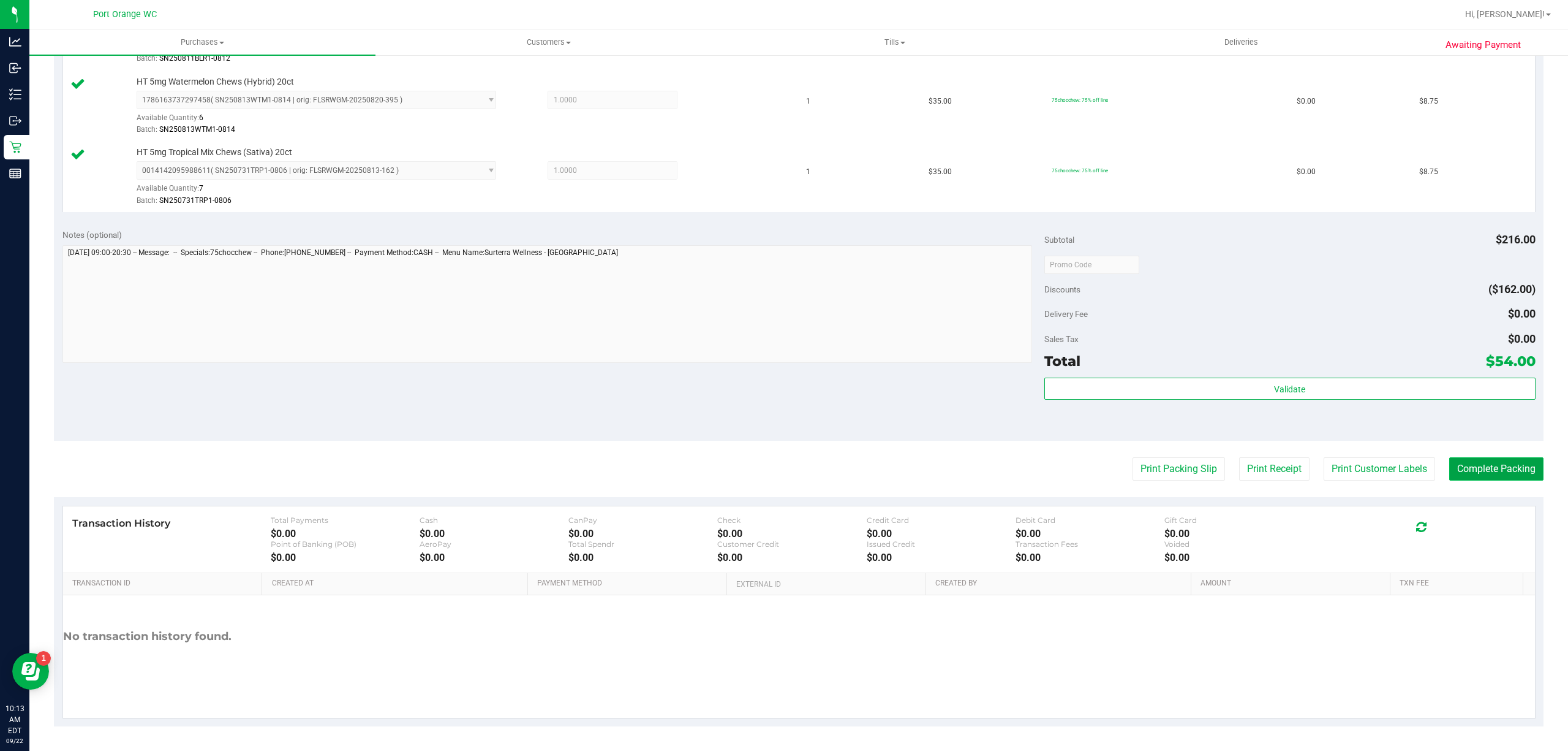
click at [1495, 469] on button "Complete Packing" at bounding box center [1496, 469] width 94 height 23
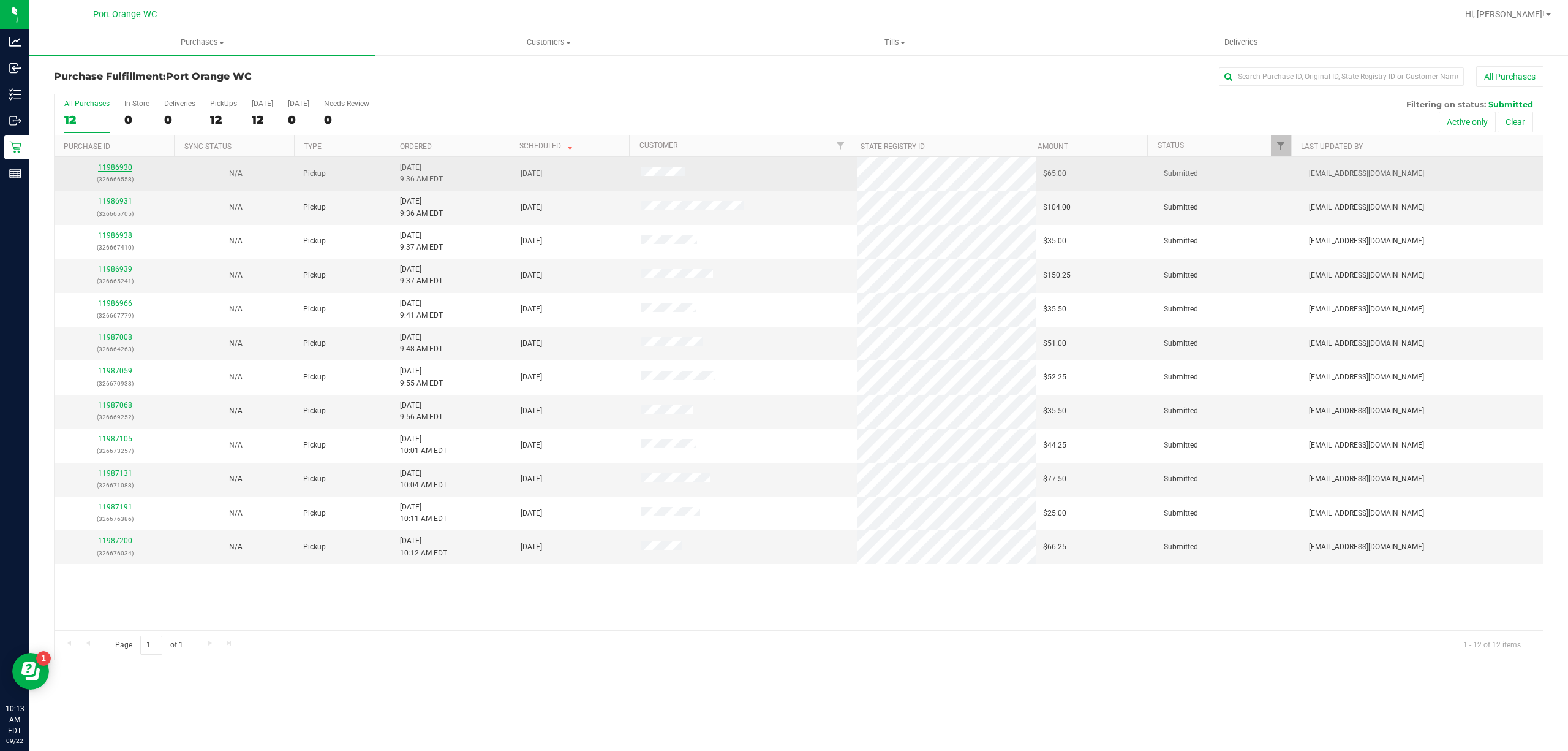
click at [113, 167] on link "11986930" at bounding box center [115, 167] width 34 height 8
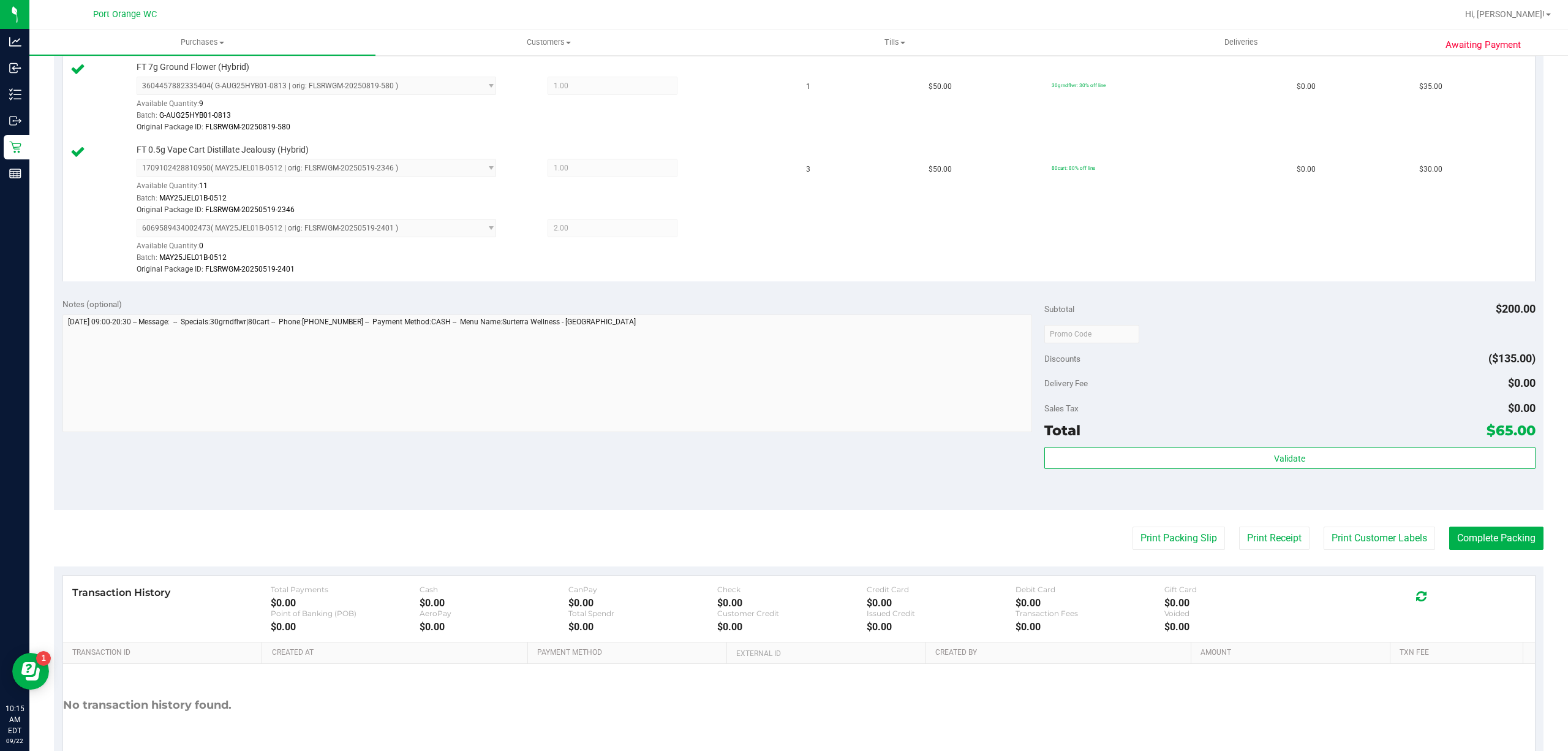
scroll to position [357, 0]
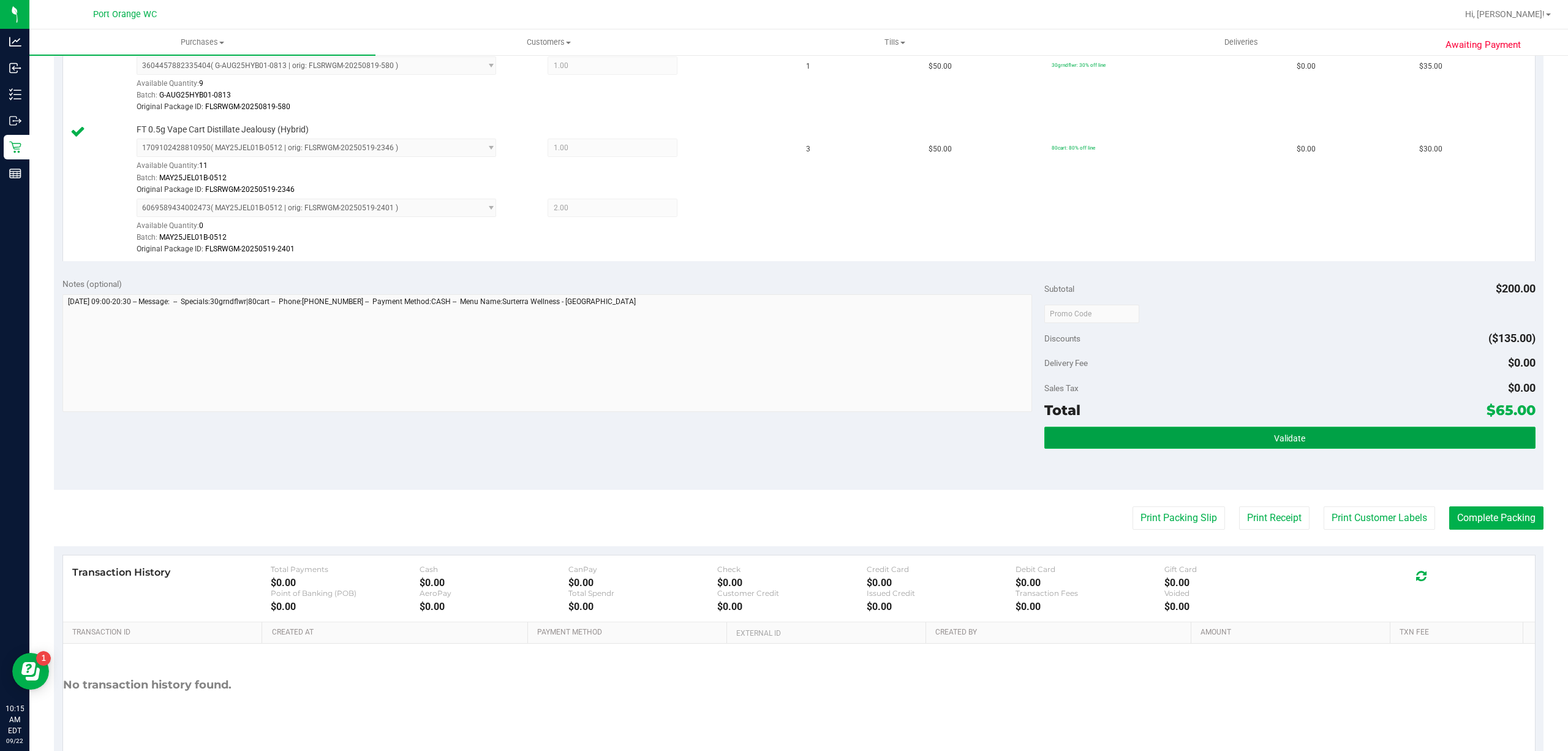
click at [1327, 446] on button "Validate" at bounding box center [1290, 437] width 491 height 22
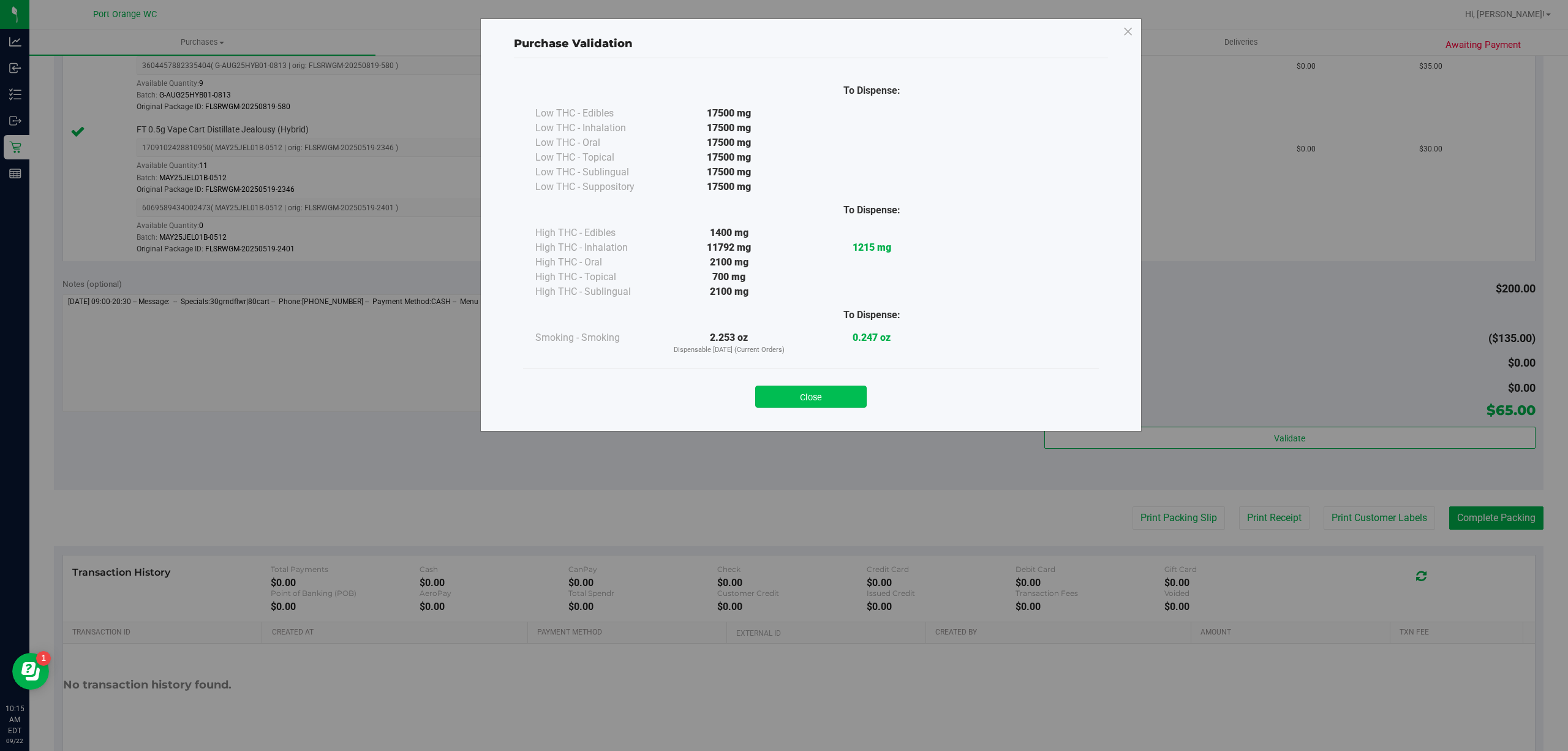
click at [795, 405] on button "Close" at bounding box center [811, 396] width 112 height 22
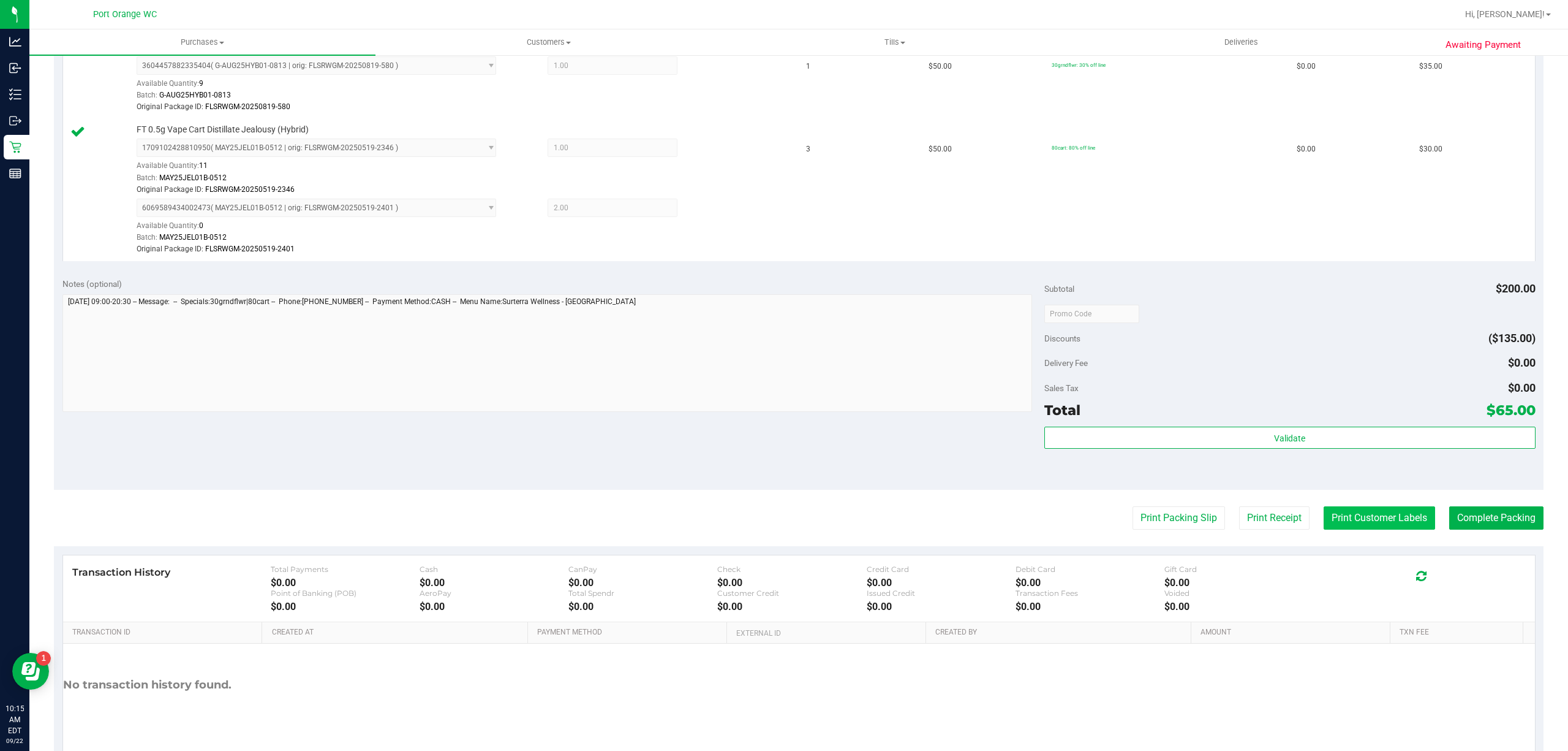
click at [1334, 520] on button "Print Customer Labels" at bounding box center [1380, 517] width 112 height 23
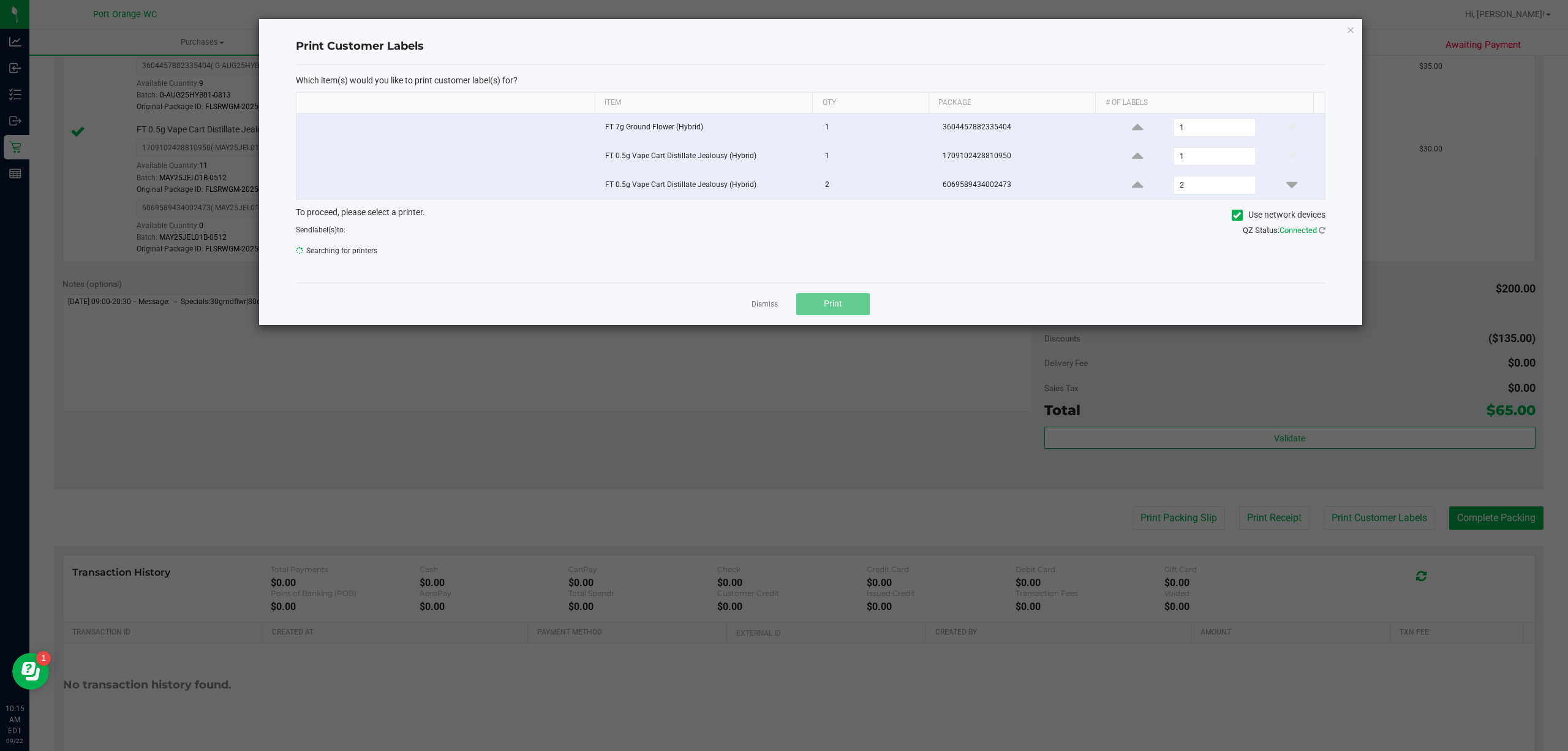
click at [829, 308] on span "Print" at bounding box center [833, 304] width 18 height 10
click at [753, 307] on link "Dismiss" at bounding box center [764, 304] width 26 height 11
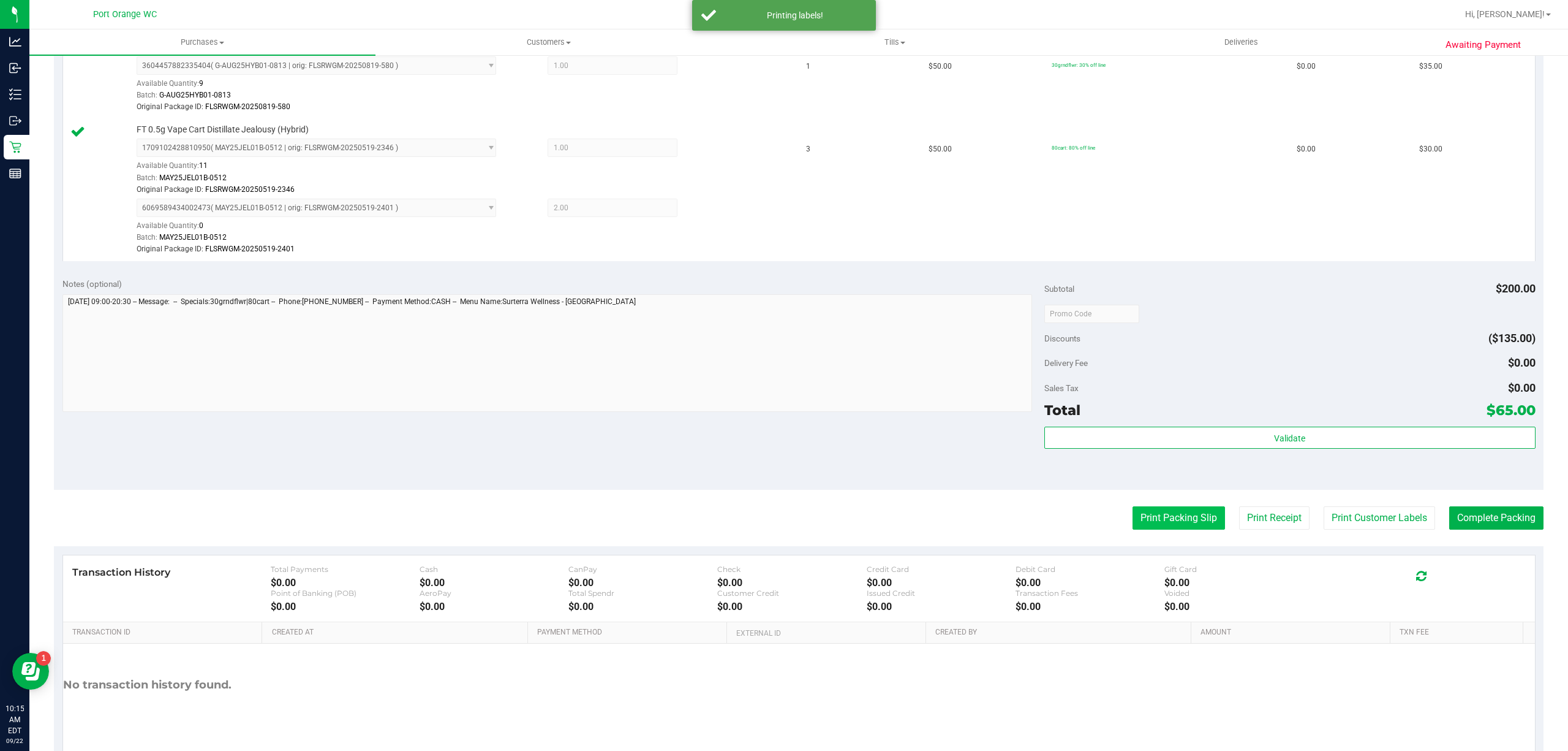
click at [1155, 526] on button "Print Packing Slip" at bounding box center [1179, 517] width 93 height 23
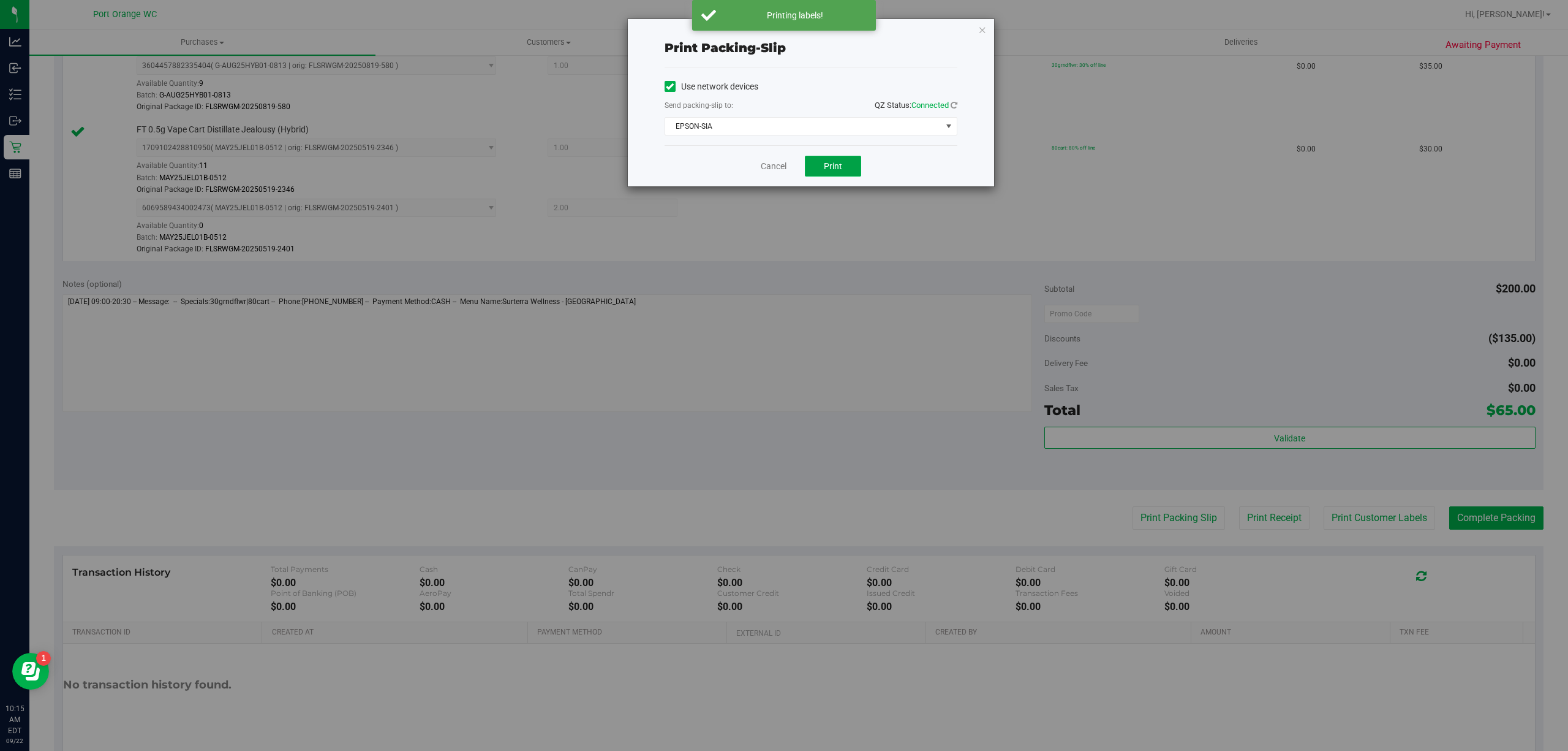
click at [853, 175] on button "Print" at bounding box center [834, 166] width 57 height 21
click at [768, 171] on link "Cancel" at bounding box center [773, 166] width 25 height 13
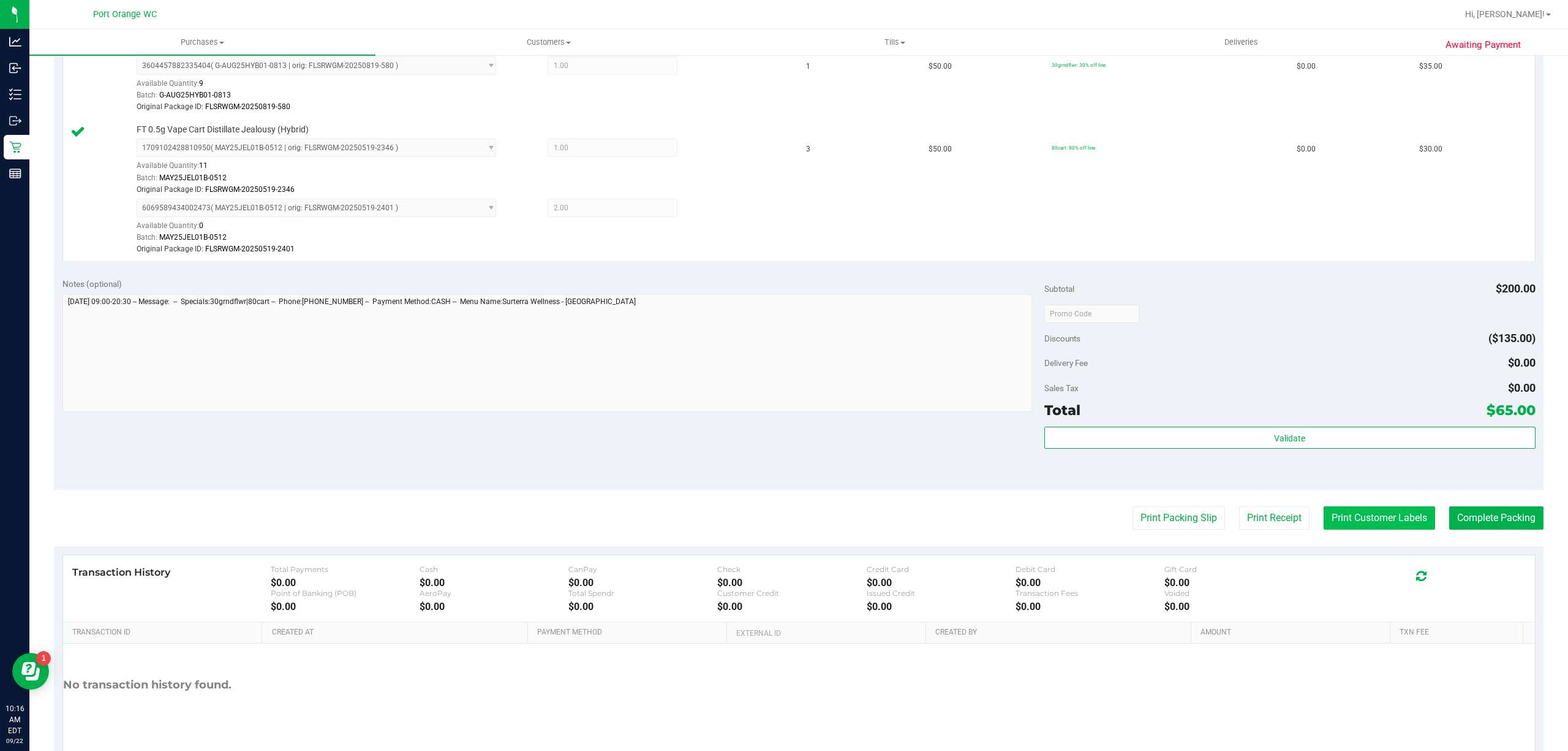
click at [1344, 518] on button "Print Customer Labels" at bounding box center [1380, 517] width 112 height 23
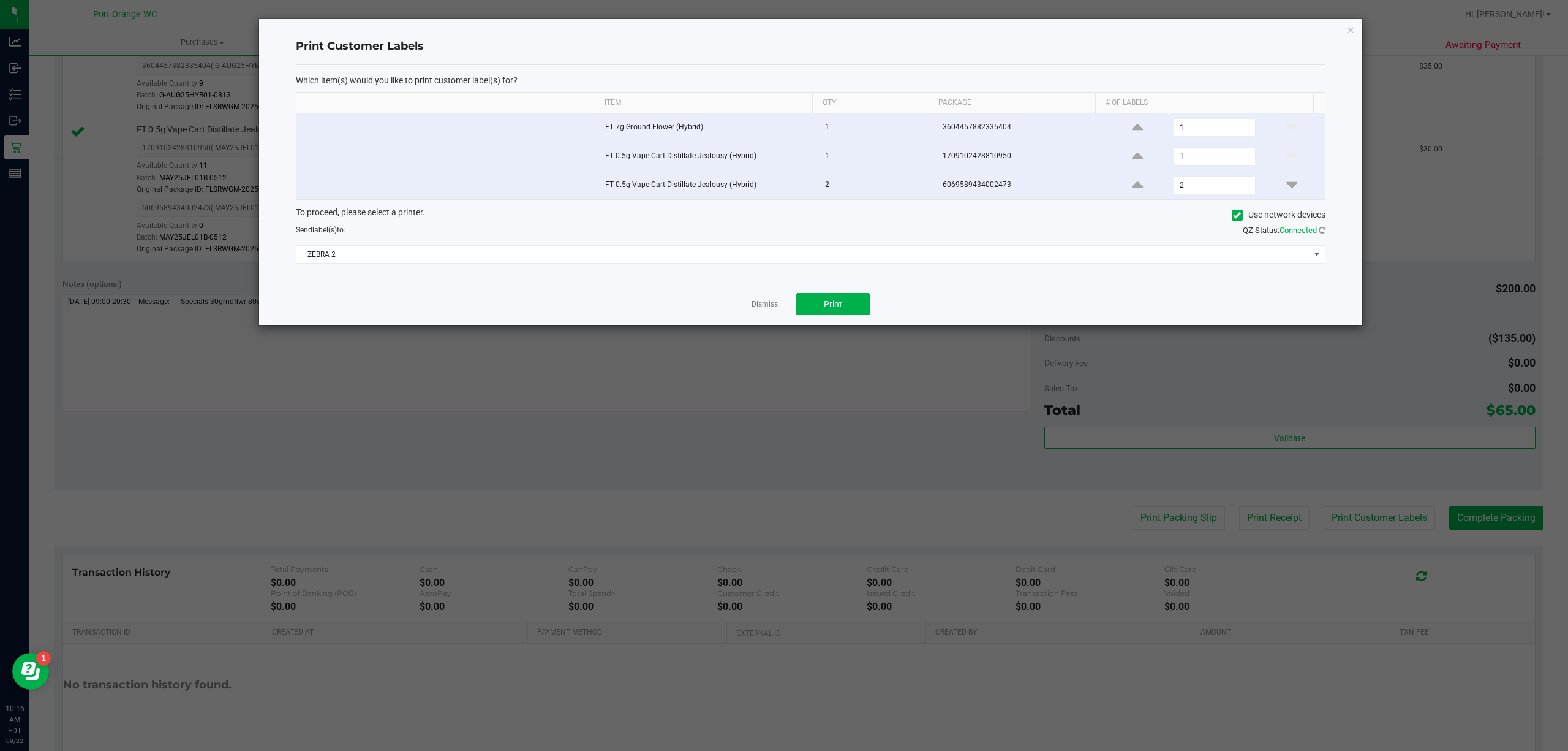
click at [304, 183] on input "checkbox" at bounding box center [304, 182] width 1 height 1
checkbox input "false"
click at [304, 183] on input "checkbox" at bounding box center [304, 182] width 1 height 1
checkbox input "true"
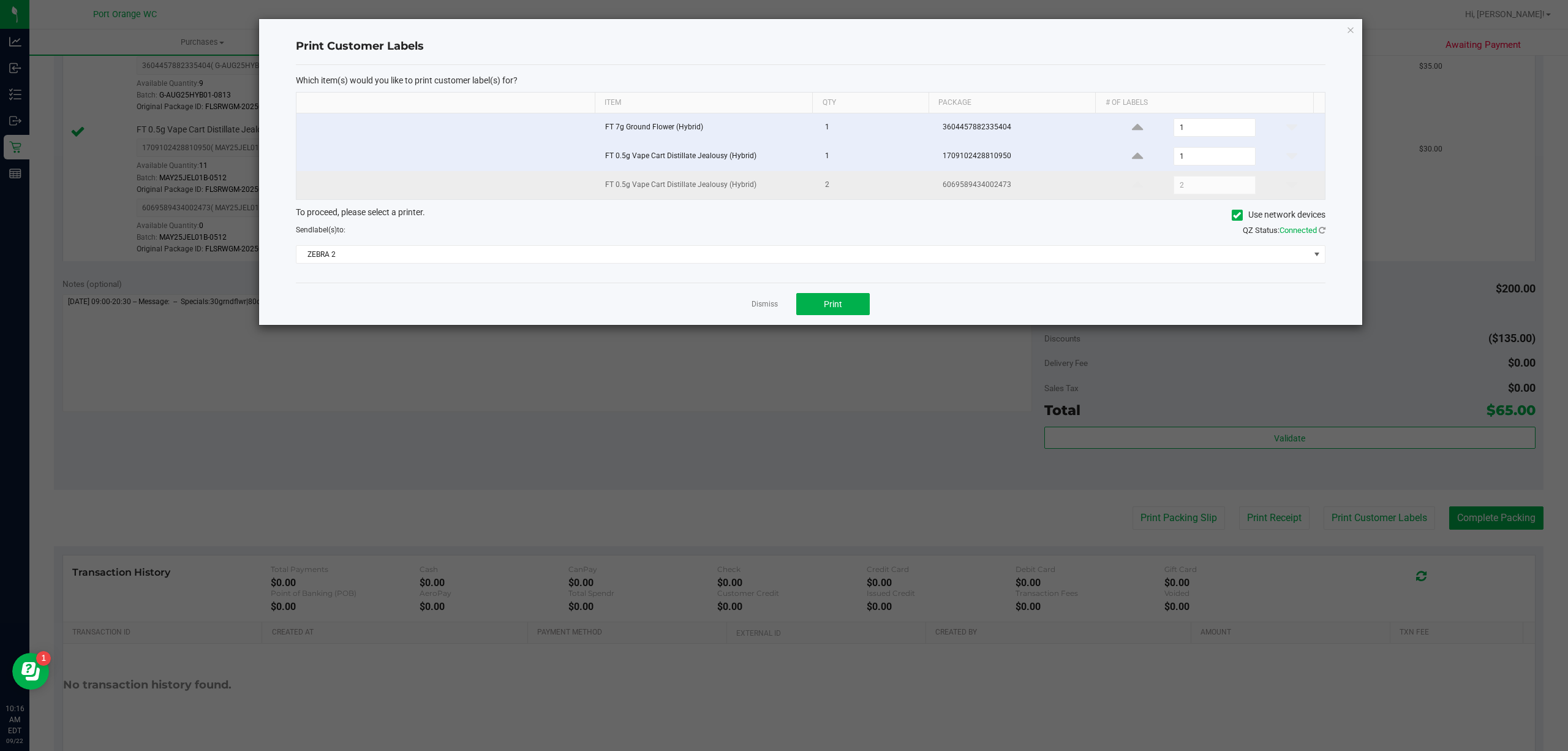
checkbox input "true"
click at [319, 162] on td at bounding box center [447, 156] width 301 height 29
click at [304, 154] on input "checkbox" at bounding box center [304, 154] width 1 height 1
checkbox input "false"
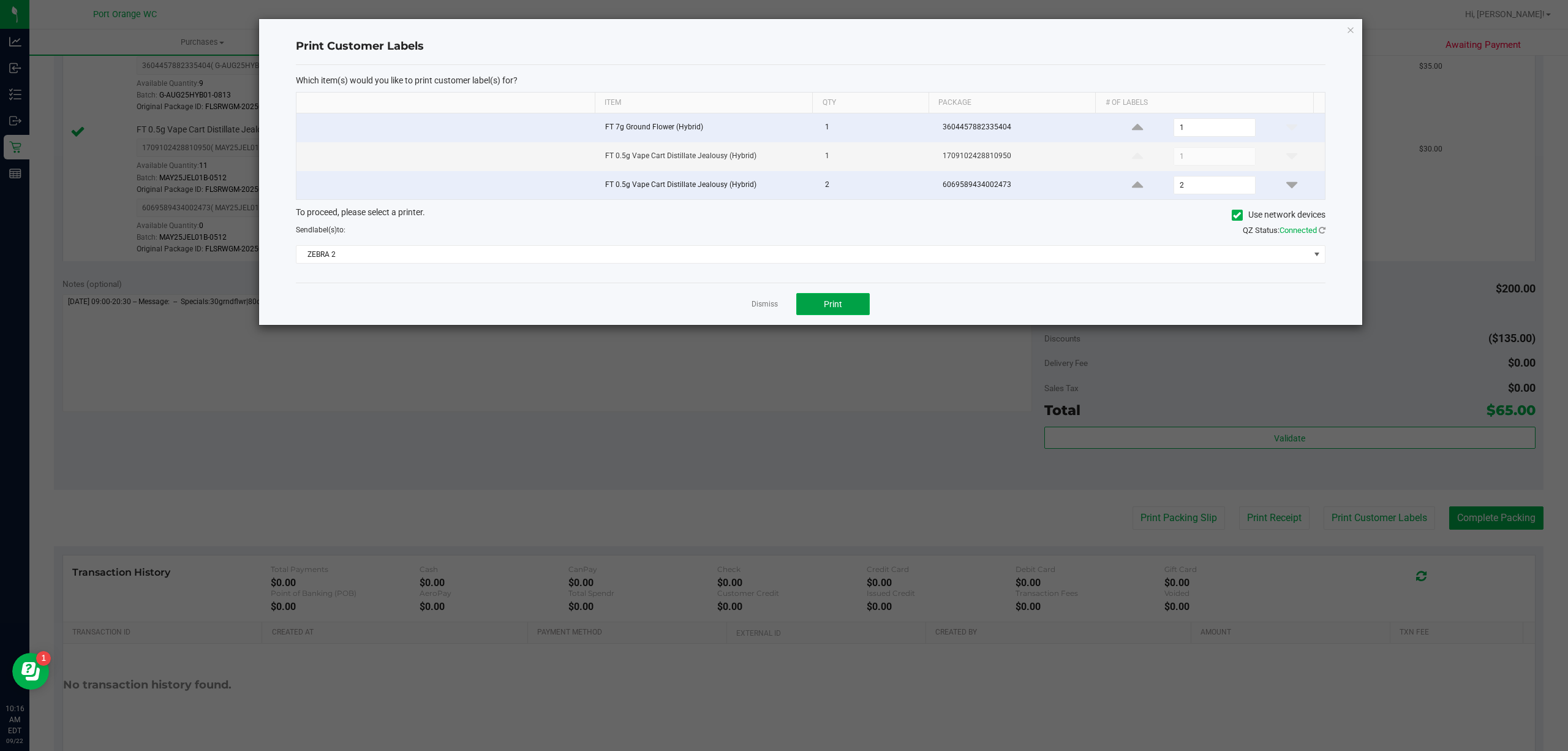
click at [832, 306] on span "Print" at bounding box center [833, 304] width 18 height 10
click at [752, 307] on link "Dismiss" at bounding box center [764, 304] width 26 height 11
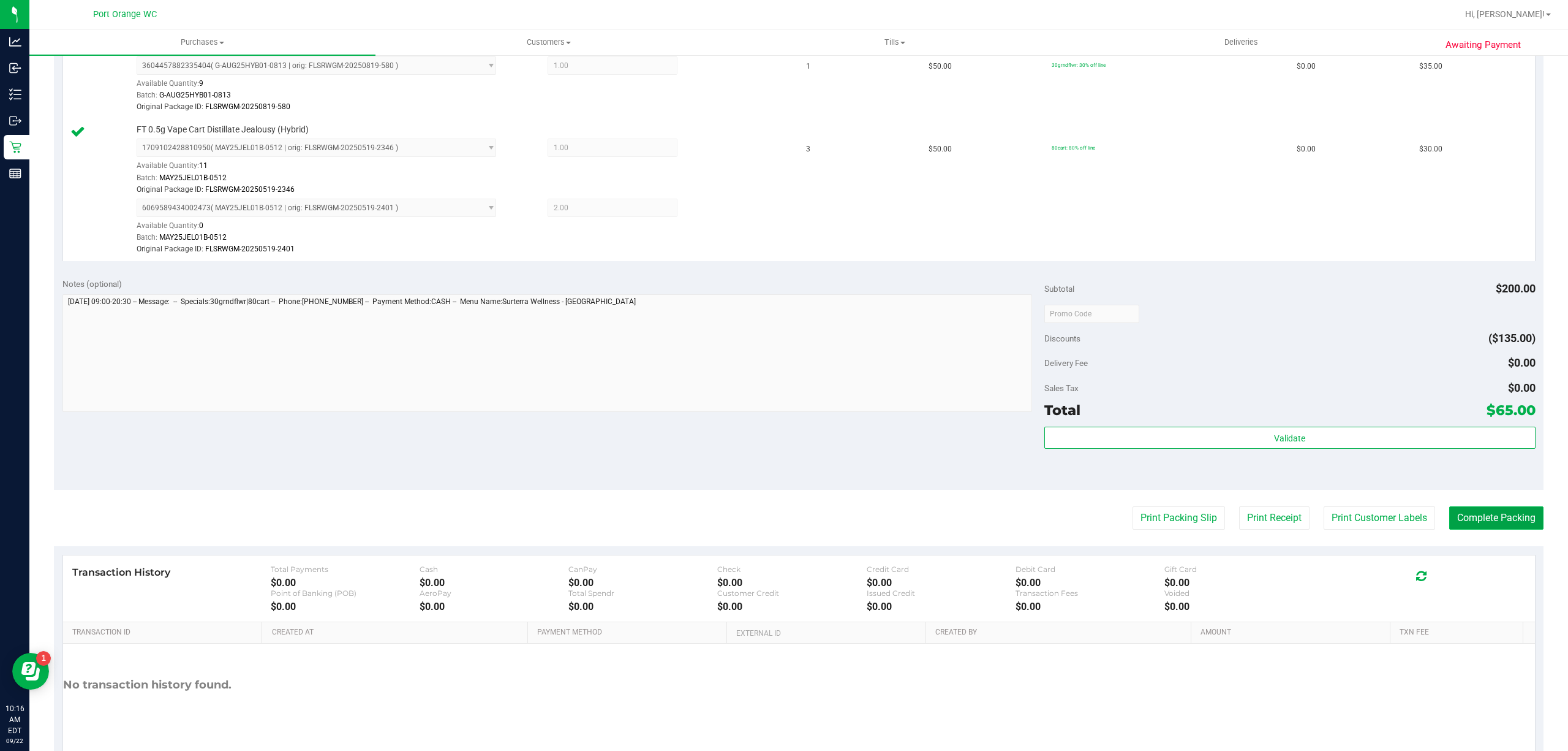
click at [1476, 520] on button "Complete Packing" at bounding box center [1496, 517] width 94 height 23
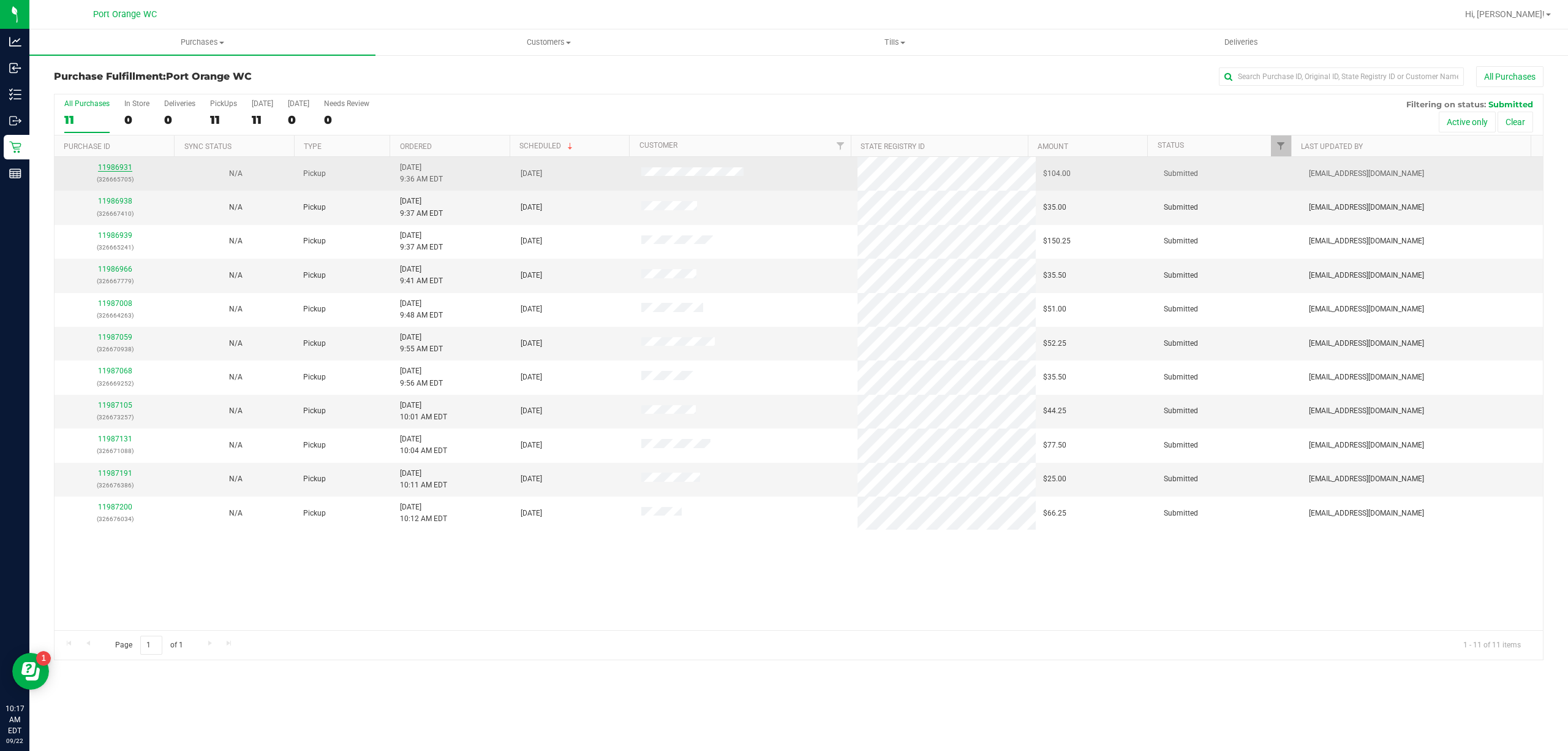
click at [127, 170] on link "11986931" at bounding box center [115, 167] width 34 height 8
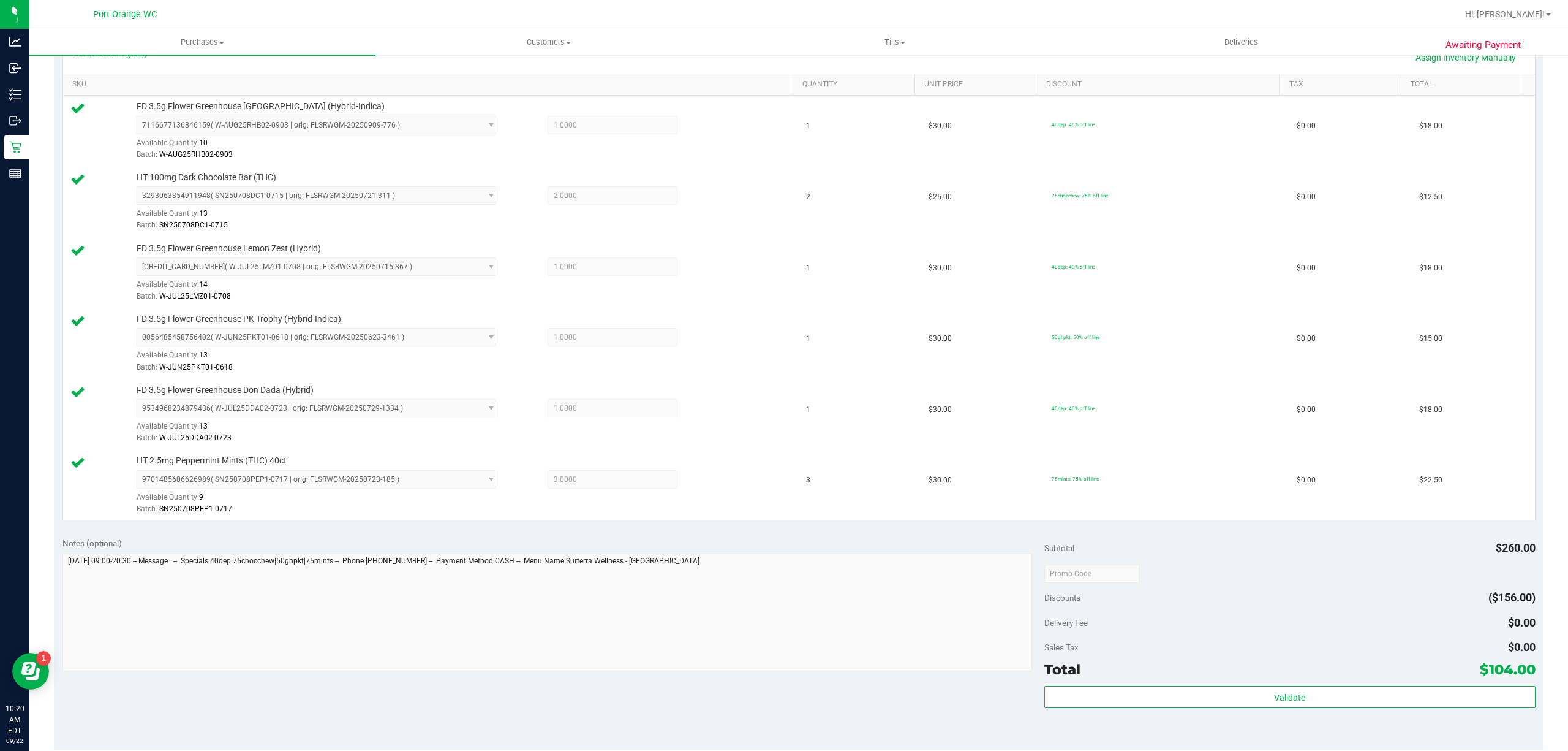
scroll to position [326, 0]
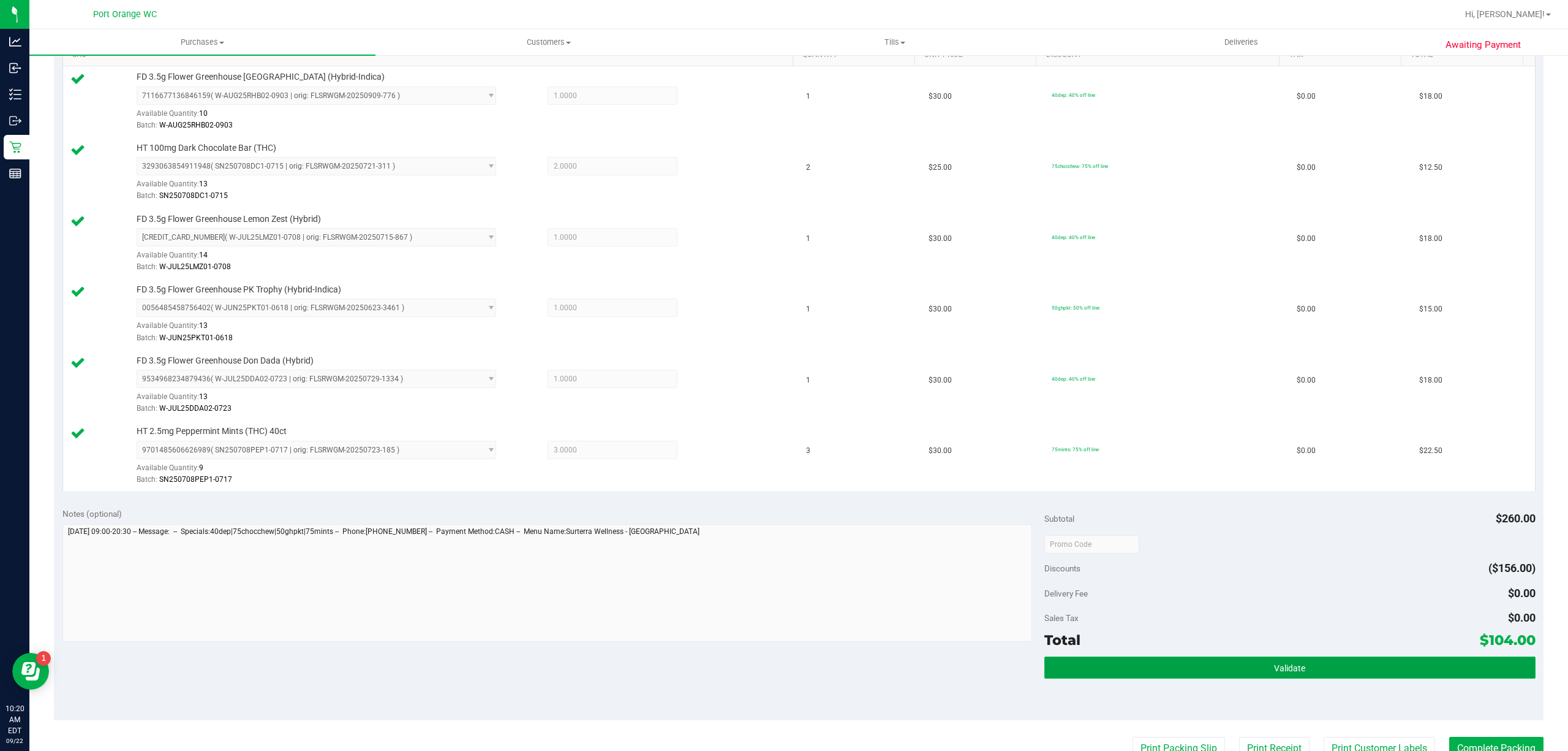
drag, startPoint x: 1344, startPoint y: 667, endPoint x: 1320, endPoint y: 669, distance: 24.1
click at [1344, 669] on button "Validate" at bounding box center [1290, 667] width 491 height 22
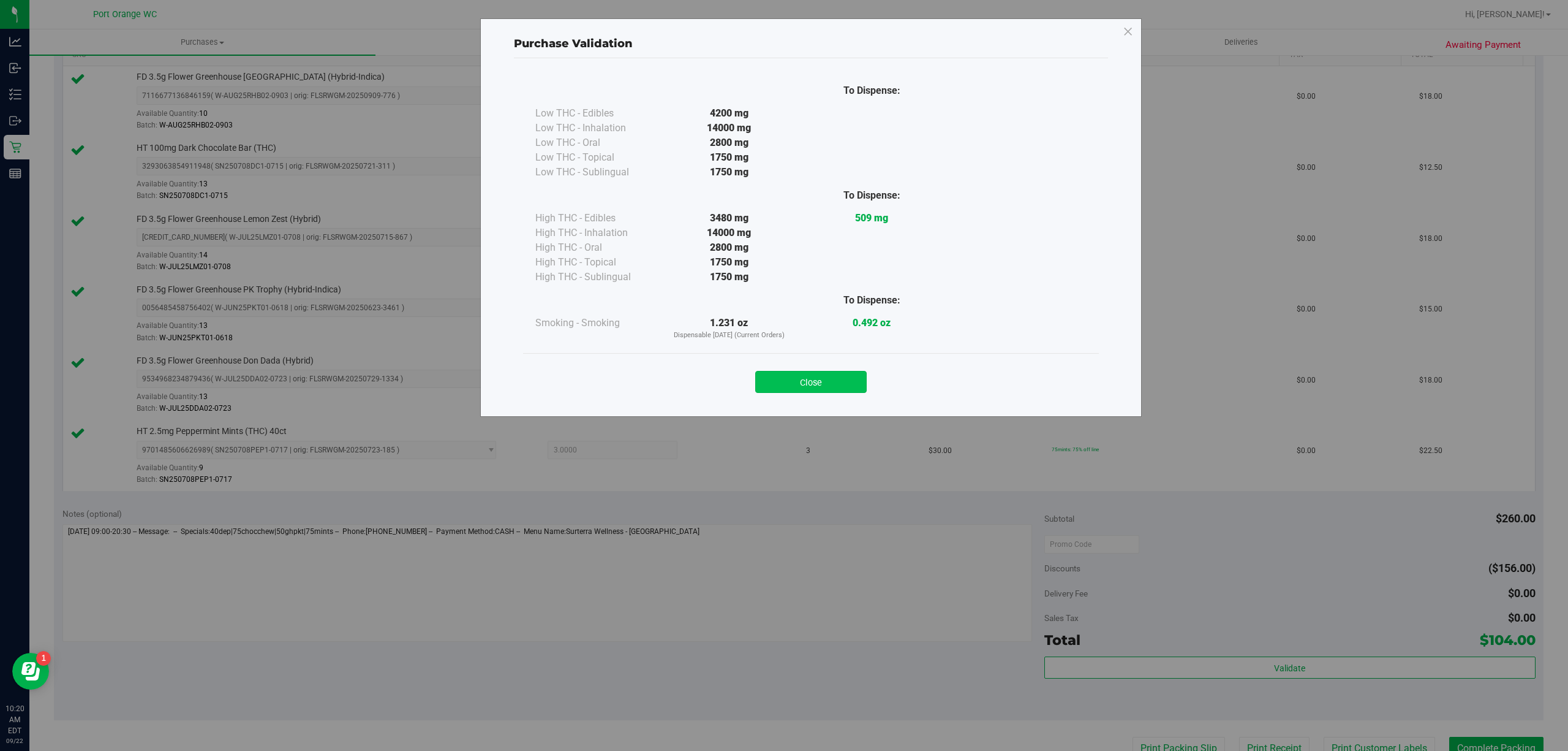
click at [789, 377] on button "Close" at bounding box center [811, 382] width 112 height 22
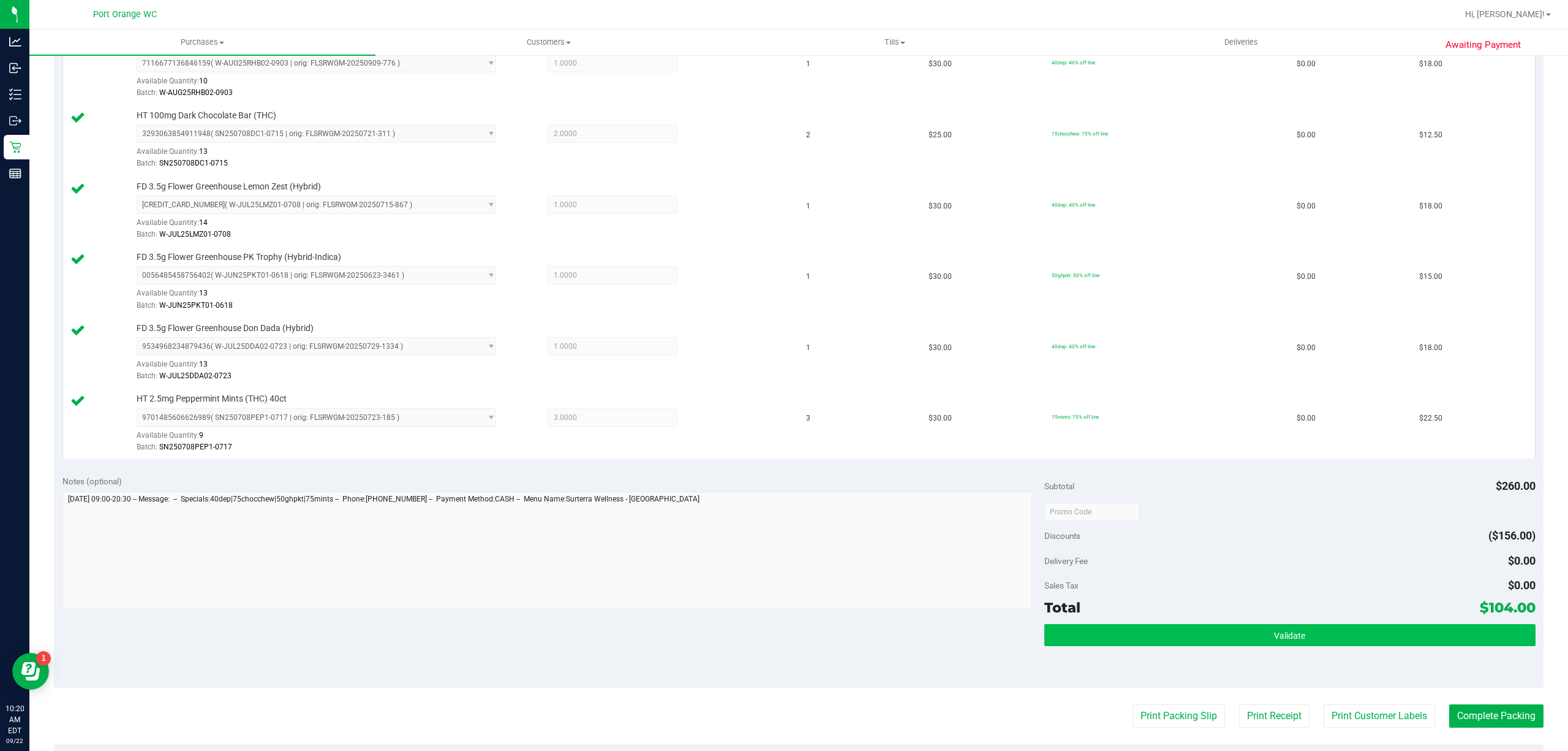
scroll to position [408, 0]
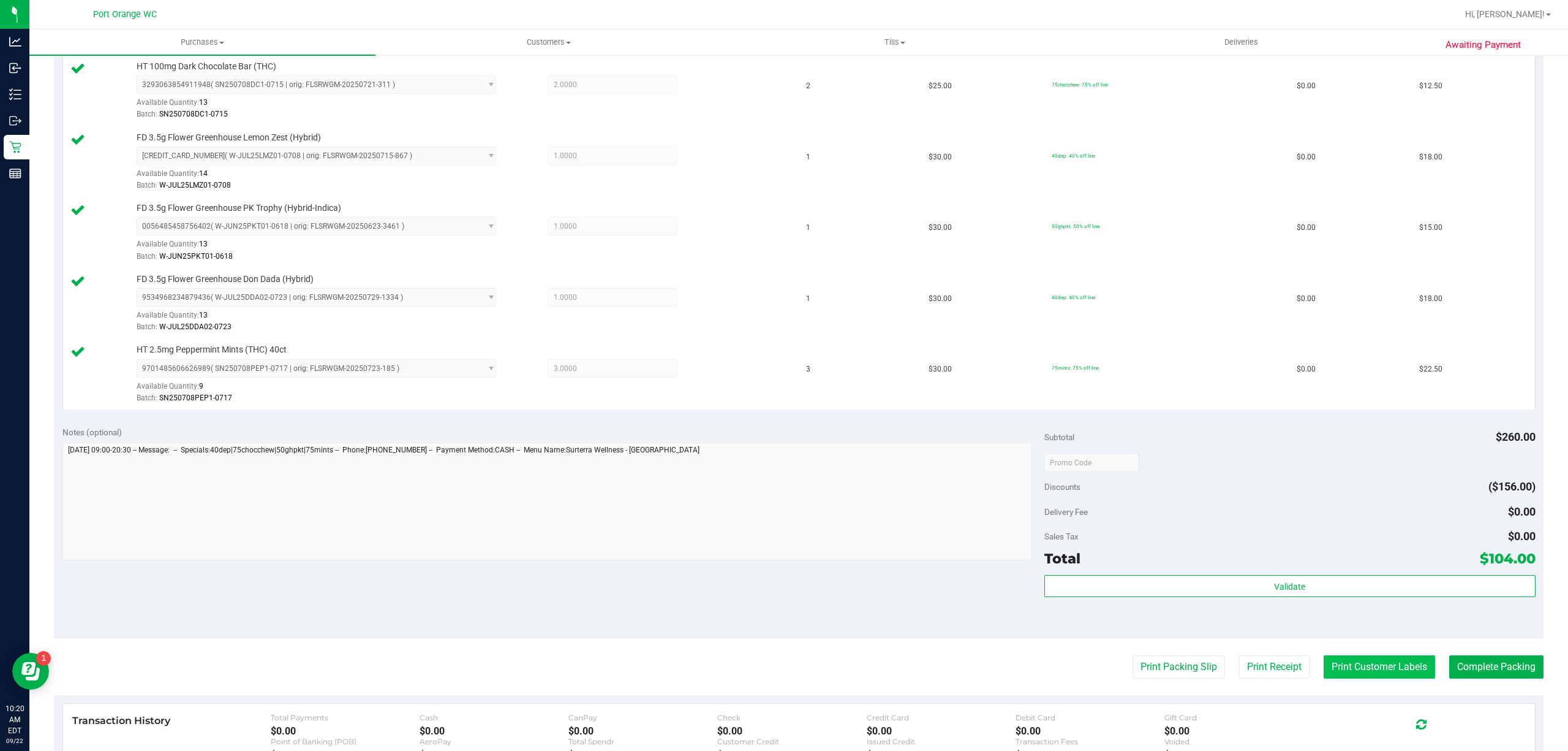
drag, startPoint x: 1336, startPoint y: 650, endPoint x: 1347, endPoint y: 672, distance: 24.6
click at [1337, 650] on purchase-details "Back Edit Purchase Cancel Purchase View Profile # 11986931 BioTrack ID: - Submi…" at bounding box center [798, 291] width 1489 height 1266
click at [1347, 672] on button "Print Customer Labels" at bounding box center [1380, 666] width 112 height 23
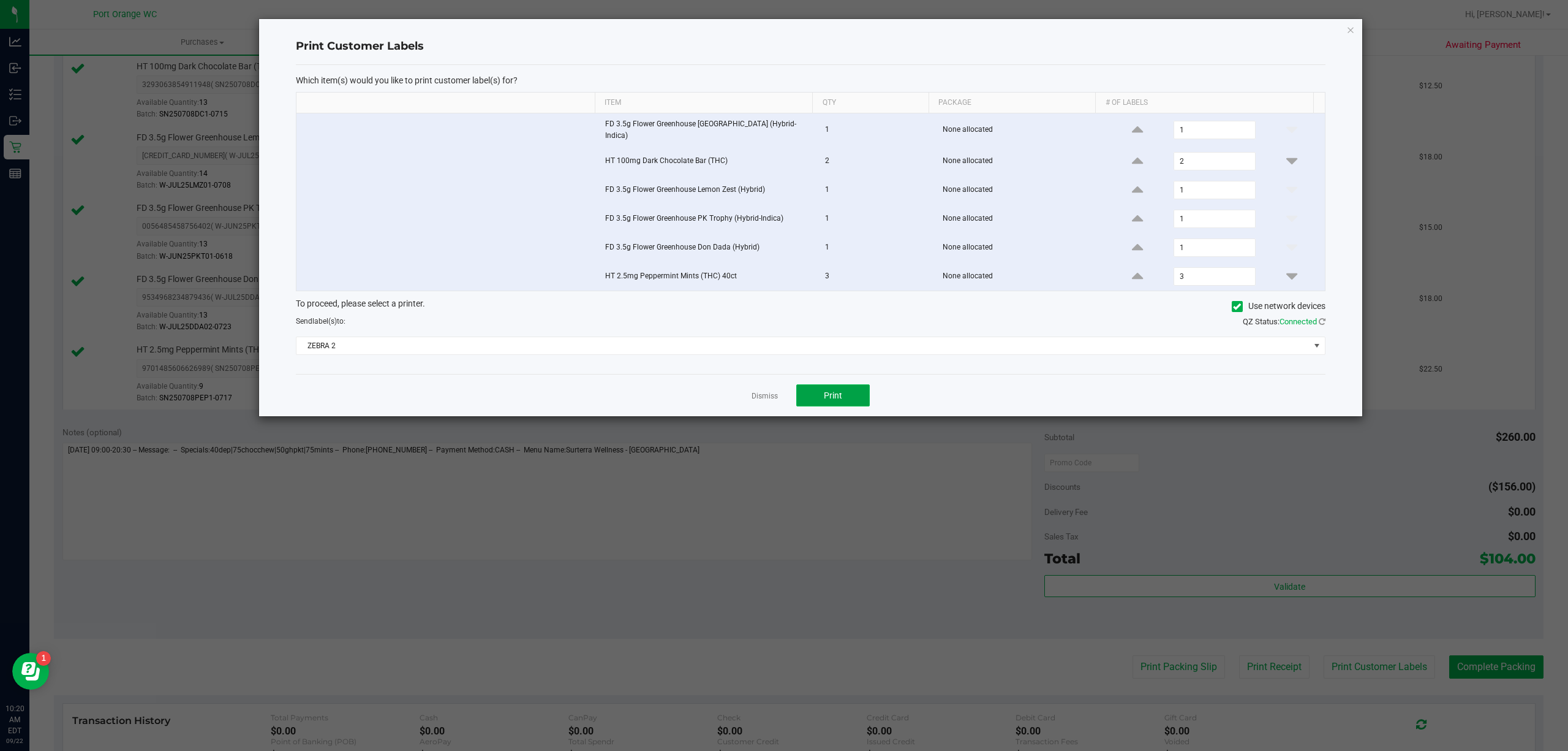
click at [807, 388] on button "Print" at bounding box center [833, 395] width 74 height 22
click at [760, 397] on link "Dismiss" at bounding box center [764, 396] width 26 height 11
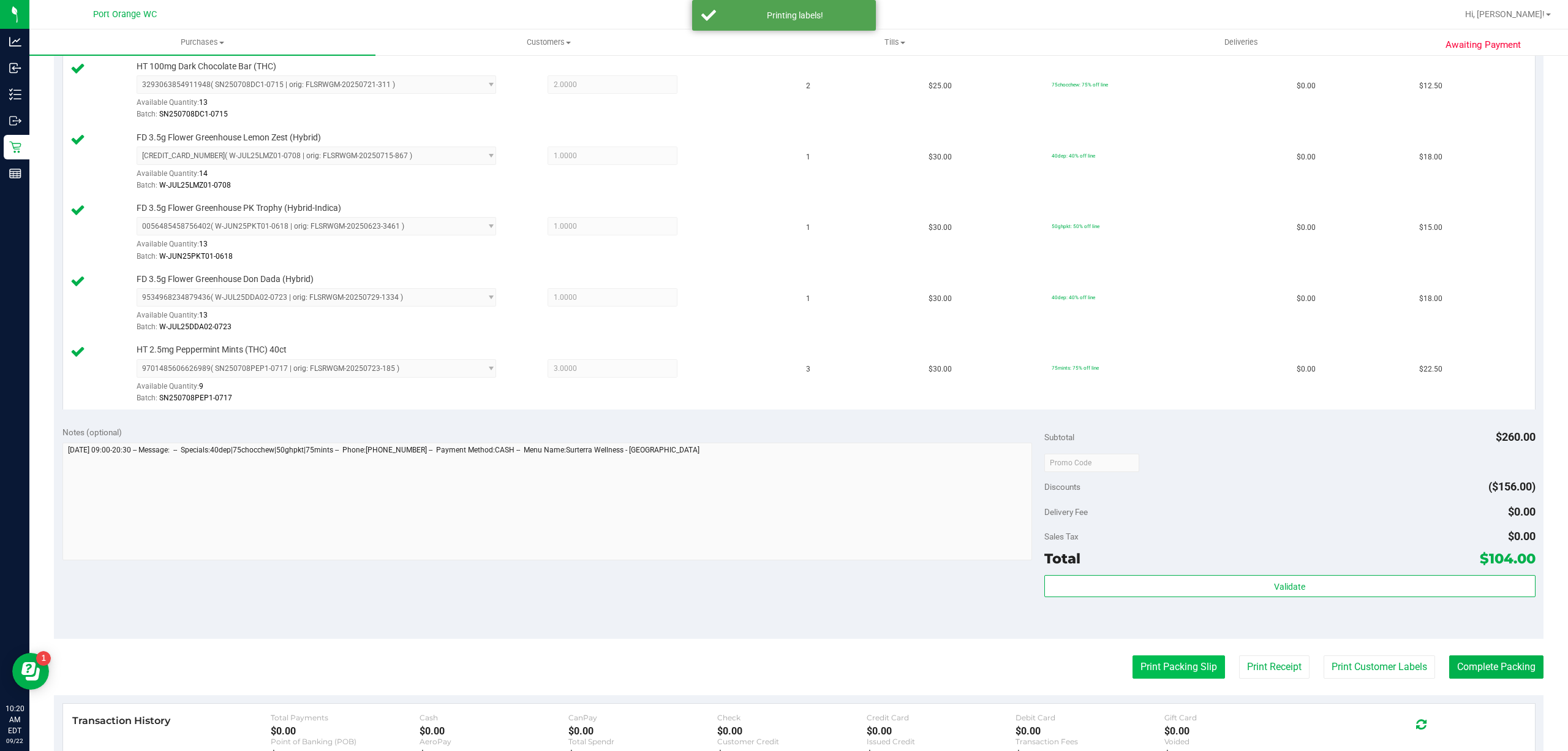
click at [1172, 667] on button "Print Packing Slip" at bounding box center [1179, 666] width 93 height 23
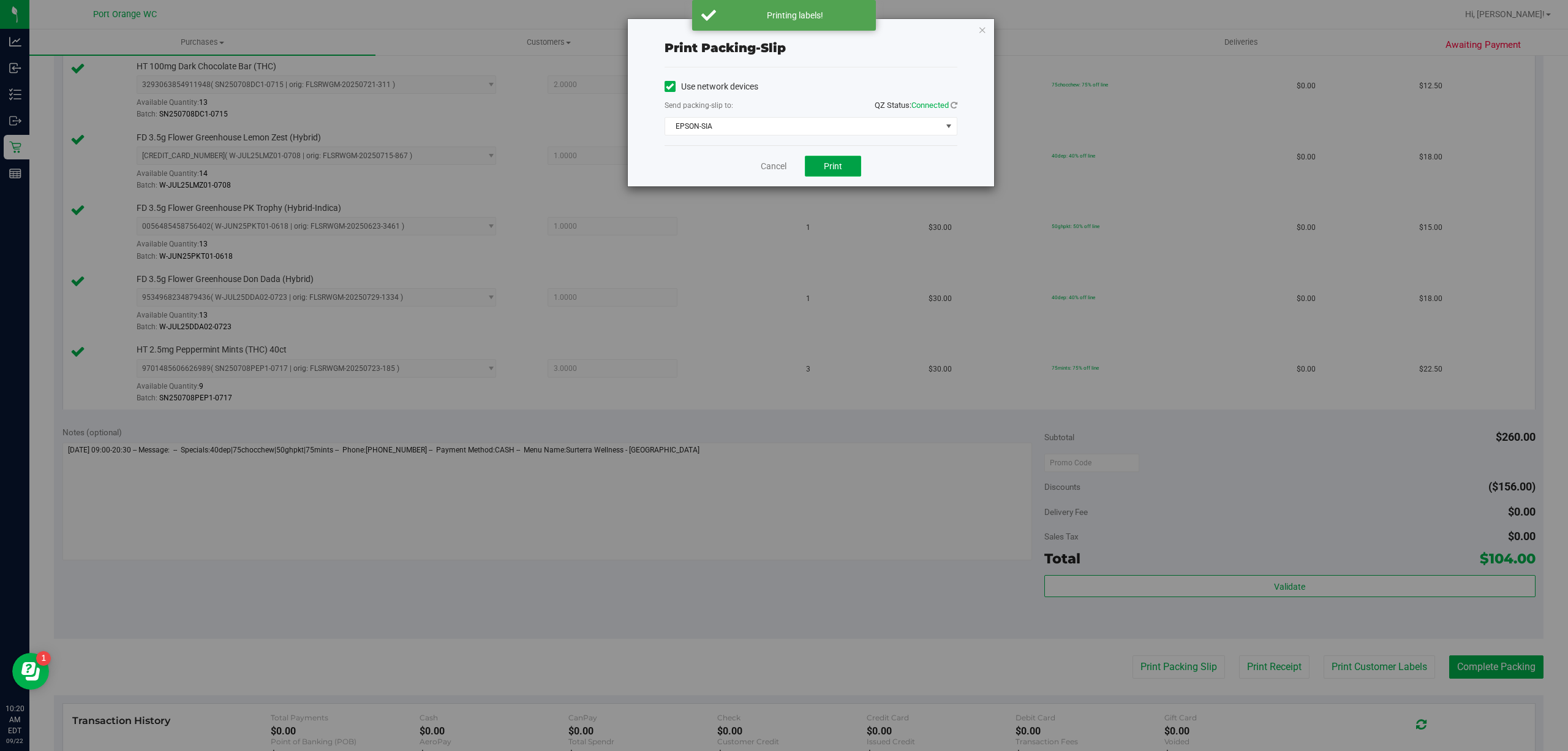
click at [841, 172] on button "Print" at bounding box center [834, 166] width 57 height 21
click at [763, 166] on link "Cancel" at bounding box center [773, 166] width 25 height 13
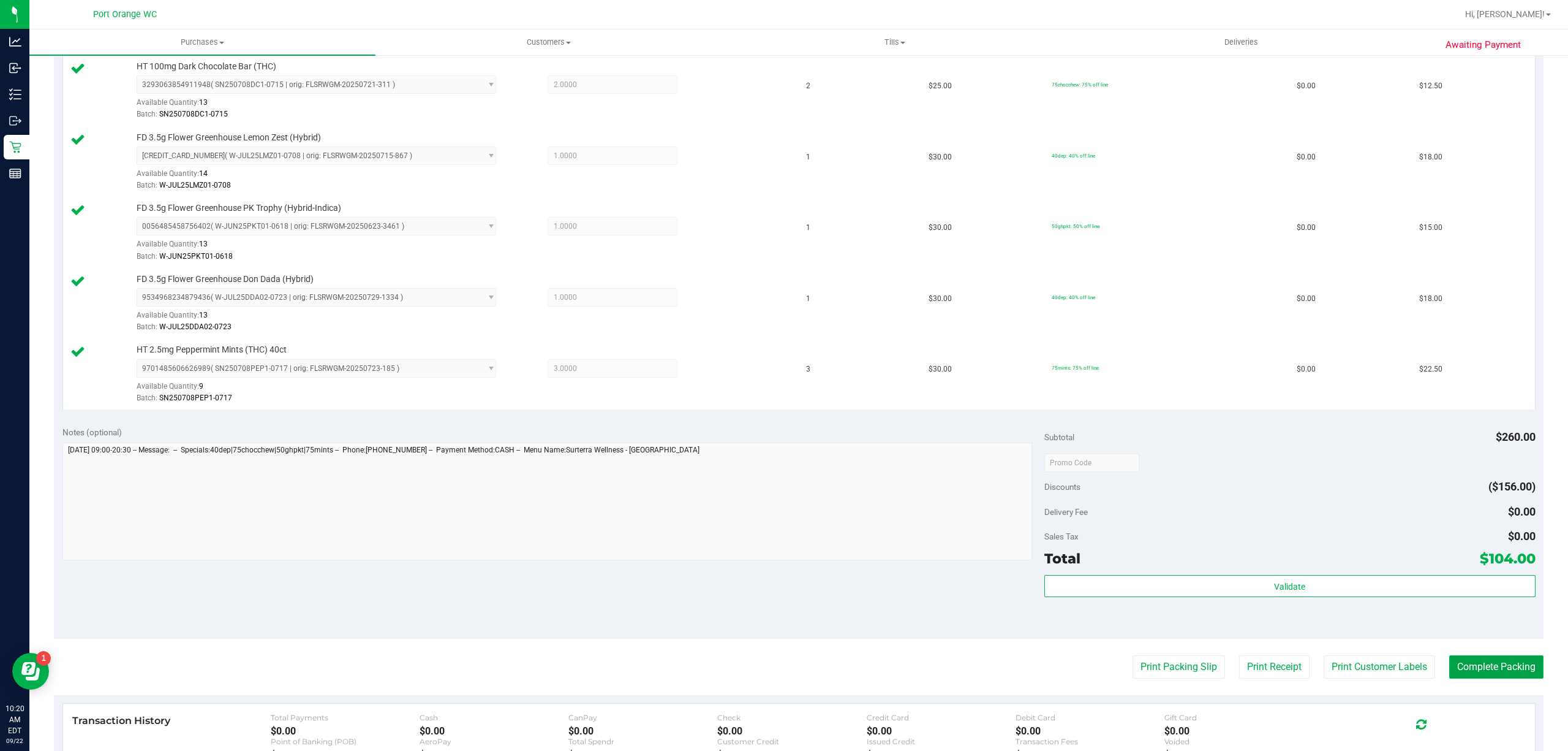
click at [1498, 670] on button "Complete Packing" at bounding box center [1496, 666] width 94 height 23
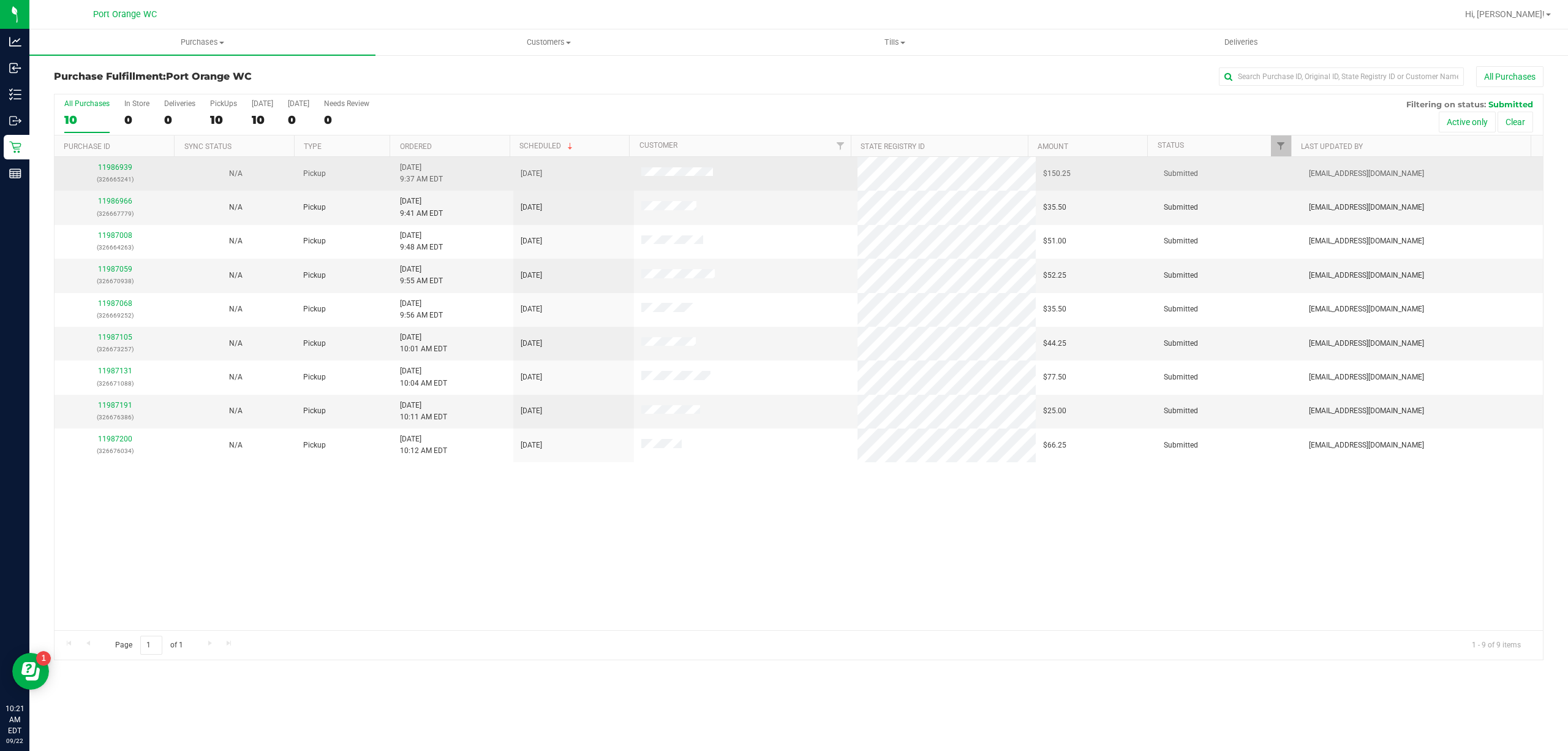
click at [121, 174] on p "(326665241)" at bounding box center [115, 179] width 106 height 11
click at [121, 169] on link "11986939" at bounding box center [115, 167] width 34 height 8
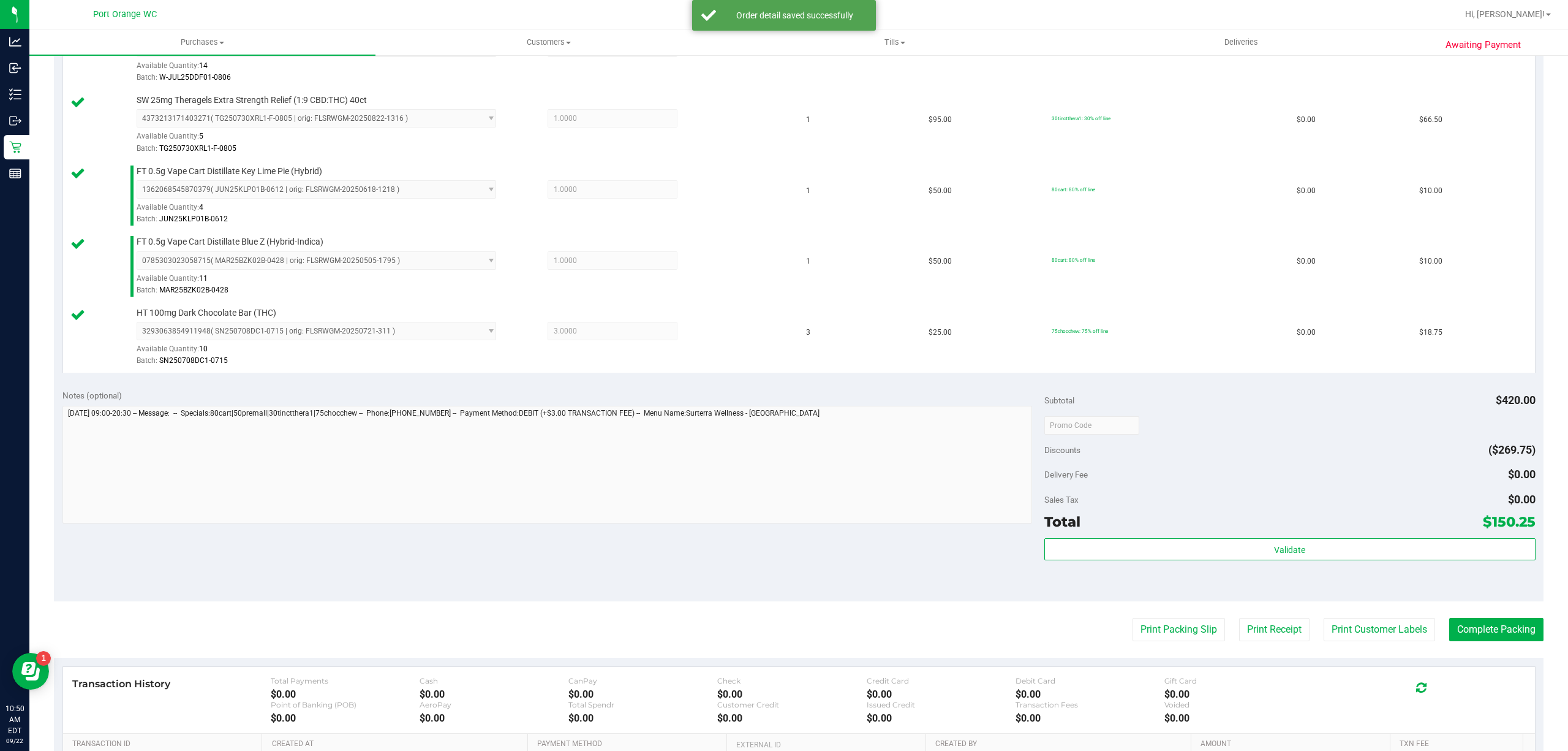
scroll to position [518, 0]
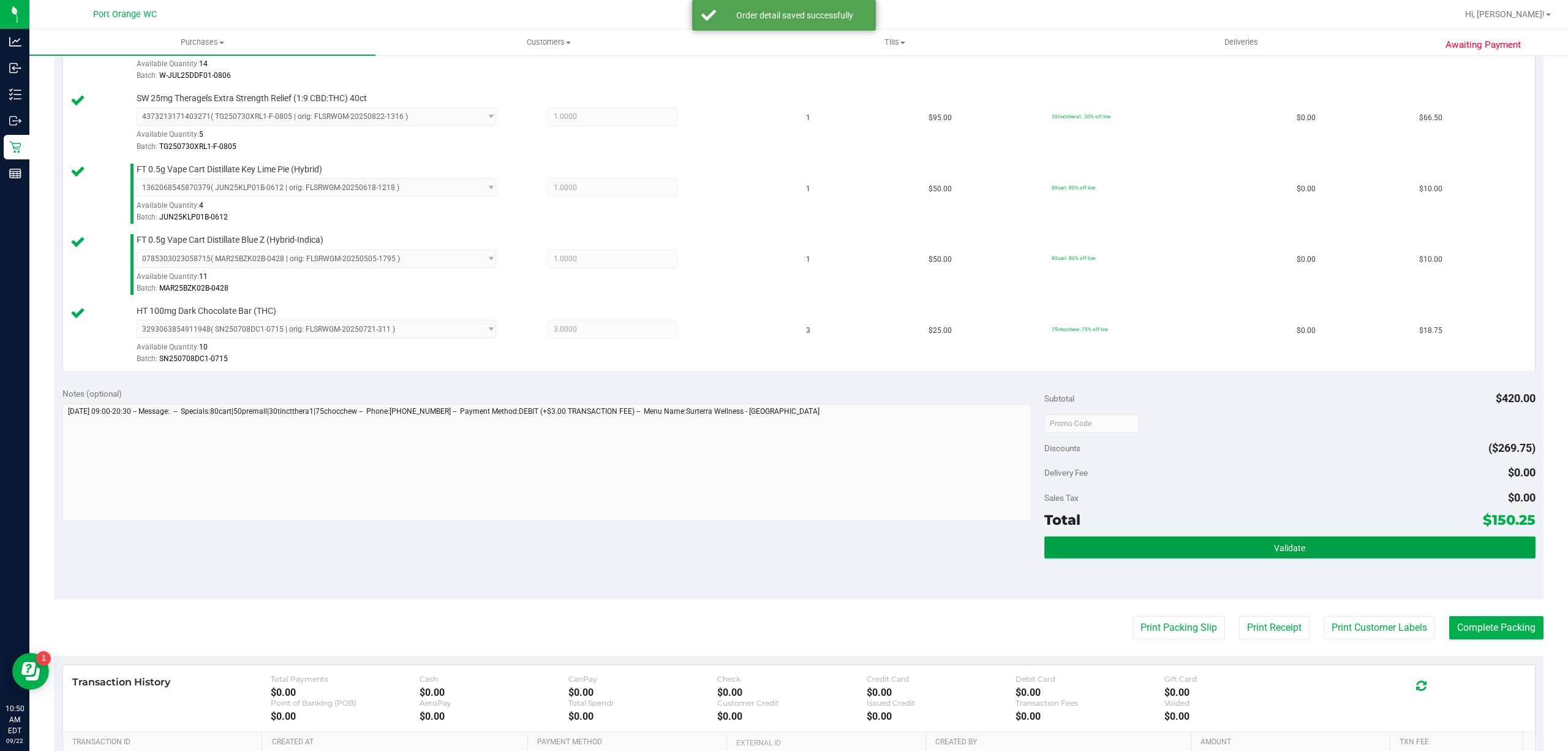
click at [1307, 556] on button "Validate" at bounding box center [1290, 547] width 491 height 22
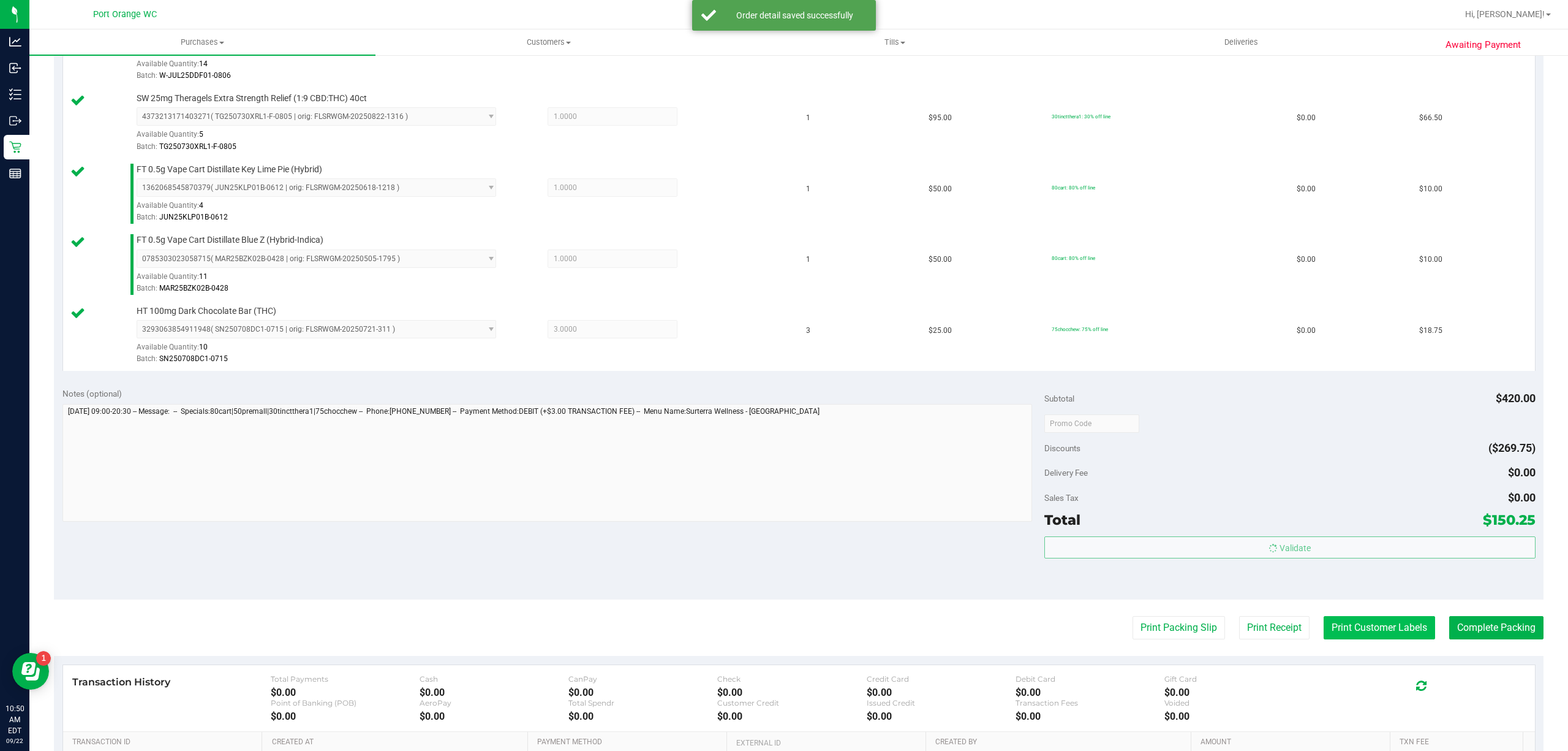
click at [1356, 633] on button "Print Customer Labels" at bounding box center [1380, 627] width 112 height 23
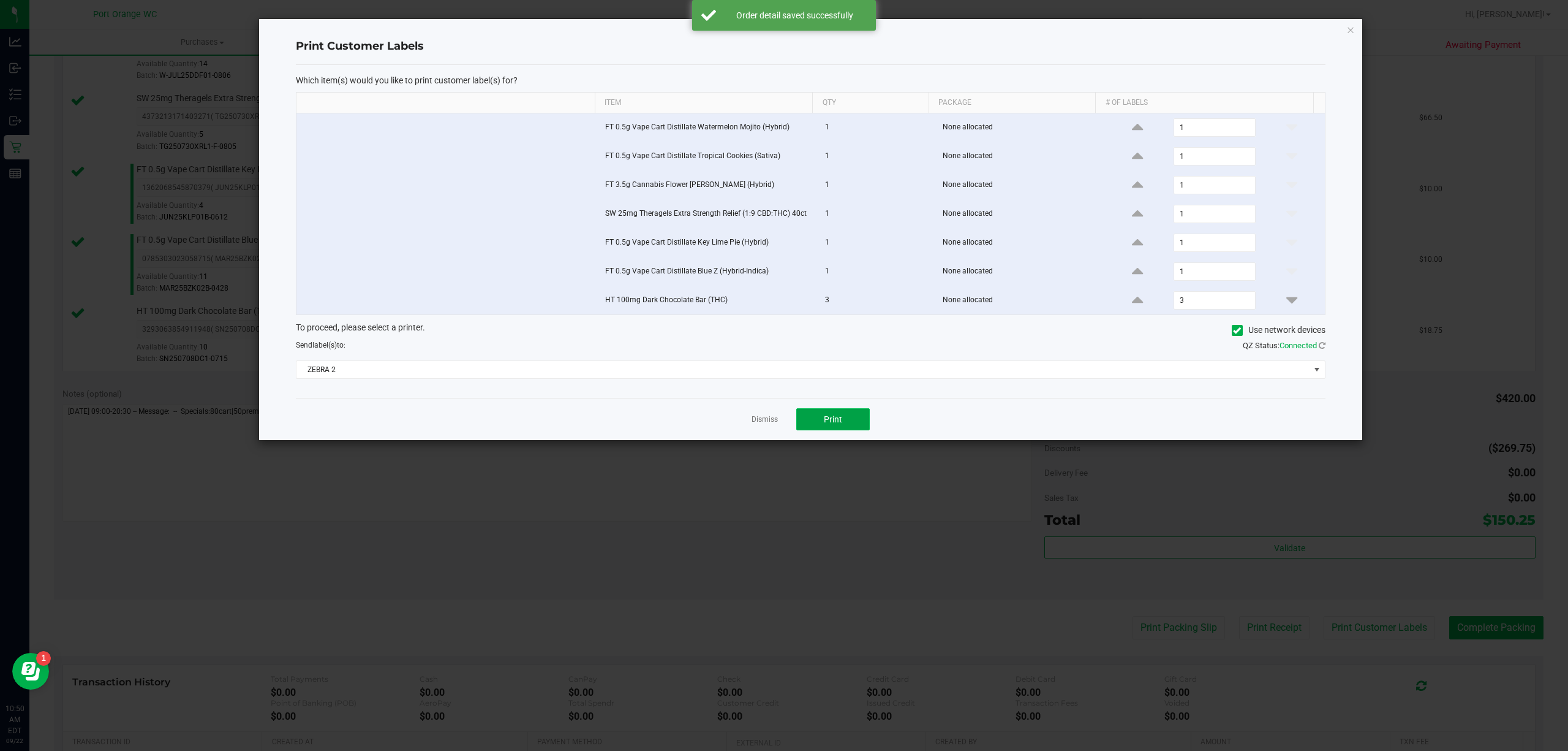
click at [853, 430] on button "Print" at bounding box center [833, 419] width 74 height 22
click at [755, 420] on link "Dismiss" at bounding box center [764, 419] width 26 height 11
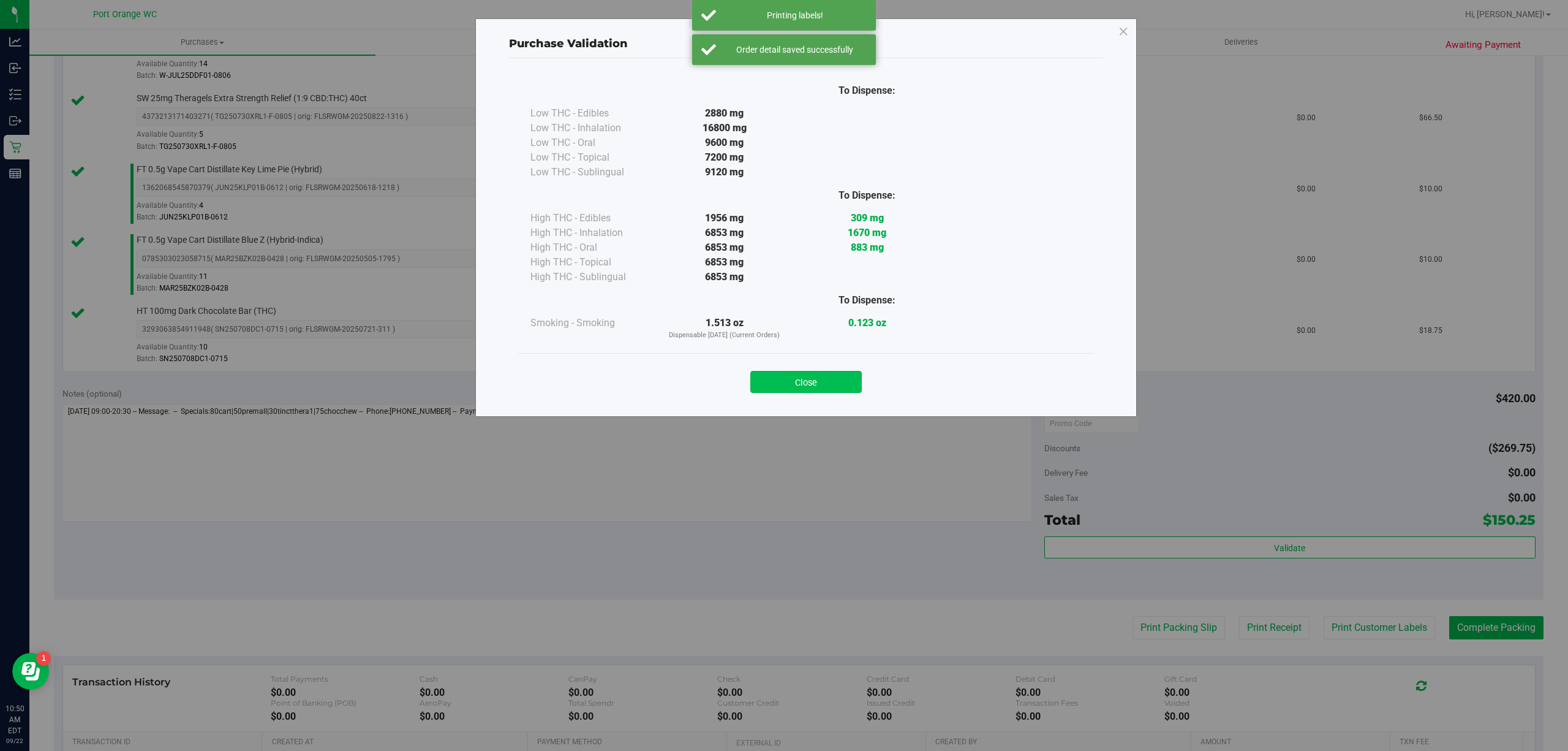
click at [824, 377] on button "Close" at bounding box center [807, 382] width 112 height 22
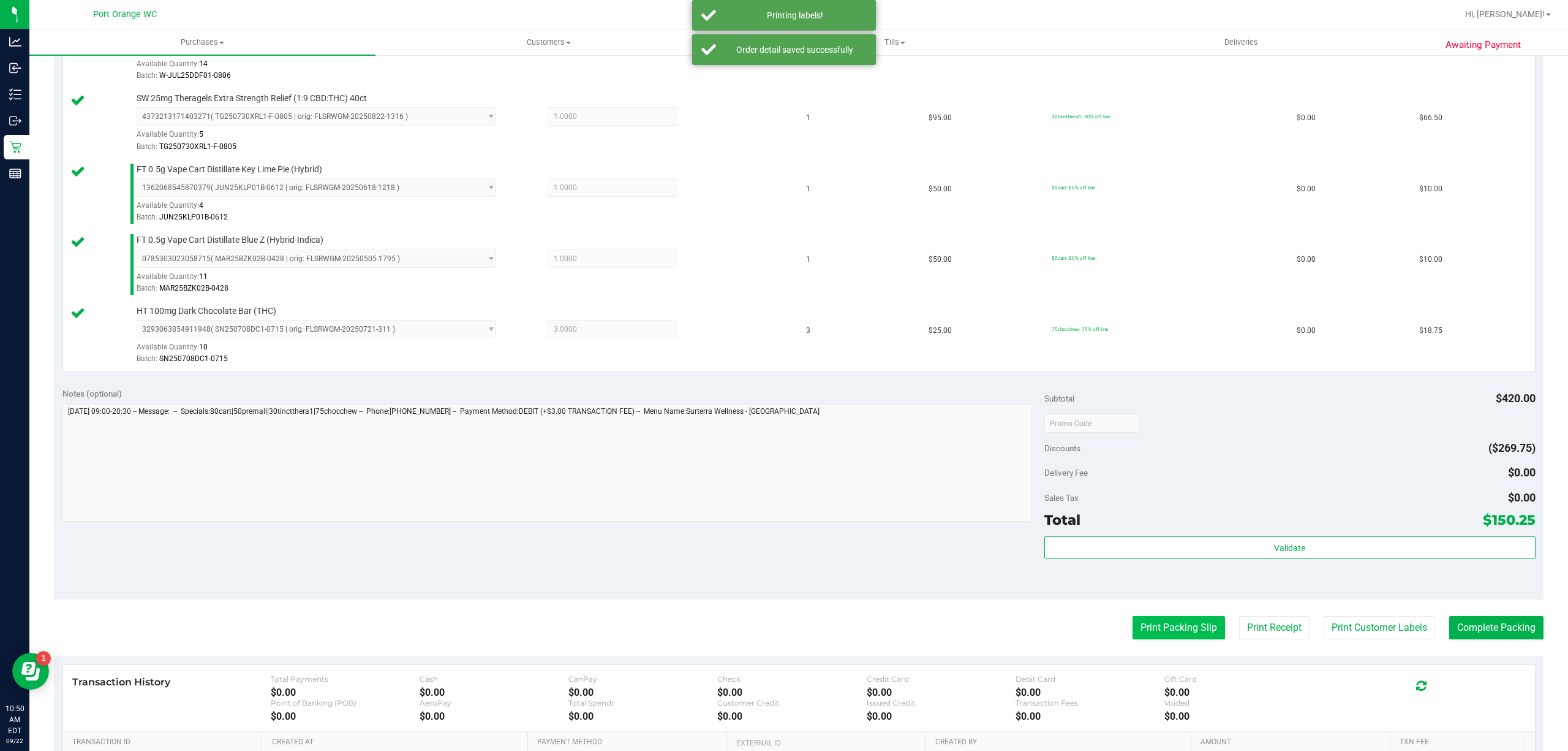
click at [1138, 635] on button "Print Packing Slip" at bounding box center [1179, 627] width 93 height 23
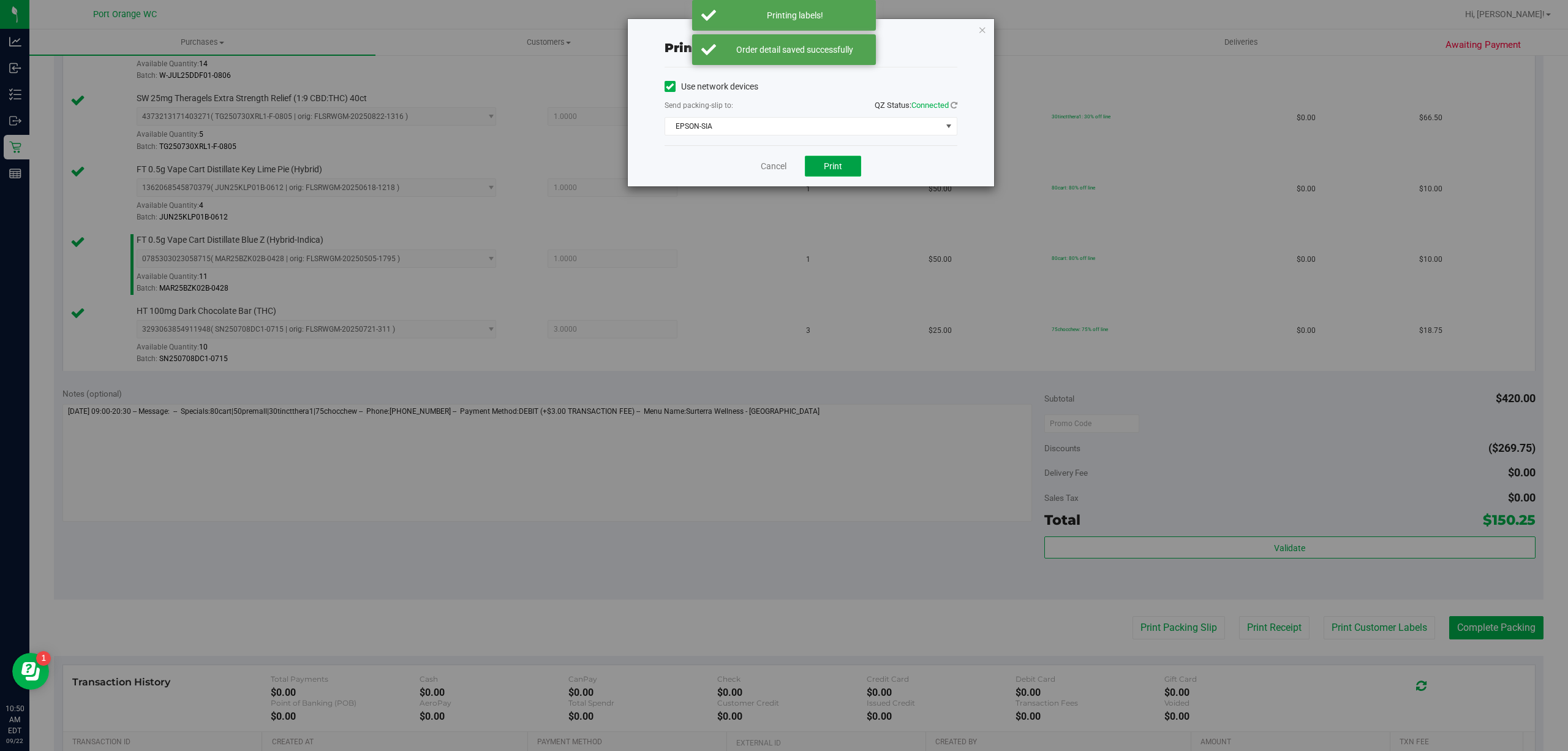
click at [826, 167] on span "Print" at bounding box center [833, 166] width 18 height 10
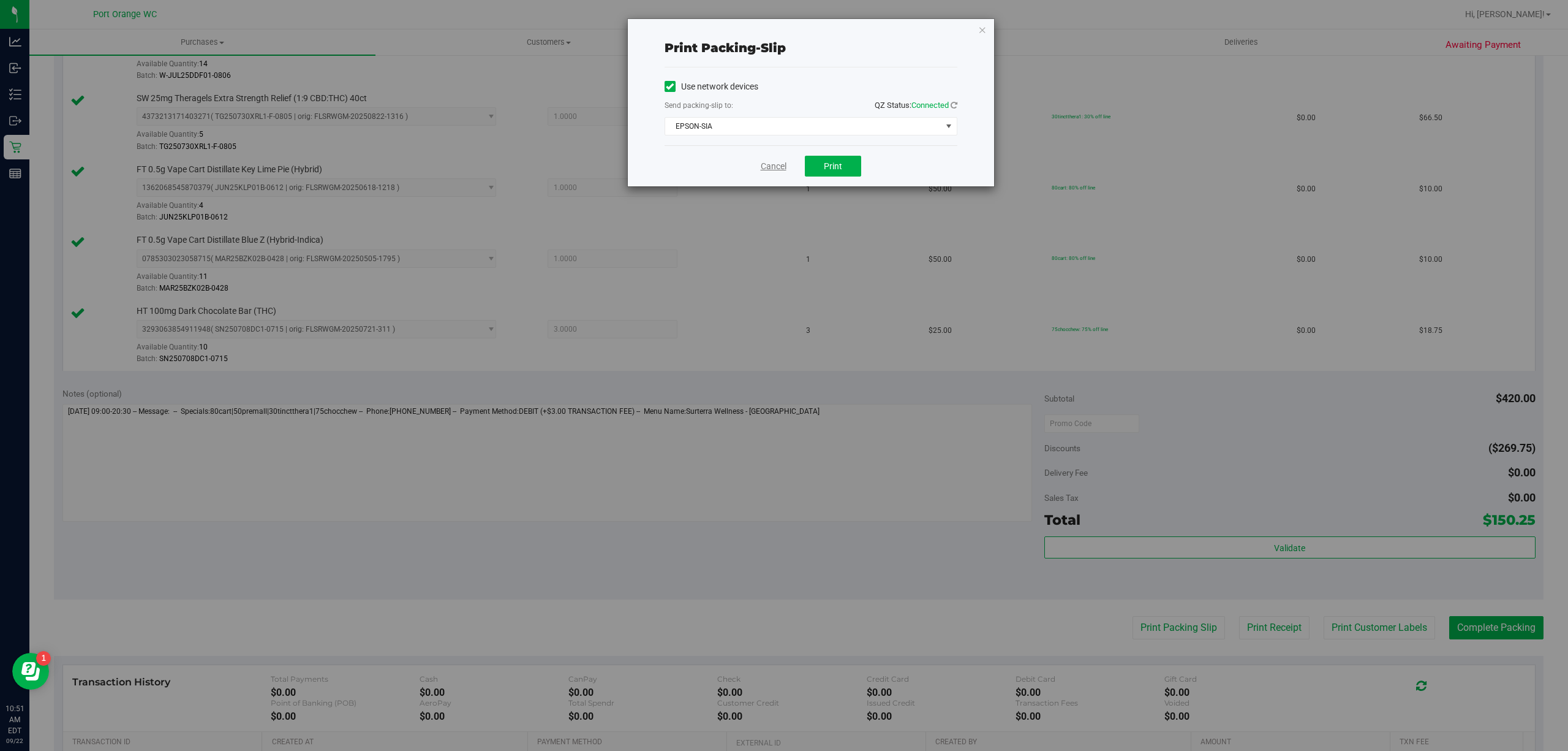
click at [784, 168] on link "Cancel" at bounding box center [773, 166] width 25 height 13
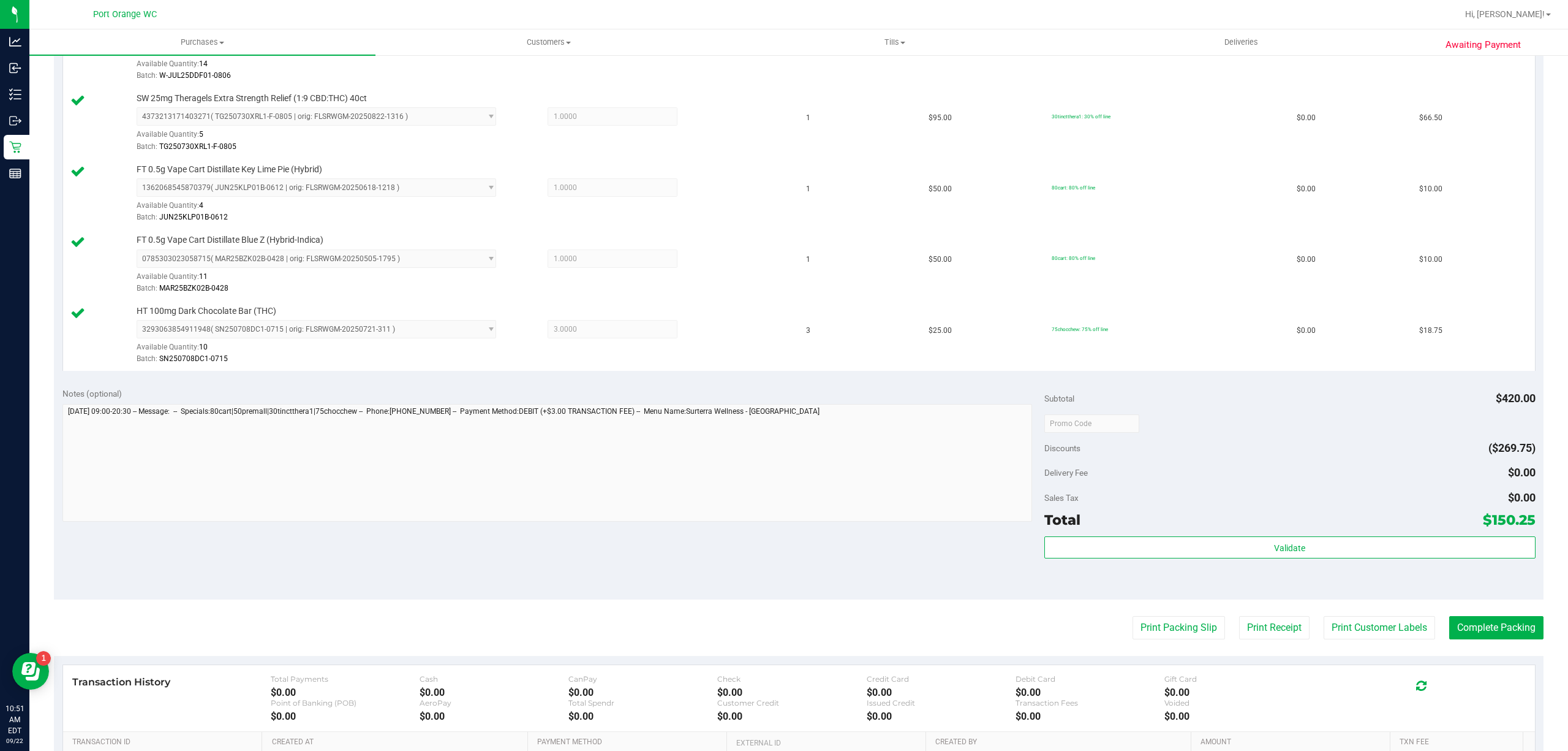
click at [1472, 607] on purchase-details "Back Edit Purchase Cancel Purchase View Profile # 11986939 BioTrack ID: - Submi…" at bounding box center [798, 217] width 1489 height 1336
click at [1460, 630] on button "Complete Packing" at bounding box center [1496, 627] width 94 height 23
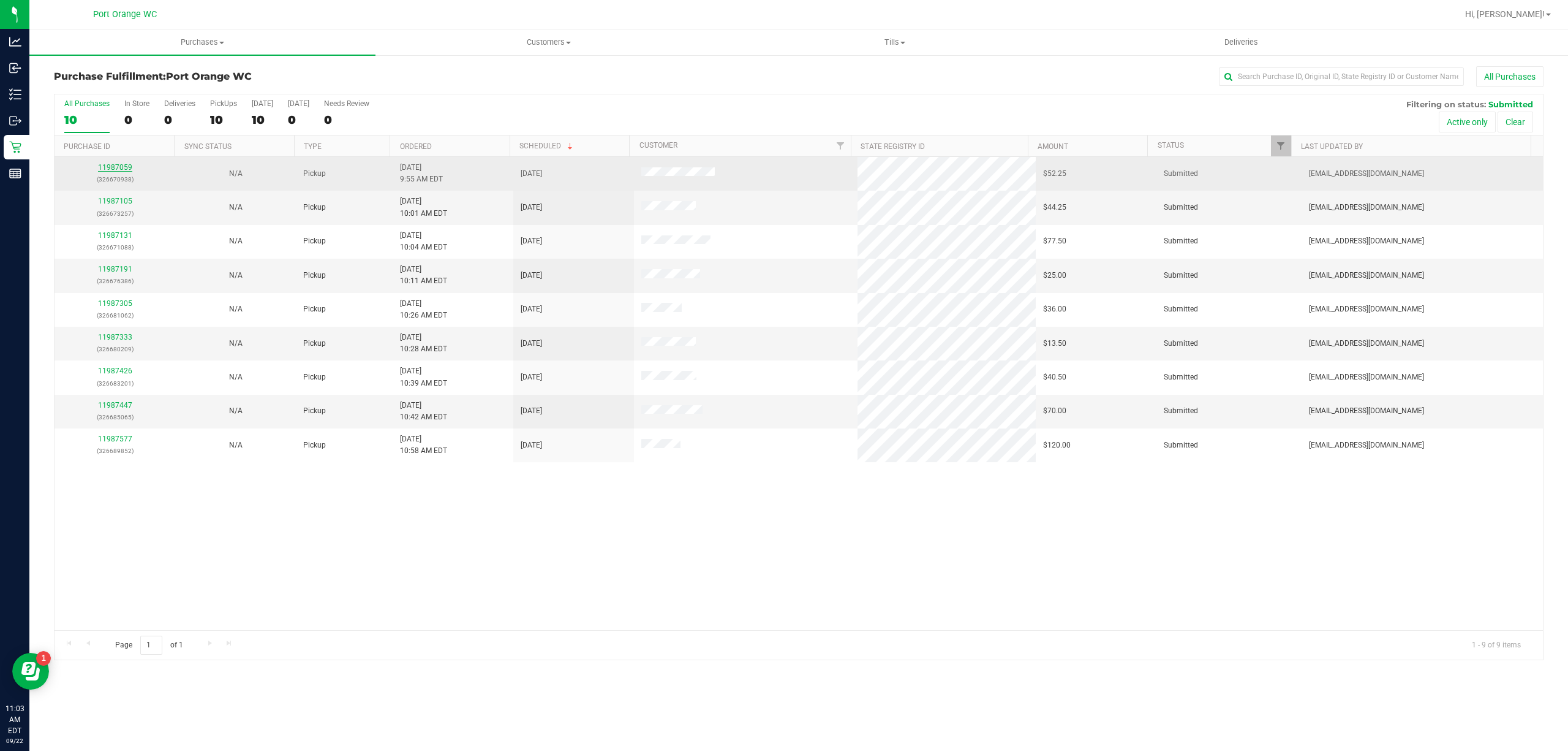
click at [118, 163] on link "11987059" at bounding box center [115, 167] width 34 height 8
click at [118, 162] on td "11987059 (326670938)" at bounding box center [115, 174] width 121 height 34
click at [108, 177] on p "(326670938)" at bounding box center [115, 179] width 106 height 11
click at [113, 168] on link "11987059" at bounding box center [115, 167] width 34 height 8
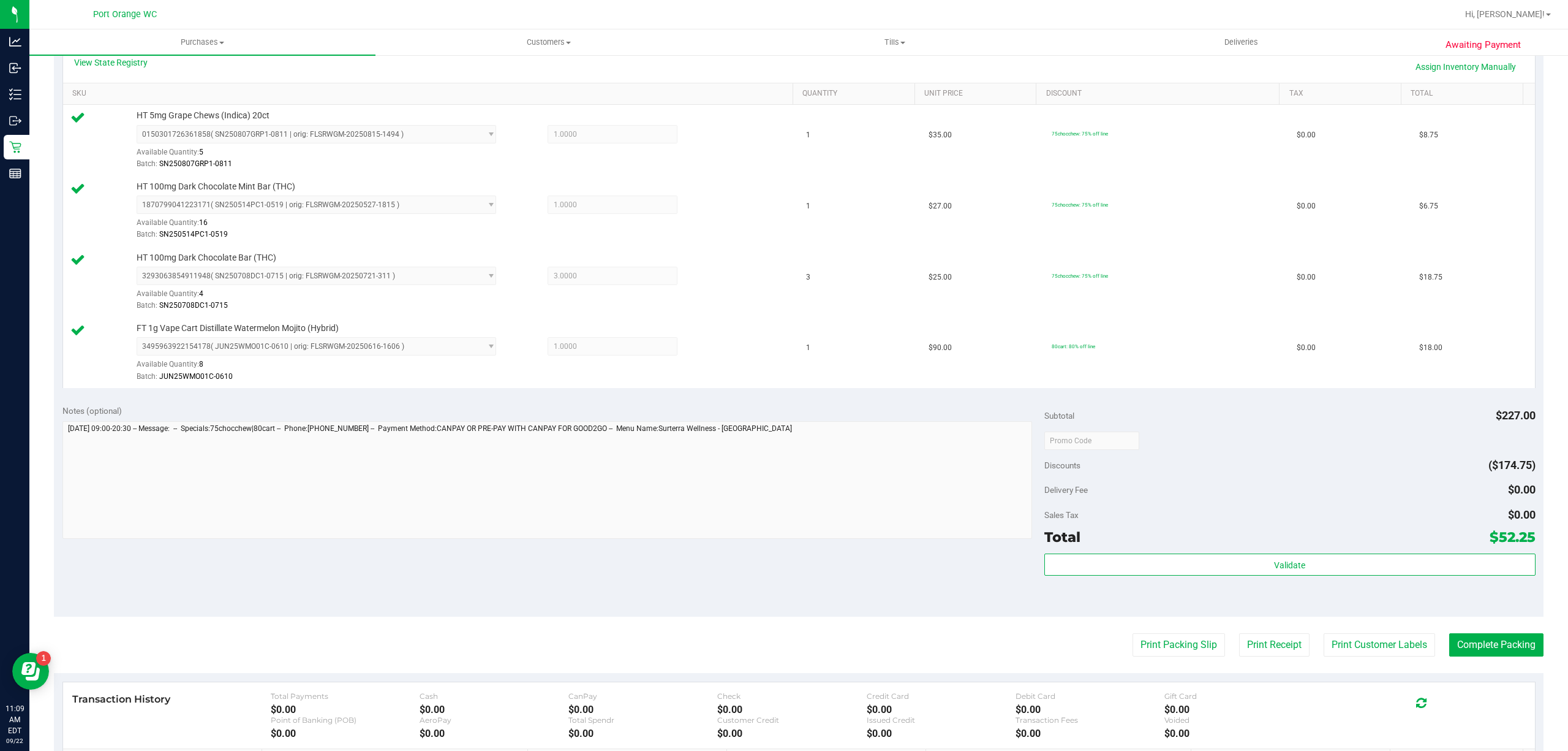
scroll to position [319, 0]
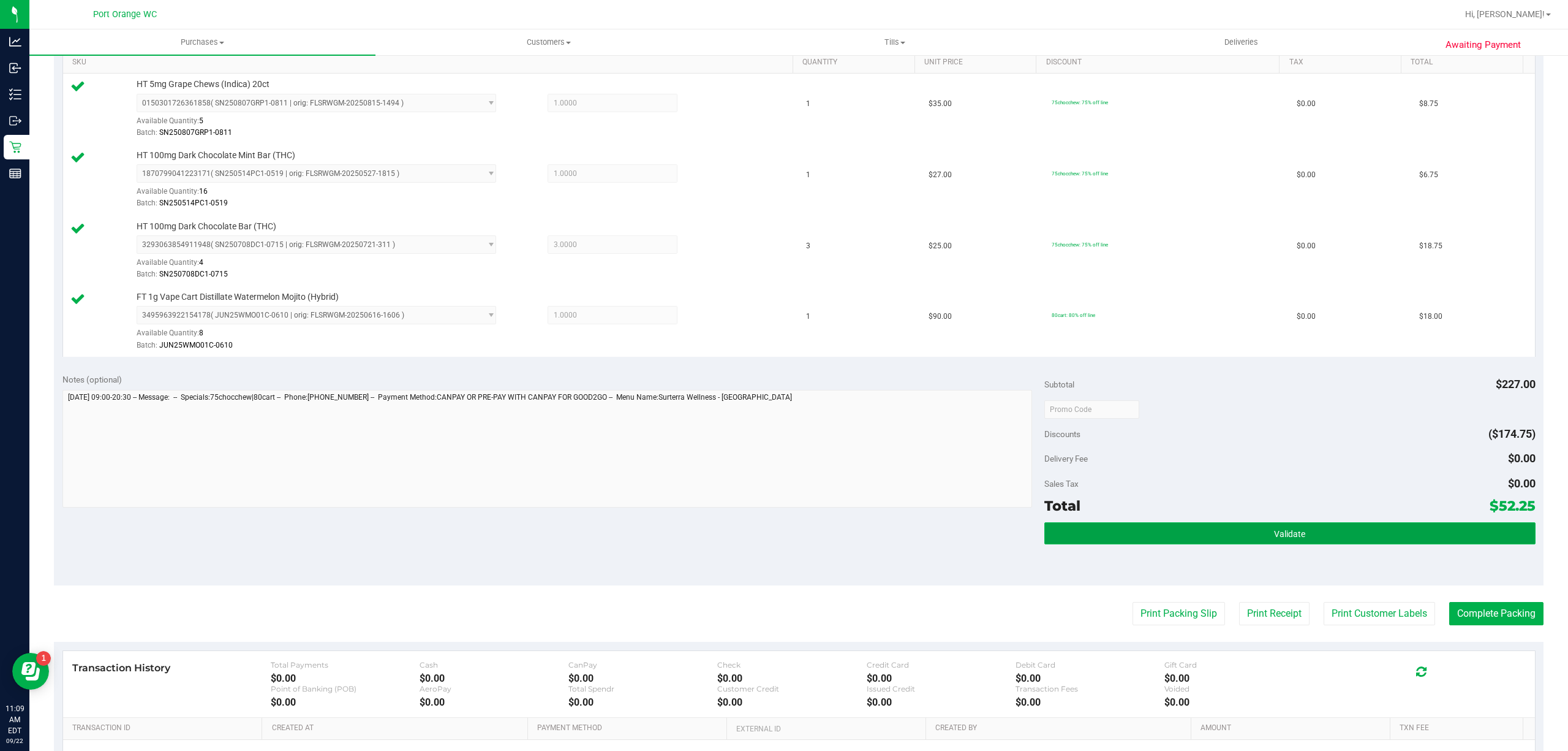
click at [1344, 531] on button "Validate" at bounding box center [1290, 533] width 491 height 22
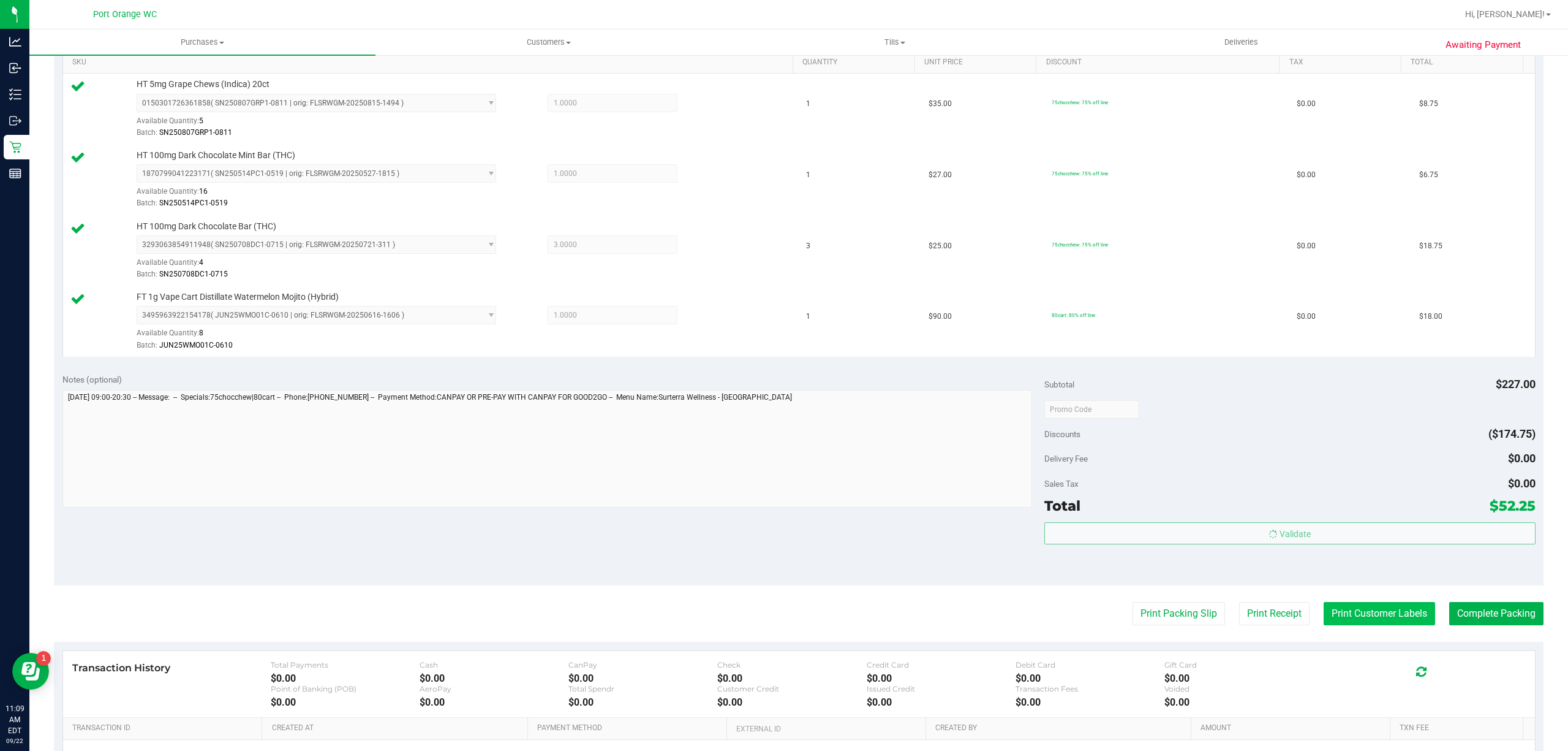
click at [1344, 617] on button "Print Customer Labels" at bounding box center [1380, 613] width 112 height 23
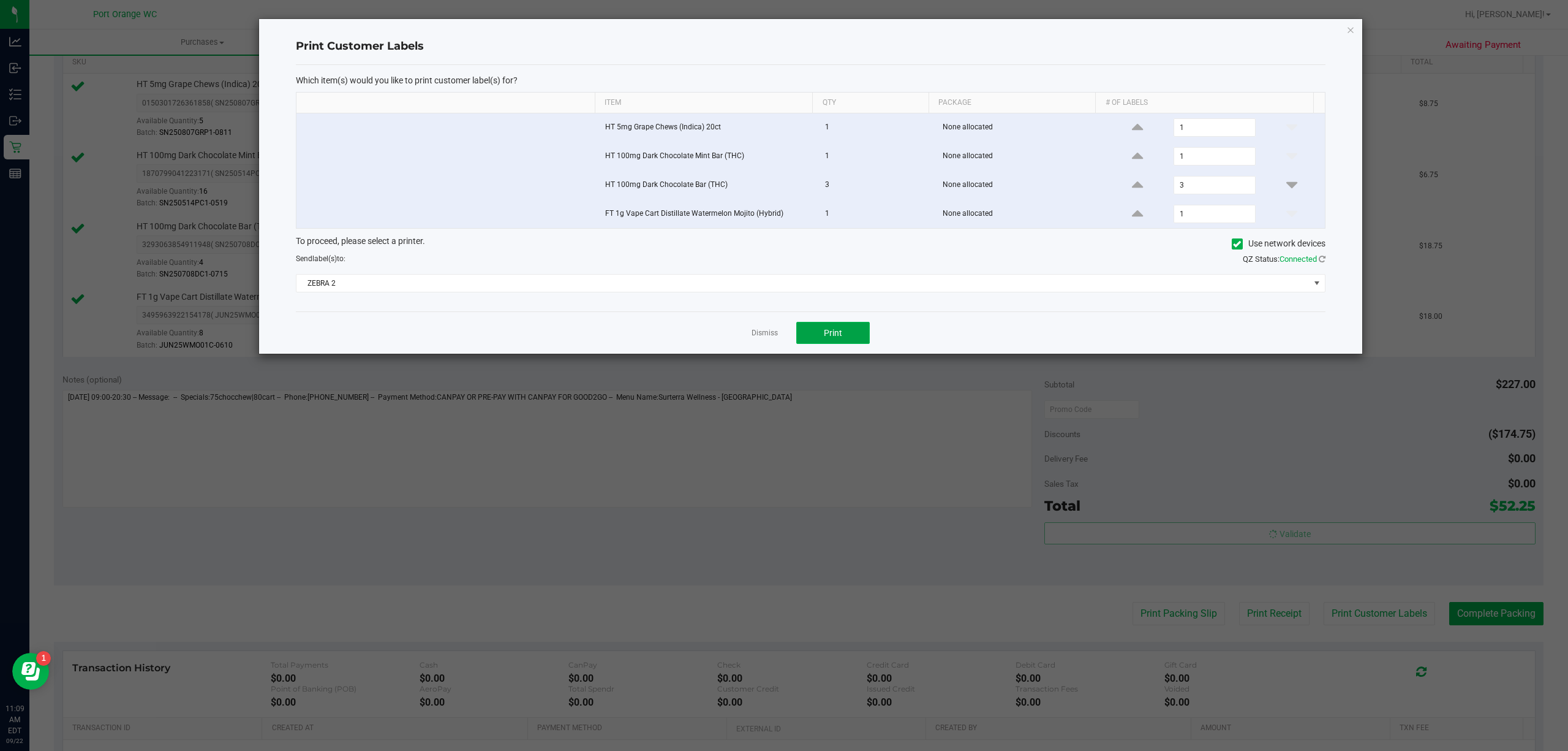
click at [859, 335] on button "Print" at bounding box center [833, 333] width 74 height 22
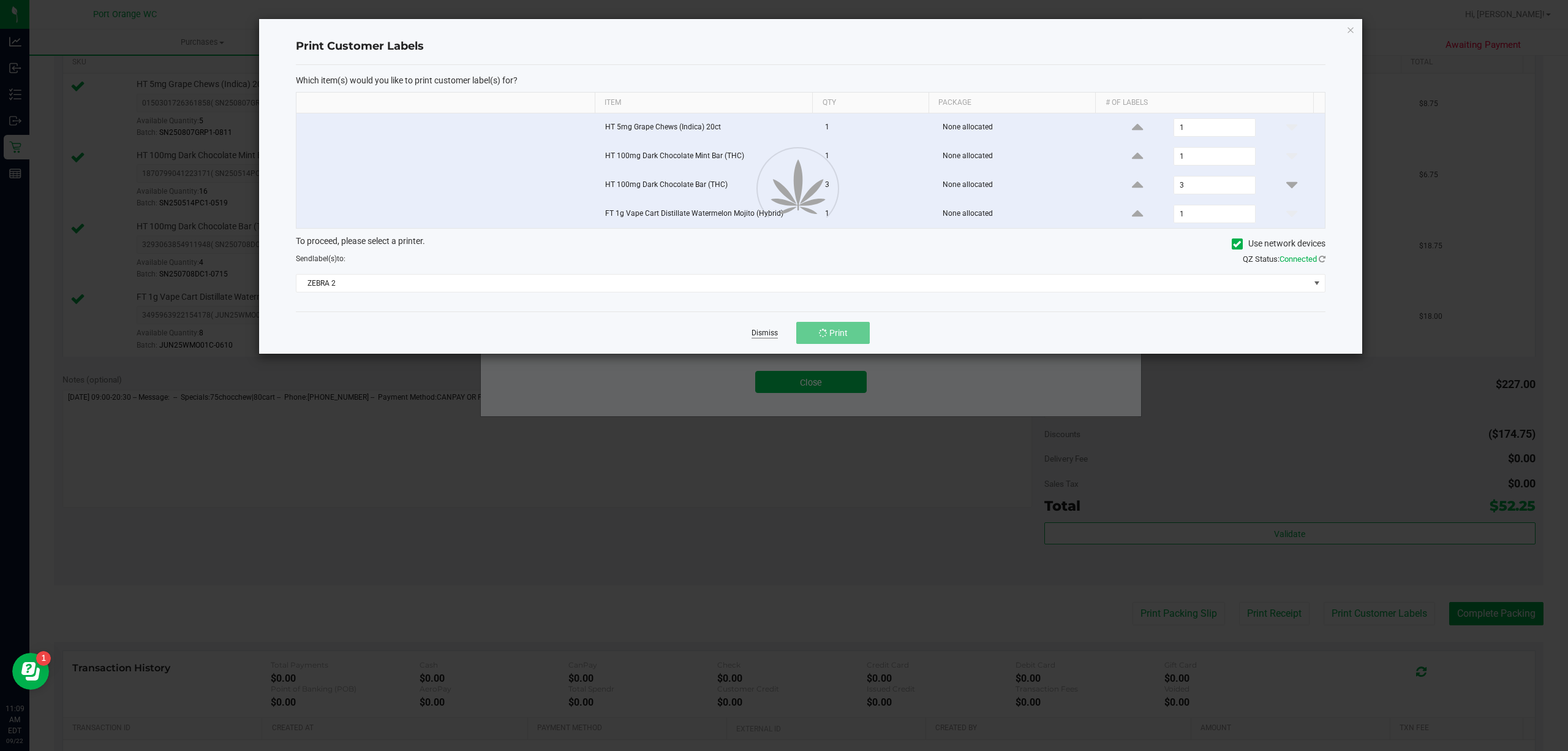
click at [759, 336] on link "Dismiss" at bounding box center [764, 333] width 26 height 11
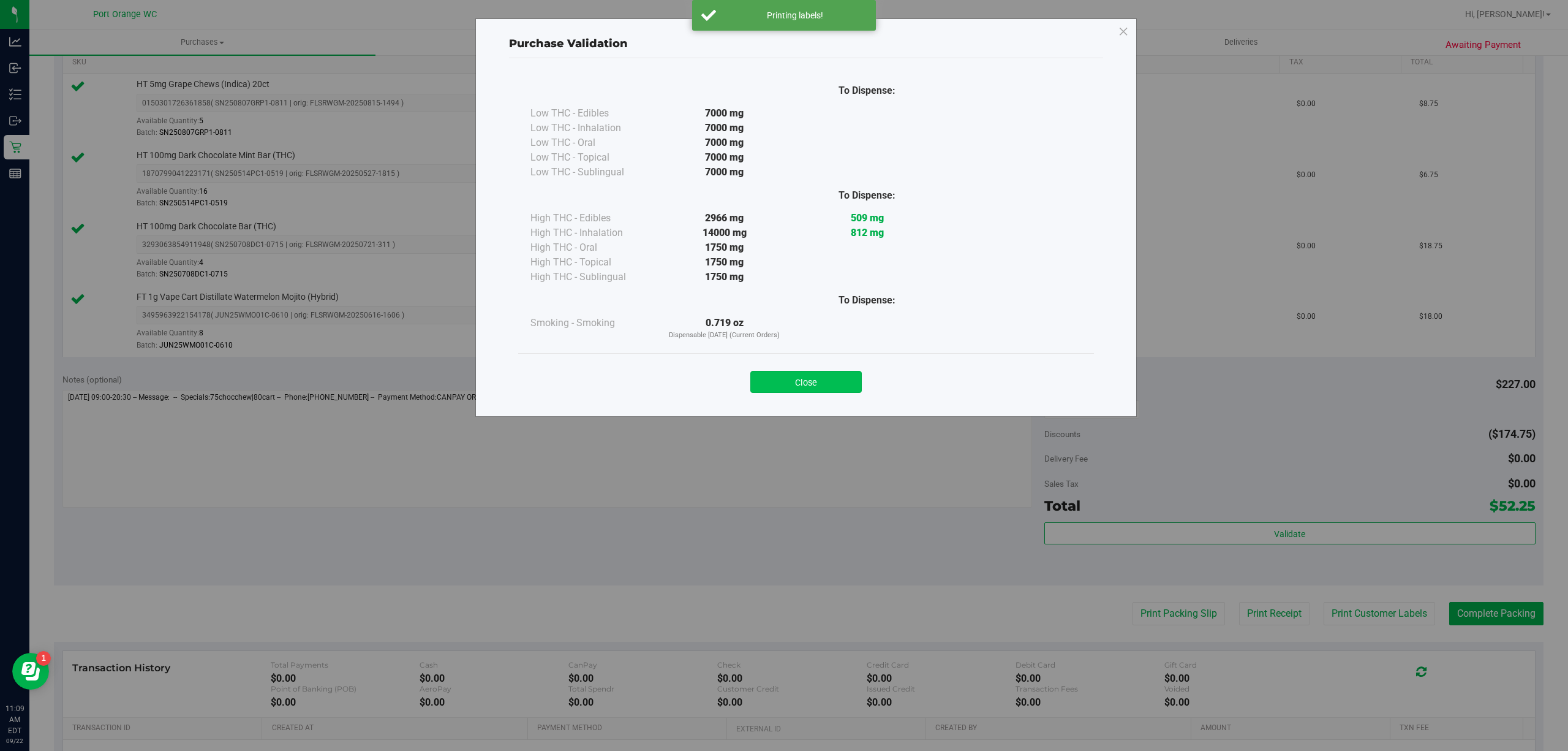
click at [797, 388] on button "Close" at bounding box center [807, 382] width 112 height 22
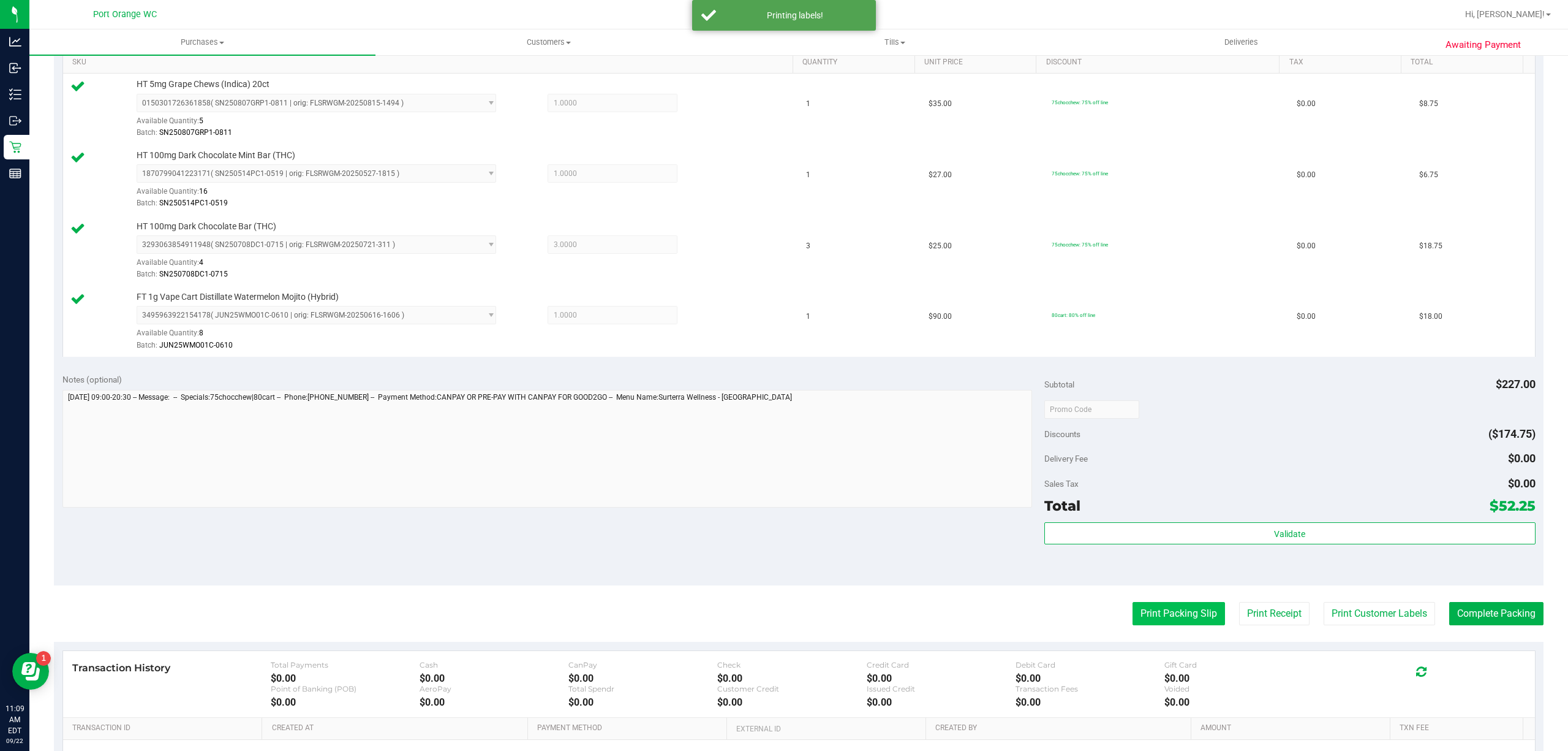
click at [1168, 605] on button "Print Packing Slip" at bounding box center [1179, 613] width 93 height 23
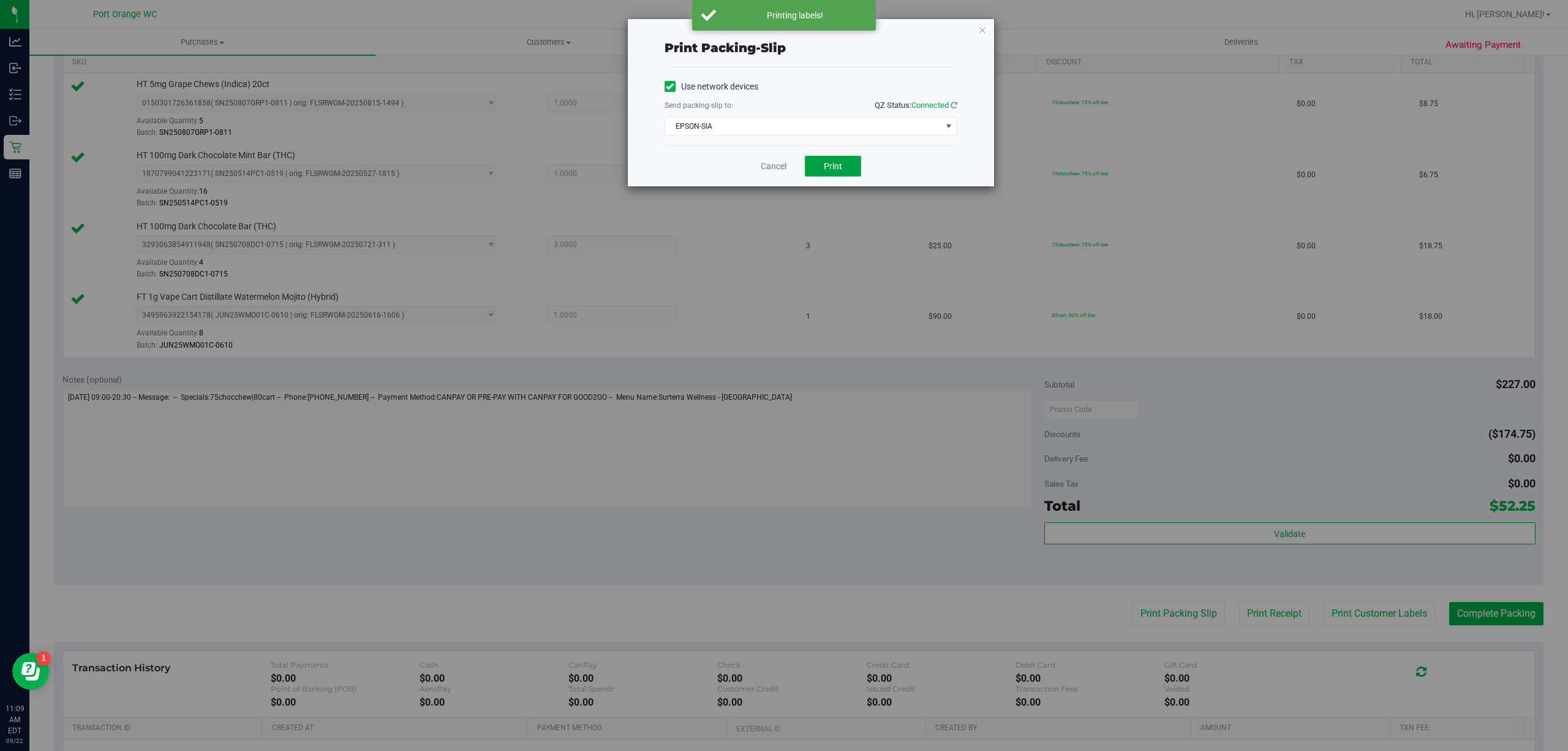
click at [858, 166] on button "Print" at bounding box center [834, 166] width 57 height 21
click at [773, 173] on link "Cancel" at bounding box center [773, 166] width 25 height 13
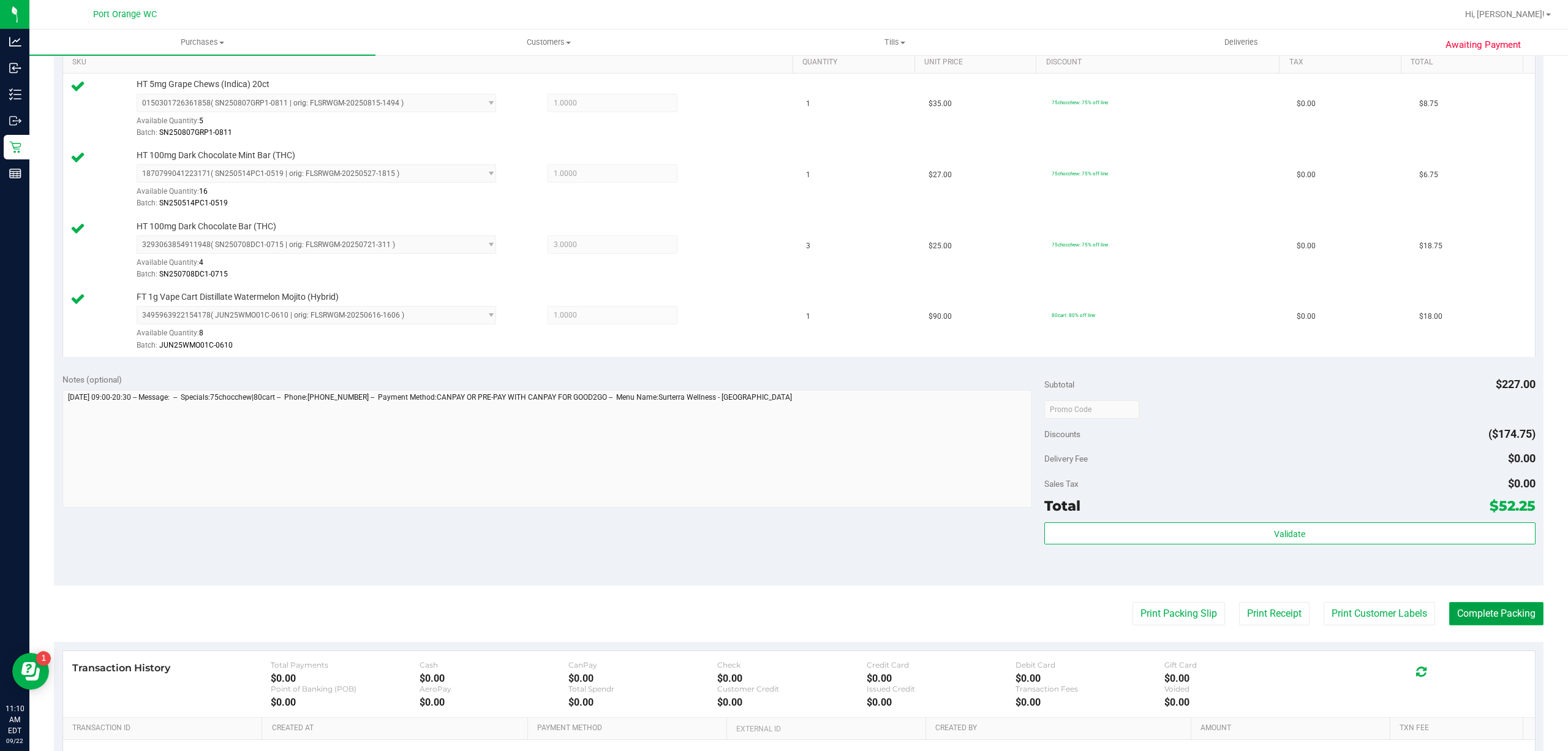
click at [1479, 619] on button "Complete Packing" at bounding box center [1496, 613] width 94 height 23
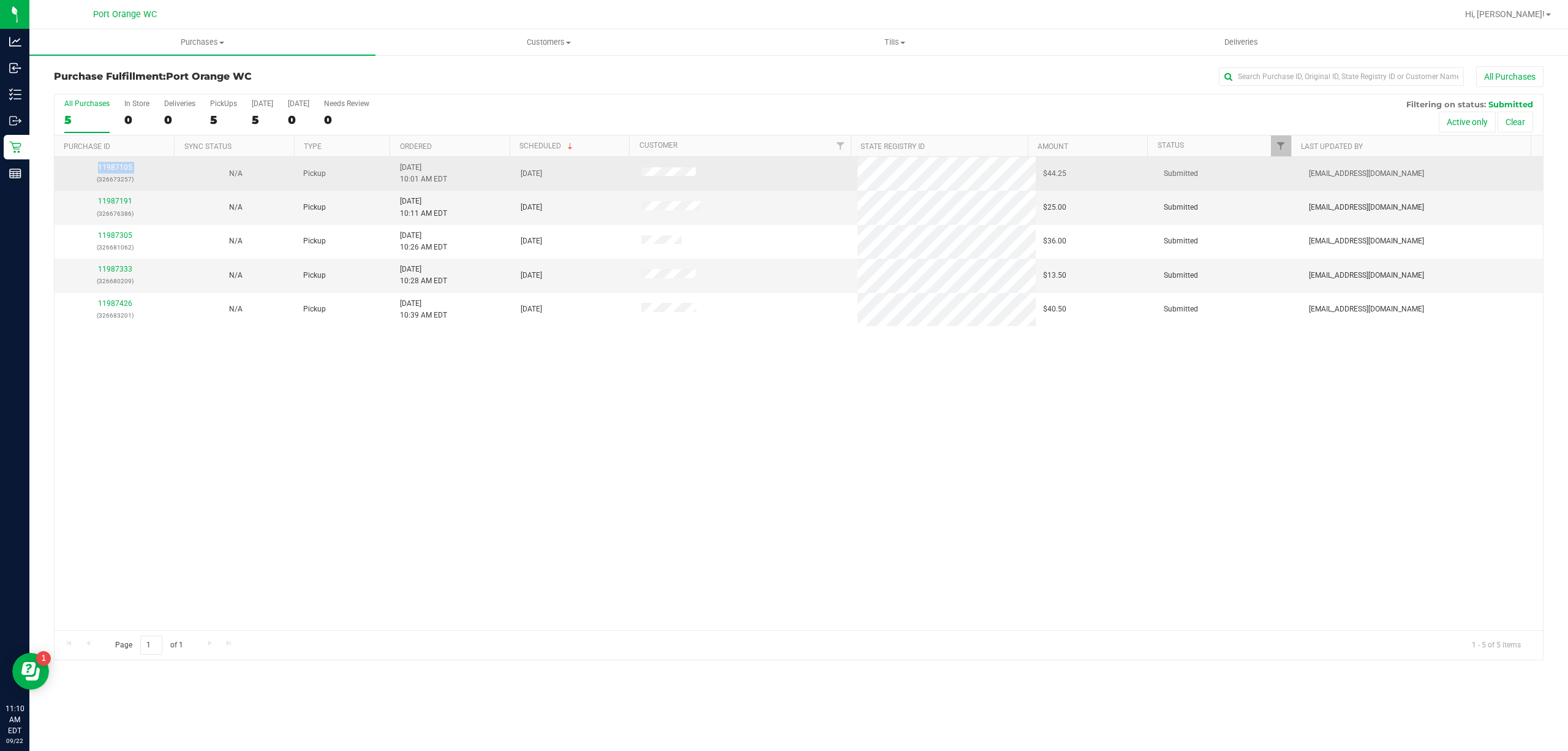
click at [97, 173] on div "11987105 (326673257)" at bounding box center [115, 173] width 106 height 23
click at [101, 166] on link "11987105" at bounding box center [115, 167] width 34 height 8
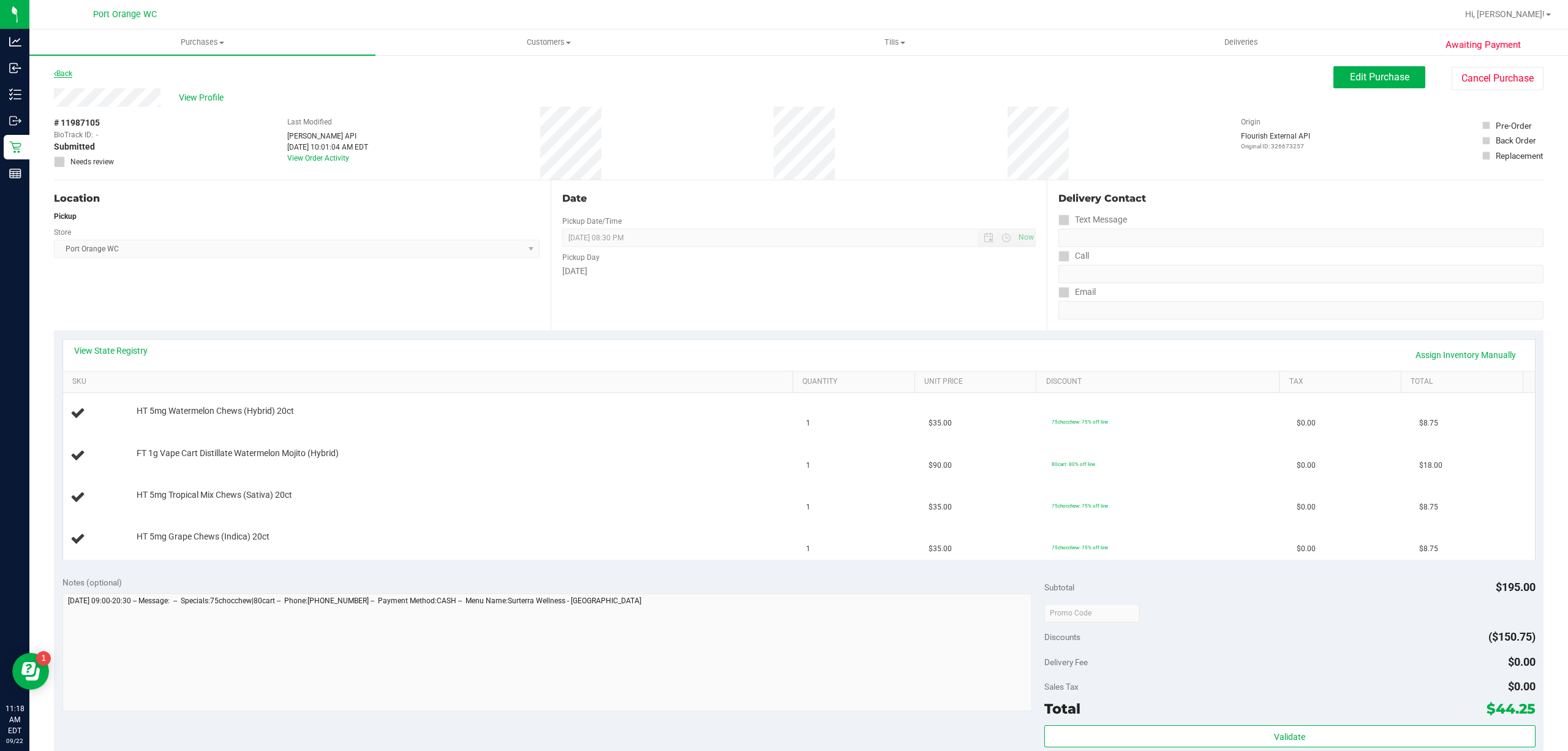
click at [64, 72] on link "Back" at bounding box center [63, 74] width 18 height 8
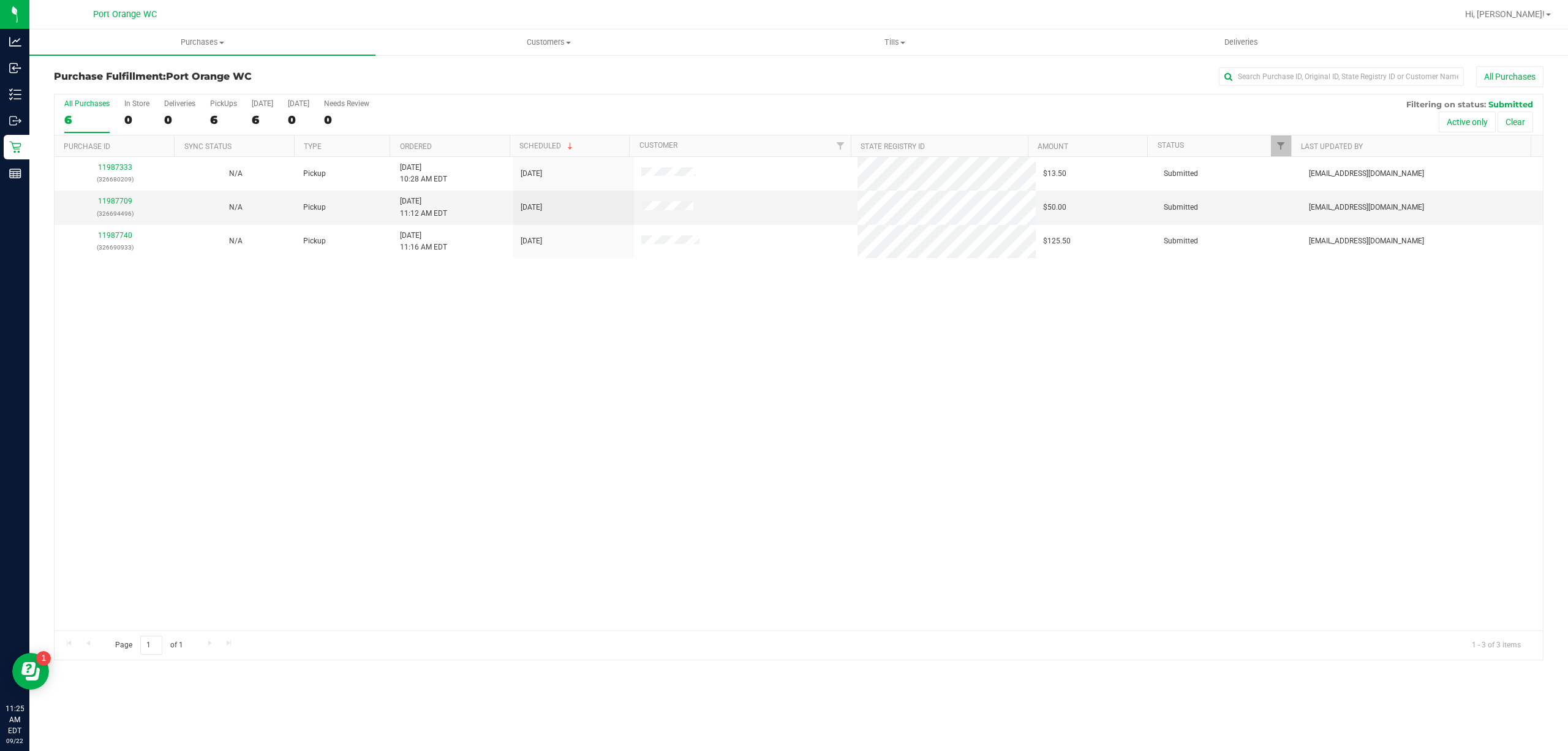
click at [72, 114] on div "6" at bounding box center [87, 120] width 45 height 14
click at [0, 0] on input "All Purchases 6" at bounding box center [0, 0] width 0 height 0
click at [115, 207] on div "11987709 (326694496)" at bounding box center [115, 207] width 106 height 23
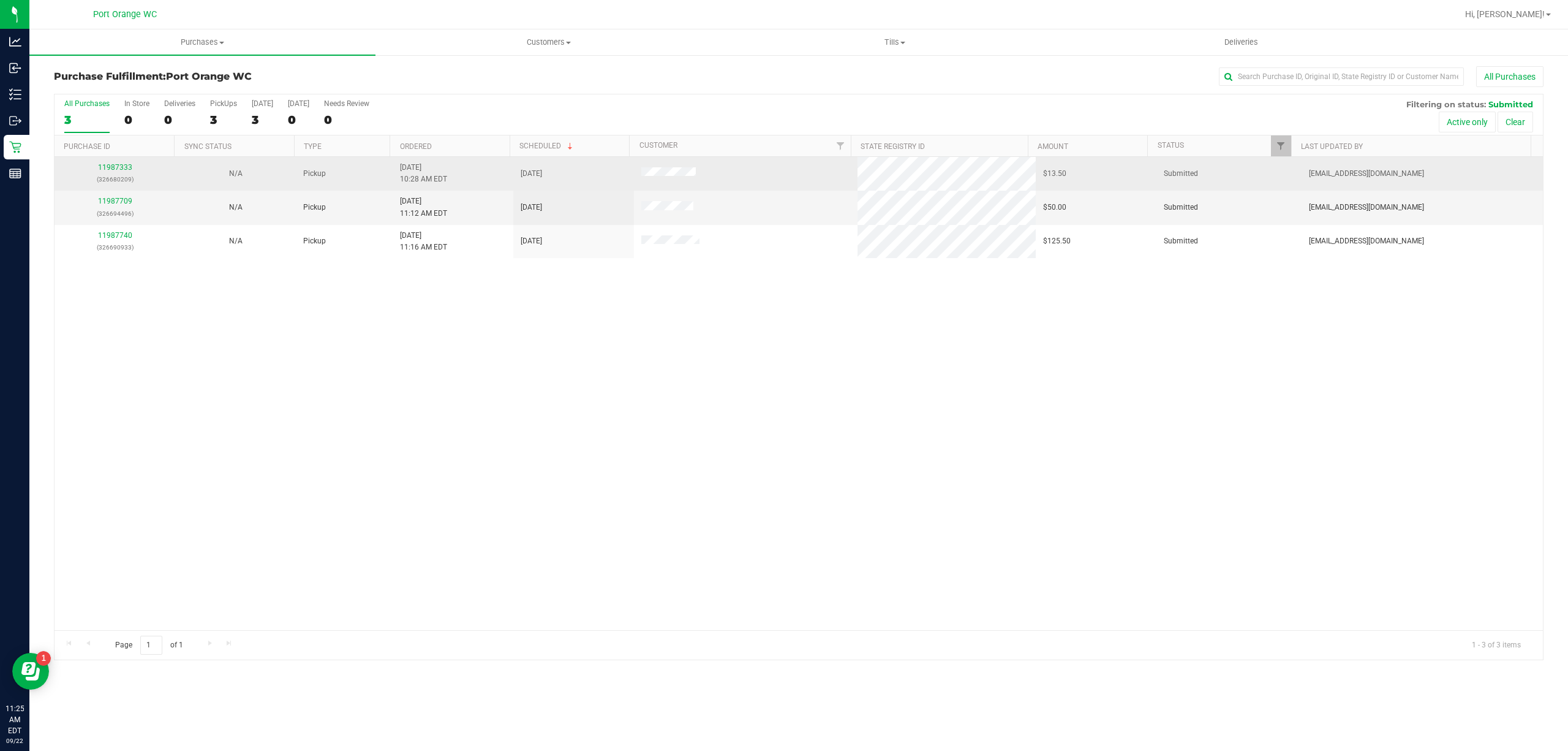
click at [126, 190] on td "11987333 (326680209)" at bounding box center [115, 174] width 121 height 34
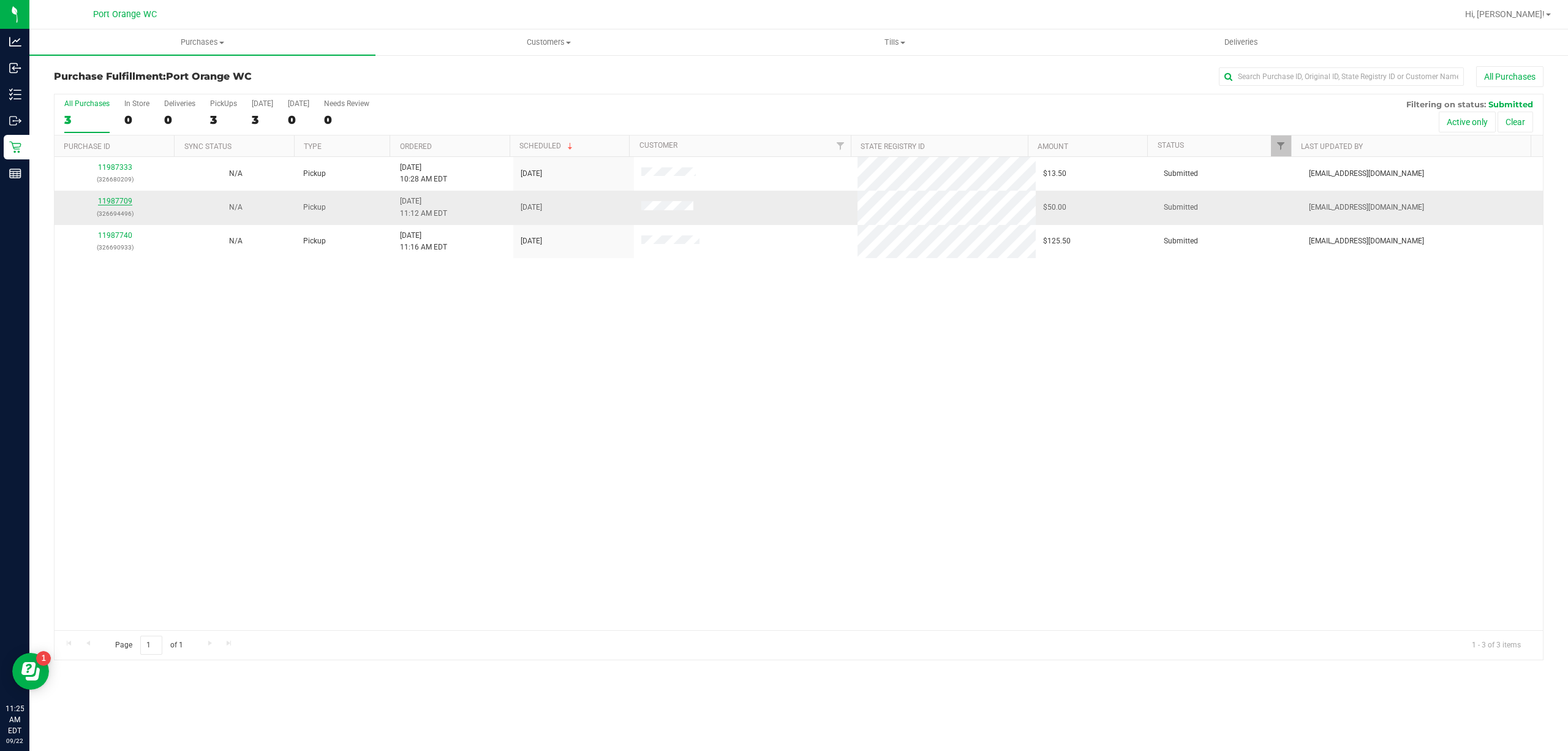
click at [123, 199] on link "11987709" at bounding box center [115, 201] width 34 height 8
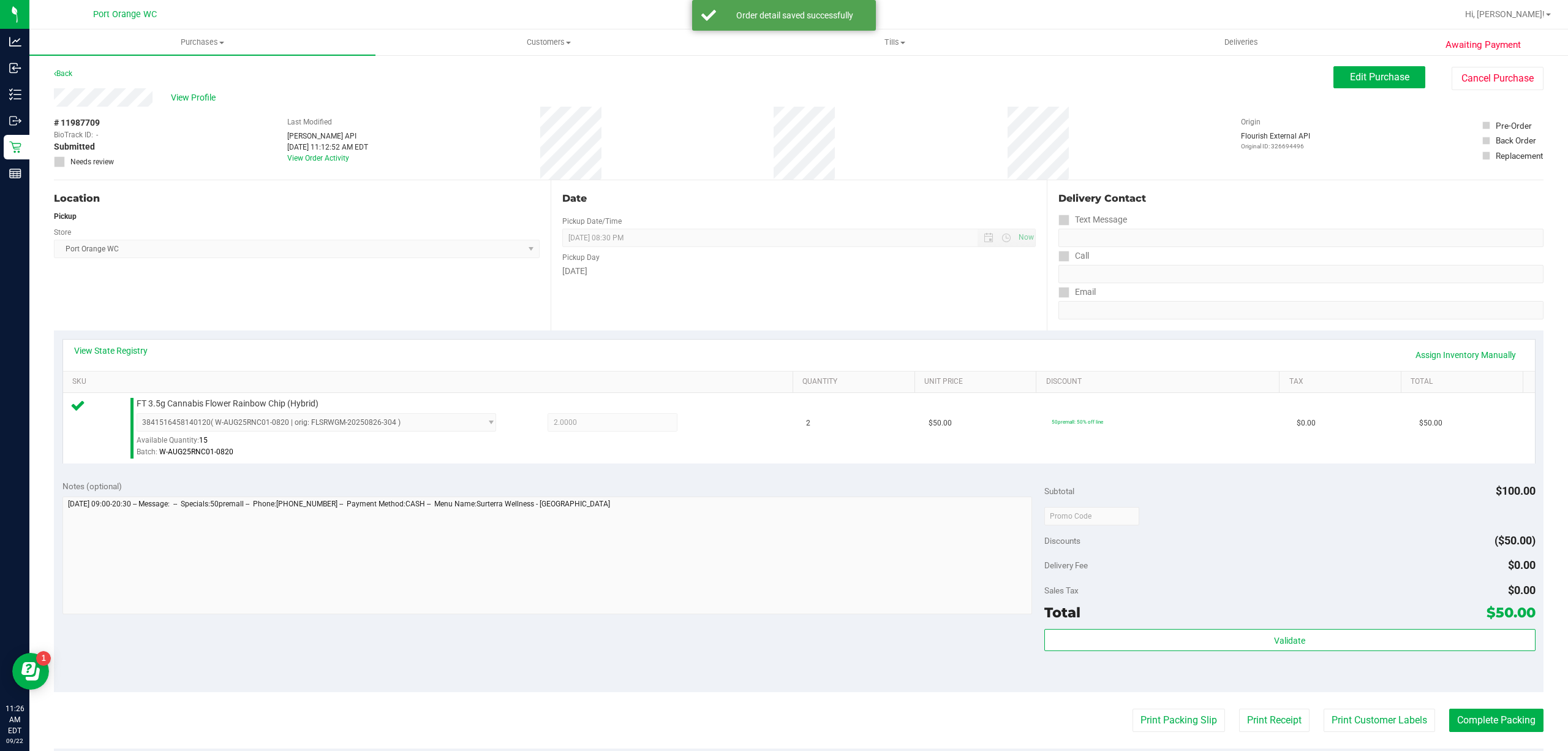
scroll to position [144, 0]
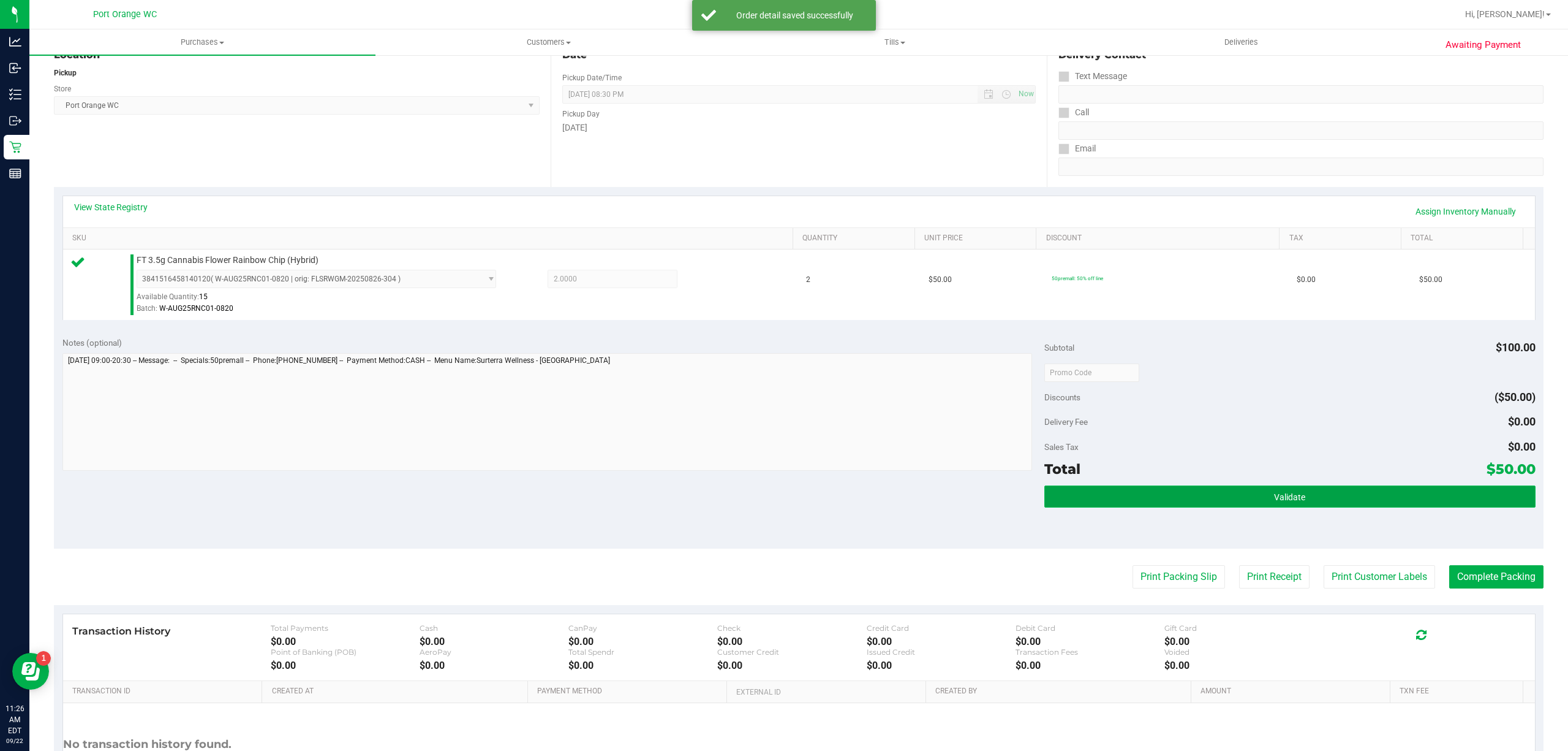
click at [1332, 505] on button "Validate" at bounding box center [1290, 496] width 491 height 22
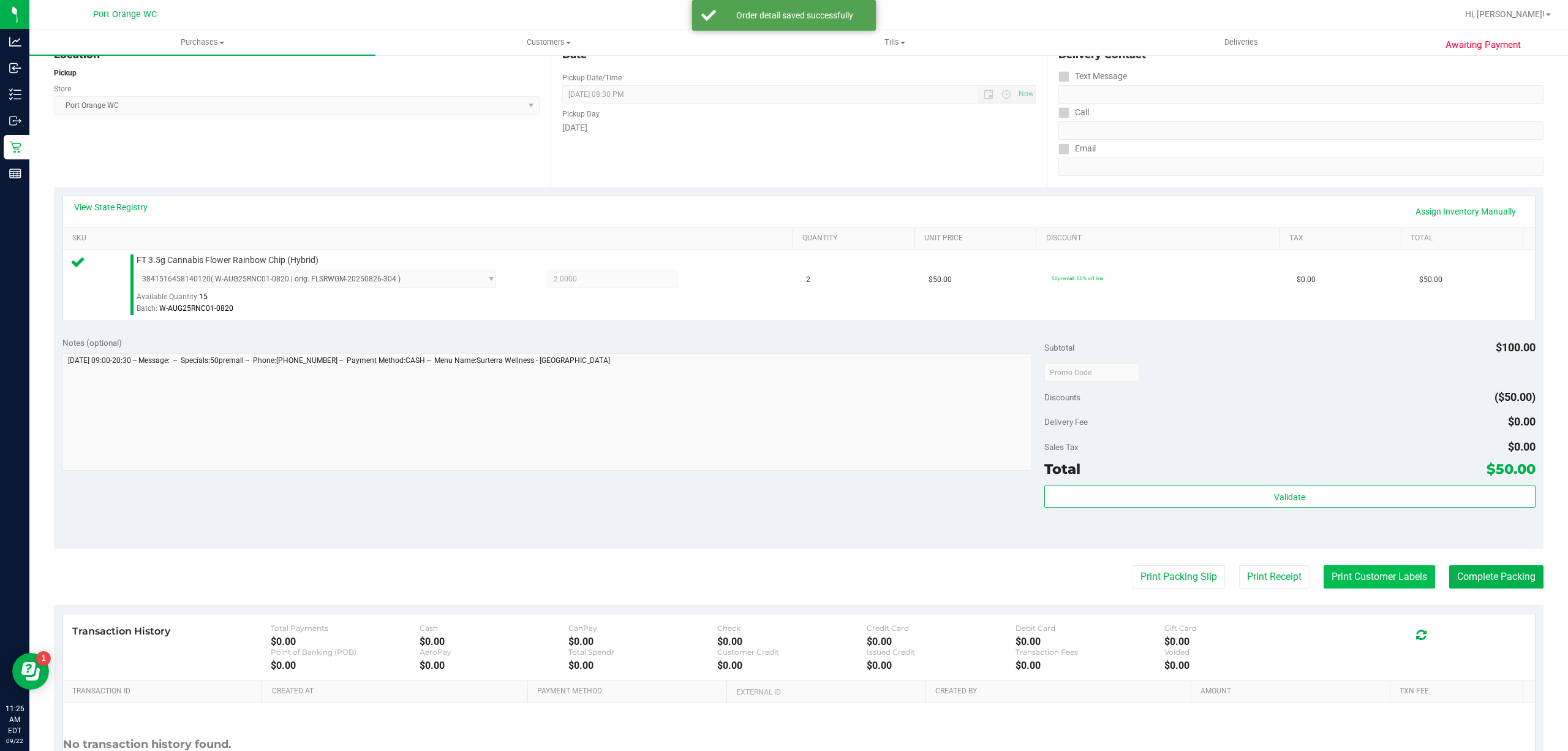
click at [1348, 576] on button "Print Customer Labels" at bounding box center [1380, 576] width 112 height 23
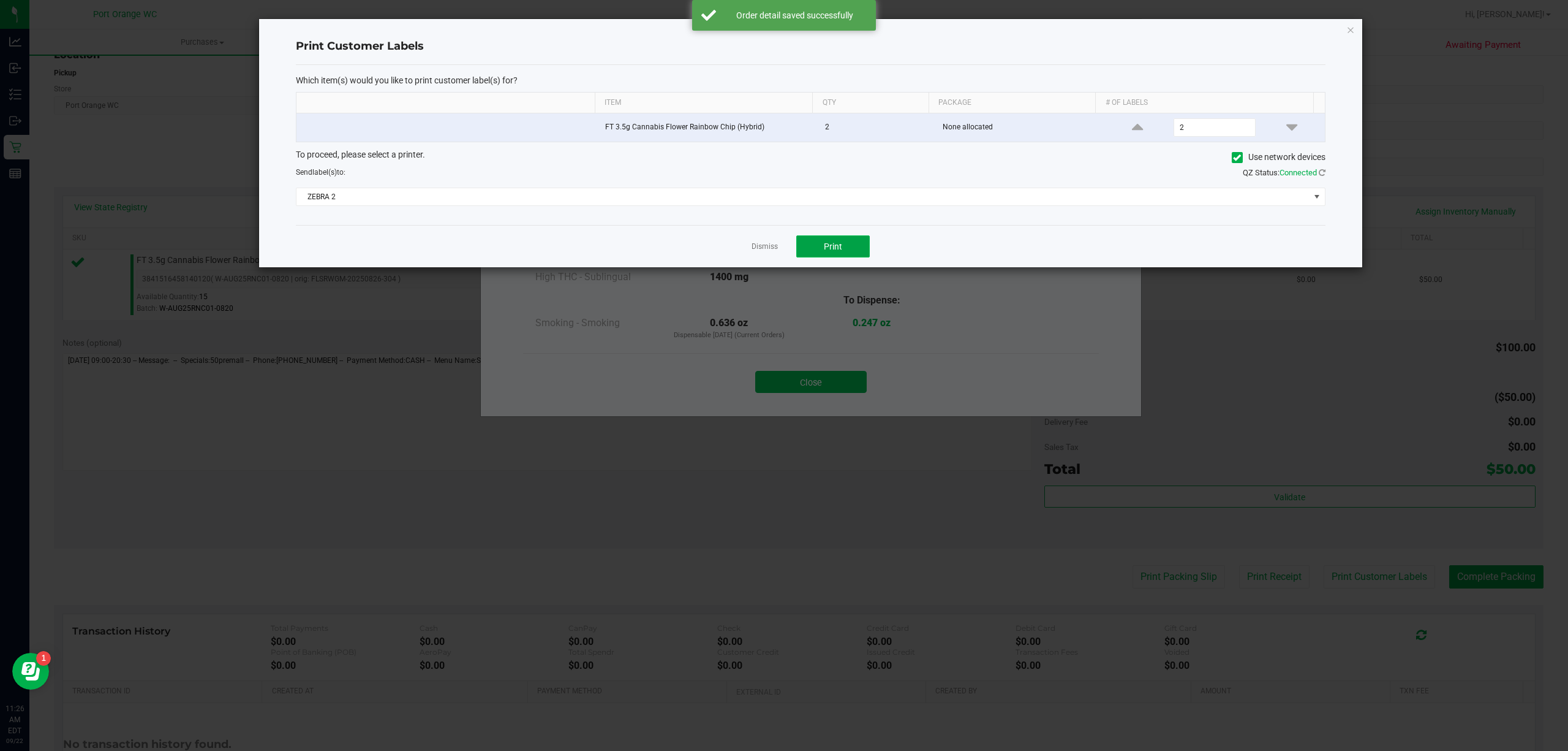
click at [834, 248] on span "Print" at bounding box center [833, 246] width 18 height 10
click at [758, 248] on link "Dismiss" at bounding box center [764, 246] width 26 height 11
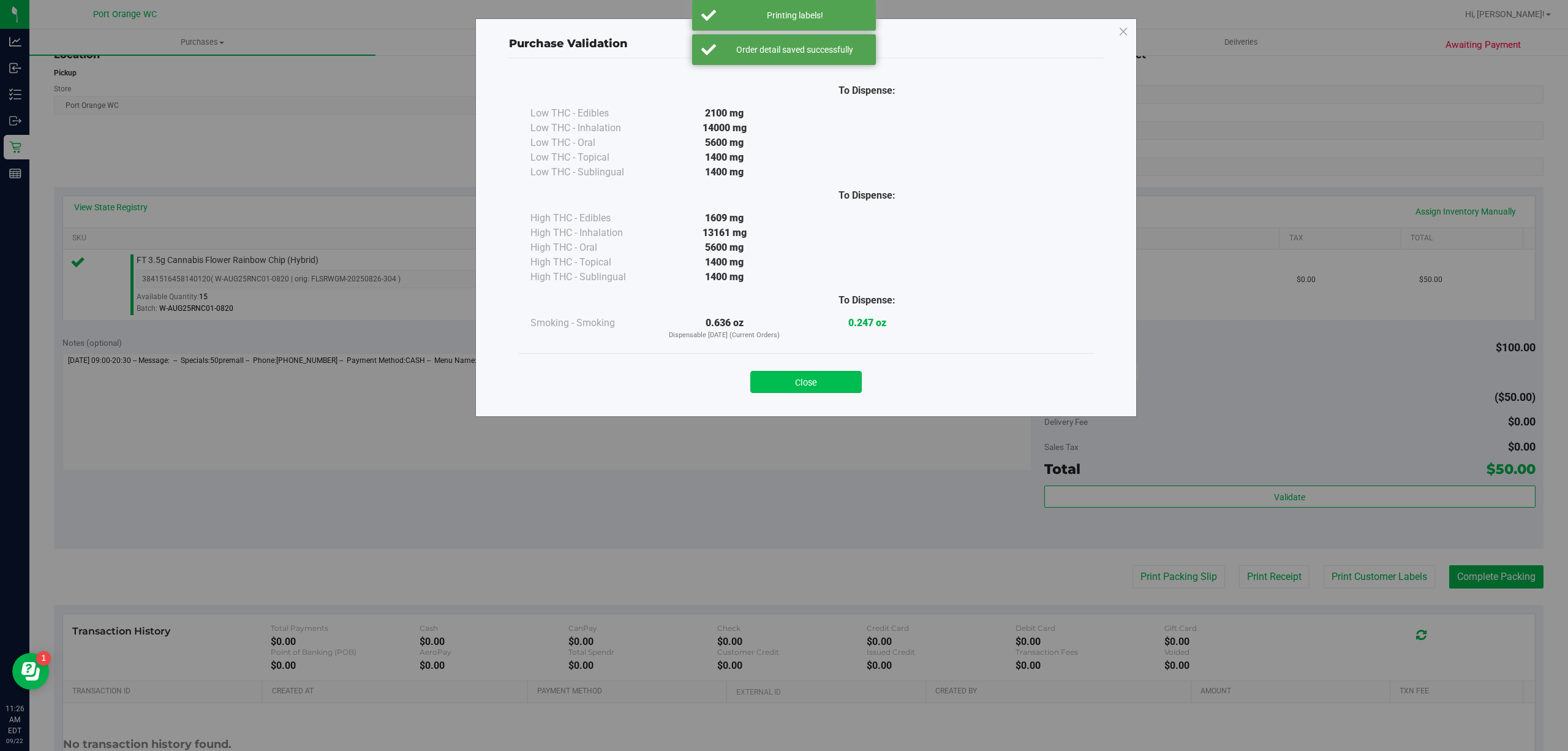
click at [785, 392] on button "Close" at bounding box center [807, 382] width 112 height 22
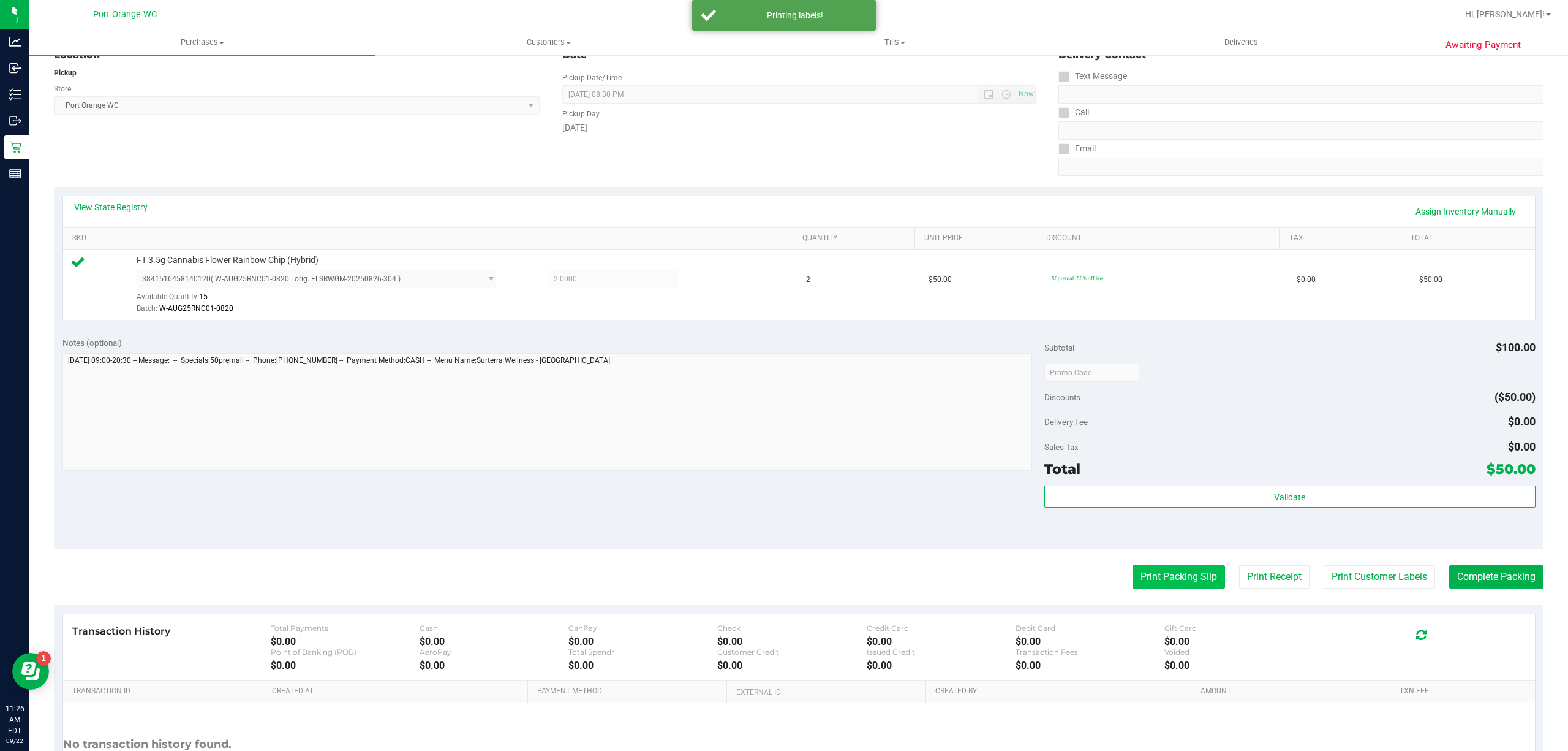
click at [1154, 576] on button "Print Packing Slip" at bounding box center [1179, 576] width 93 height 23
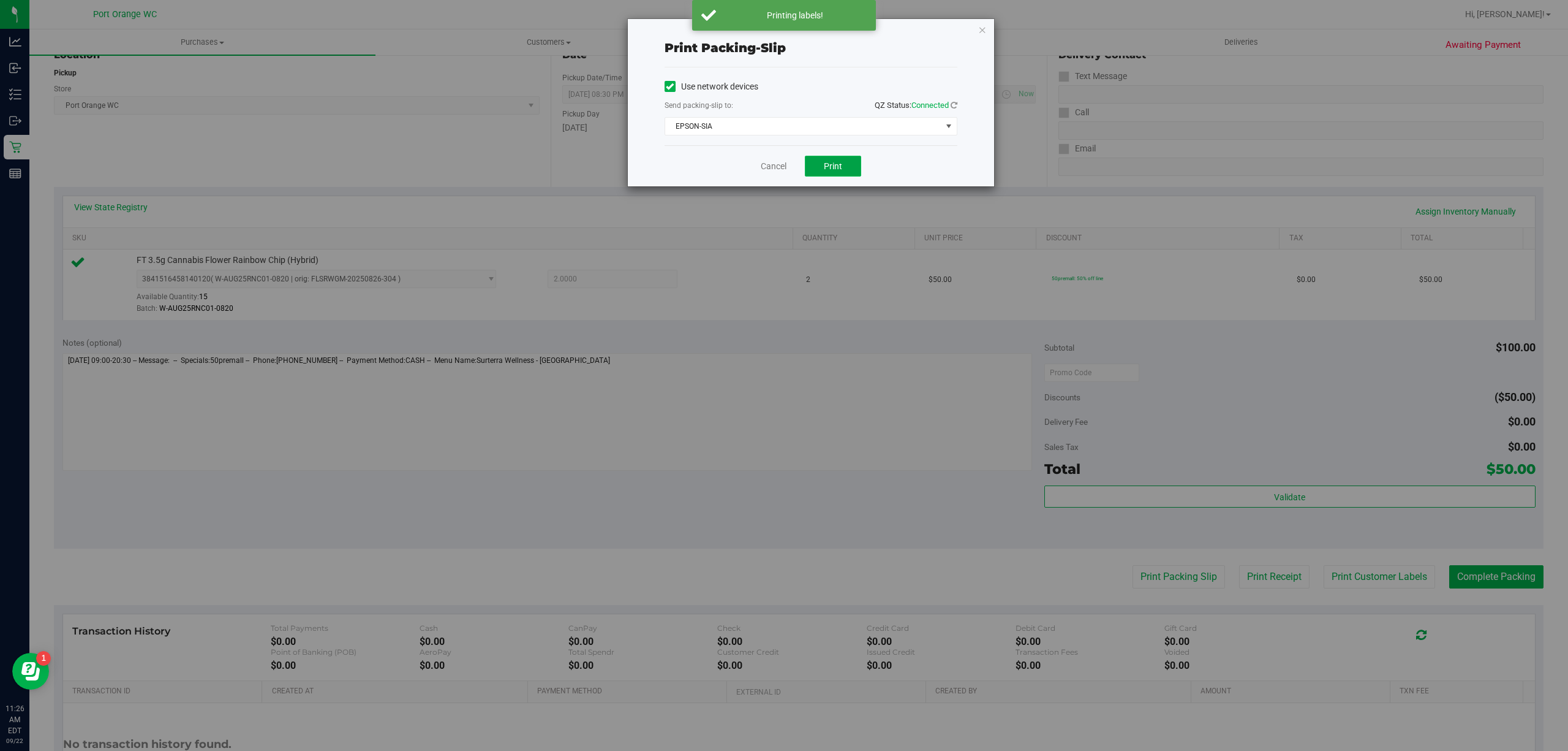
click at [829, 162] on span "Print" at bounding box center [833, 166] width 18 height 10
click at [761, 166] on link "Cancel" at bounding box center [773, 166] width 25 height 13
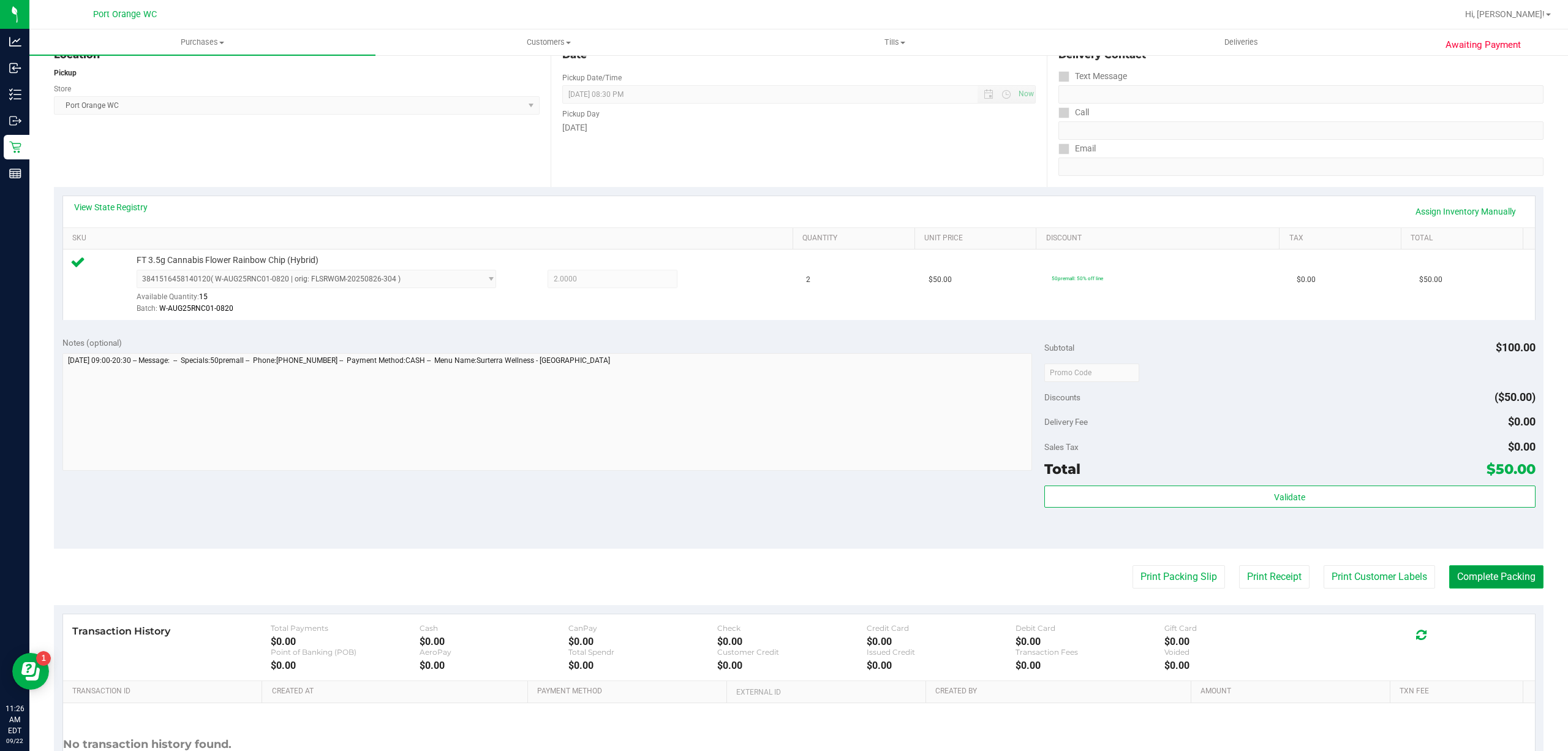
click at [1526, 588] on button "Complete Packing" at bounding box center [1496, 576] width 94 height 23
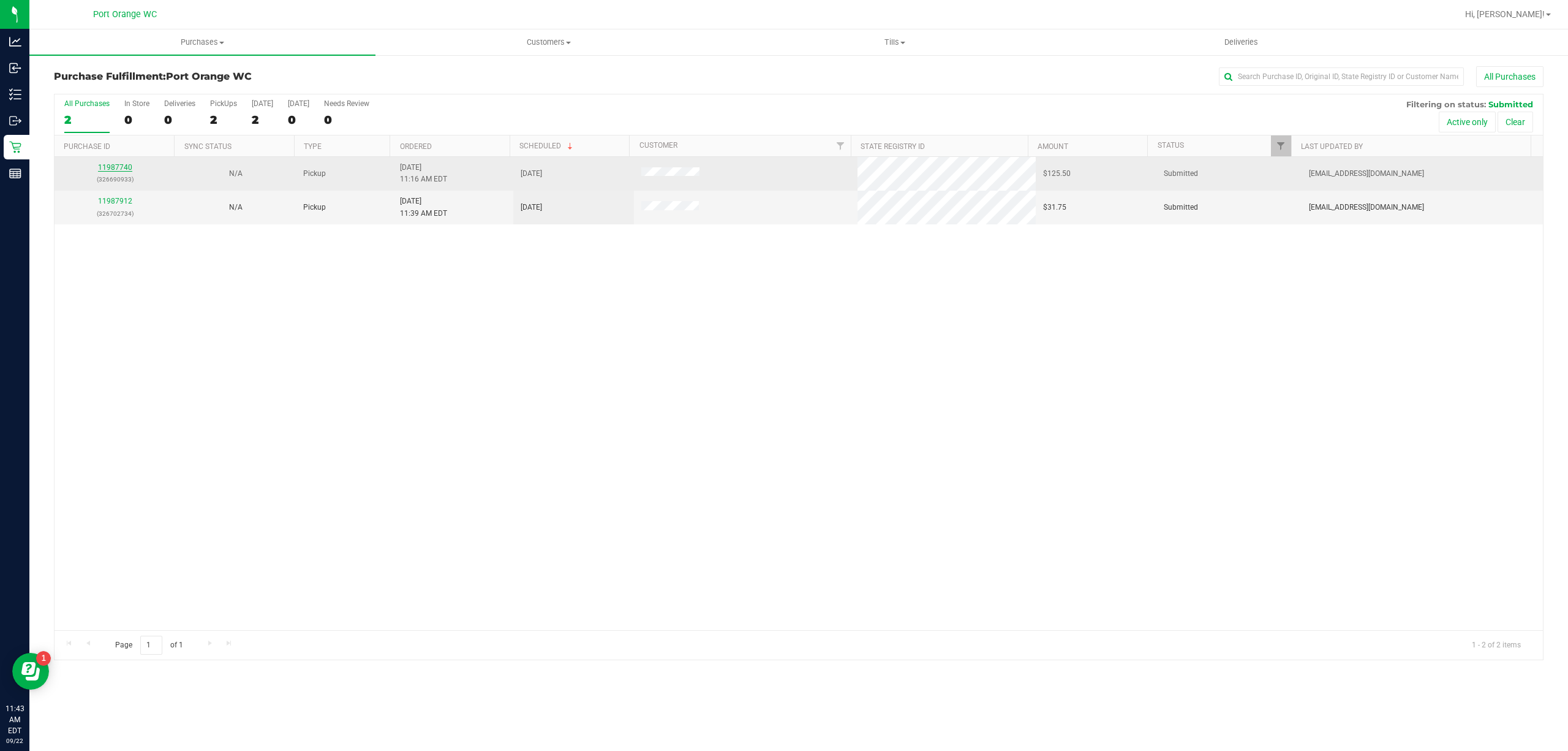
click at [121, 171] on link "11987740" at bounding box center [115, 167] width 34 height 8
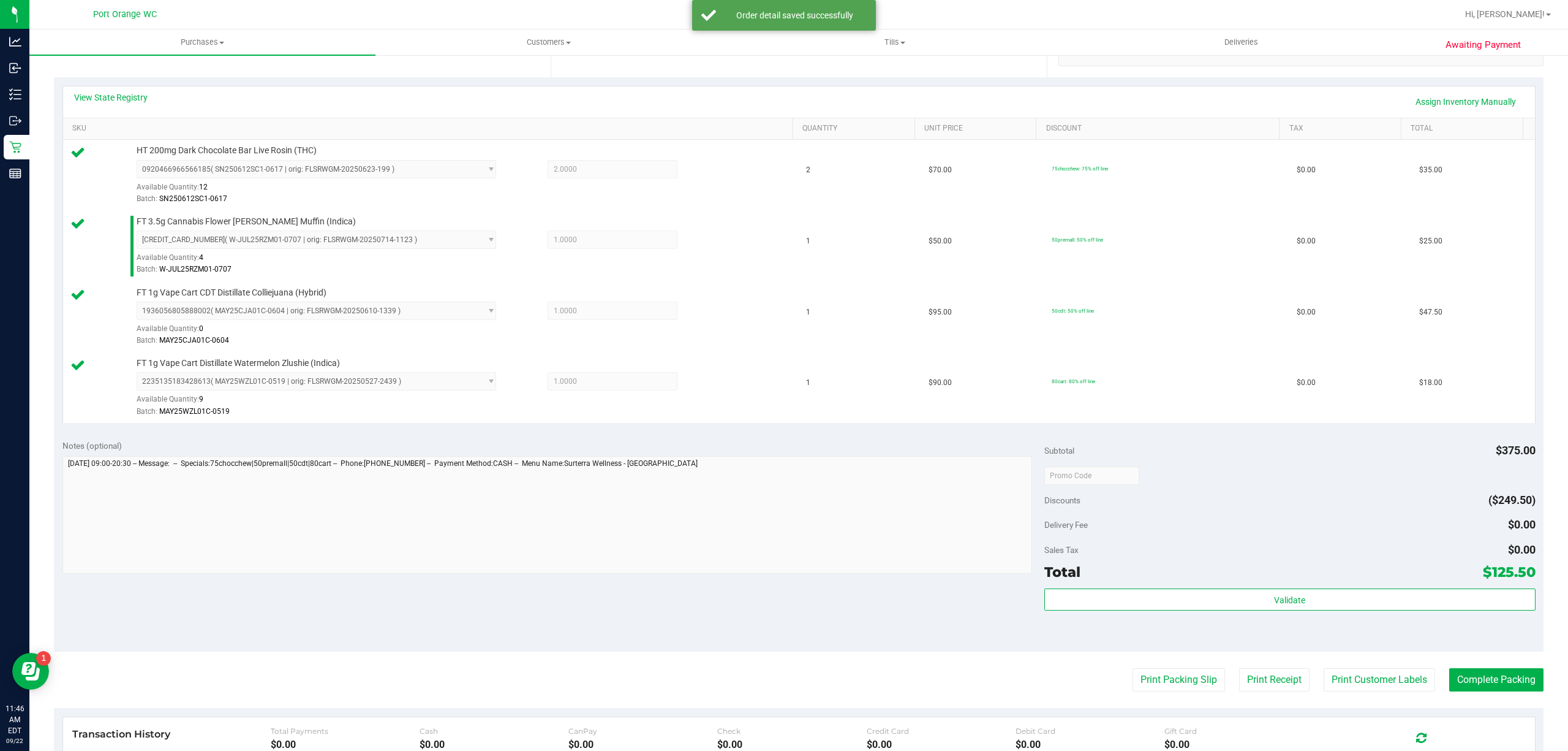
scroll to position [271, 0]
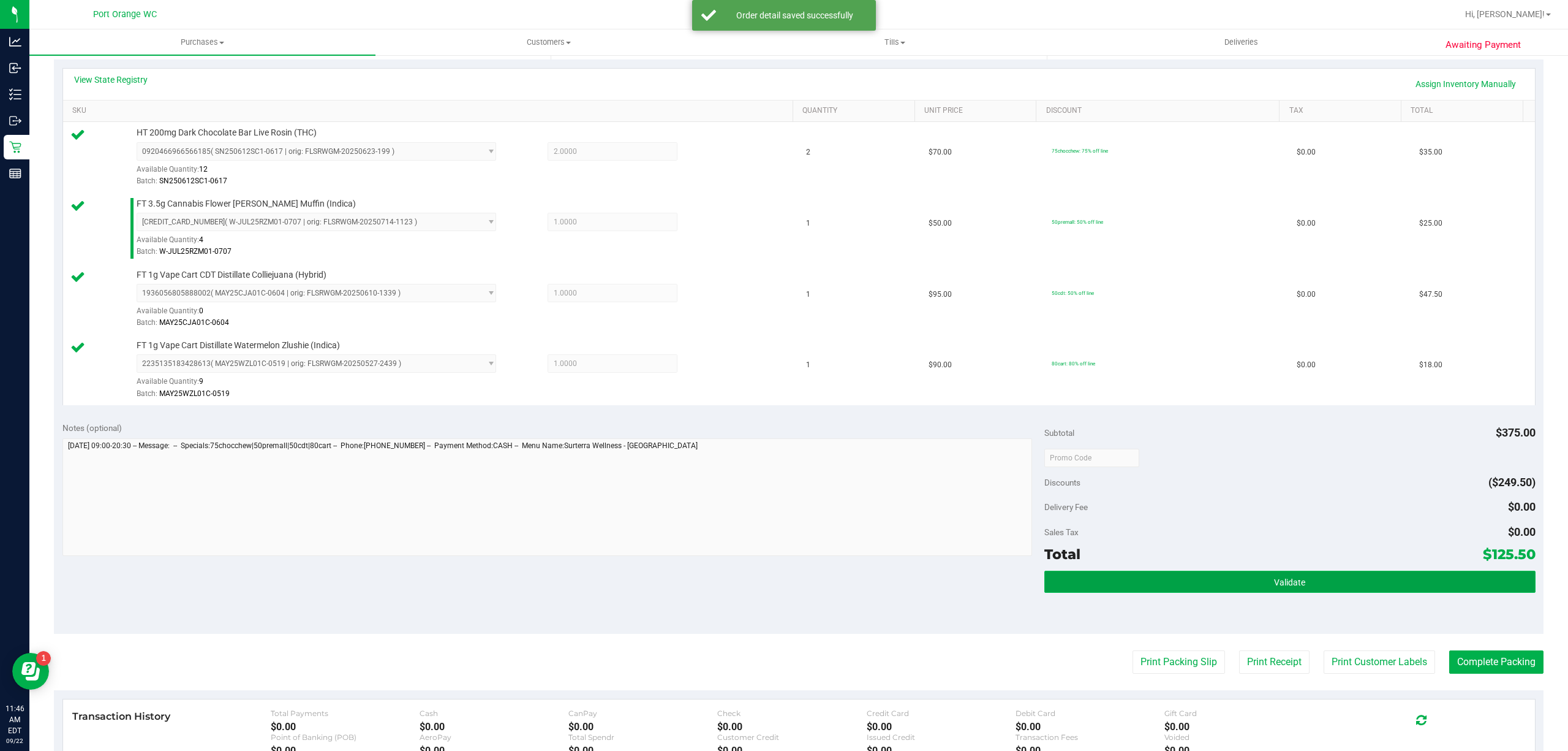
click at [1216, 582] on button "Validate" at bounding box center [1290, 581] width 491 height 22
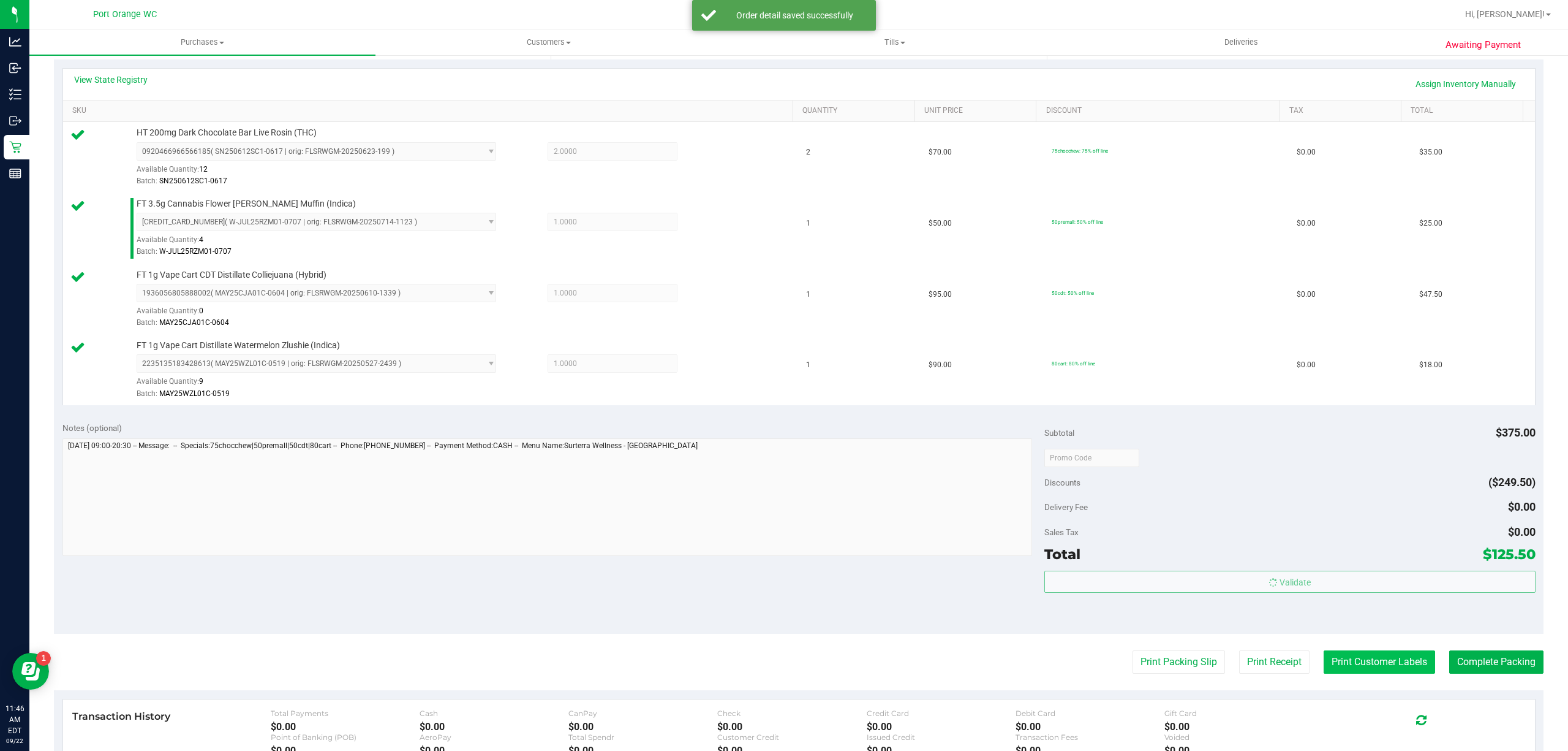
click at [1344, 673] on button "Print Customer Labels" at bounding box center [1380, 662] width 112 height 23
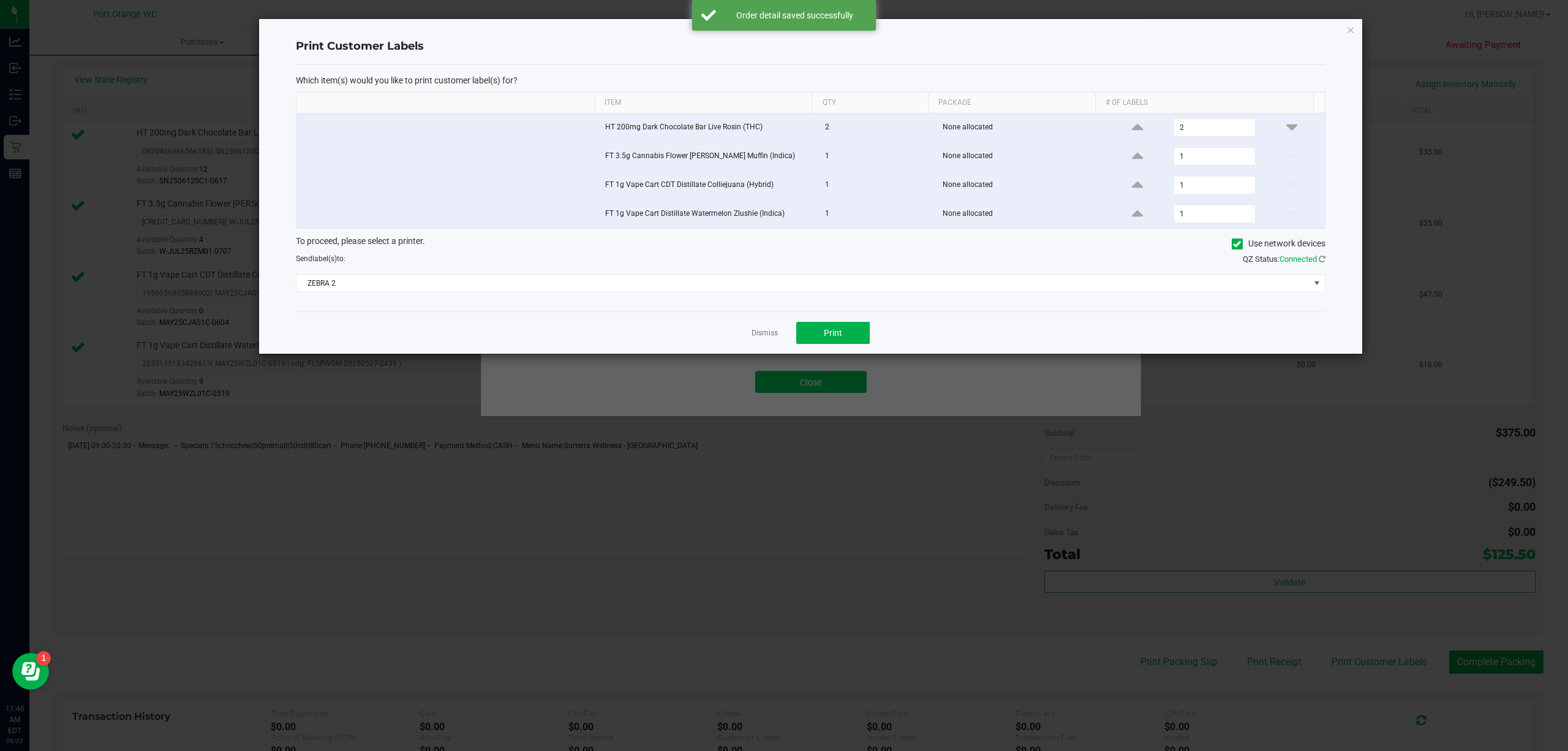
click at [692, 317] on div "Dismiss Print" at bounding box center [810, 333] width 1030 height 42
click at [826, 338] on span "Print" at bounding box center [833, 333] width 18 height 10
click at [759, 336] on div at bounding box center [810, 186] width 1103 height 335
click at [763, 335] on link "Dismiss" at bounding box center [764, 333] width 26 height 11
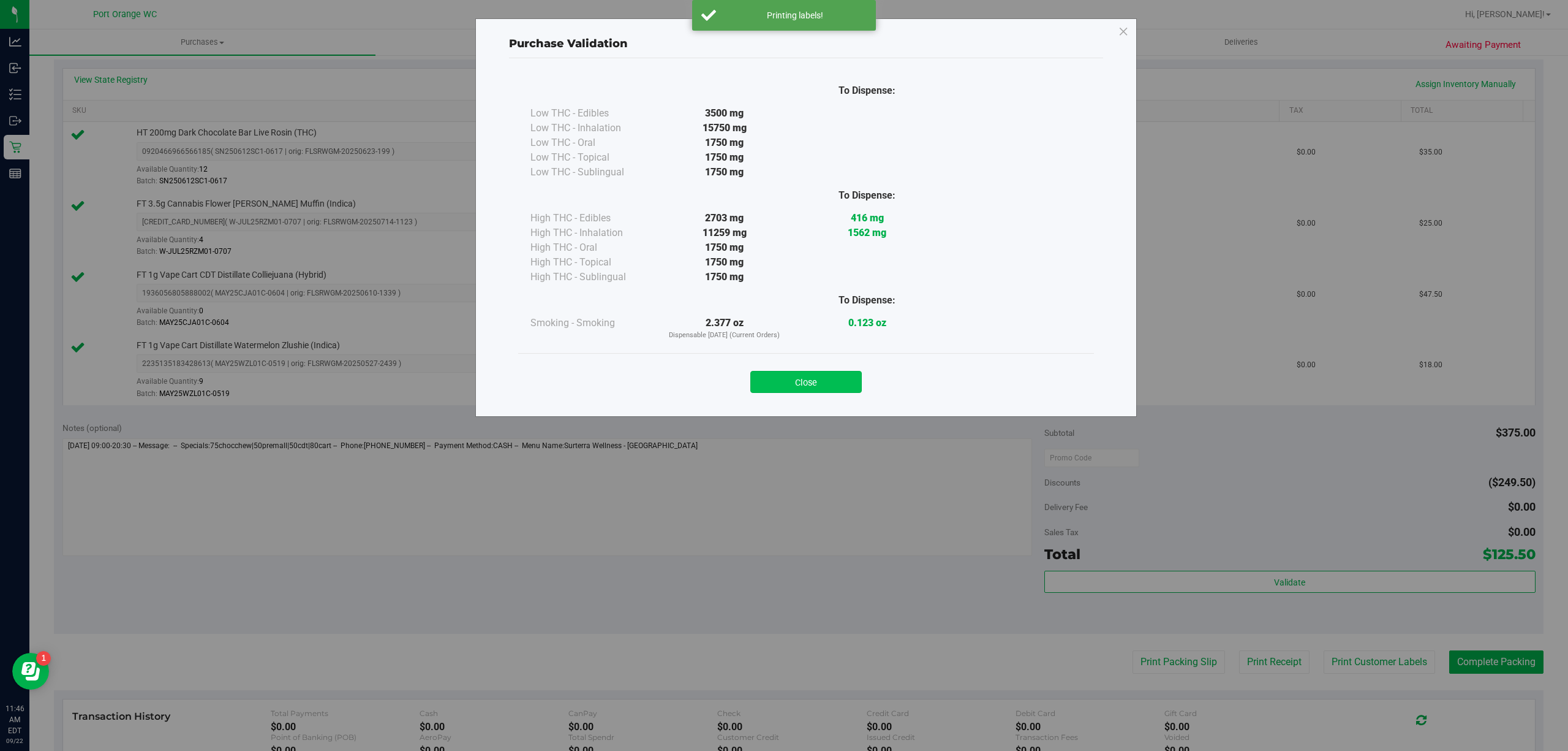
click at [805, 390] on button "Close" at bounding box center [807, 382] width 112 height 22
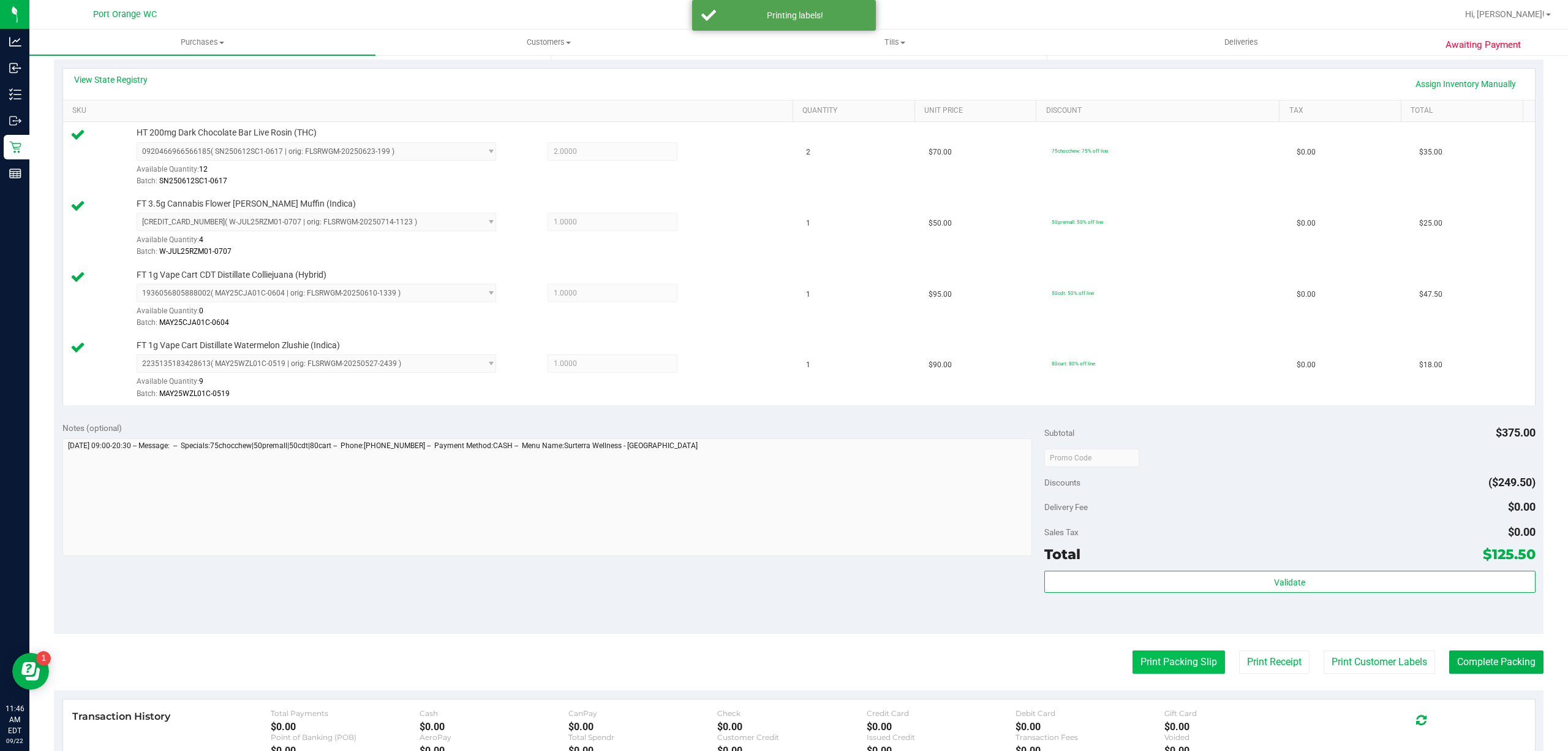
click at [1162, 660] on button "Print Packing Slip" at bounding box center [1179, 662] width 93 height 23
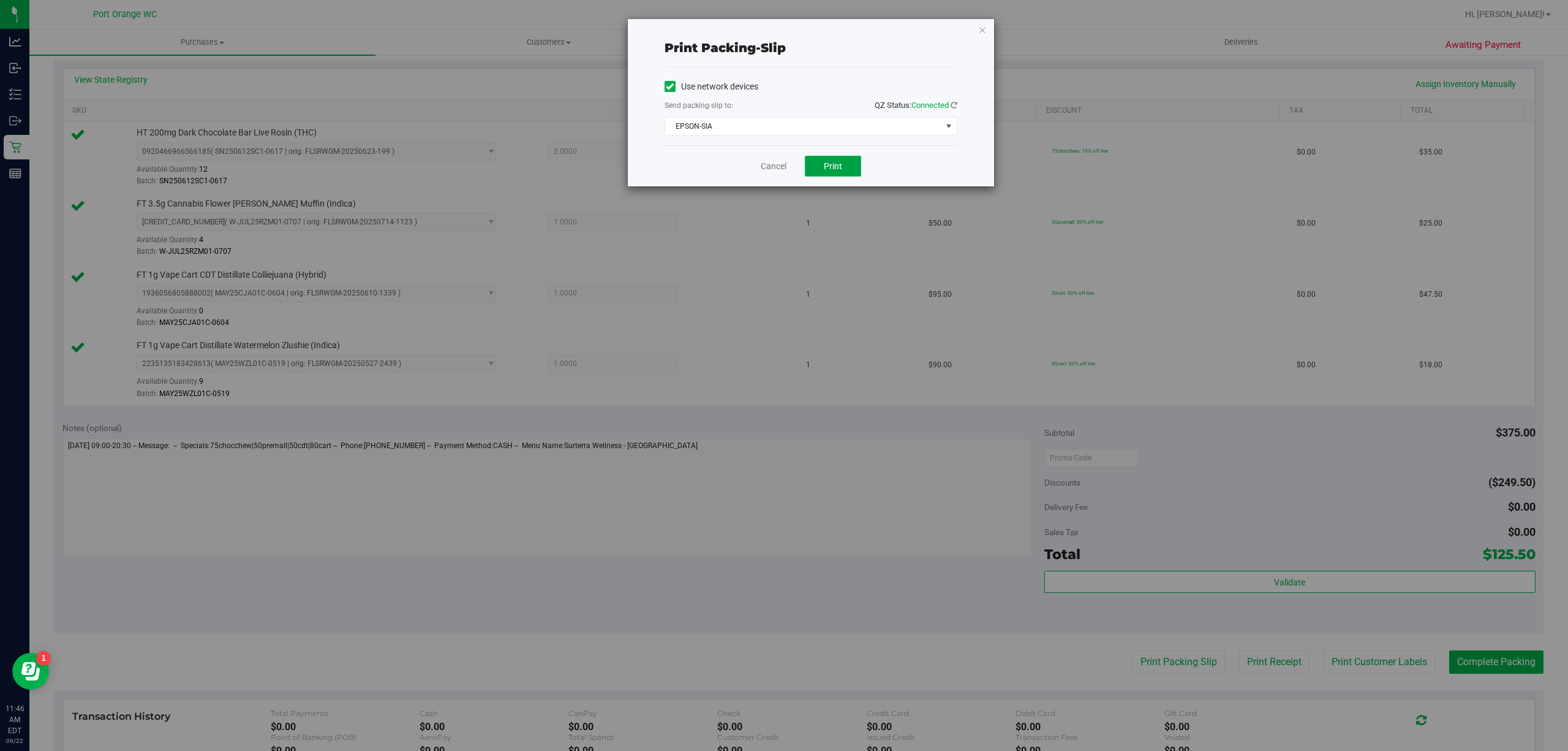
click at [829, 171] on span "Print" at bounding box center [833, 166] width 18 height 10
click at [766, 166] on link "Cancel" at bounding box center [773, 166] width 25 height 13
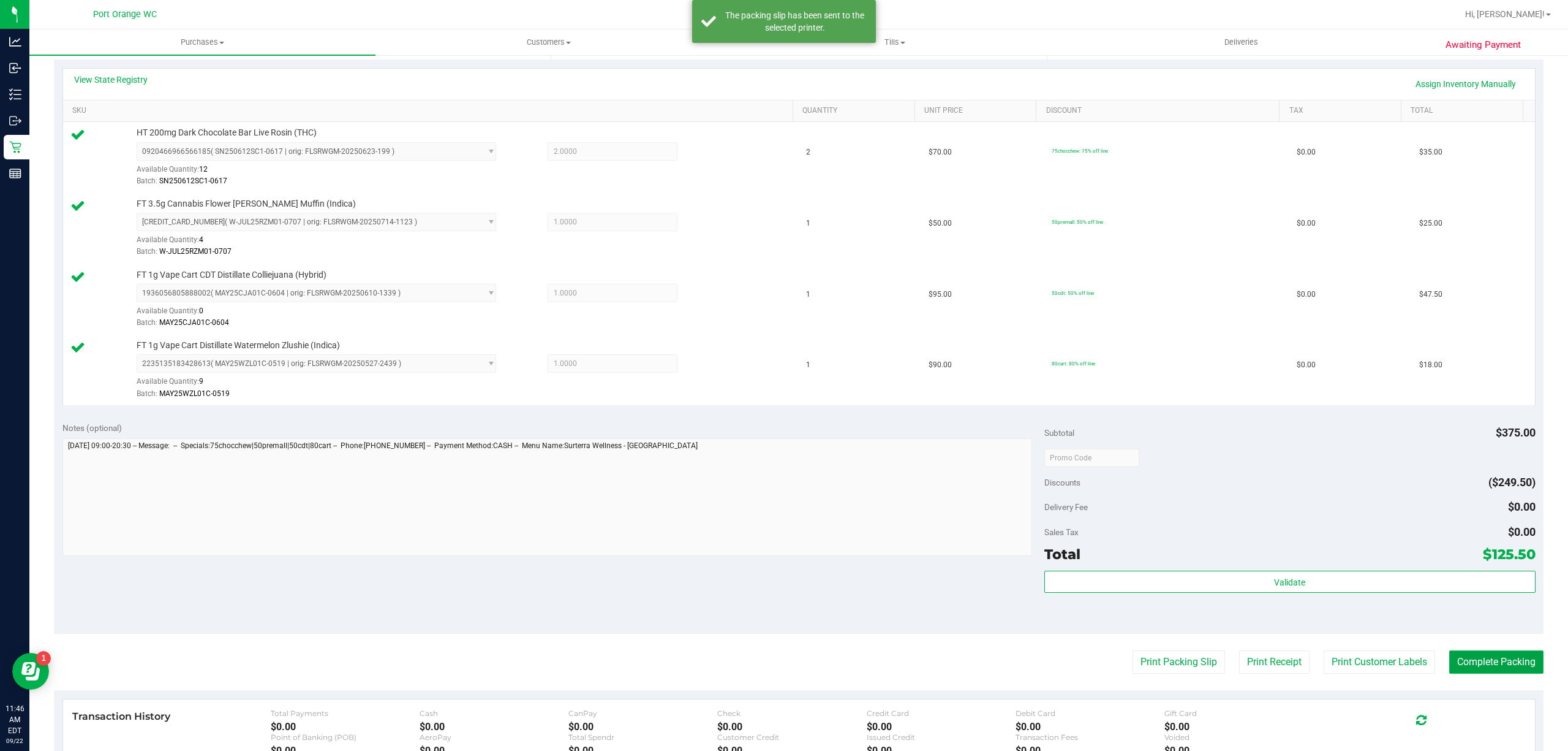
click at [1463, 658] on button "Complete Packing" at bounding box center [1496, 662] width 94 height 23
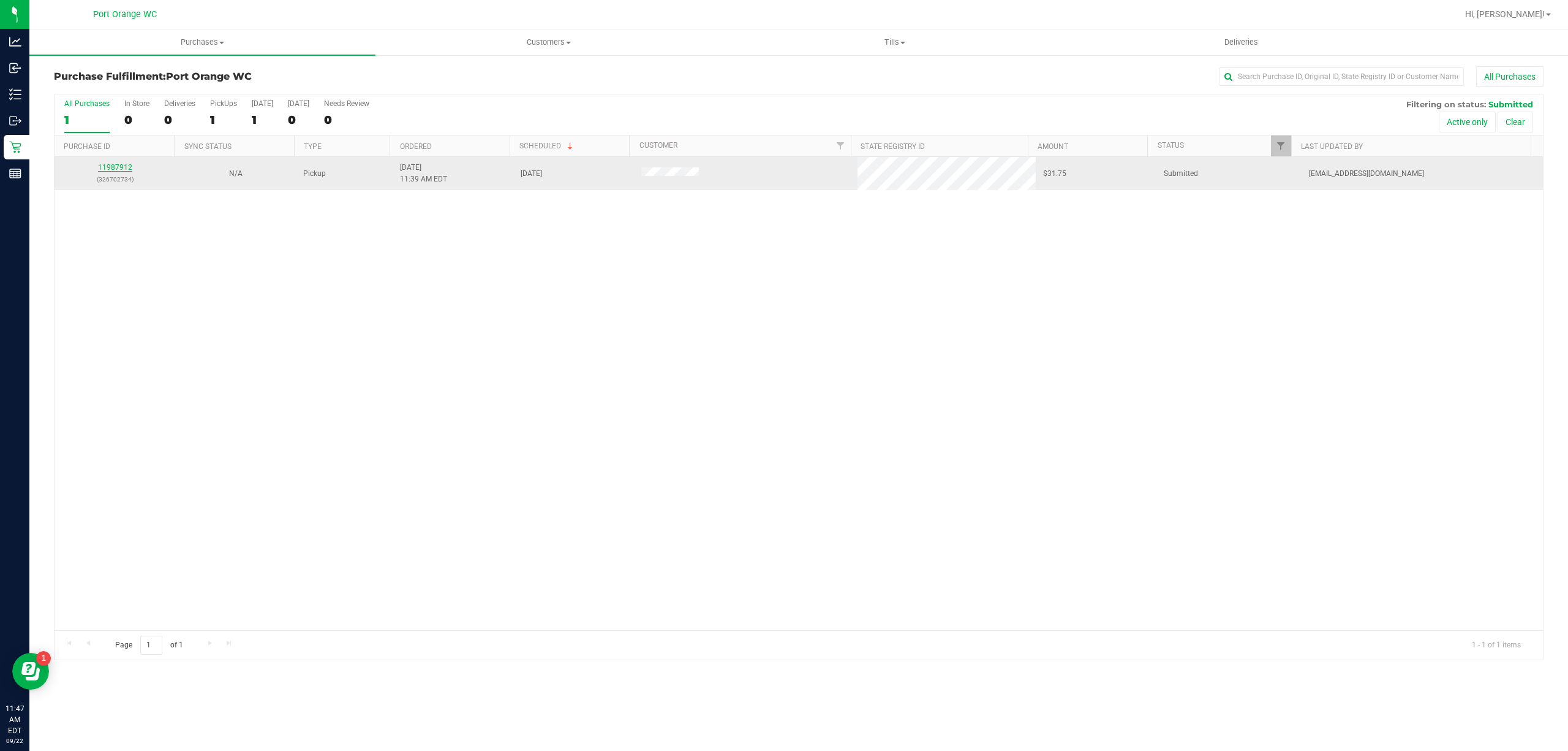
click at [109, 170] on link "11987912" at bounding box center [115, 167] width 34 height 8
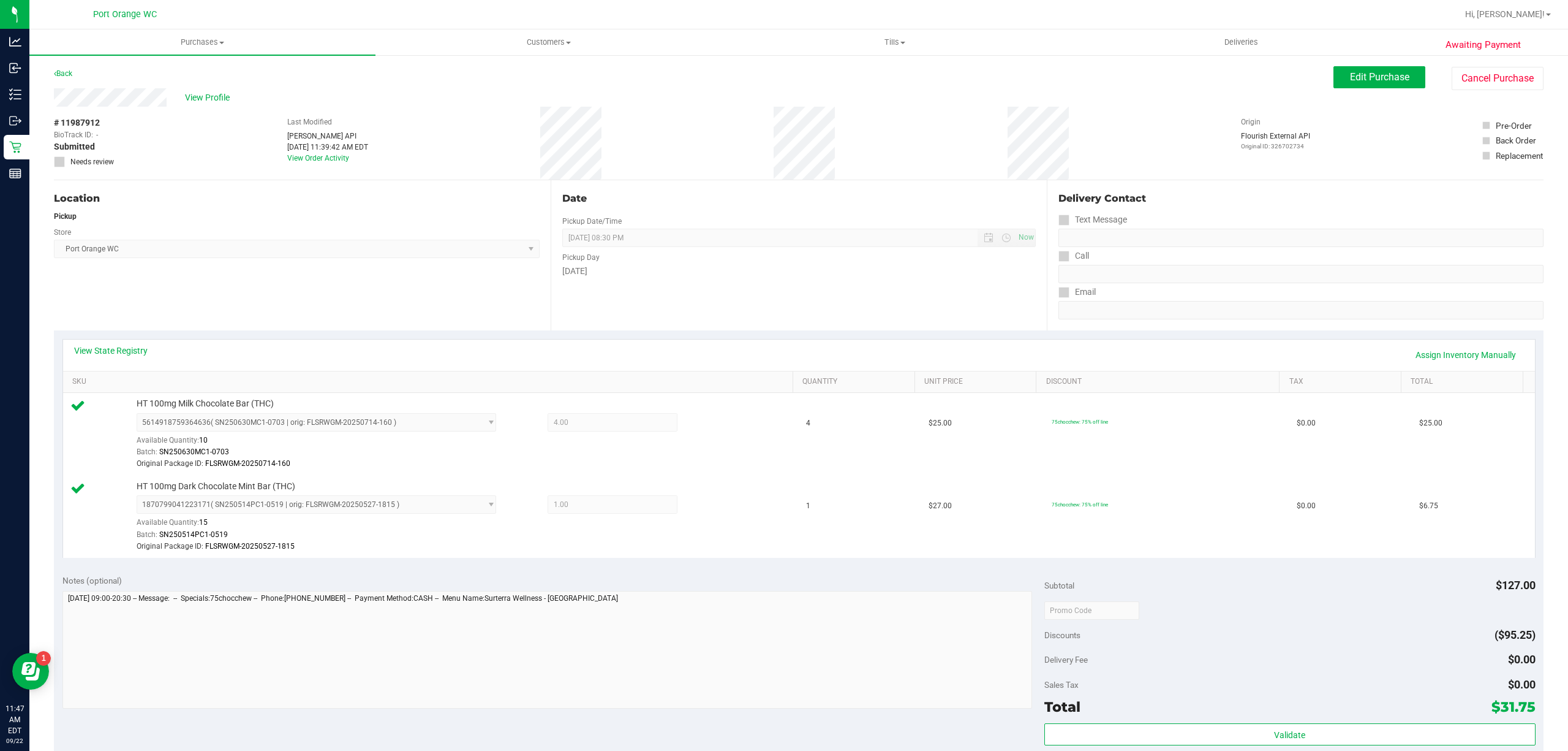
click at [69, 65] on div "Awaiting Payment Back Edit Purchase Cancel Purchase View Profile # 11987912 Bio…" at bounding box center [799, 575] width 1539 height 1043
click at [69, 70] on link "Back" at bounding box center [63, 74] width 18 height 8
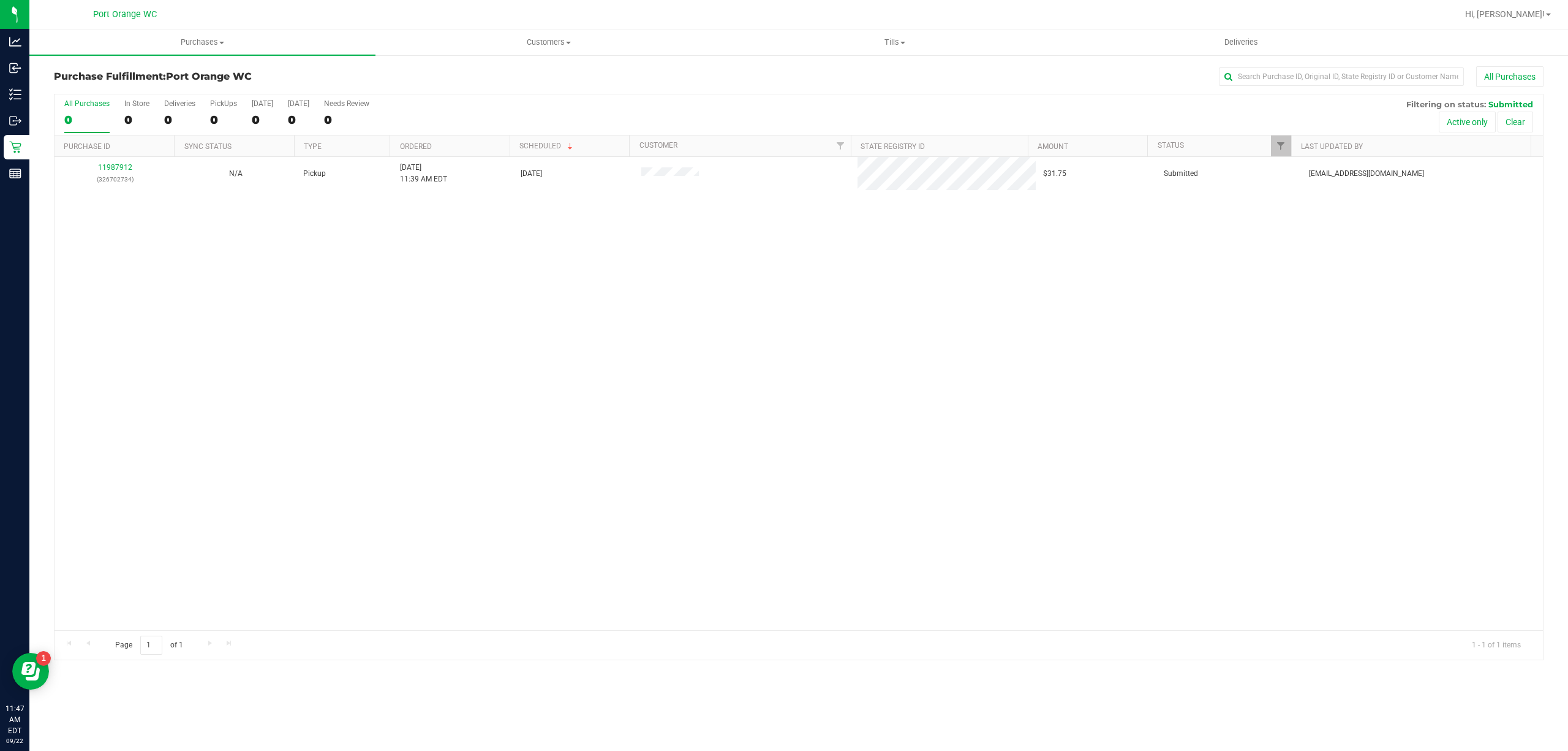
click at [444, 395] on div "11987912 (326702734) N/A Pickup 9/22/2025 11:39 AM EDT 9/22/2025 $31.75 Submitt…" at bounding box center [799, 394] width 1489 height 473
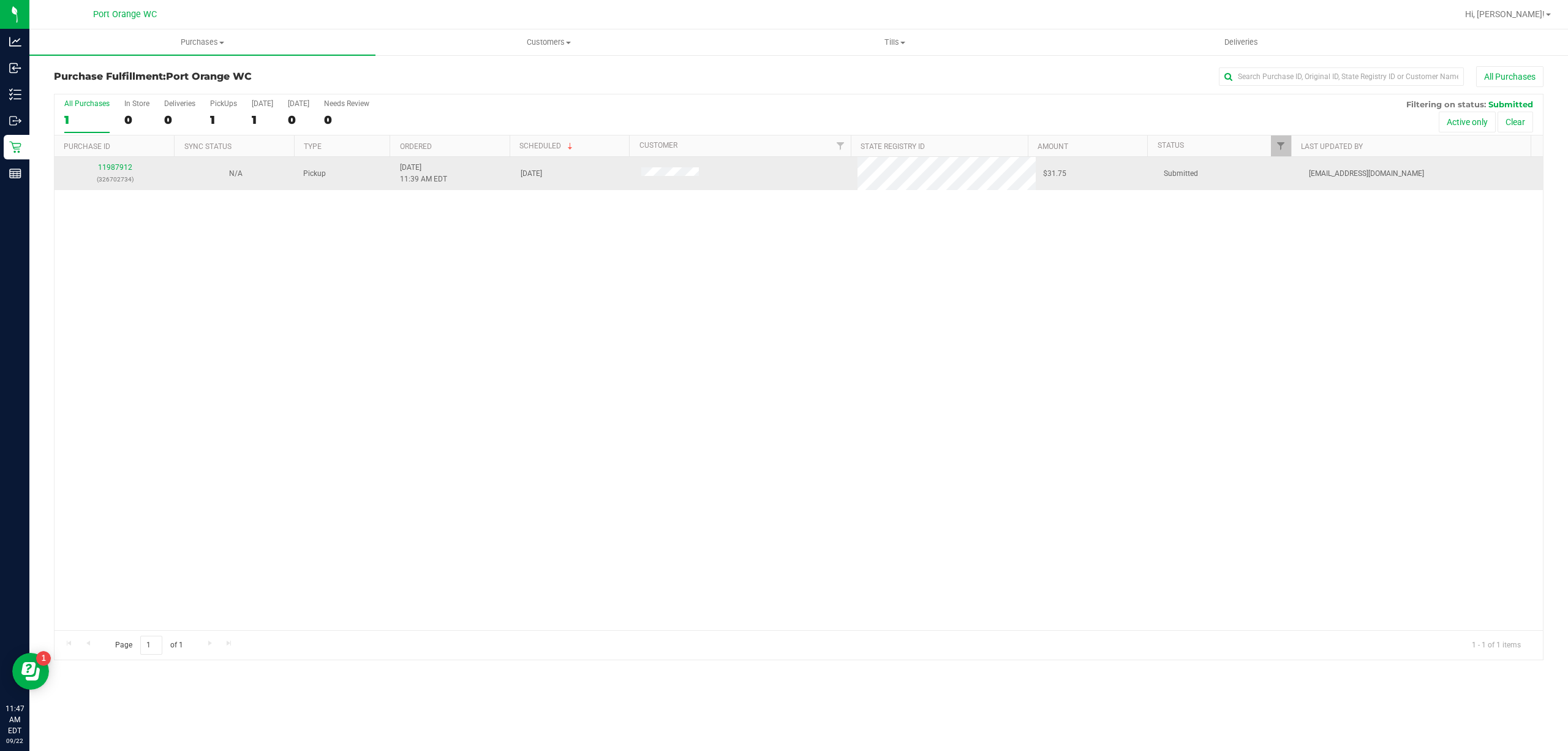
click at [116, 185] on p "(326702734)" at bounding box center [115, 179] width 106 height 11
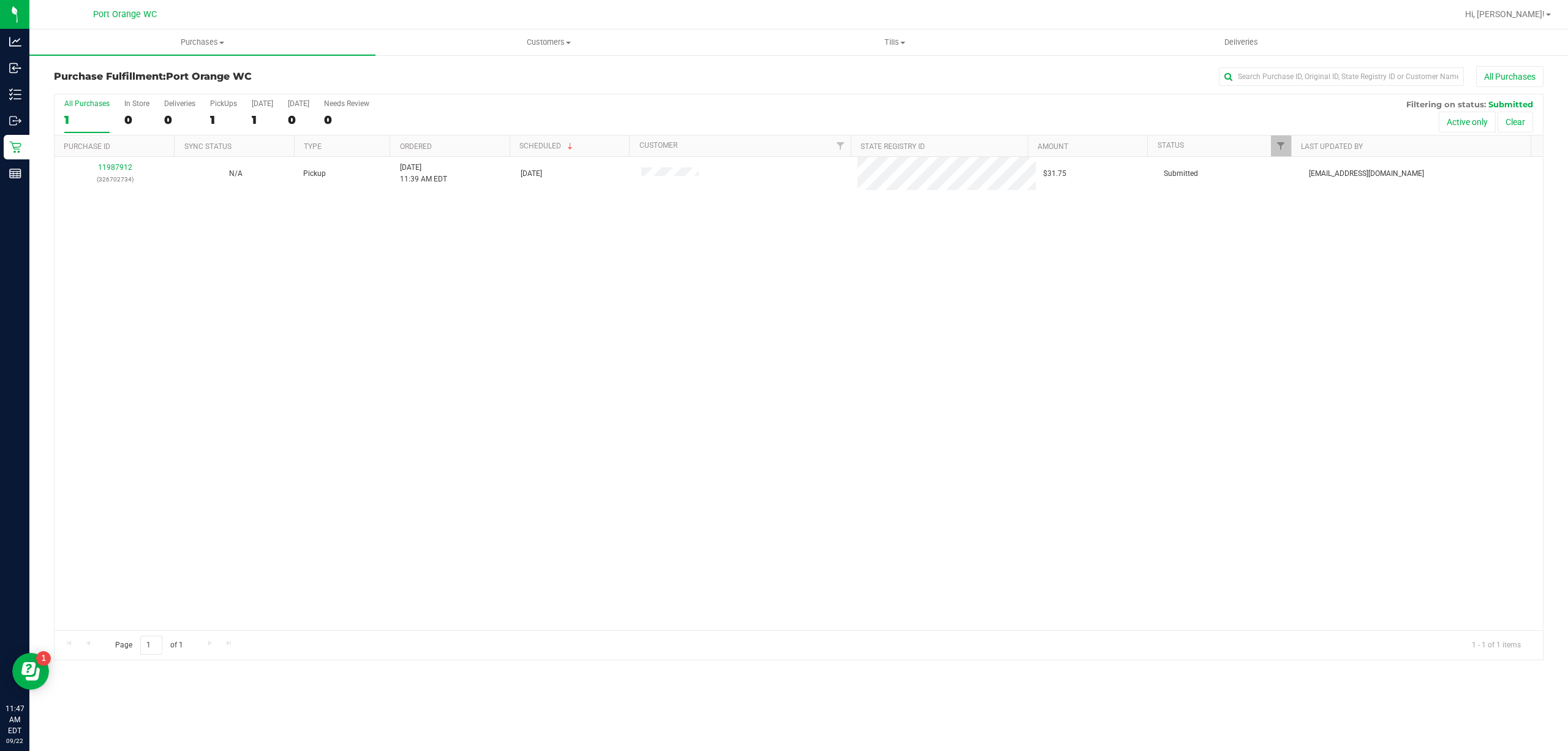
click at [159, 153] on th "Purchase ID" at bounding box center [114, 146] width 120 height 21
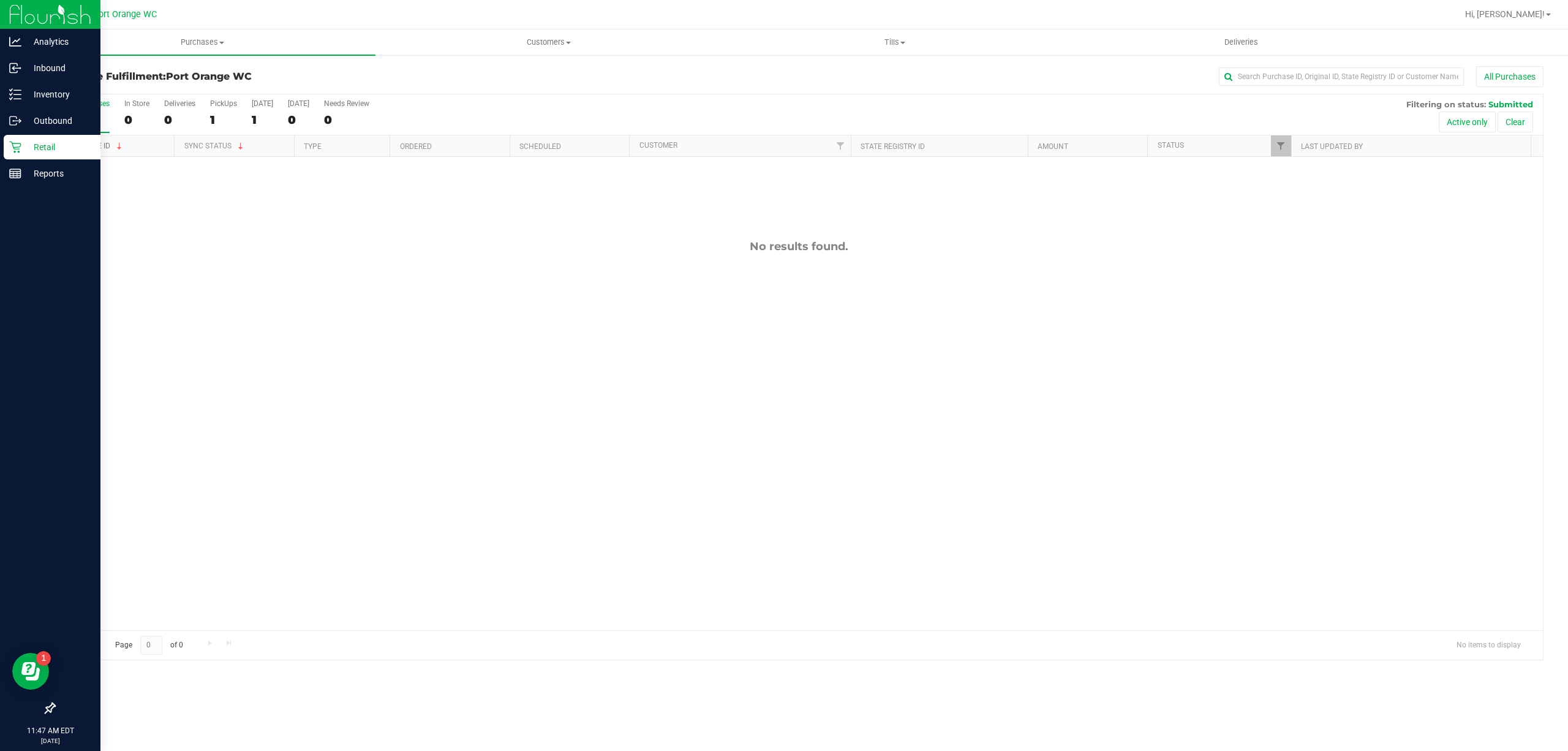
click at [13, 145] on icon at bounding box center [15, 147] width 12 height 12
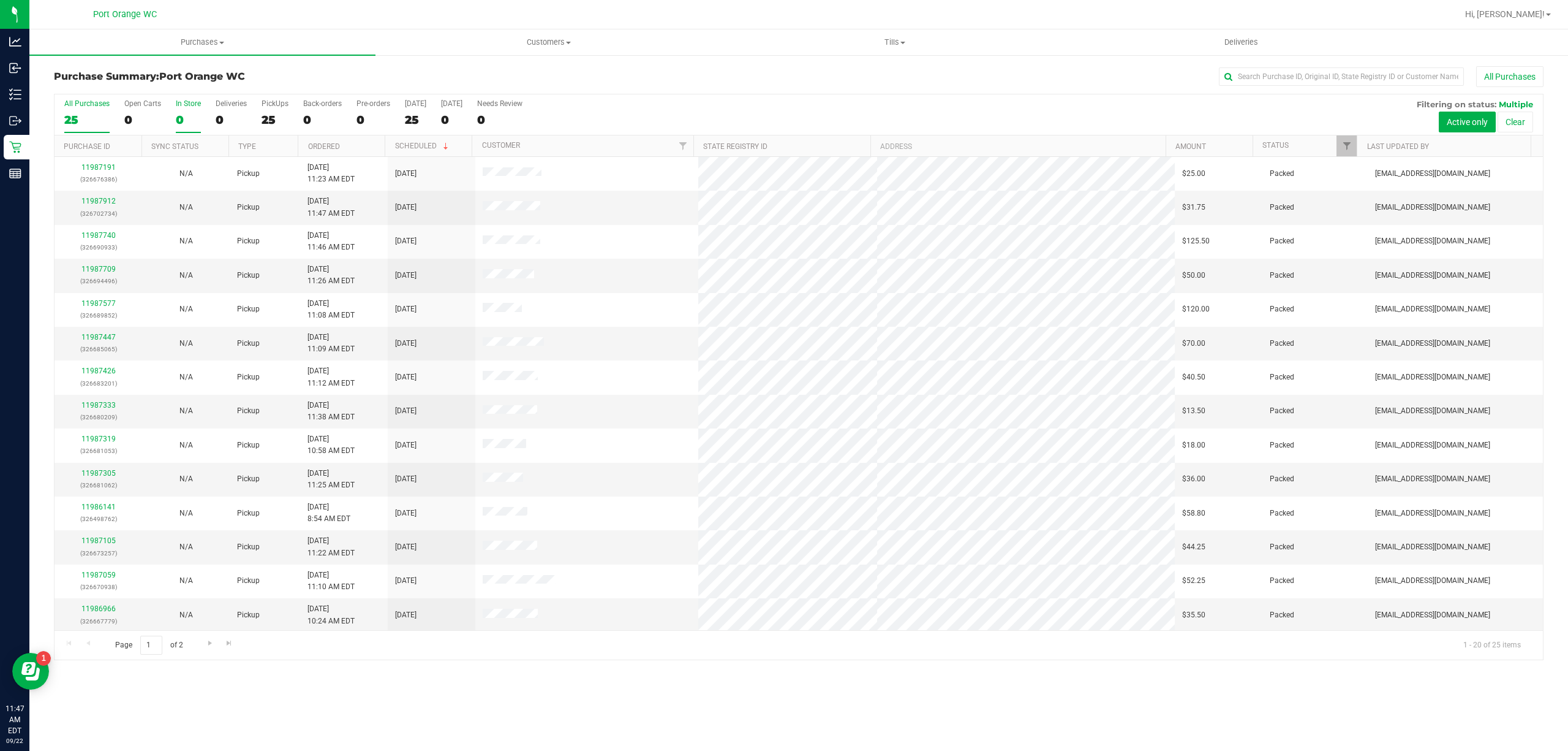
click at [178, 114] on div "0" at bounding box center [188, 120] width 25 height 14
click at [0, 0] on input "In Store 0" at bounding box center [0, 0] width 0 height 0
click at [149, 42] on span "Purchases" at bounding box center [202, 42] width 346 height 11
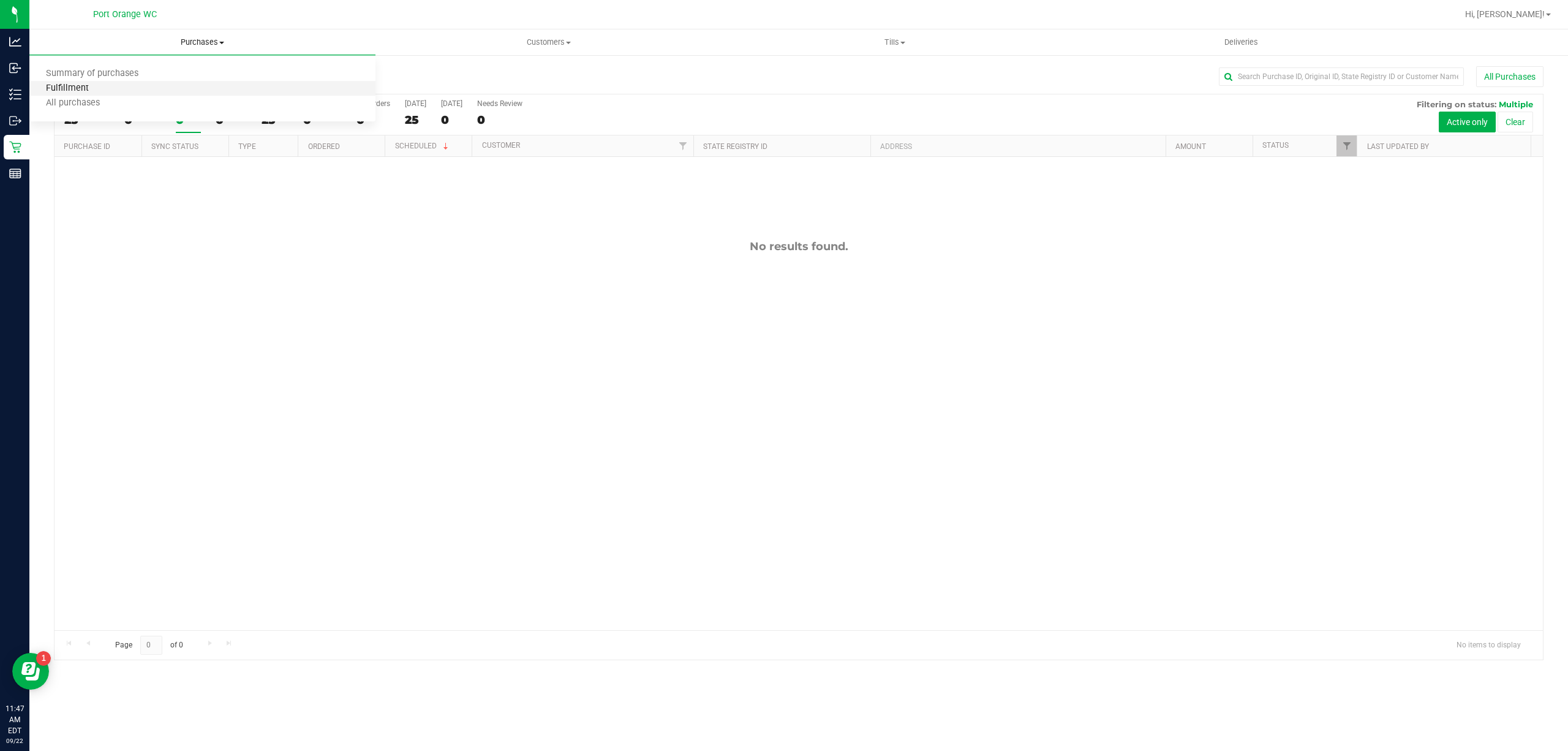
click at [67, 84] on span "Fulfillment" at bounding box center [67, 88] width 76 height 11
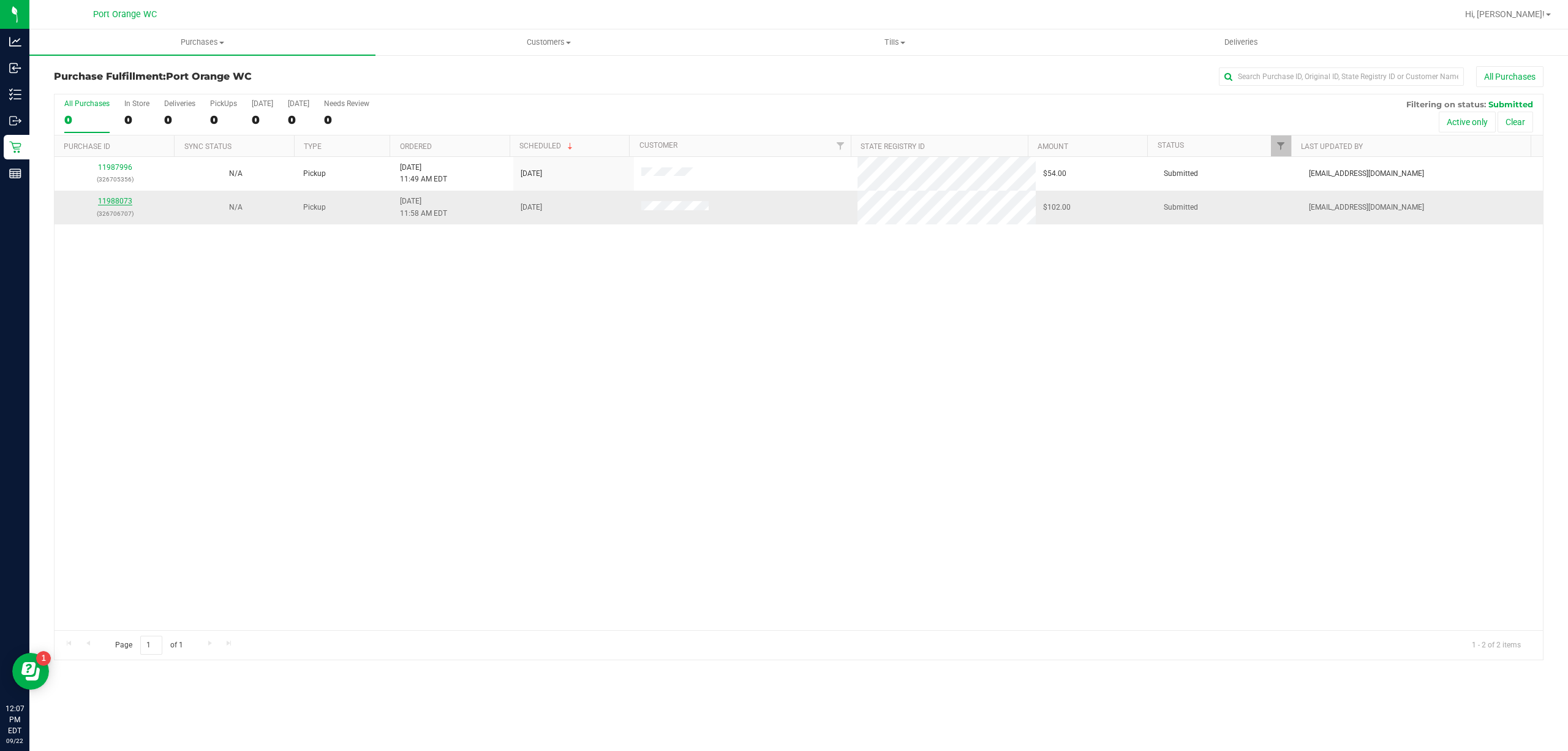
click at [114, 204] on link "11988073" at bounding box center [115, 201] width 34 height 8
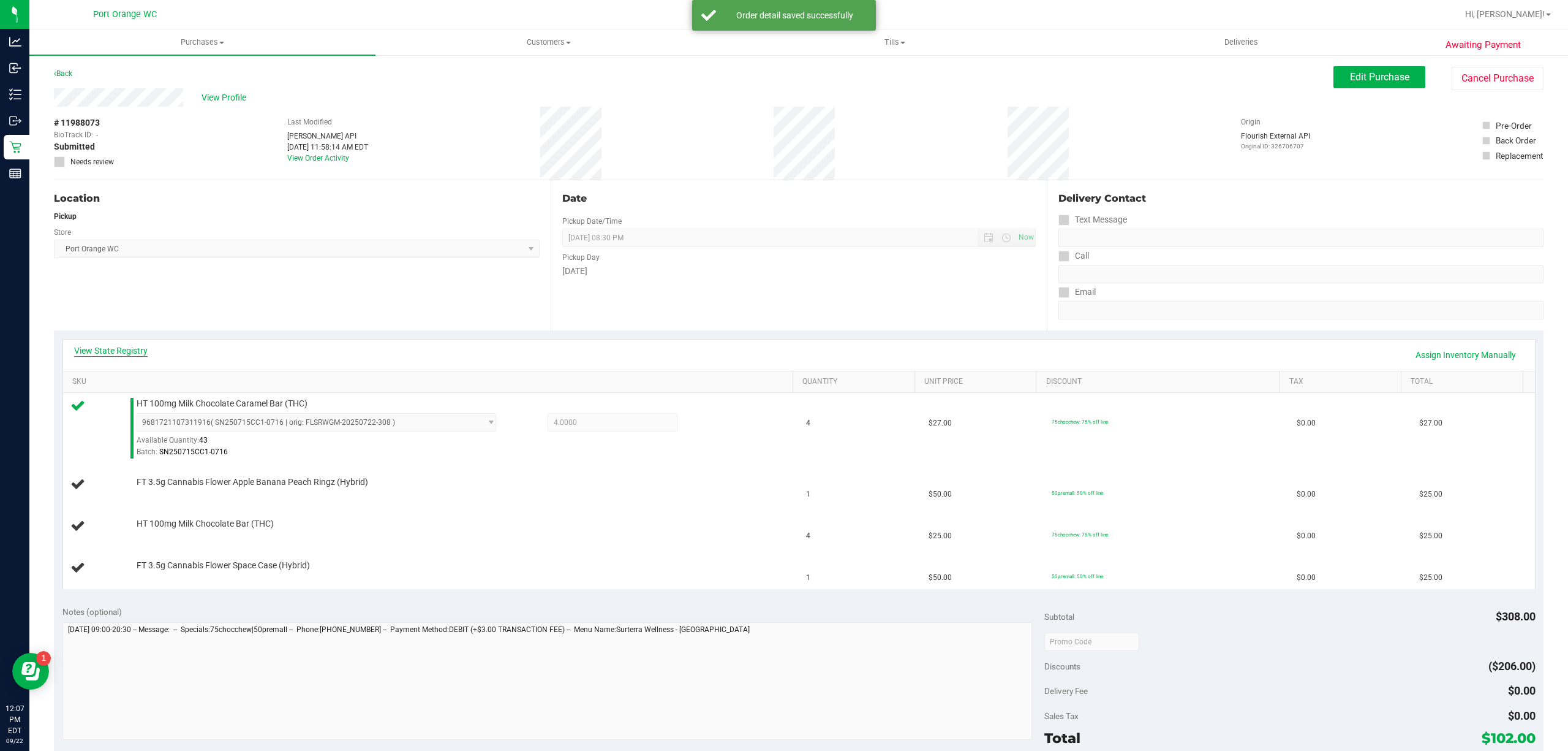
click at [113, 345] on link "View State Registry" at bounding box center [111, 350] width 74 height 12
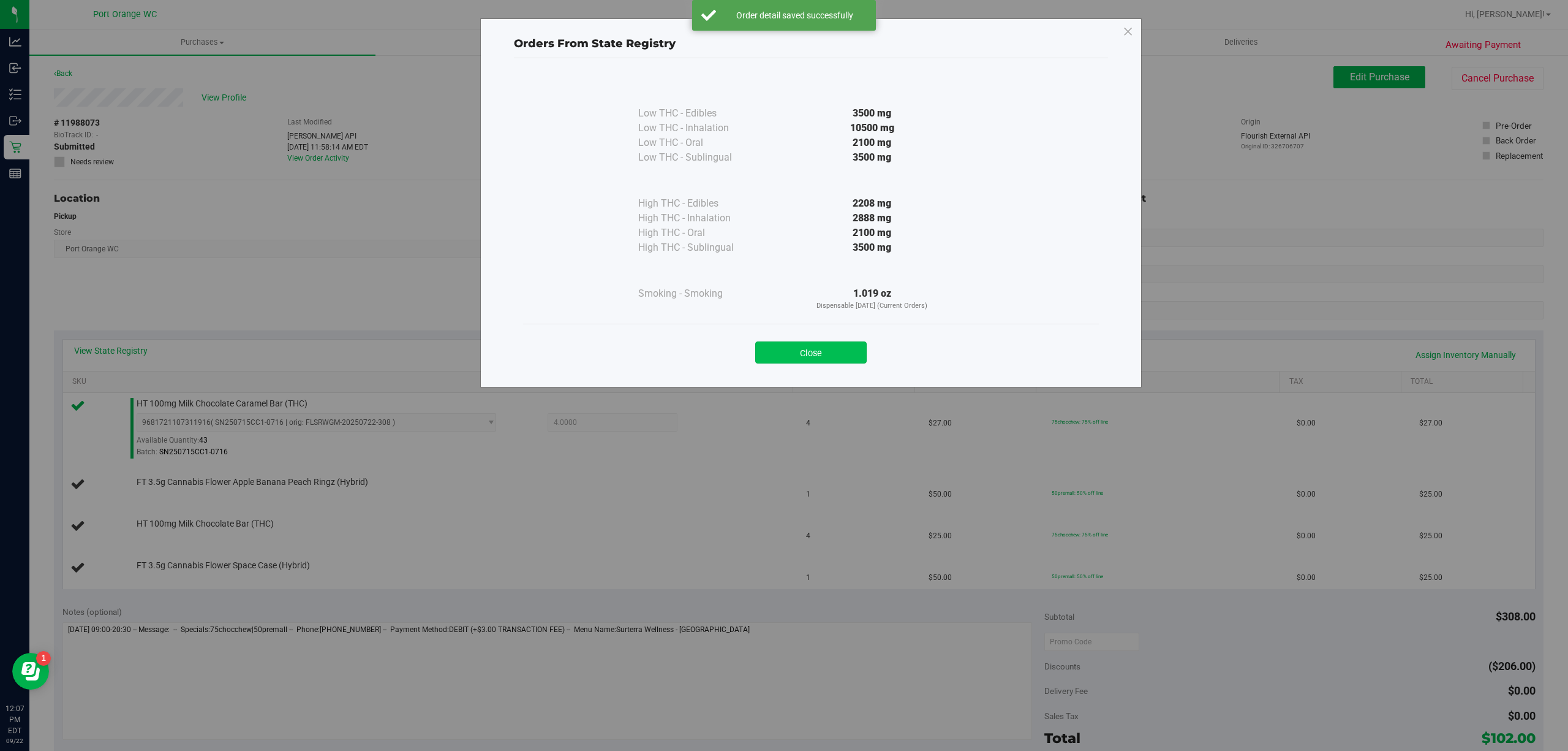
click at [797, 361] on button "Close" at bounding box center [811, 352] width 112 height 22
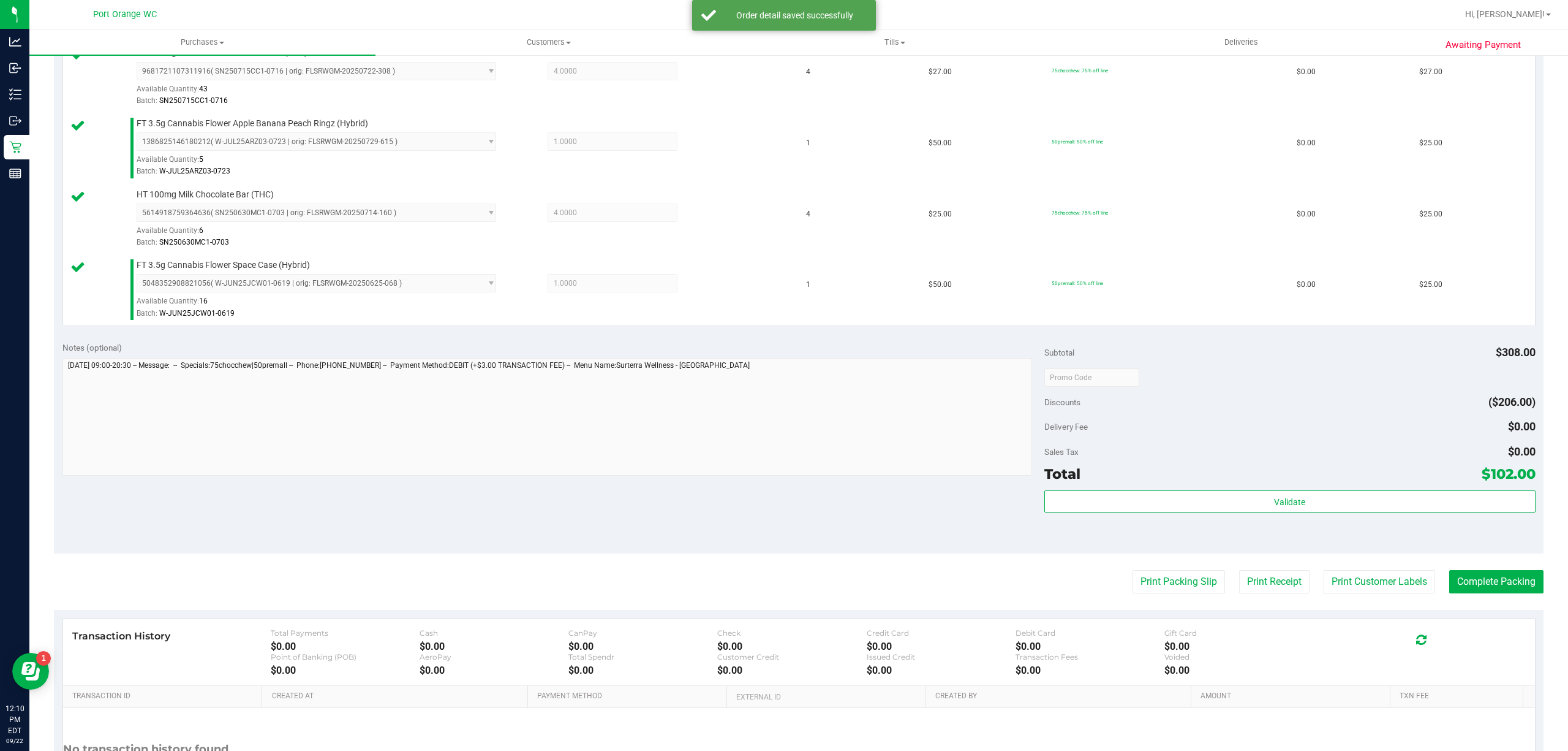
scroll to position [449, 0]
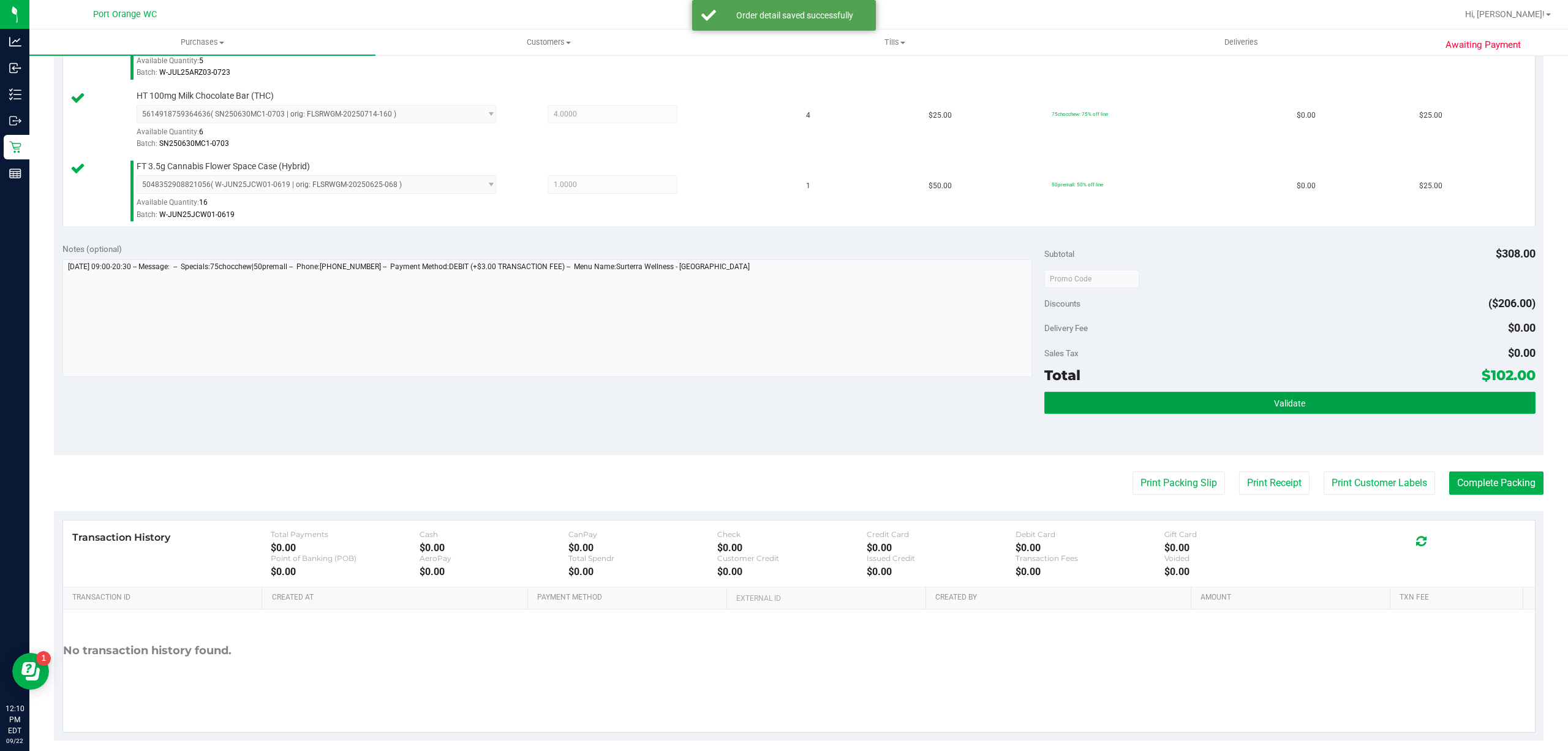
click at [1294, 394] on button "Validate" at bounding box center [1290, 402] width 491 height 22
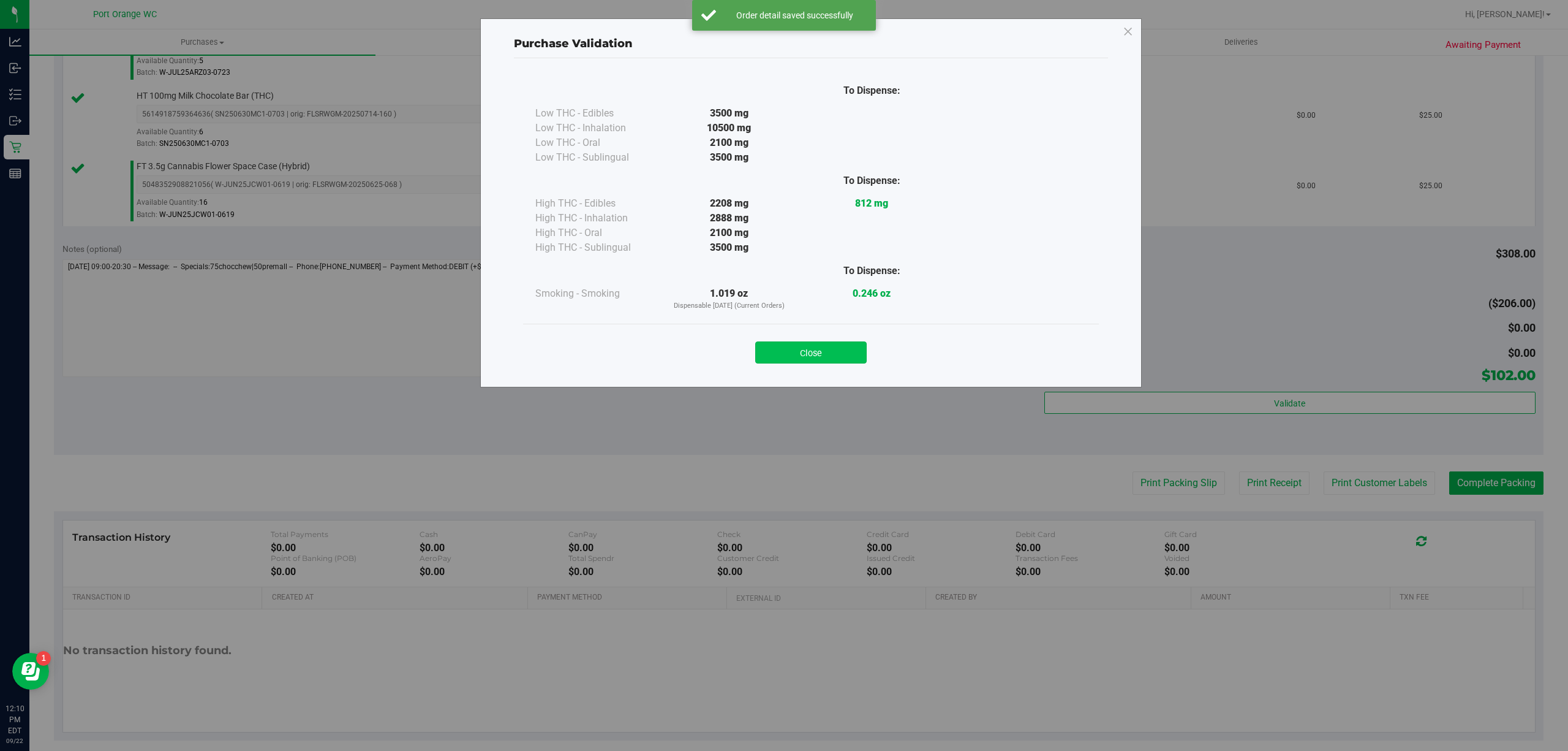
click at [844, 361] on button "Close" at bounding box center [811, 352] width 112 height 22
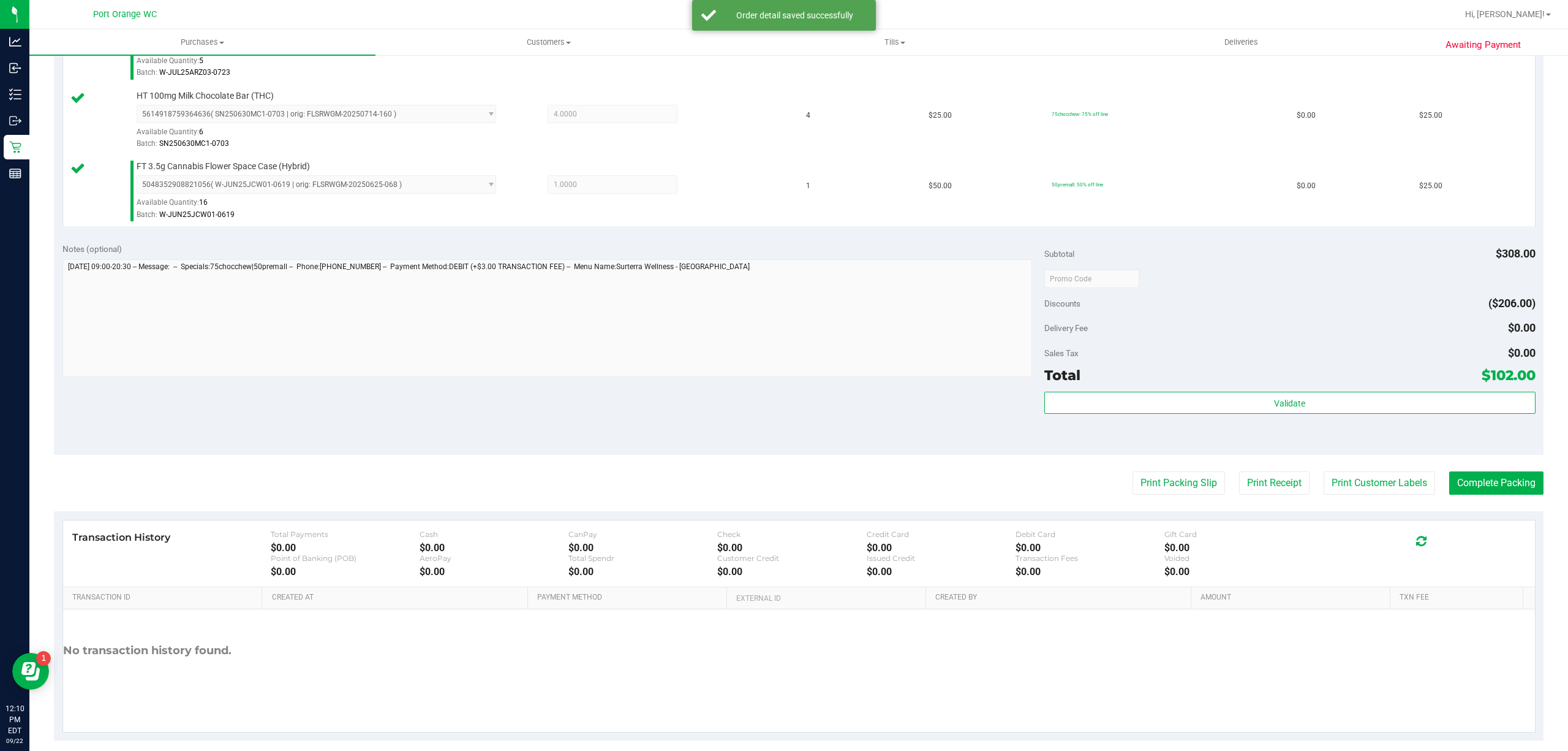
click at [1345, 527] on div "Transaction History Total Payments $0.00 Cash $0.00 CanPay $0.00 Check $0.00 Cr…" at bounding box center [799, 554] width 1472 height 67
click at [1393, 486] on button "Print Customer Labels" at bounding box center [1380, 483] width 112 height 23
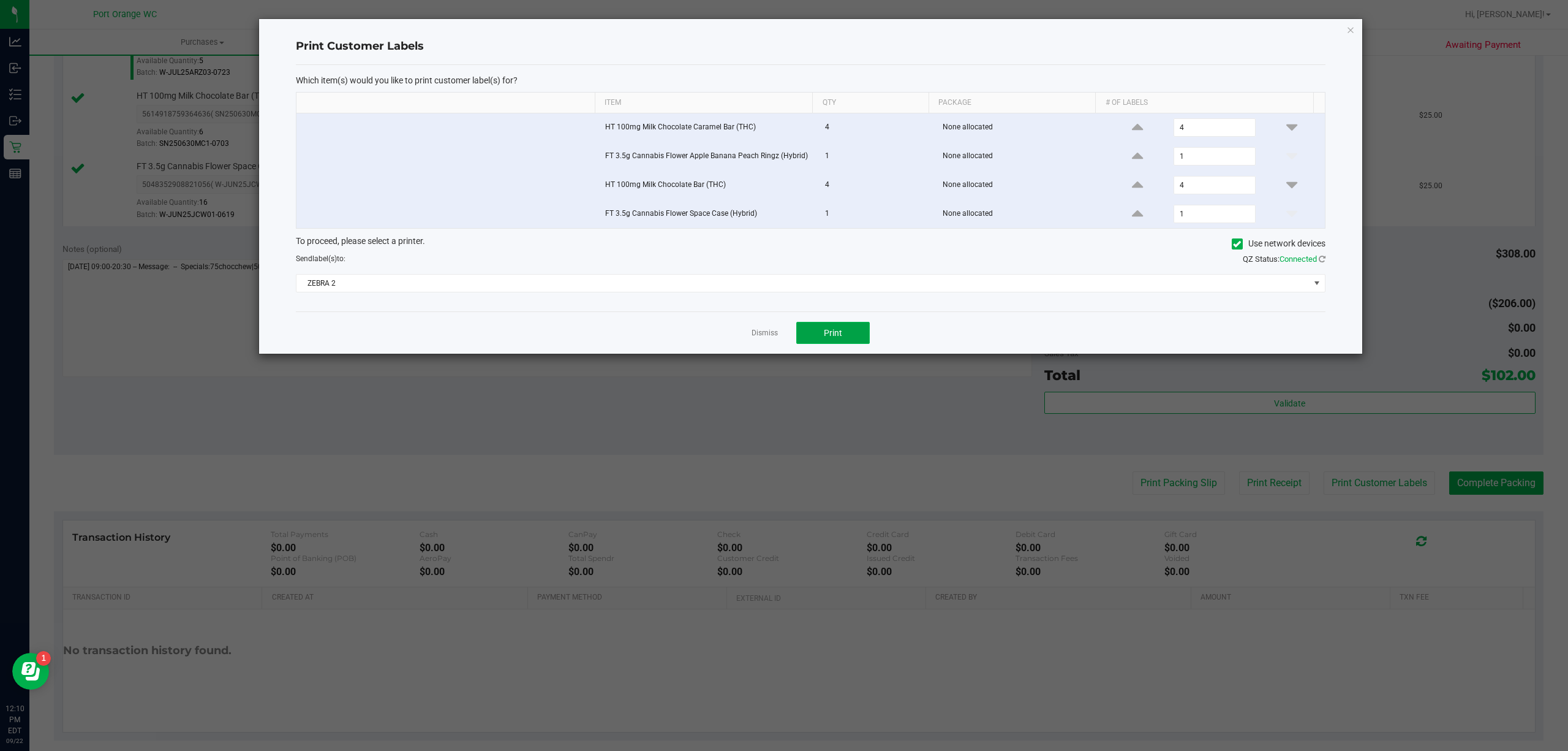
click at [855, 344] on button "Print" at bounding box center [833, 333] width 74 height 22
click at [759, 336] on link "Dismiss" at bounding box center [764, 333] width 26 height 11
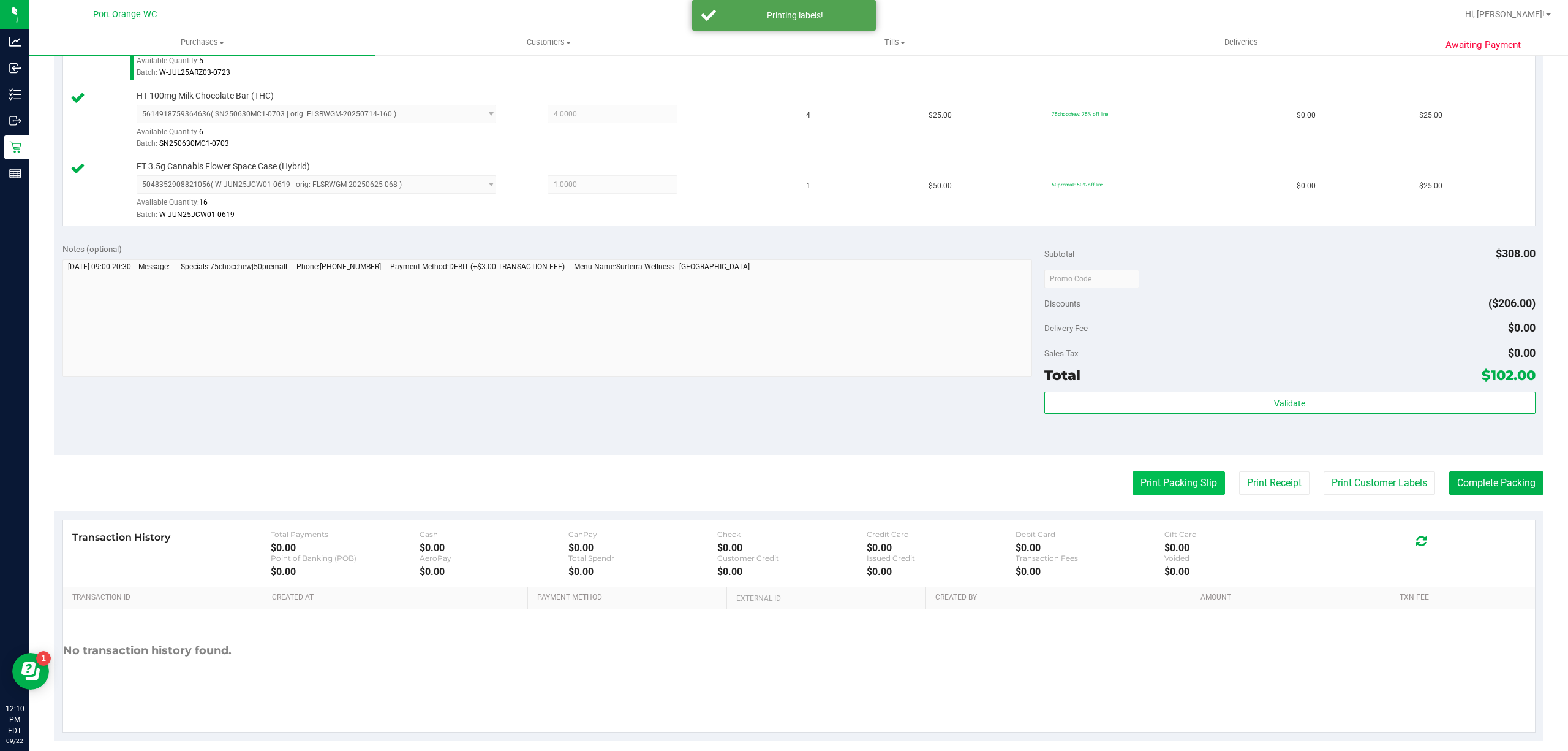
click at [1147, 486] on button "Print Packing Slip" at bounding box center [1179, 483] width 93 height 23
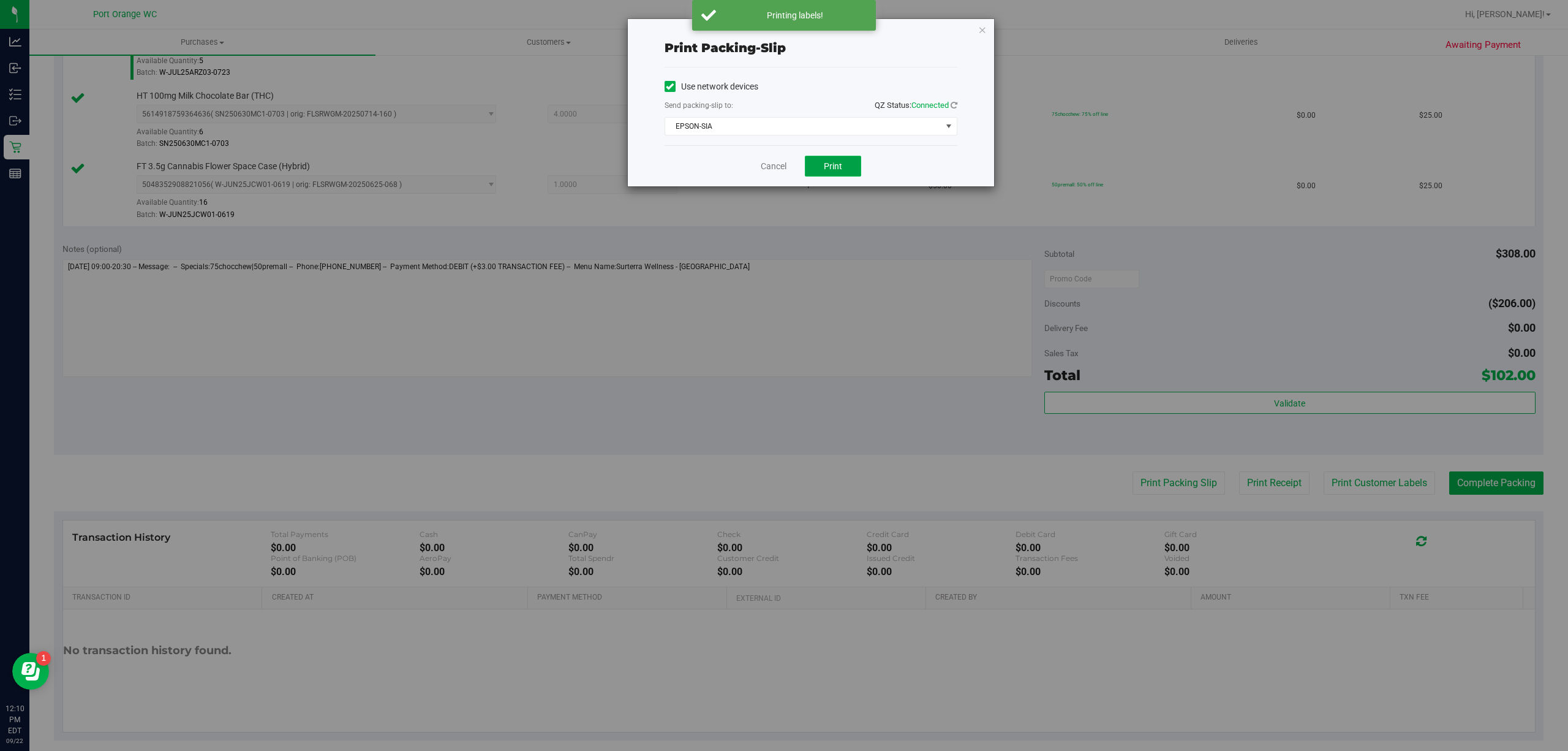
click at [836, 166] on span "Print" at bounding box center [833, 166] width 18 height 10
click at [771, 167] on link "Cancel" at bounding box center [773, 166] width 25 height 13
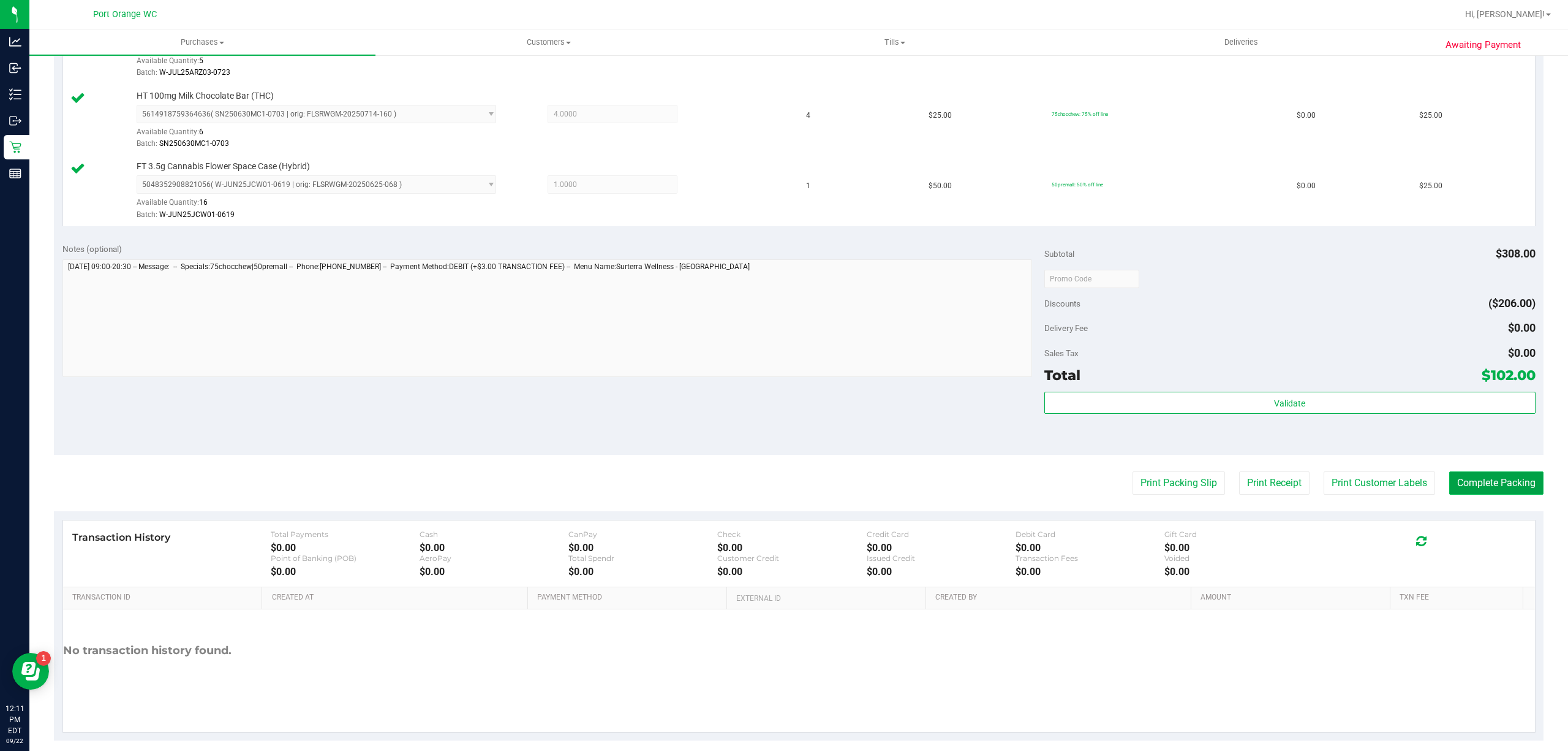
click at [1482, 484] on button "Complete Packing" at bounding box center [1496, 483] width 94 height 23
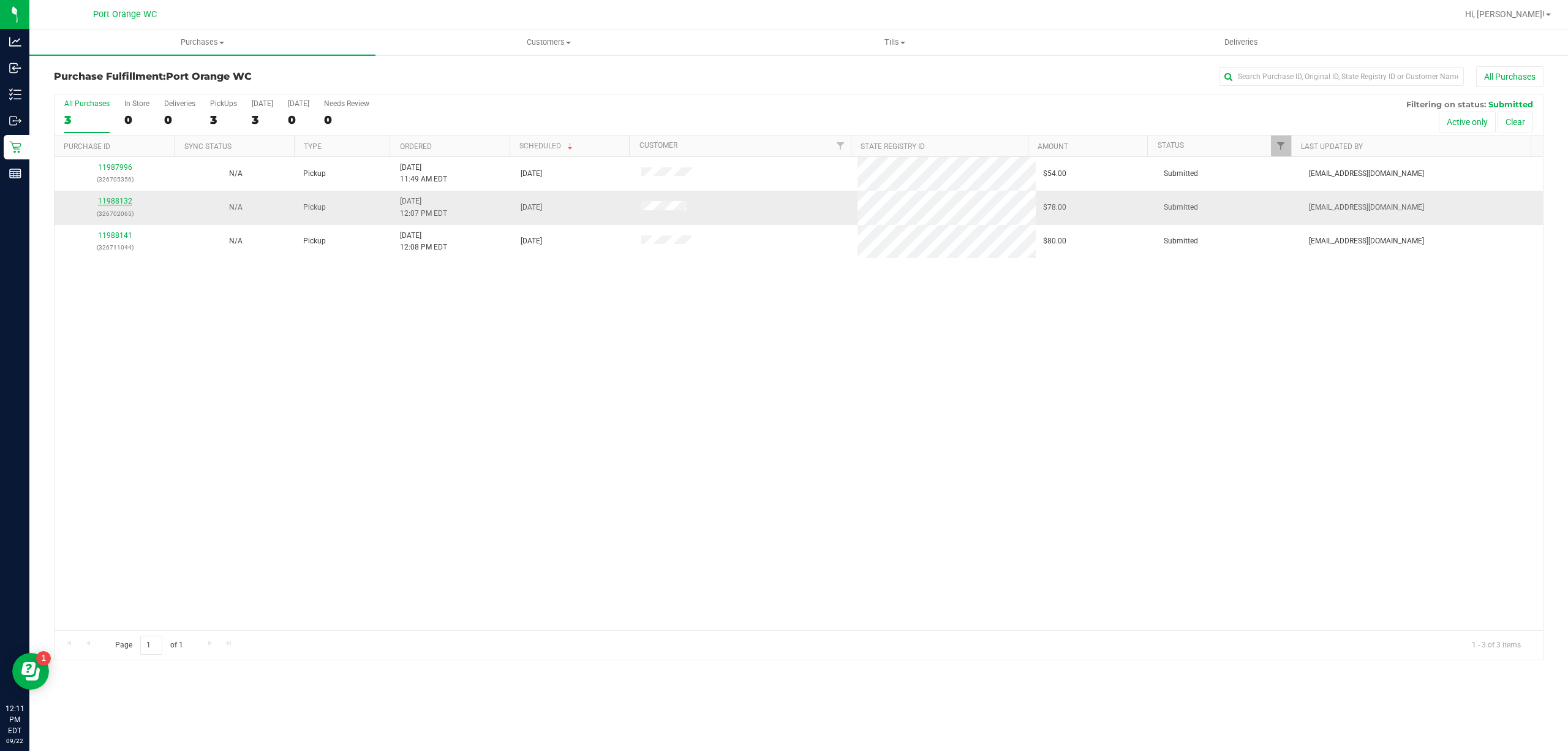
click at [112, 201] on link "11988132" at bounding box center [115, 201] width 34 height 8
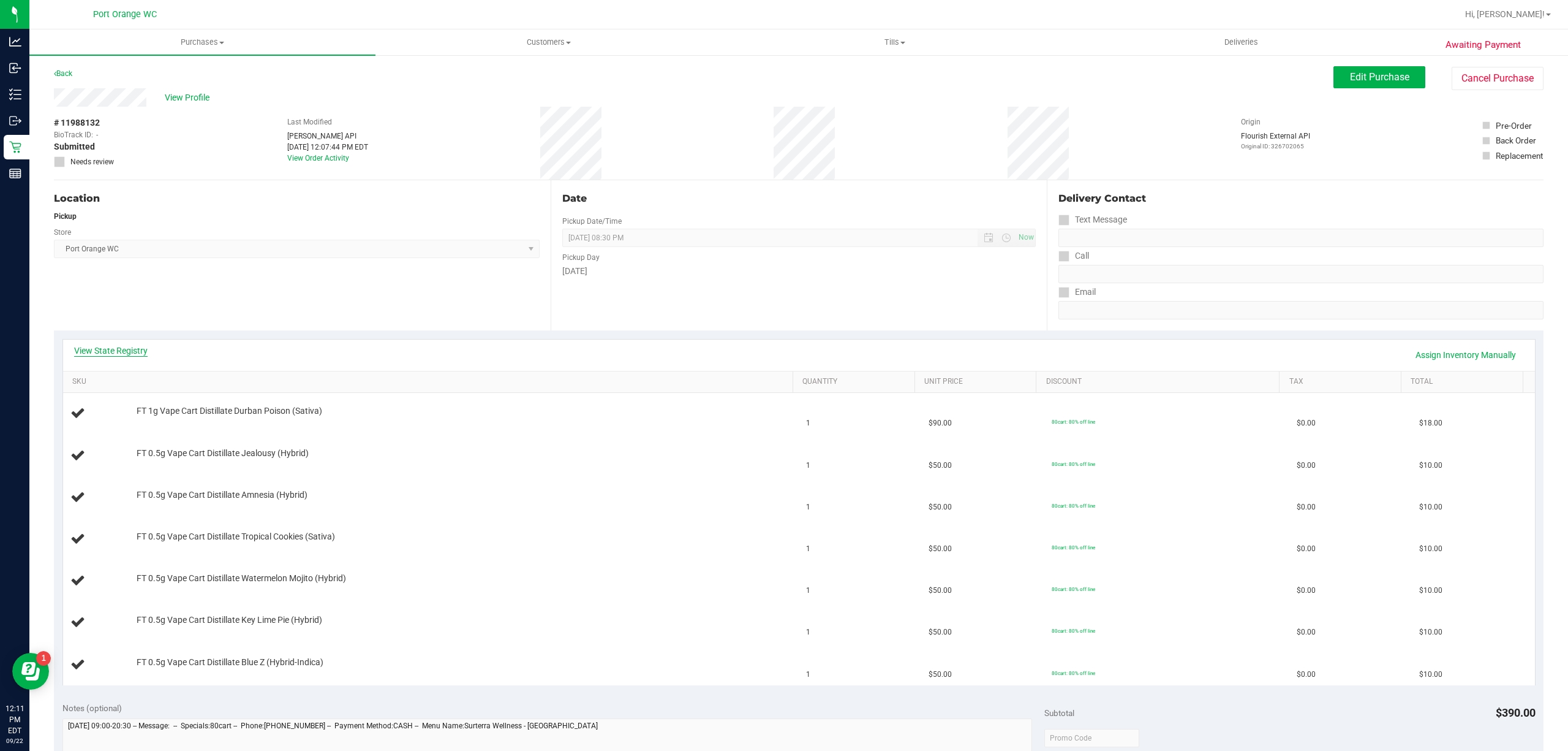
click at [106, 349] on link "View State Registry" at bounding box center [111, 350] width 74 height 12
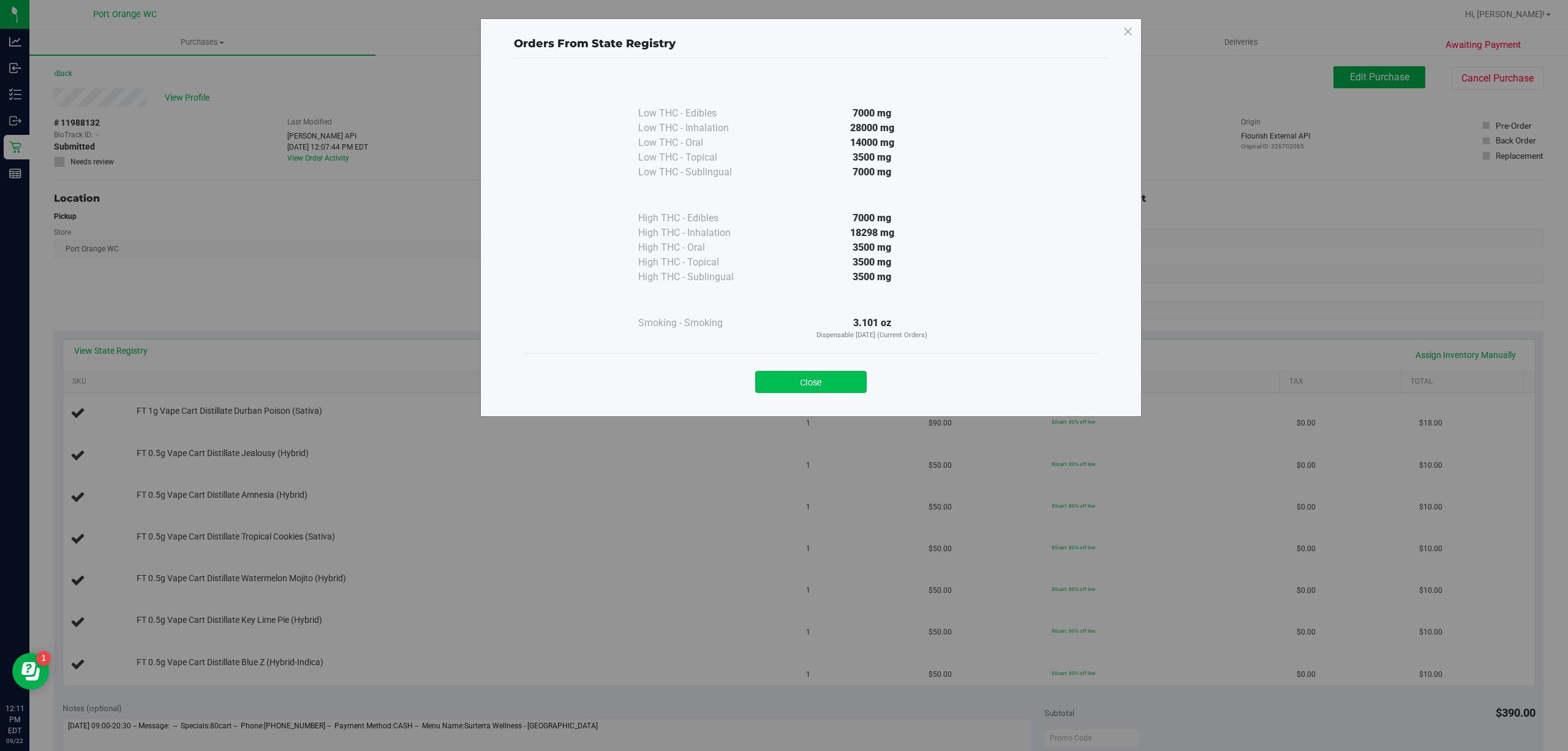
click at [826, 377] on button "Close" at bounding box center [811, 382] width 112 height 22
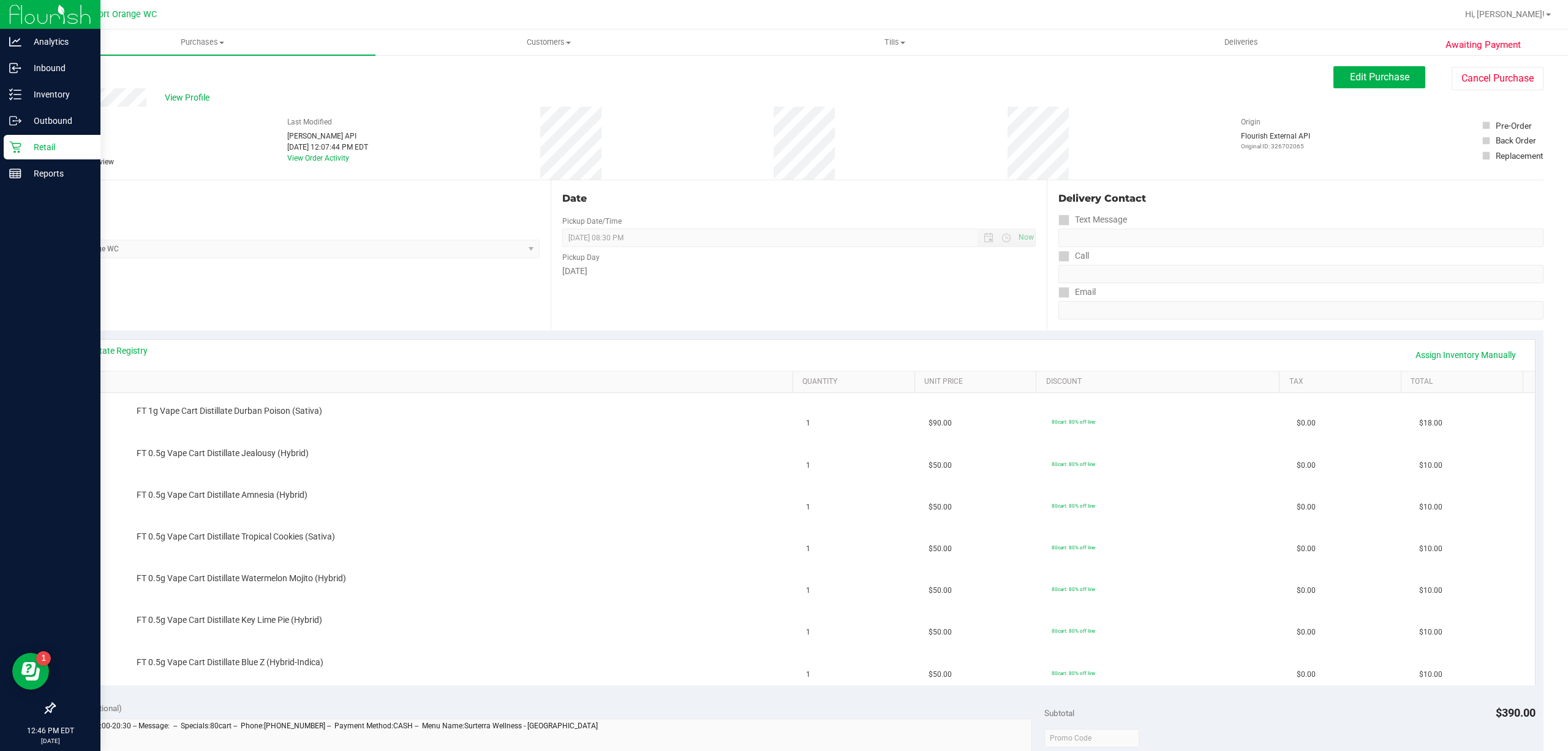
click at [15, 147] on icon at bounding box center [15, 147] width 11 height 11
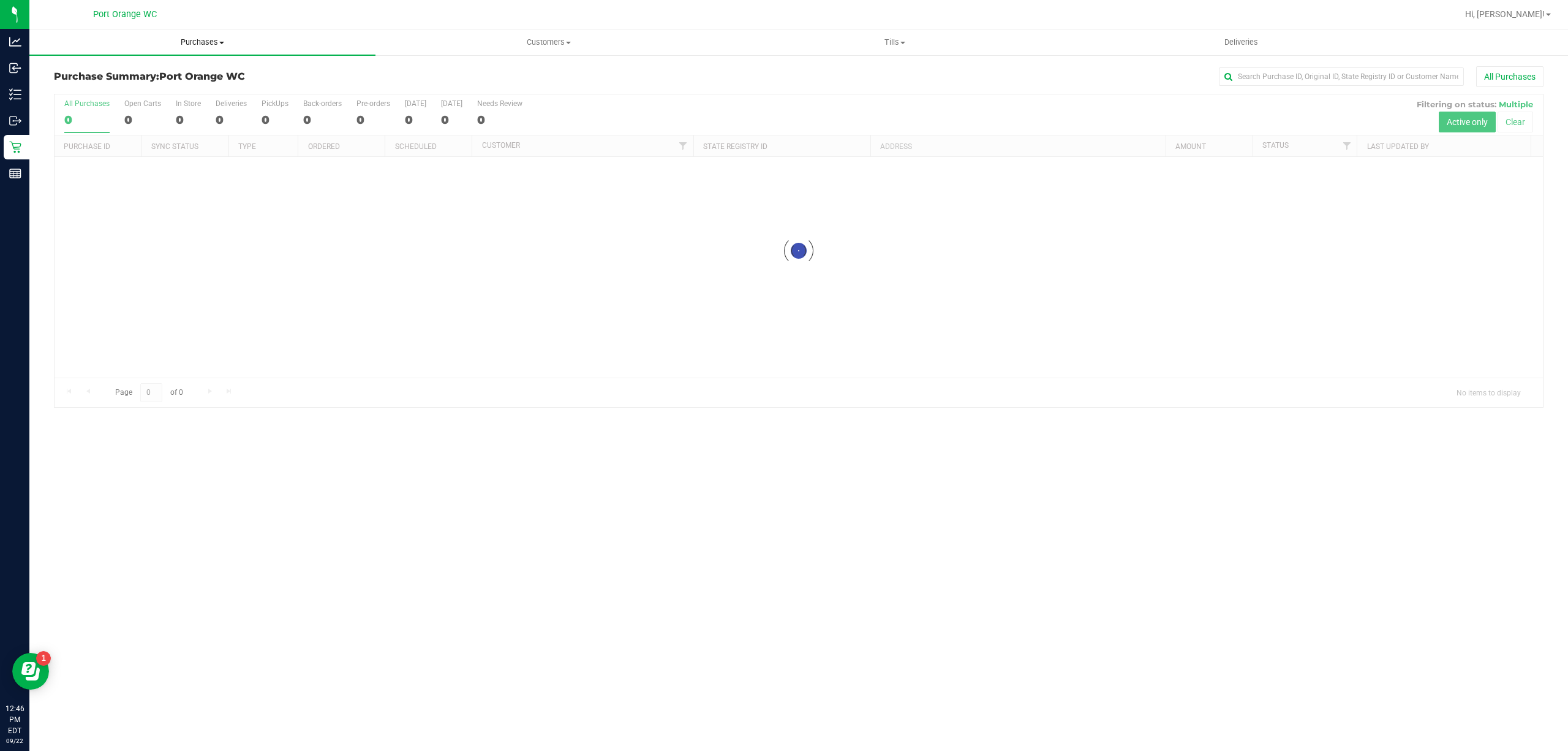
click at [184, 45] on span "Purchases" at bounding box center [202, 42] width 346 height 11
click at [67, 84] on span "Fulfillment" at bounding box center [67, 88] width 76 height 11
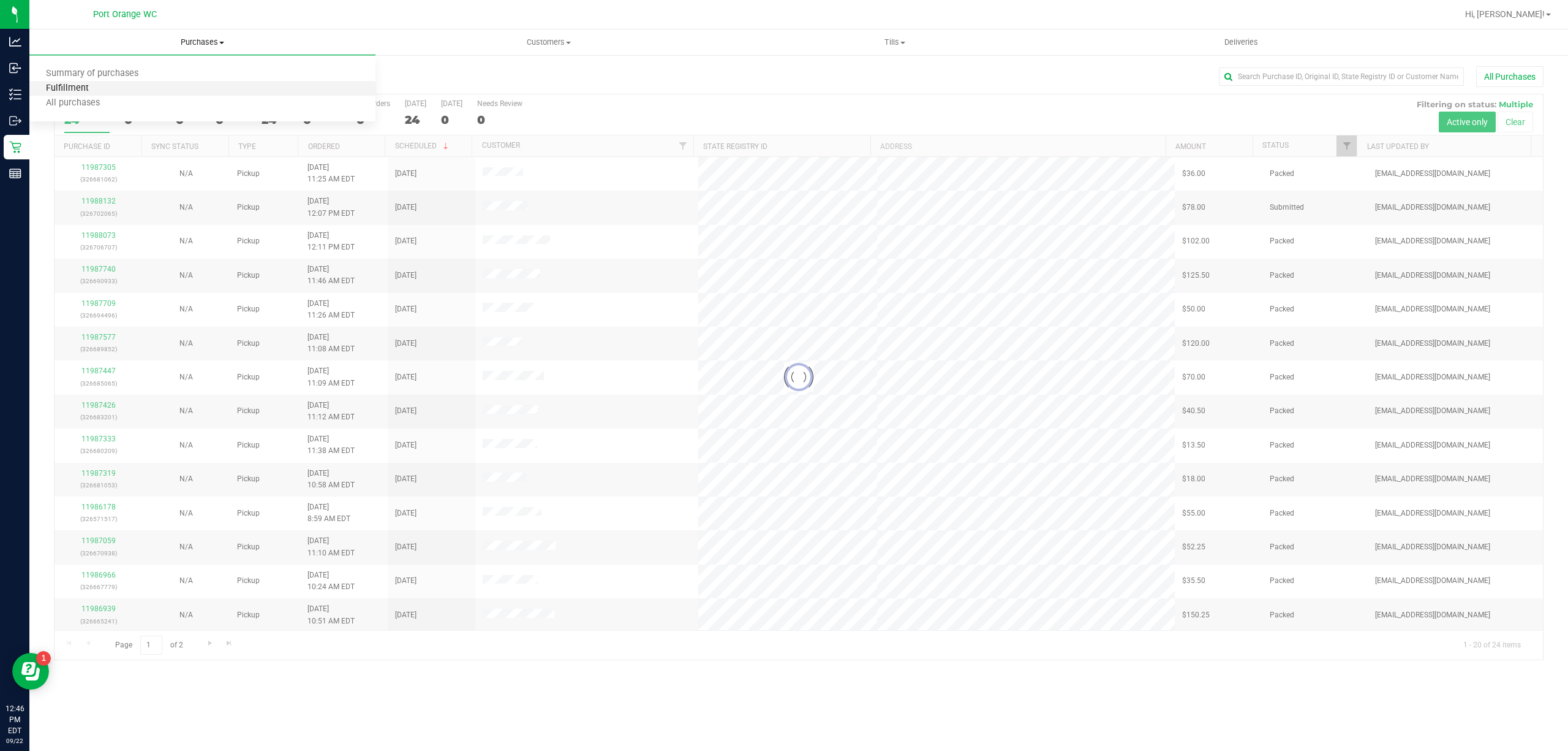
click at [54, 88] on span "Fulfillment" at bounding box center [67, 88] width 76 height 11
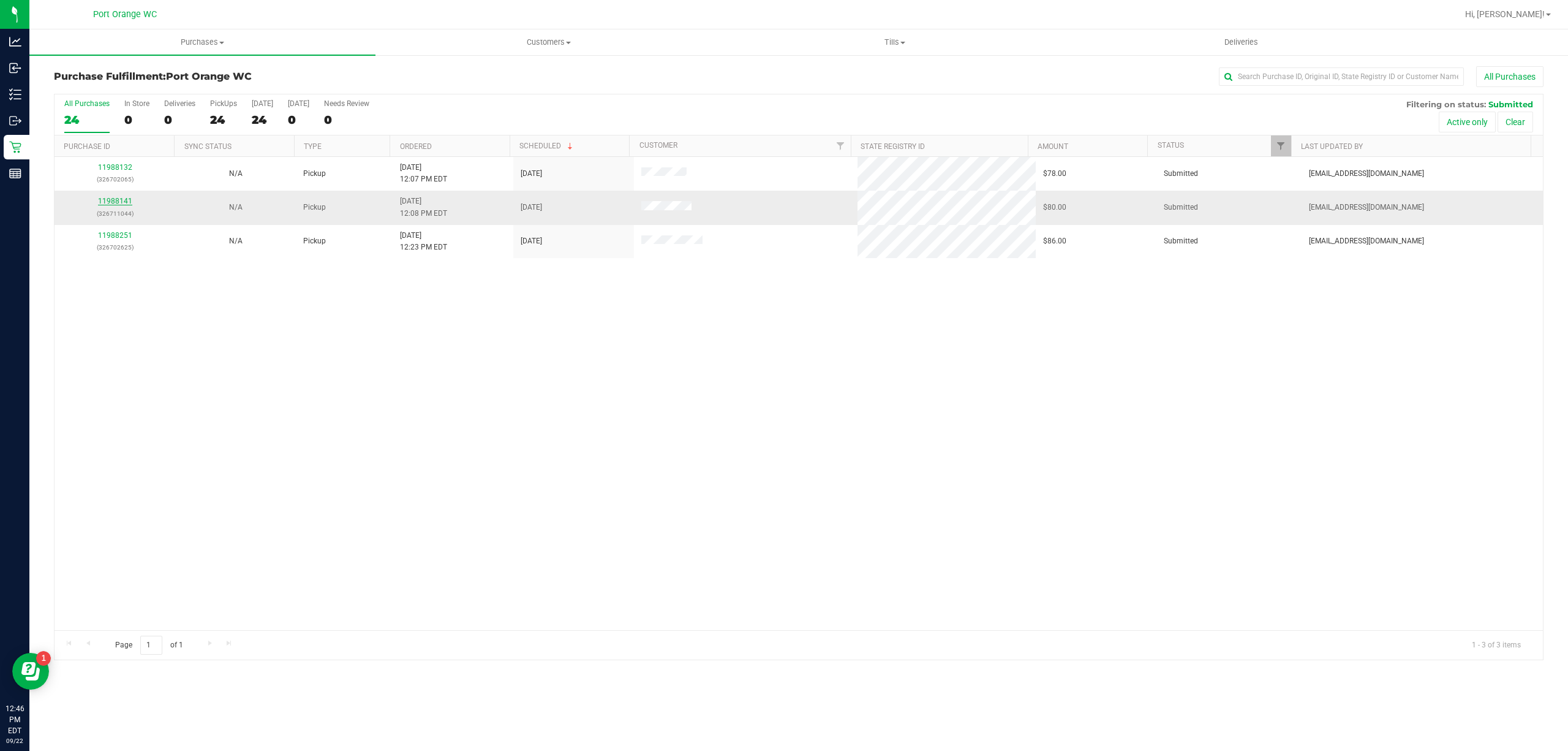
click at [103, 202] on link "11988141" at bounding box center [115, 201] width 34 height 8
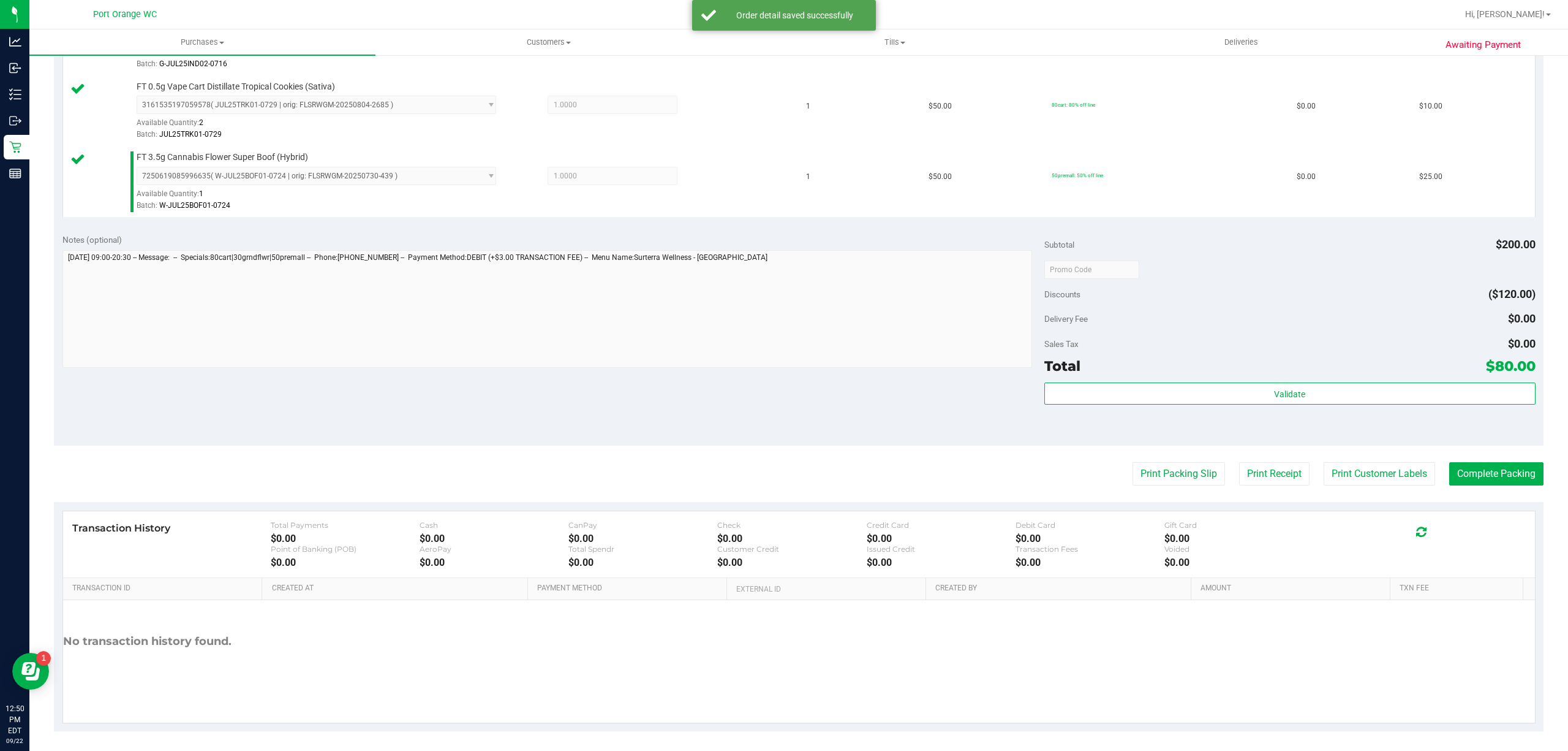
scroll to position [479, 0]
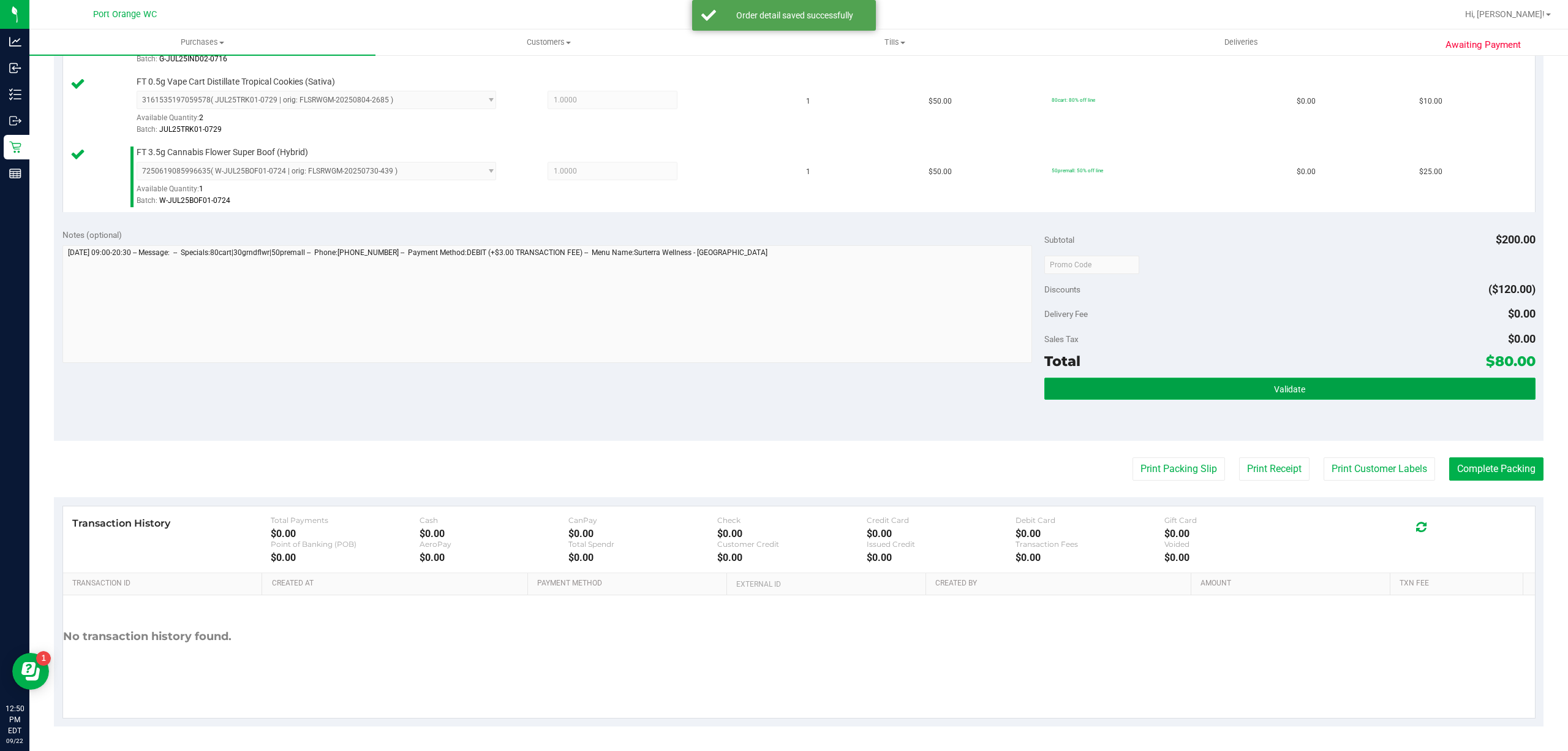
click at [1286, 378] on button "Validate" at bounding box center [1290, 388] width 491 height 22
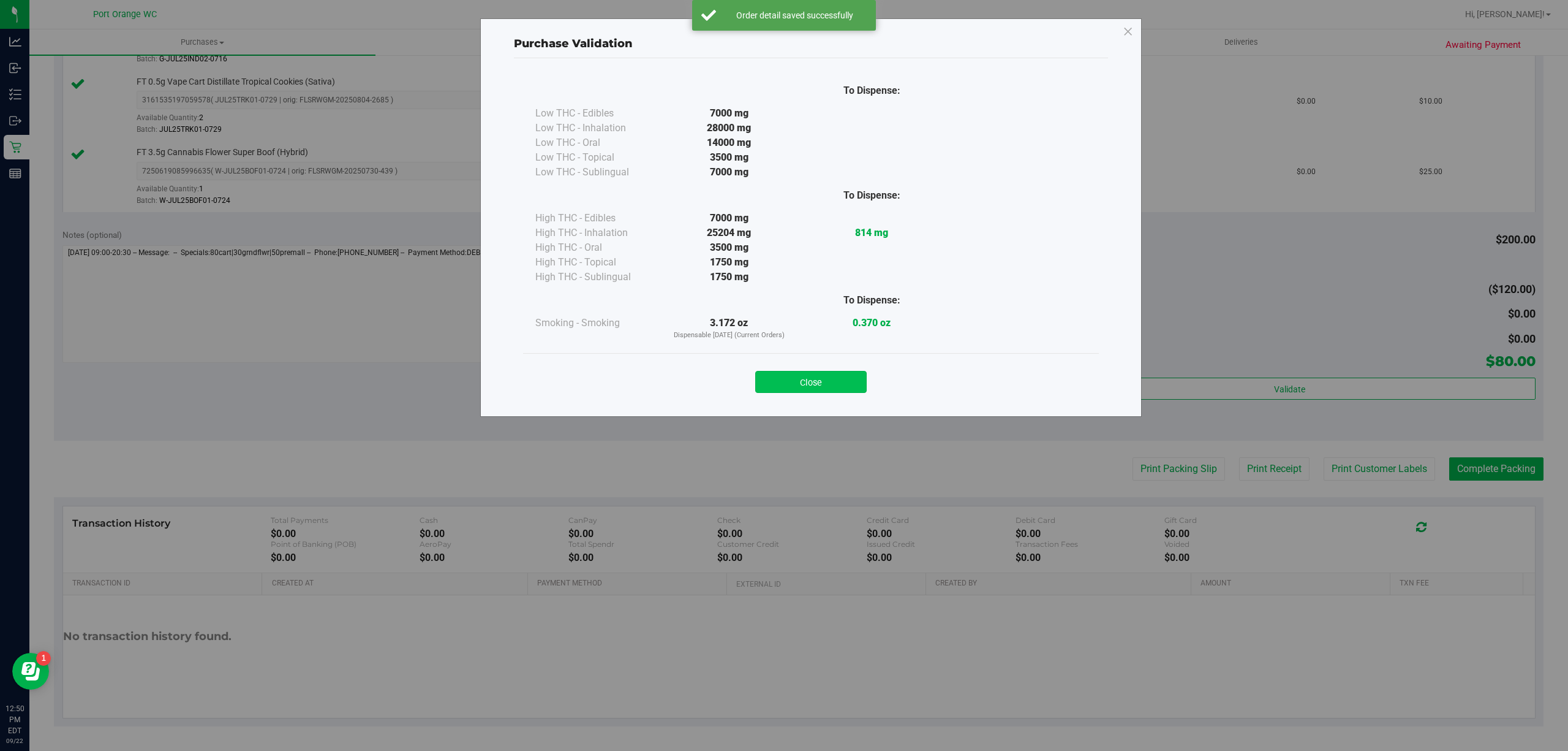
click at [801, 374] on button "Close" at bounding box center [811, 382] width 112 height 22
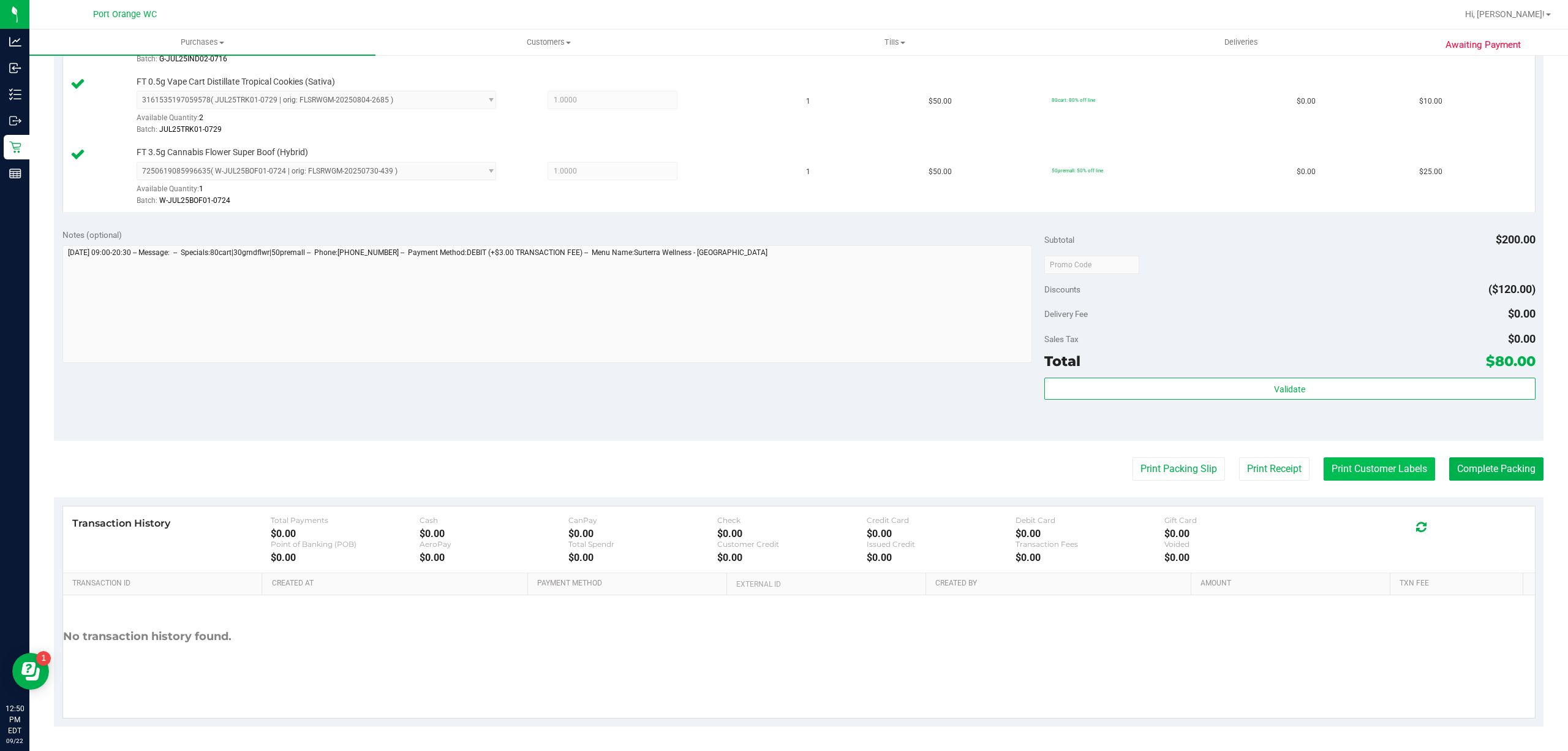
click at [1364, 473] on button "Print Customer Labels" at bounding box center [1380, 469] width 112 height 23
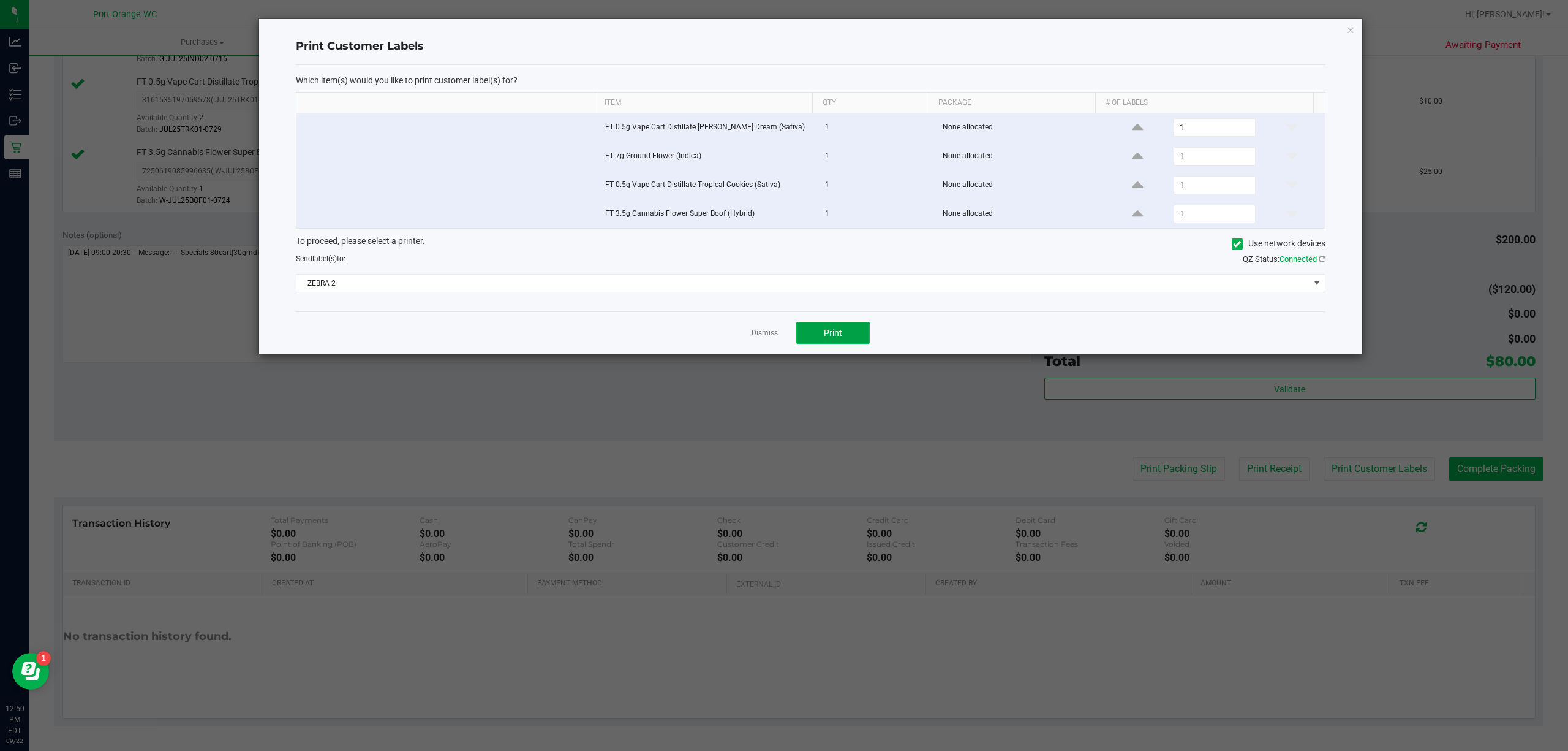
click at [824, 331] on span "Print" at bounding box center [833, 333] width 18 height 10
click at [1475, 474] on ngb-modal-window "Print Customer Labels Which item(s) would you like to print customer label(s) f…" at bounding box center [788, 375] width 1577 height 751
click at [1351, 30] on icon "button" at bounding box center [1351, 29] width 8 height 15
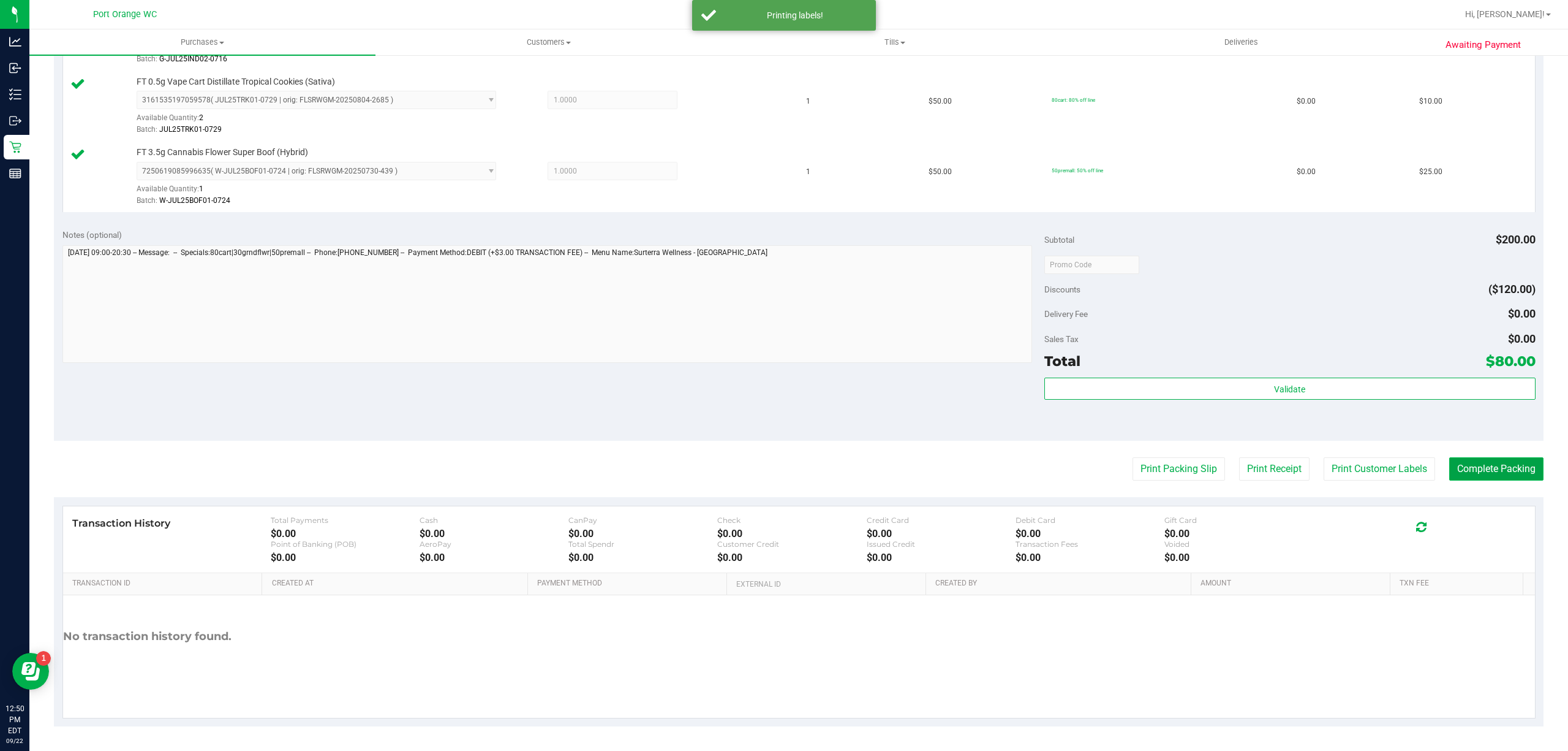
click at [1467, 473] on button "Complete Packing" at bounding box center [1496, 469] width 94 height 23
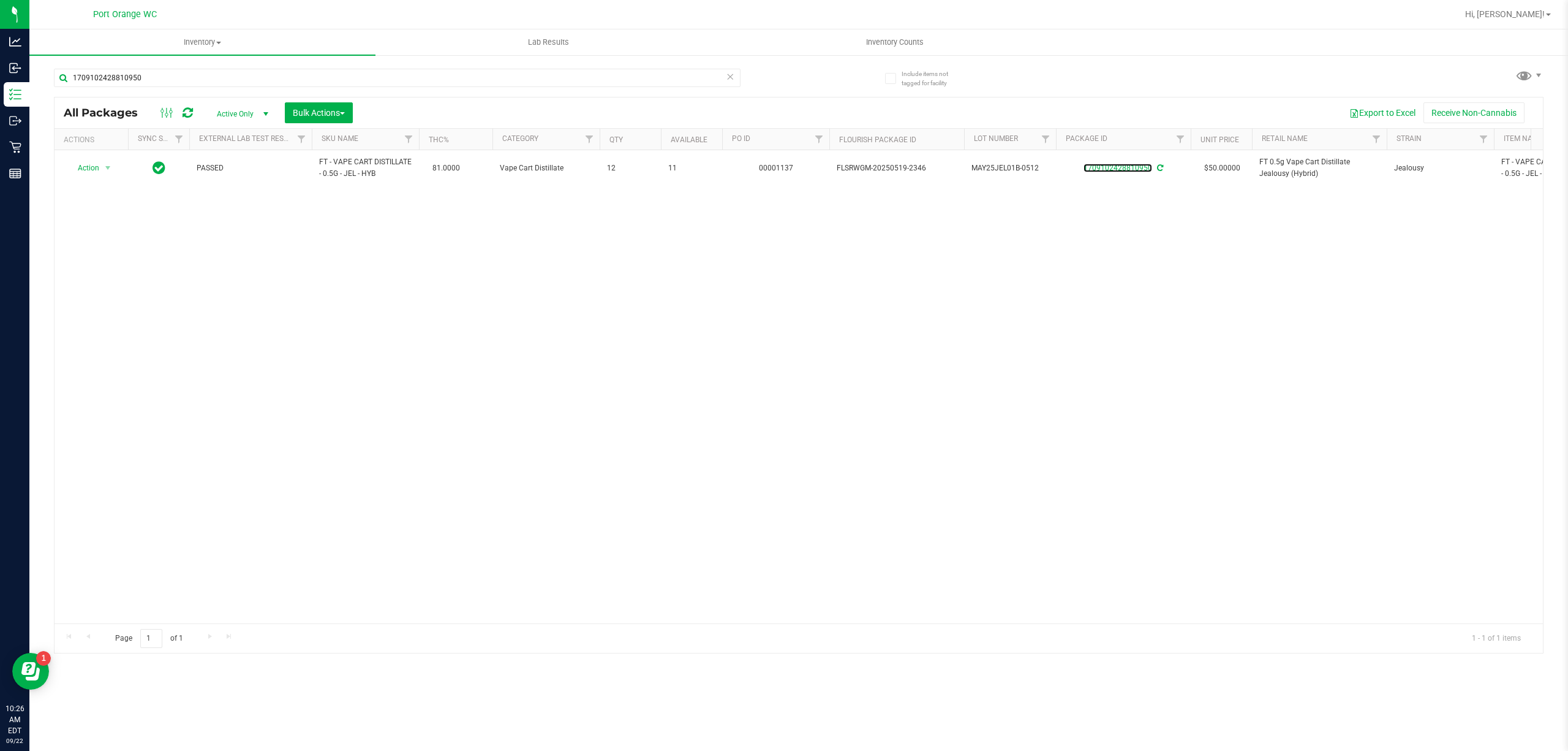
click at [1119, 168] on link "1709102428810950" at bounding box center [1117, 168] width 69 height 8
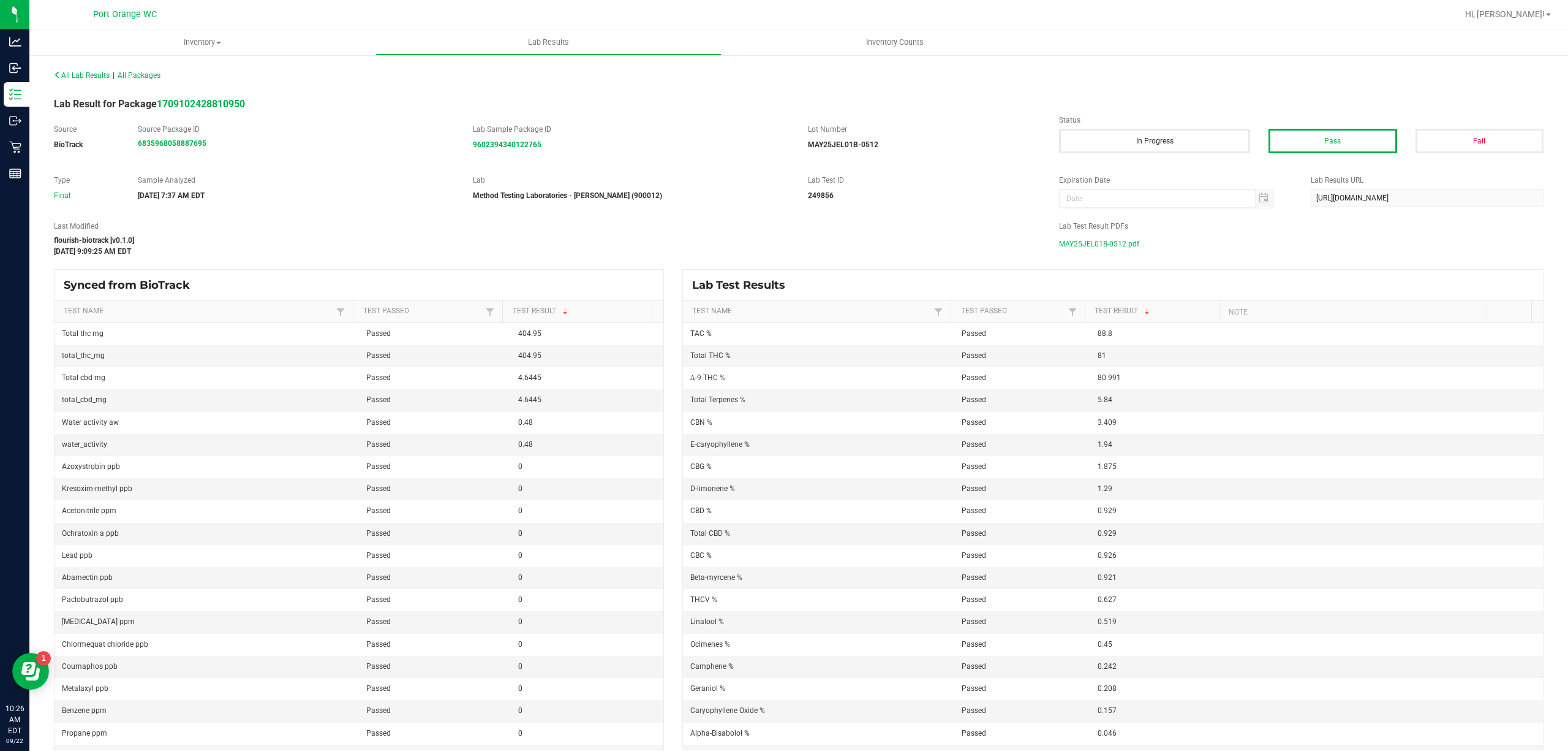
click at [1109, 251] on span "MAY25JEL01B-0512.pdf" at bounding box center [1099, 244] width 80 height 18
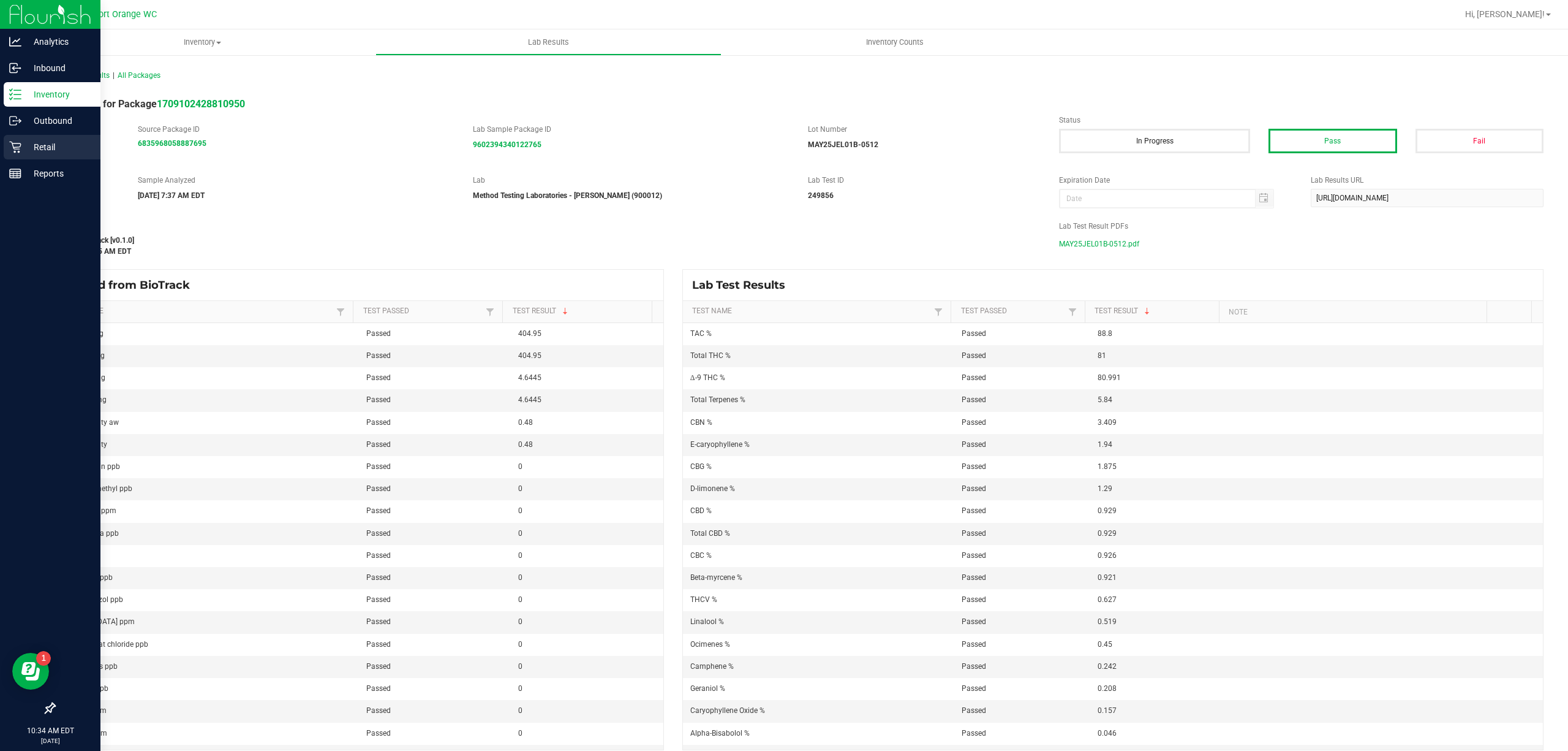
click at [15, 155] on div "Retail" at bounding box center [52, 147] width 97 height 25
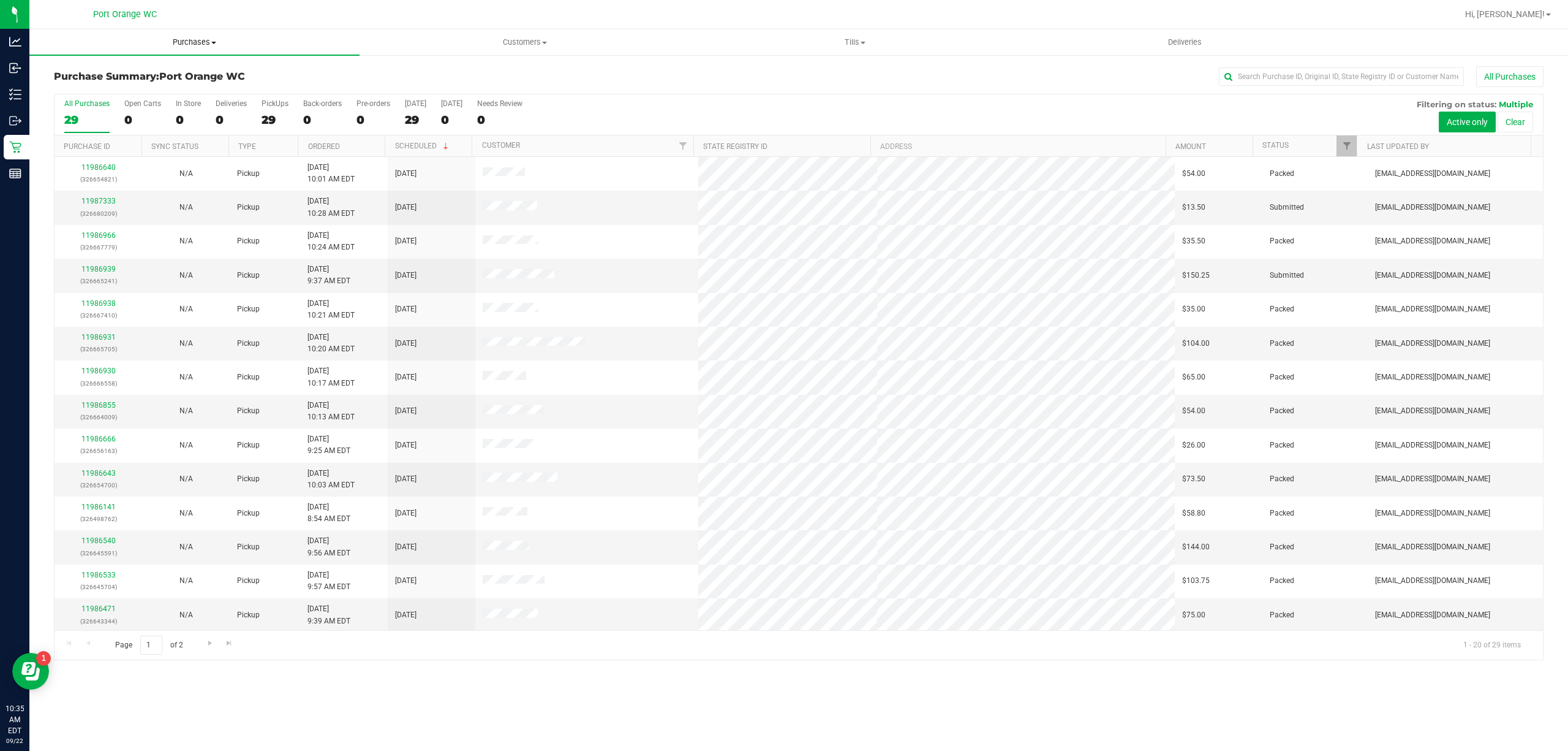
click at [174, 43] on span "Purchases" at bounding box center [195, 42] width 330 height 11
click at [131, 93] on li "Fulfillment" at bounding box center [195, 88] width 330 height 15
click at [183, 47] on span "Purchases" at bounding box center [202, 42] width 346 height 11
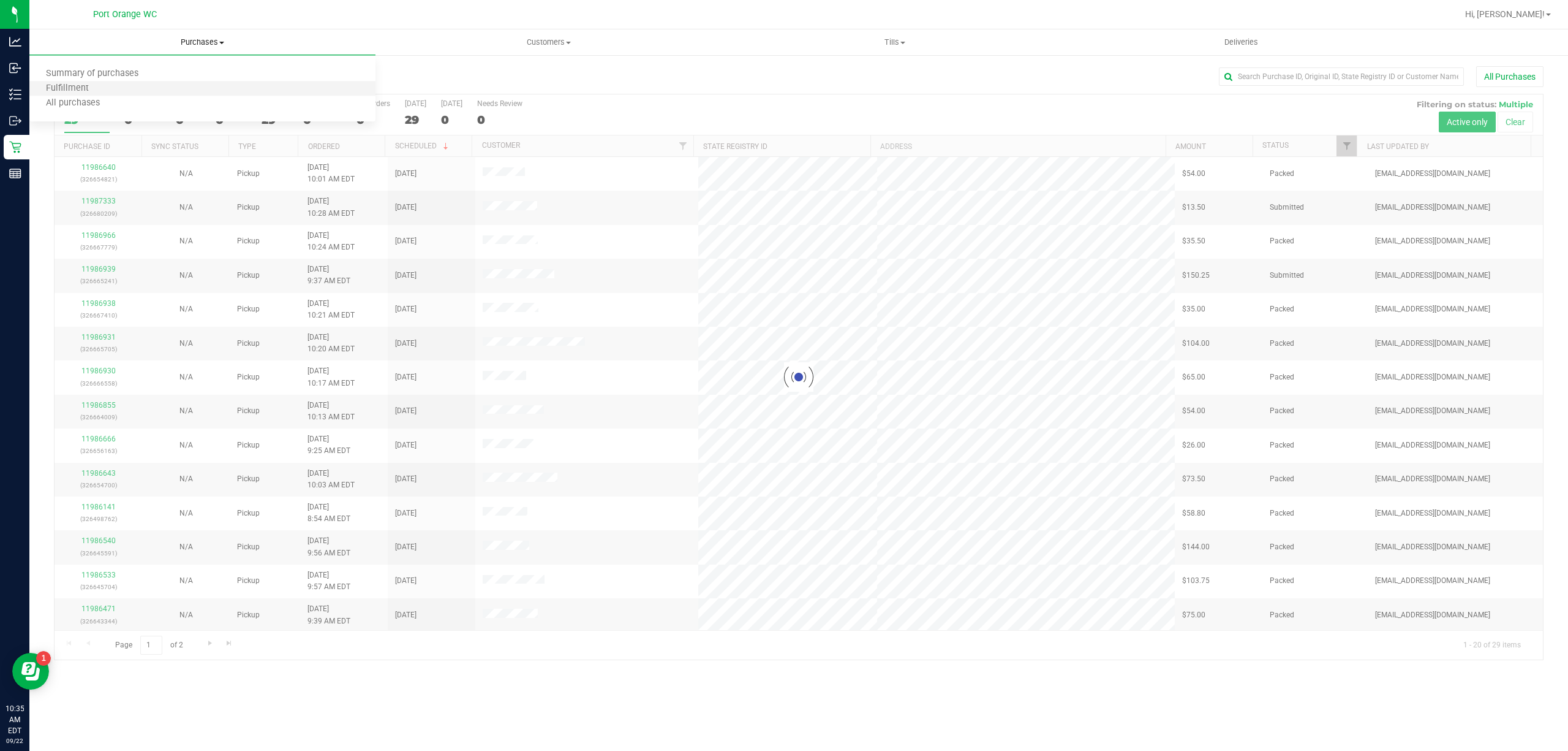
click at [161, 89] on li "Fulfillment" at bounding box center [202, 88] width 346 height 15
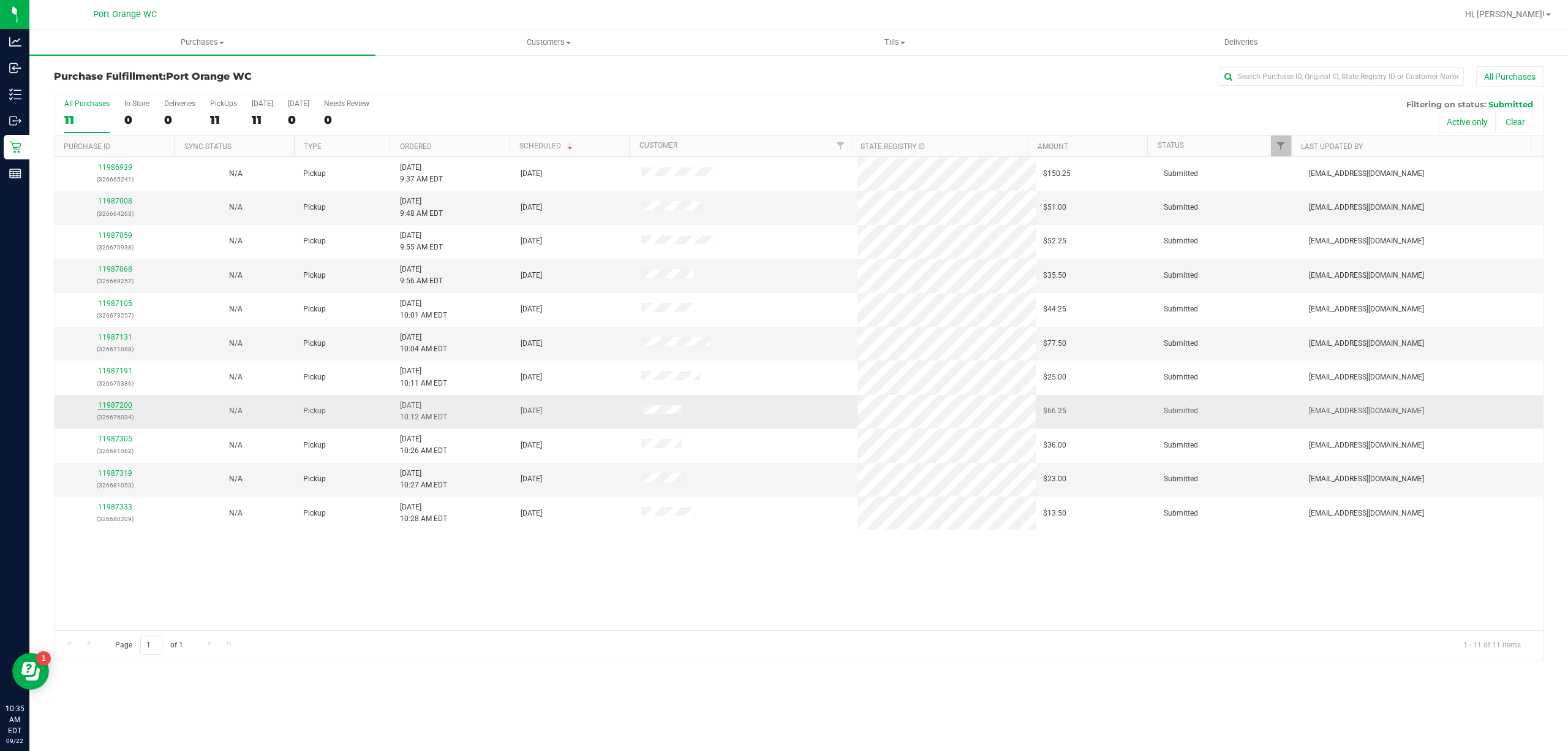
click at [126, 404] on link "11987200" at bounding box center [115, 405] width 34 height 8
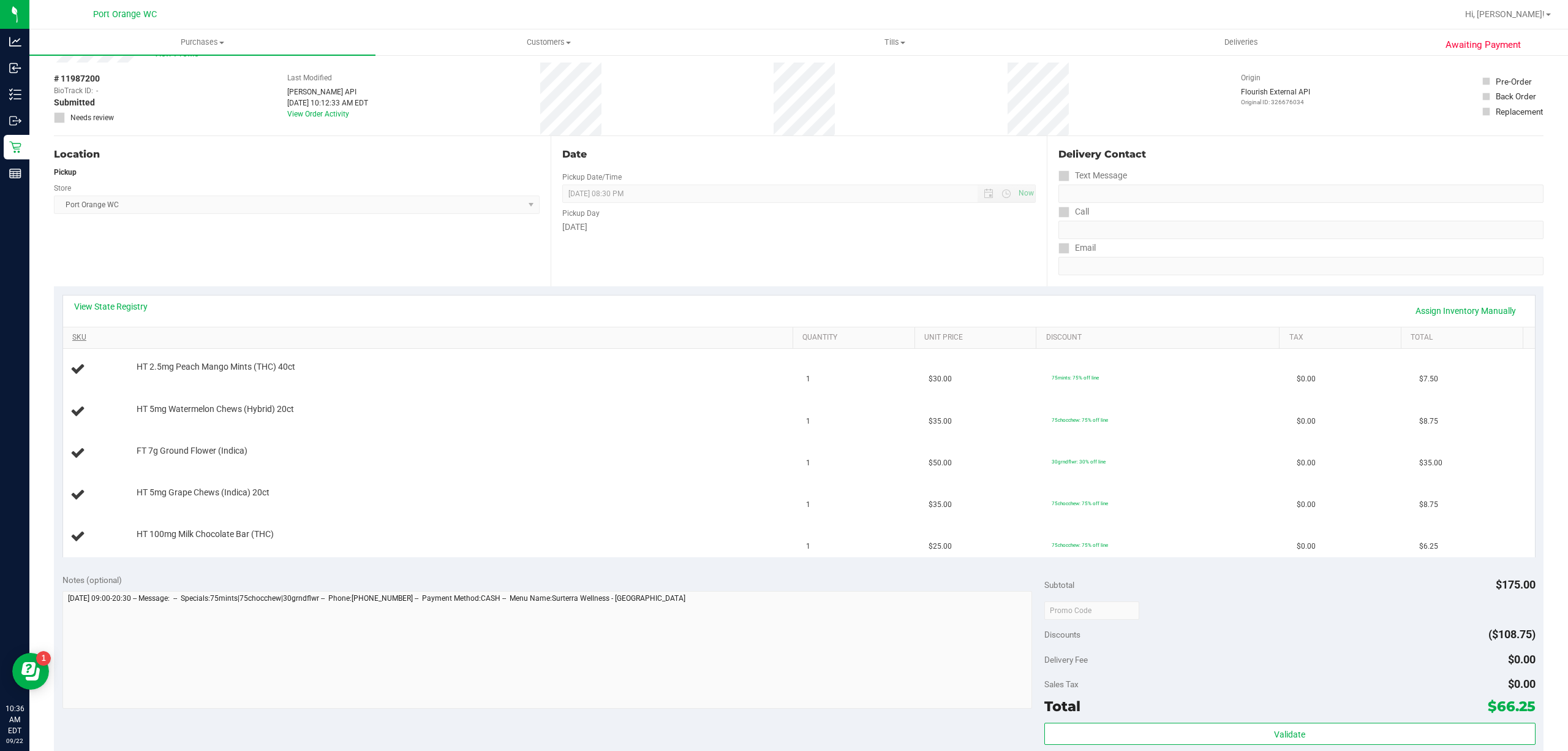
scroll to position [81, 0]
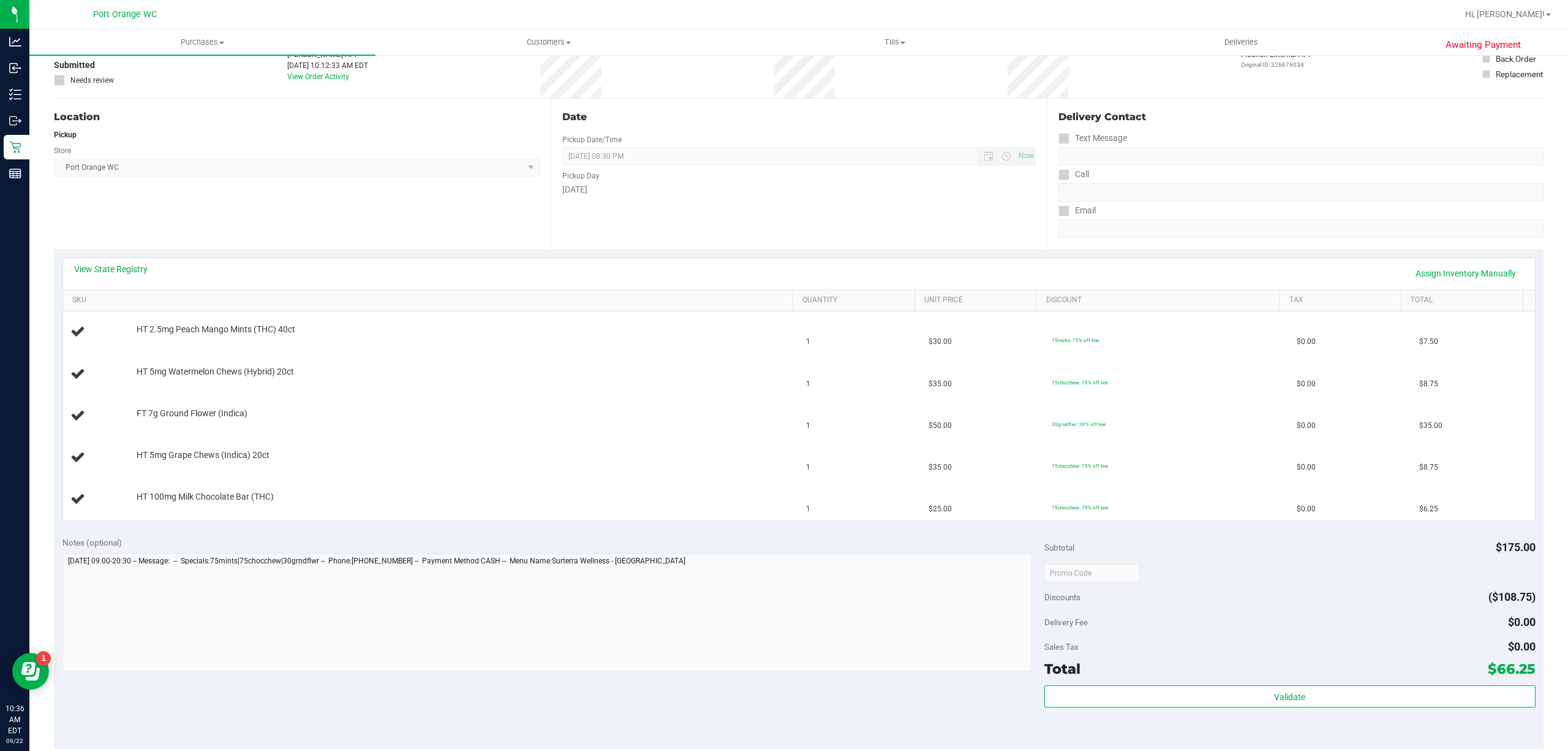
click at [115, 258] on div "View State Registry Assign Inventory Manually" at bounding box center [799, 273] width 1472 height 31
click at [121, 265] on link "View State Registry" at bounding box center [111, 268] width 74 height 12
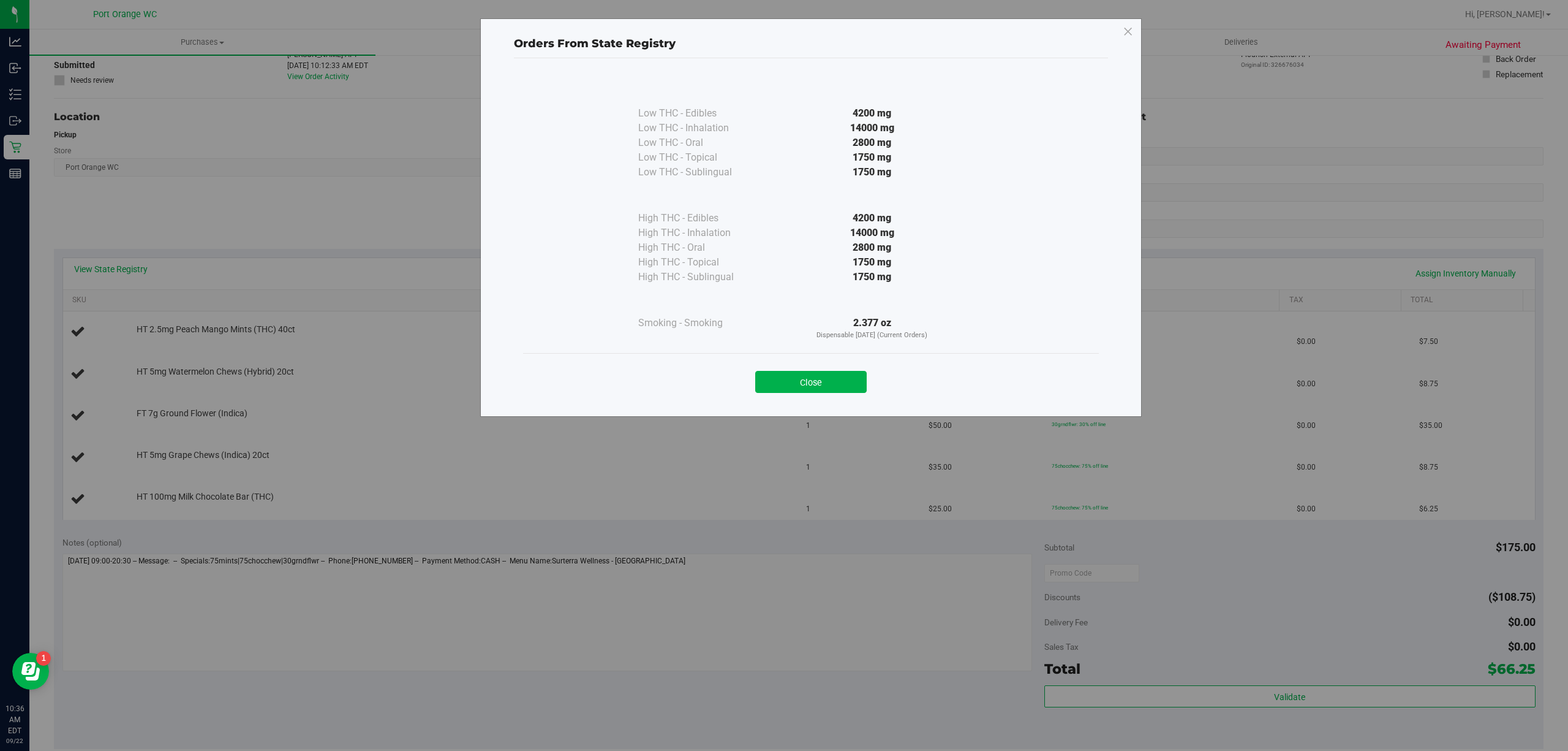
click at [804, 369] on div "Close" at bounding box center [811, 378] width 558 height 30
click at [821, 357] on div "Close" at bounding box center [811, 378] width 576 height 50
click at [814, 386] on button "Close" at bounding box center [811, 382] width 112 height 22
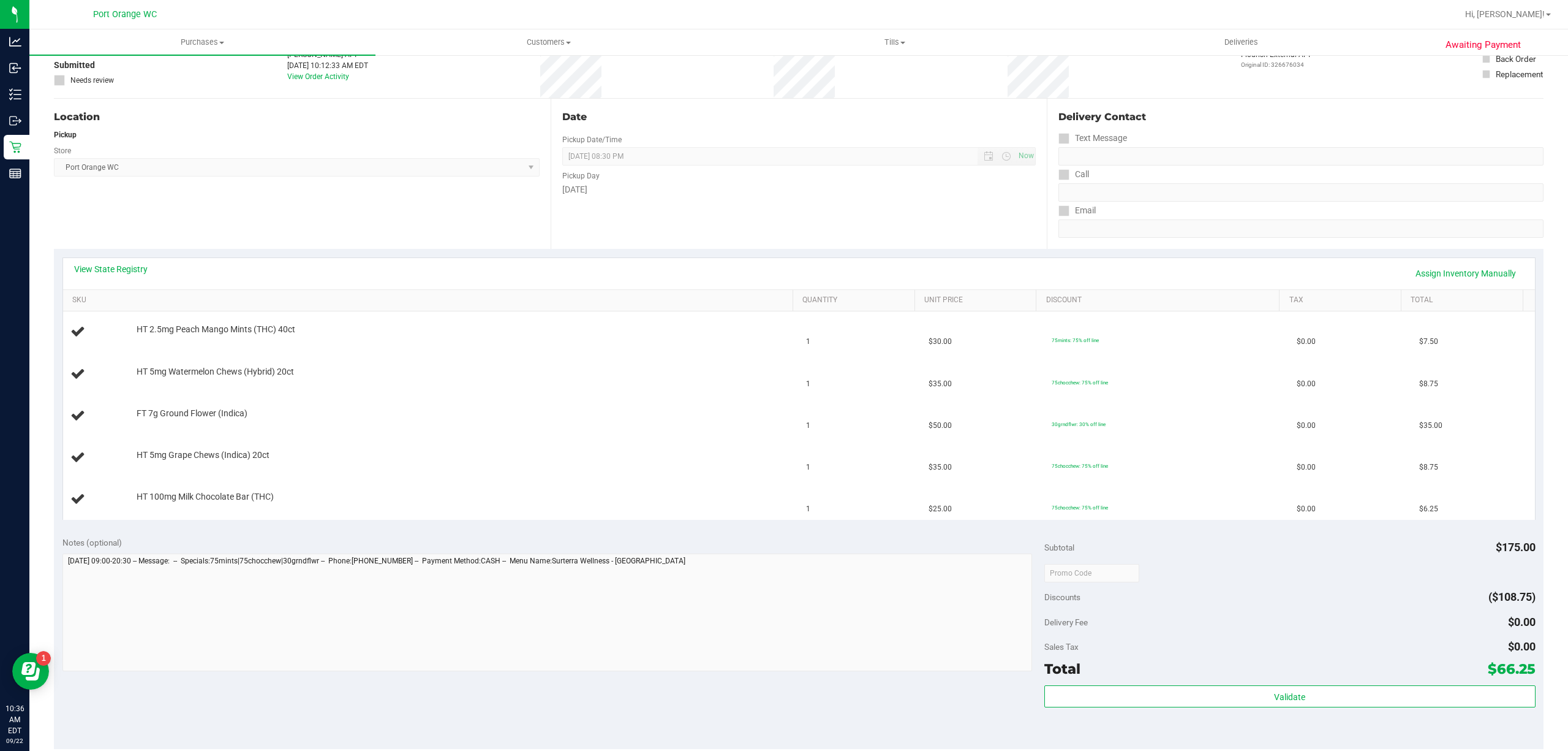
scroll to position [0, 0]
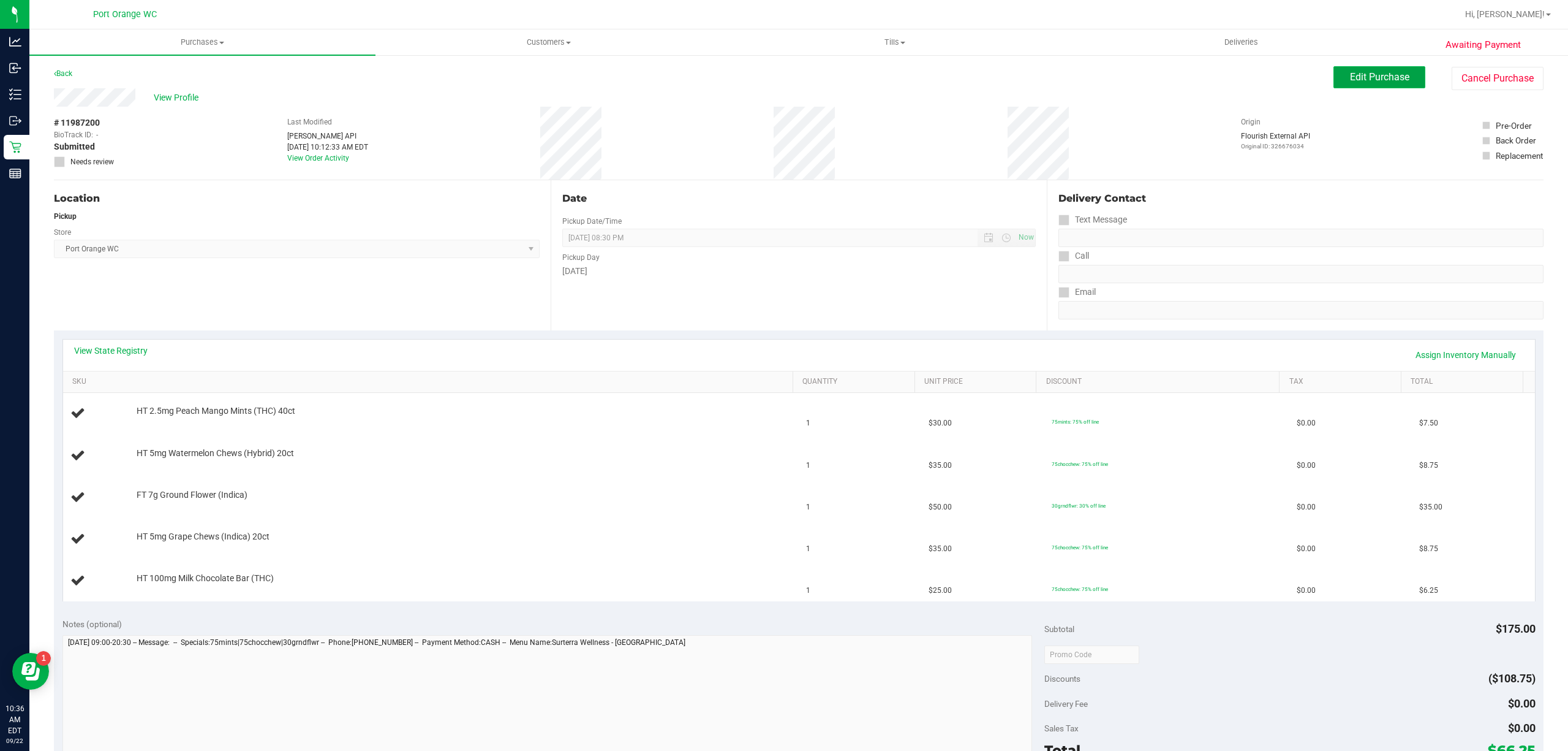
click at [1357, 77] on span "Edit Purchase" at bounding box center [1380, 76] width 59 height 11
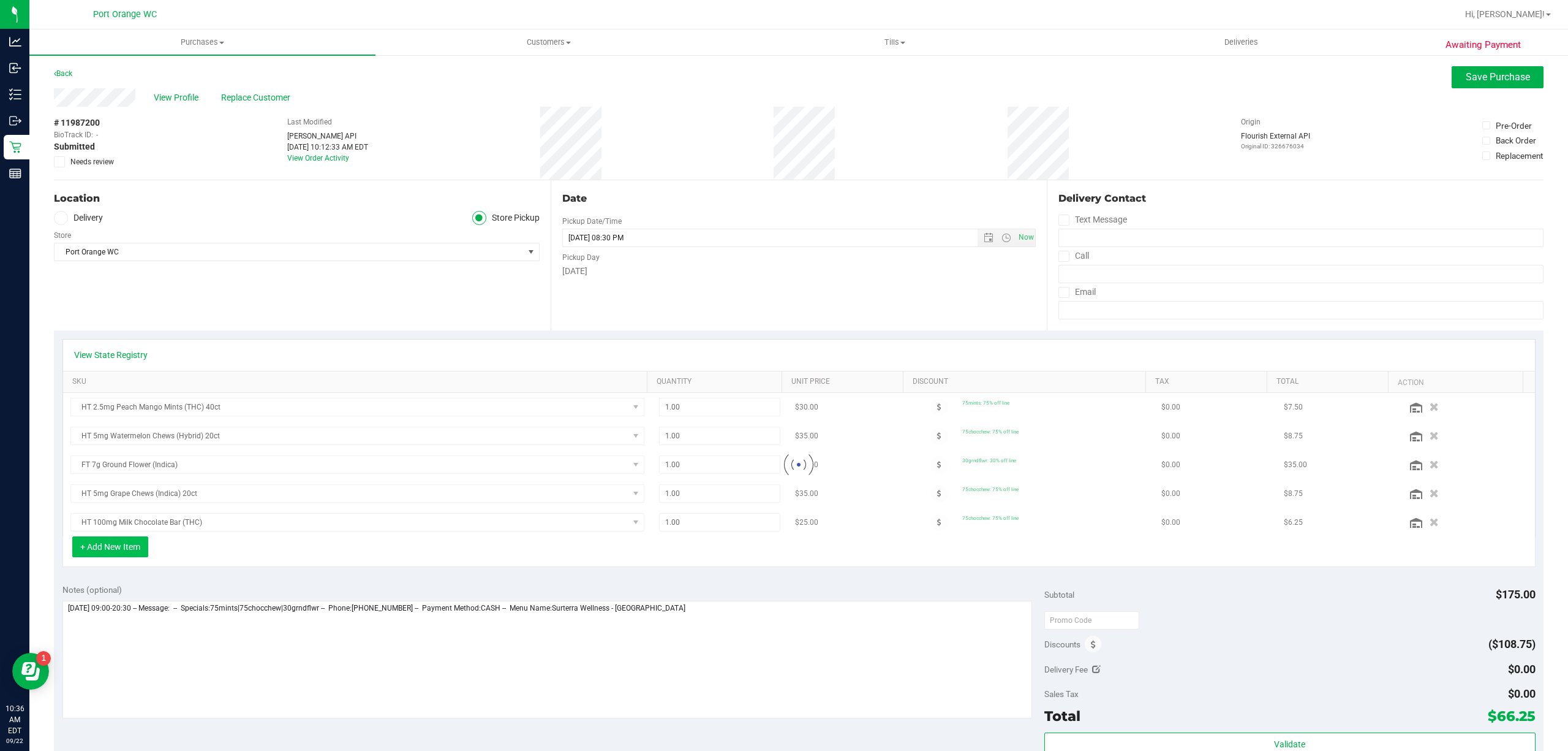
click at [121, 553] on button "+ Add New Item" at bounding box center [110, 546] width 76 height 21
click at [115, 551] on button "+ Add New Item" at bounding box center [110, 546] width 76 height 21
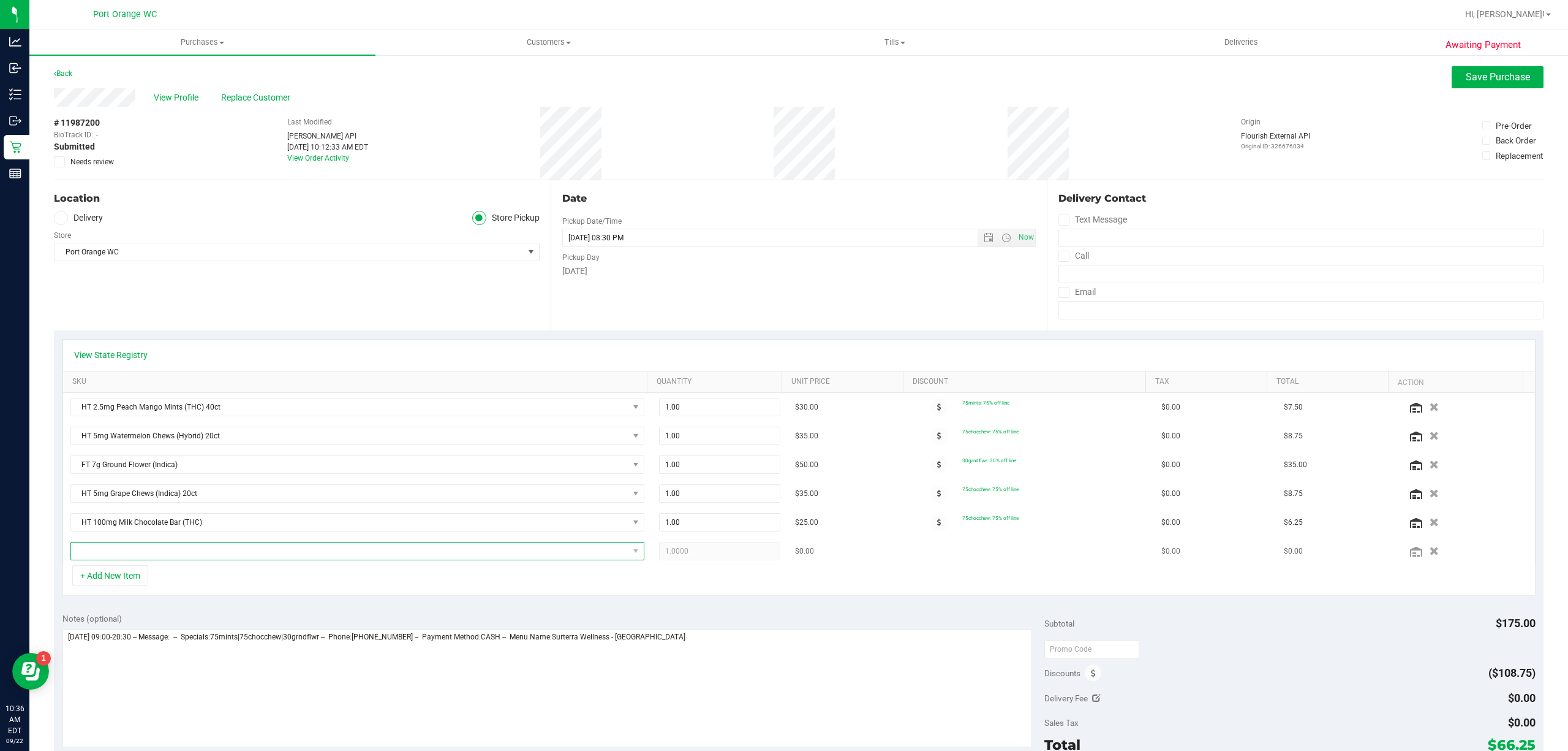
click at [209, 551] on span "NO DATA FOUND" at bounding box center [350, 551] width 558 height 17
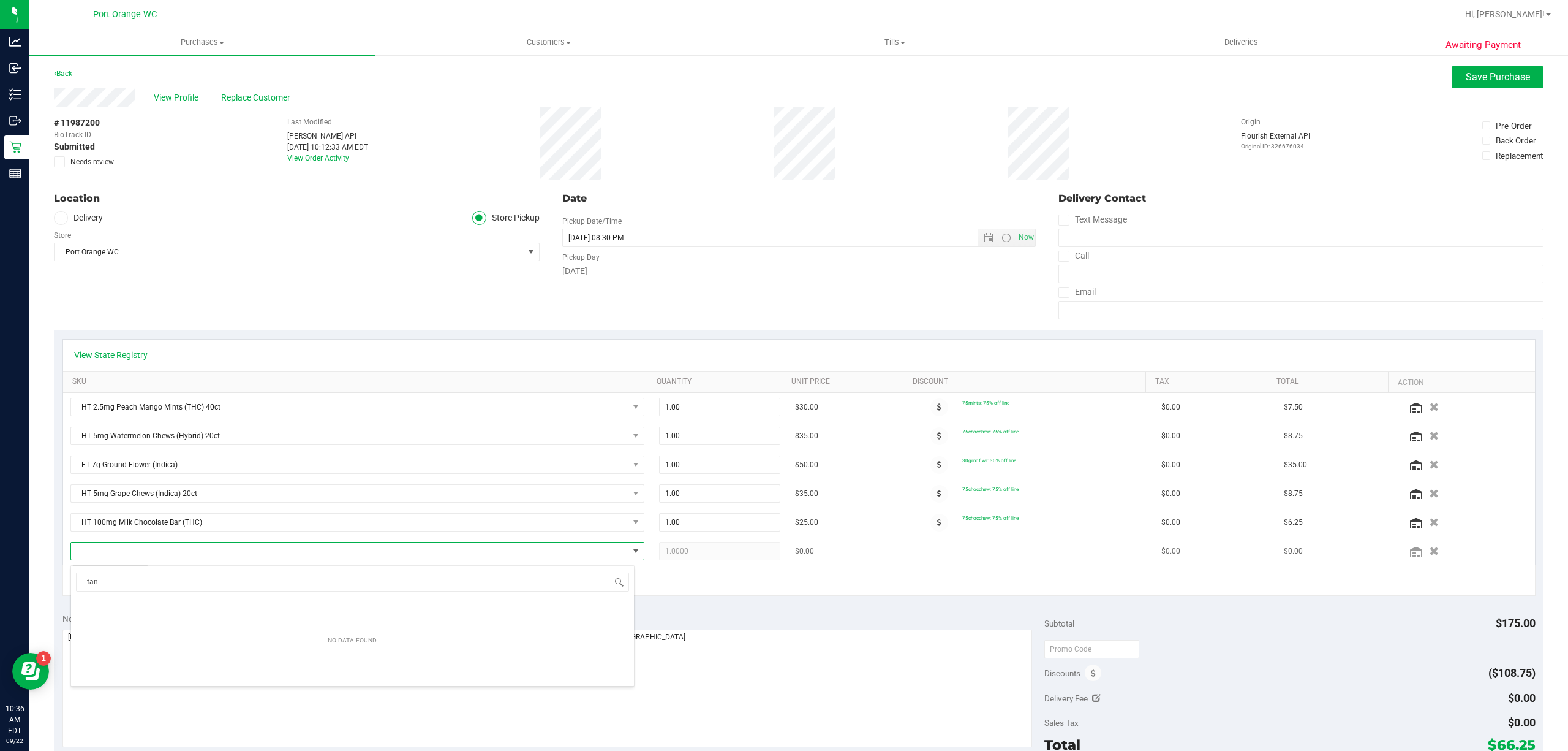
scroll to position [18, 559]
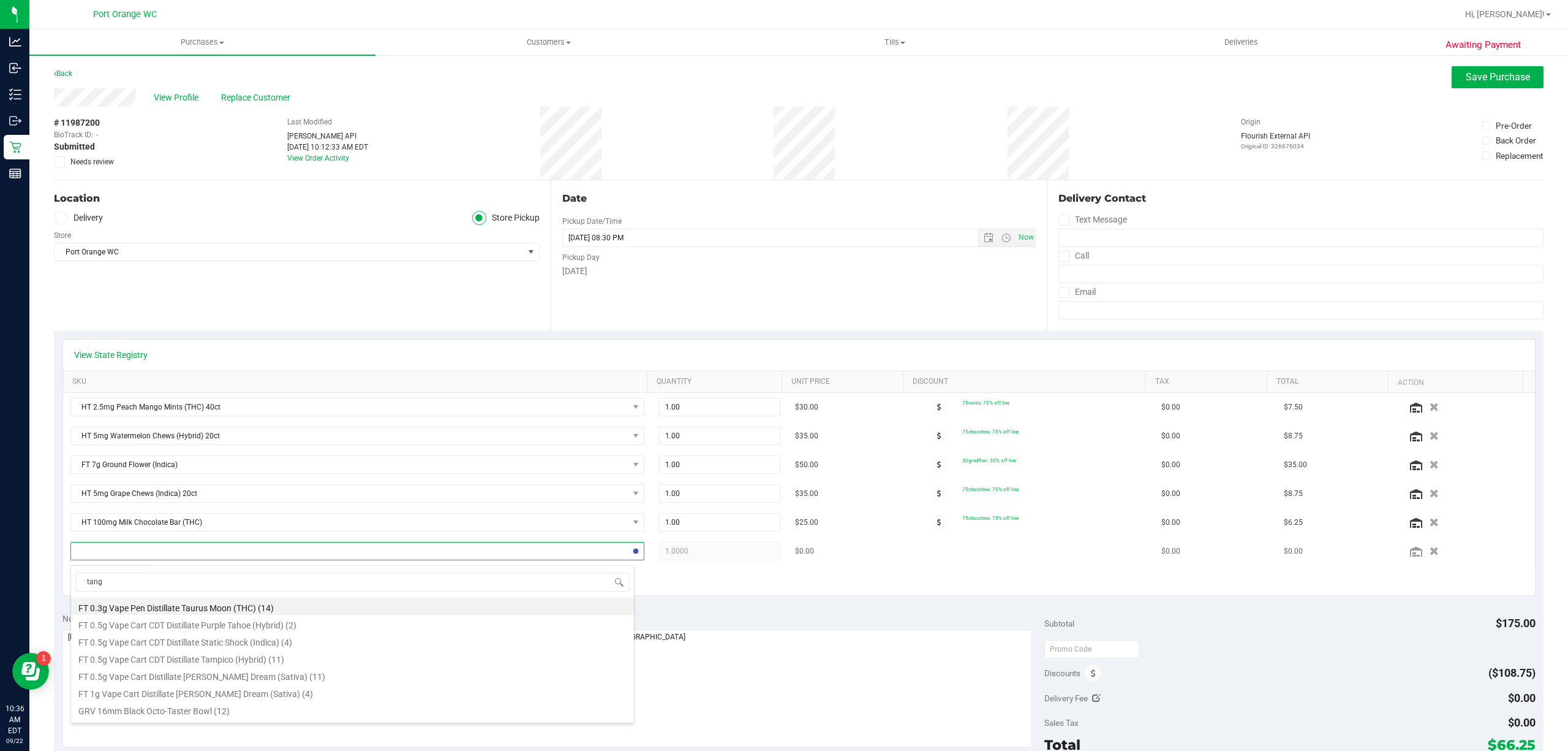
type input "tangi"
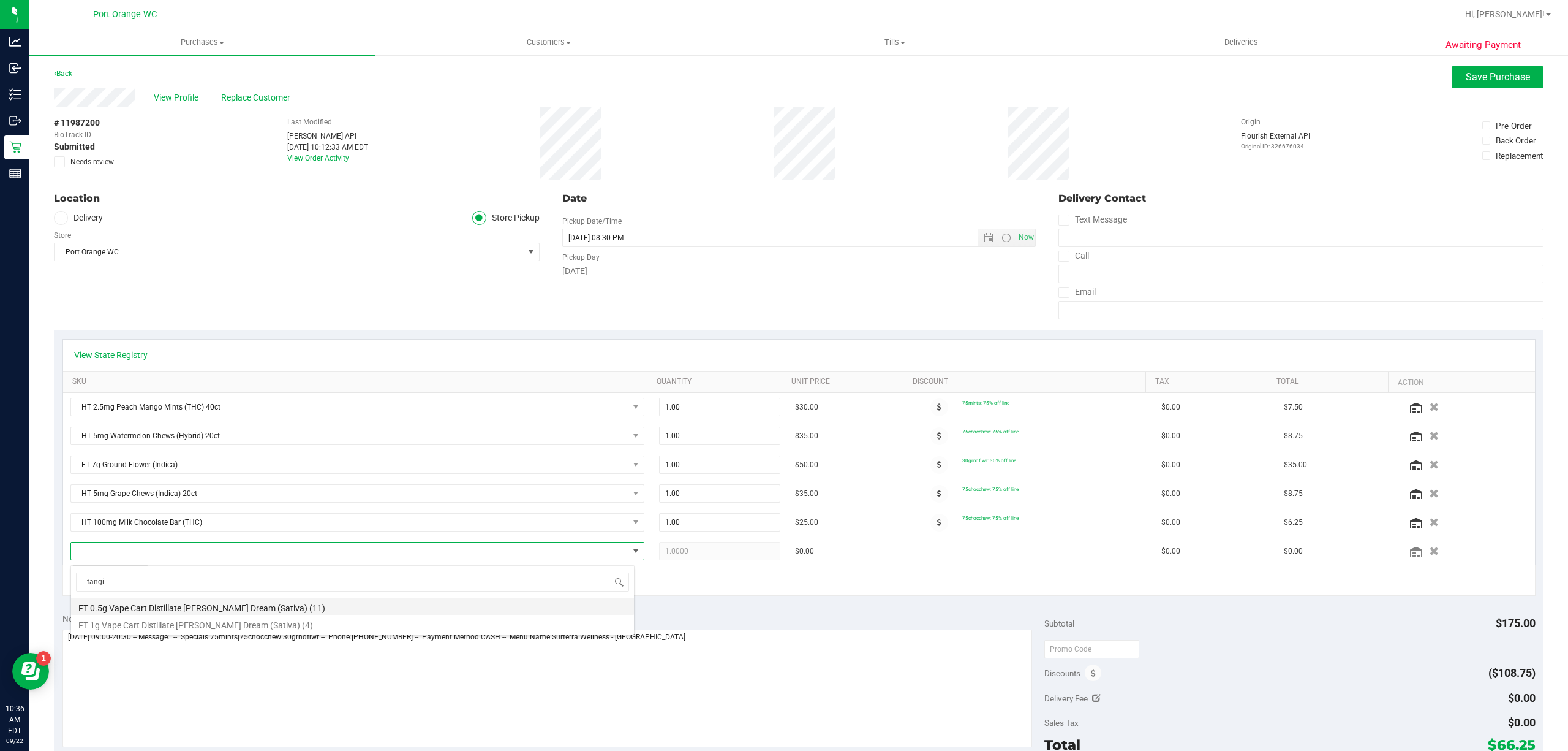
click at [199, 604] on li "FT 0.5g Vape Cart Distillate [PERSON_NAME] Dream (Sativa) (11)" at bounding box center [352, 606] width 563 height 17
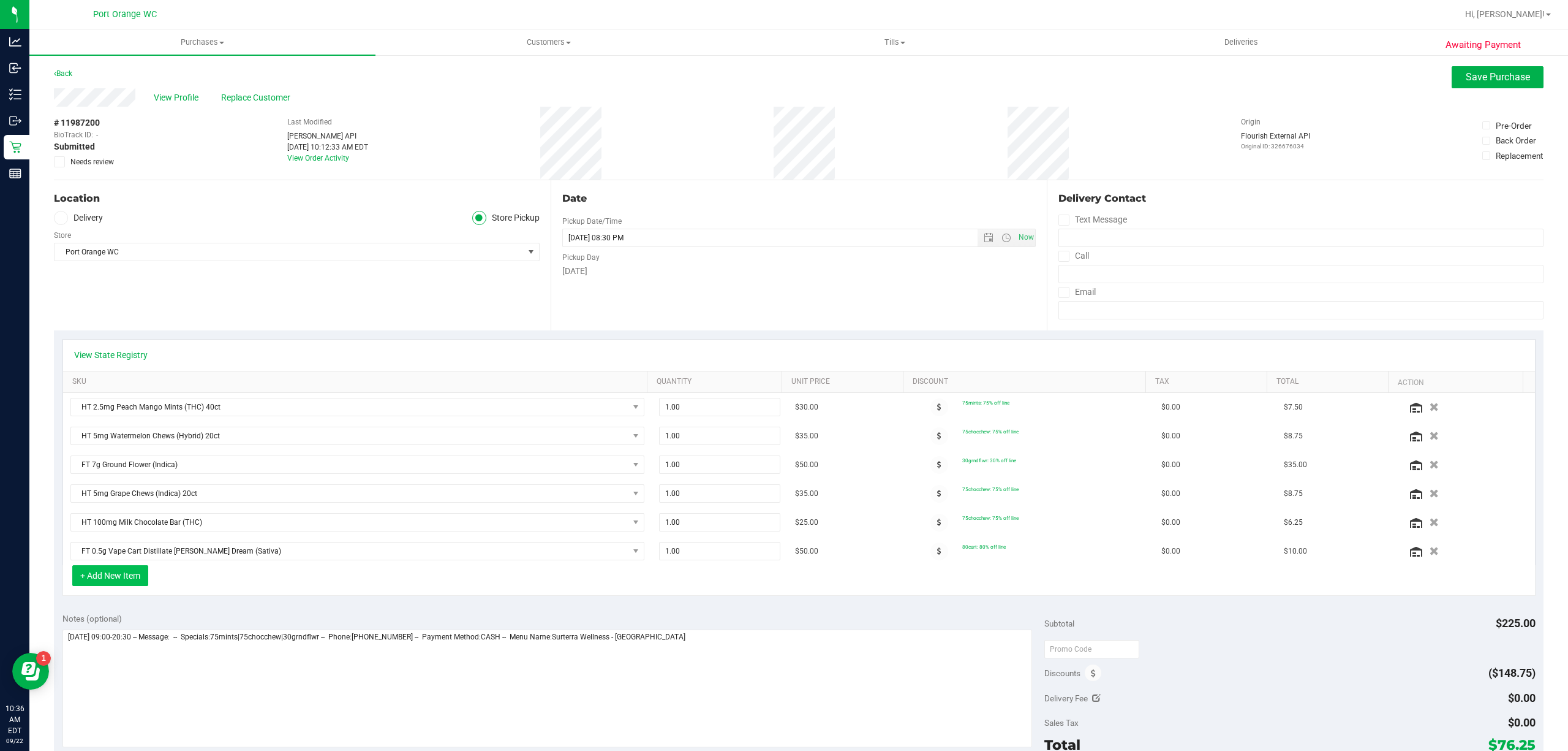
click at [113, 581] on button "+ Add New Item" at bounding box center [110, 575] width 76 height 21
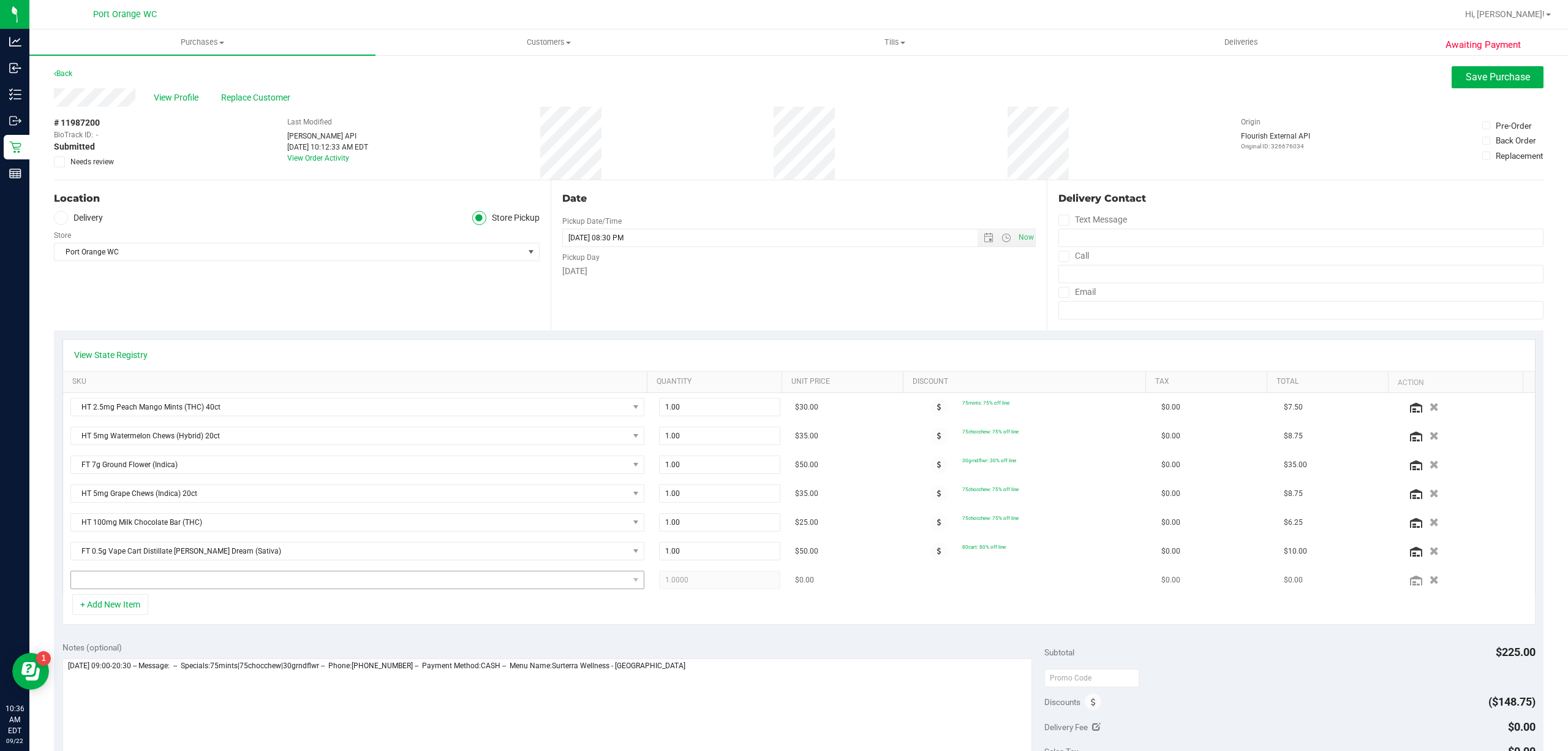
scroll to position [81, 0]
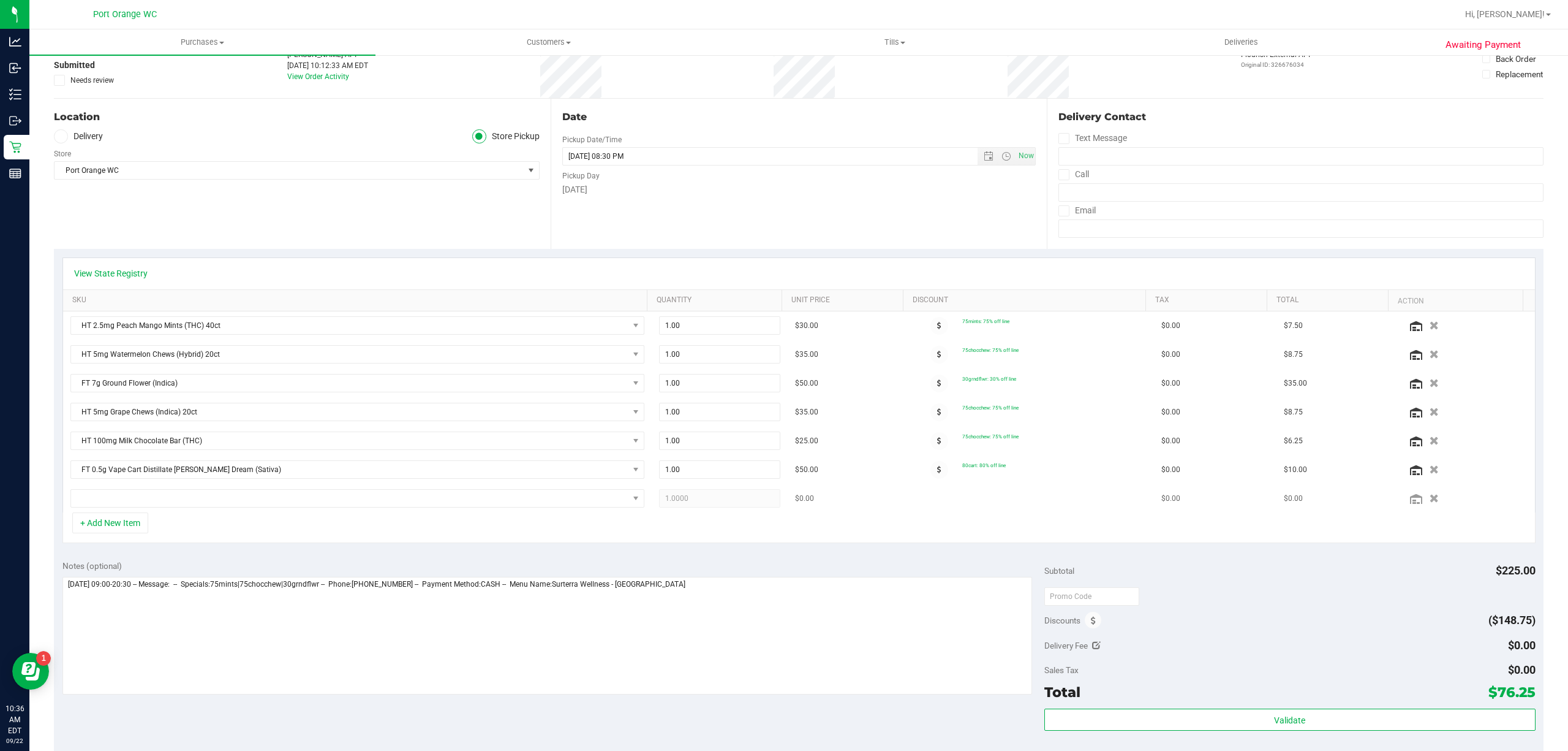
click at [209, 489] on td at bounding box center [357, 498] width 589 height 28
click at [204, 500] on span "NO DATA FOUND" at bounding box center [350, 498] width 558 height 17
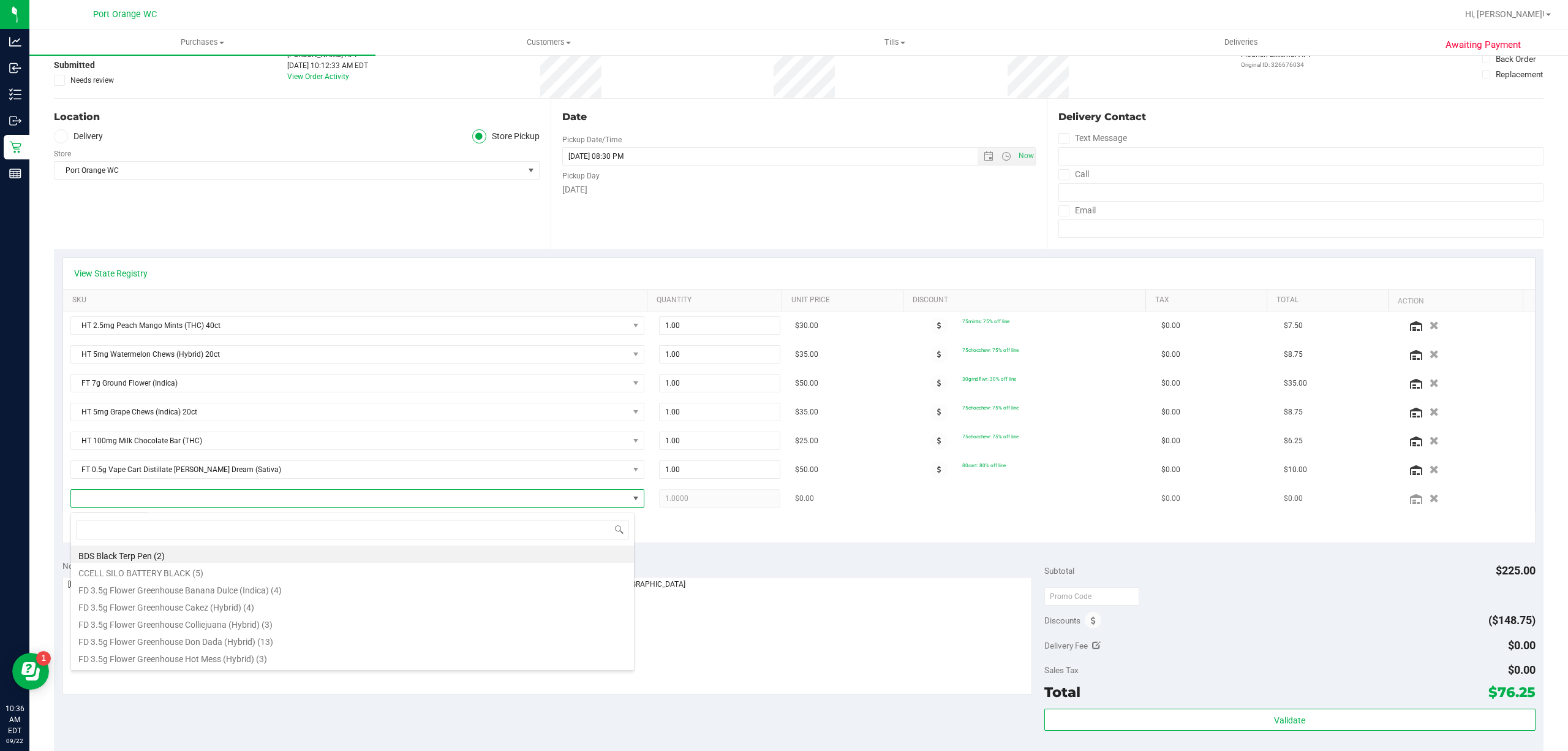
scroll to position [18, 559]
type input "pkn"
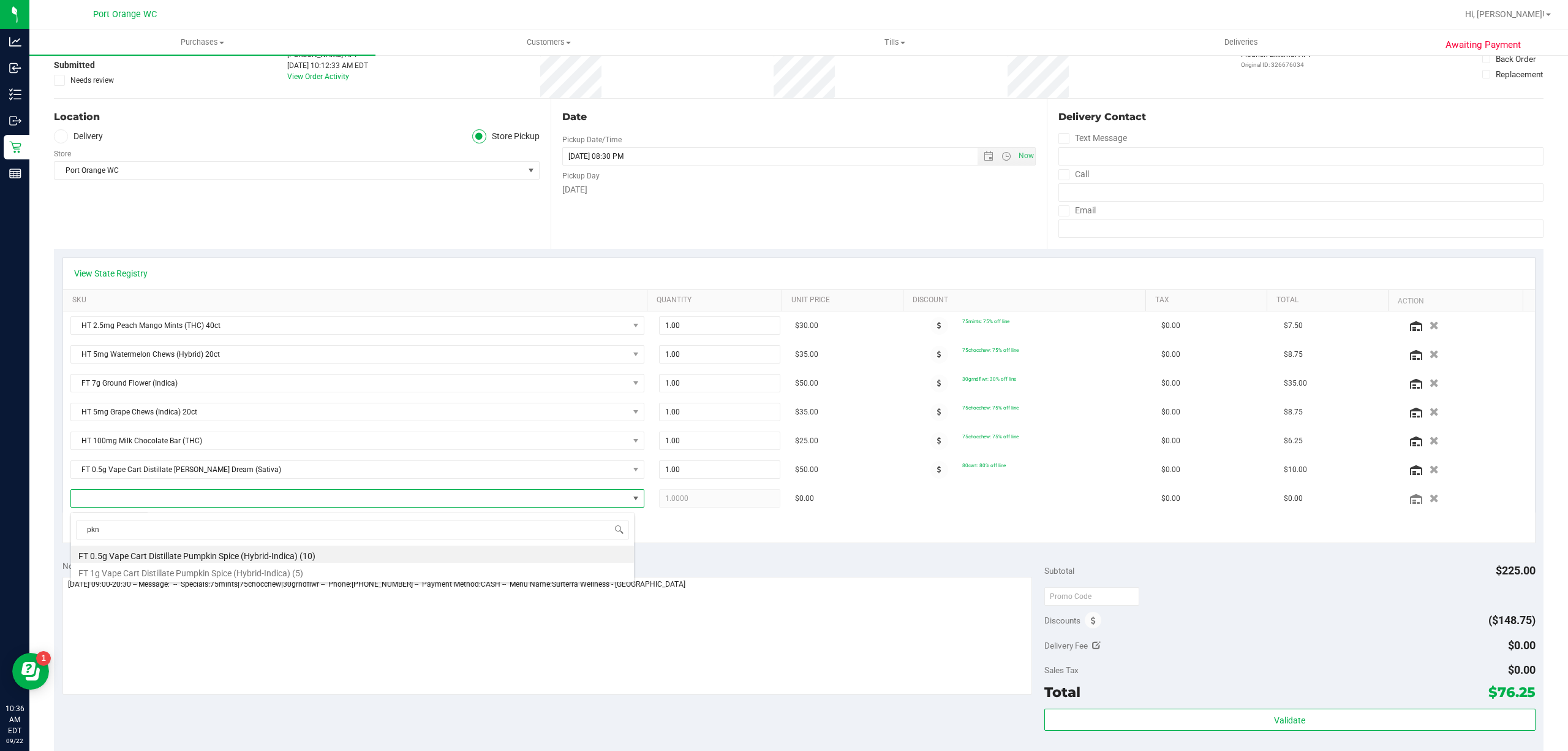
click at [157, 557] on li "FT 0.5g Vape Cart Distillate Pumpkin Spice (Hybrid-Indica) (10)" at bounding box center [352, 554] width 563 height 17
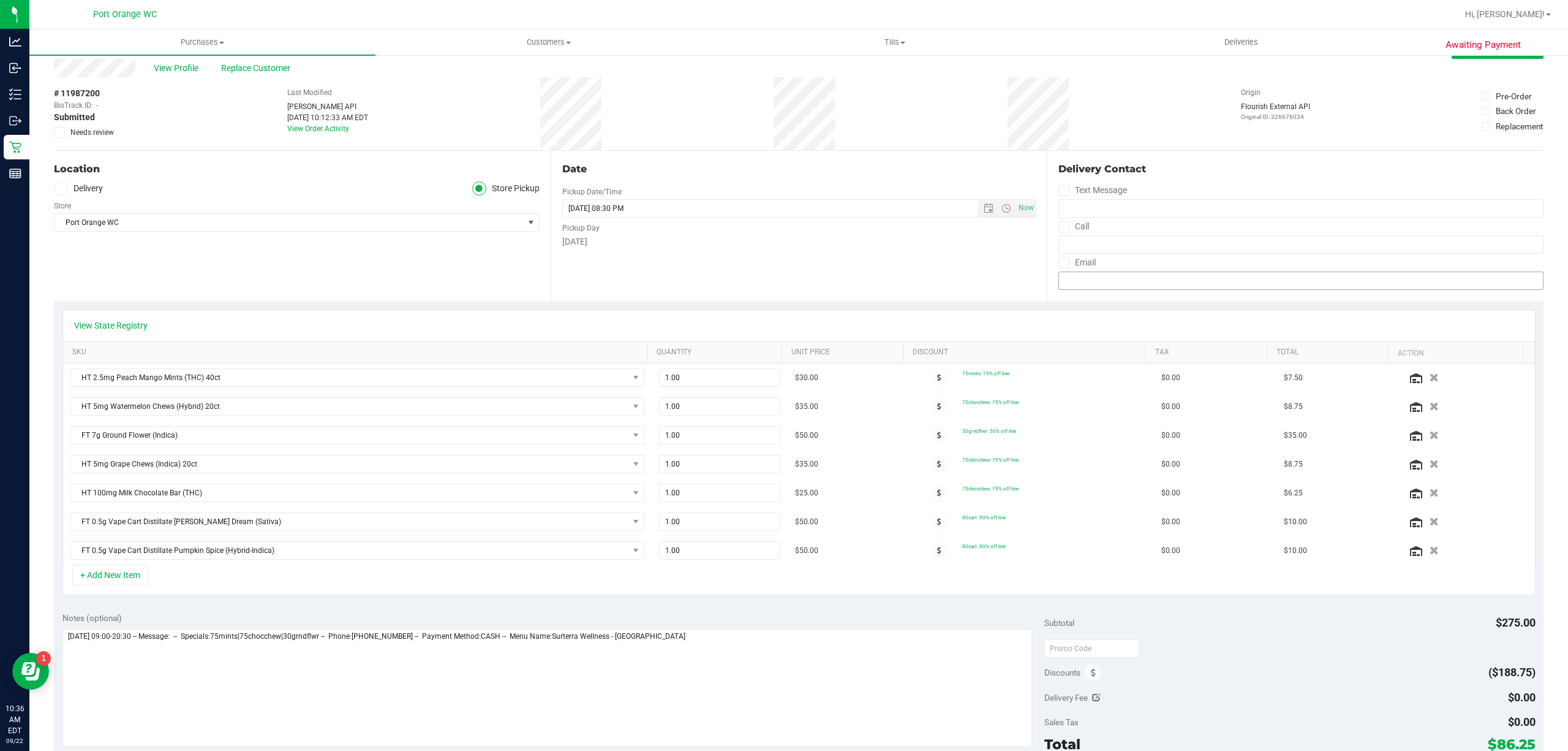
scroll to position [0, 0]
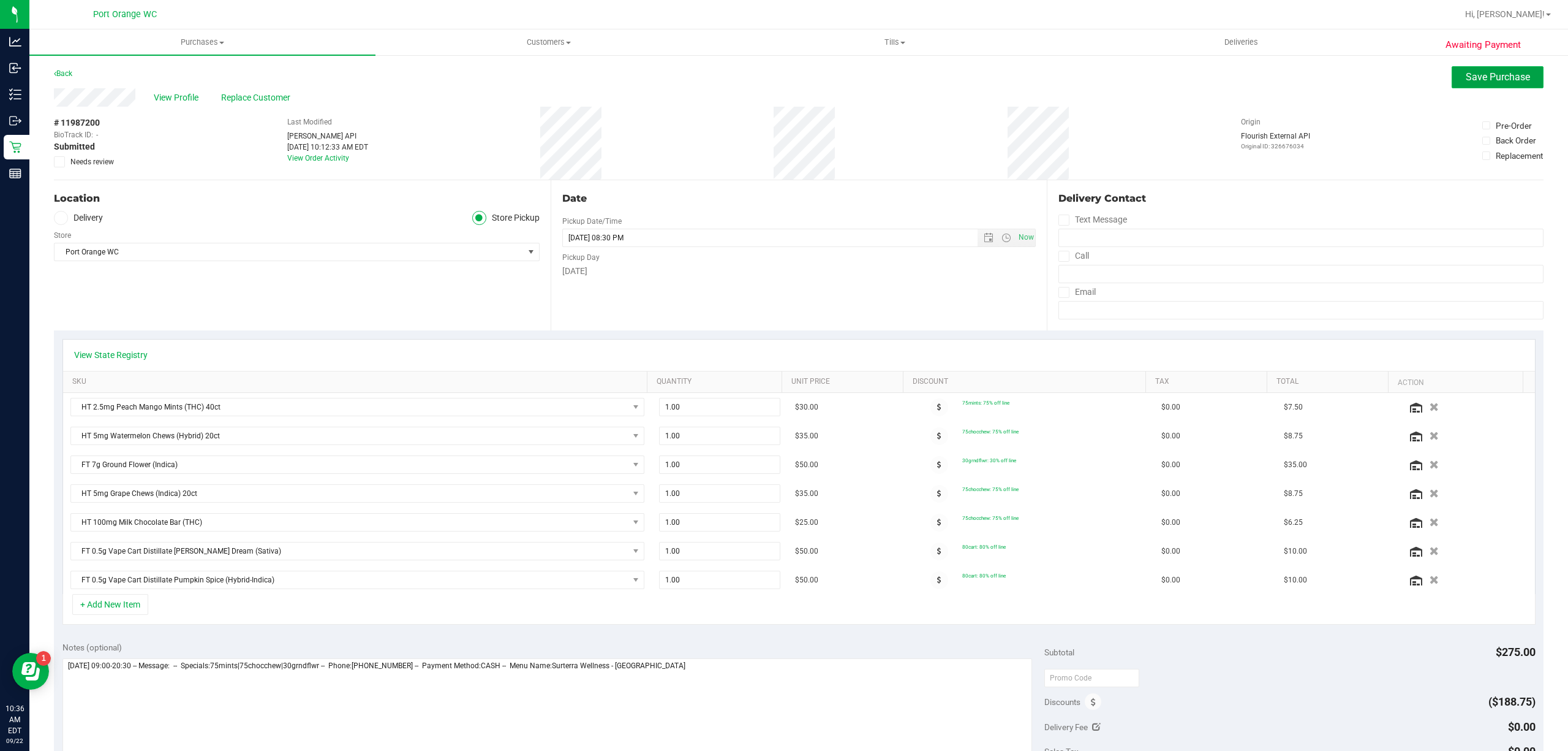
click at [1509, 77] on span "Save Purchase" at bounding box center [1498, 76] width 64 height 11
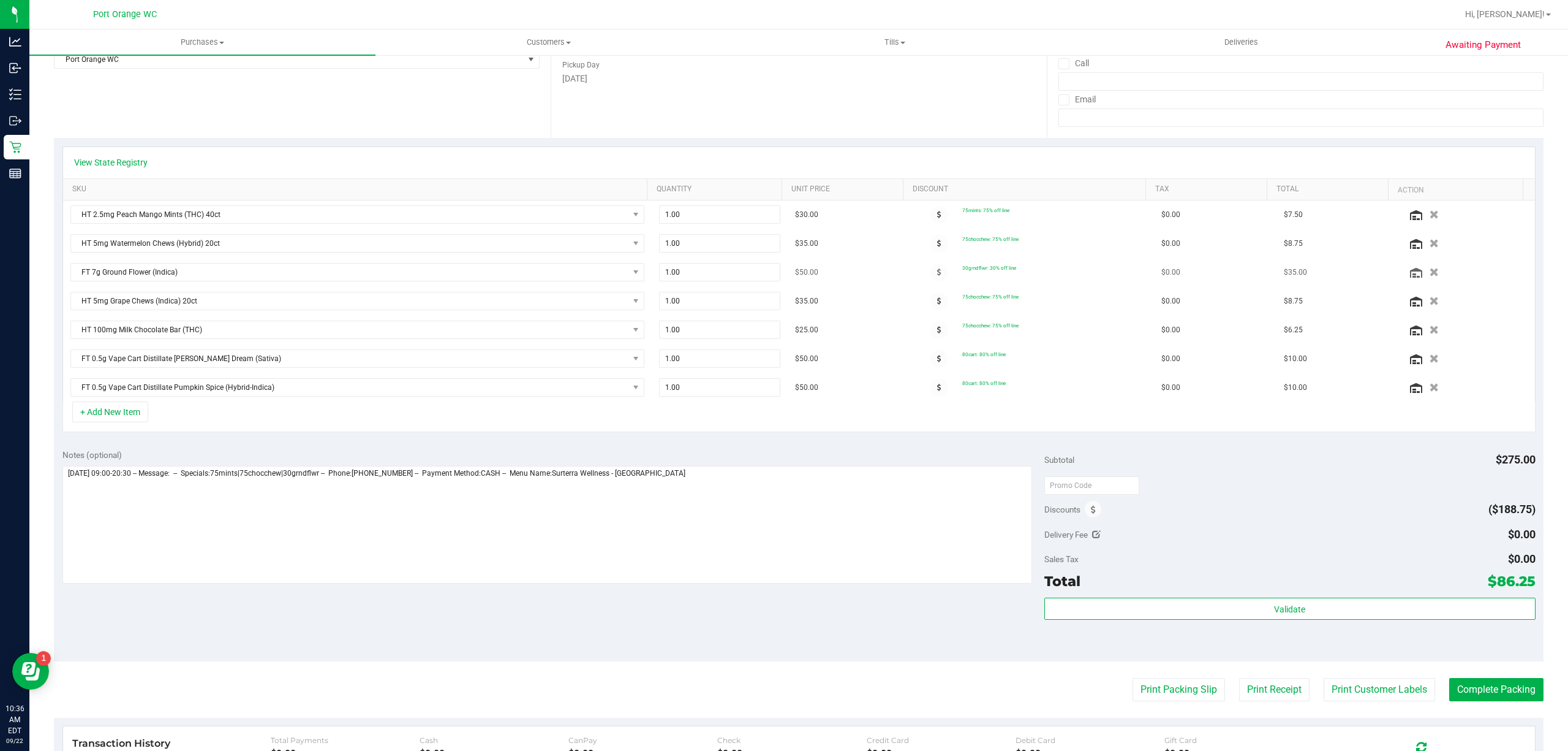
scroll to position [245, 0]
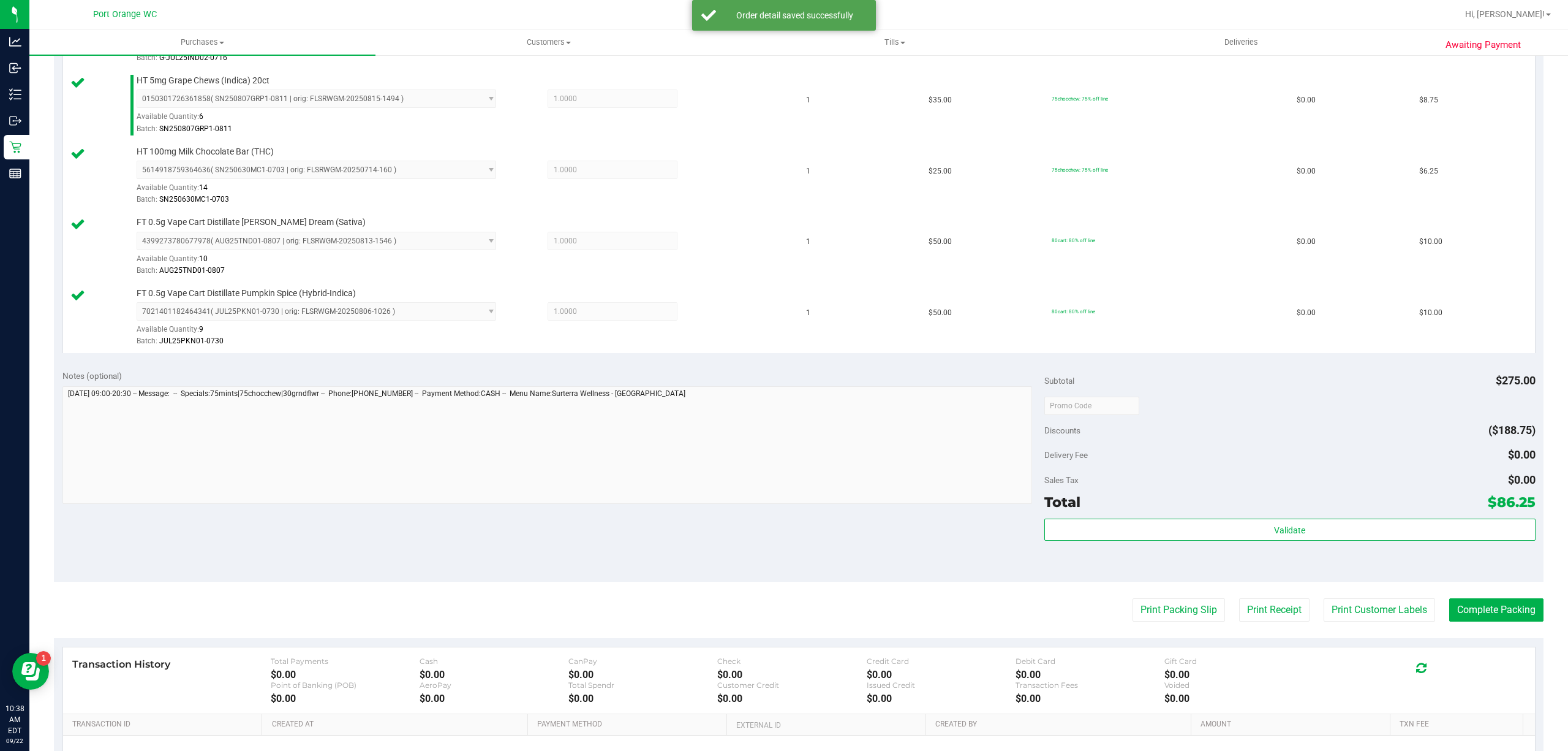
scroll to position [630, 0]
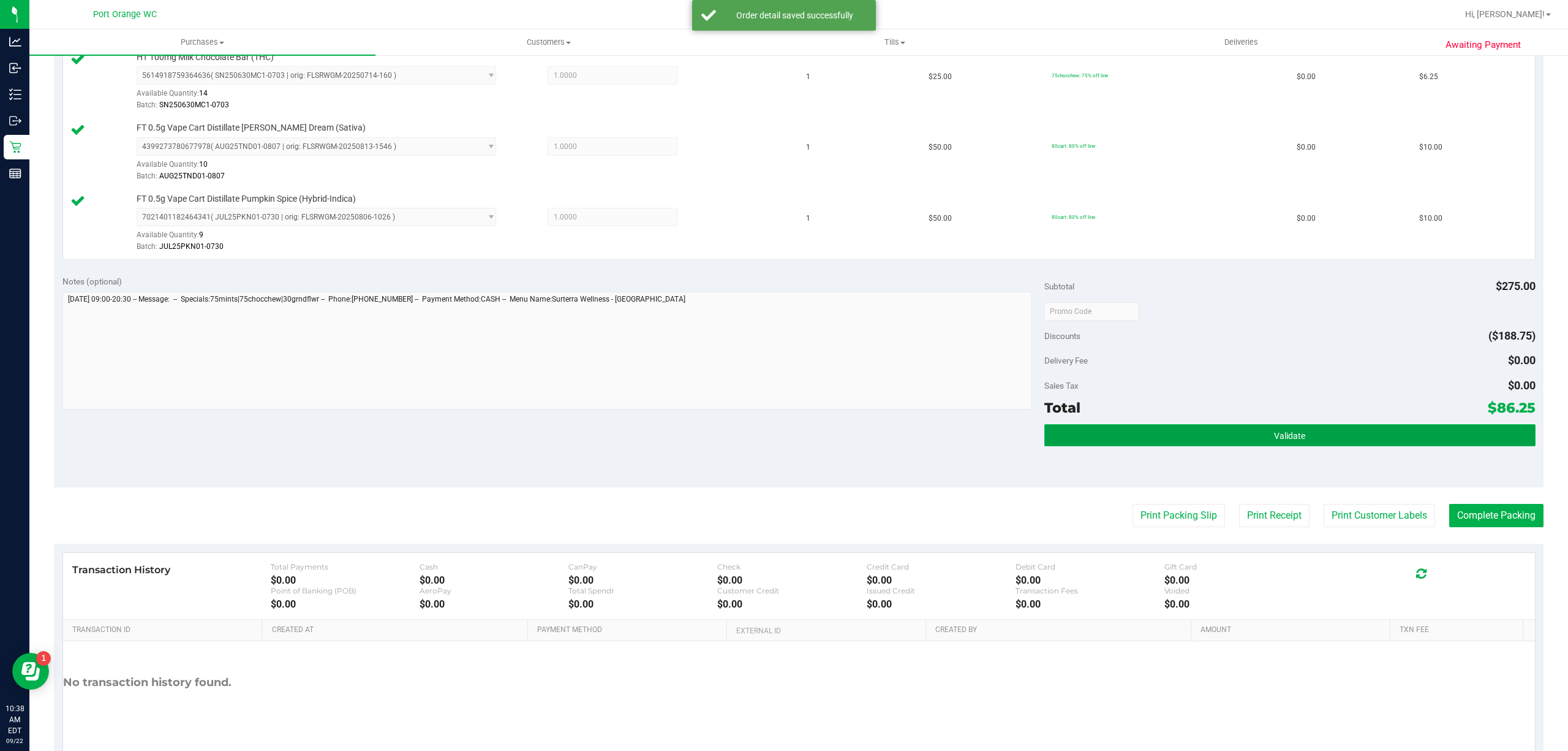
click at [1367, 432] on button "Validate" at bounding box center [1290, 435] width 491 height 22
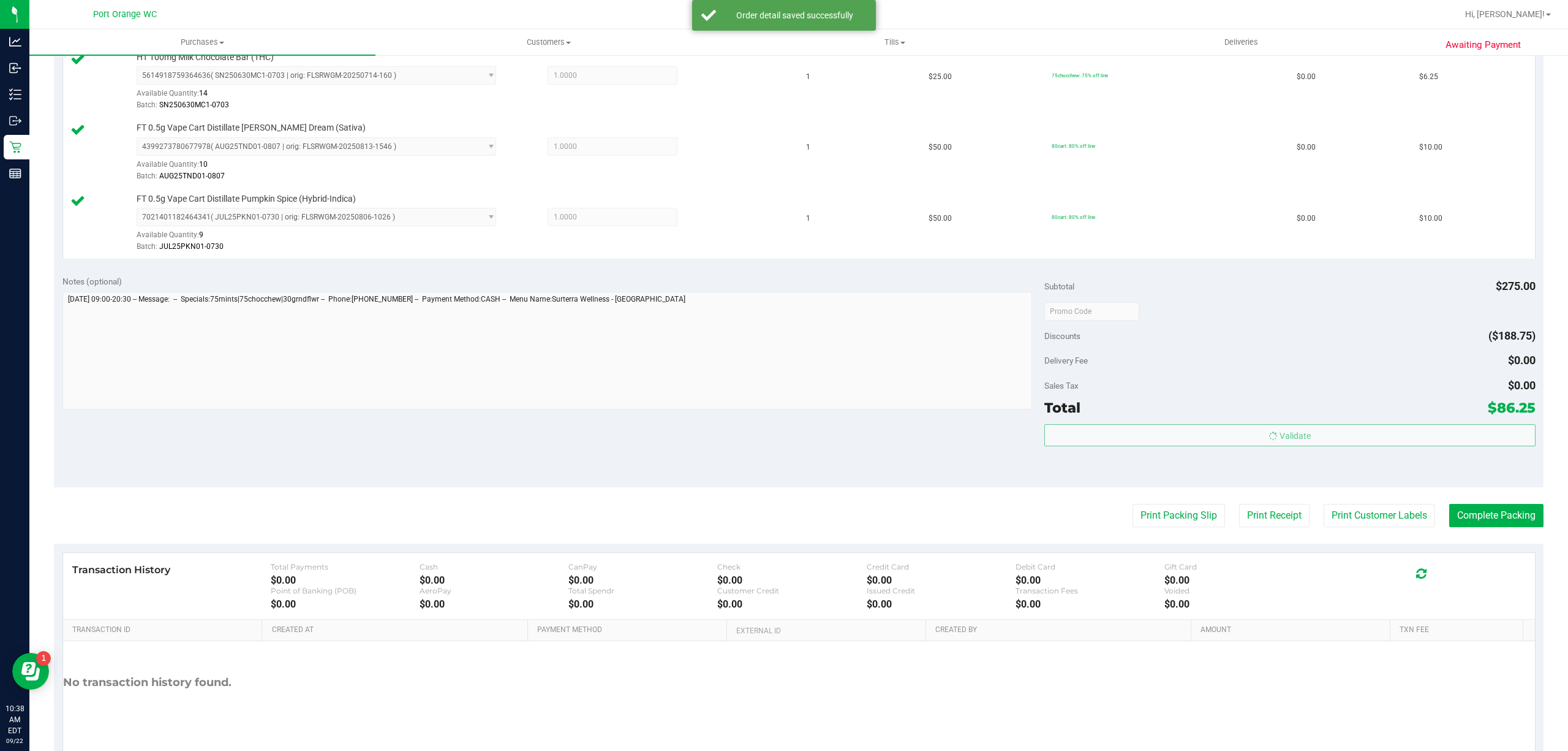
click at [1362, 559] on div "Transaction History Total Payments $0.00 Cash $0.00 CanPay $0.00 Check $0.00 Cr…" at bounding box center [799, 586] width 1472 height 67
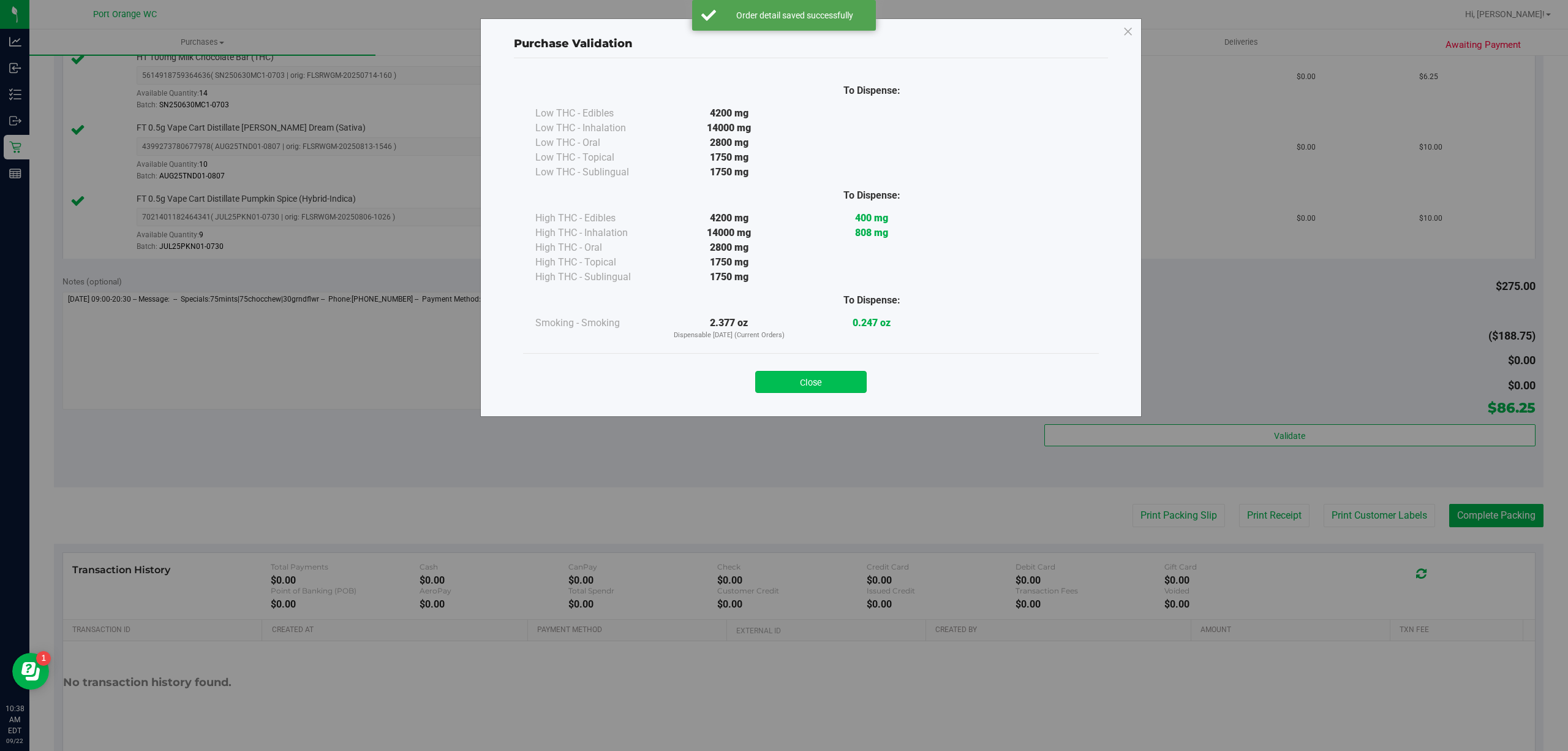
click at [827, 377] on button "Close" at bounding box center [811, 382] width 112 height 22
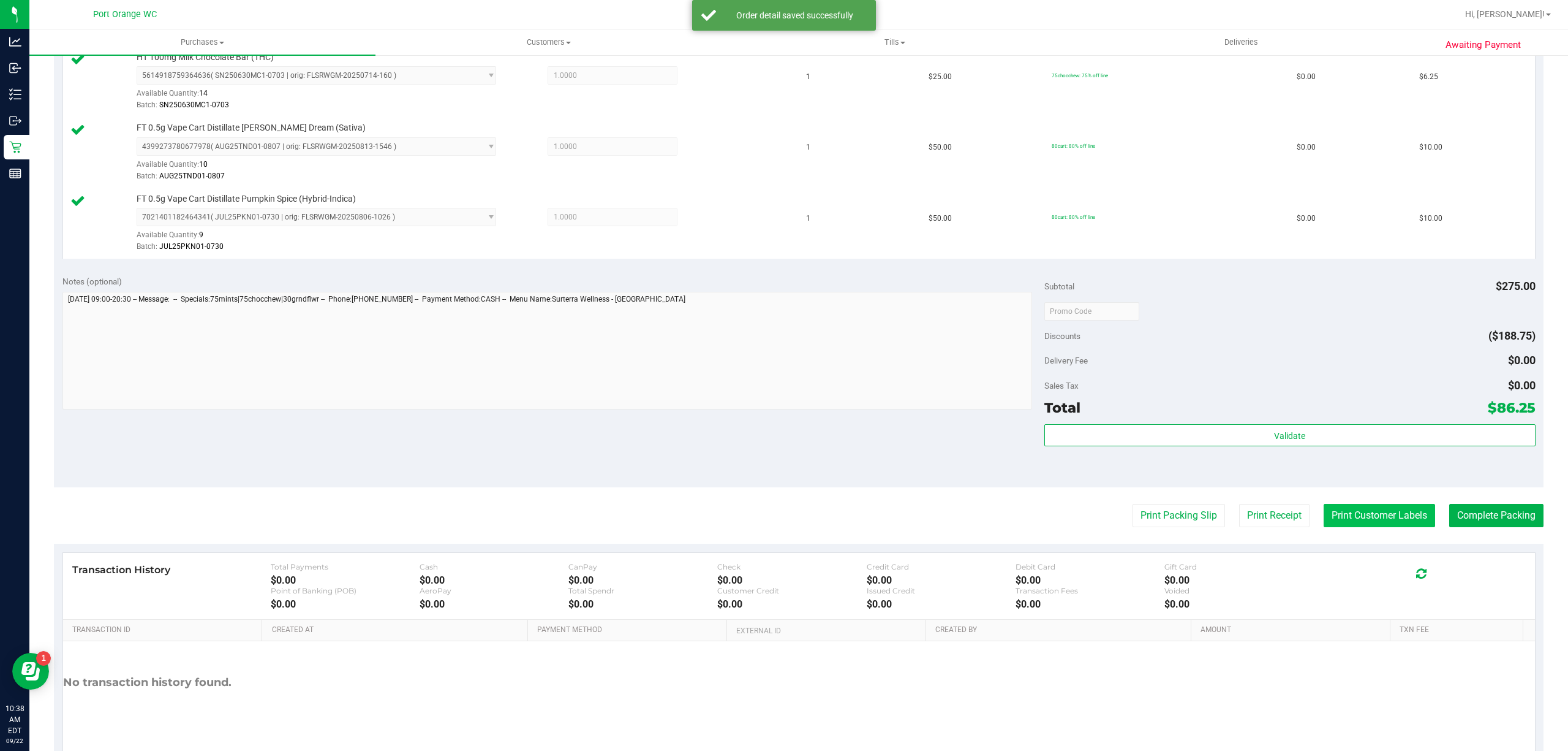
click at [1362, 525] on button "Print Customer Labels" at bounding box center [1380, 515] width 112 height 23
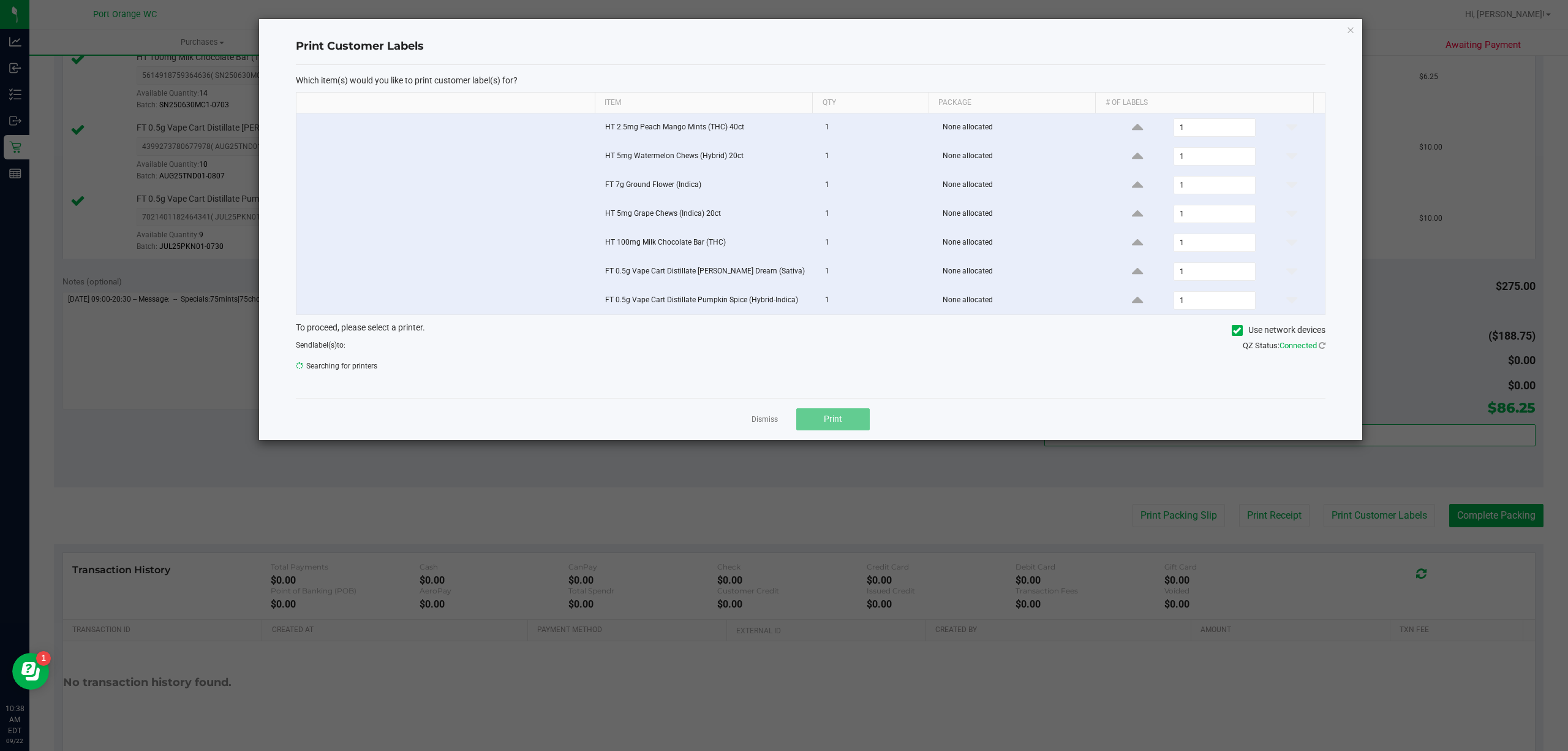
click at [834, 379] on div "To proceed, please select a printer. Use network devices Send label(s) to: Sear…" at bounding box center [810, 350] width 1030 height 57
click at [851, 430] on button "Print" at bounding box center [833, 419] width 74 height 22
click at [760, 425] on link "Dismiss" at bounding box center [764, 419] width 26 height 11
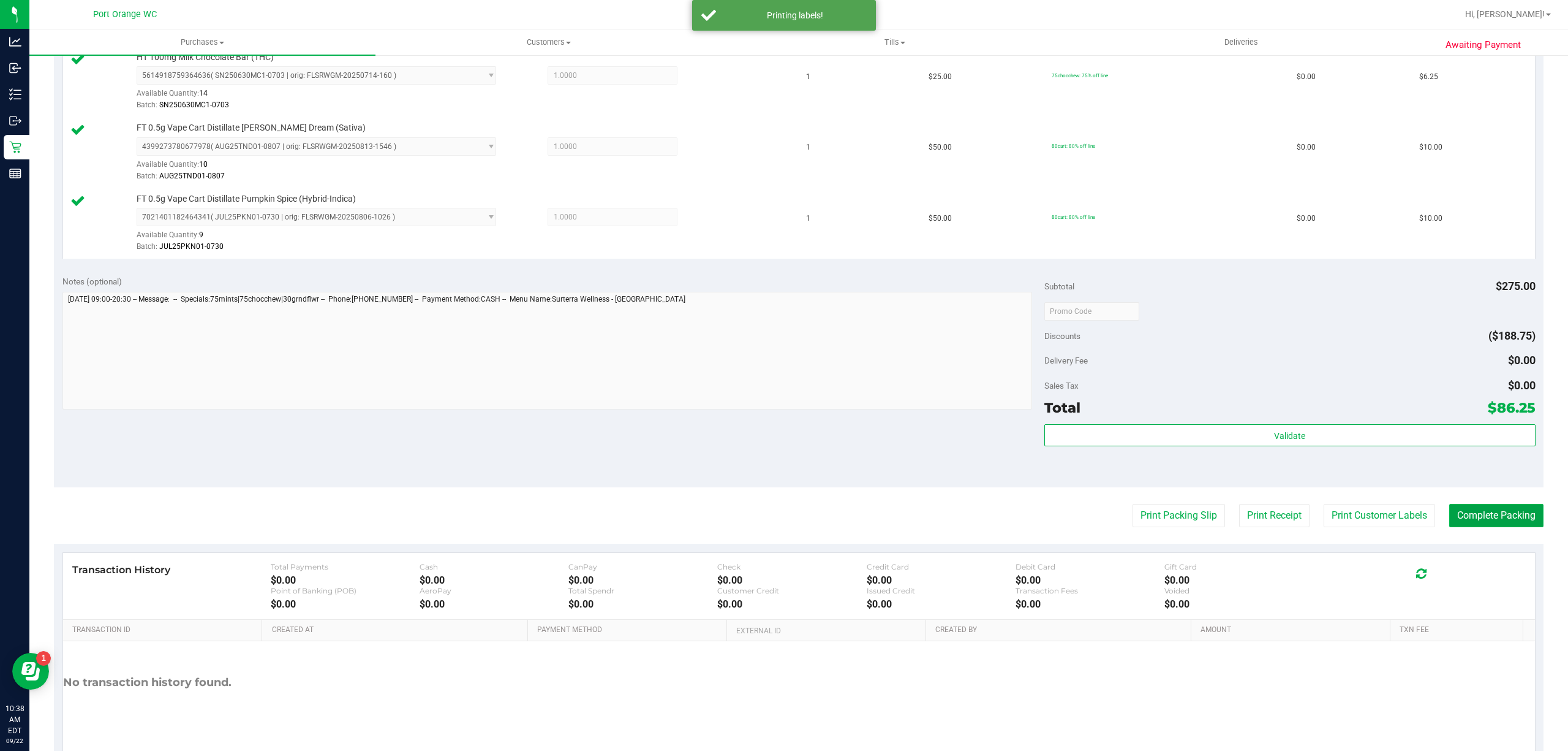
click at [1482, 520] on button "Complete Packing" at bounding box center [1496, 515] width 94 height 23
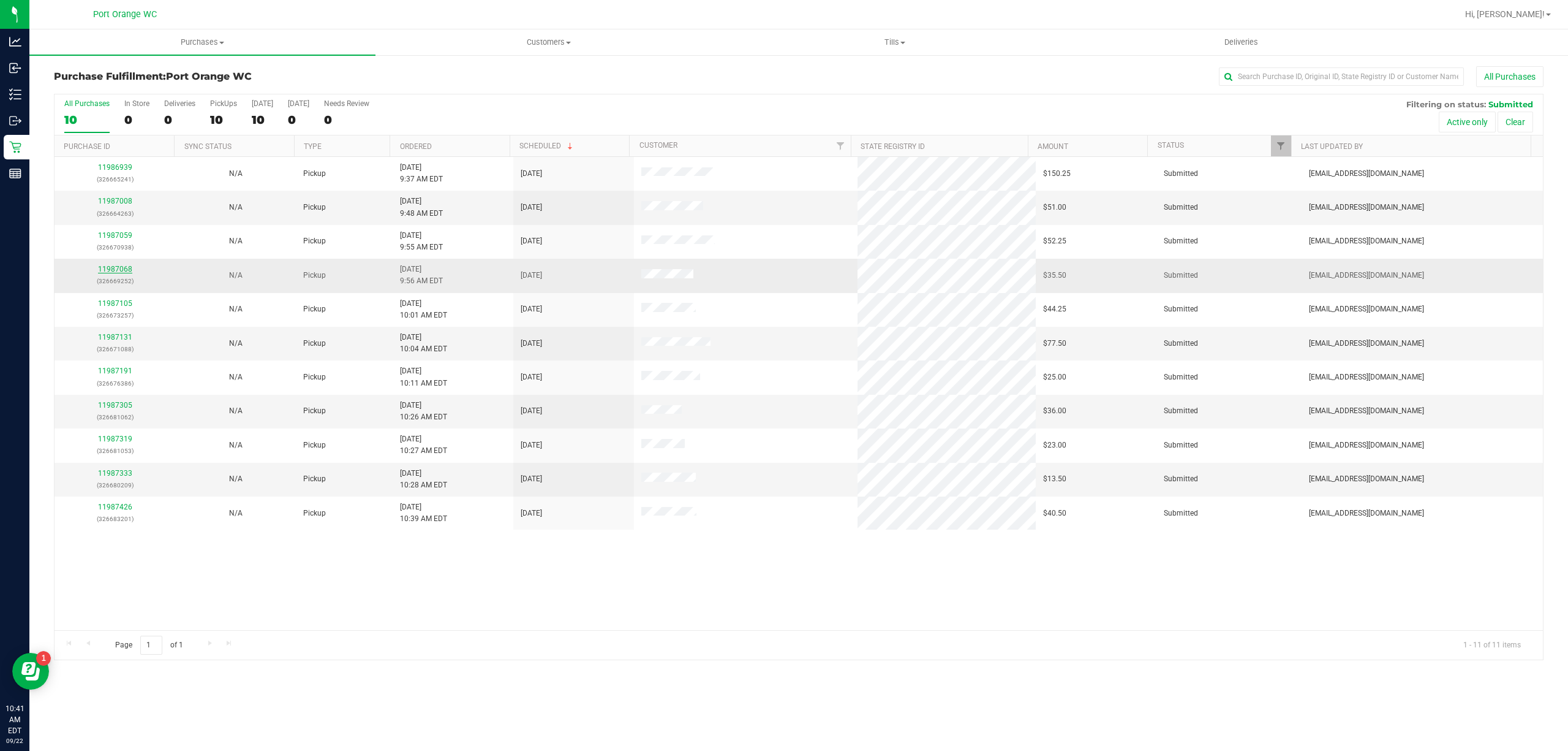
click at [125, 270] on link "11987068" at bounding box center [115, 269] width 34 height 8
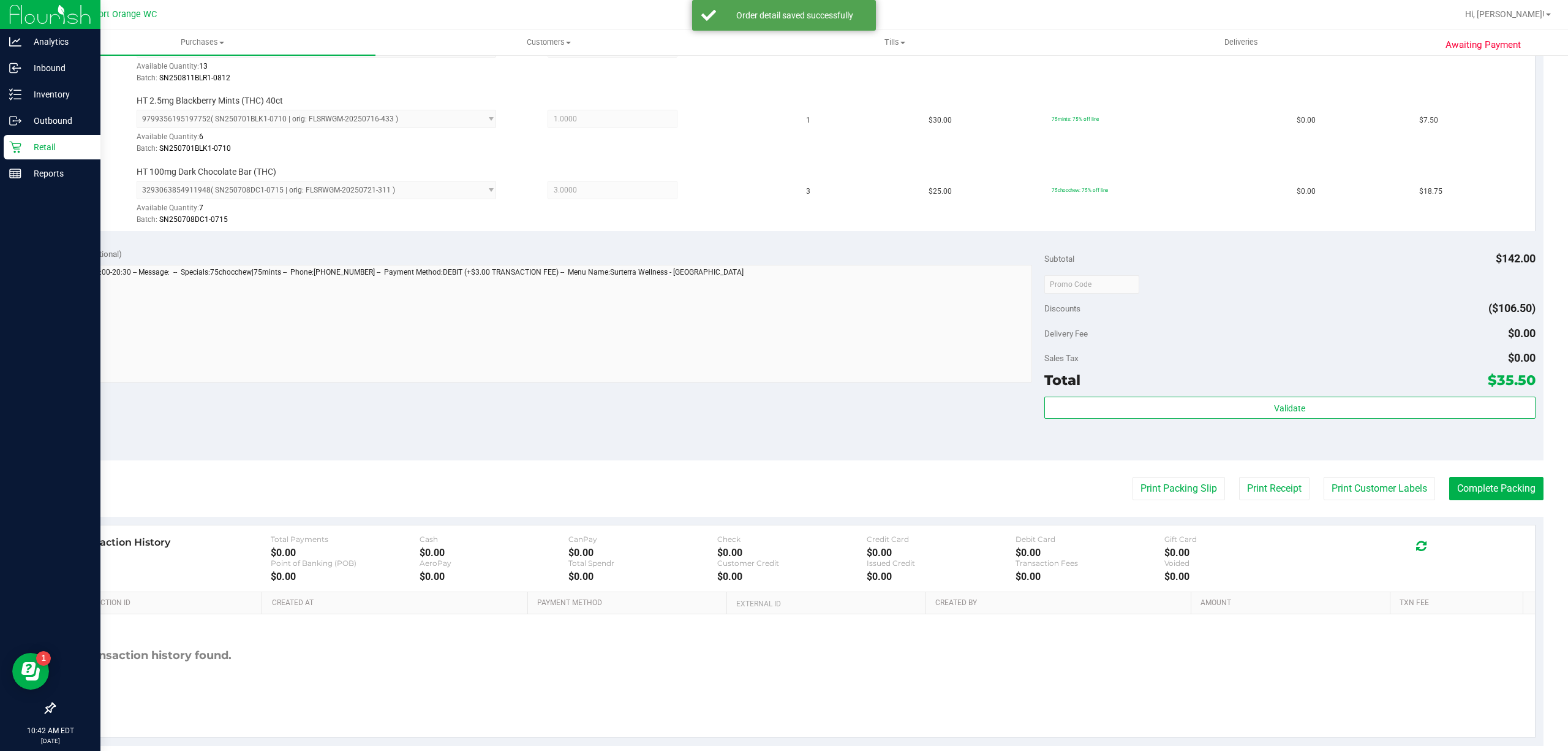
scroll to position [396, 0]
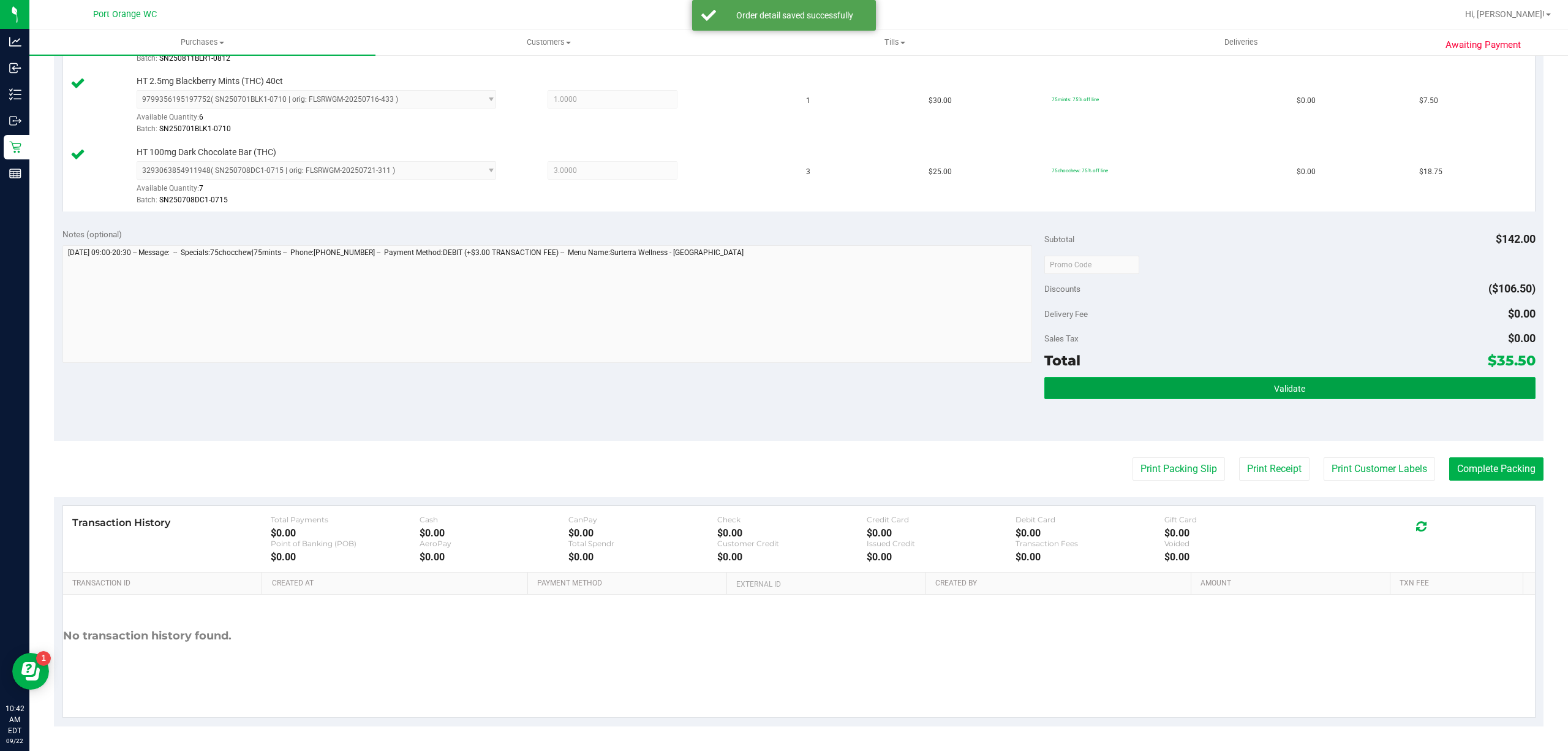
click at [1318, 387] on button "Validate" at bounding box center [1290, 387] width 491 height 22
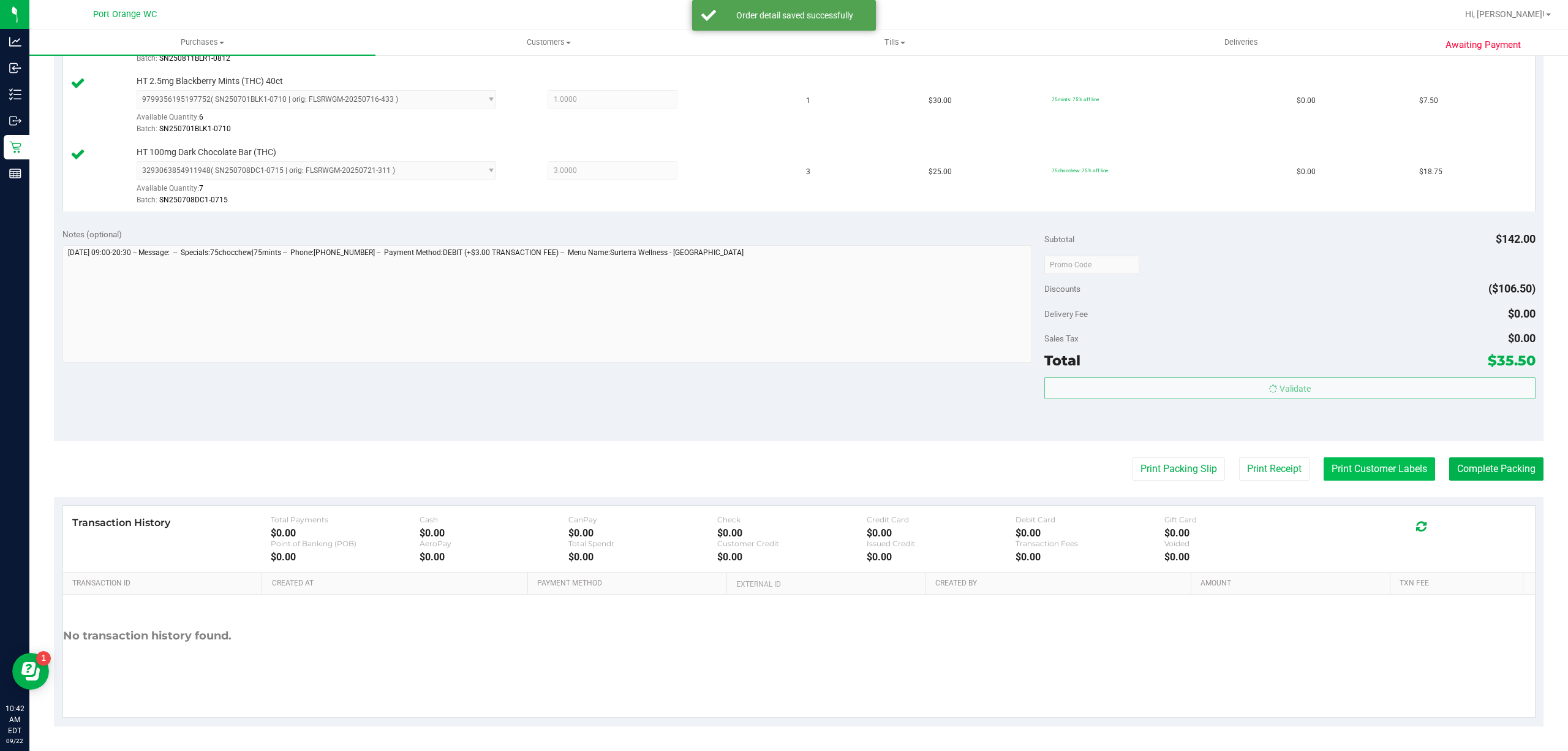
click at [1368, 473] on button "Print Customer Labels" at bounding box center [1380, 469] width 112 height 23
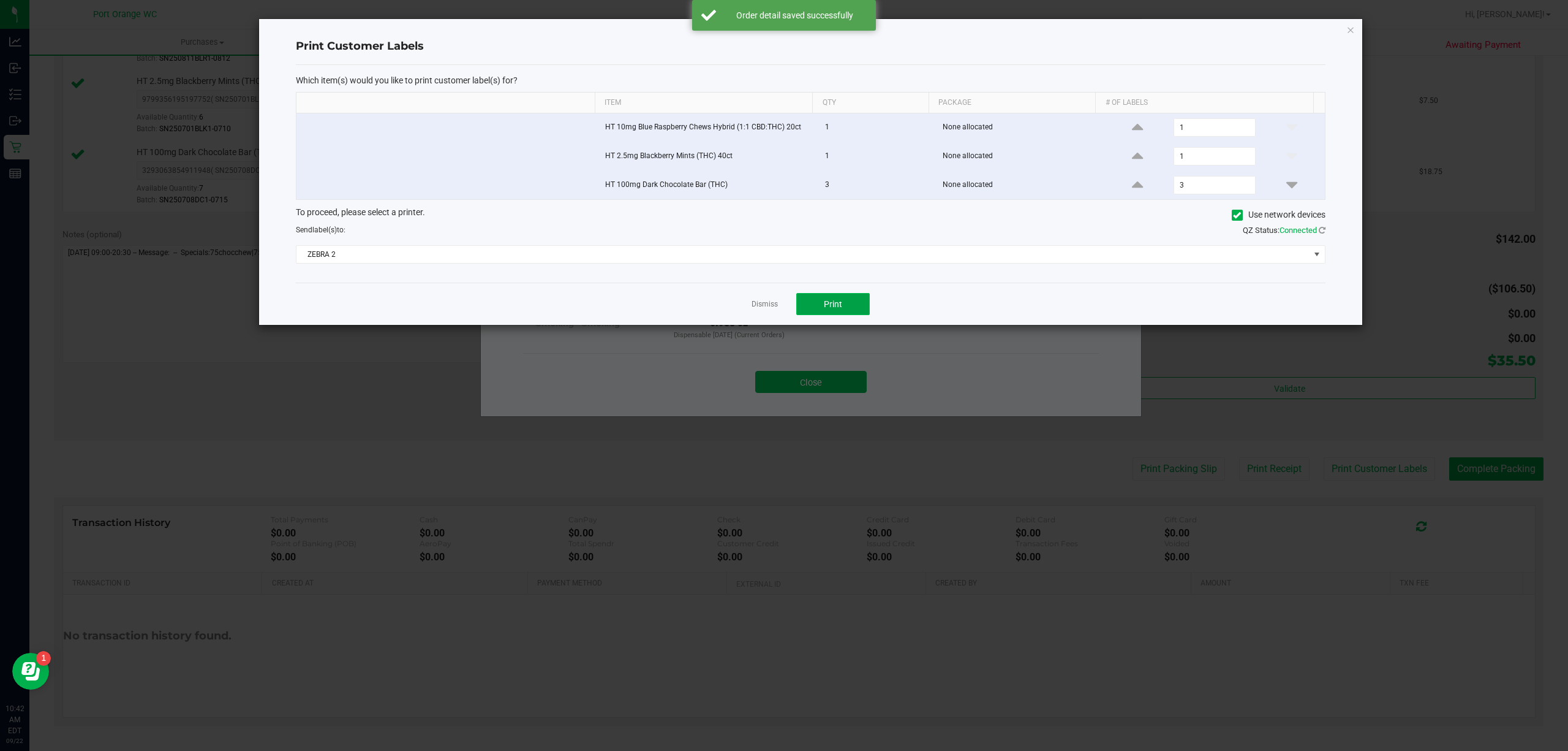
click at [853, 299] on button "Print" at bounding box center [833, 304] width 74 height 22
click at [755, 303] on link "Dismiss" at bounding box center [764, 304] width 26 height 11
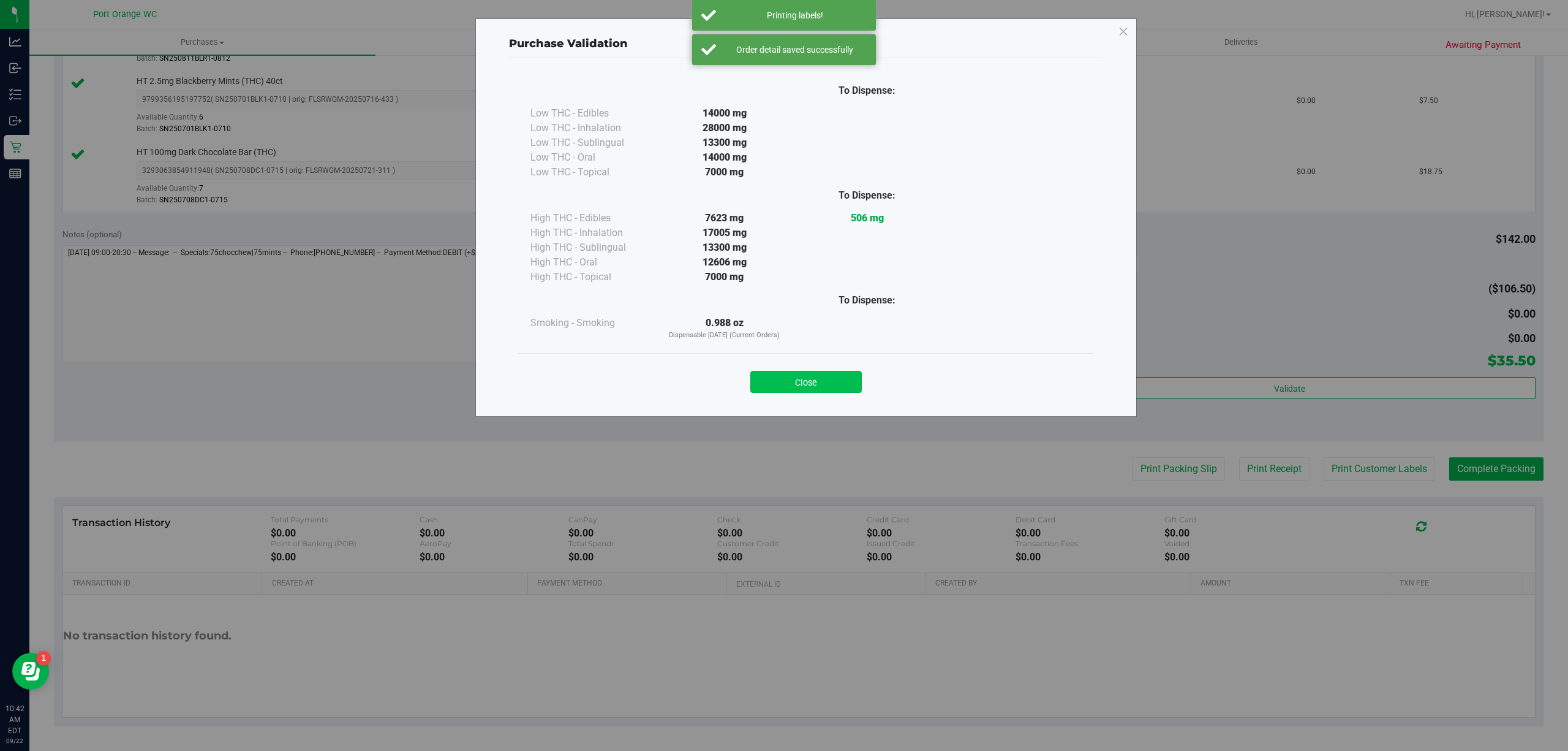
click at [777, 383] on button "Close" at bounding box center [807, 382] width 112 height 22
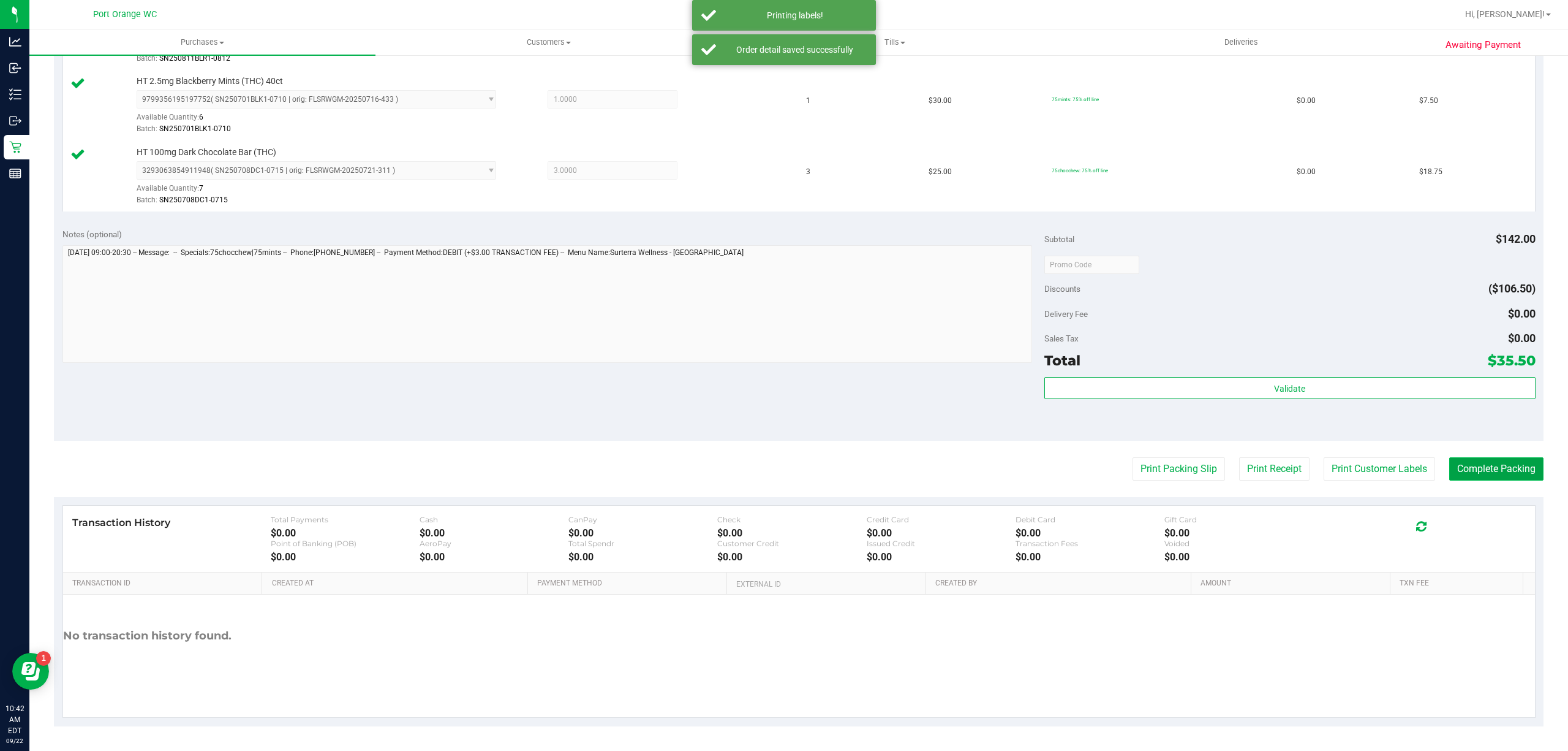
click at [1499, 468] on button "Complete Packing" at bounding box center [1496, 469] width 94 height 23
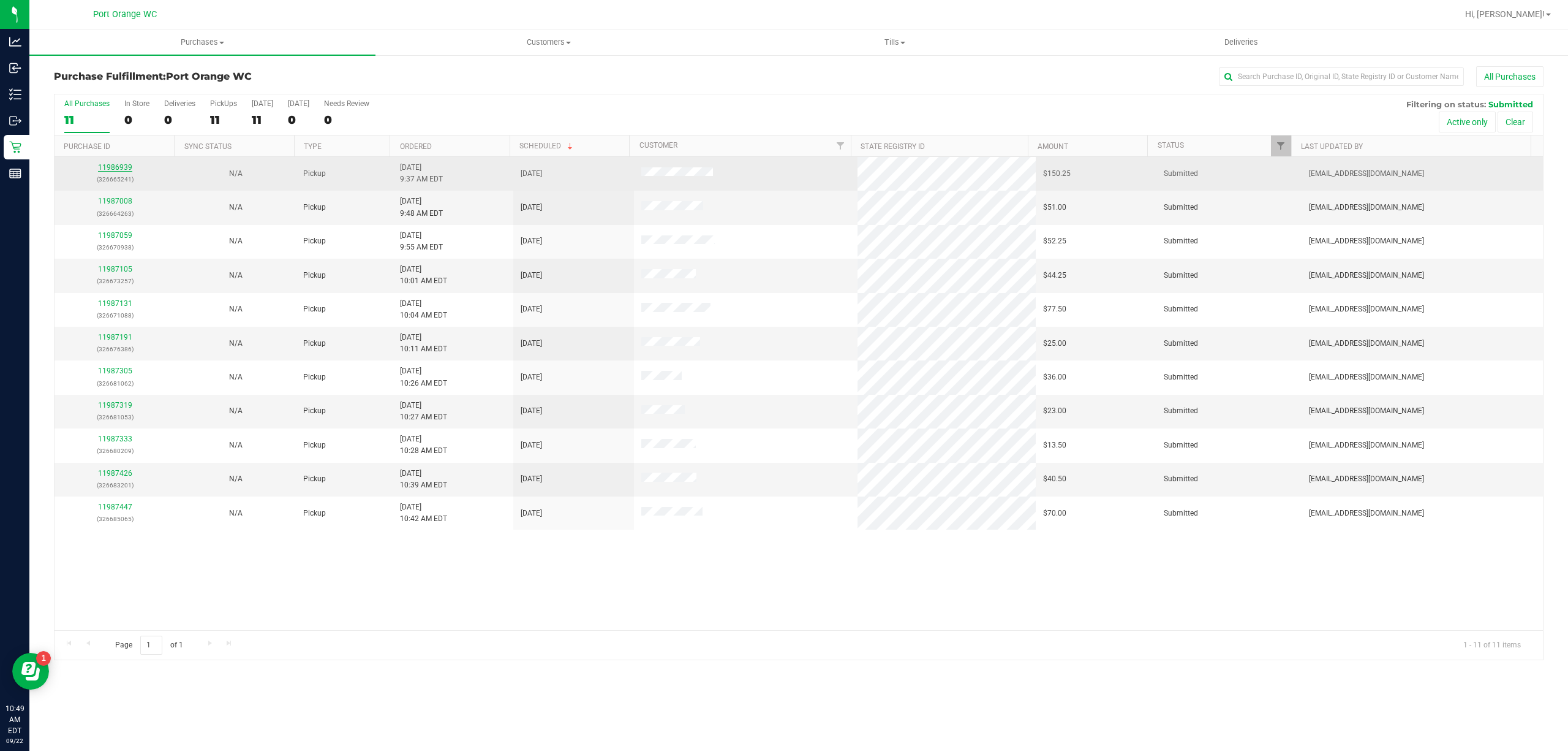
click at [116, 166] on link "11986939" at bounding box center [115, 167] width 34 height 8
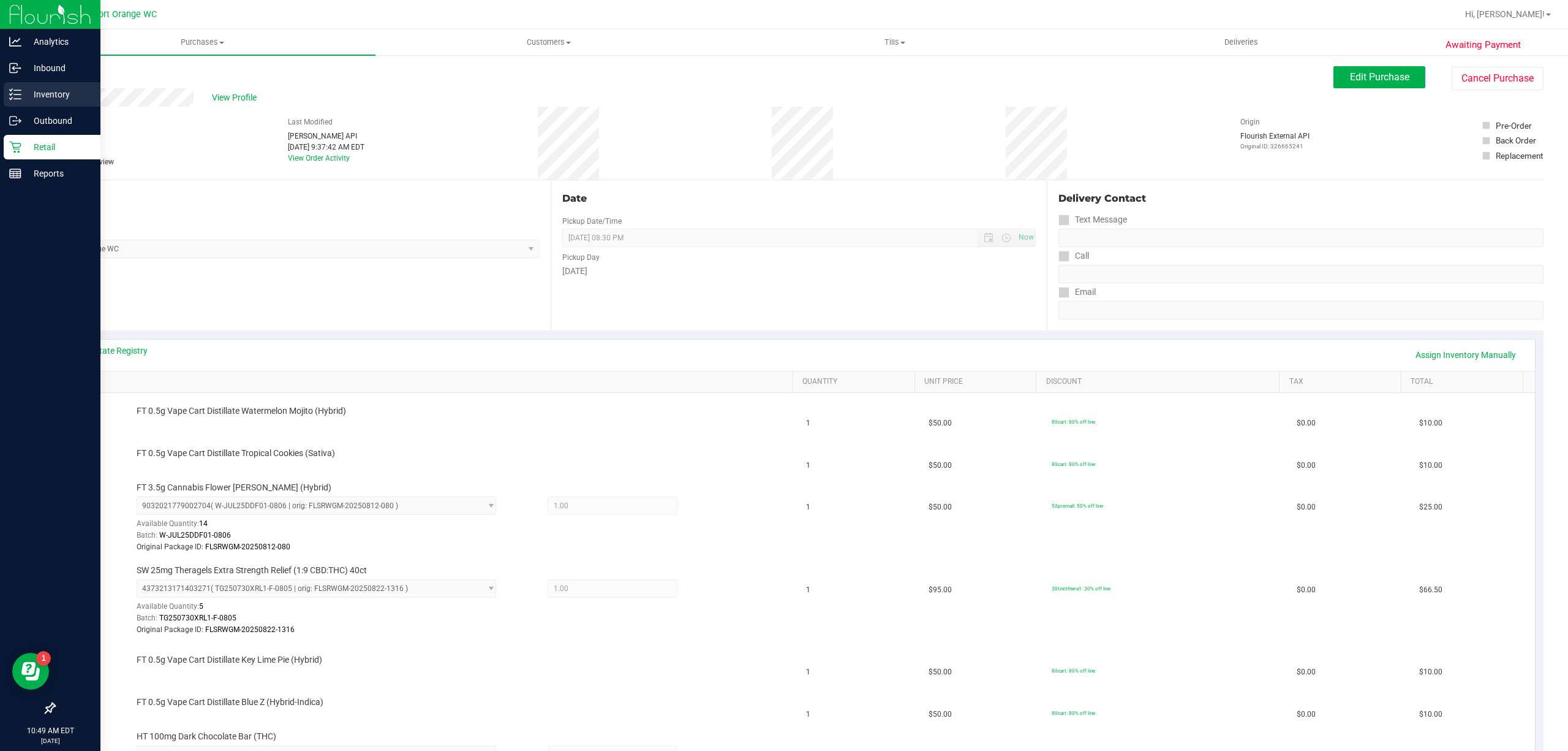
click at [15, 96] on icon at bounding box center [15, 94] width 12 height 12
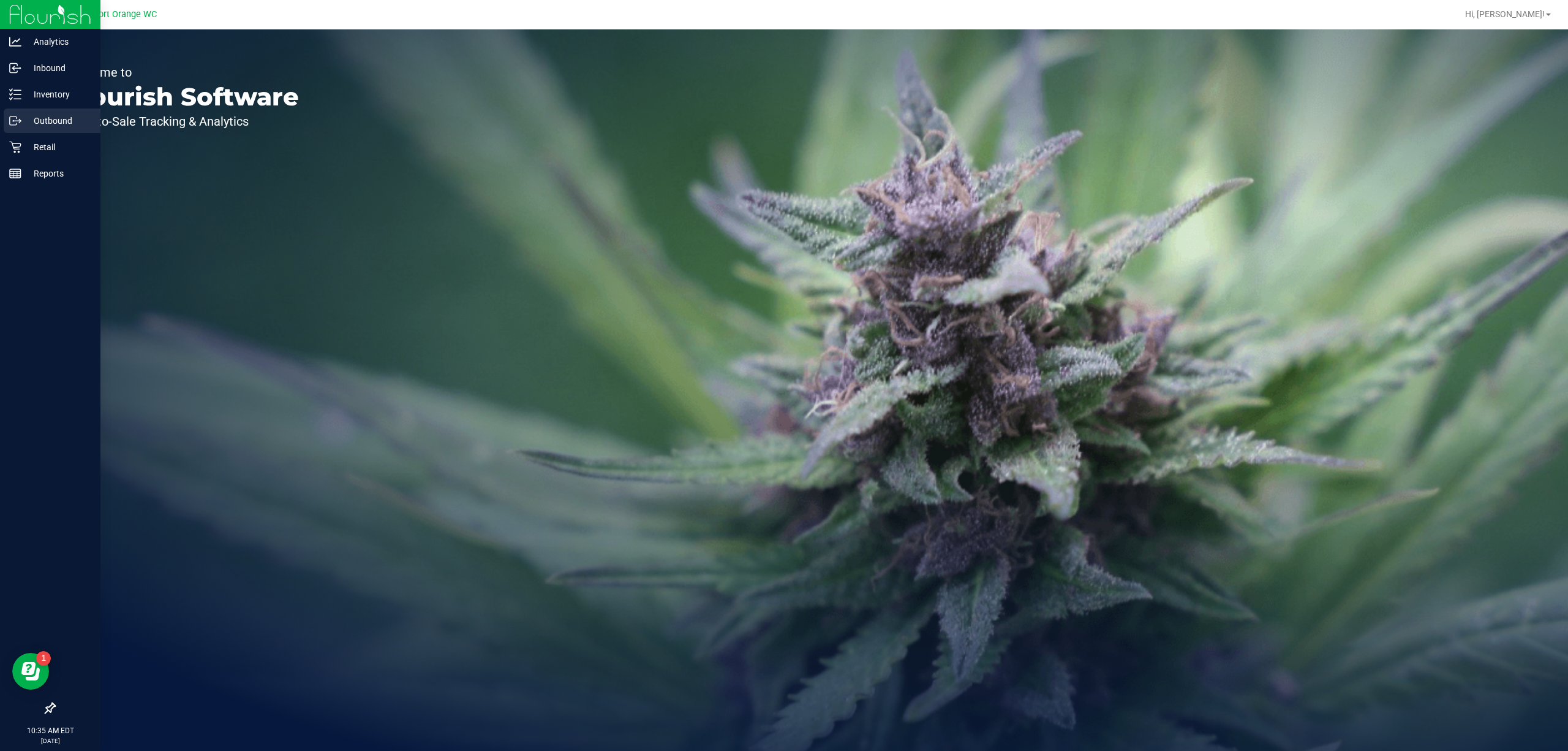
click at [17, 115] on icon at bounding box center [15, 120] width 12 height 12
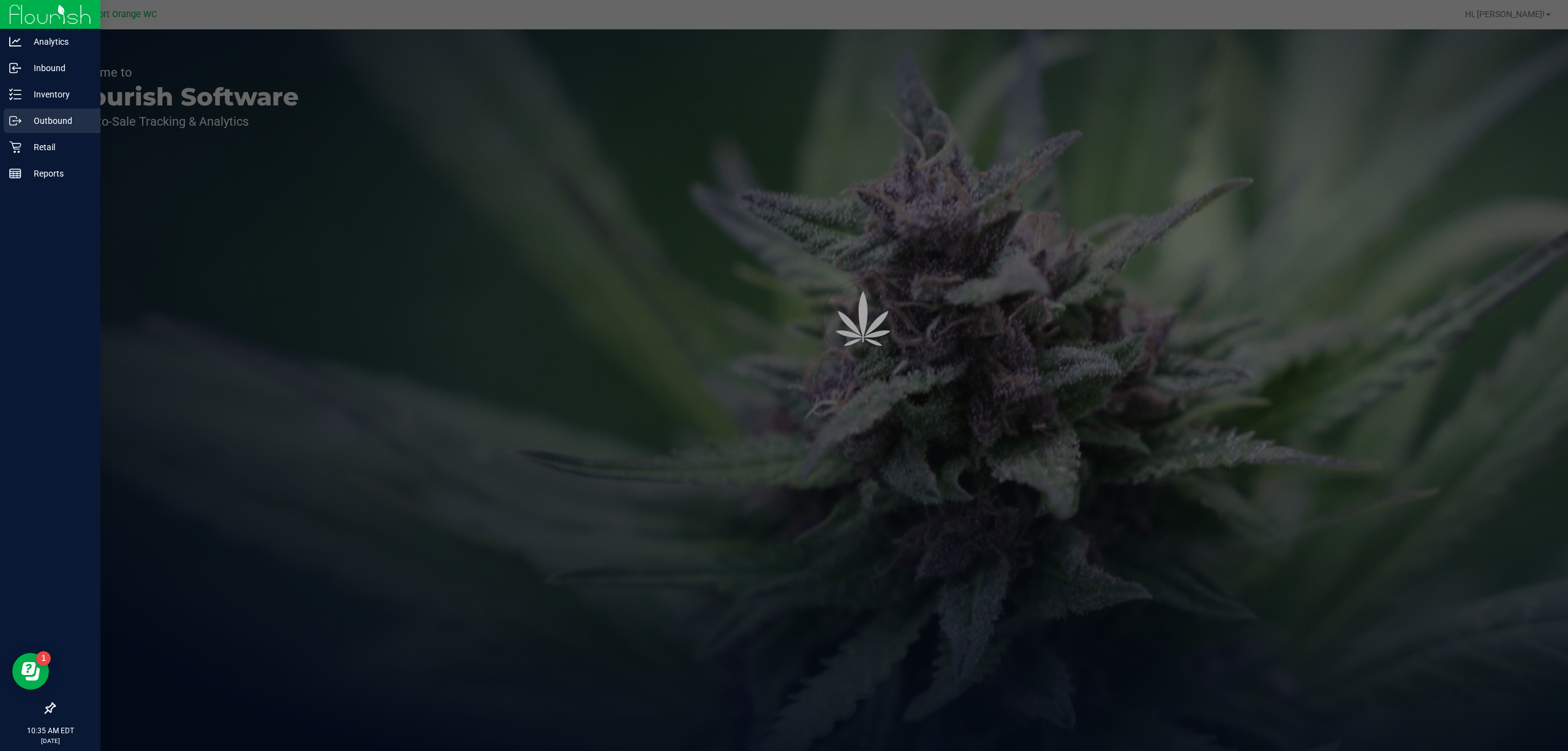
click at [47, 108] on div "Outbound" at bounding box center [52, 120] width 97 height 25
click at [49, 93] on p "Inventory" at bounding box center [58, 94] width 74 height 15
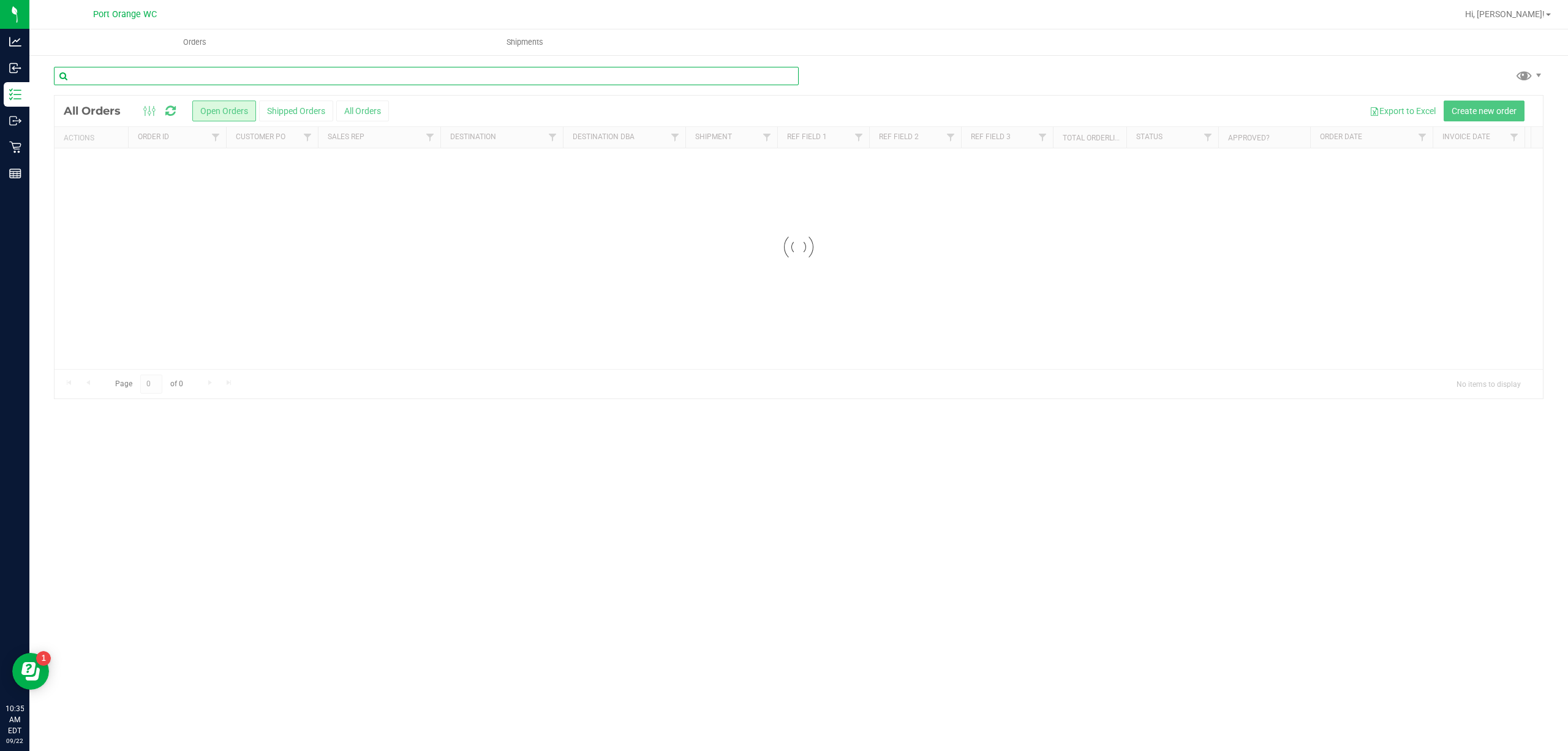
click at [159, 76] on input "text" at bounding box center [426, 76] width 745 height 18
type input "5583648990126722"
click at [790, 69] on icon at bounding box center [788, 74] width 8 height 15
click at [524, 80] on input "text" at bounding box center [426, 76] width 745 height 18
type input "5583648990126722"
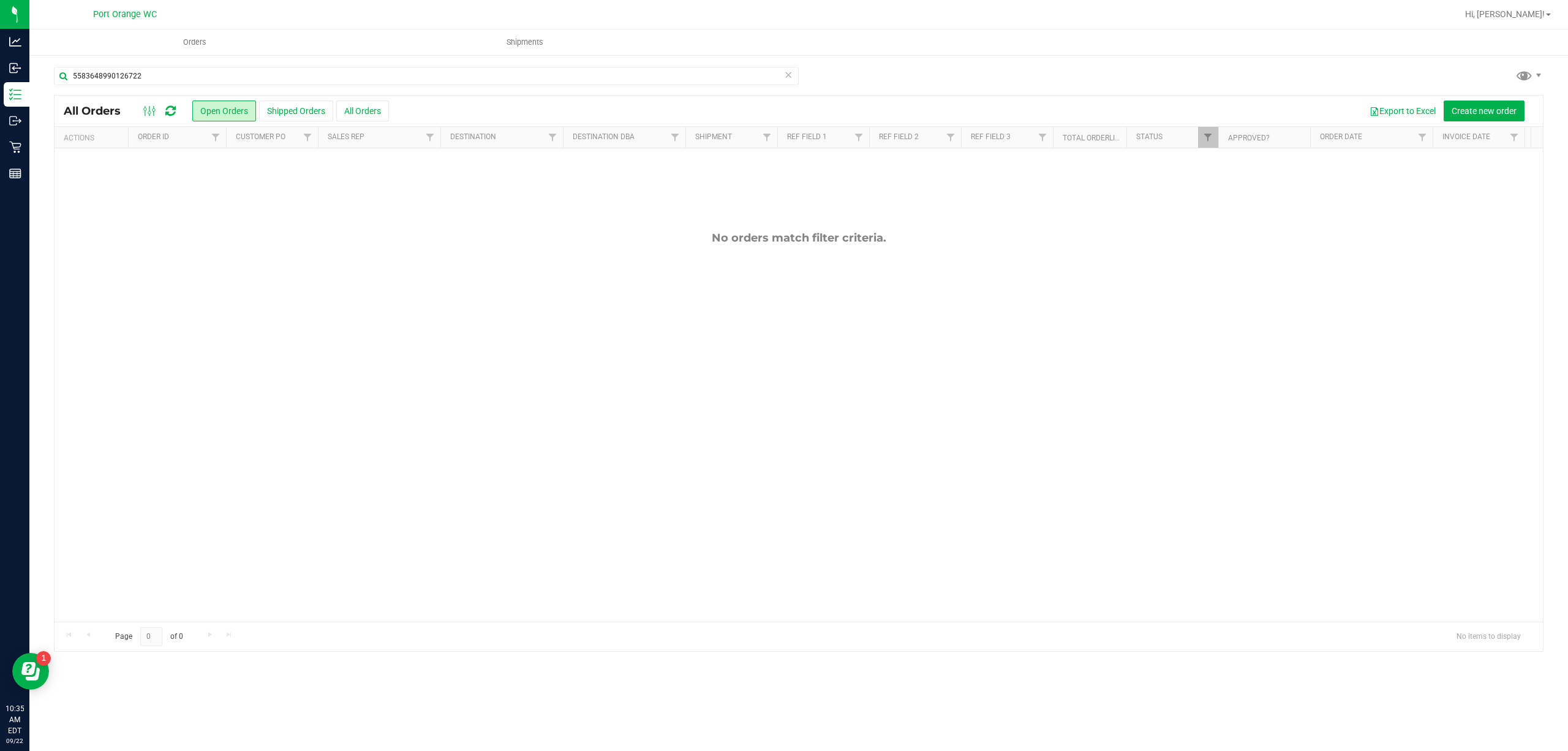
click at [785, 72] on icon at bounding box center [788, 74] width 8 height 15
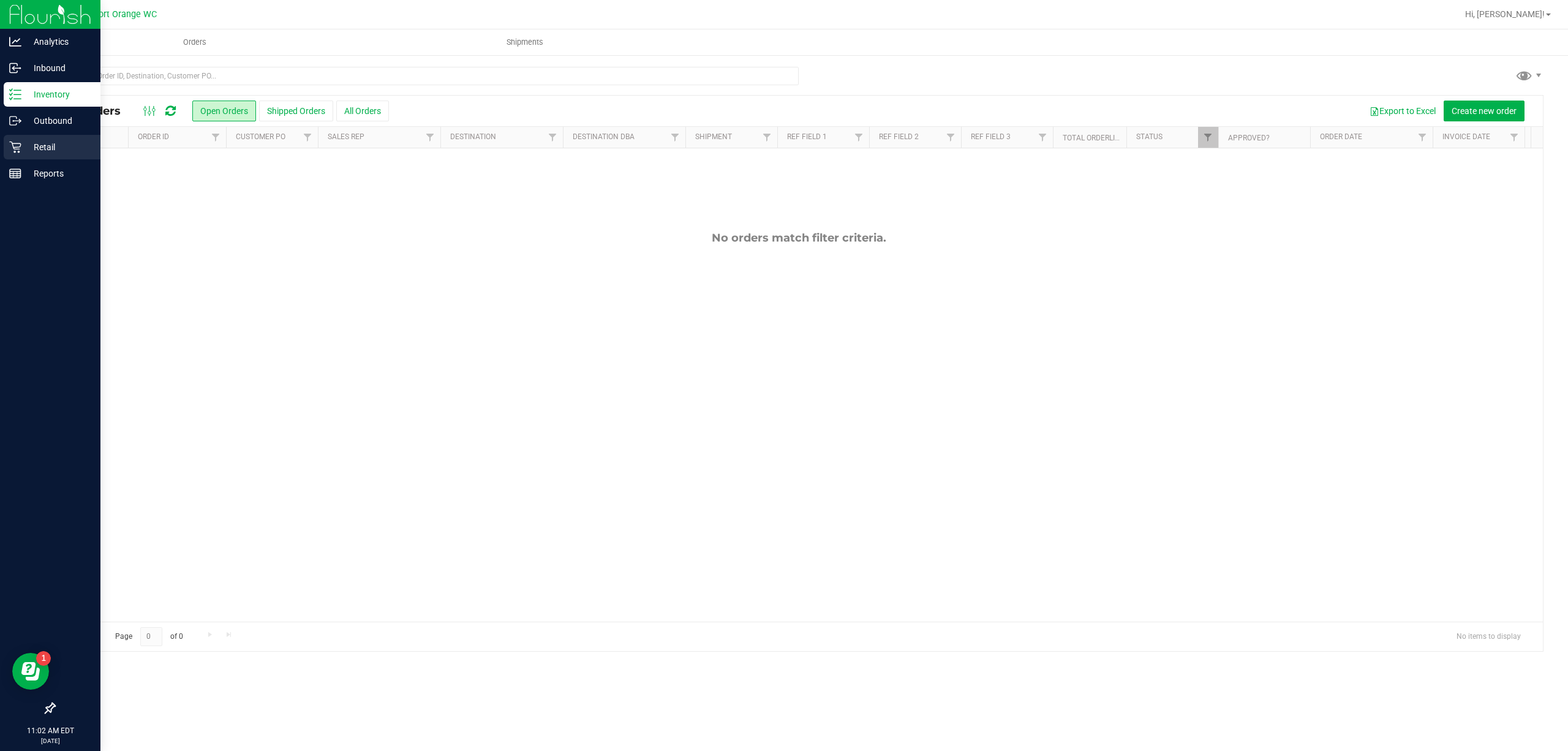
click at [40, 157] on div "Retail" at bounding box center [52, 147] width 97 height 25
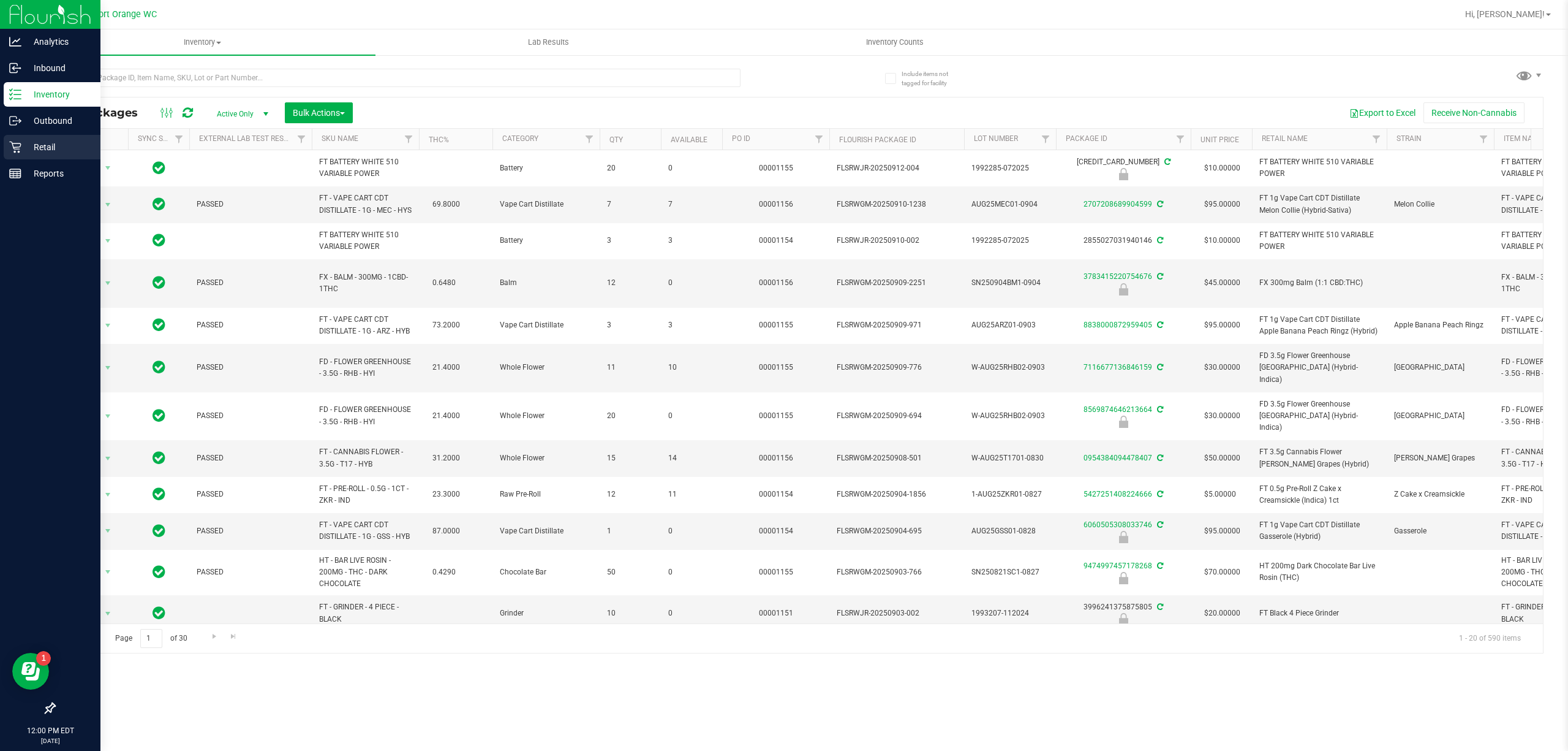
click at [23, 154] on div "Retail" at bounding box center [52, 147] width 97 height 25
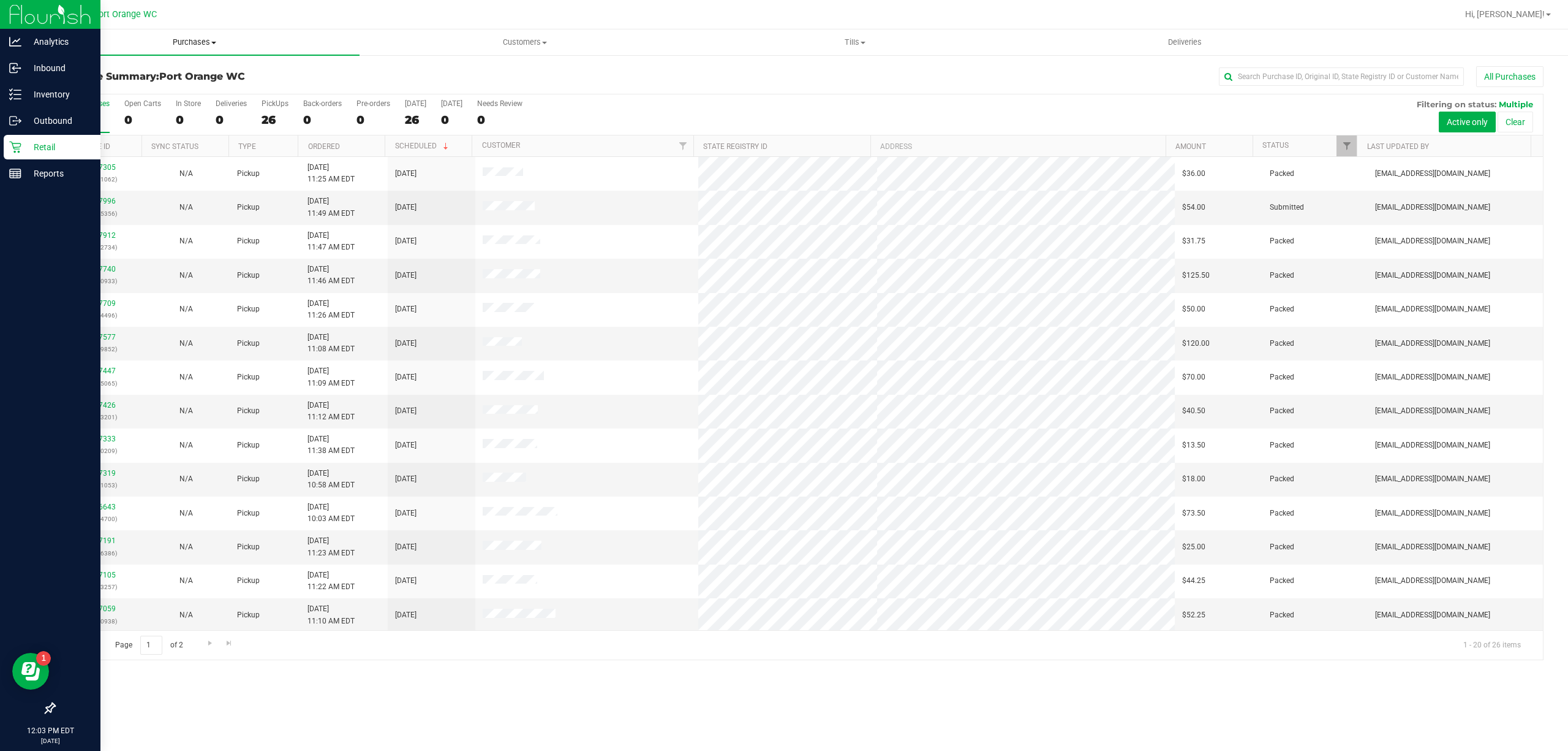
click at [171, 50] on uib-tab-heading "Purchases Summary of purchases Fulfillment All purchases" at bounding box center [195, 42] width 330 height 25
click at [158, 84] on li "Fulfillment" at bounding box center [195, 88] width 330 height 15
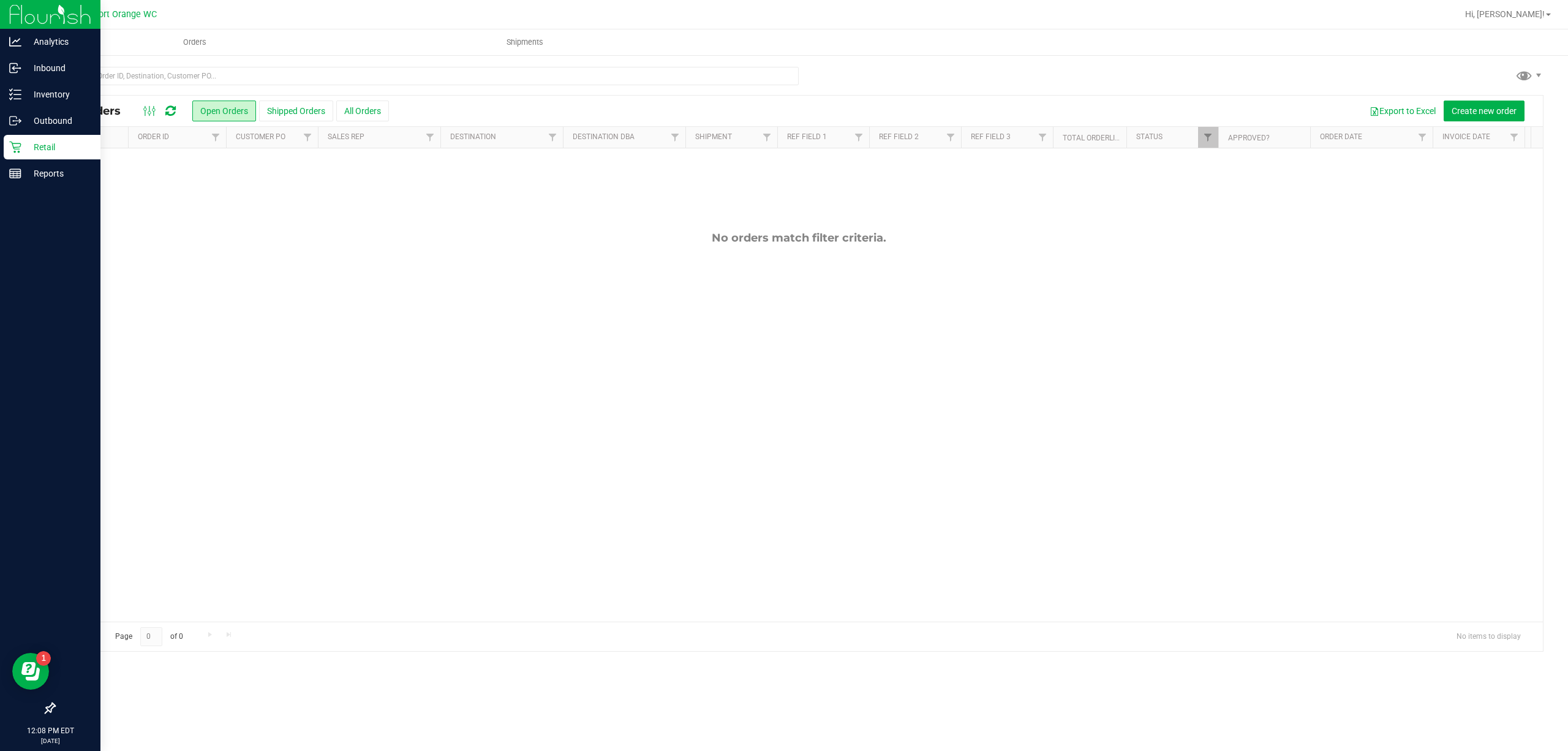
click at [44, 139] on div "Retail" at bounding box center [52, 147] width 97 height 25
click at [45, 139] on p "Retail" at bounding box center [58, 147] width 74 height 15
click at [62, 114] on p "Outbound" at bounding box center [58, 120] width 74 height 15
click at [62, 155] on div "Retail" at bounding box center [52, 147] width 97 height 25
click at [16, 123] on icon at bounding box center [15, 120] width 12 height 12
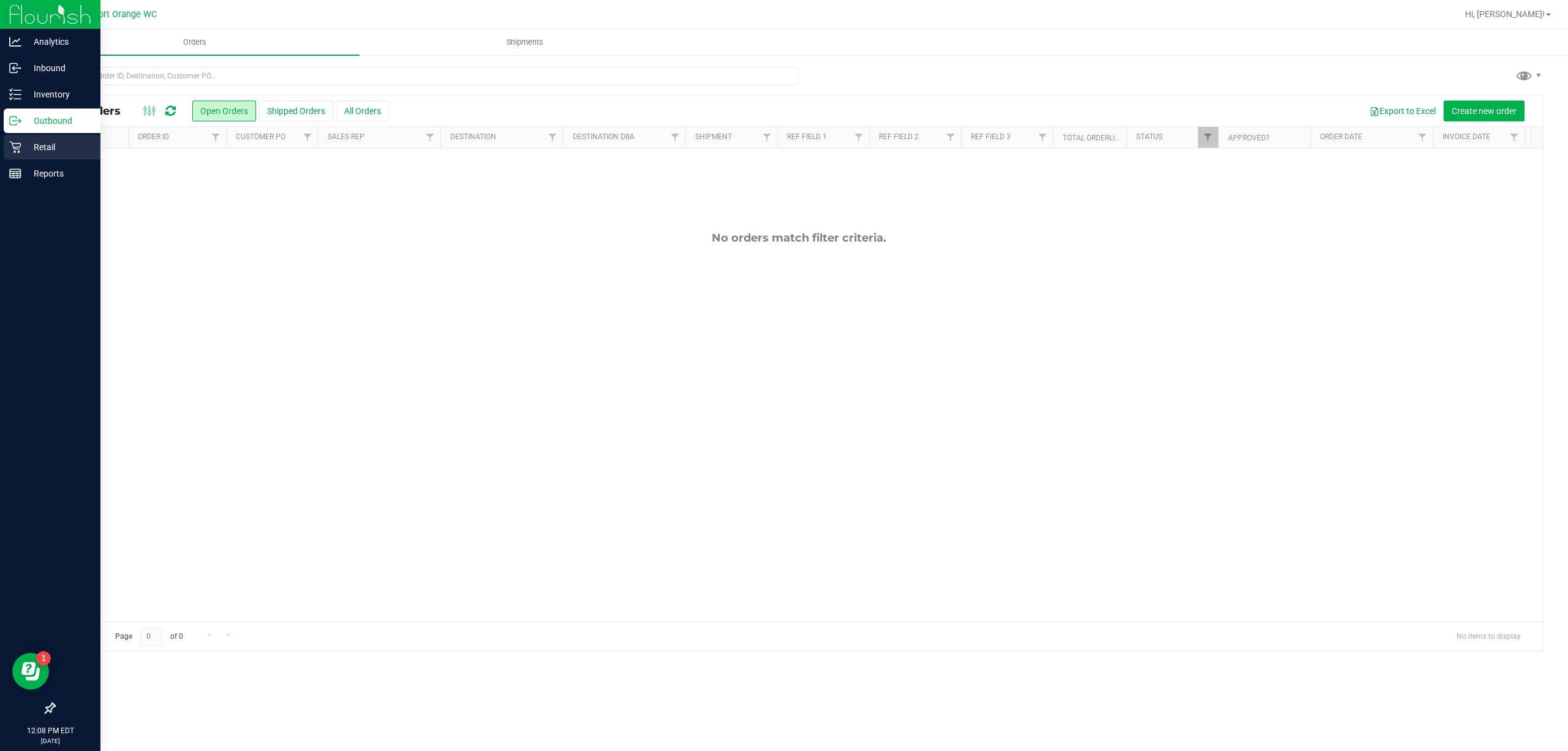
click at [40, 136] on div "Retail" at bounding box center [52, 147] width 97 height 25
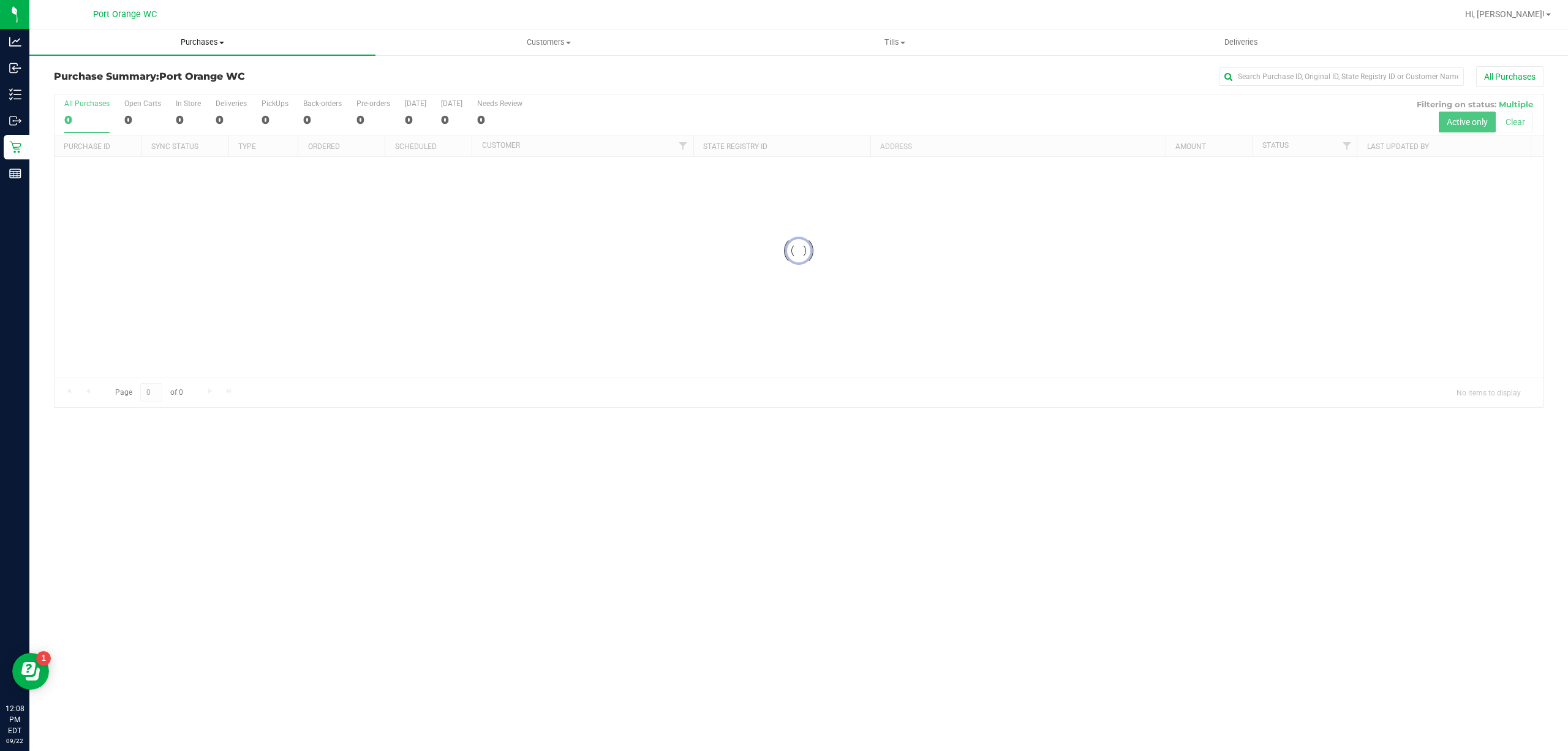
click at [185, 45] on span "Purchases" at bounding box center [202, 42] width 346 height 11
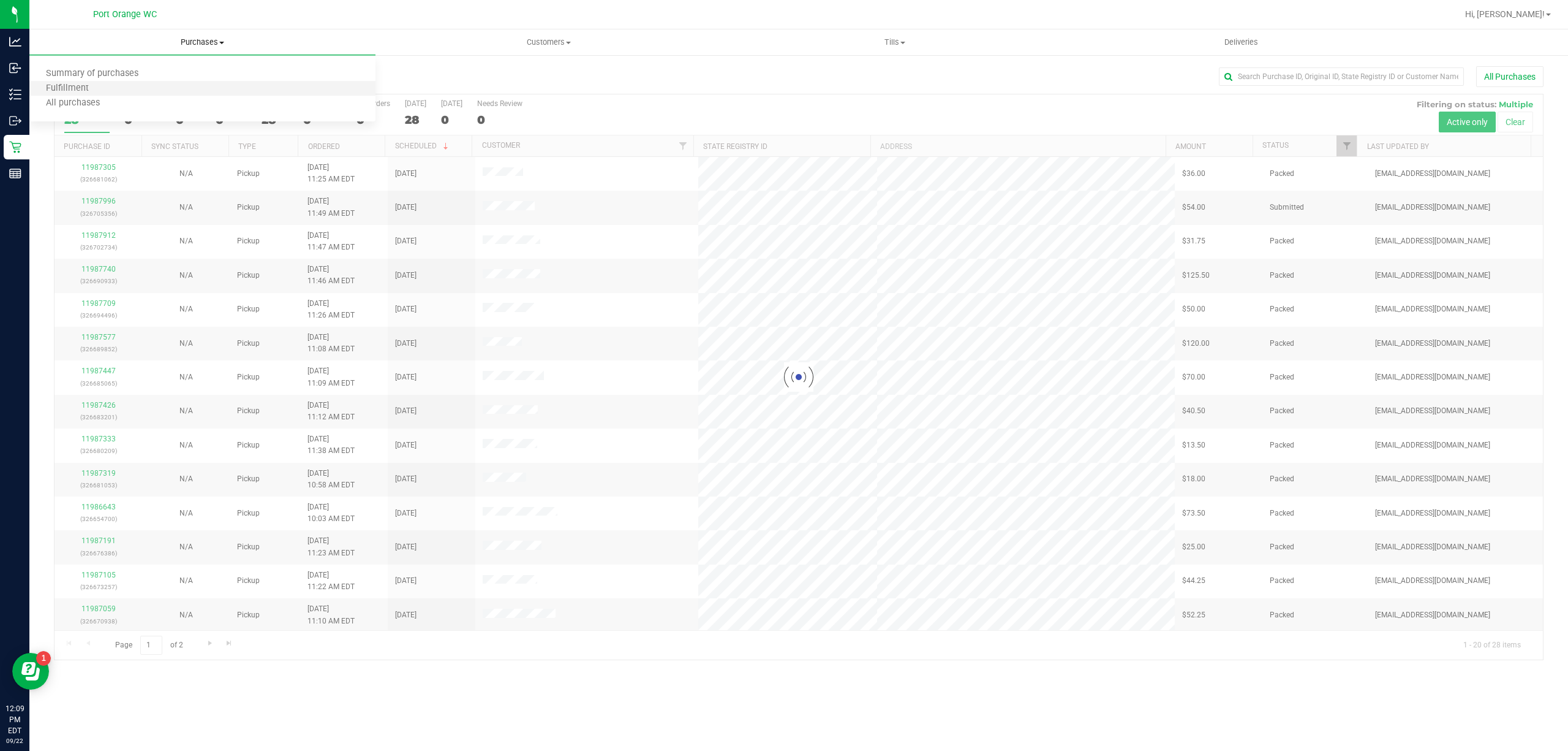
click at [152, 91] on li "Fulfillment" at bounding box center [202, 88] width 346 height 15
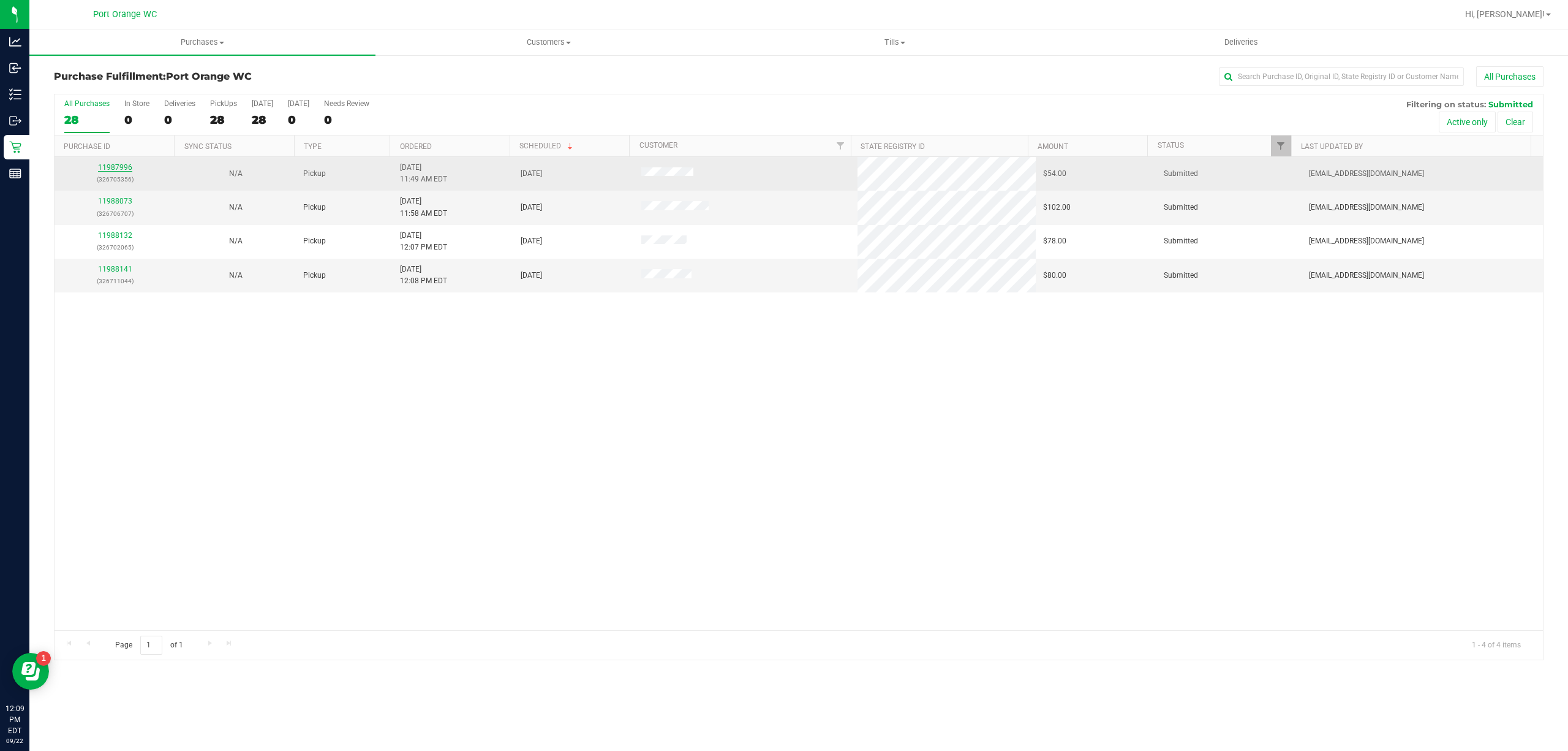
click at [104, 164] on link "11987996" at bounding box center [115, 167] width 34 height 8
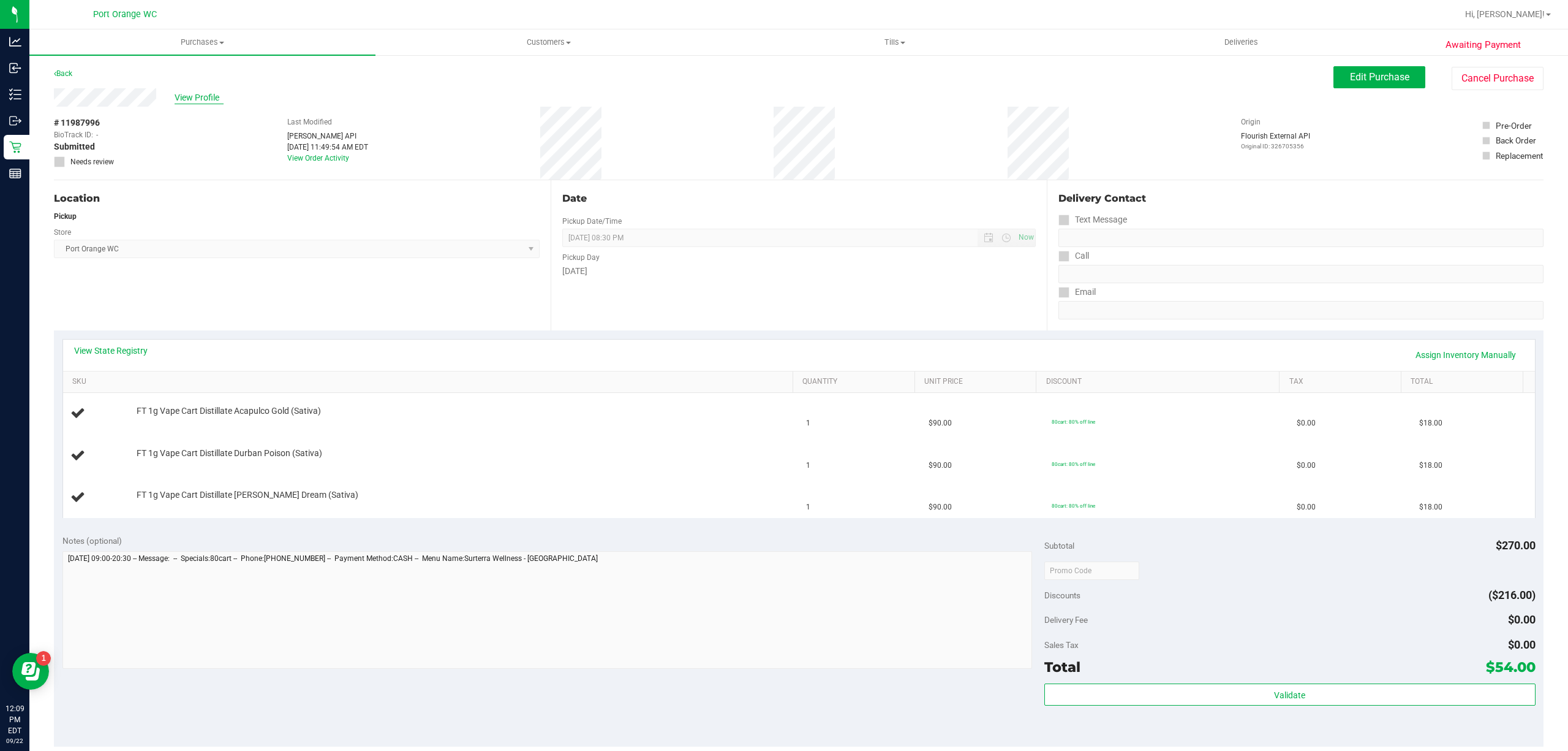
click at [194, 94] on span "View Profile" at bounding box center [199, 98] width 49 height 13
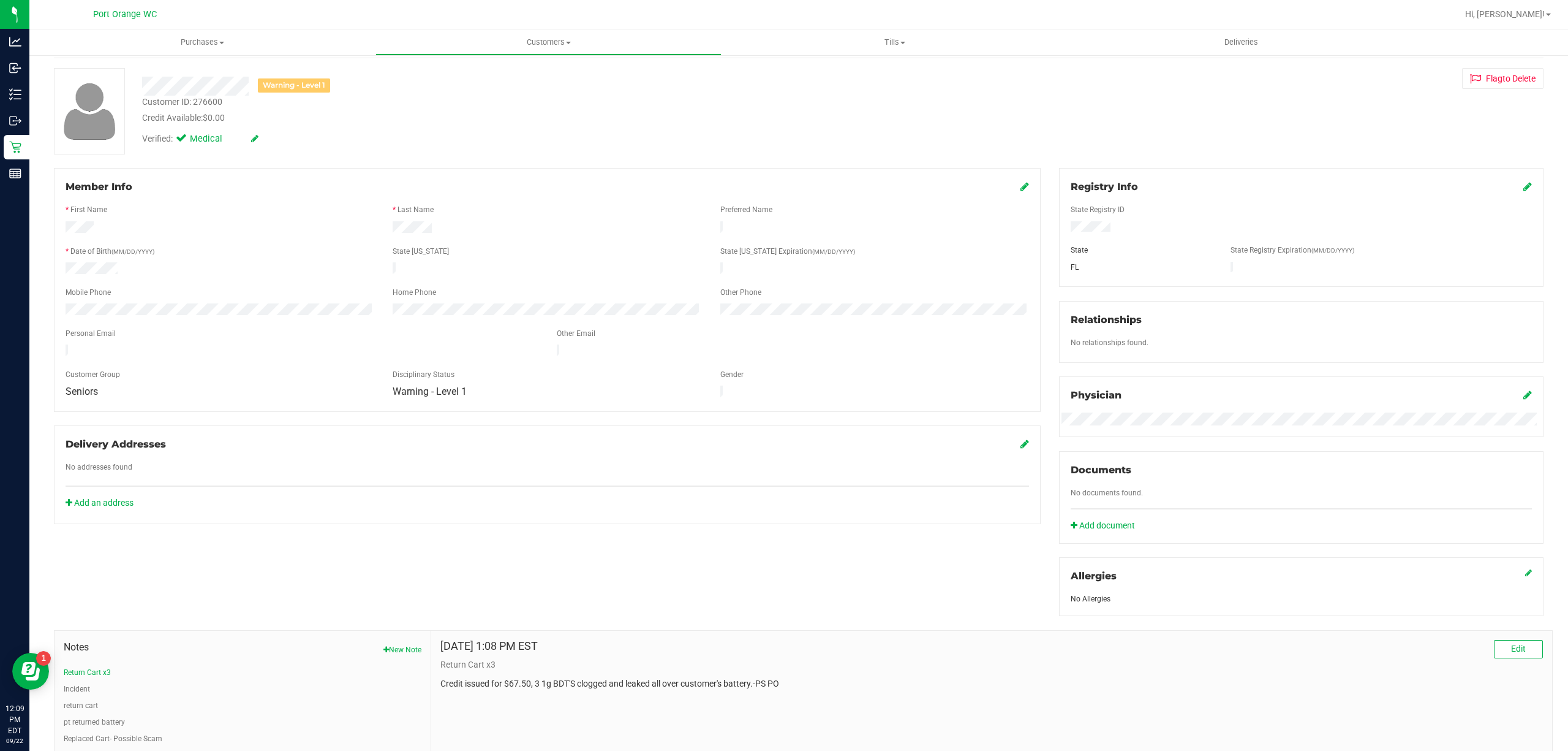
scroll to position [138, 0]
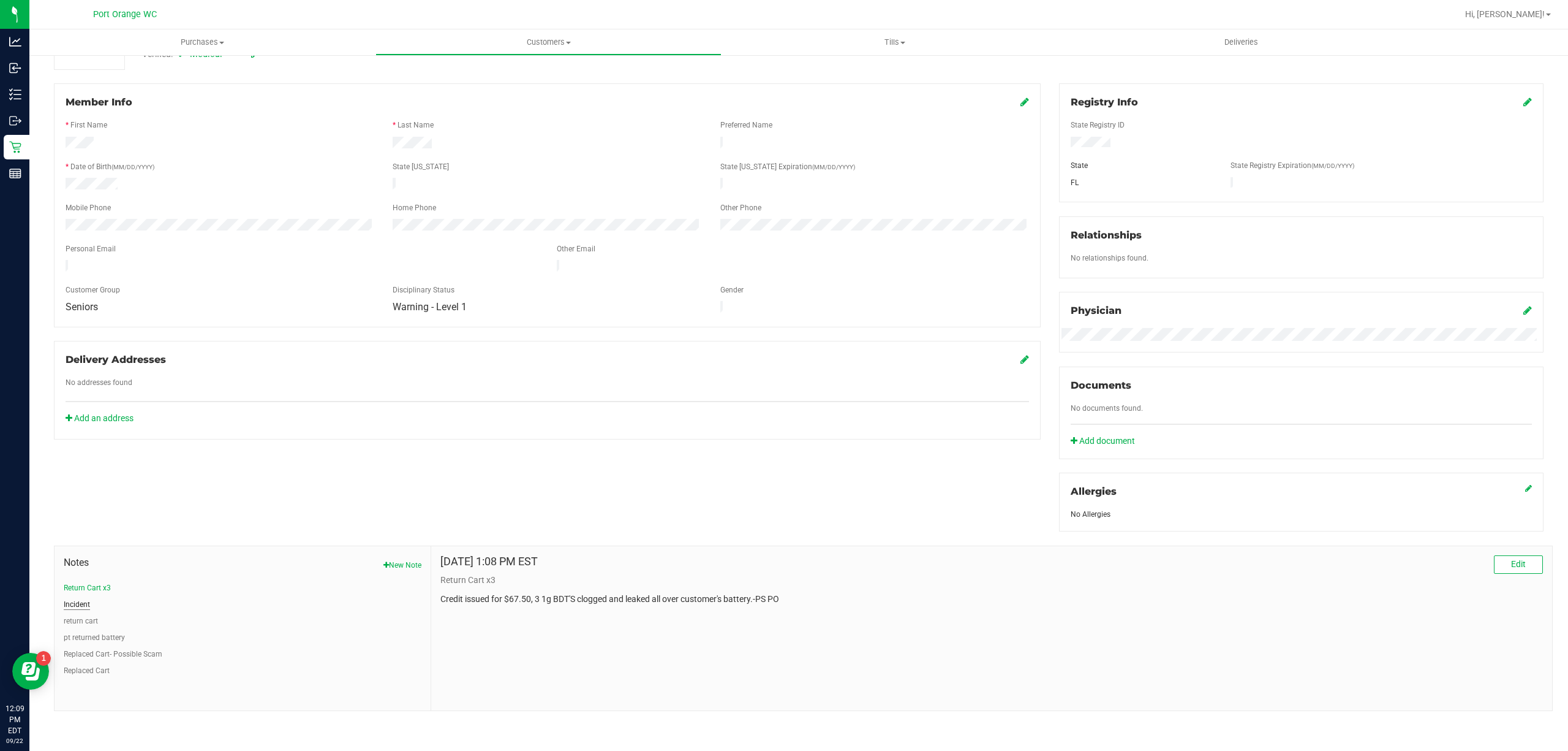
click at [75, 607] on button "Incident" at bounding box center [76, 604] width 26 height 11
click at [71, 623] on button "return cart" at bounding box center [81, 621] width 34 height 11
click at [84, 652] on button "Replaced Cart- Possible Scam" at bounding box center [113, 654] width 98 height 11
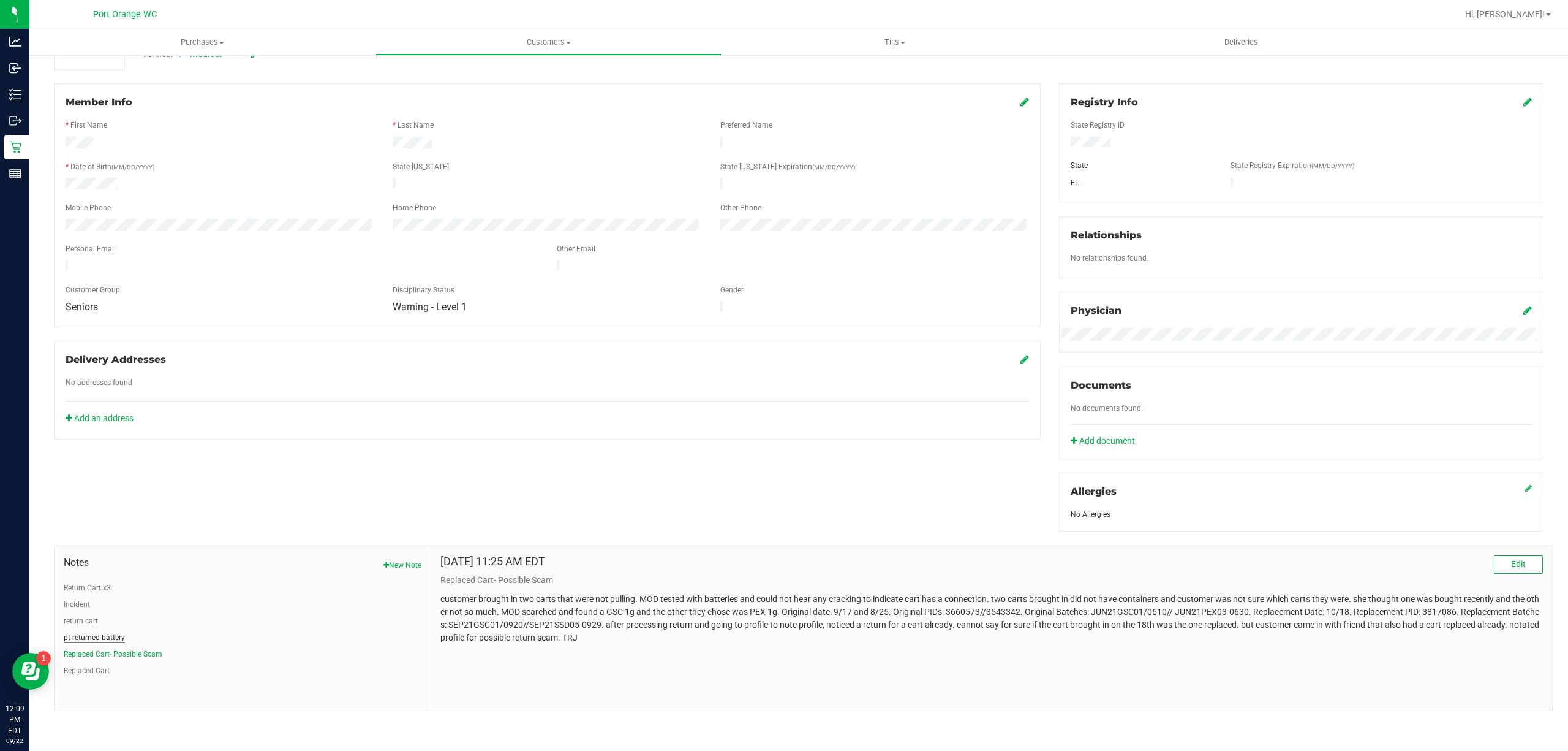
click at [81, 641] on button "pt returned battery" at bounding box center [94, 638] width 62 height 11
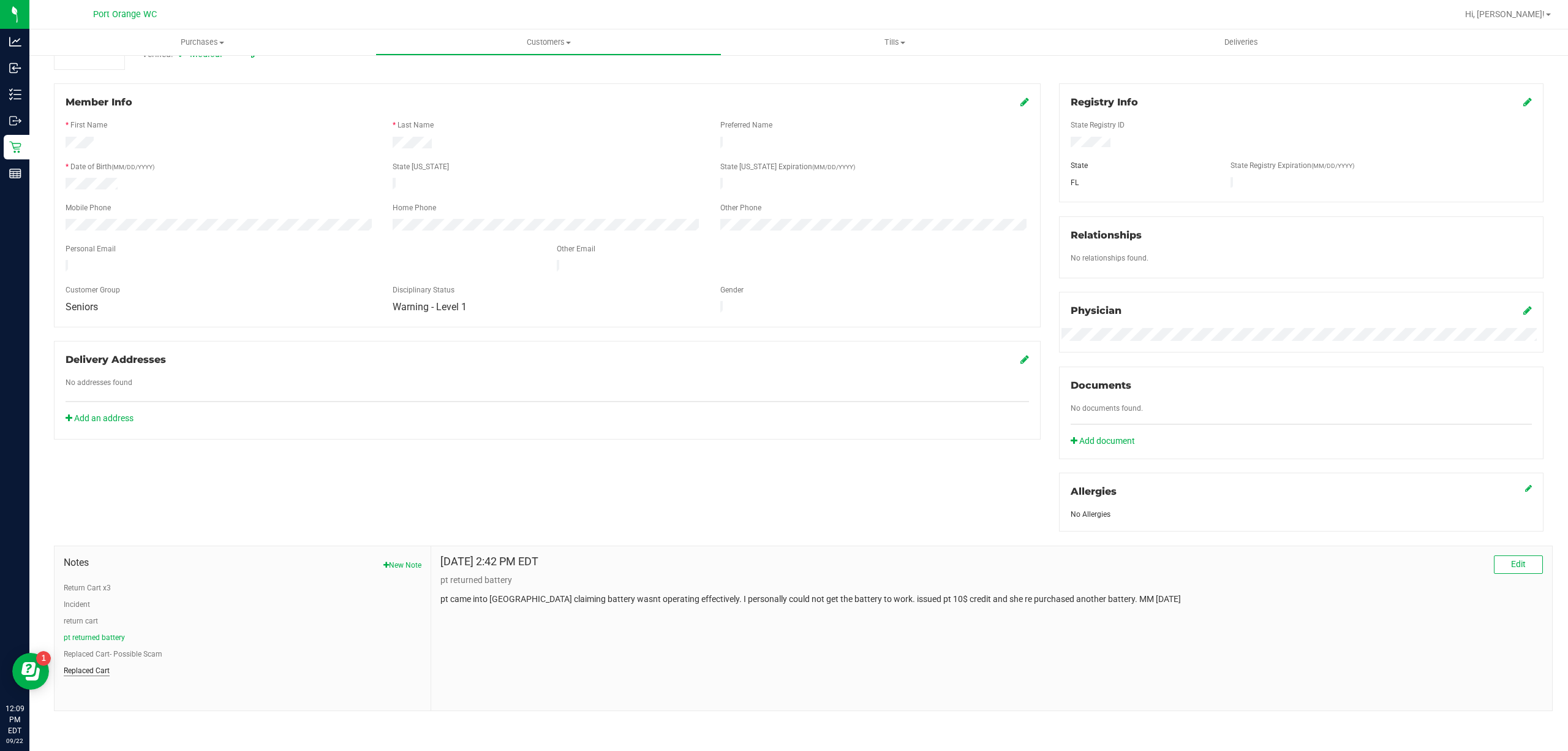
click at [86, 668] on button "Replaced Cart" at bounding box center [86, 670] width 46 height 11
click at [98, 586] on button "Return Cart x3" at bounding box center [87, 587] width 47 height 11
click at [405, 564] on button "New Note" at bounding box center [403, 565] width 38 height 11
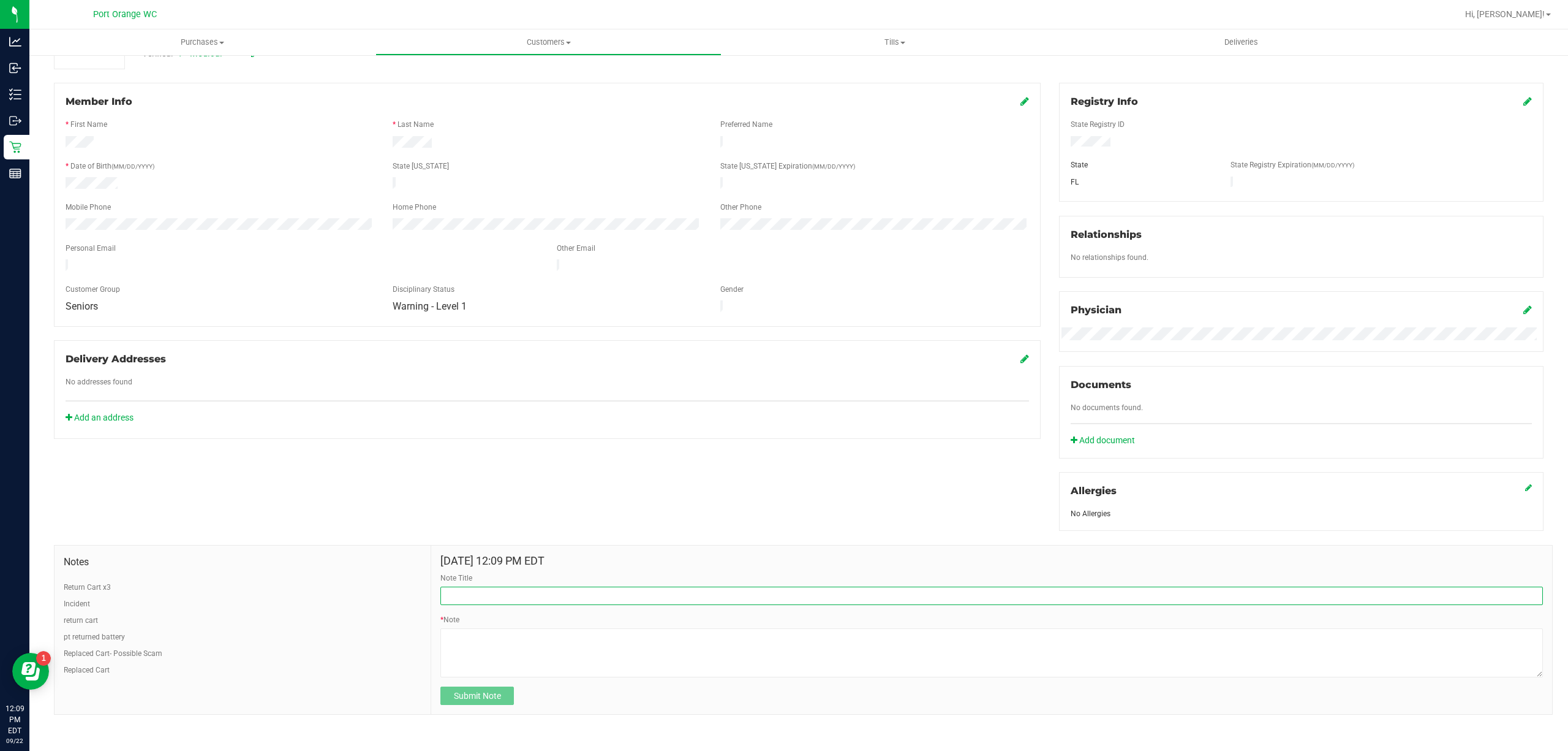
click at [547, 604] on input "Note Title" at bounding box center [991, 596] width 1102 height 18
type input "Keep eye on returns"
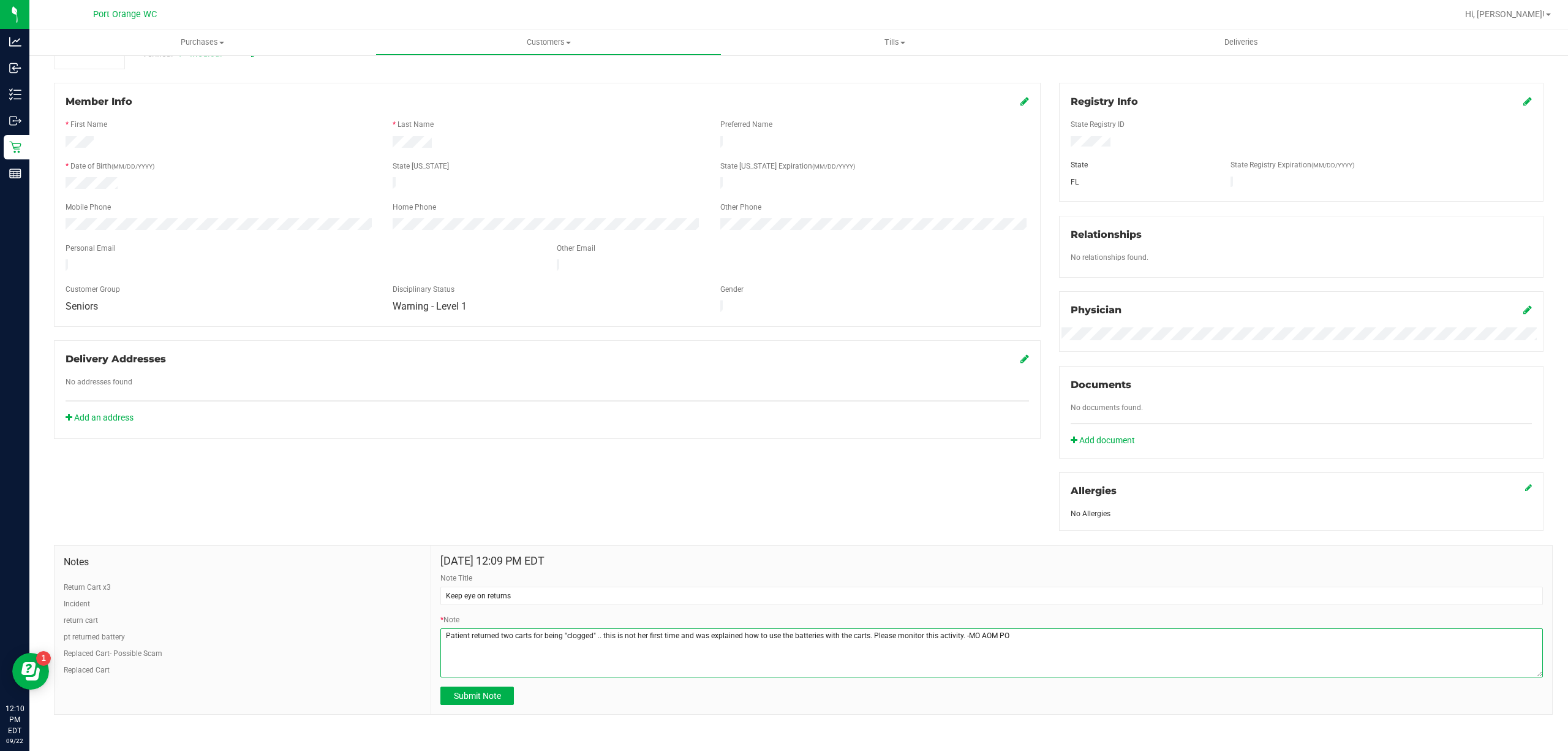
click at [706, 633] on textarea "* Note" at bounding box center [991, 652] width 1102 height 49
click at [974, 634] on textarea "* Note" at bounding box center [991, 652] width 1102 height 49
type textarea "Patient returned two carts for being "clogged" .. this is not her first time do…"
click at [476, 704] on button "Submit Note" at bounding box center [477, 696] width 74 height 18
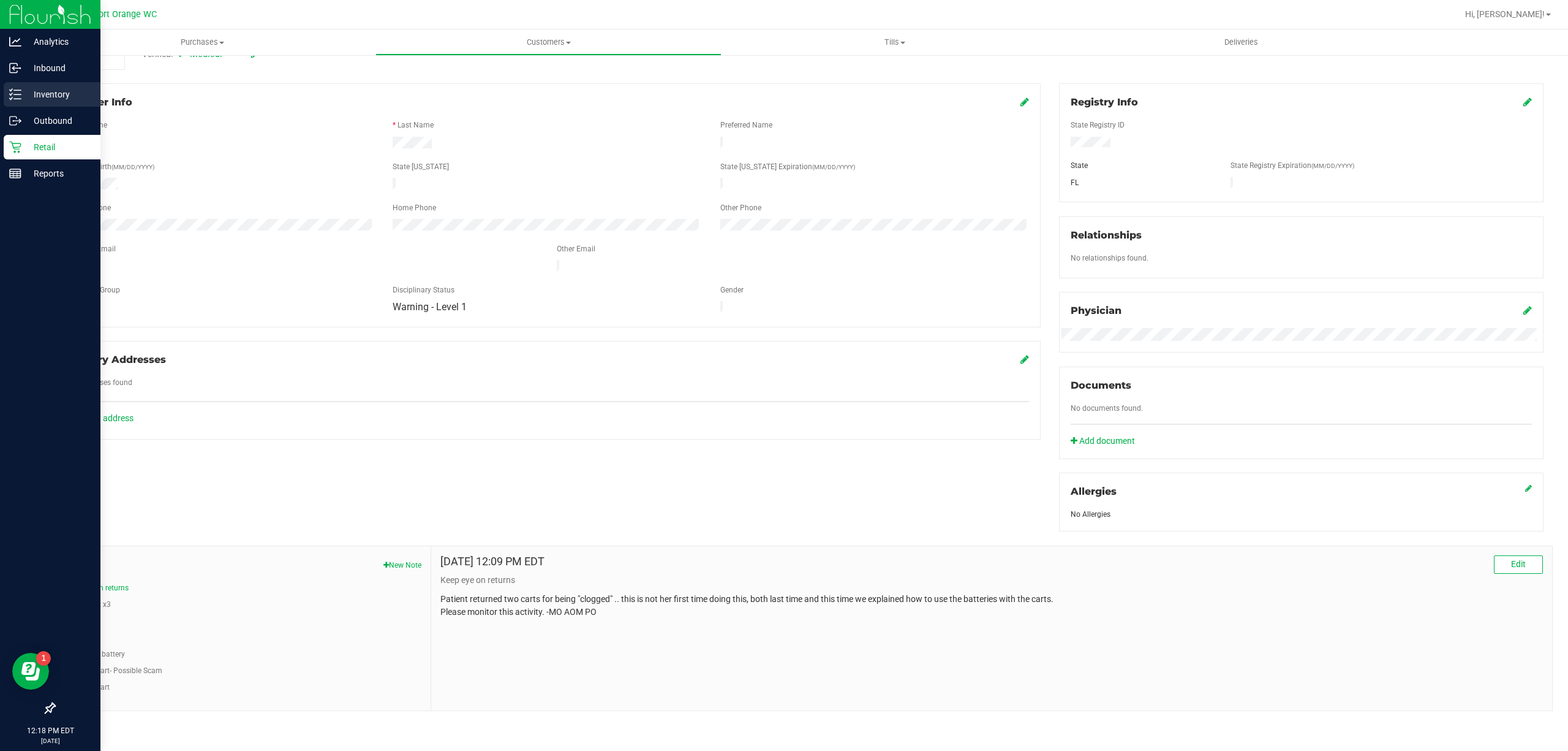
click at [34, 98] on p "Inventory" at bounding box center [58, 94] width 74 height 15
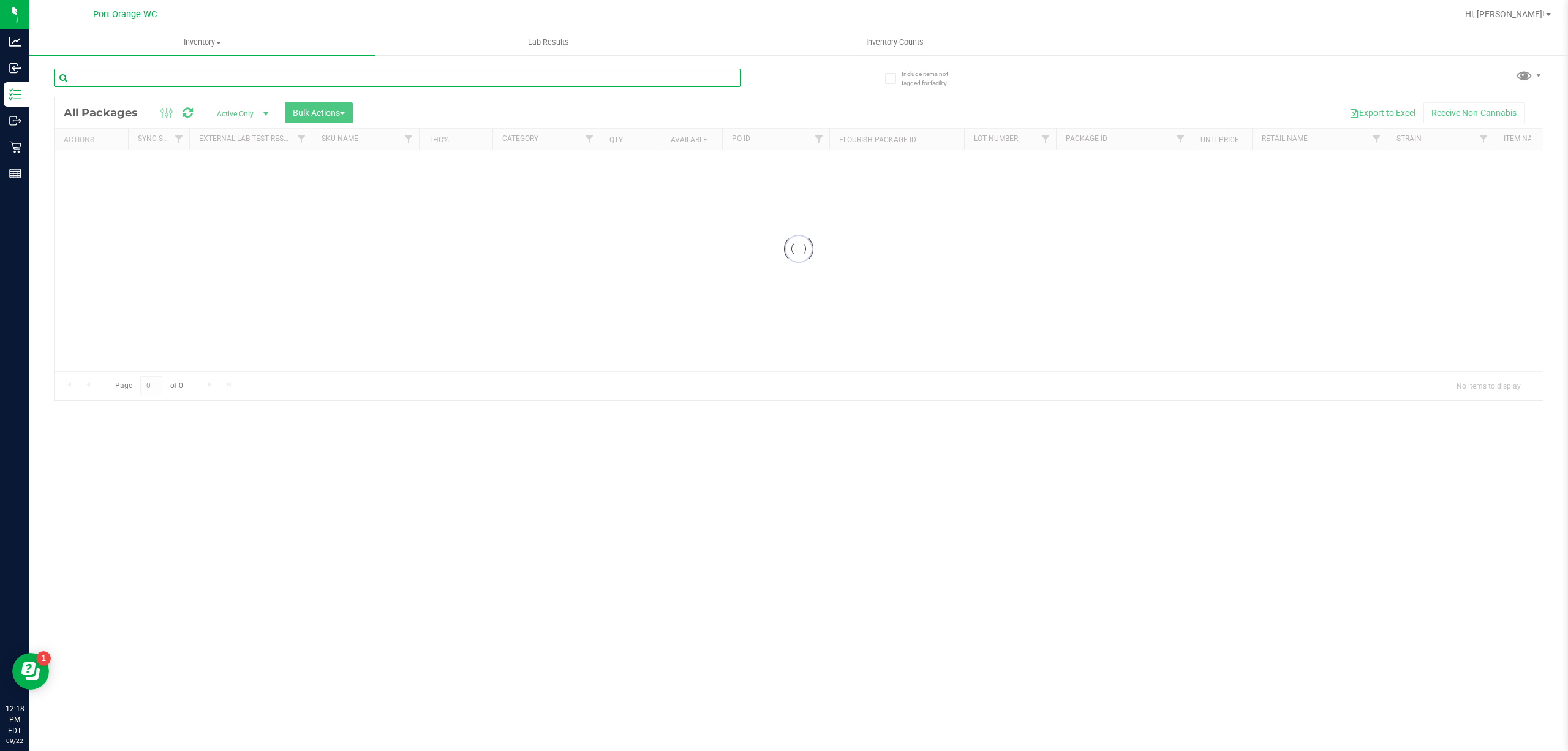
click at [319, 77] on input "text" at bounding box center [397, 78] width 686 height 18
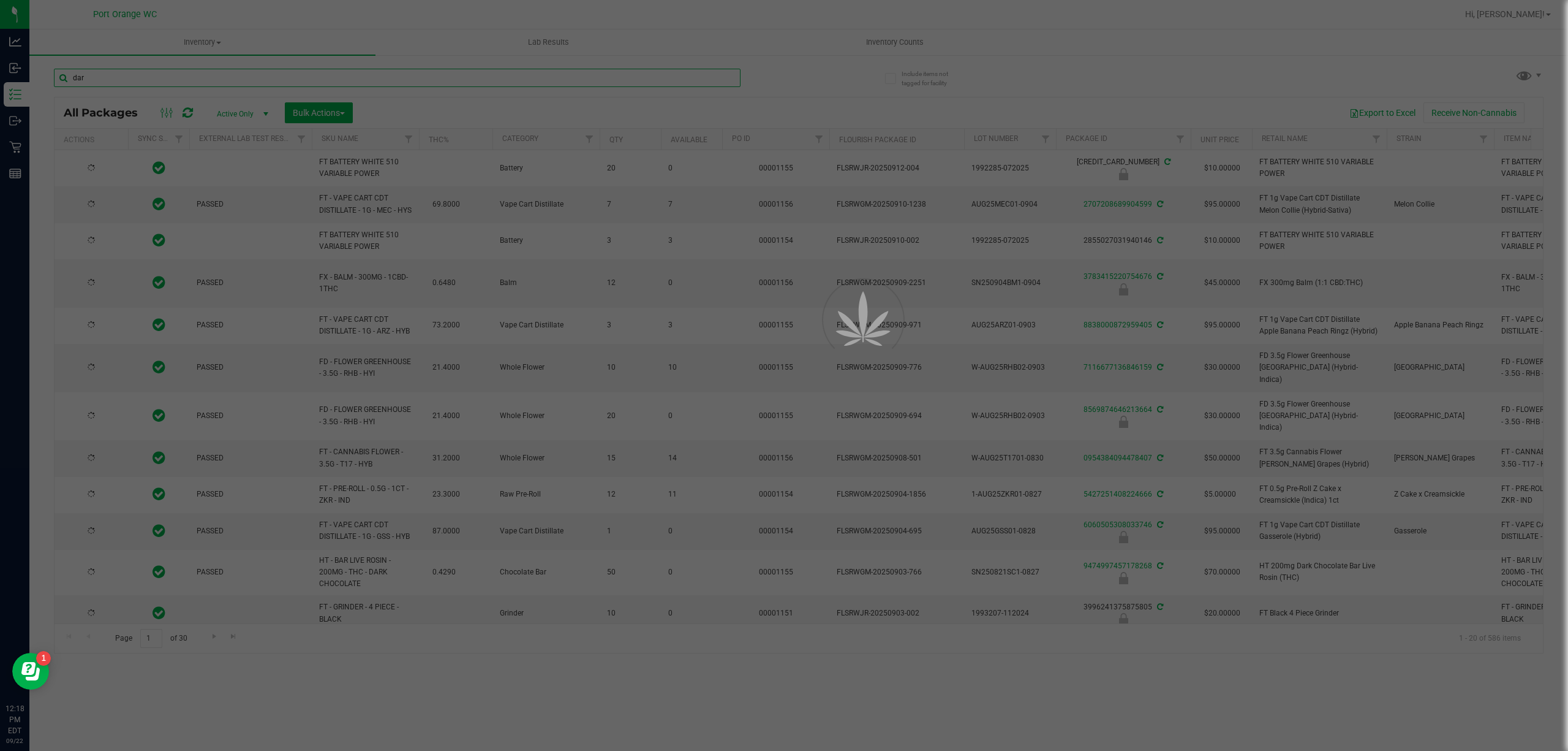
type input "dark"
type input "2026-03-03"
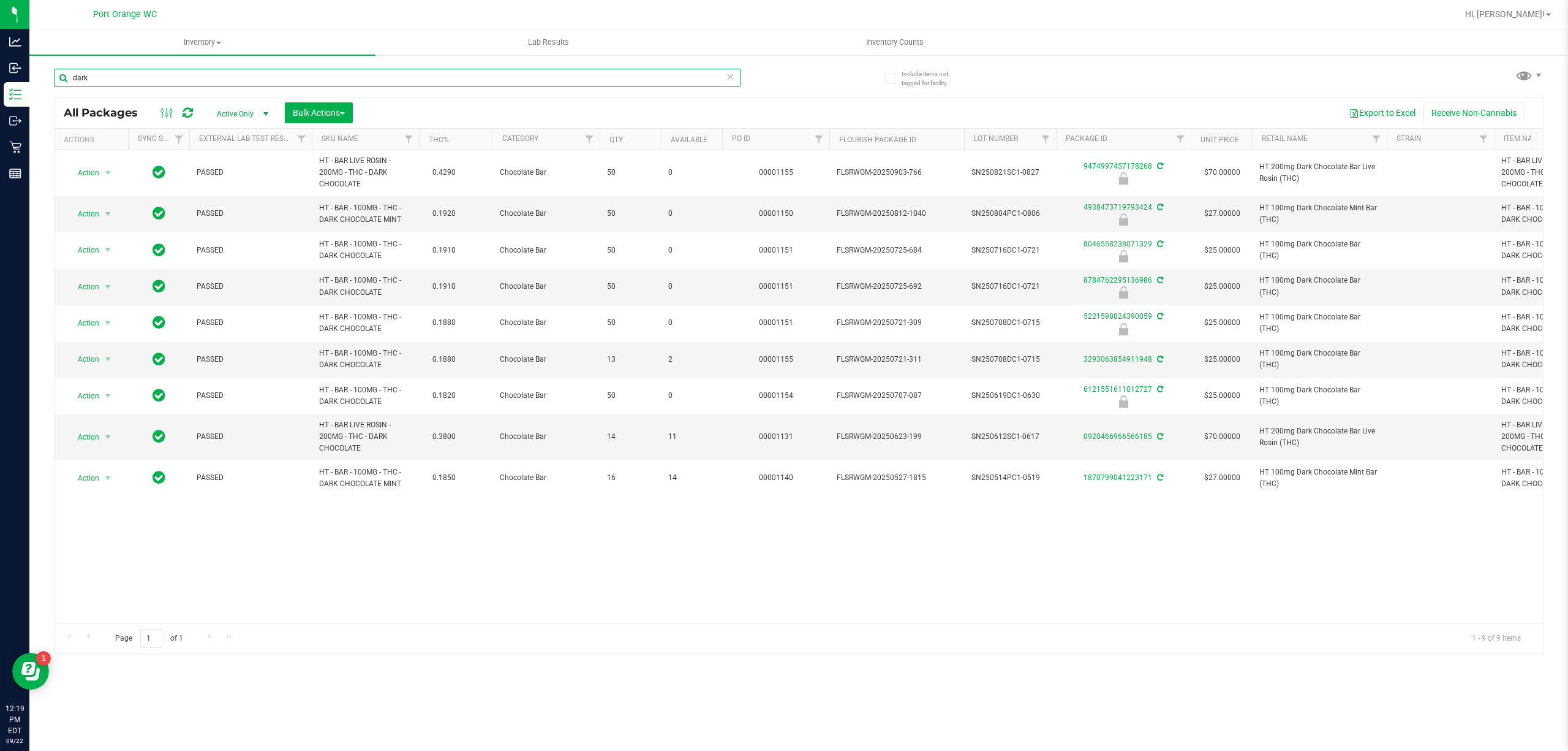
click at [223, 74] on input "dark" at bounding box center [397, 78] width 686 height 18
type input "6121551611012727"
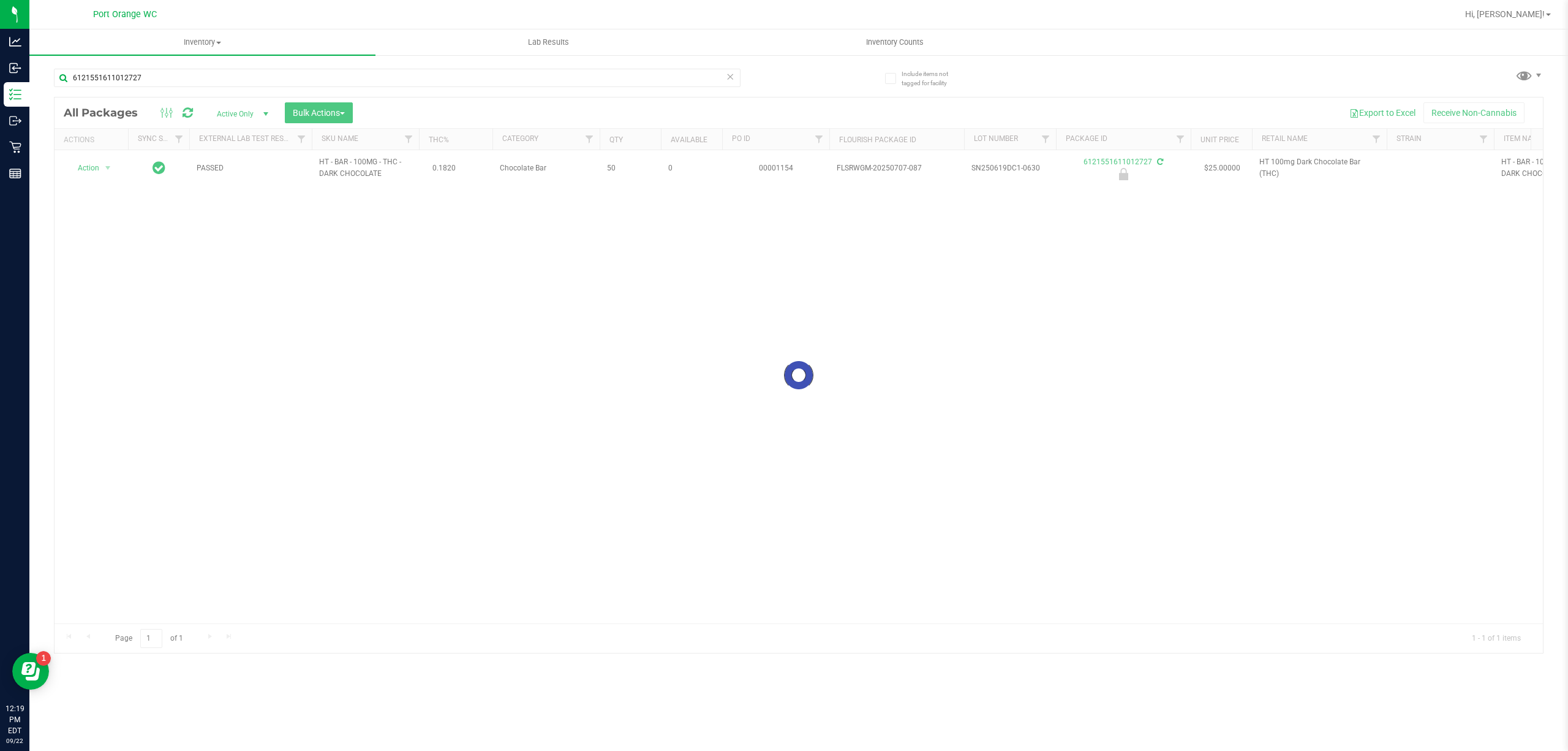
click at [83, 177] on div at bounding box center [799, 375] width 1489 height 555
click at [87, 176] on div at bounding box center [799, 375] width 1489 height 555
click at [98, 319] on li "Unlock package" at bounding box center [107, 314] width 79 height 18
click at [177, 75] on input "6121551611012727" at bounding box center [397, 78] width 686 height 18
drag, startPoint x: 177, startPoint y: 75, endPoint x: 167, endPoint y: 77, distance: 10.2
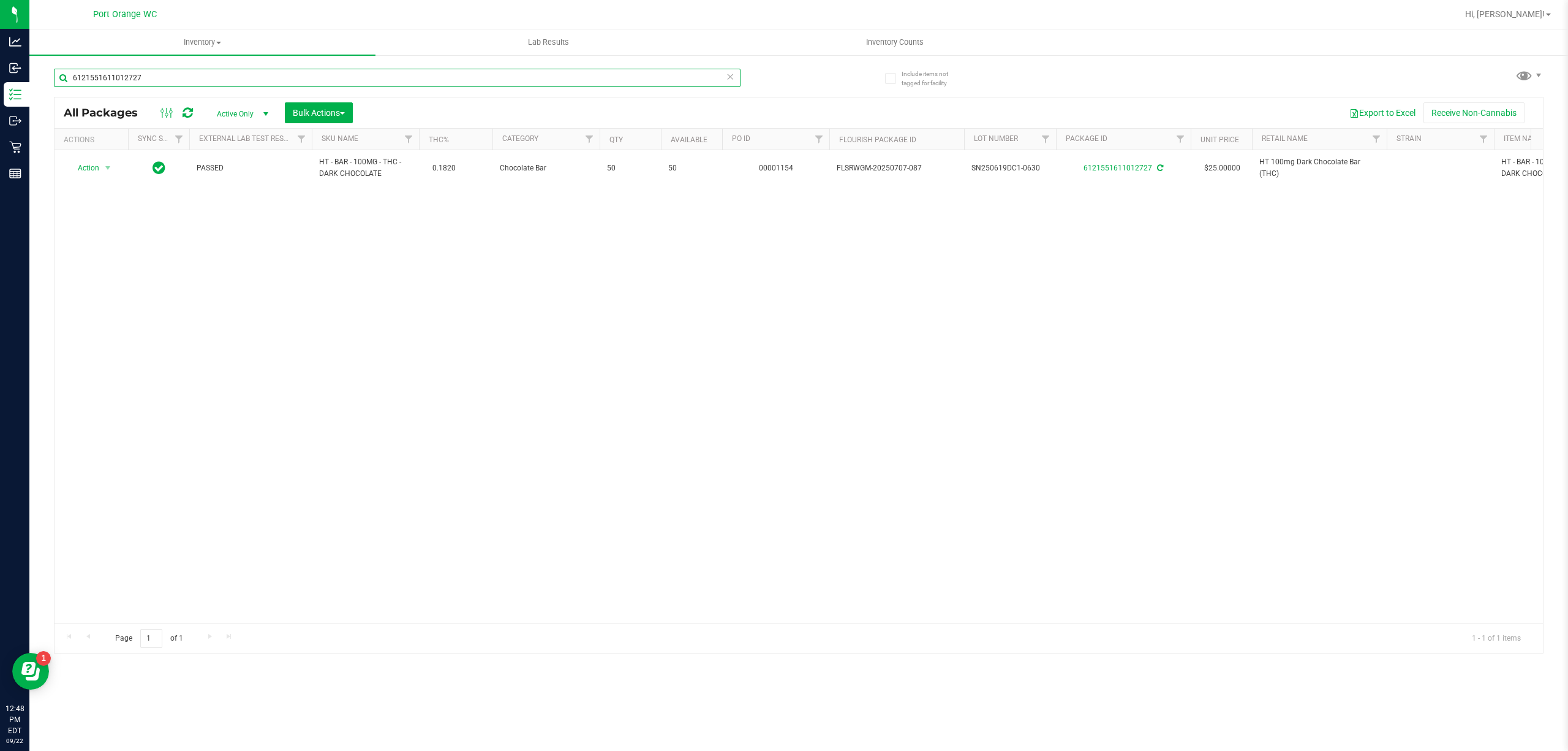
click at [171, 76] on input "6121551611012727" at bounding box center [397, 78] width 686 height 18
type input "1977179001723101"
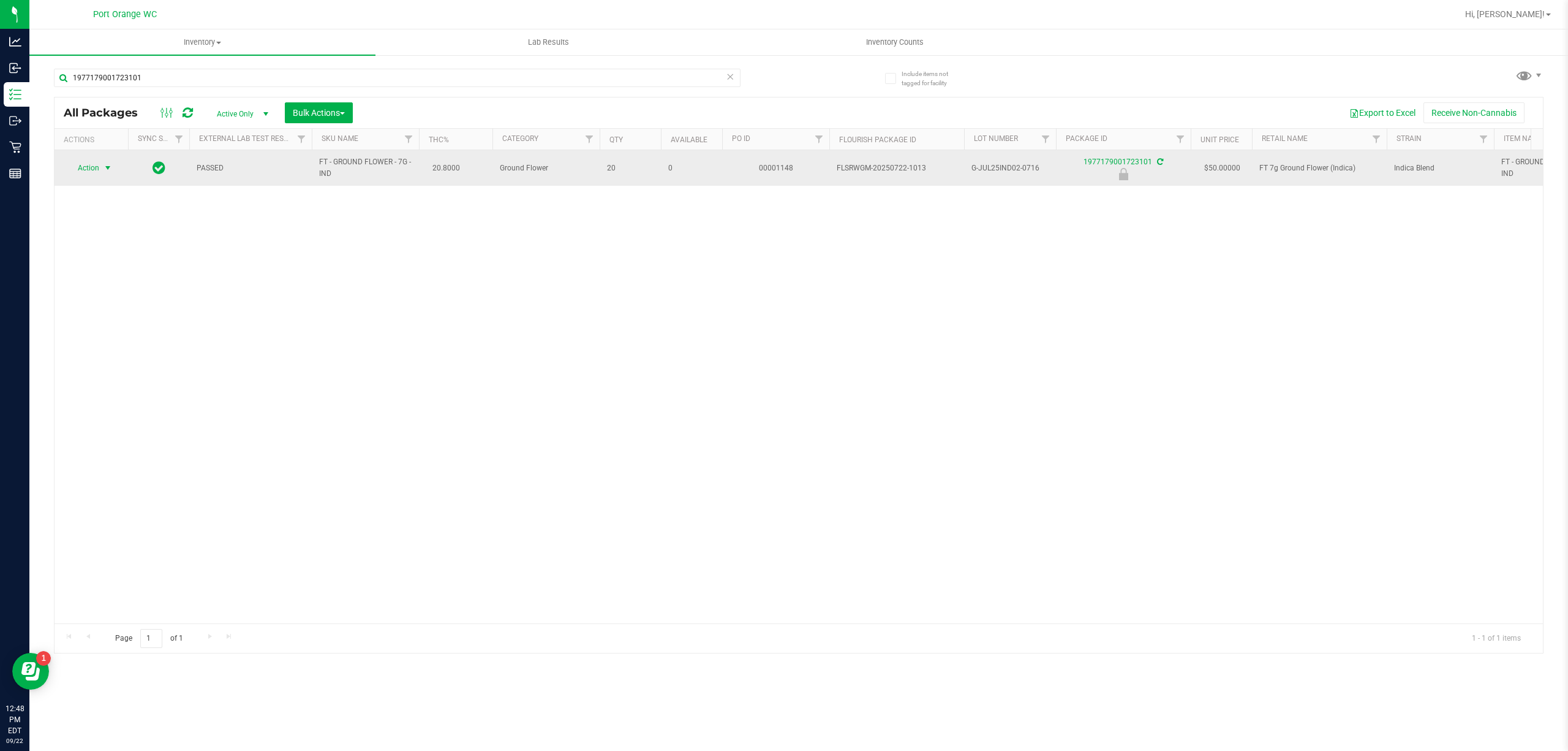
click at [87, 176] on span "Action" at bounding box center [83, 168] width 33 height 17
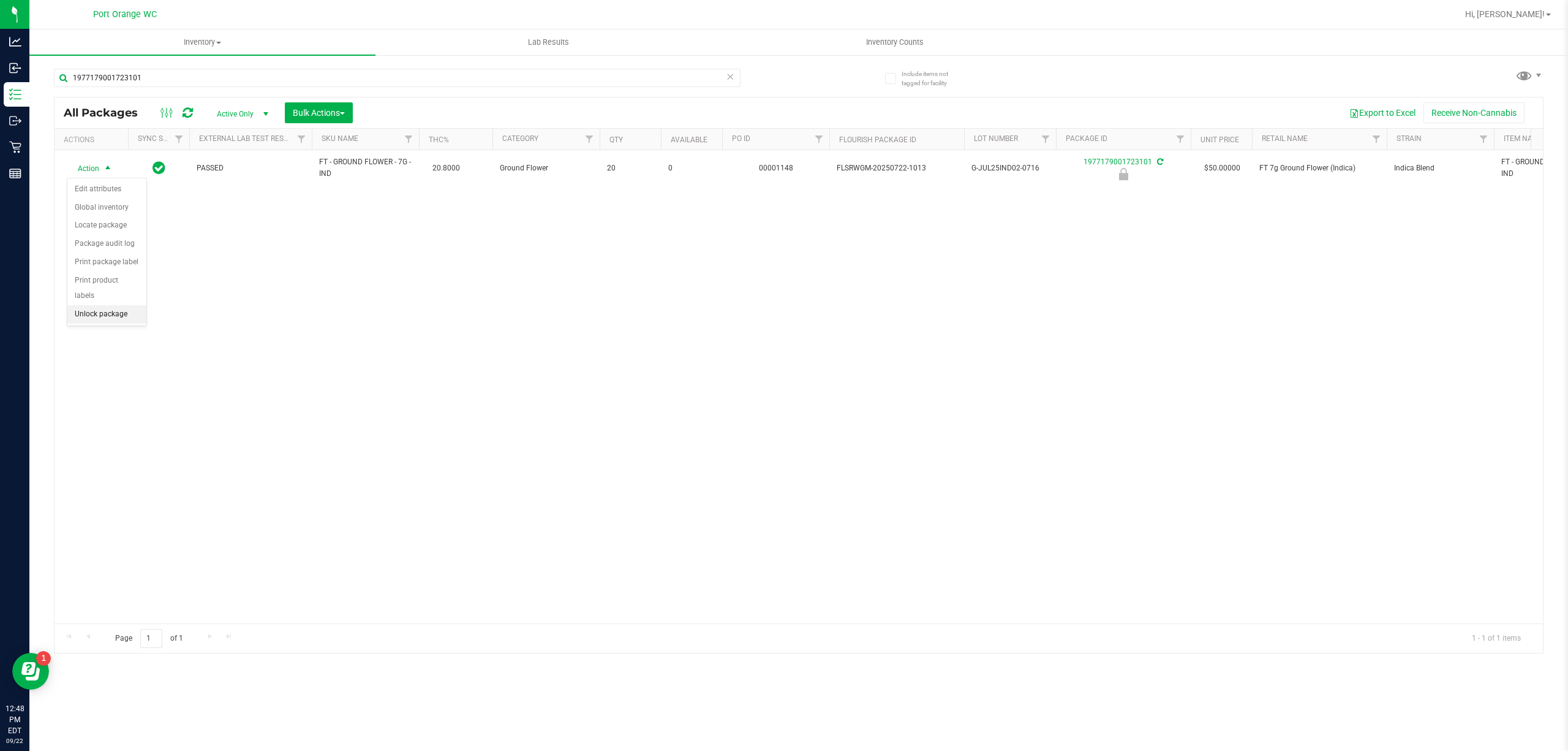
click at [127, 309] on li "Unlock package" at bounding box center [107, 314] width 79 height 18
click at [185, 101] on div "All Packages Active Only Active Only Lab Samples Locked All External Internal B…" at bounding box center [799, 113] width 1489 height 30
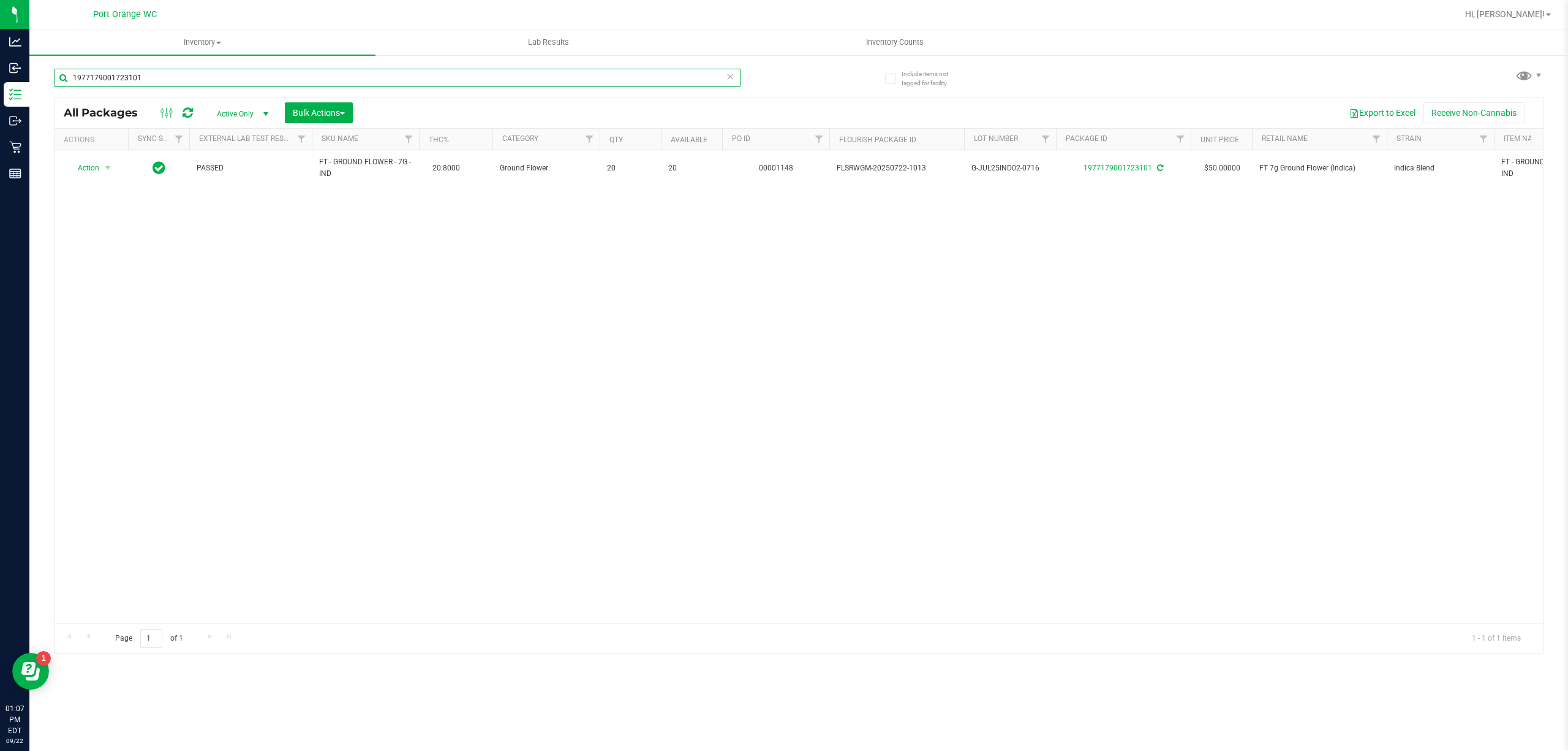
click at [206, 77] on input "1977179001723101" at bounding box center [397, 78] width 686 height 18
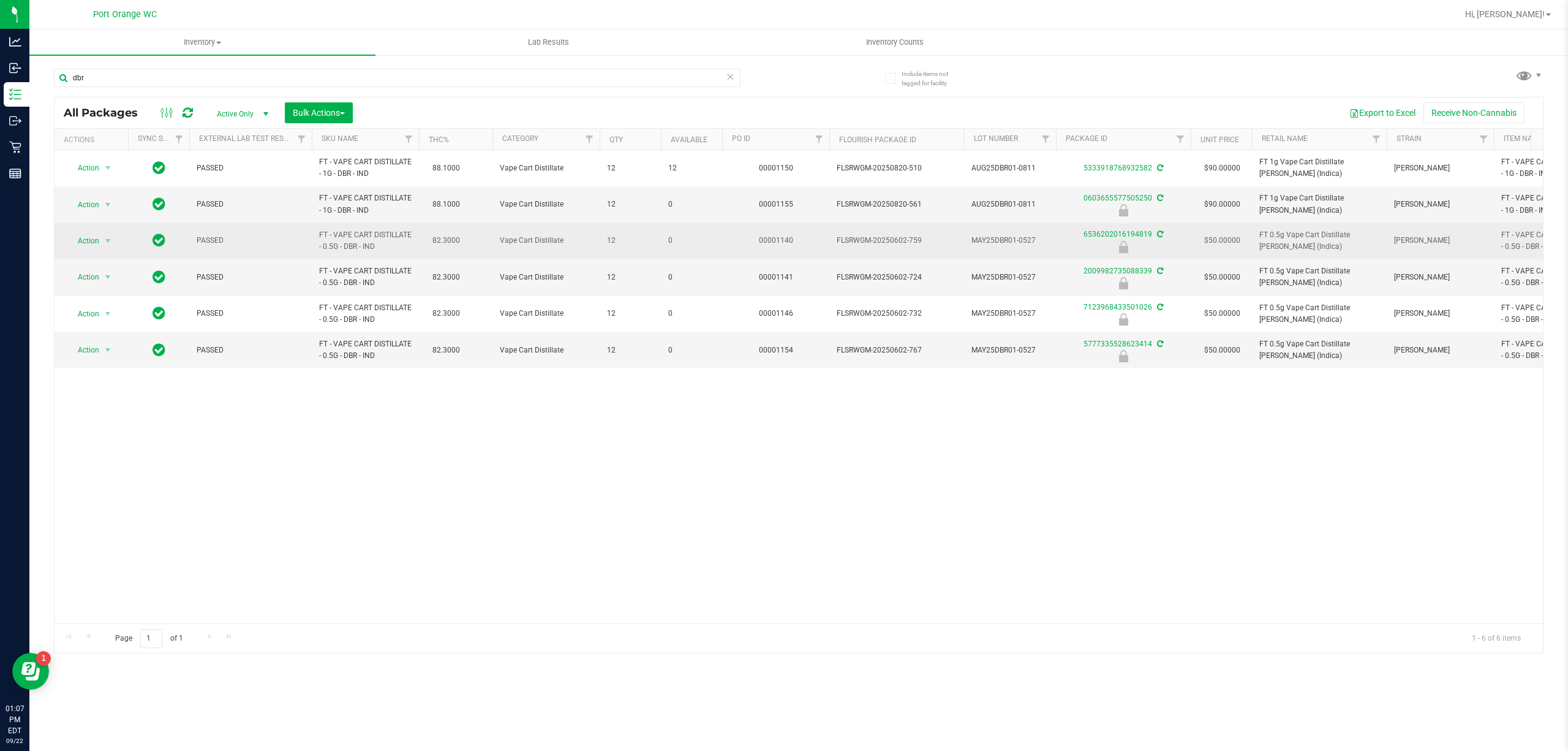
click at [344, 244] on span "FT - VAPE CART DISTILLATE - 0.5G - DBR - IND" at bounding box center [365, 241] width 93 height 23
copy td "FT - VAPE CART DISTILLATE - 0.5G - DBR - IND"
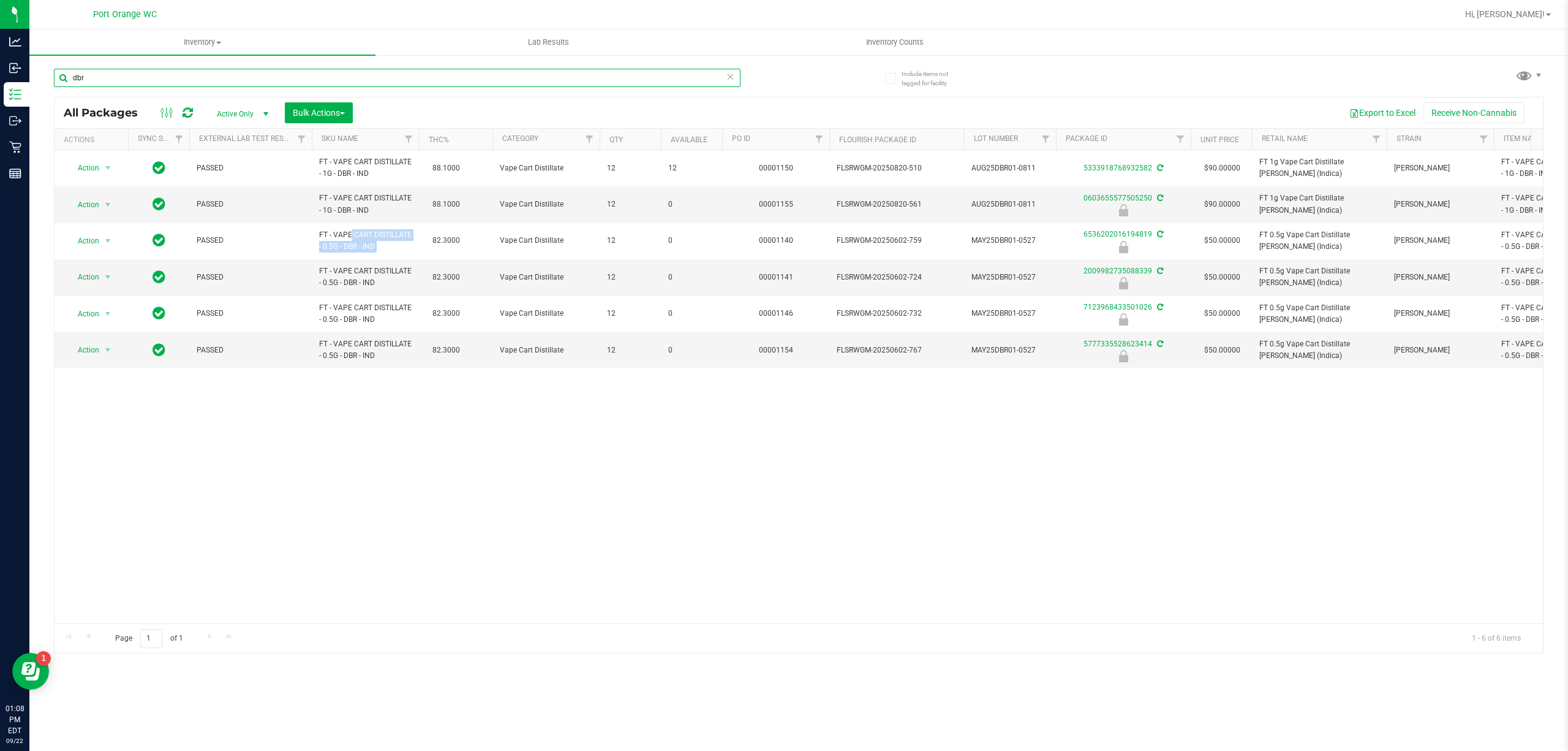
click at [167, 79] on input "dbr" at bounding box center [397, 78] width 686 height 18
click at [166, 79] on input "dbr" at bounding box center [397, 78] width 686 height 18
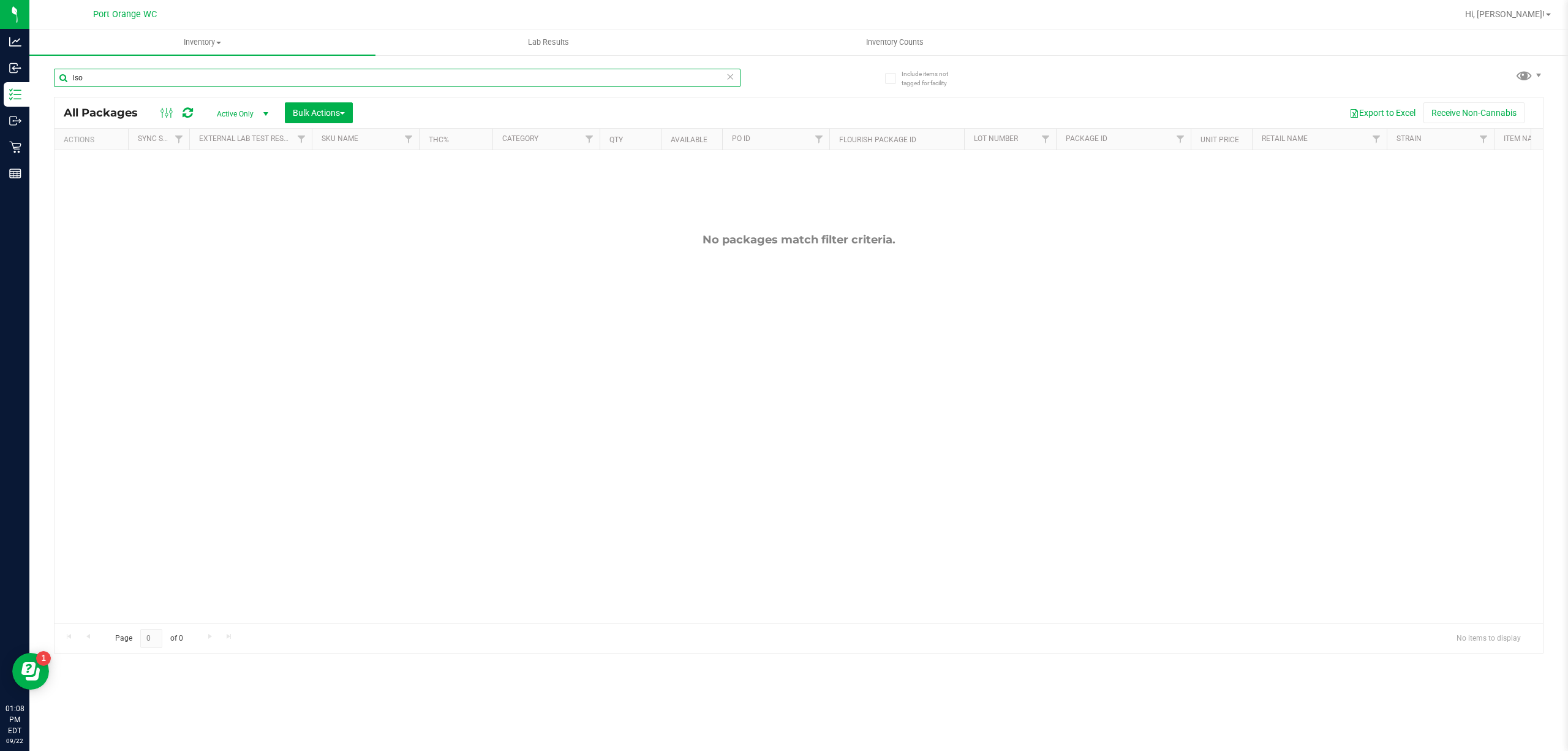
type input "lso"
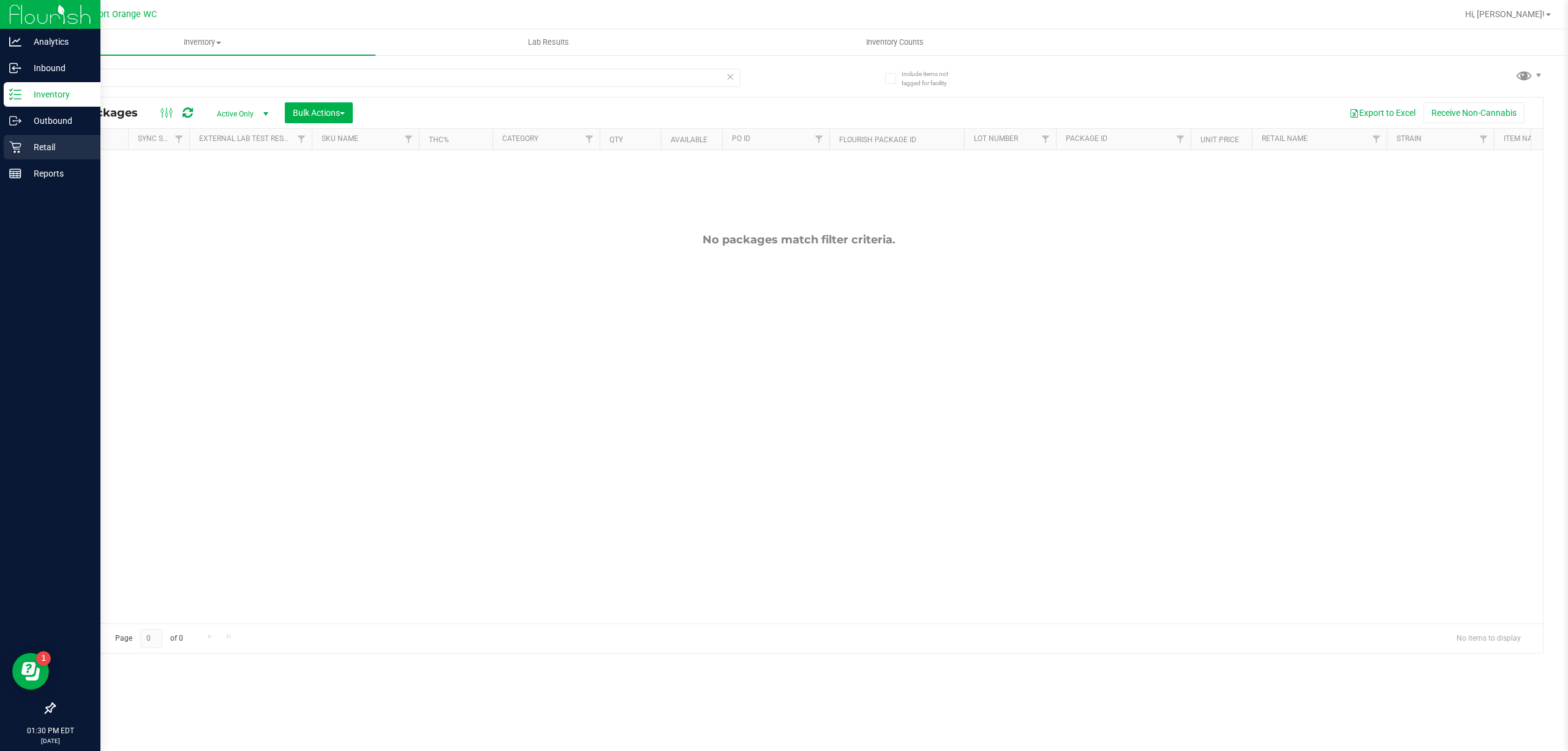
click at [8, 139] on div "Retail" at bounding box center [52, 147] width 97 height 25
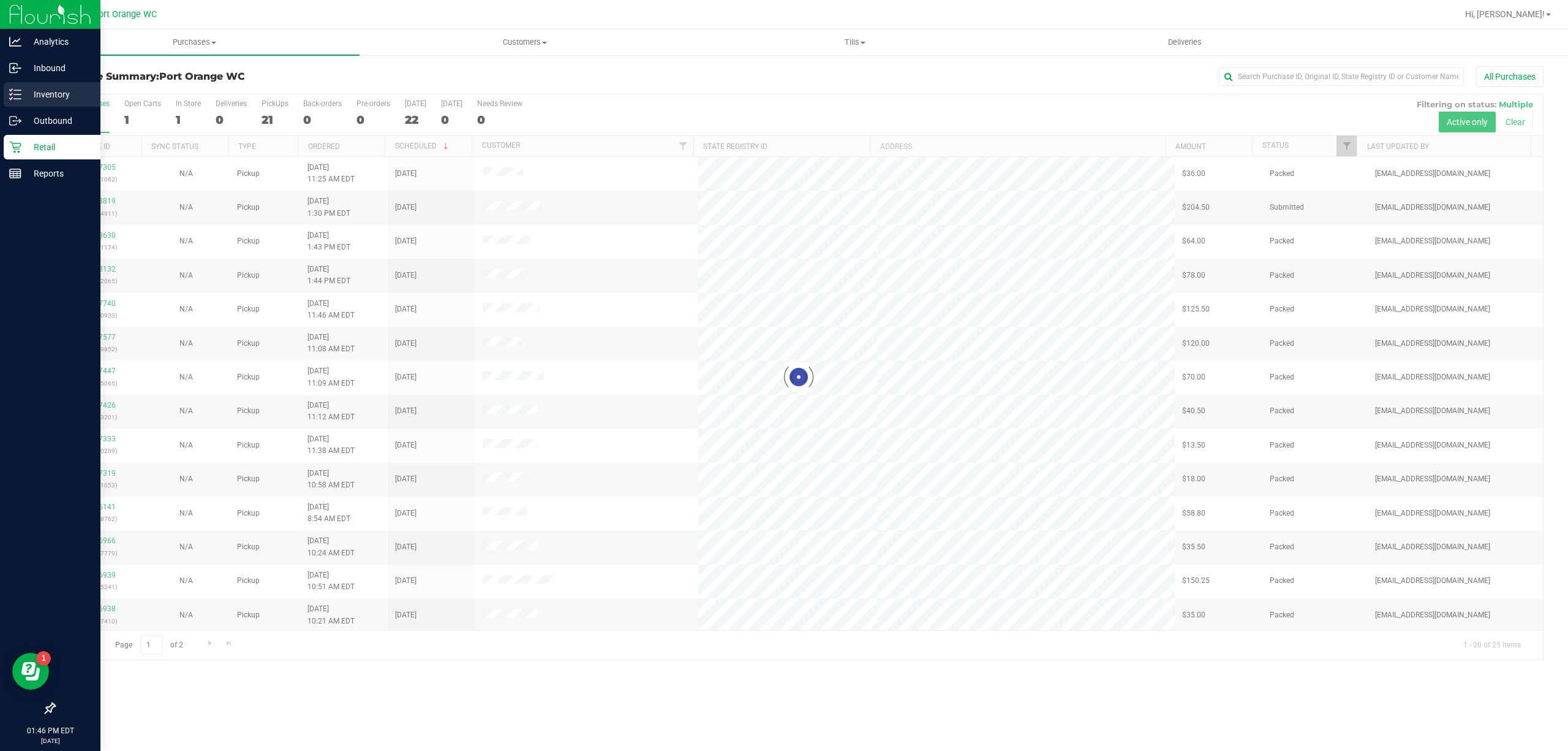
click at [15, 97] on icon at bounding box center [15, 94] width 12 height 12
click at [62, 88] on p "Inventory" at bounding box center [58, 94] width 74 height 15
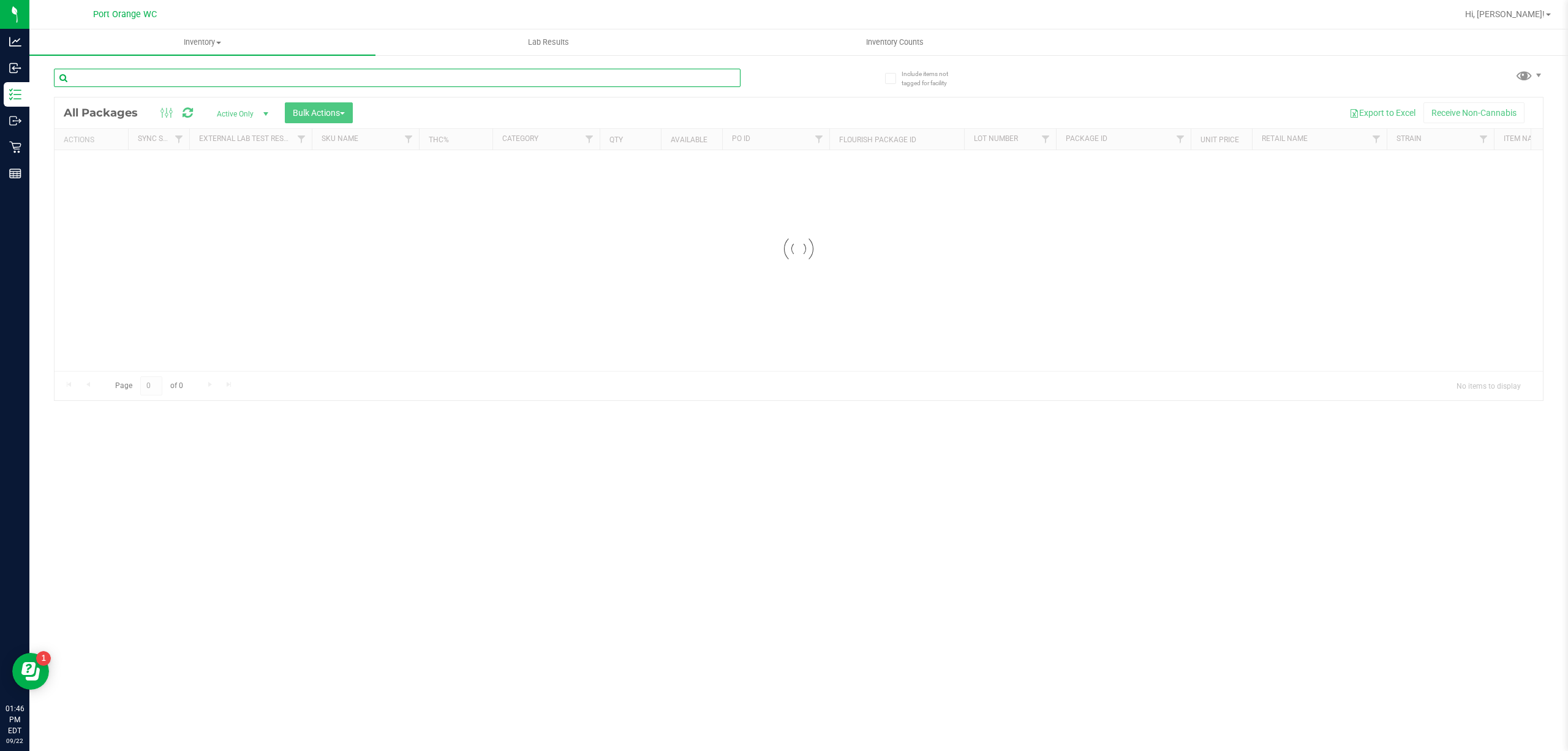
click at [250, 79] on input "text" at bounding box center [397, 78] width 686 height 18
type input "8452451020823684"
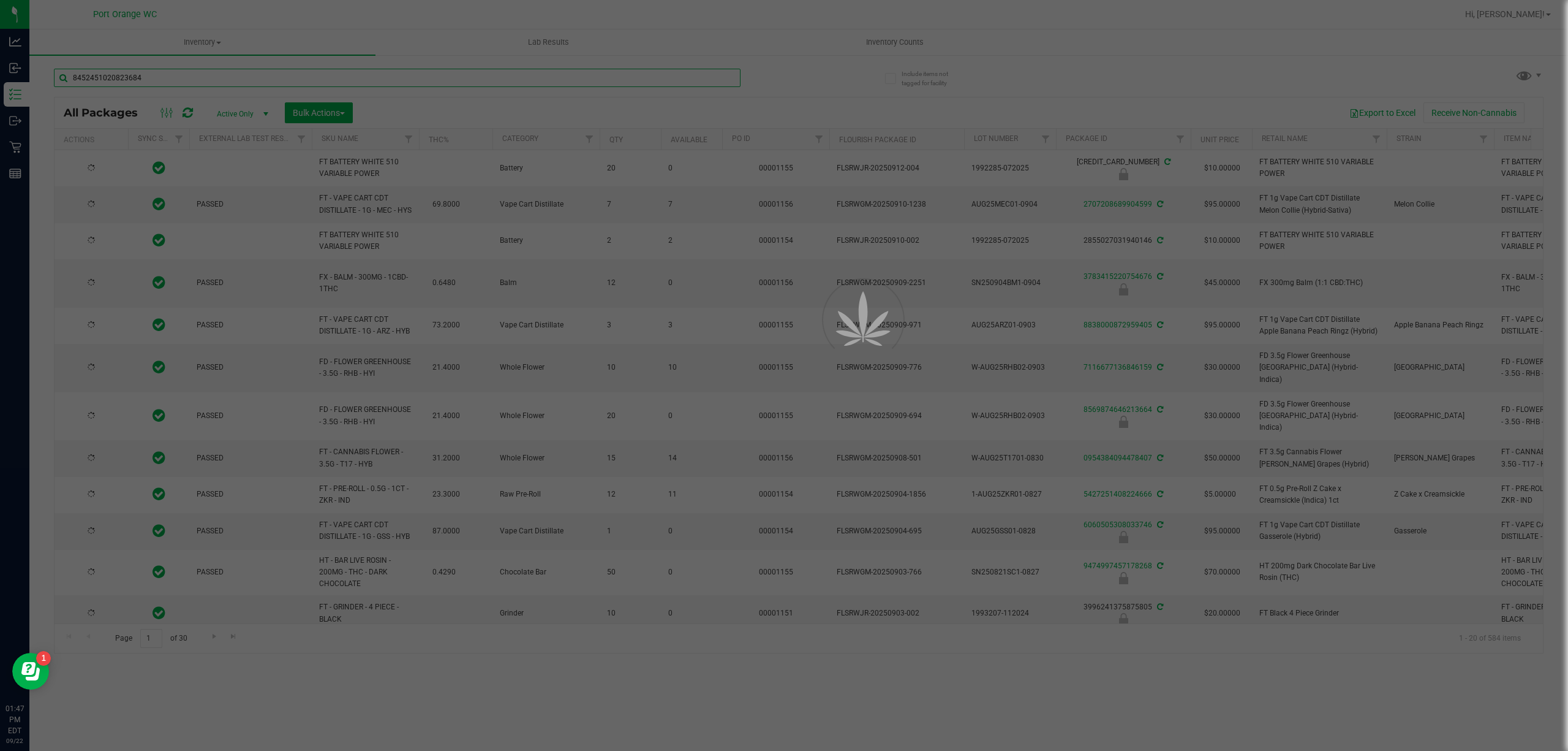
type input "2026-03-03"
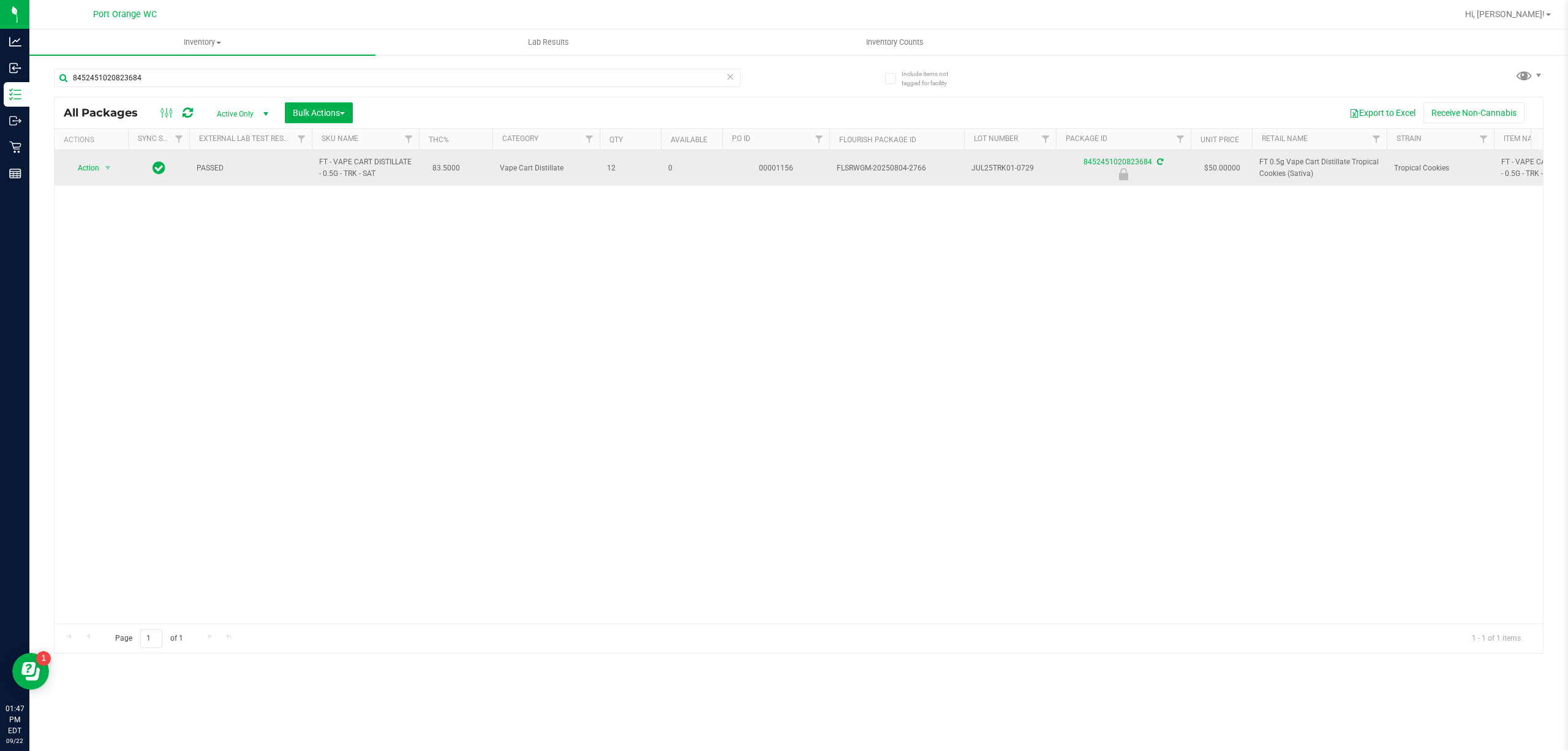
click at [74, 176] on span "Action" at bounding box center [83, 168] width 33 height 17
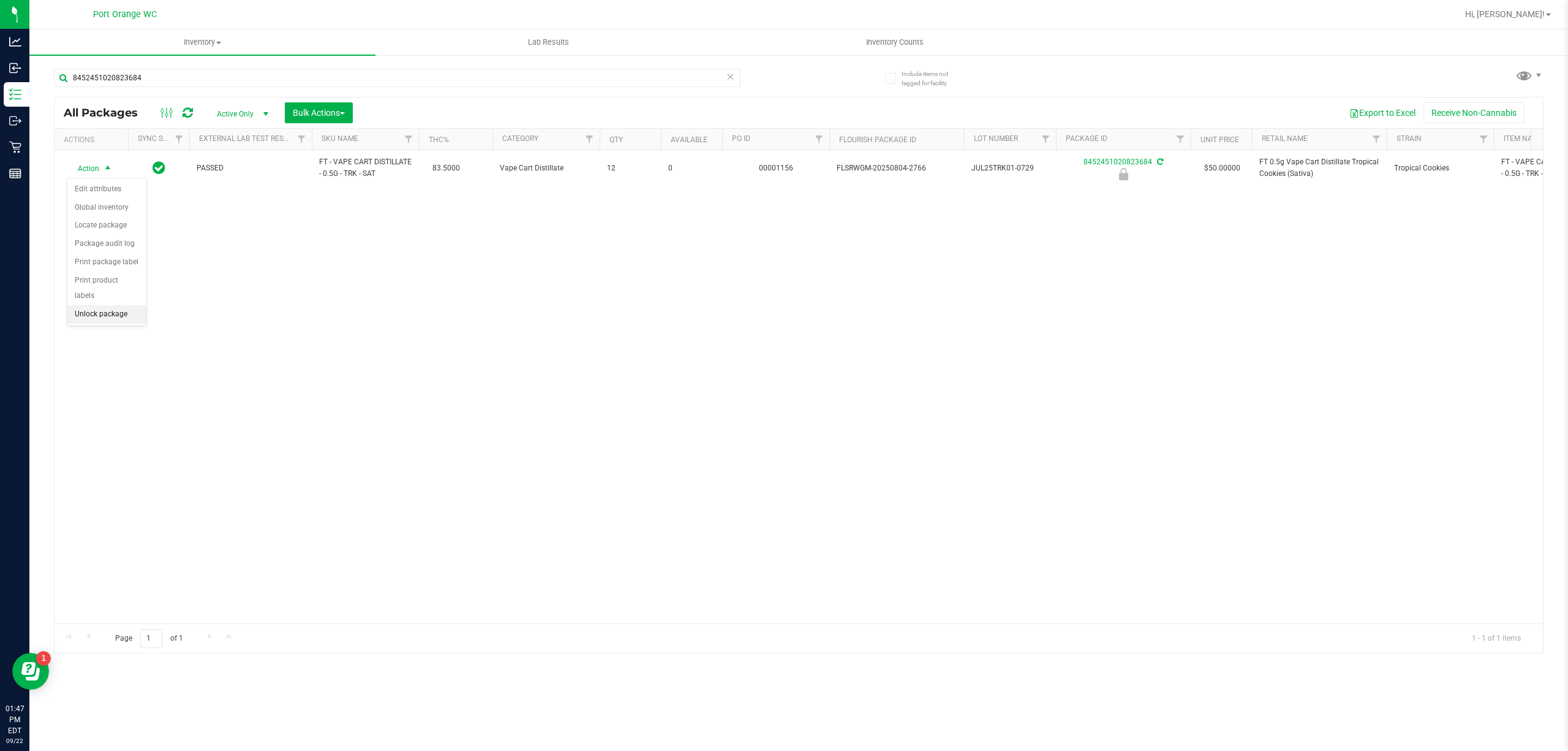
click at [96, 313] on li "Unlock package" at bounding box center [107, 314] width 79 height 18
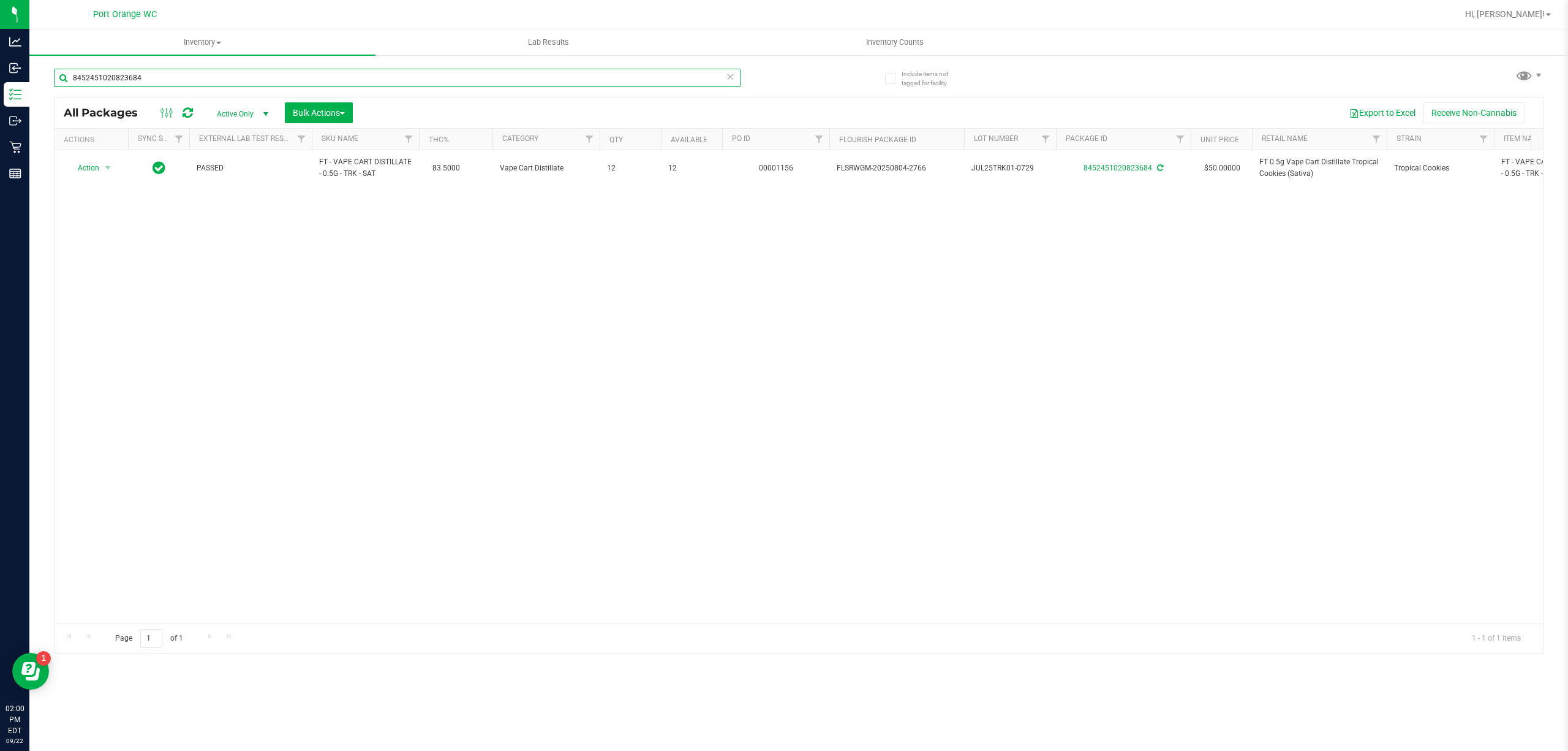
click at [133, 81] on input "8452451020823684" at bounding box center [397, 78] width 686 height 18
type input "3080250906243421"
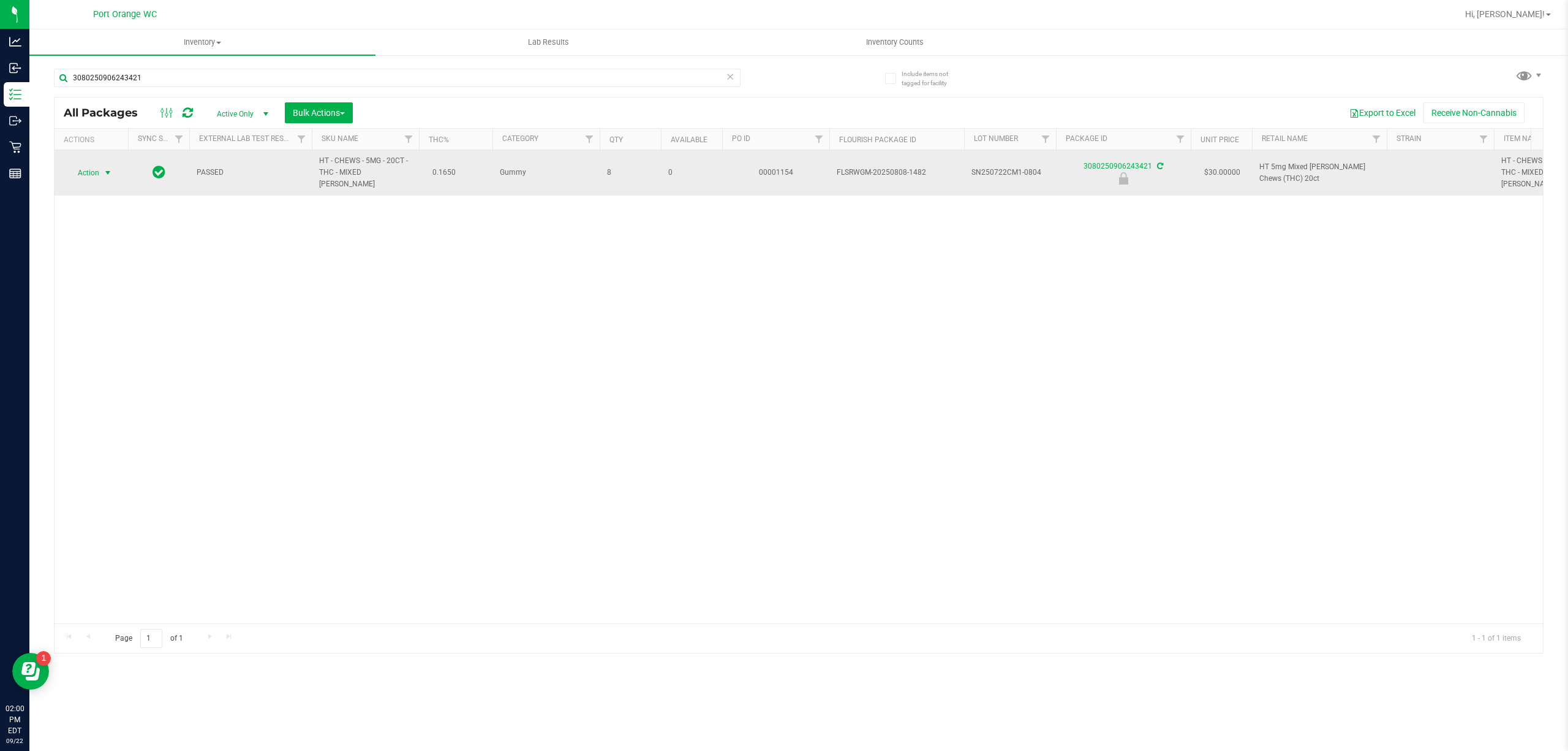
click at [99, 168] on span "Action" at bounding box center [91, 173] width 49 height 17
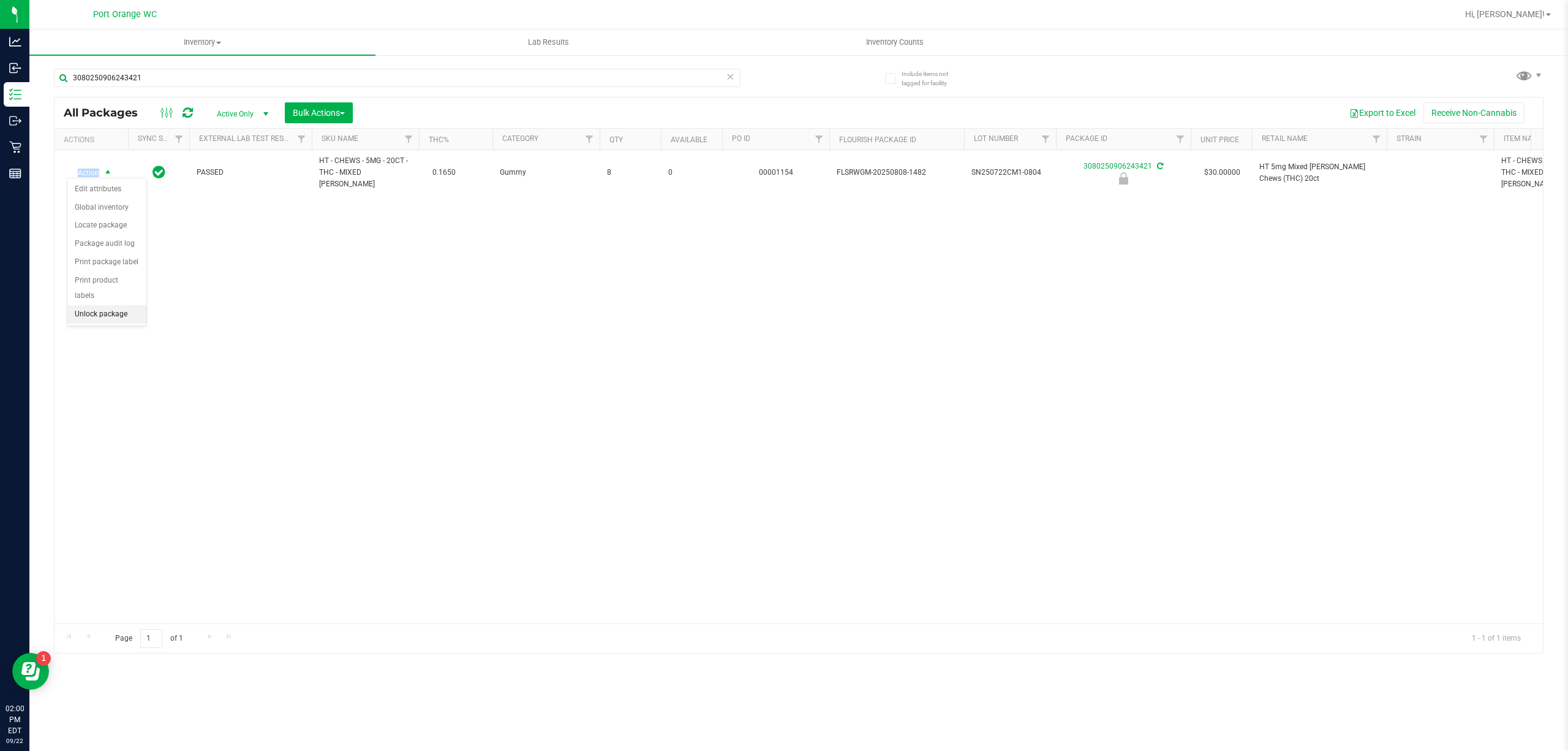
click at [104, 321] on li "Unlock package" at bounding box center [107, 314] width 79 height 18
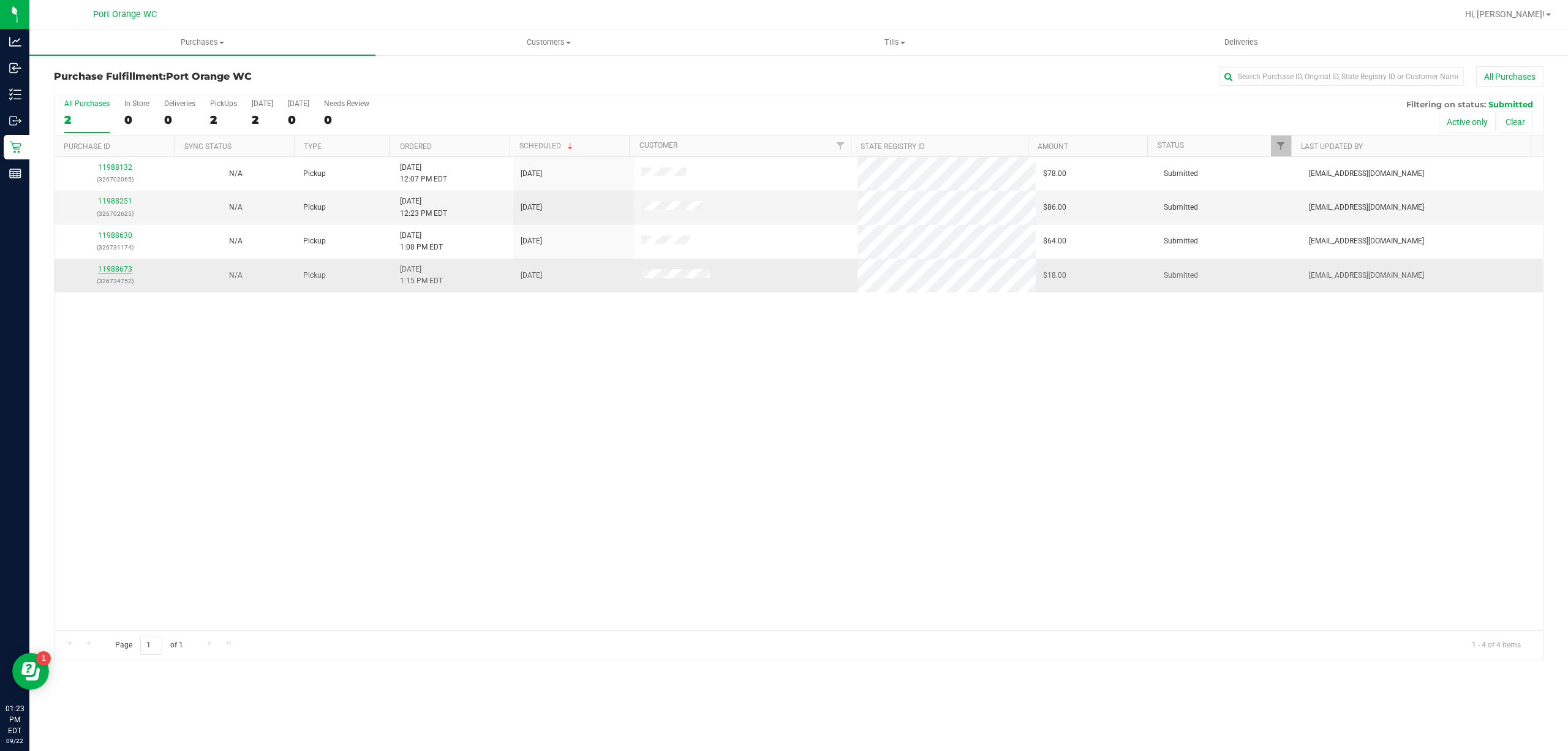
click at [124, 268] on link "11988673" at bounding box center [115, 269] width 34 height 8
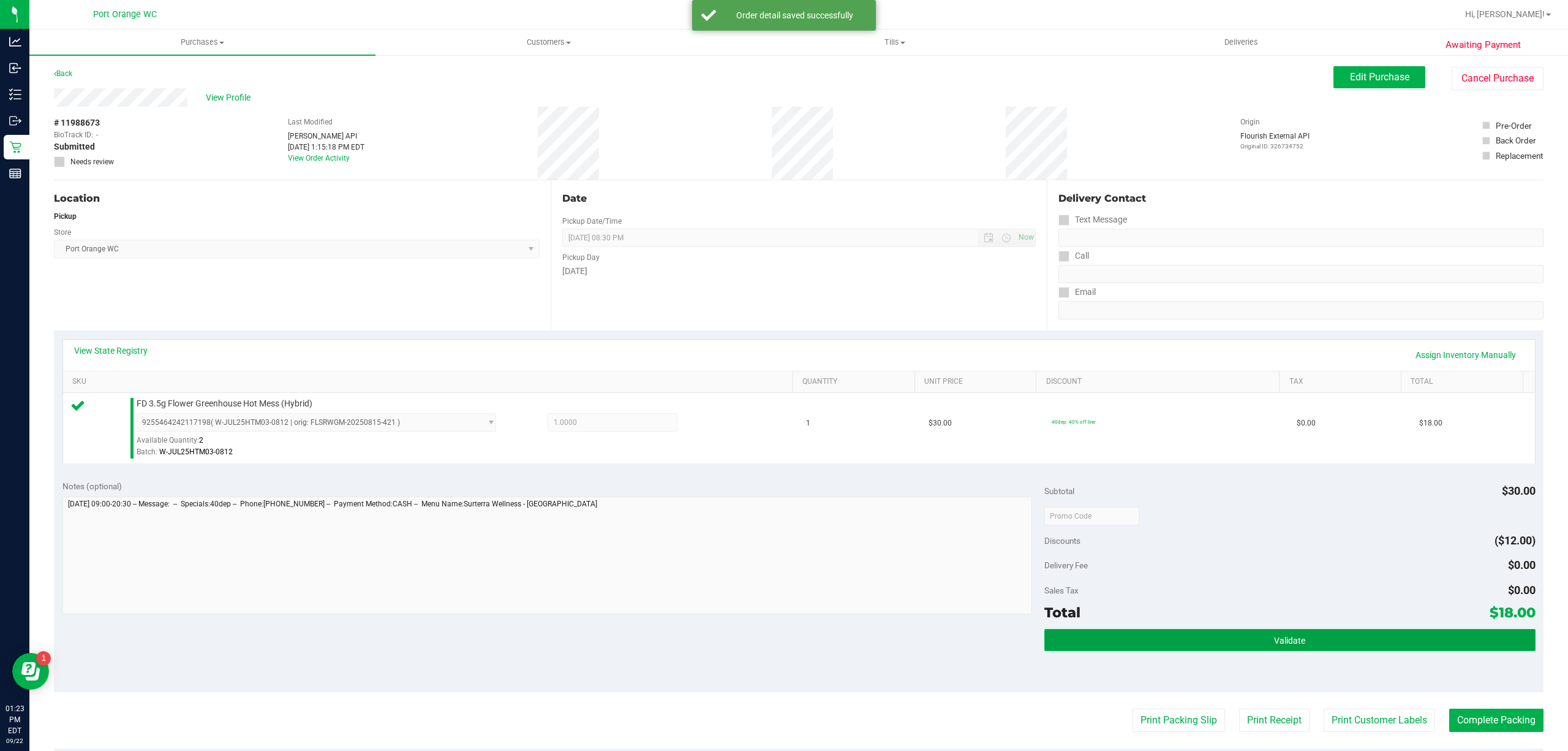
click at [1282, 633] on button "Validate" at bounding box center [1290, 639] width 491 height 22
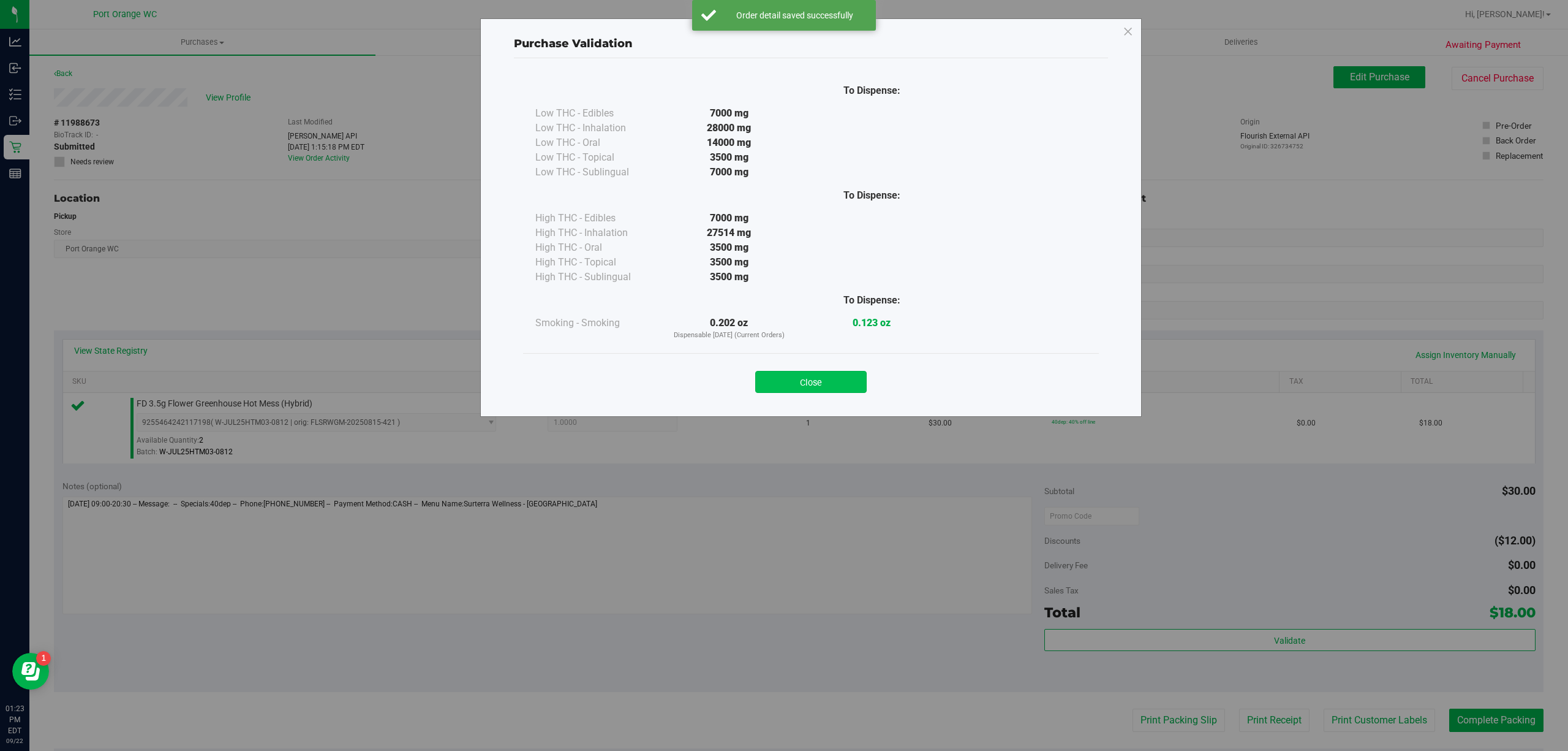
click at [810, 381] on button "Close" at bounding box center [811, 382] width 112 height 22
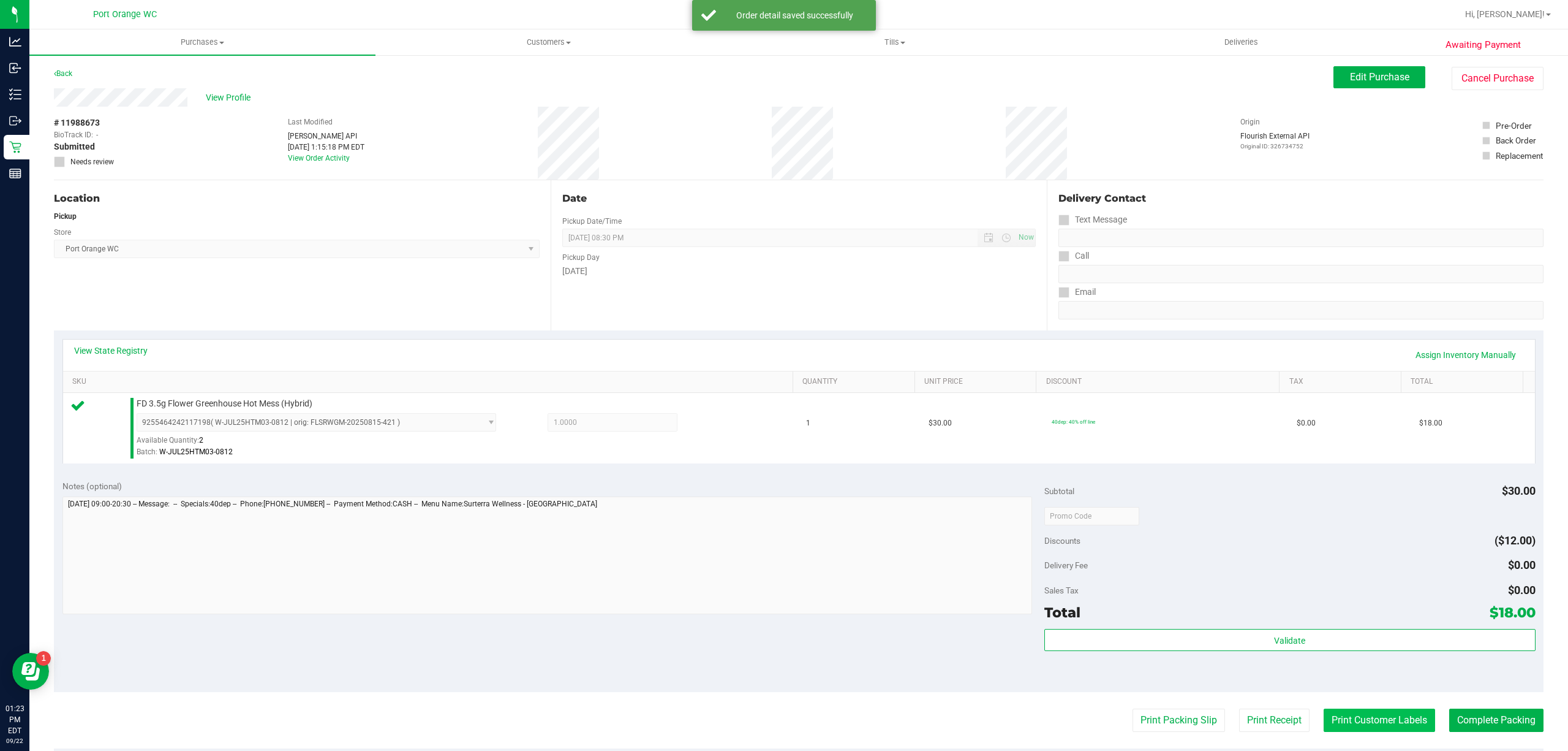
click at [1368, 721] on button "Print Customer Labels" at bounding box center [1380, 720] width 112 height 23
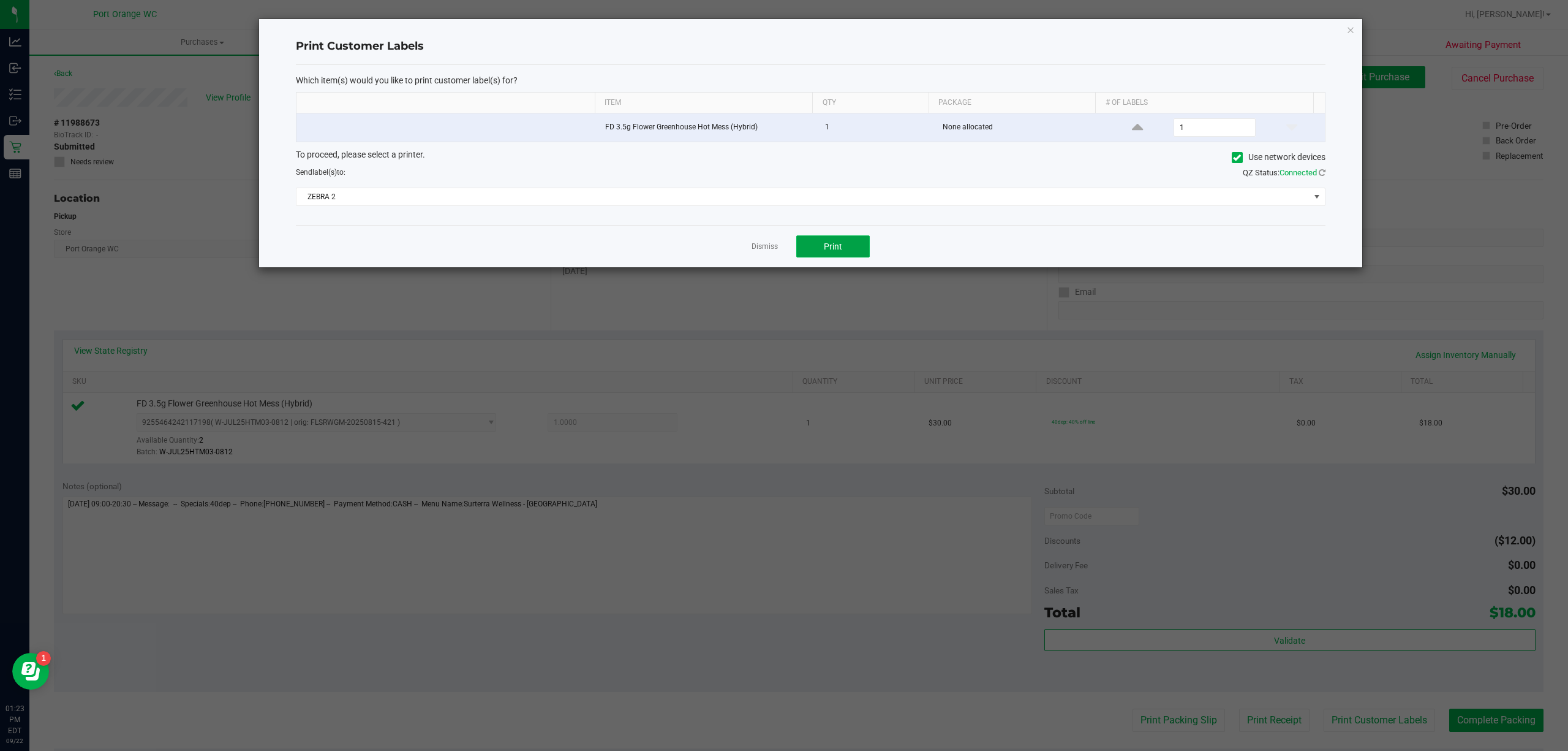
click at [834, 248] on span "Print" at bounding box center [833, 246] width 18 height 10
click at [758, 245] on link "Dismiss" at bounding box center [764, 246] width 26 height 11
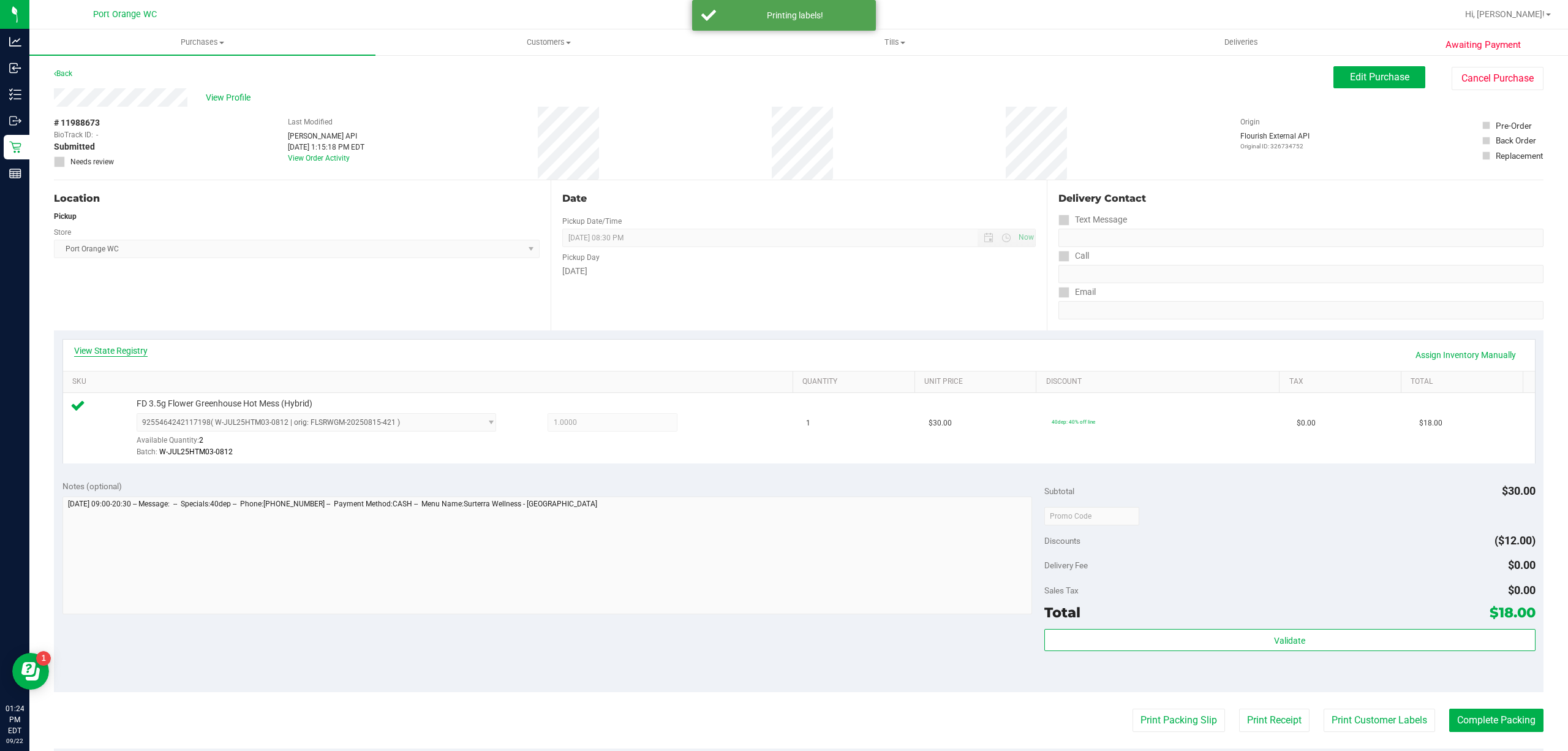
click at [130, 350] on link "View State Registry" at bounding box center [111, 350] width 74 height 12
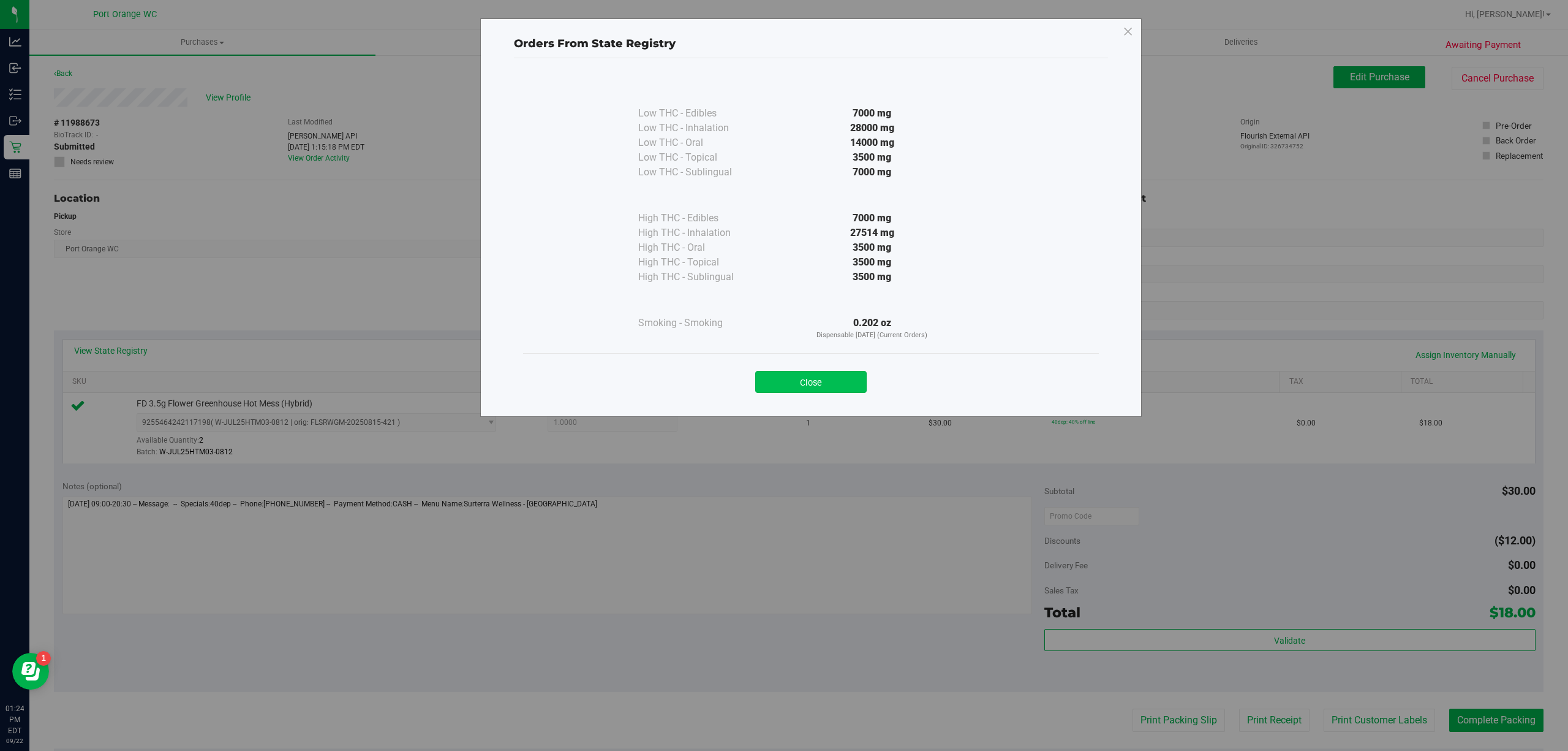
click at [783, 378] on button "Close" at bounding box center [811, 382] width 112 height 22
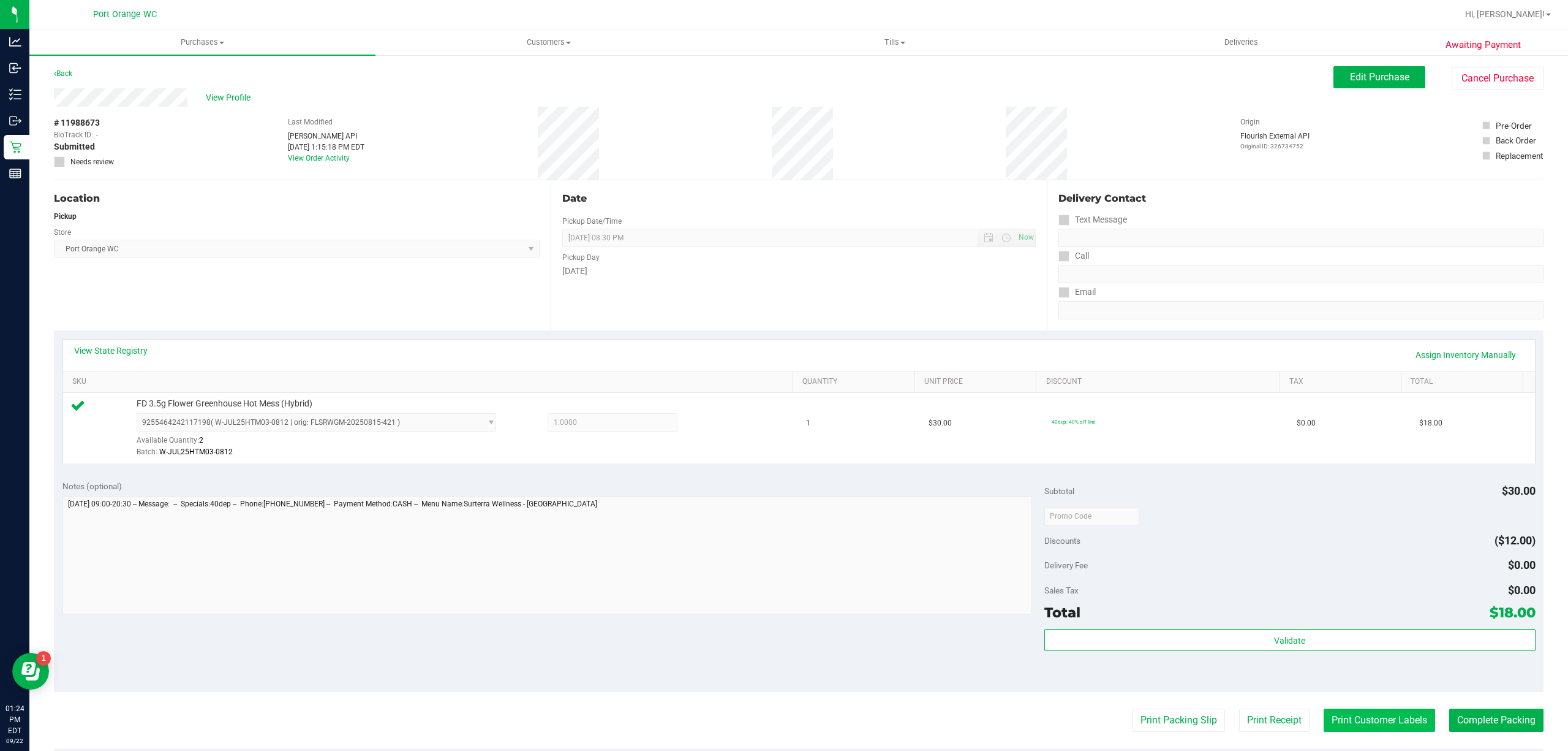
click at [1354, 726] on button "Print Customer Labels" at bounding box center [1380, 720] width 112 height 23
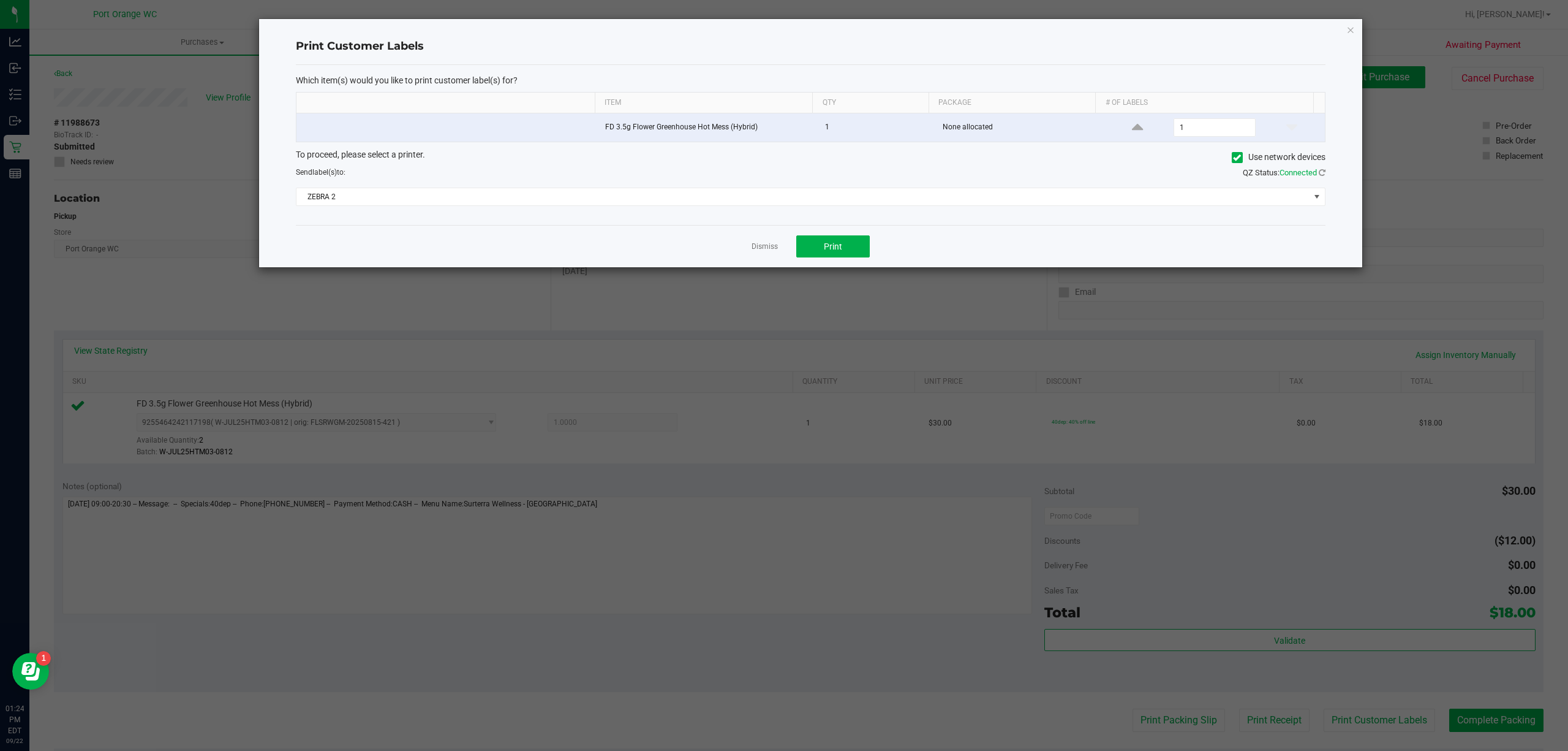
click at [735, 235] on div "Dismiss Print" at bounding box center [810, 246] width 1030 height 42
click at [1459, 721] on ngb-modal-window "Print Customer Labels Which item(s) would you like to print customer label(s) f…" at bounding box center [788, 375] width 1577 height 751
click at [772, 248] on link "Dismiss" at bounding box center [764, 246] width 26 height 11
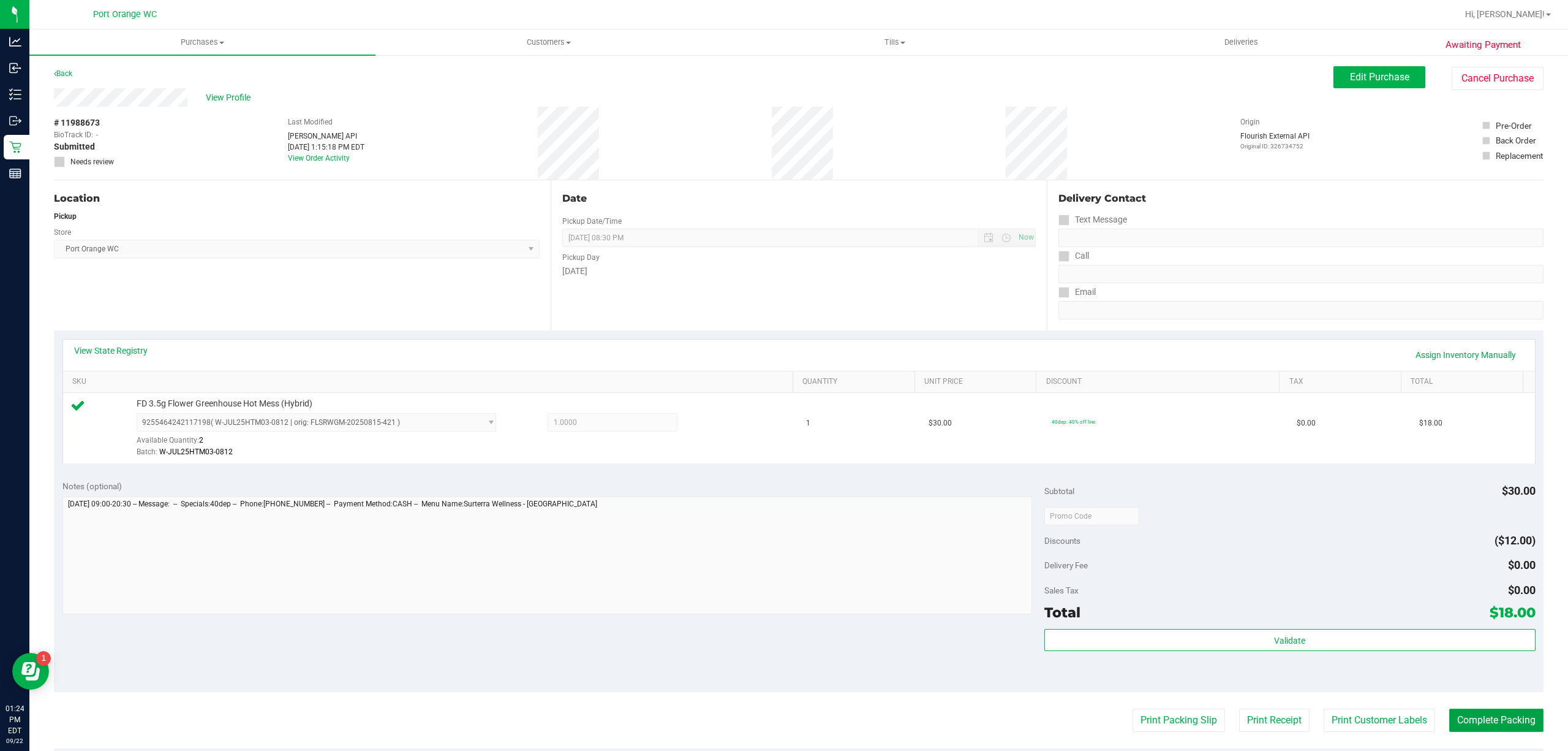
click at [1476, 722] on button "Complete Packing" at bounding box center [1496, 720] width 94 height 23
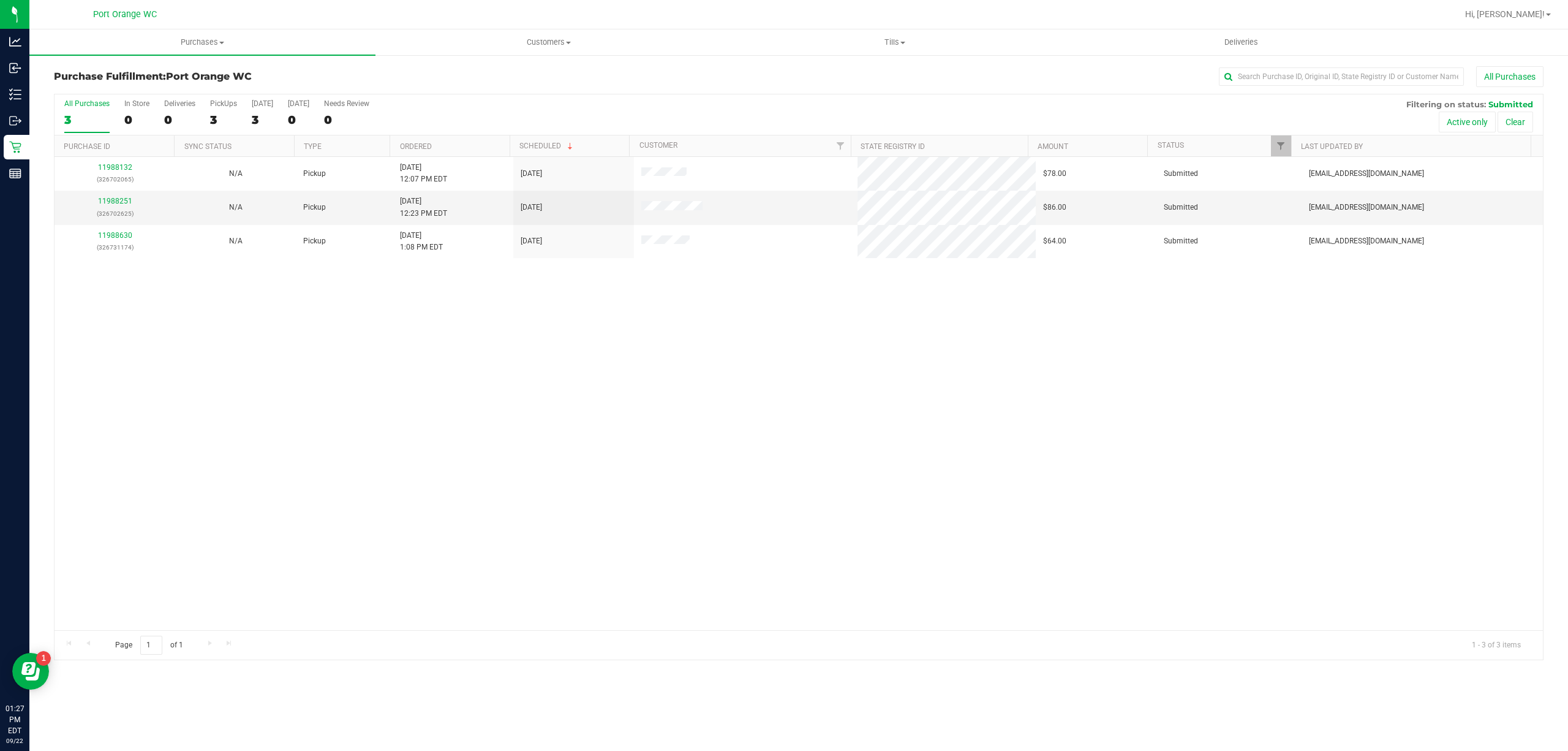
click at [87, 130] on label "All Purchases 3" at bounding box center [87, 116] width 45 height 34
click at [0, 0] on input "All Purchases 3" at bounding box center [0, 0] width 0 height 0
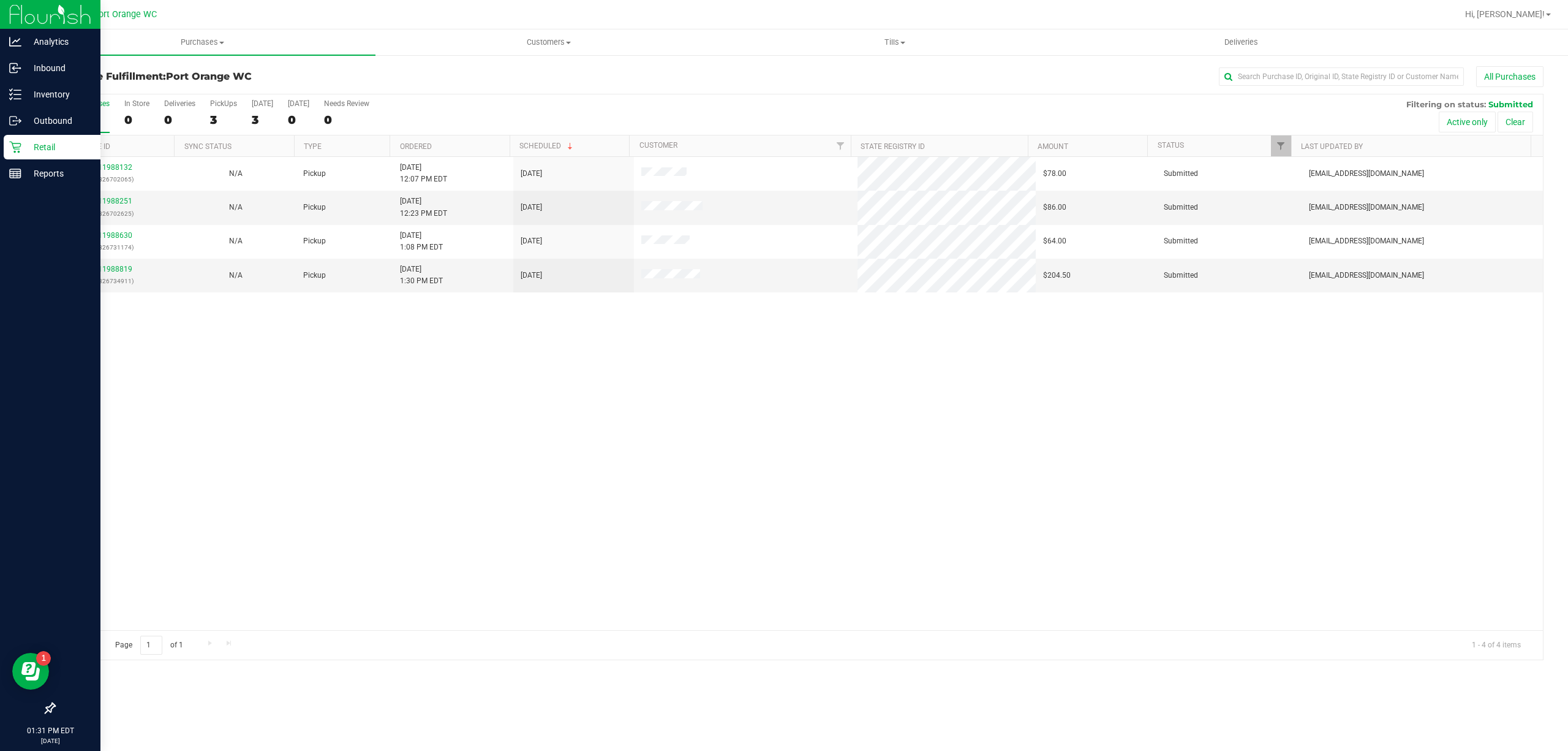
click at [6, 144] on div "Retail" at bounding box center [52, 147] width 97 height 25
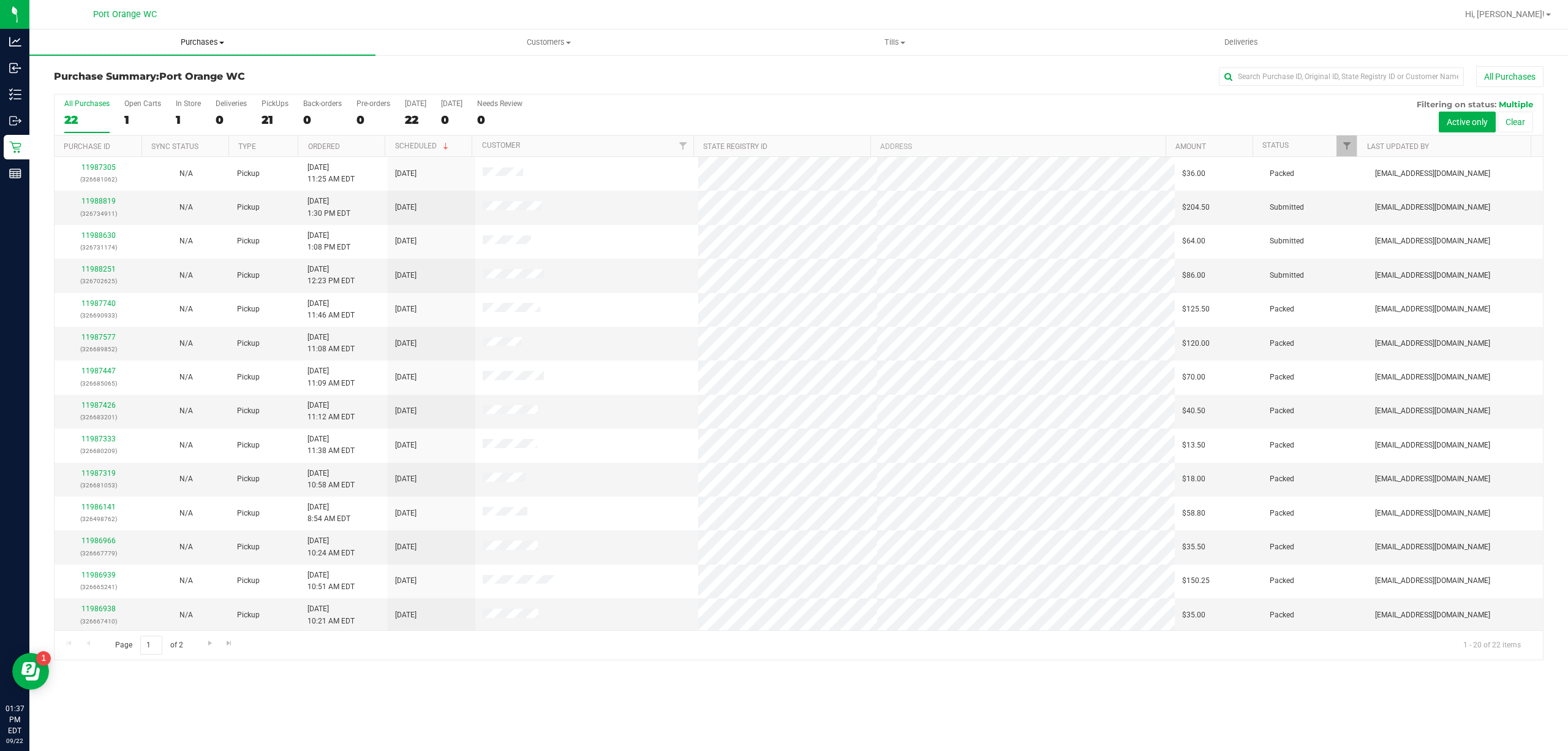
click at [217, 42] on span "Purchases" at bounding box center [202, 42] width 346 height 11
click at [199, 81] on li "Fulfillment" at bounding box center [202, 88] width 346 height 15
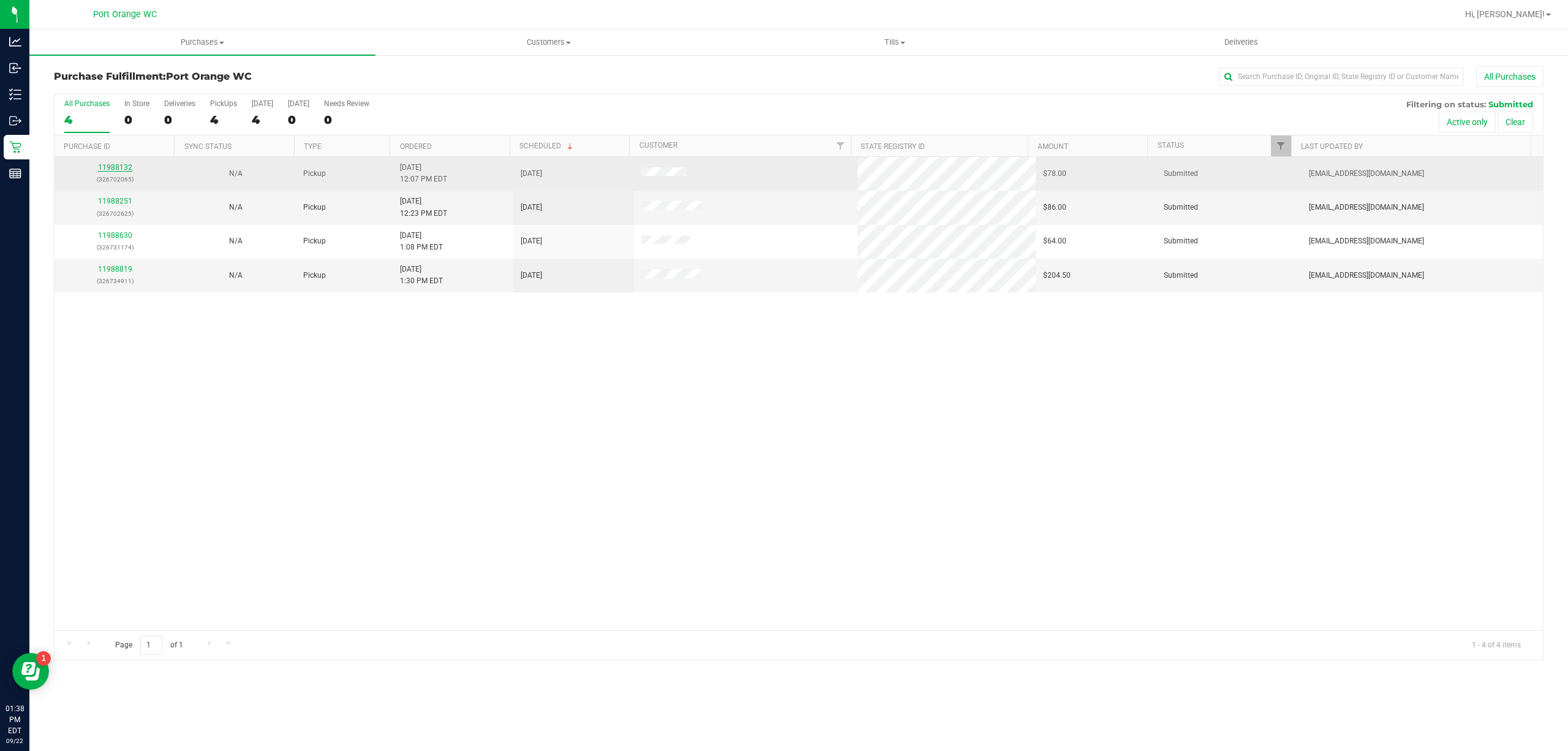
click at [120, 169] on link "11988132" at bounding box center [115, 167] width 34 height 8
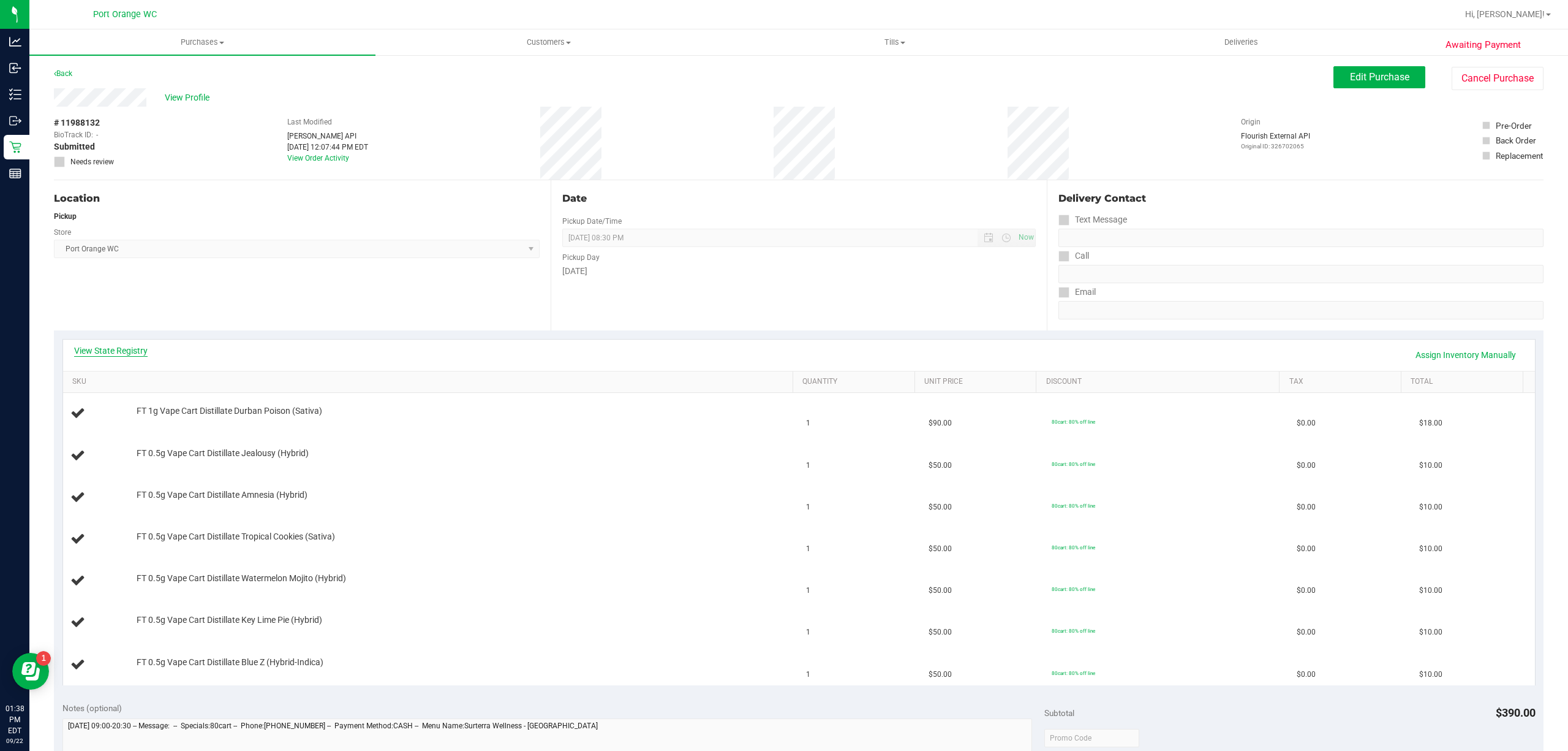
click at [127, 350] on link "View State Registry" at bounding box center [111, 350] width 74 height 12
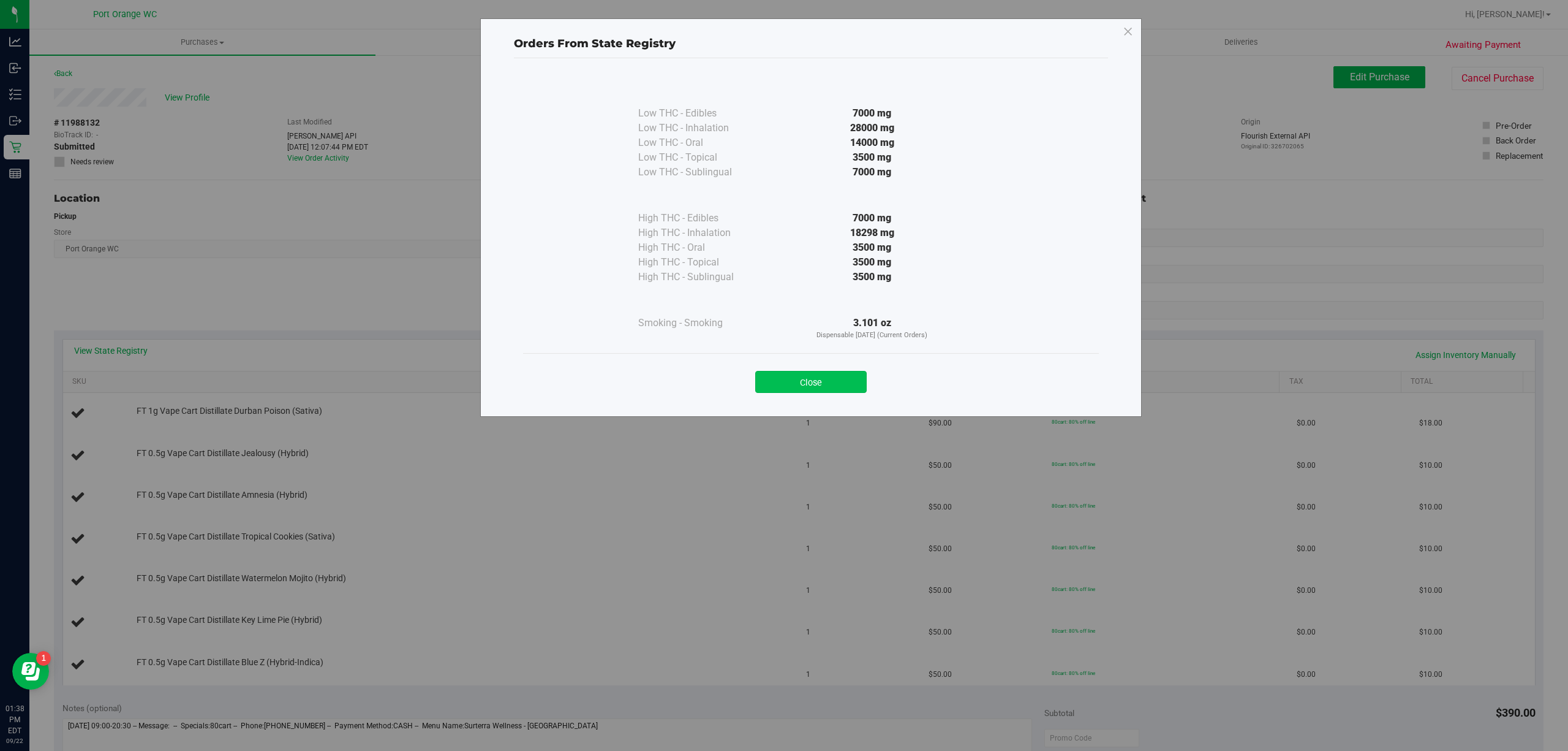
click at [827, 390] on button "Close" at bounding box center [811, 382] width 112 height 22
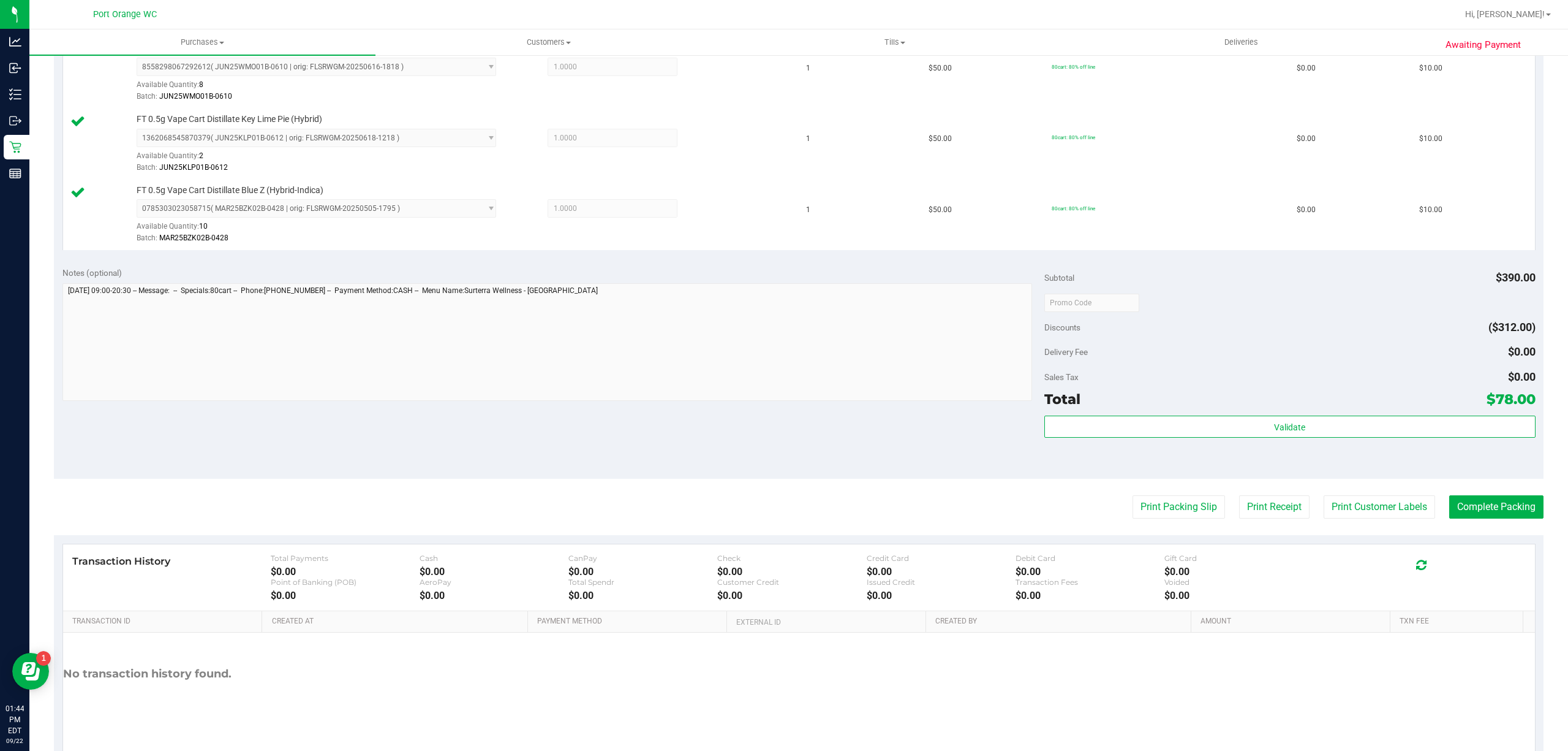
scroll to position [682, 0]
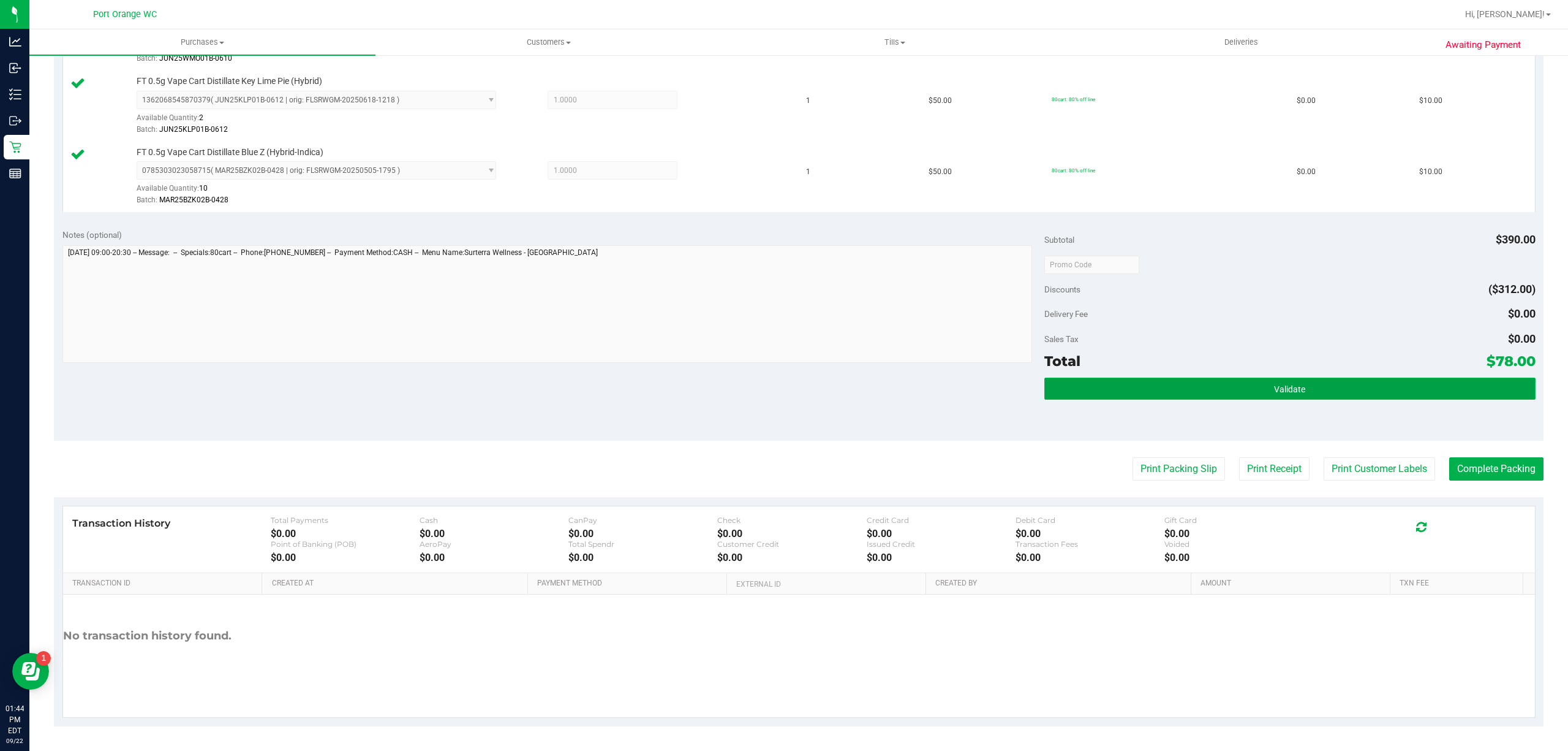
click at [1317, 382] on button "Validate" at bounding box center [1290, 388] width 491 height 22
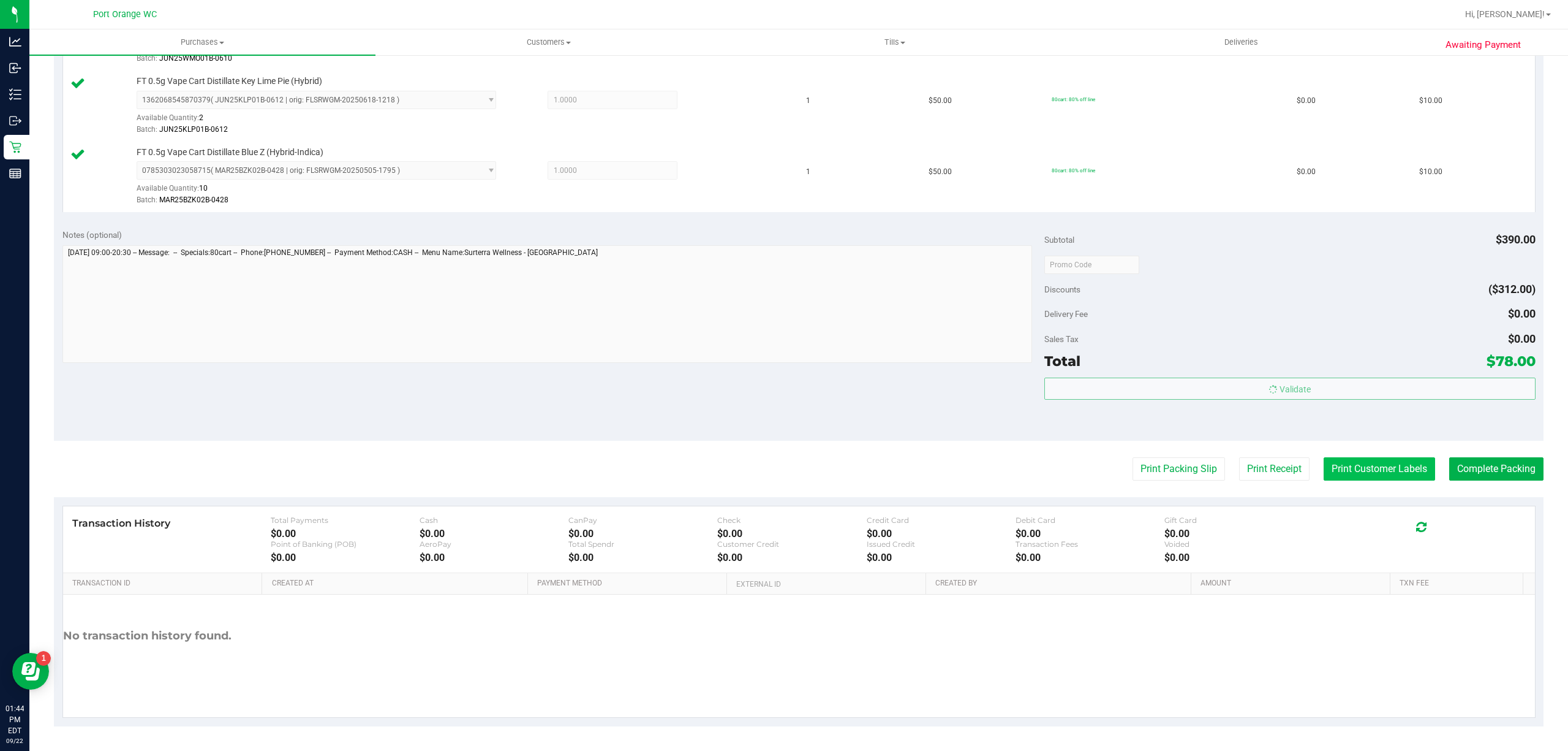
click at [1346, 468] on button "Print Customer Labels" at bounding box center [1380, 469] width 112 height 23
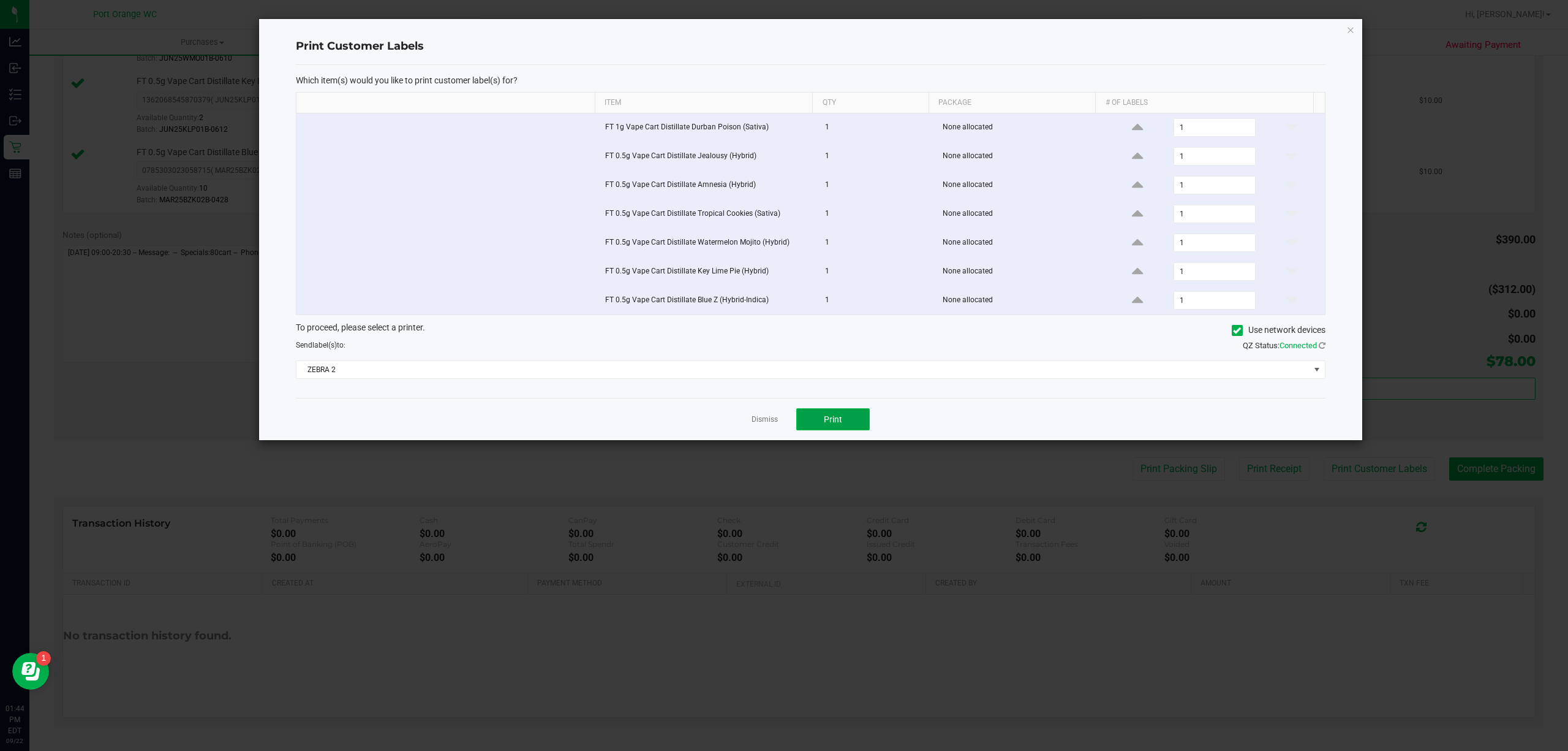
click at [836, 415] on button "Print" at bounding box center [833, 419] width 74 height 22
click at [751, 425] on link "Dismiss" at bounding box center [764, 419] width 26 height 11
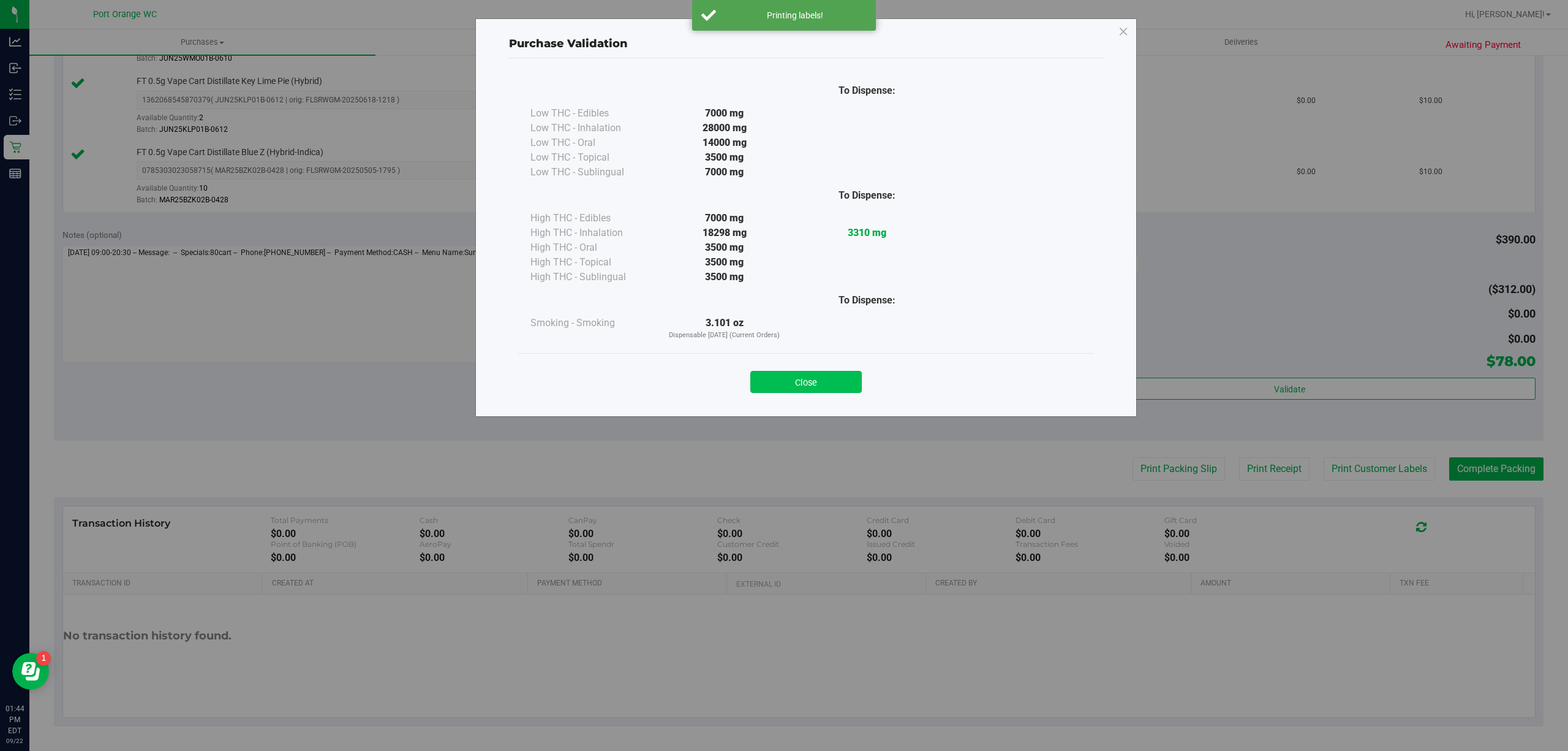
click at [804, 378] on button "Close" at bounding box center [807, 382] width 112 height 22
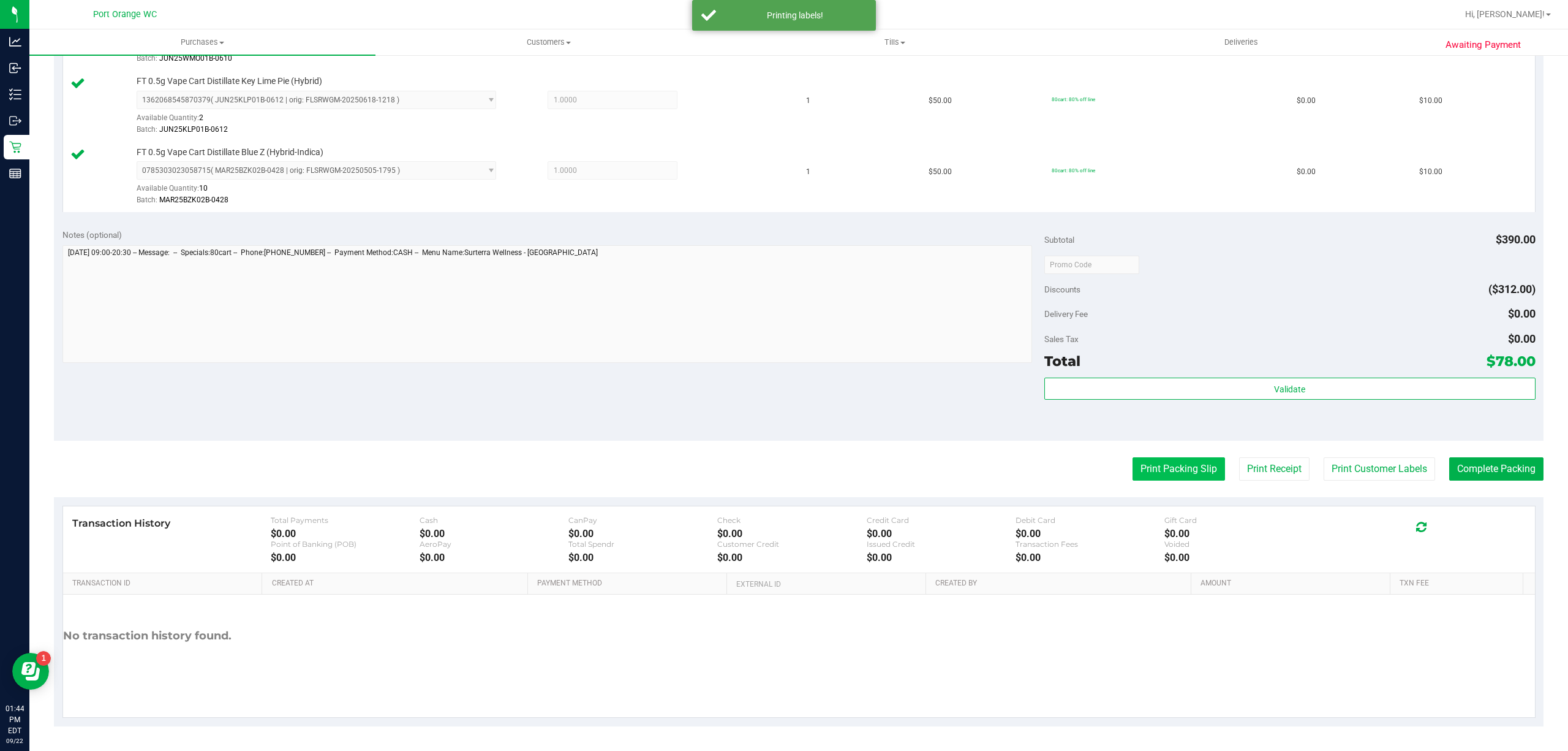
click at [1150, 468] on button "Print Packing Slip" at bounding box center [1179, 469] width 93 height 23
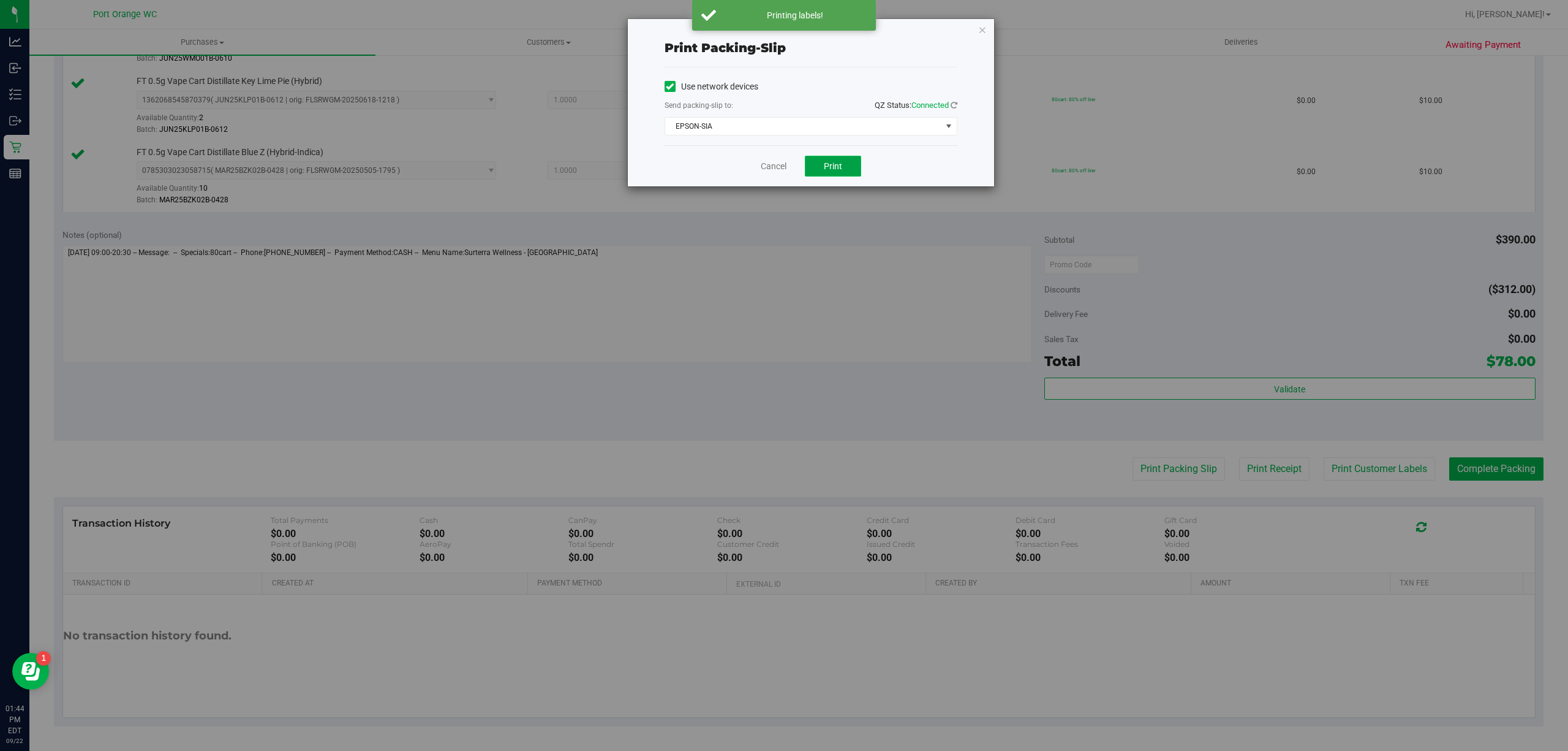
click at [834, 175] on button "Print" at bounding box center [834, 166] width 57 height 21
click at [765, 171] on link "Cancel" at bounding box center [773, 166] width 25 height 13
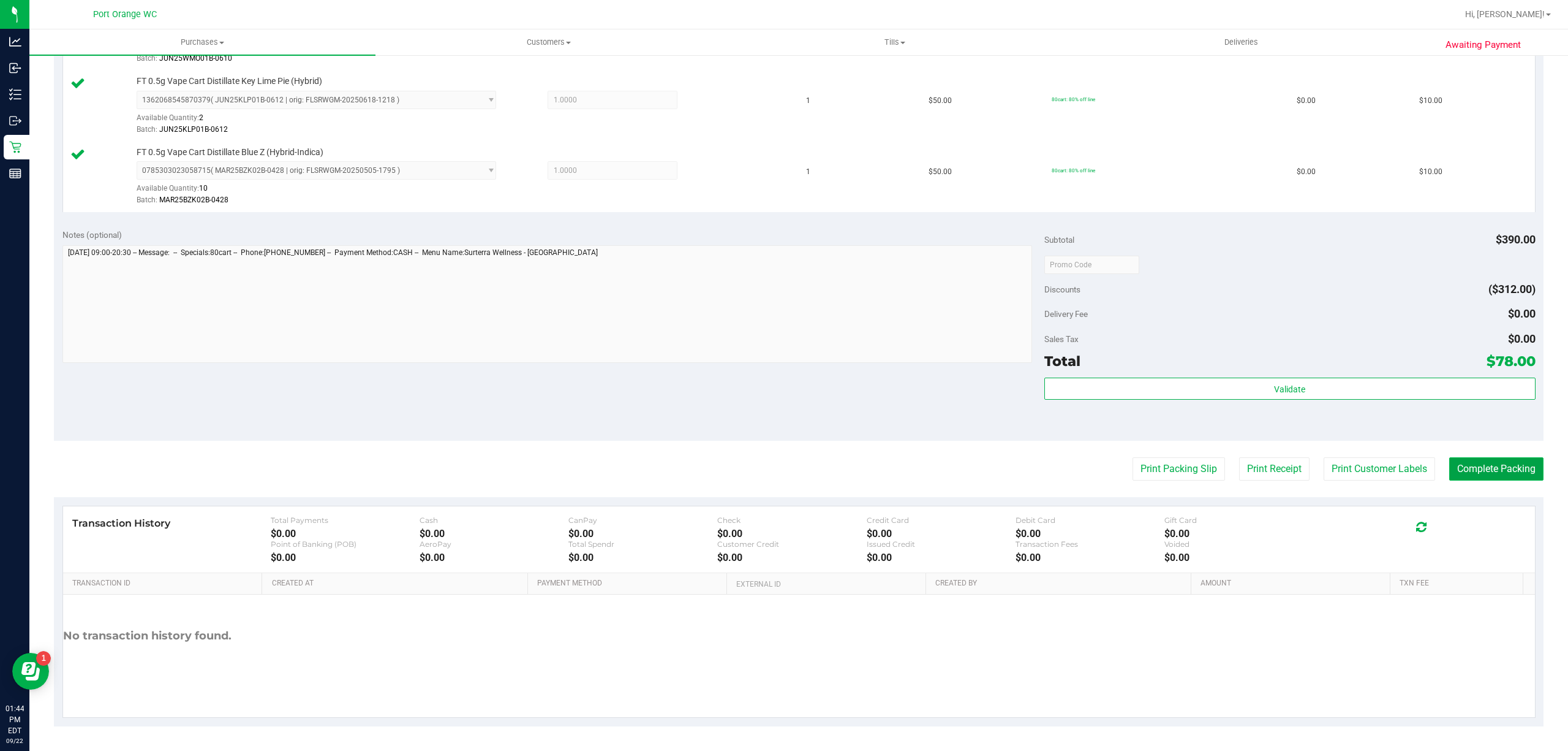
click at [1500, 469] on button "Complete Packing" at bounding box center [1496, 469] width 94 height 23
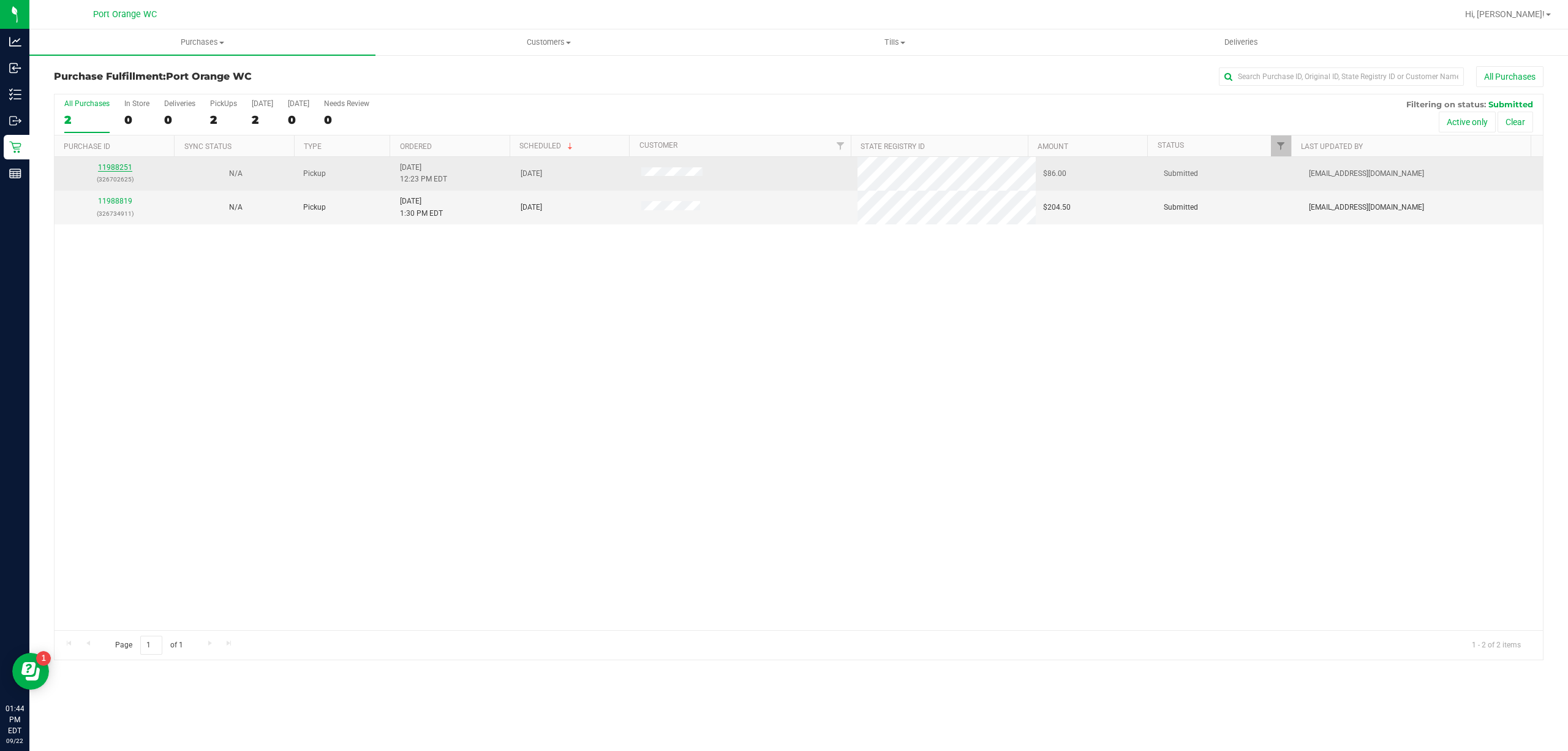
click at [116, 168] on link "11988251" at bounding box center [115, 167] width 34 height 8
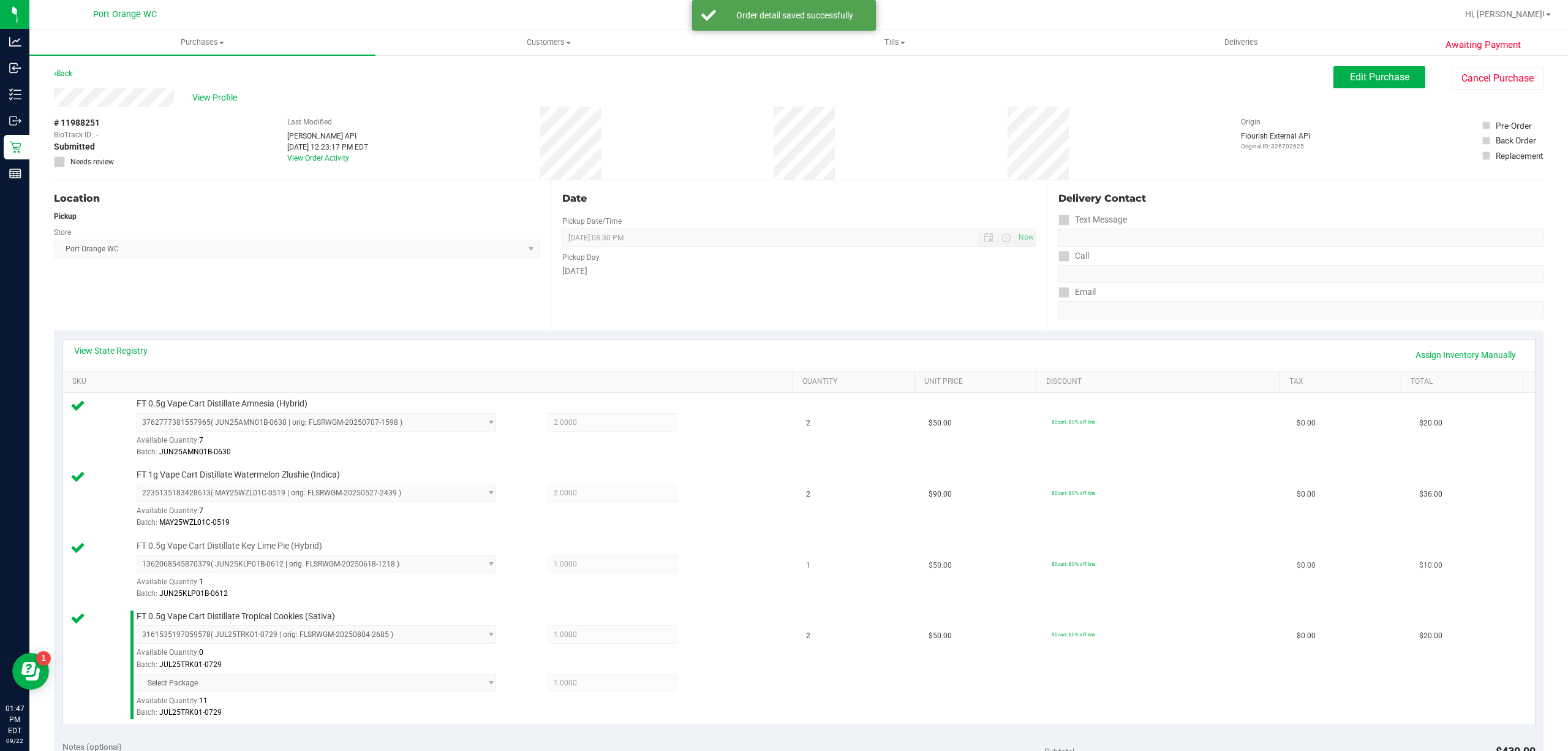
click at [1194, 590] on td "80cart: 80% off line" at bounding box center [1167, 571] width 246 height 71
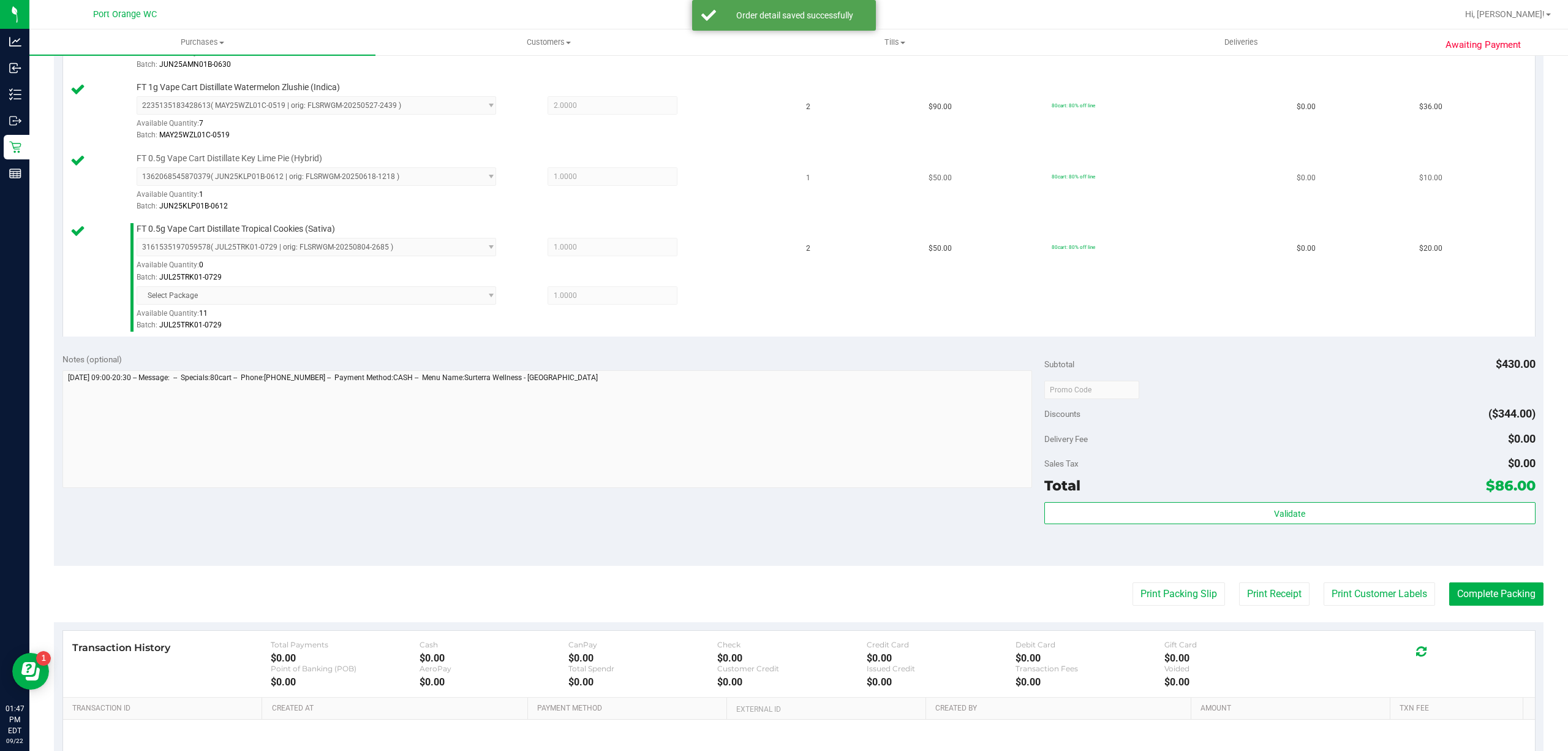
scroll to position [516, 0]
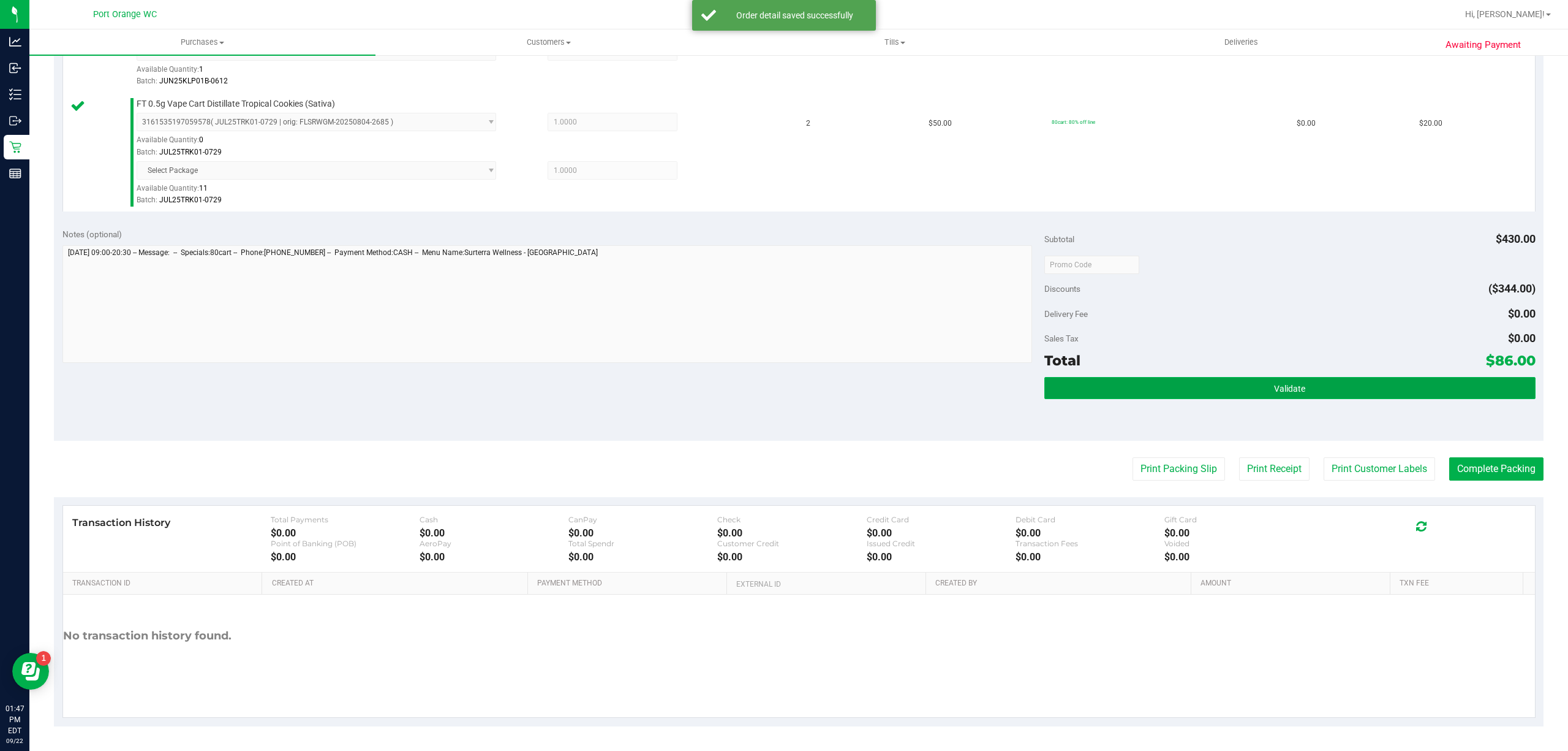
click at [1323, 395] on button "Validate" at bounding box center [1290, 387] width 491 height 22
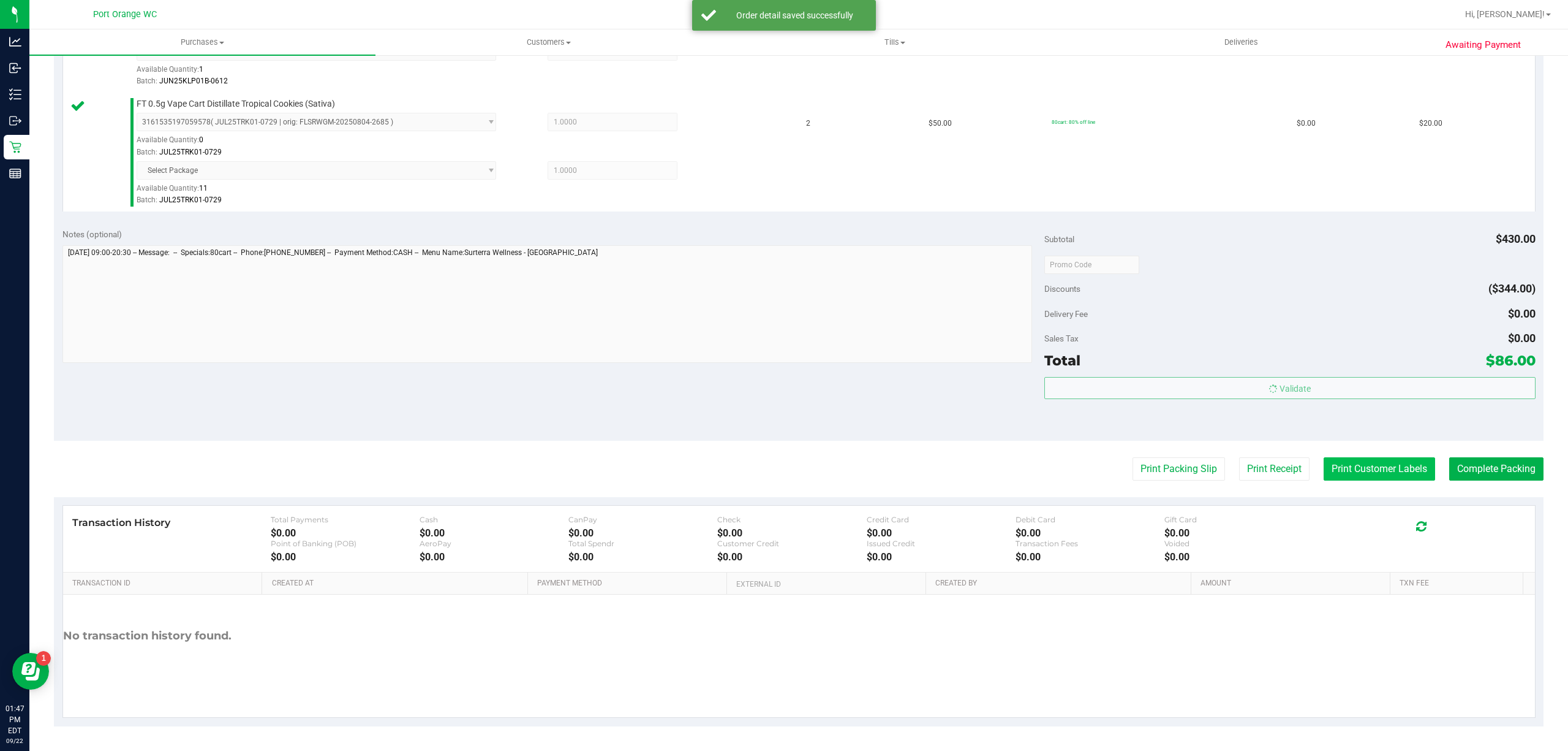
click at [1362, 457] on button "Print Customer Labels" at bounding box center [1380, 469] width 112 height 23
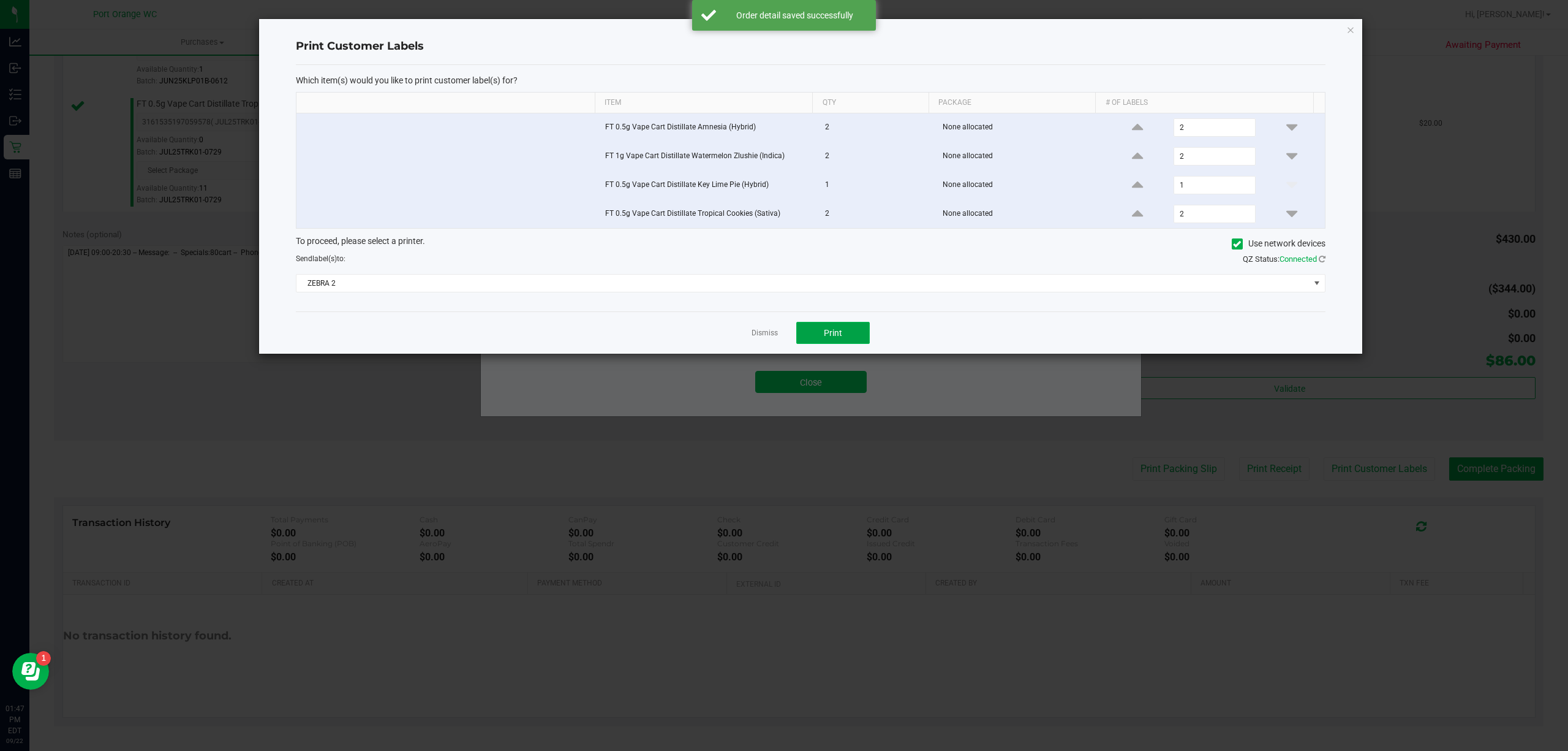
click at [846, 329] on button "Print" at bounding box center [833, 333] width 74 height 22
click at [760, 336] on link "Dismiss" at bounding box center [764, 333] width 26 height 11
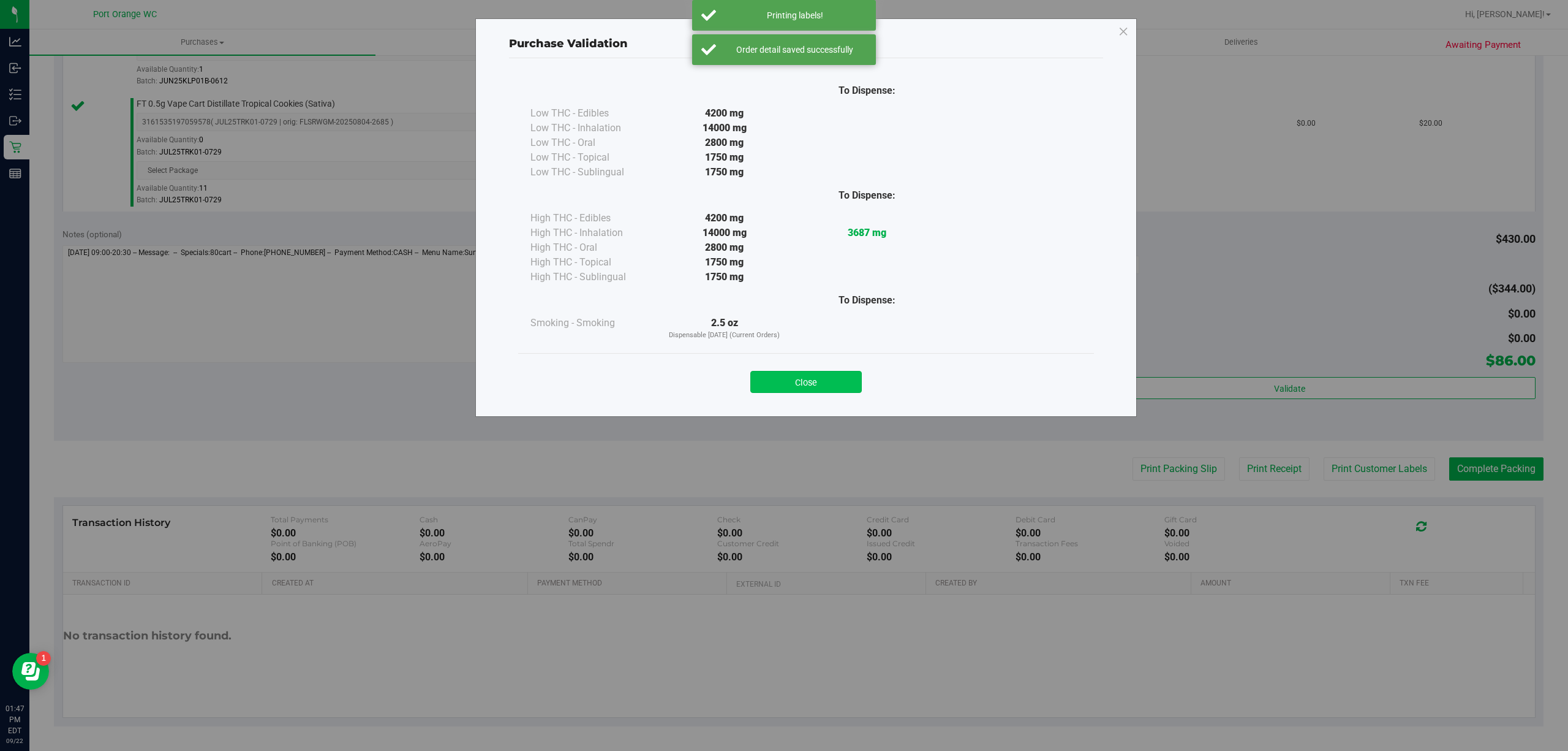
click at [778, 385] on button "Close" at bounding box center [807, 382] width 112 height 22
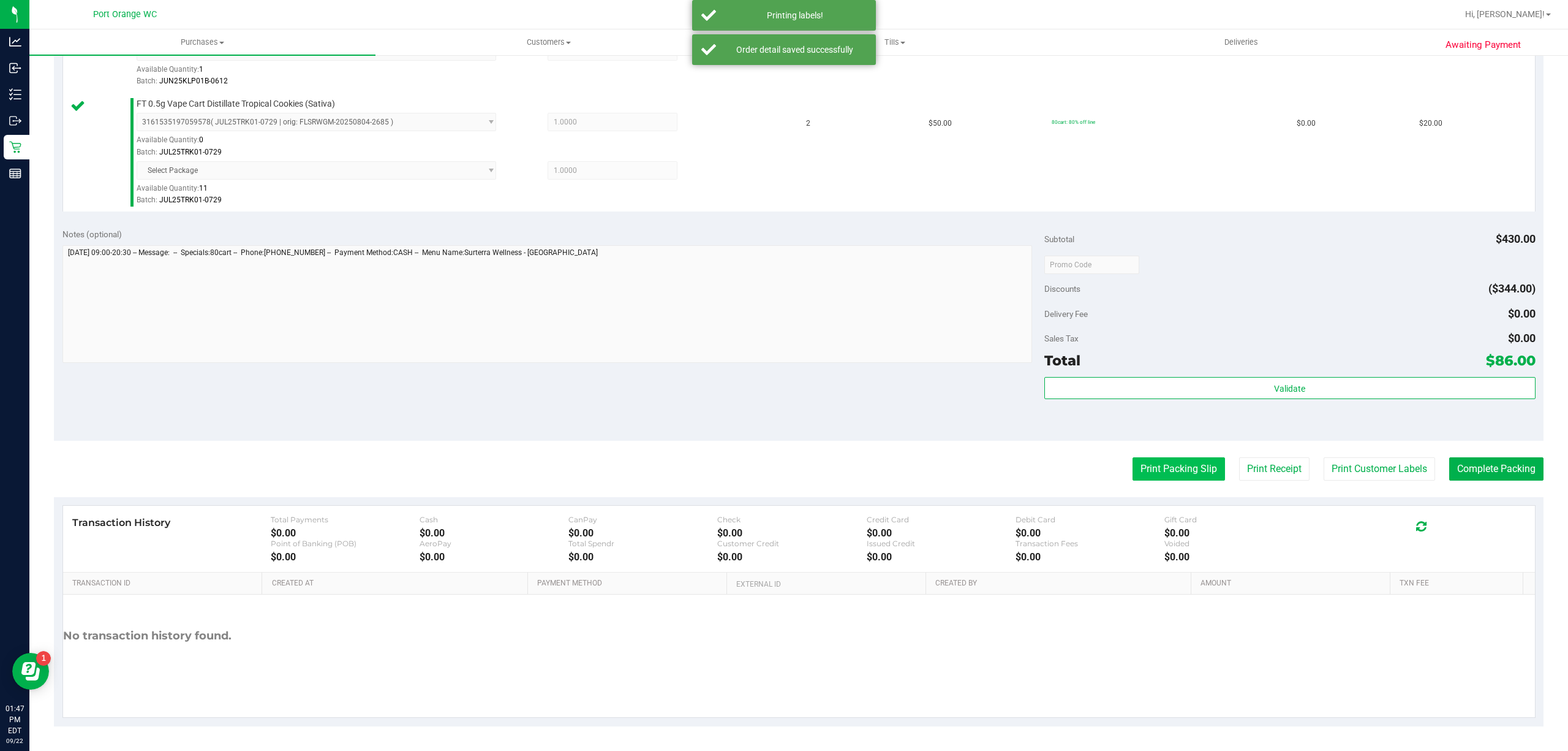
click at [1136, 469] on button "Print Packing Slip" at bounding box center [1179, 469] width 93 height 23
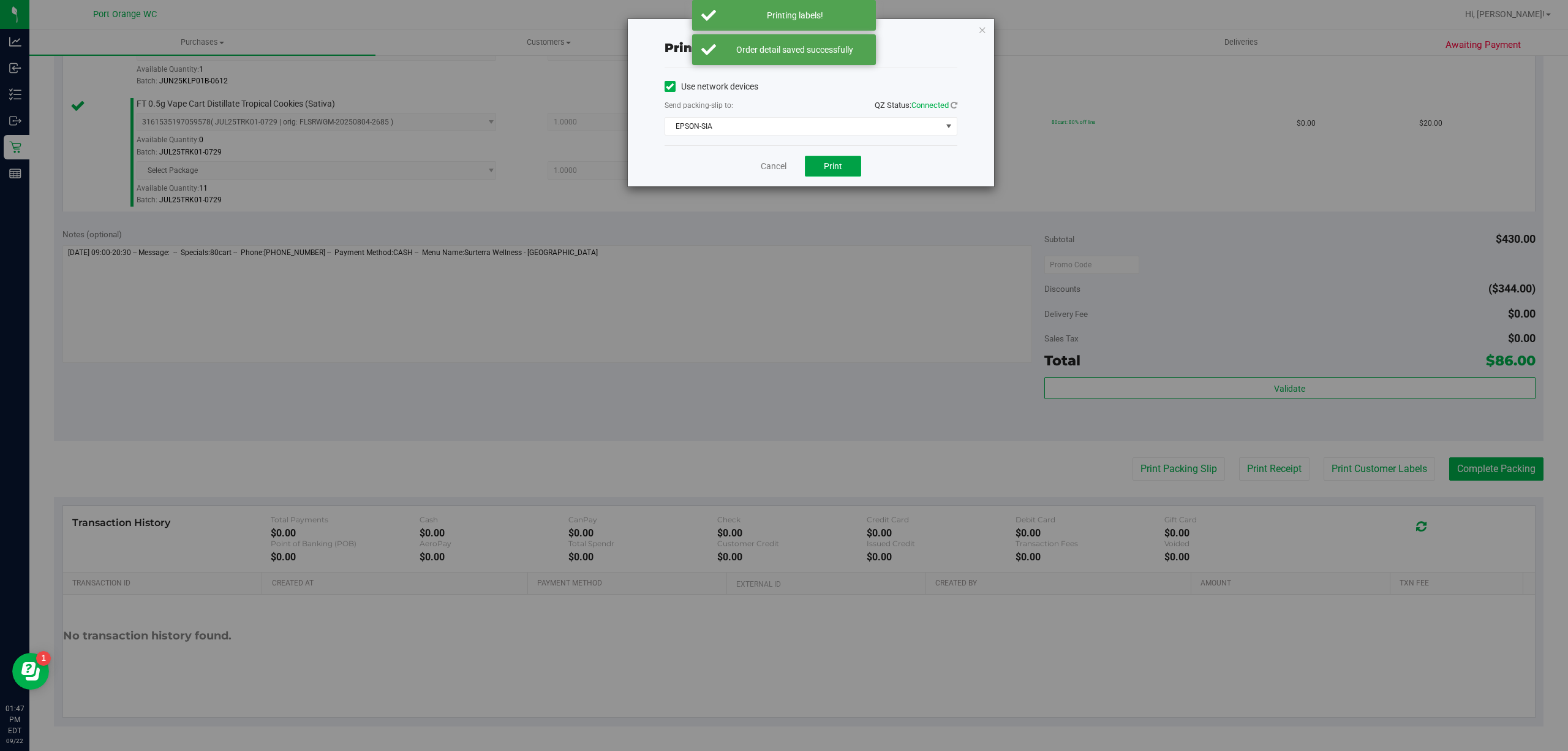
click at [833, 171] on span "Print" at bounding box center [833, 166] width 18 height 10
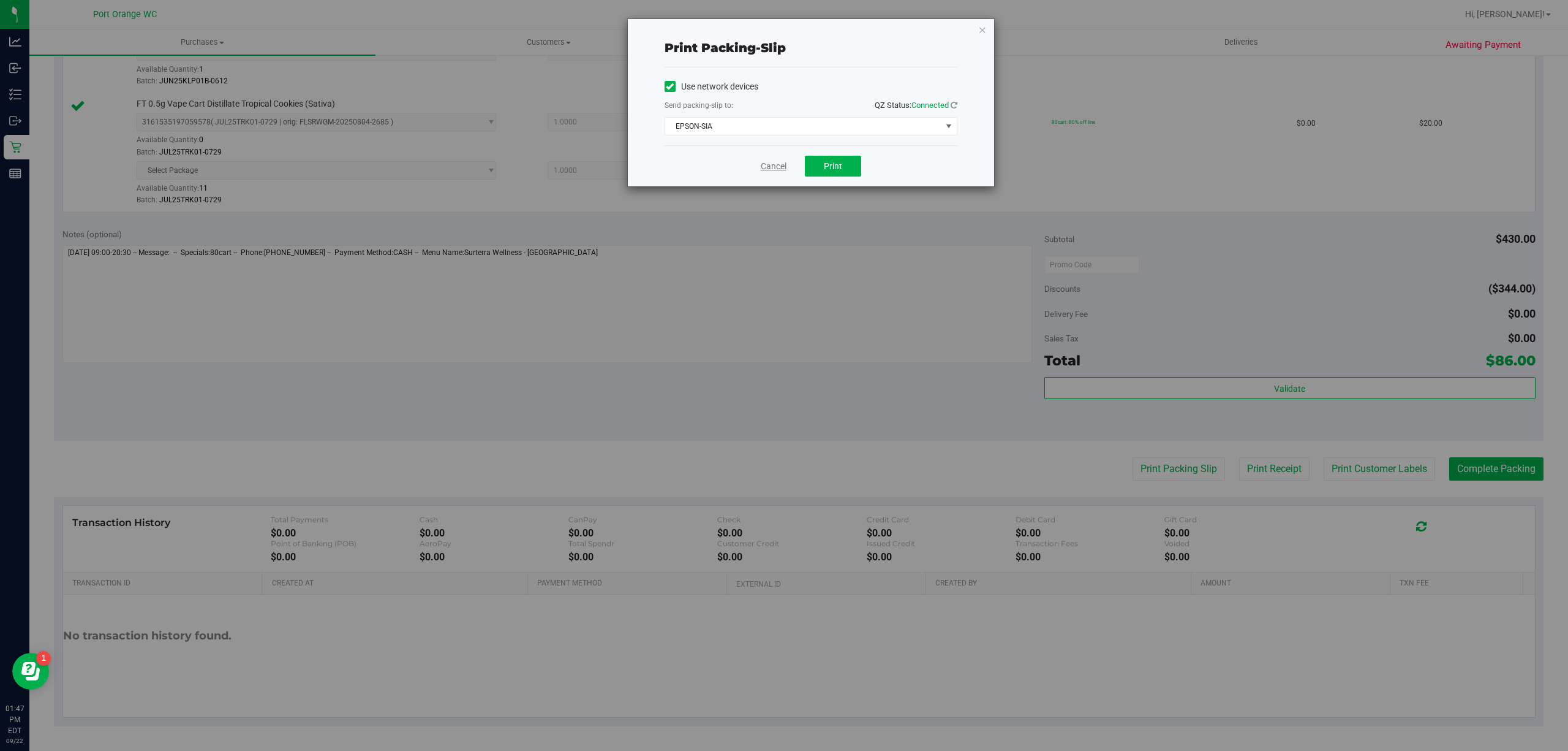
click at [777, 163] on link "Cancel" at bounding box center [773, 166] width 25 height 13
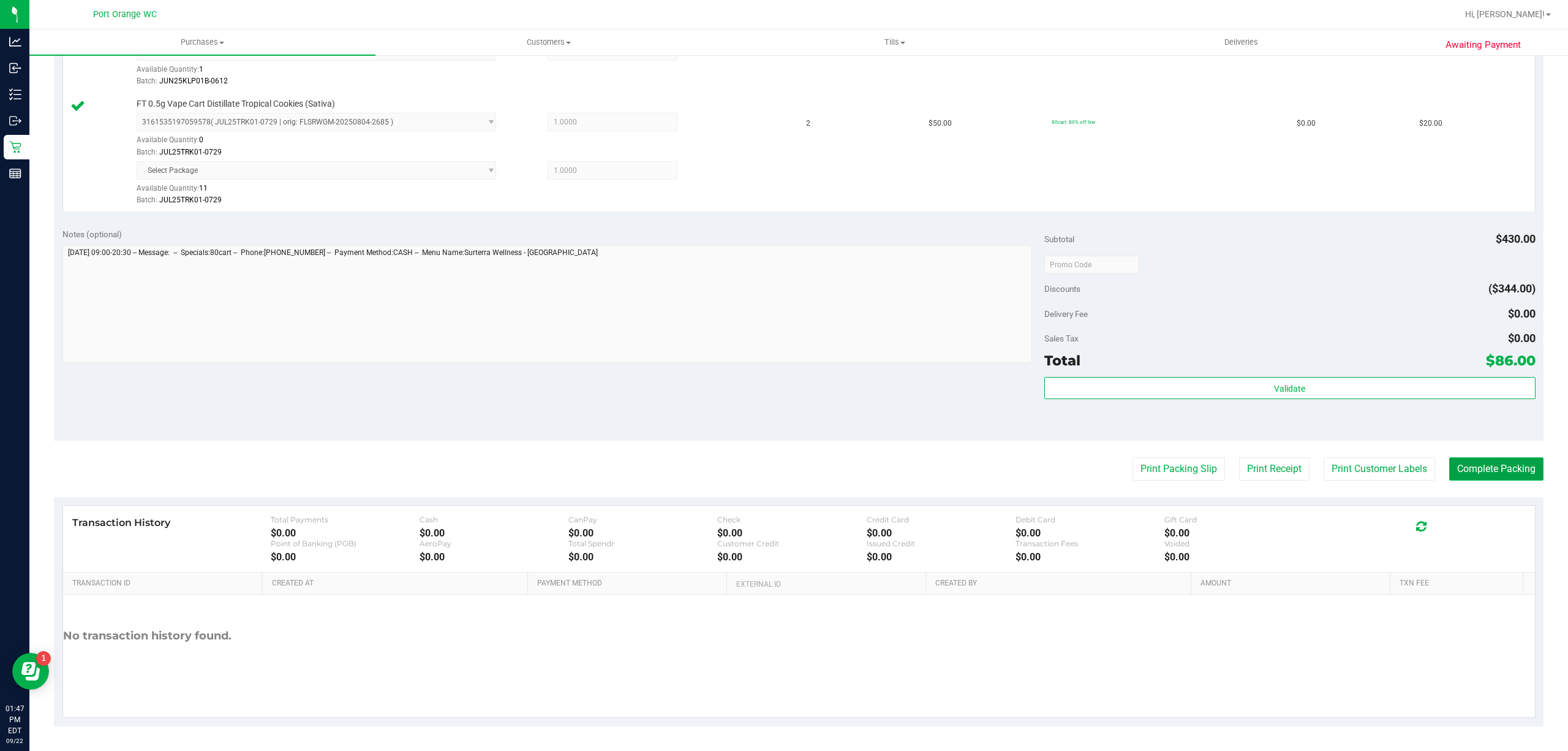
click at [1478, 466] on button "Complete Packing" at bounding box center [1496, 469] width 94 height 23
click at [1164, 471] on button "Print Packing Slip" at bounding box center [1179, 469] width 93 height 23
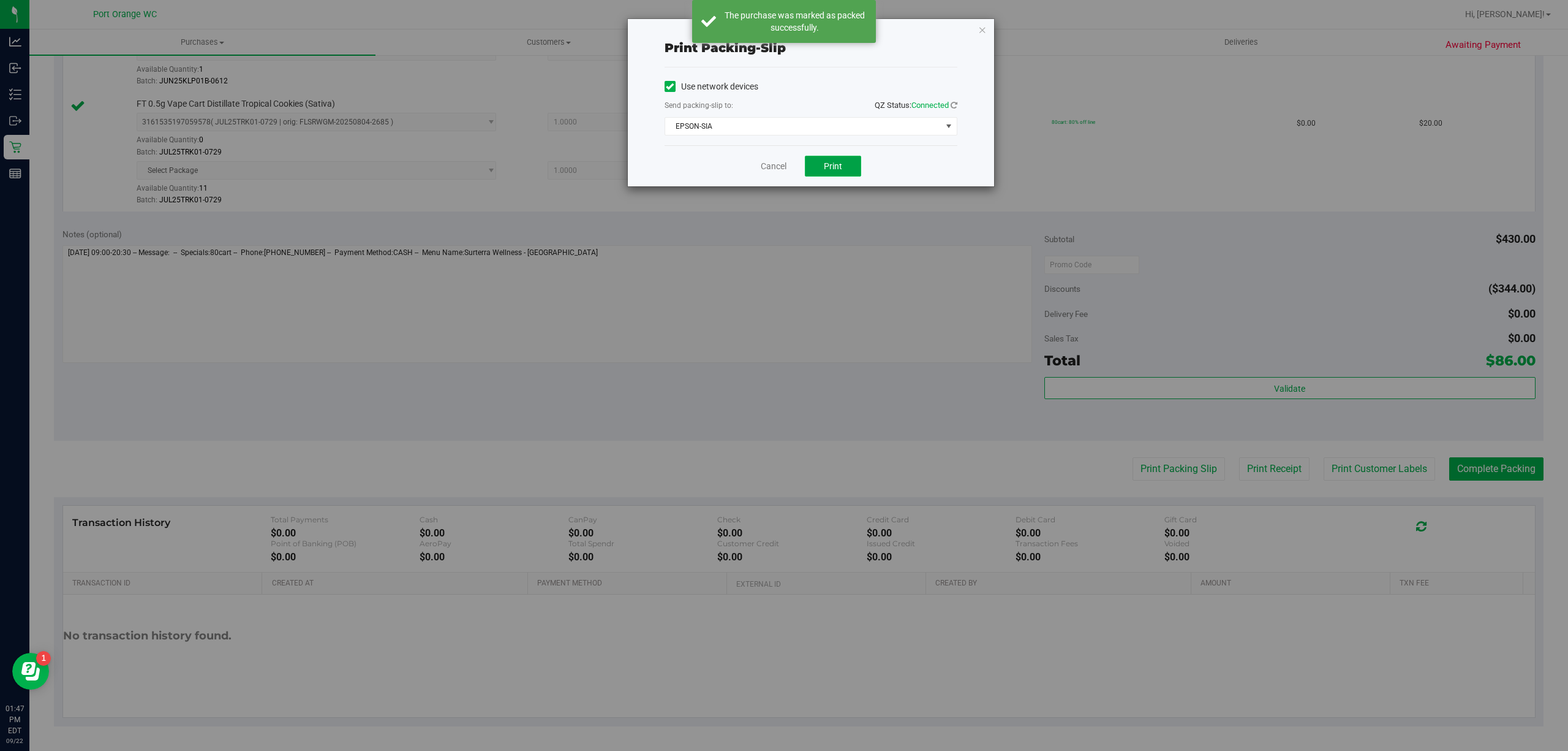
click at [824, 166] on span "Print" at bounding box center [833, 166] width 18 height 10
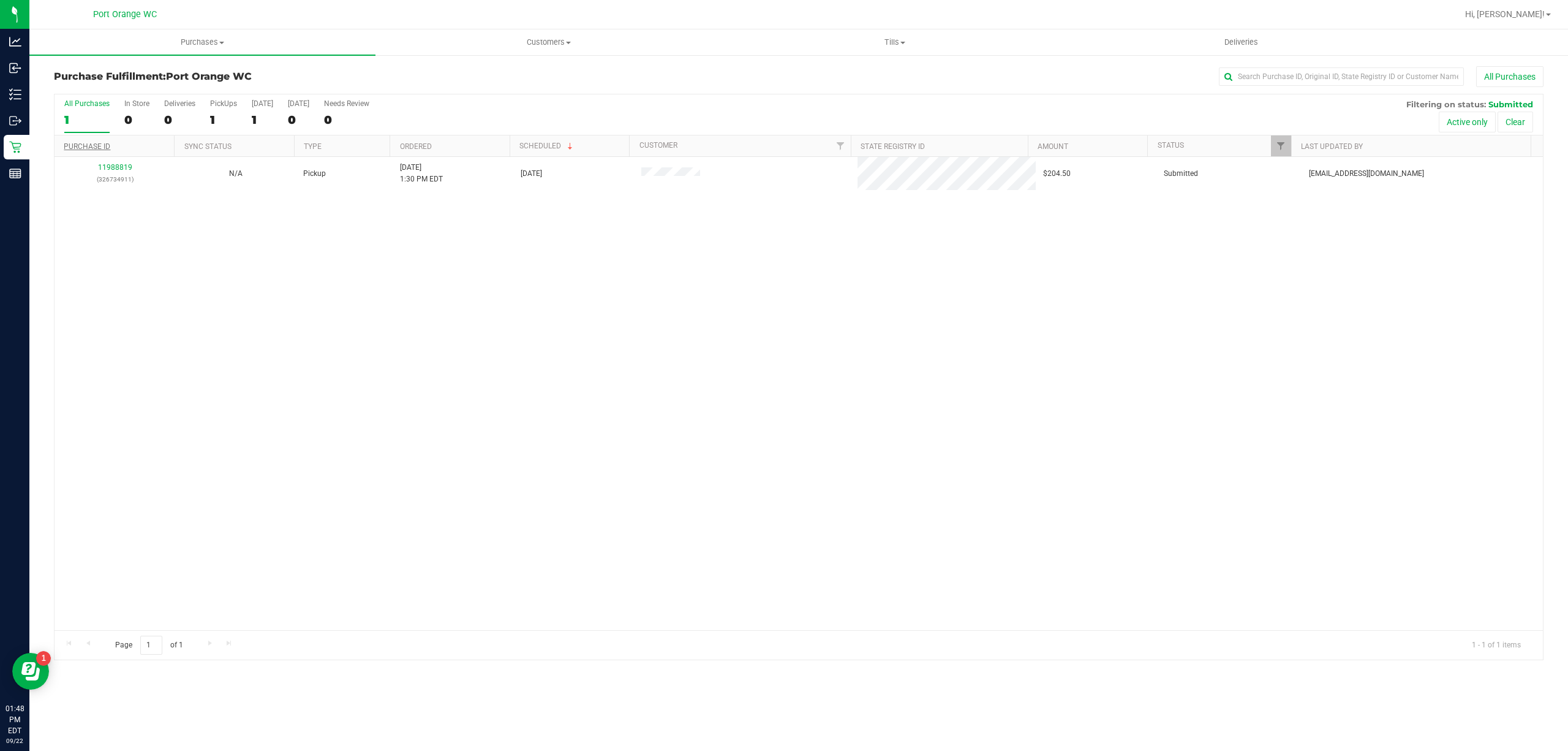
click at [96, 147] on link "Purchase ID" at bounding box center [87, 147] width 47 height 8
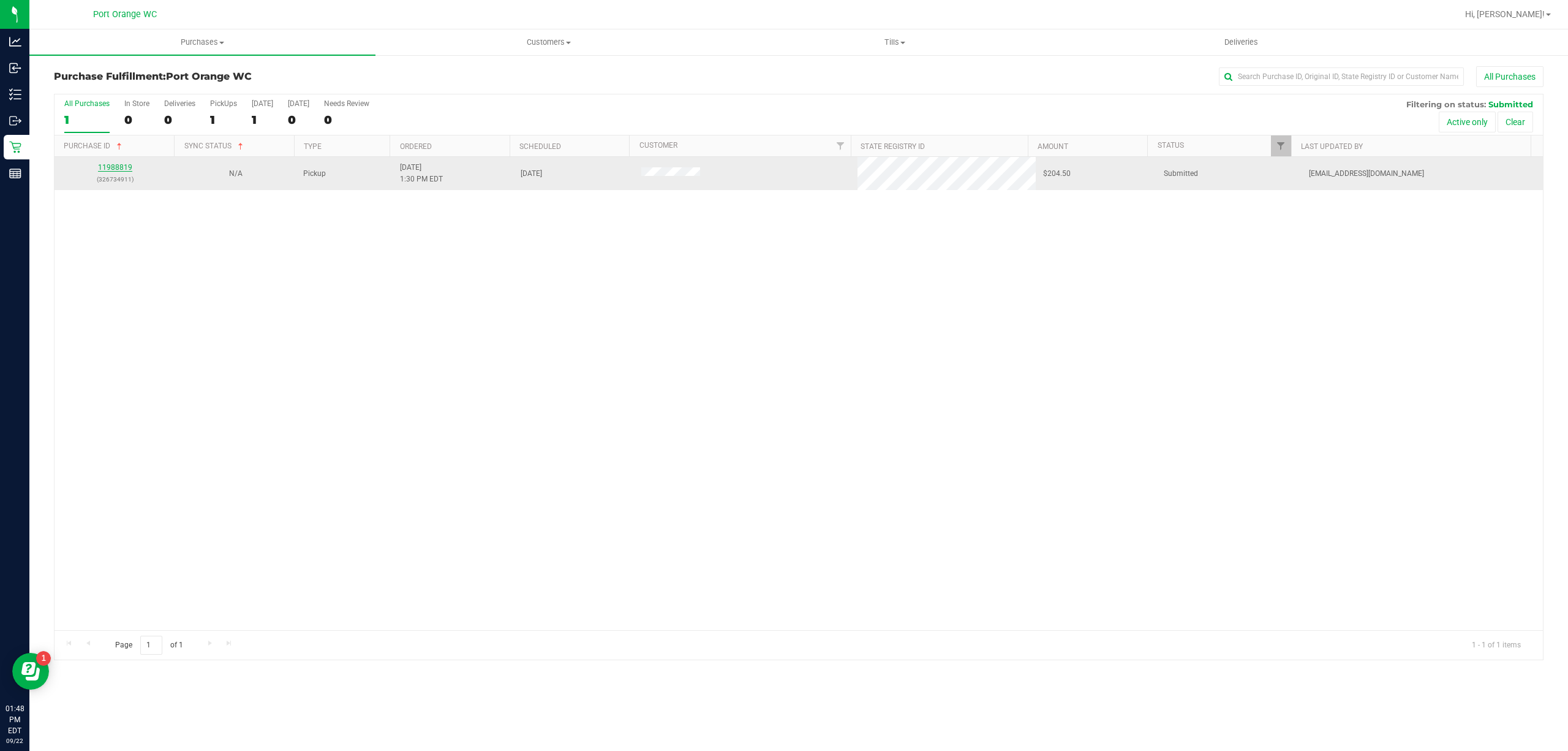
click at [116, 168] on link "11988819" at bounding box center [115, 167] width 34 height 8
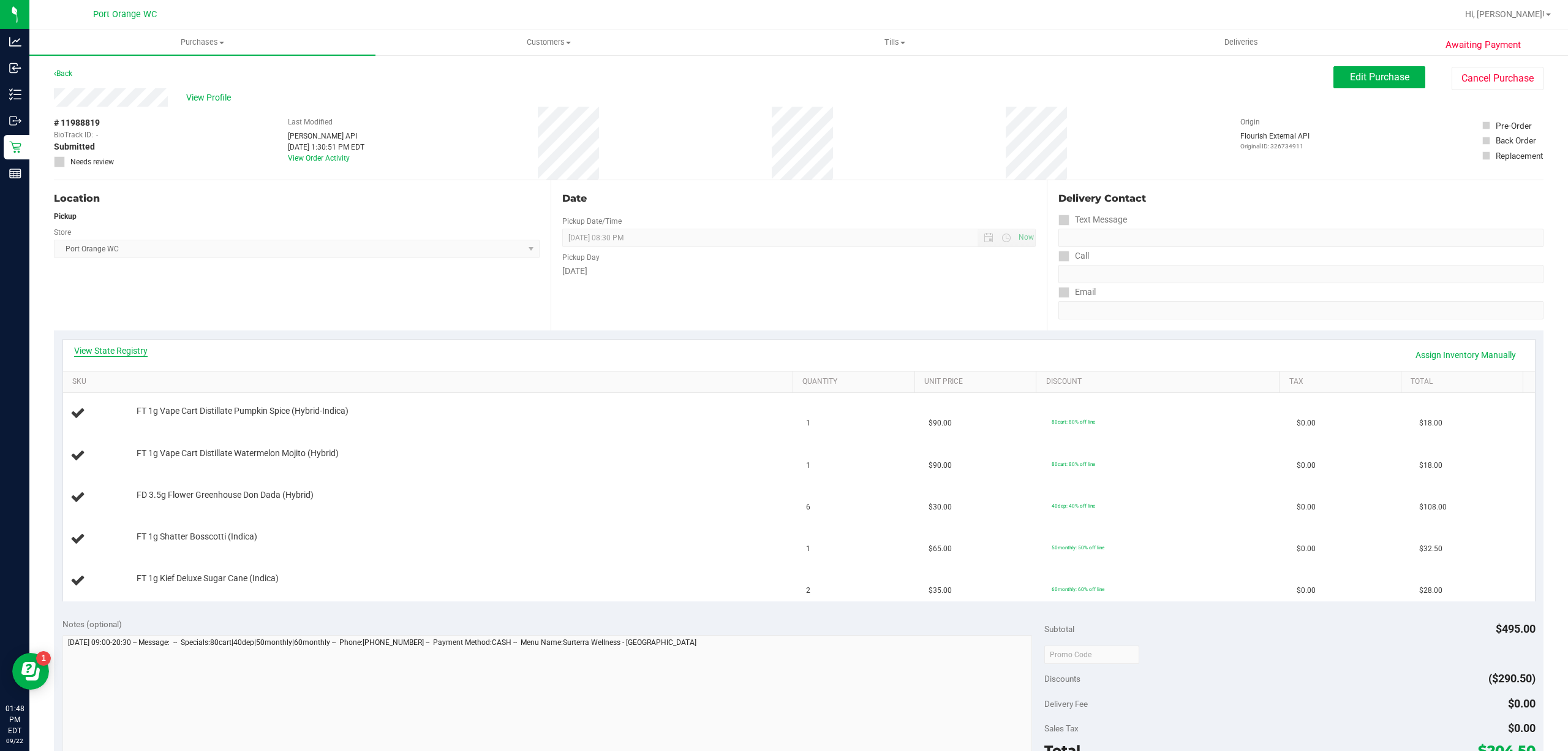
click at [125, 354] on link "View State Registry" at bounding box center [111, 350] width 74 height 12
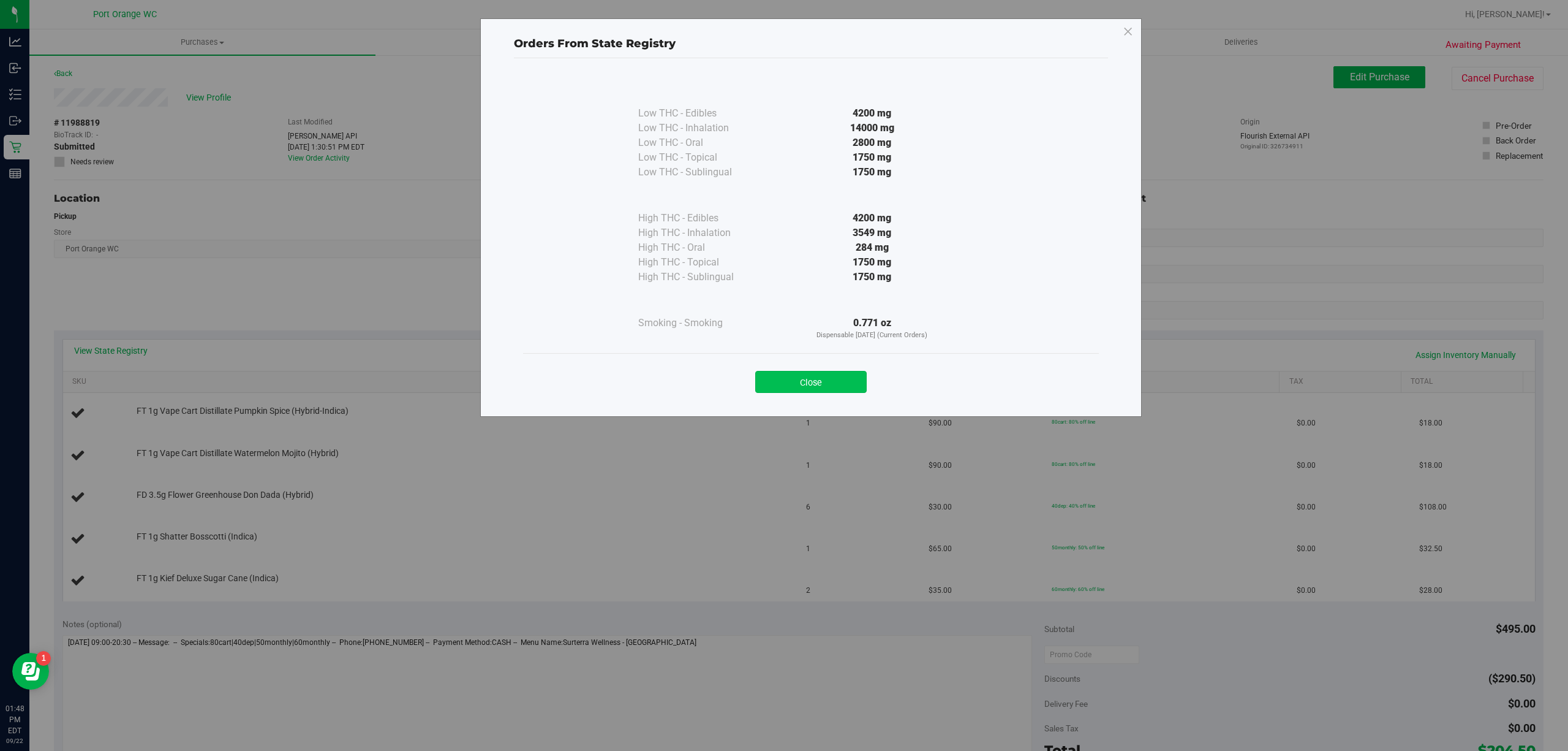
click at [819, 380] on button "Close" at bounding box center [811, 382] width 112 height 22
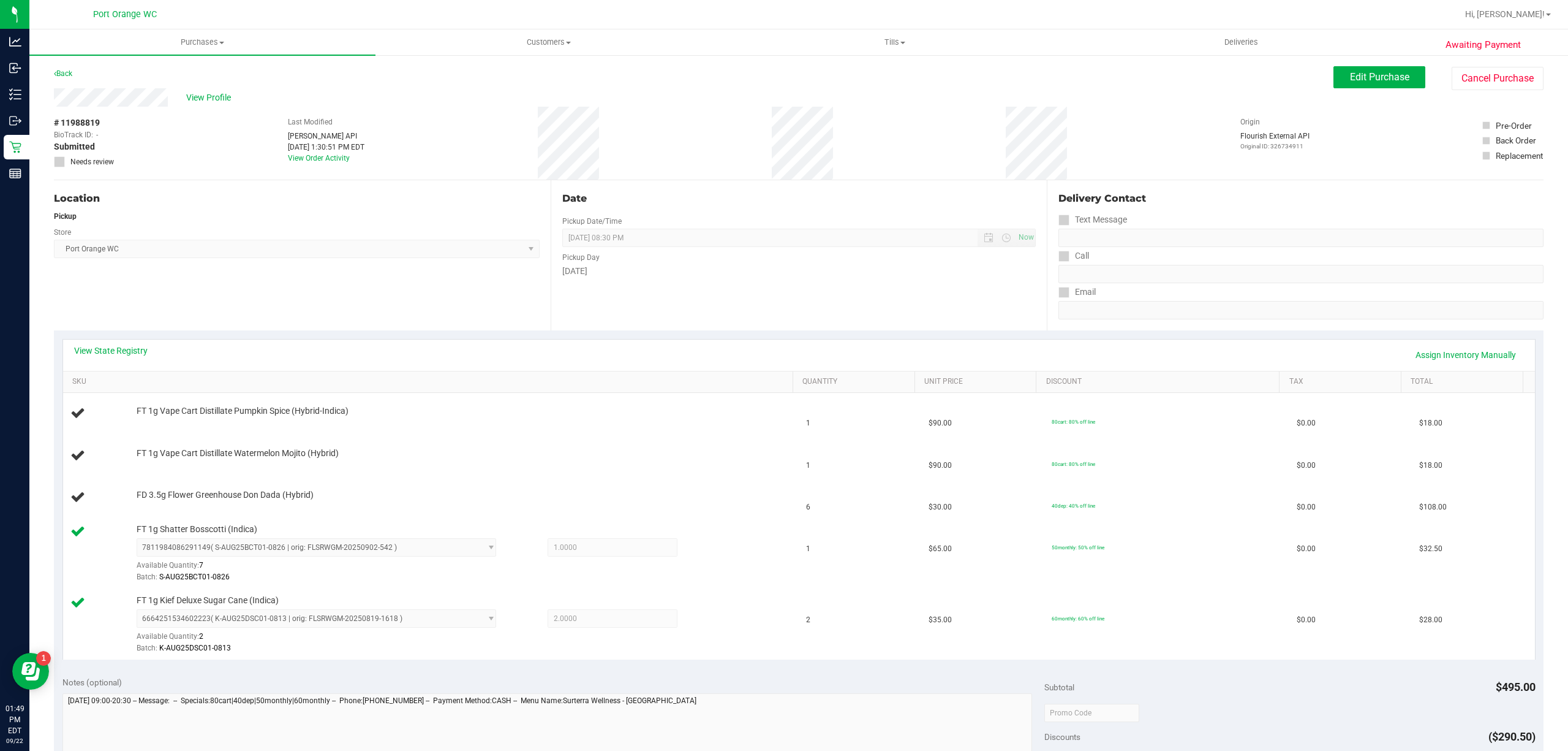
click at [436, 69] on div "Back Edit Purchase Cancel Purchase" at bounding box center [798, 76] width 1489 height 22
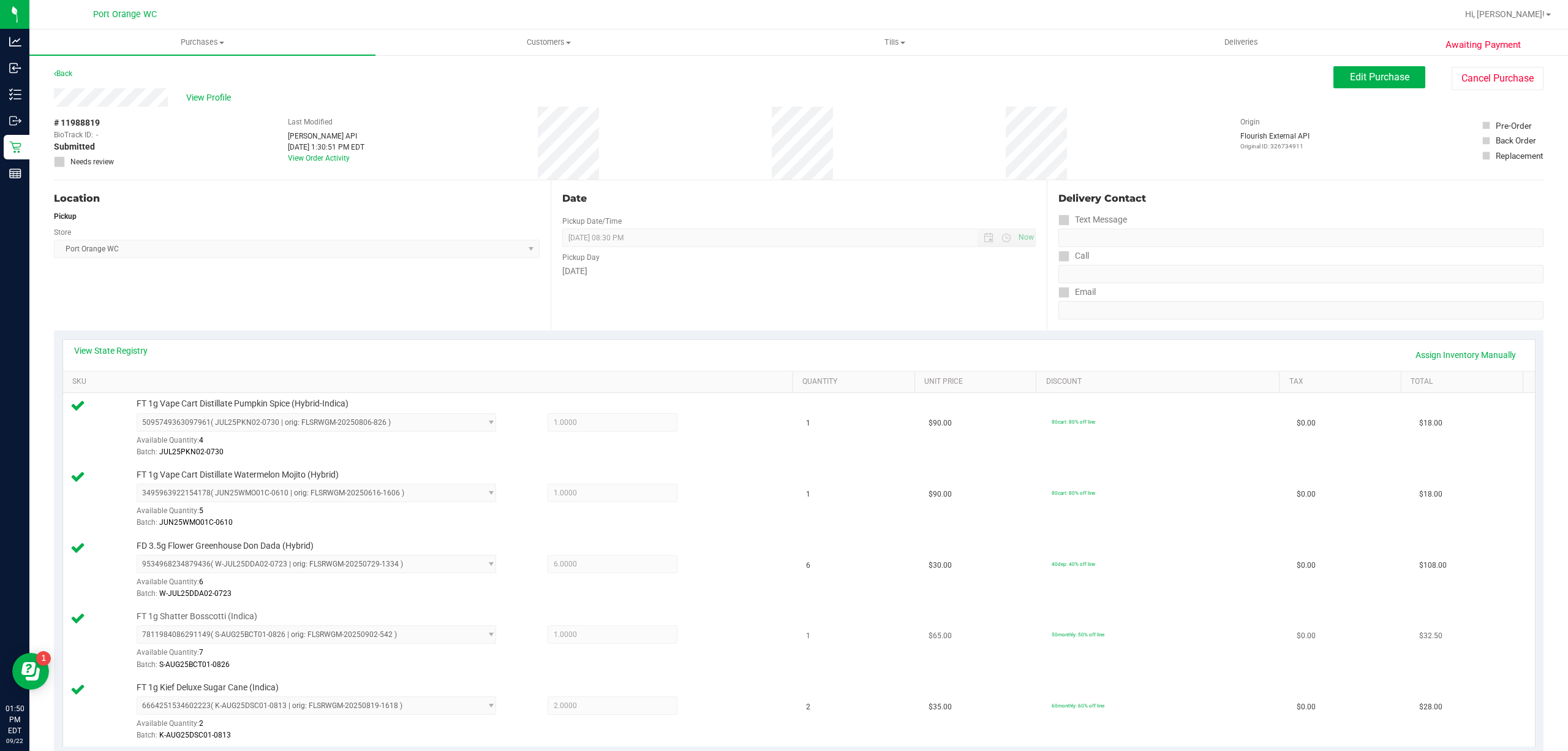
click at [1196, 621] on td "50monthly: 50% off line" at bounding box center [1167, 641] width 246 height 71
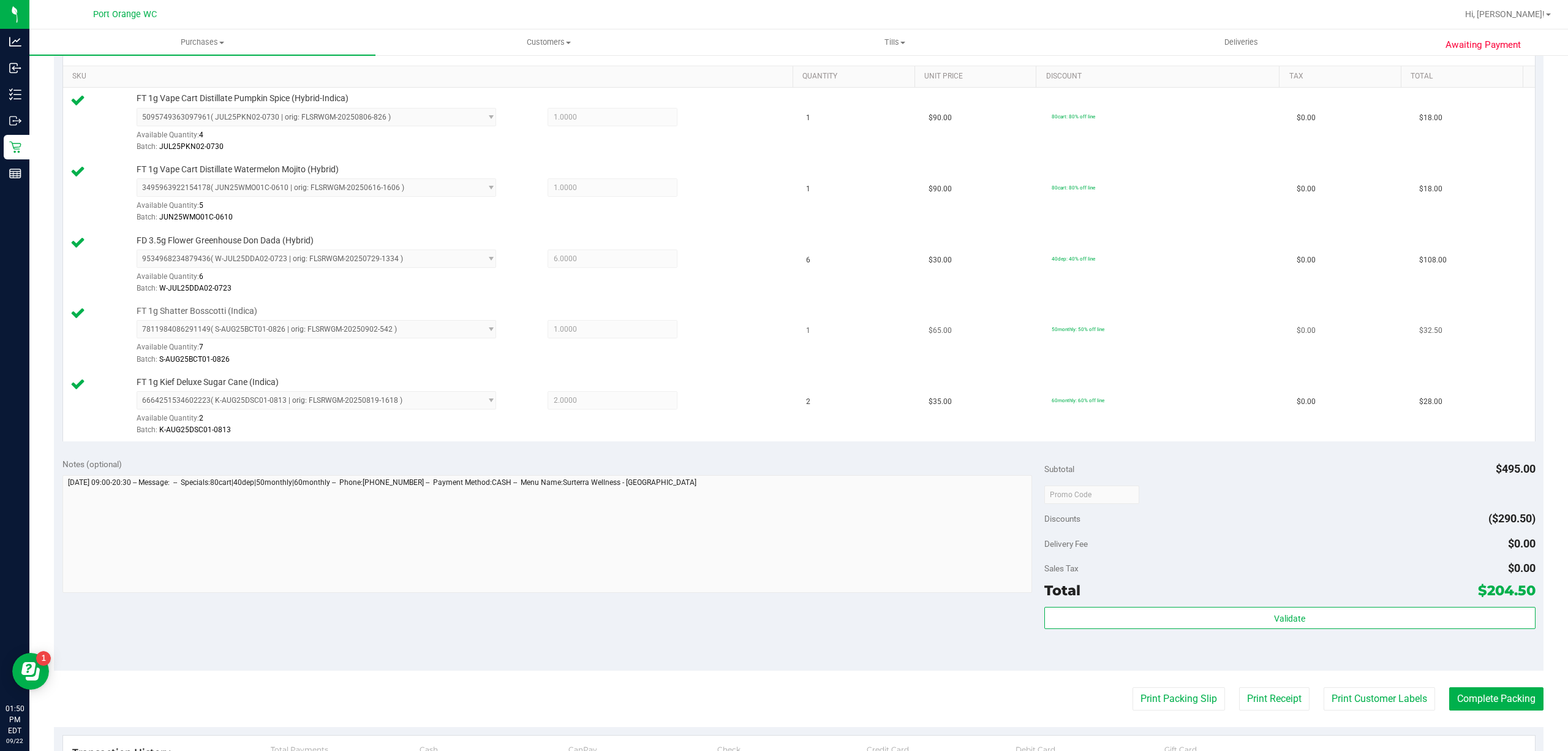
scroll to position [309, 0]
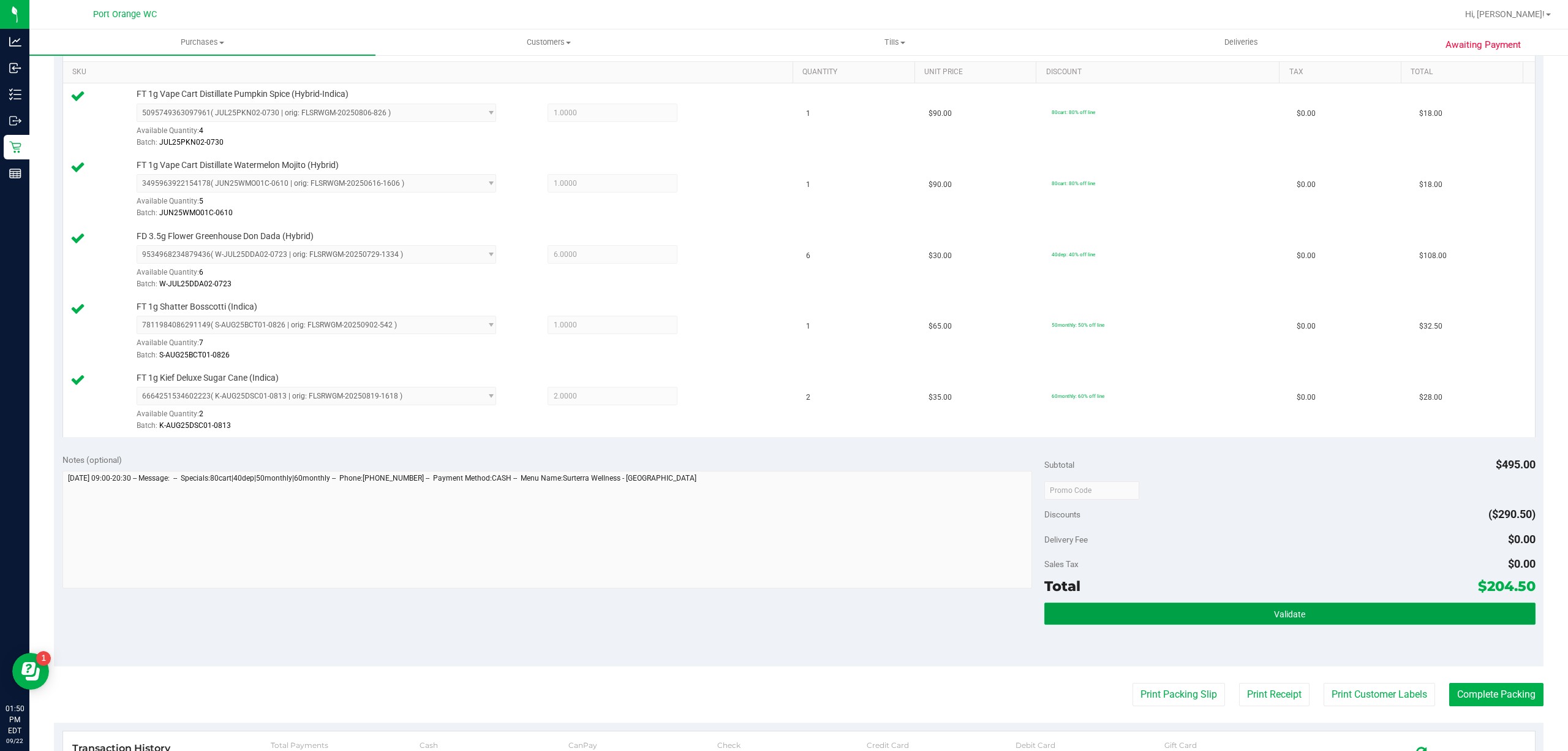
click at [1342, 624] on button "Validate" at bounding box center [1290, 613] width 491 height 22
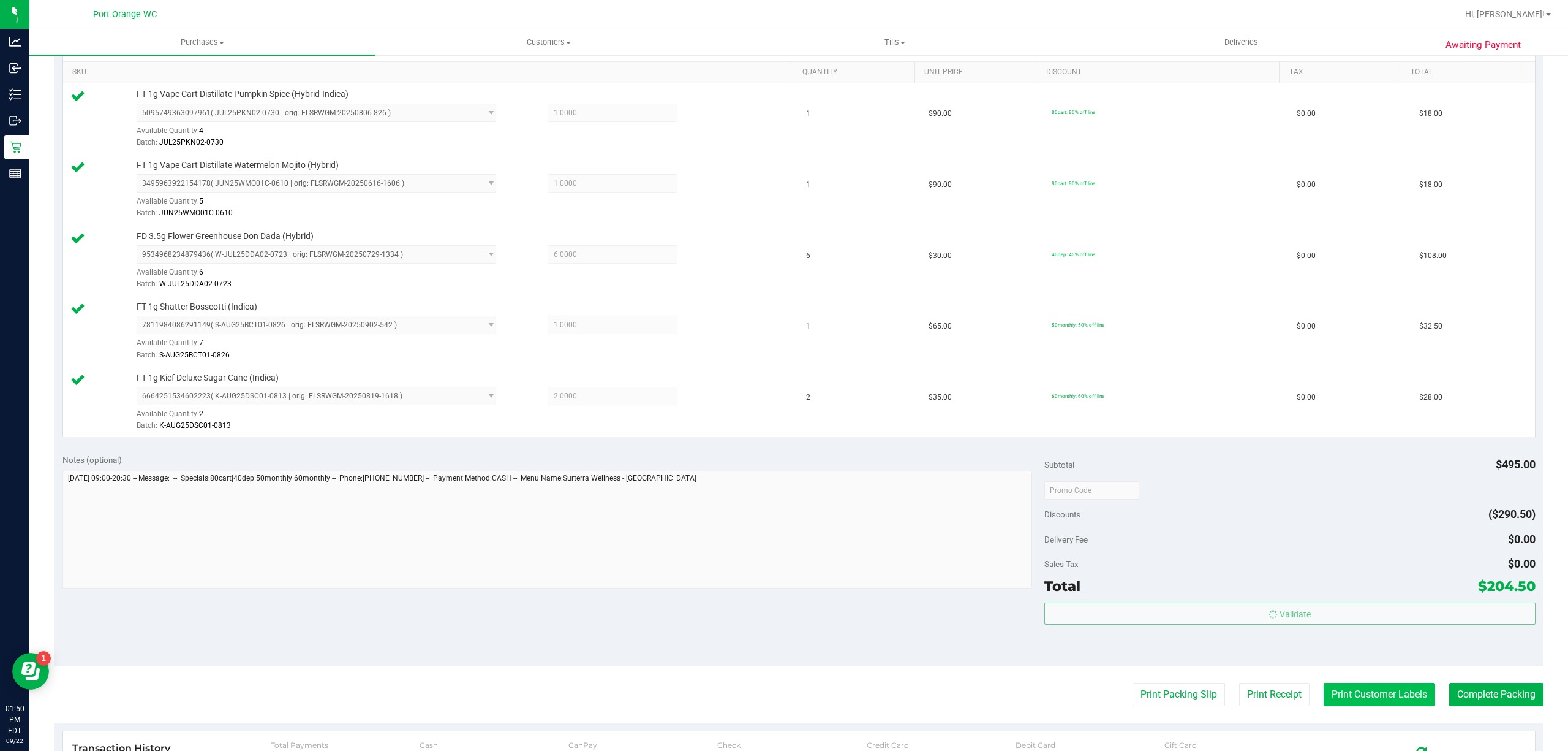
click at [1341, 696] on button "Print Customer Labels" at bounding box center [1380, 694] width 112 height 23
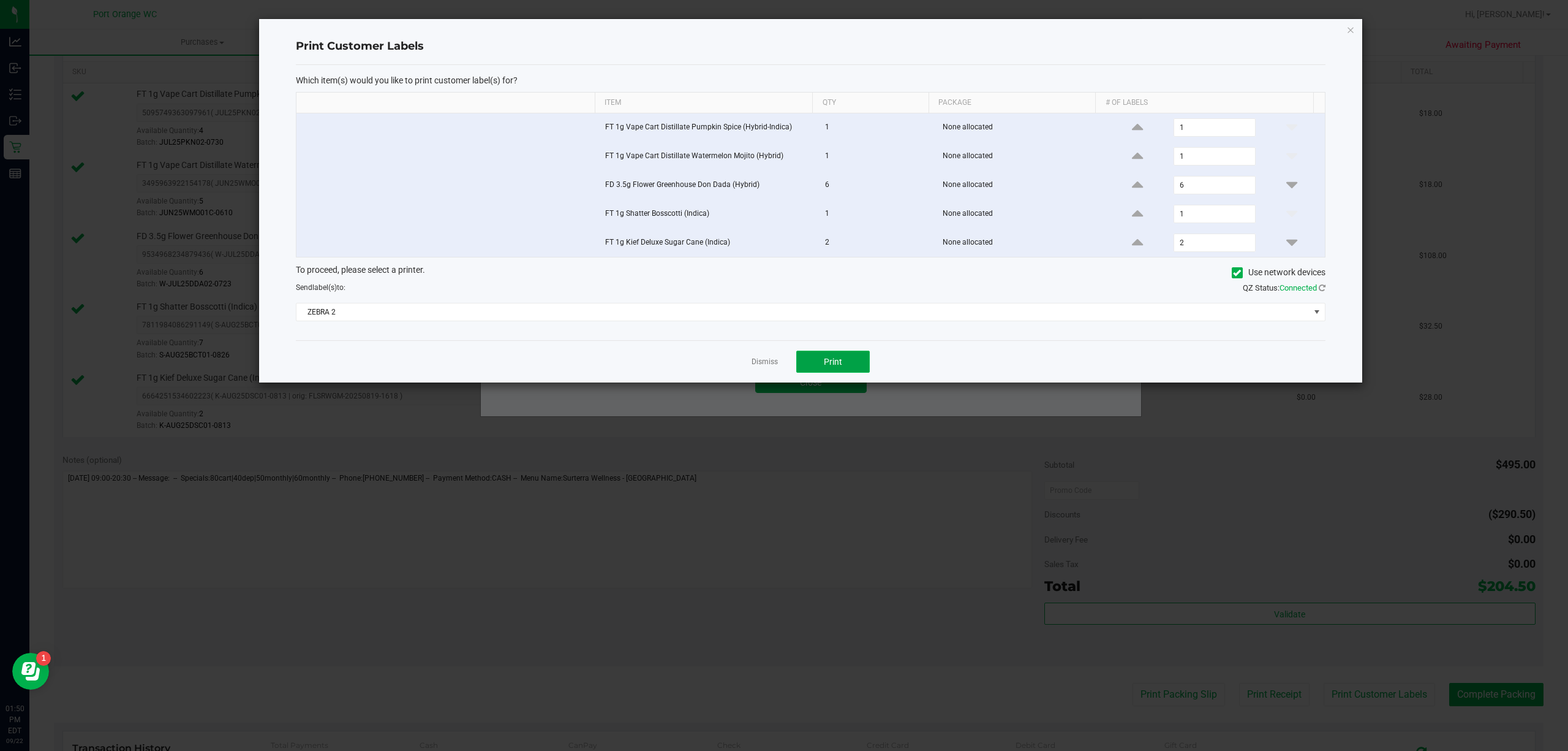
click at [837, 367] on span "Print" at bounding box center [833, 362] width 18 height 10
click at [757, 364] on link "Dismiss" at bounding box center [764, 362] width 26 height 11
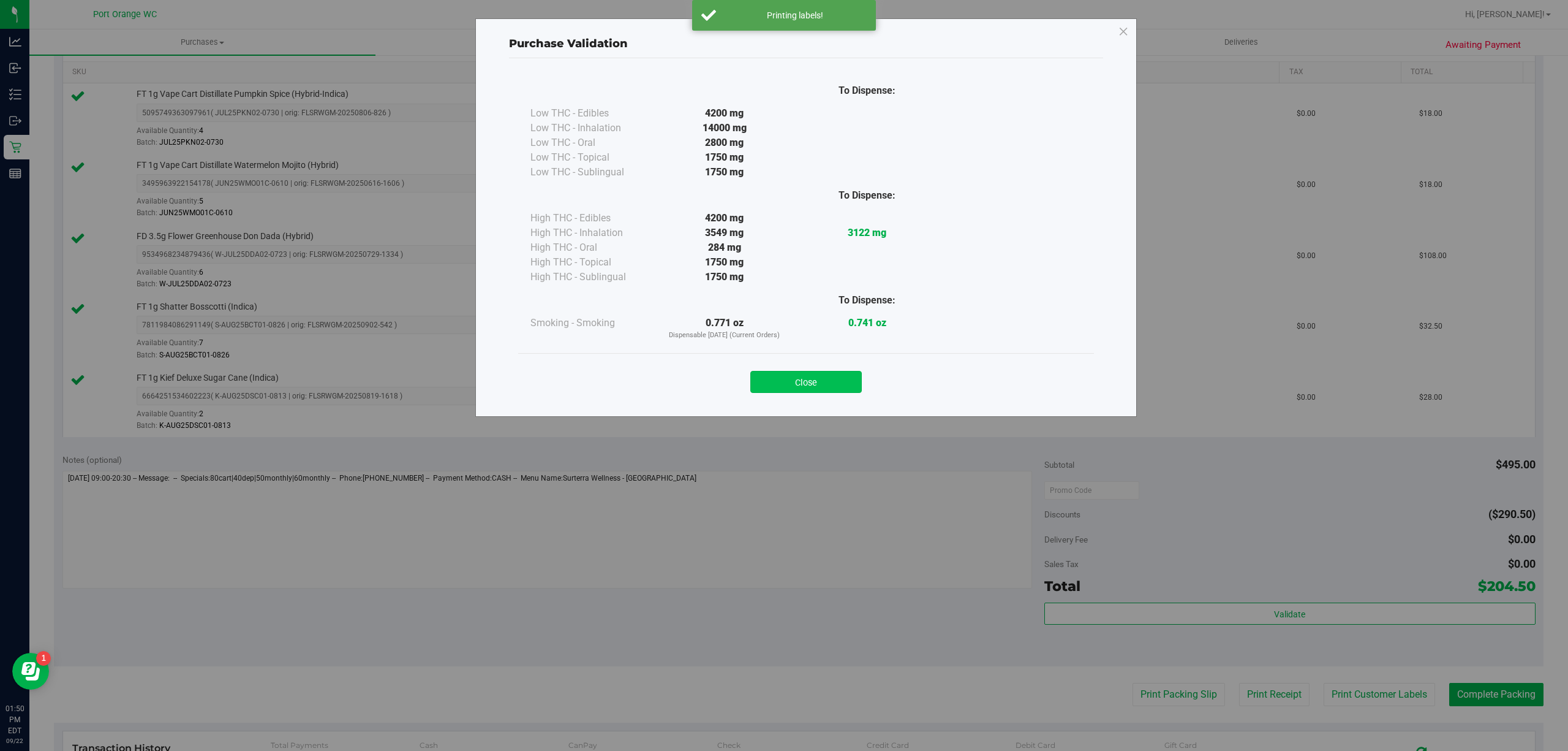
click at [796, 391] on button "Close" at bounding box center [807, 382] width 112 height 22
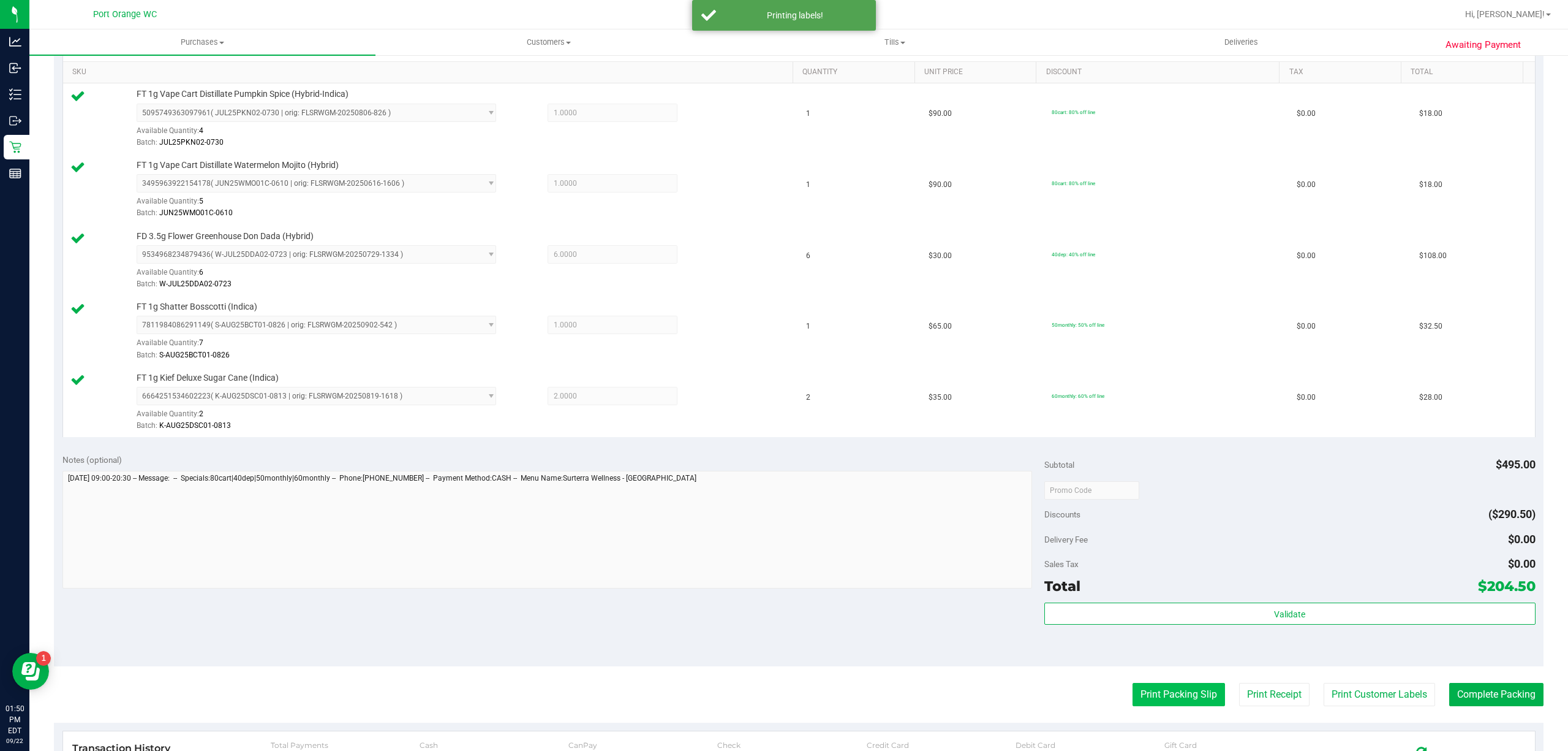
click at [1168, 687] on button "Print Packing Slip" at bounding box center [1179, 694] width 93 height 23
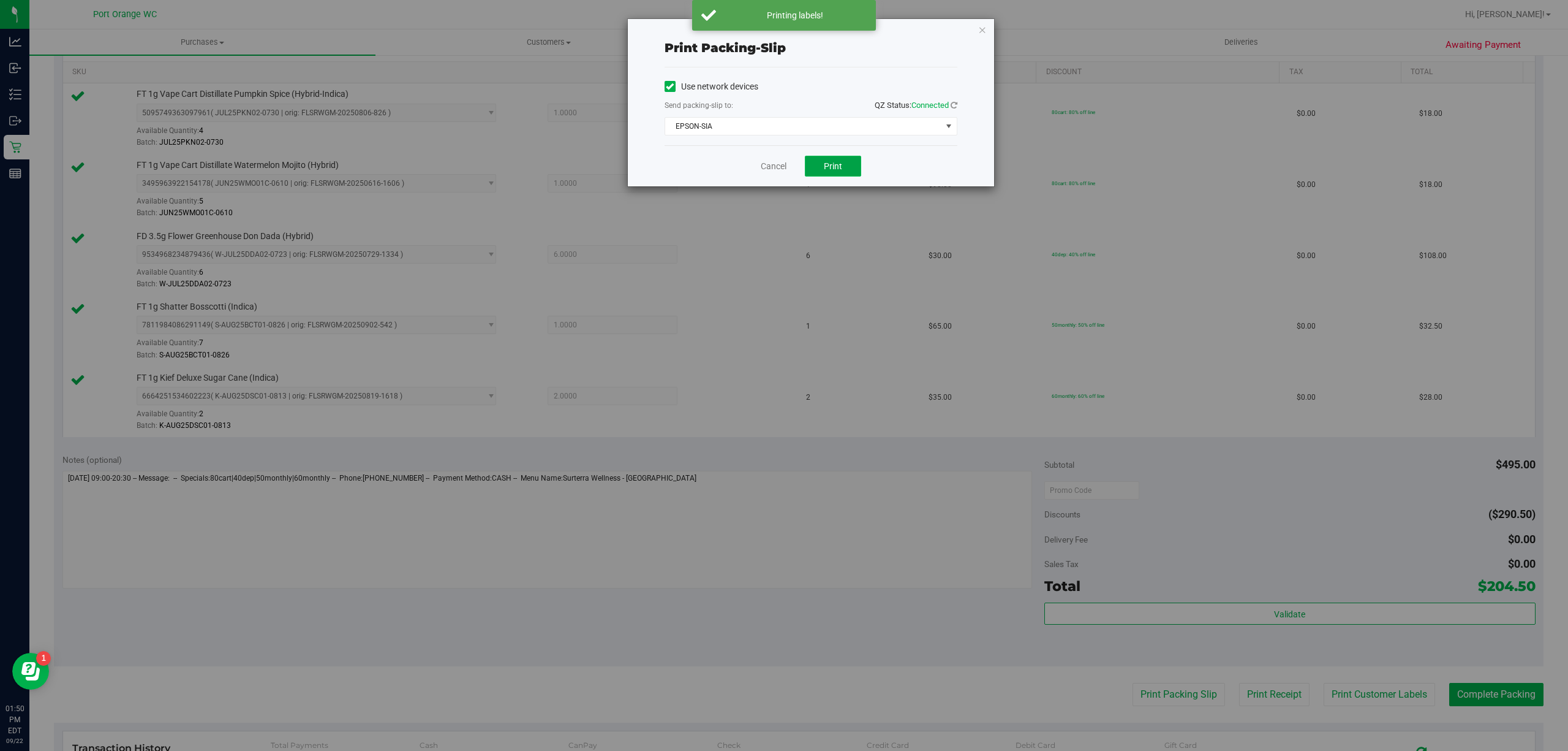
click at [851, 172] on button "Print" at bounding box center [834, 166] width 57 height 21
click at [841, 173] on button "Print" at bounding box center [834, 166] width 57 height 21
click at [770, 166] on link "Cancel" at bounding box center [773, 166] width 25 height 13
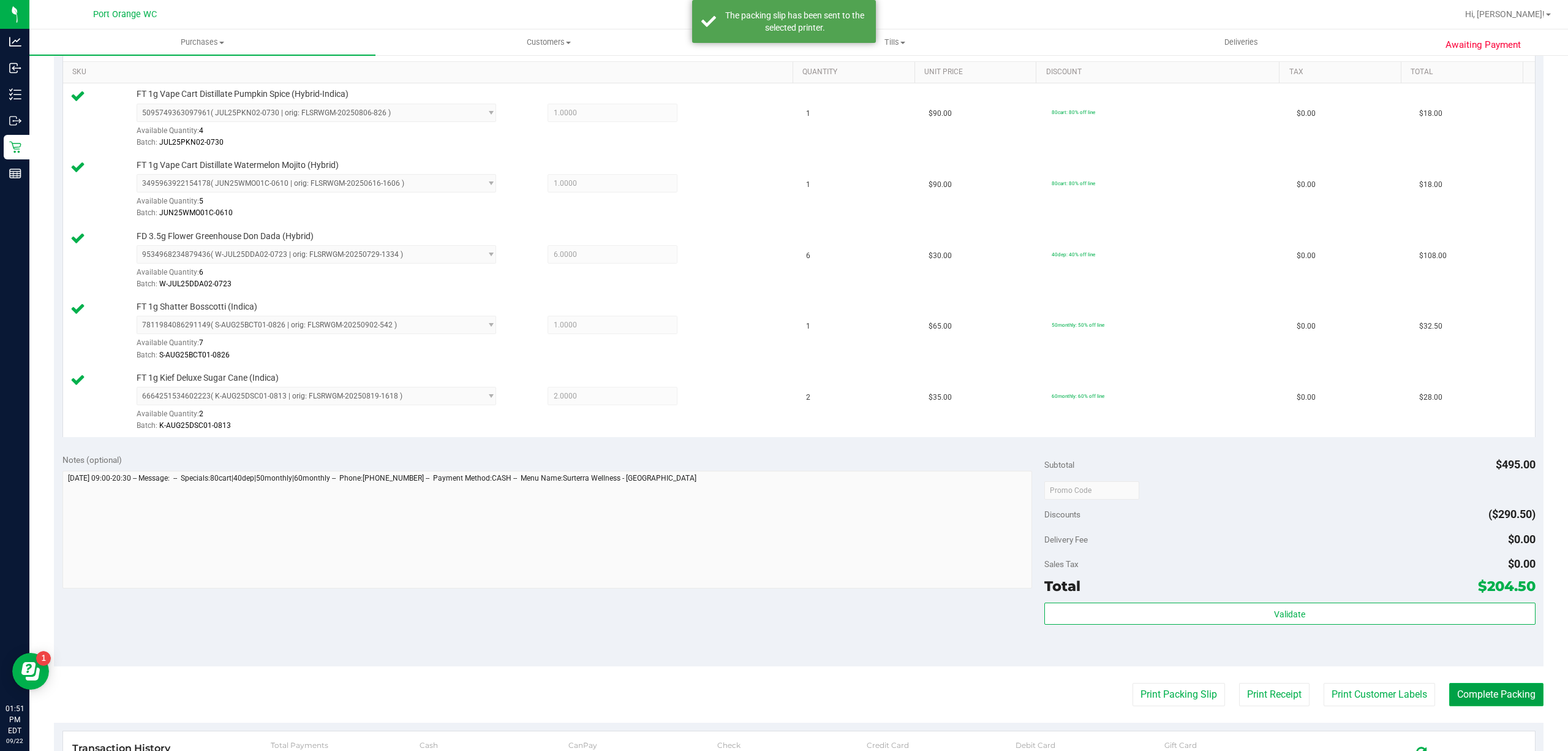
click at [1493, 697] on button "Complete Packing" at bounding box center [1496, 694] width 94 height 23
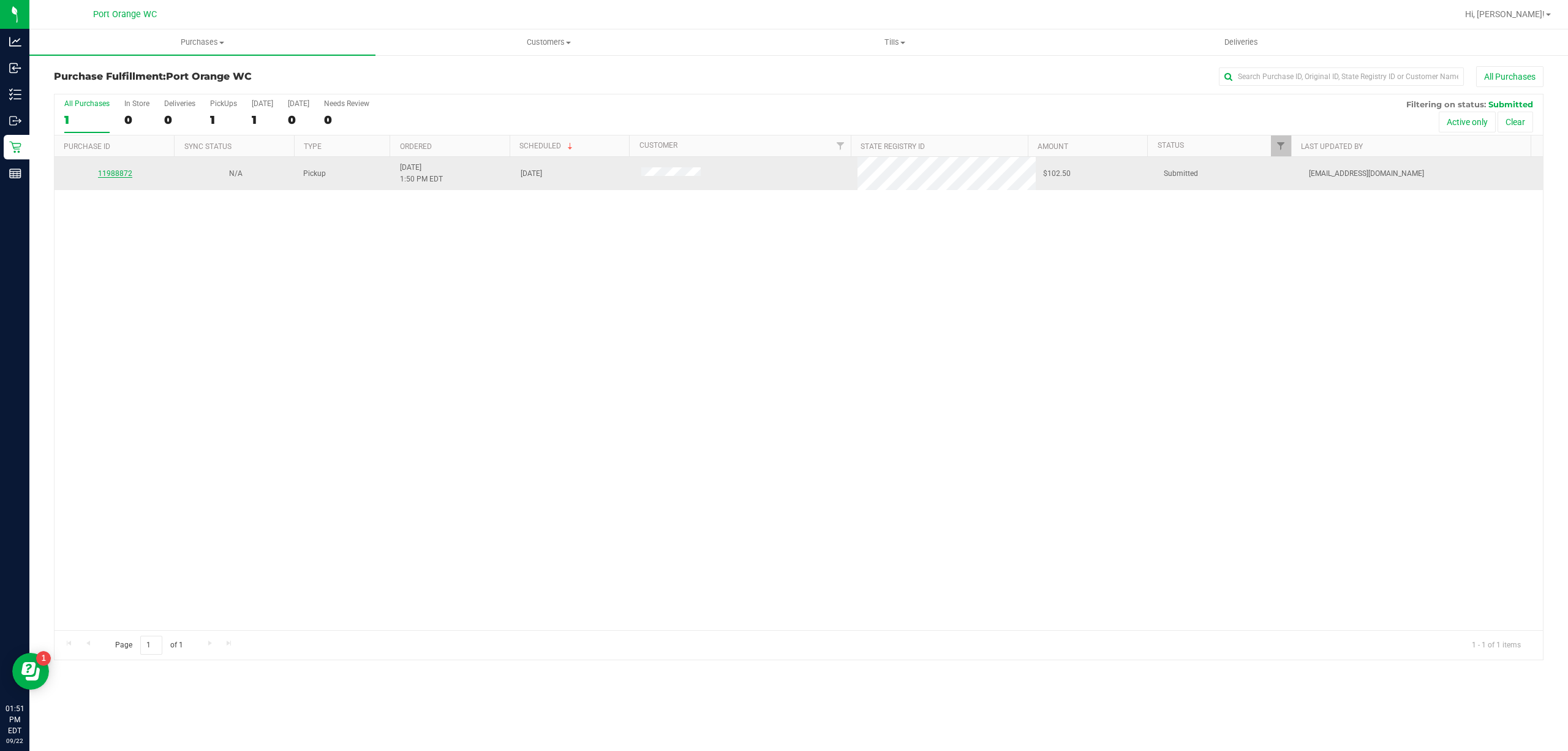
click at [116, 177] on link "11988872" at bounding box center [115, 173] width 34 height 8
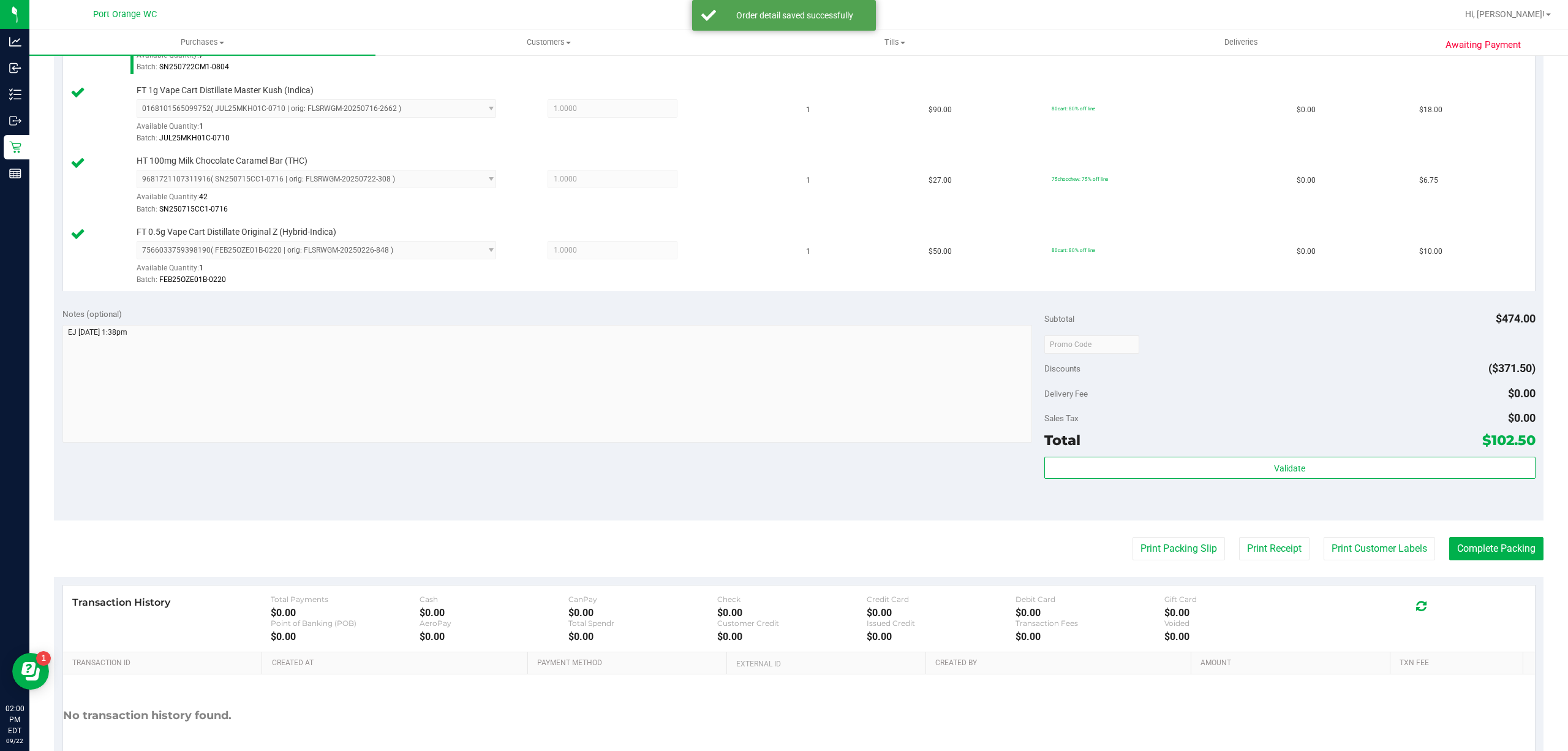
scroll to position [682, 0]
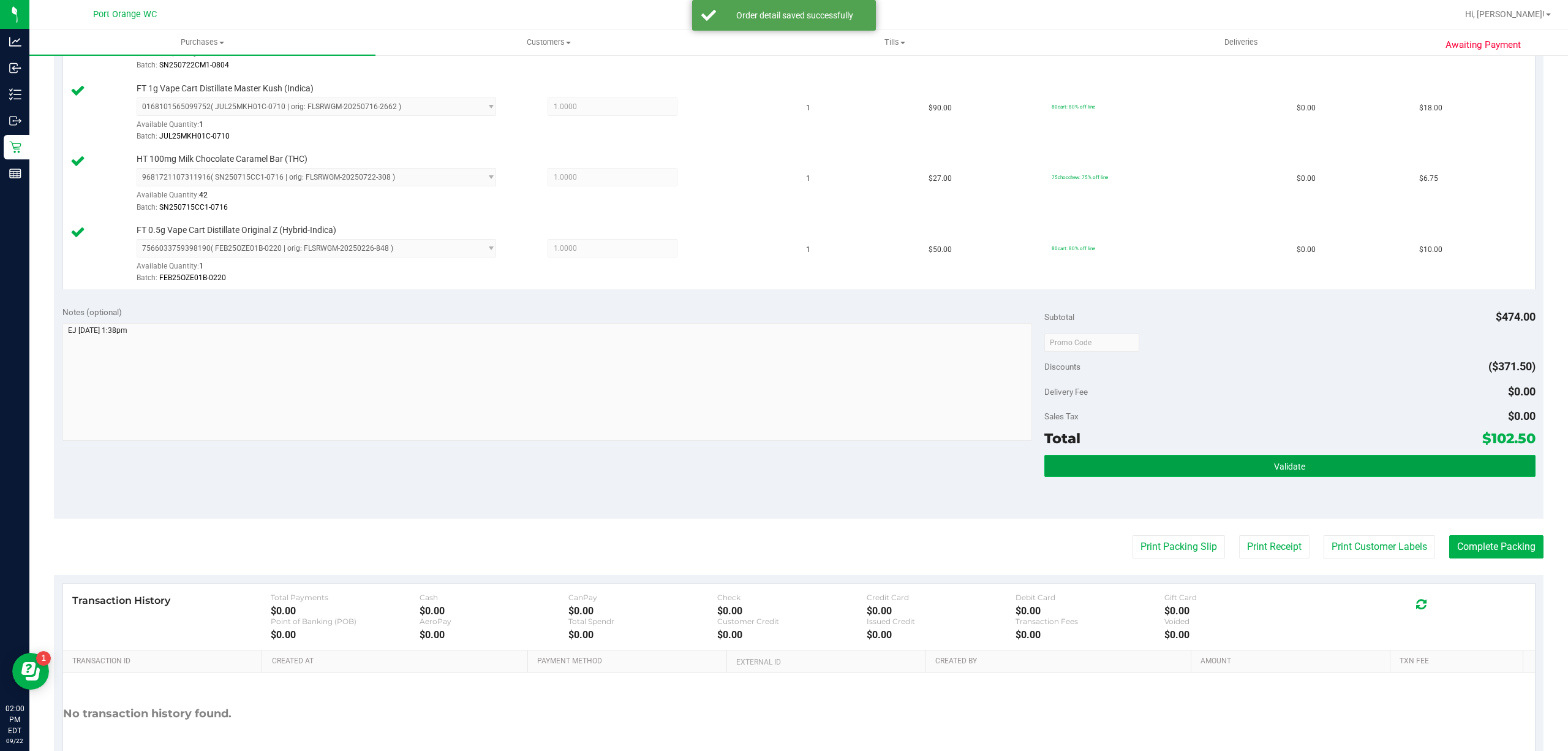
click at [1336, 474] on button "Validate" at bounding box center [1290, 465] width 491 height 22
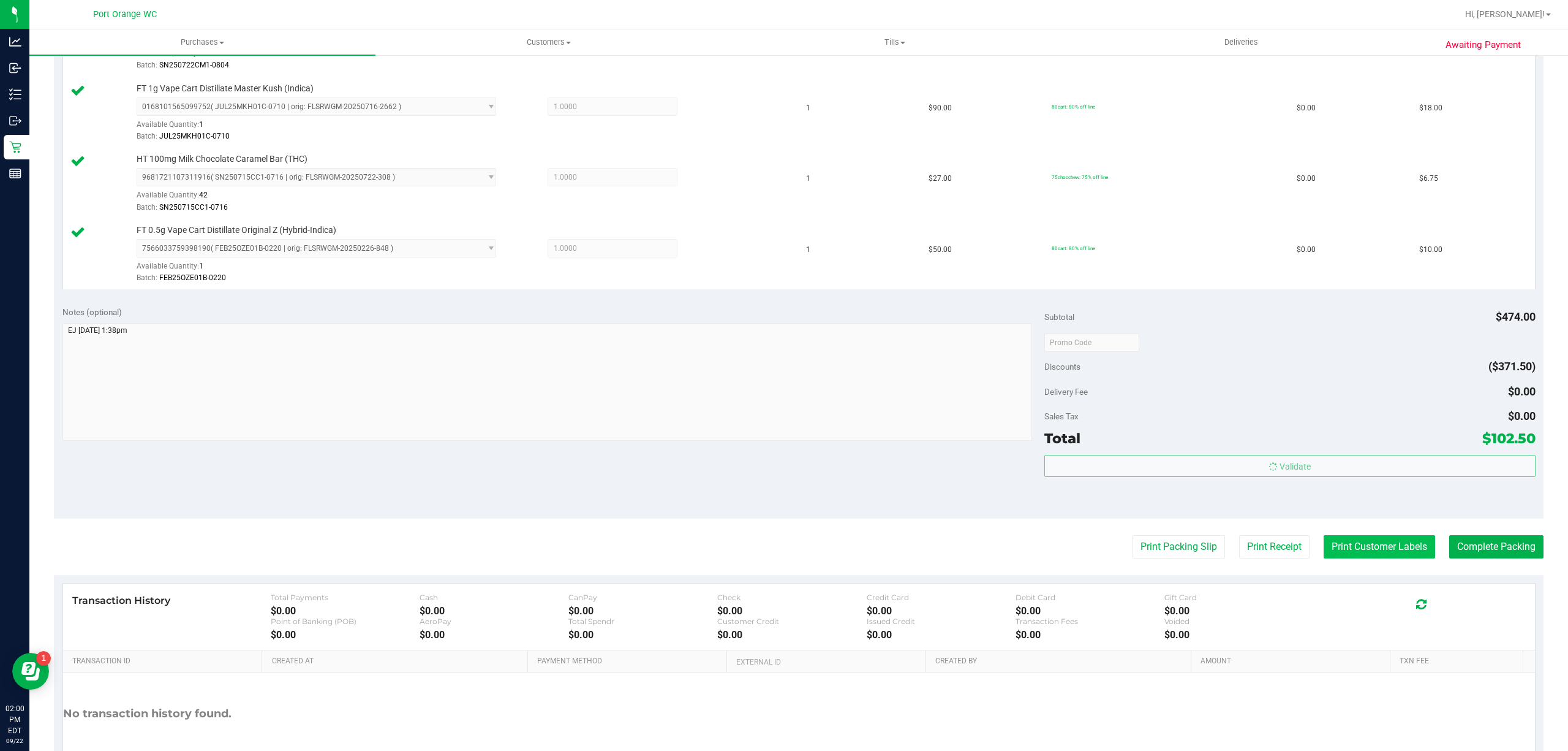
click at [1371, 552] on button "Print Customer Labels" at bounding box center [1380, 546] width 112 height 23
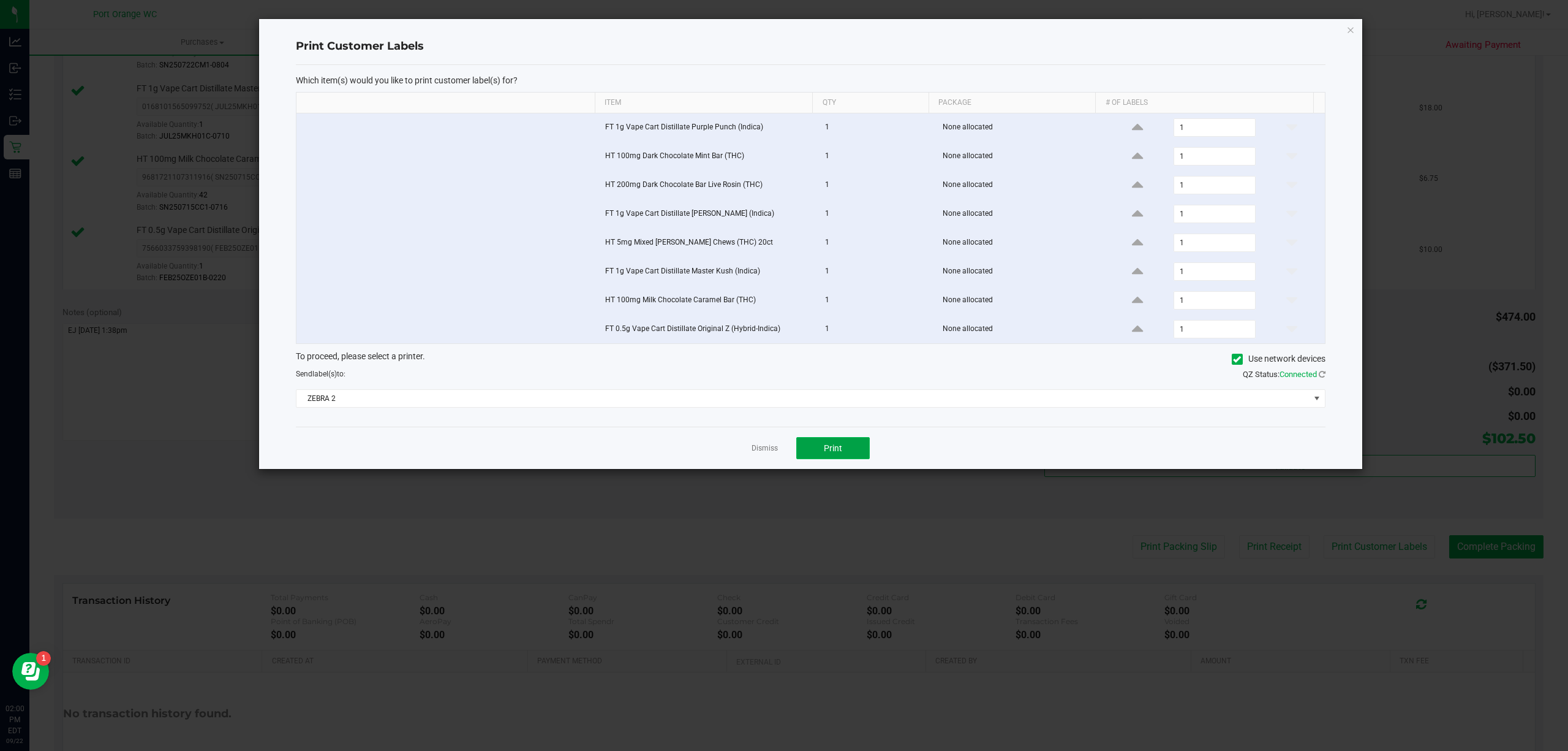
click at [858, 449] on button "Print" at bounding box center [833, 447] width 74 height 22
click at [755, 449] on link "Dismiss" at bounding box center [764, 448] width 26 height 11
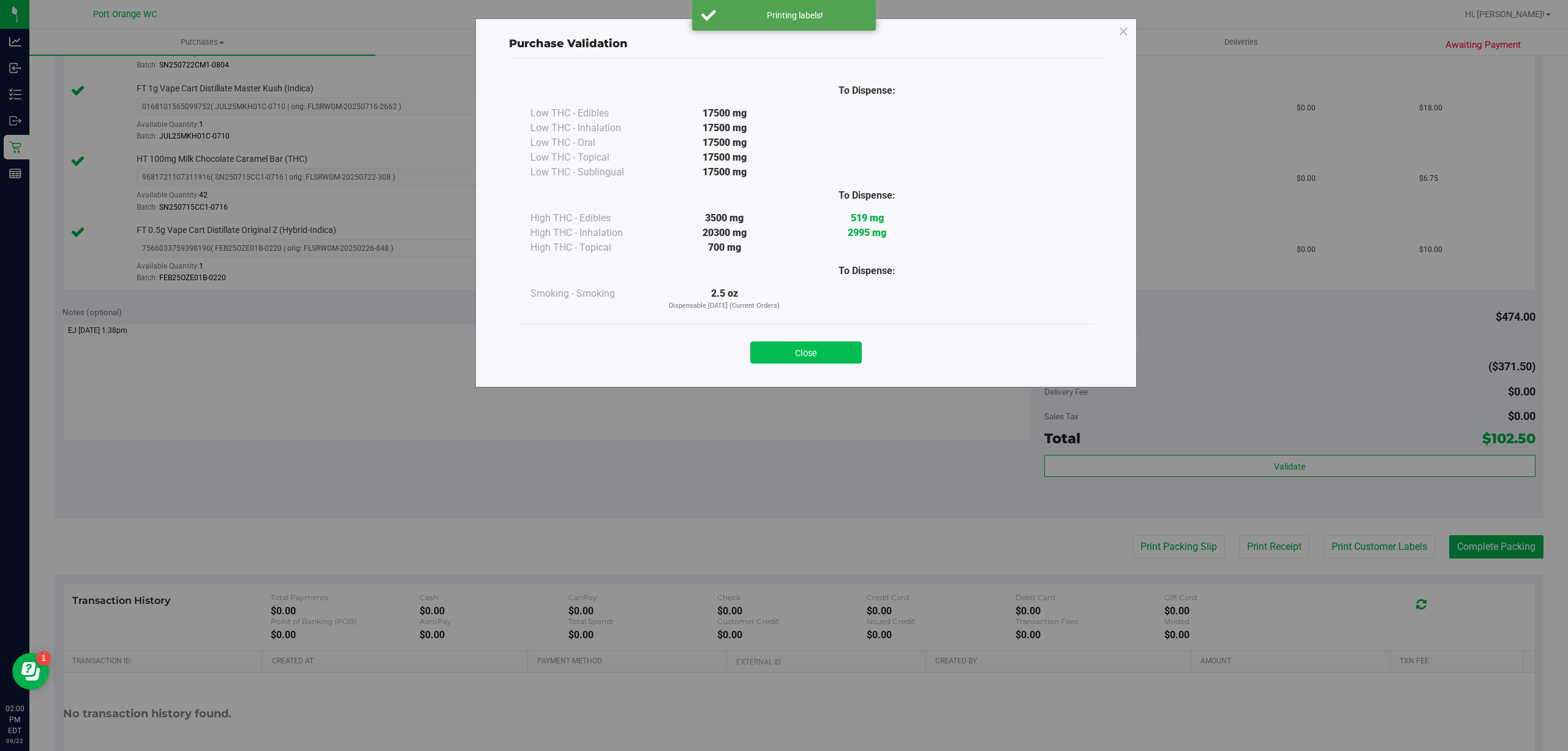
click at [802, 352] on button "Close" at bounding box center [807, 352] width 112 height 22
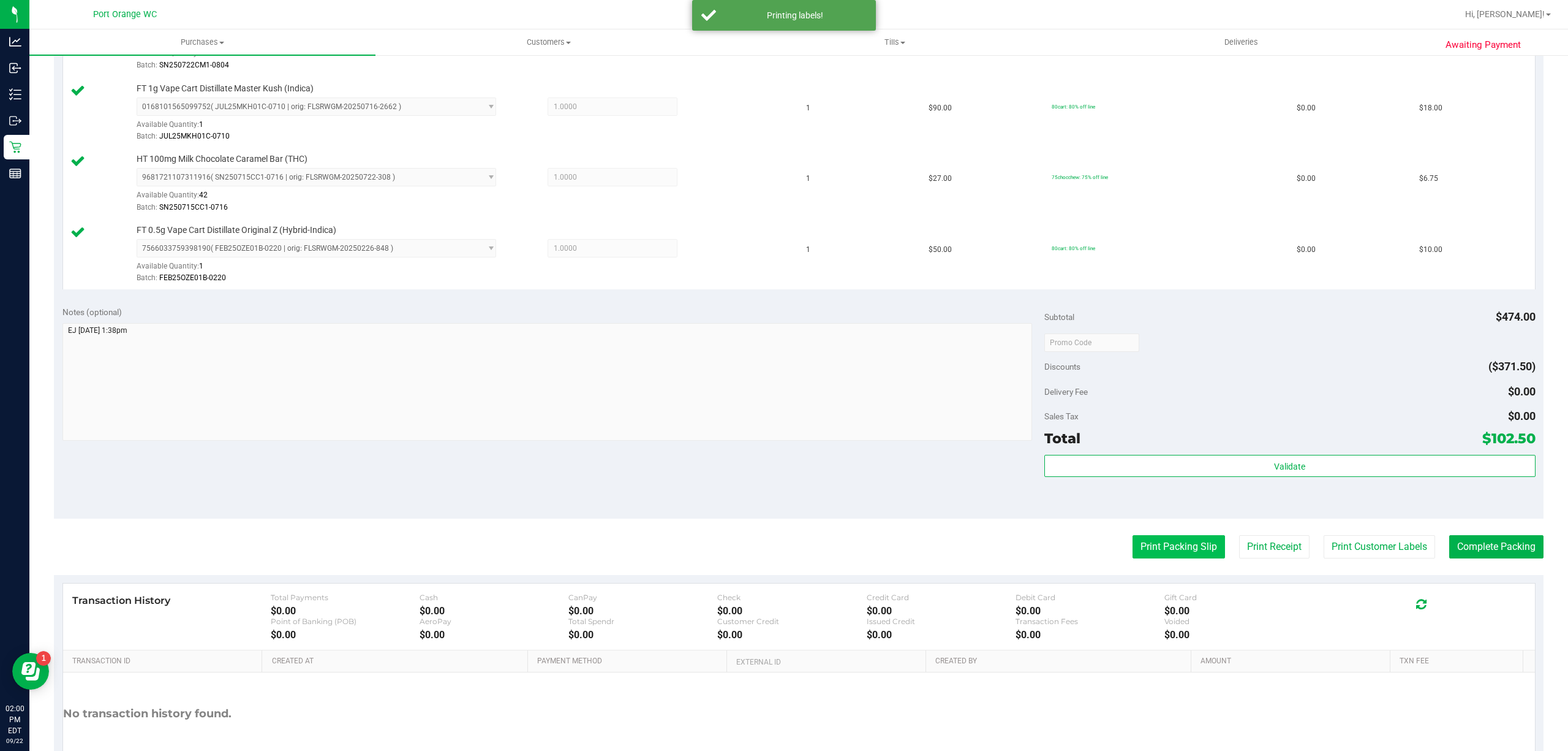
click at [1151, 553] on button "Print Packing Slip" at bounding box center [1179, 546] width 93 height 23
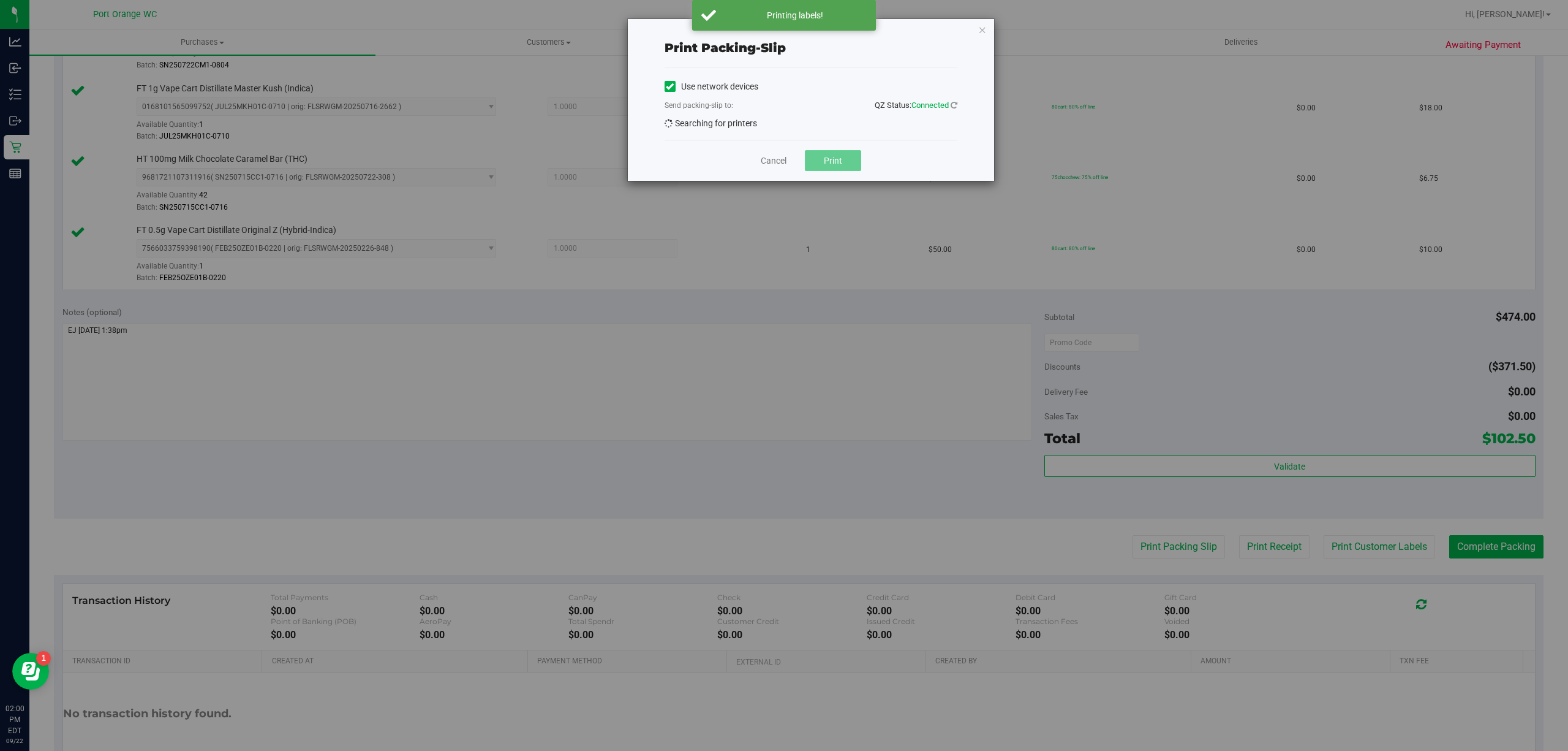
click at [832, 166] on span "Print" at bounding box center [833, 161] width 18 height 10
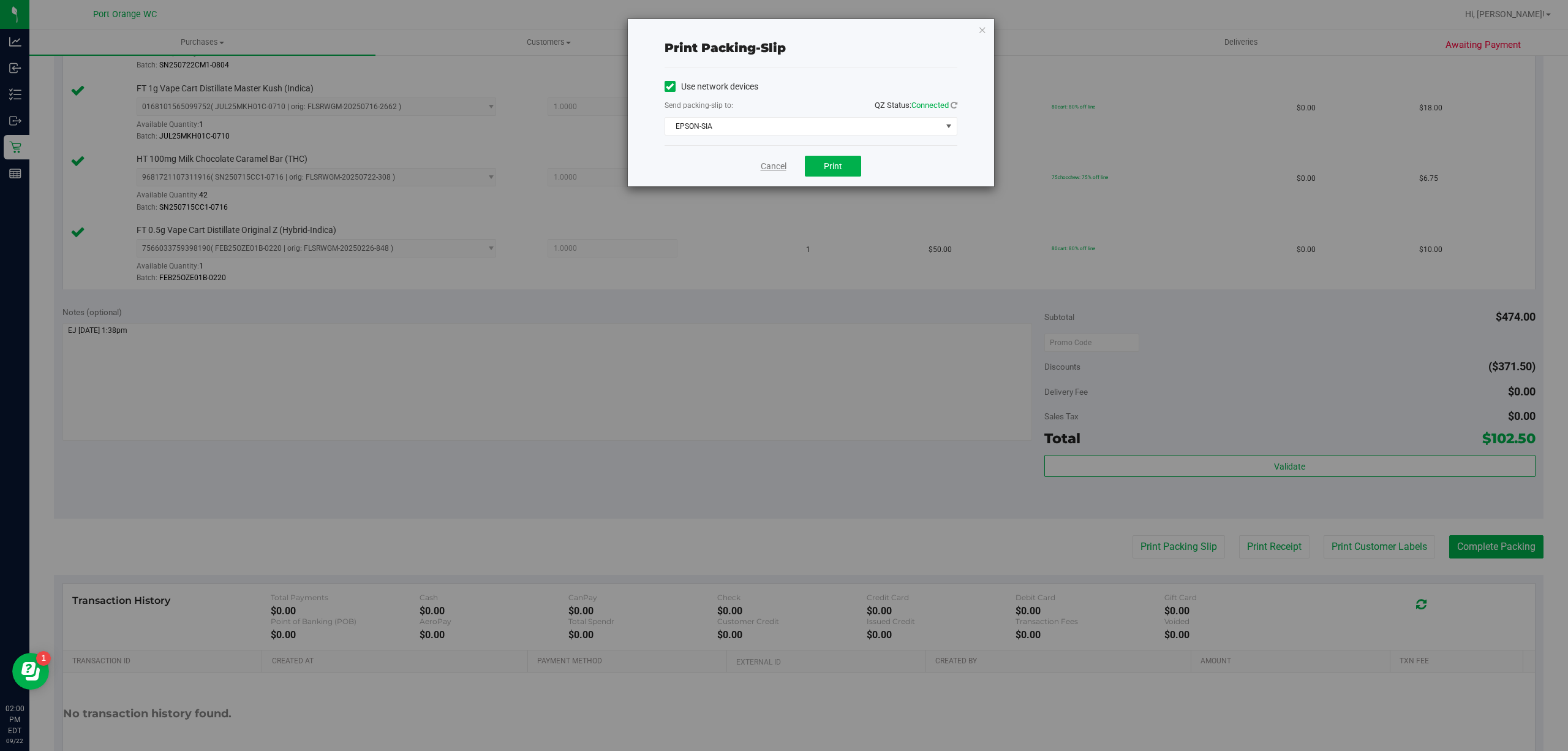
click at [768, 162] on link "Cancel" at bounding box center [773, 166] width 25 height 13
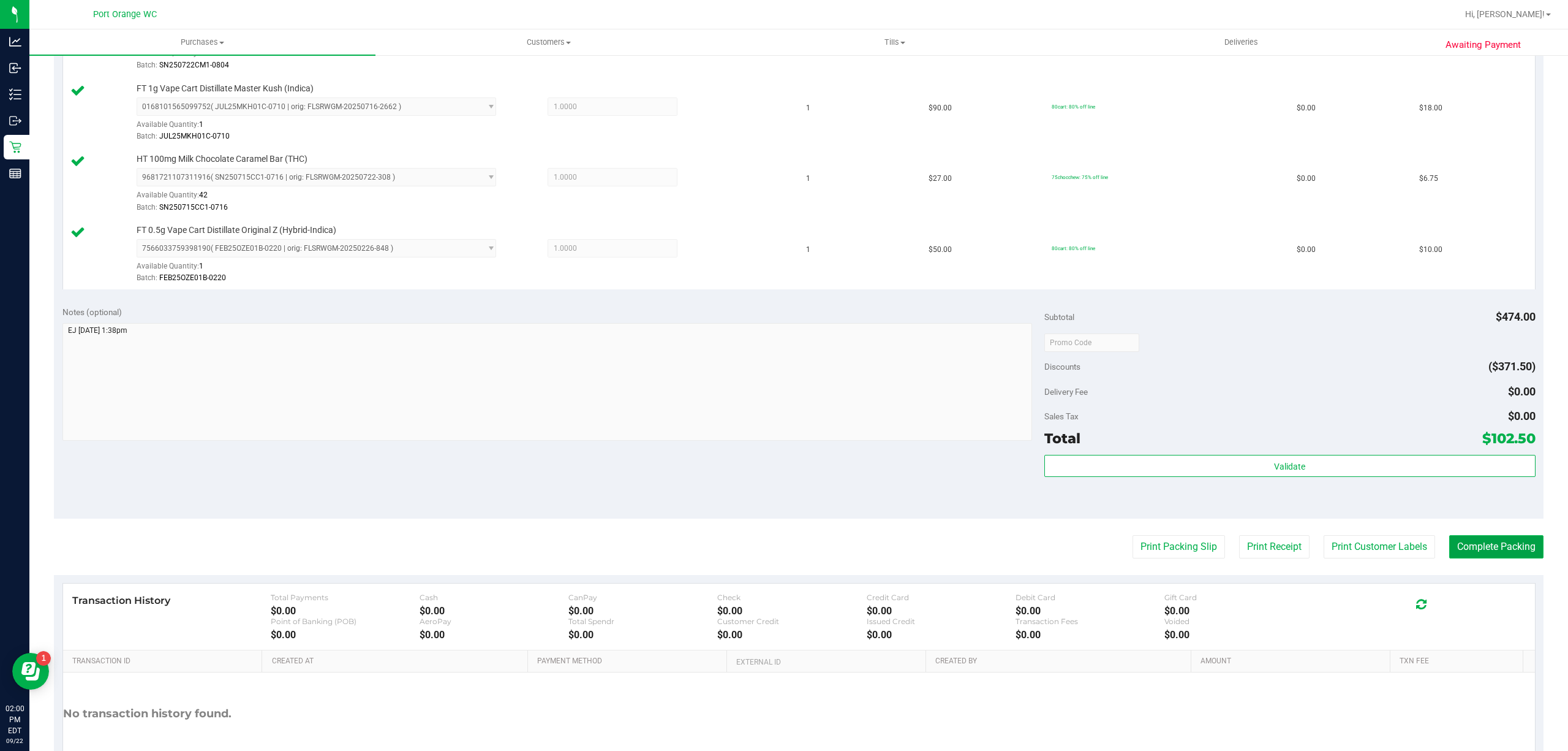
click at [1477, 551] on button "Complete Packing" at bounding box center [1496, 546] width 94 height 23
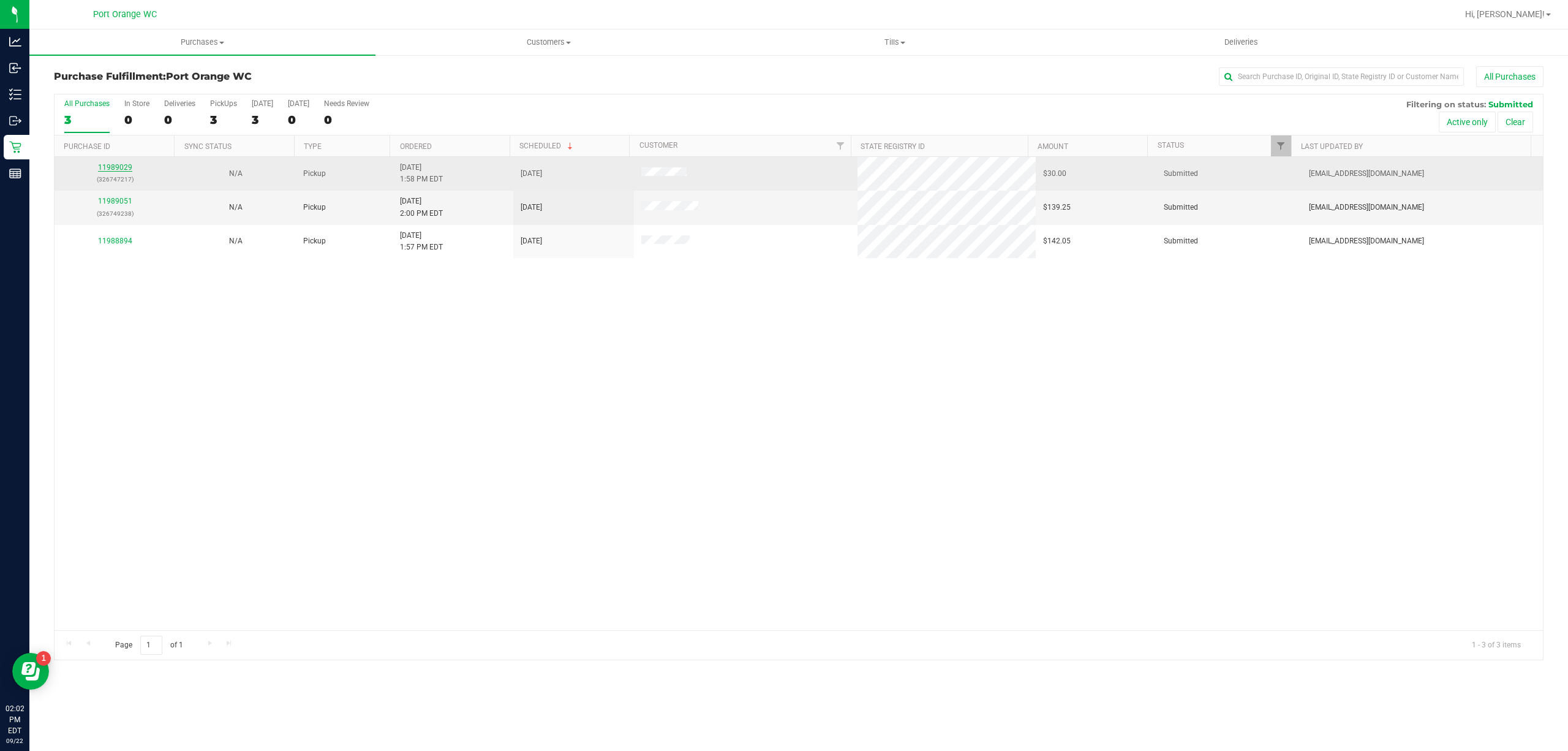
click at [101, 169] on link "11989029" at bounding box center [115, 167] width 34 height 8
